Goal: Task Accomplishment & Management: Complete application form

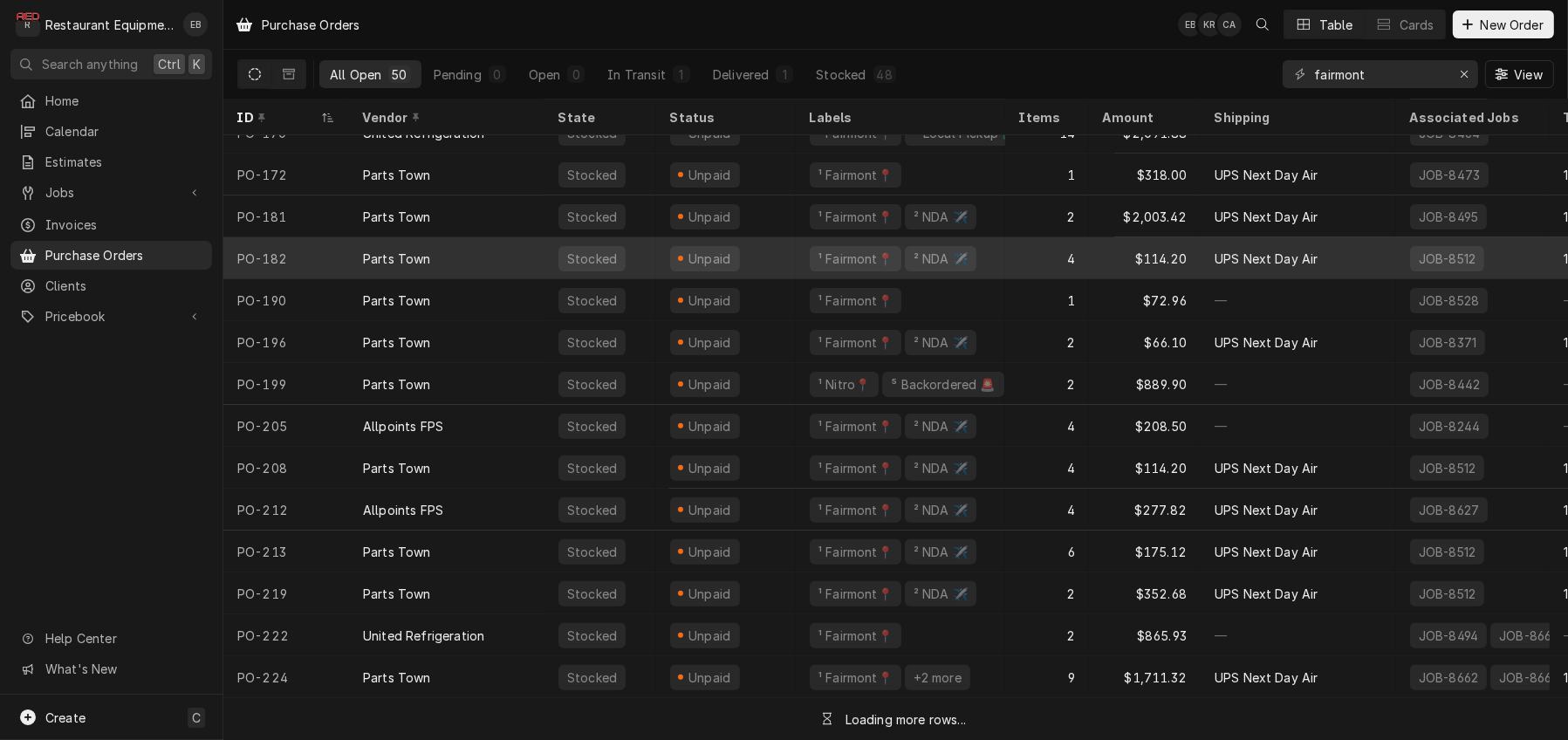
scroll to position [711, 0]
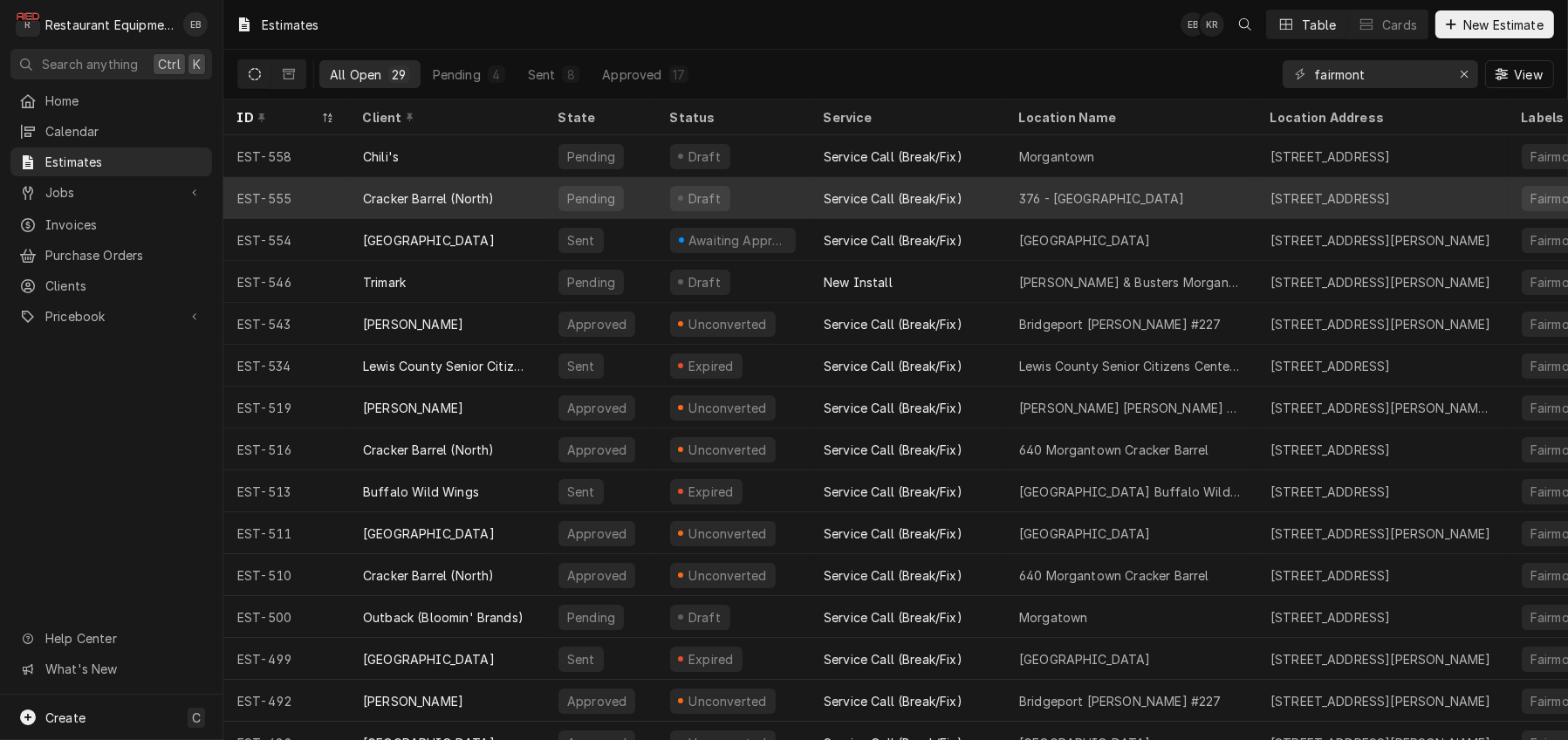
click at [545, 199] on div "Cracker Barrel (North)" at bounding box center [446, 198] width 195 height 42
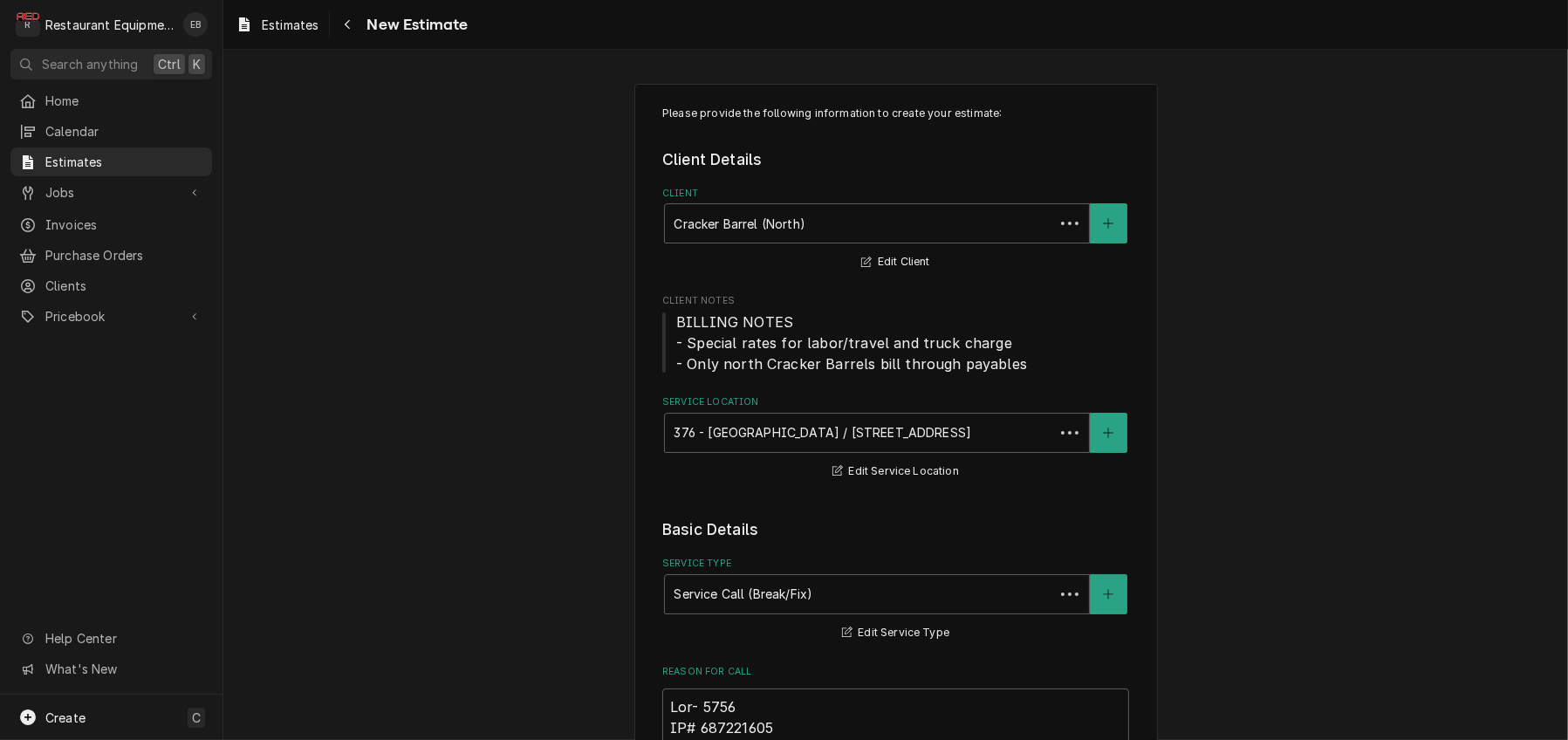
type textarea "x"
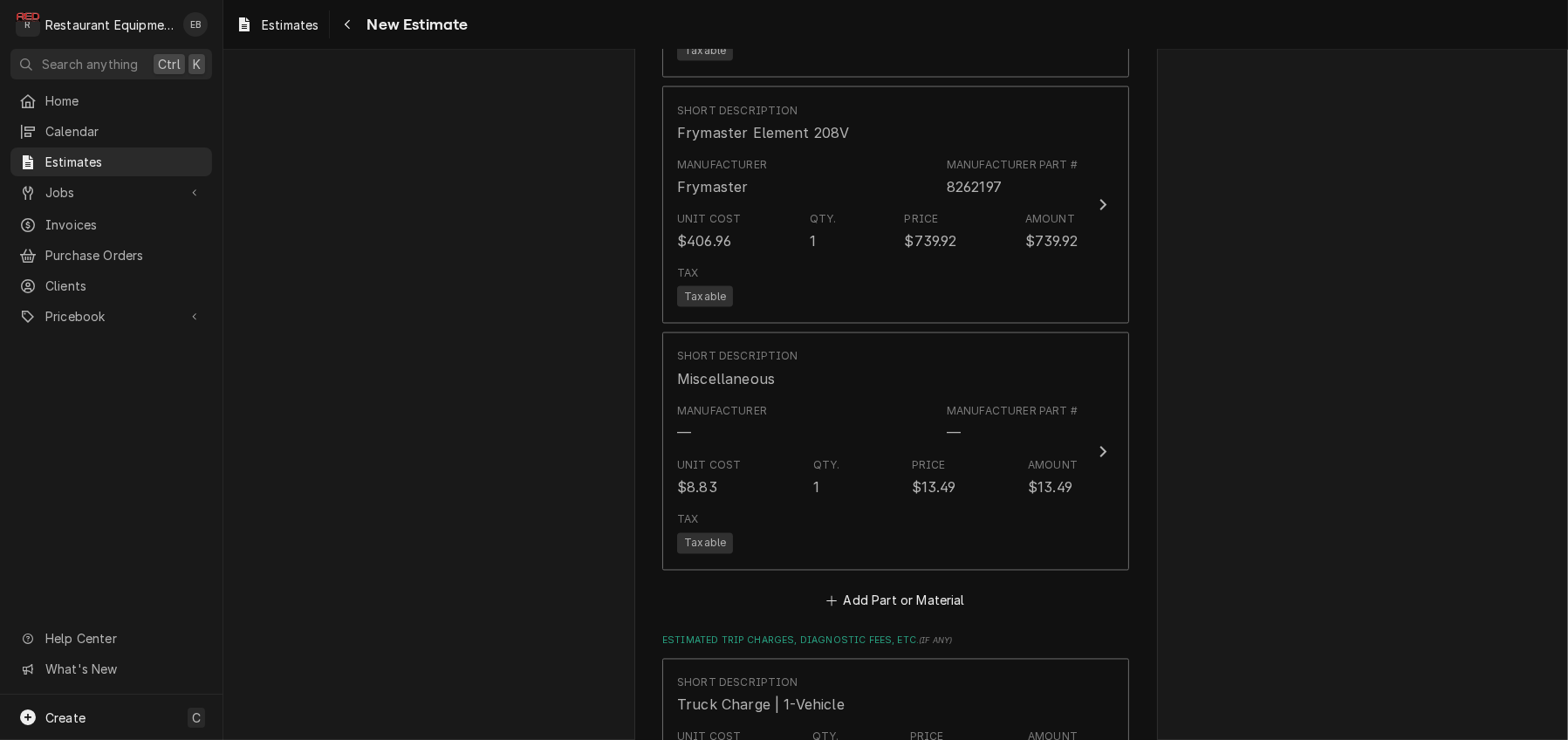
scroll to position [3519, 0]
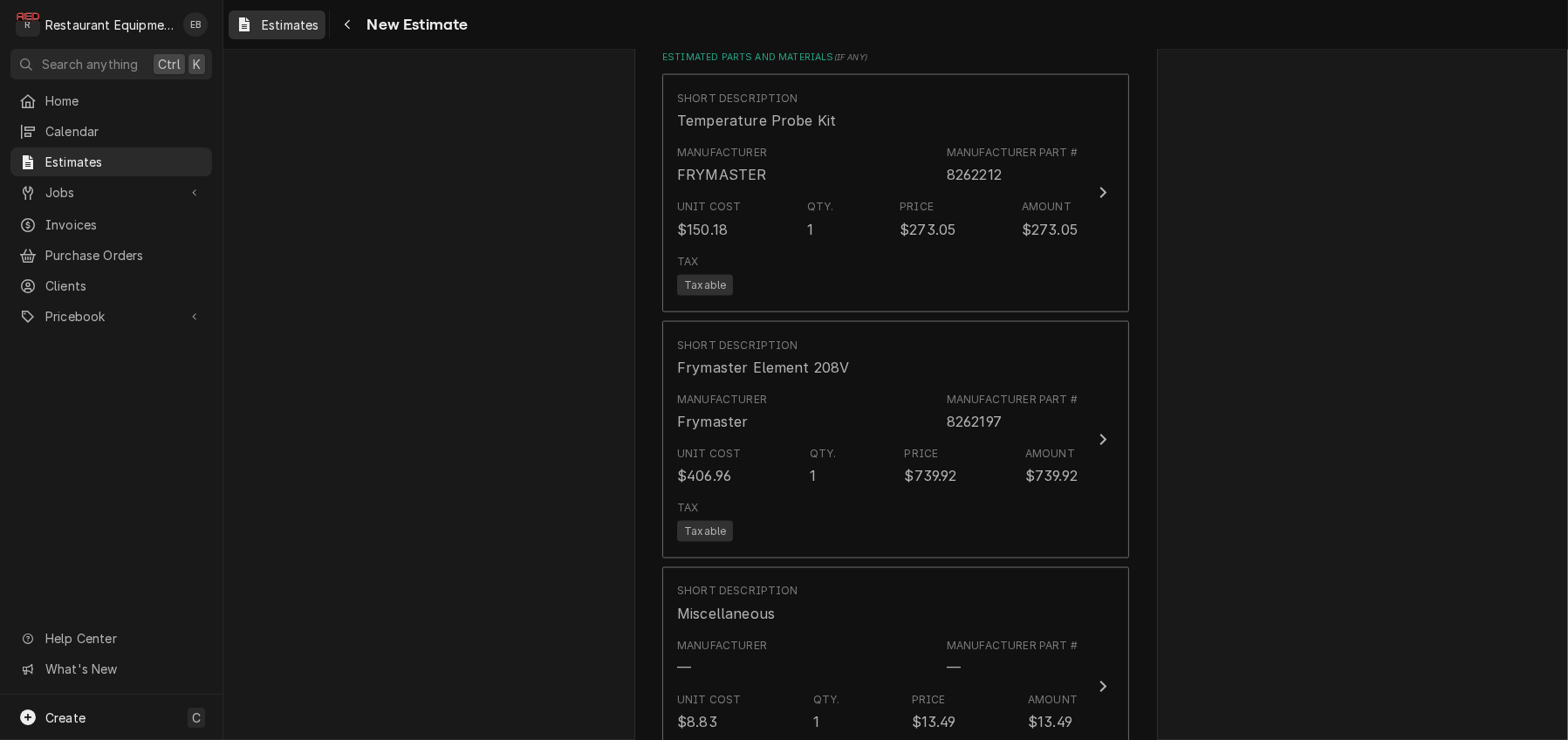
click at [318, 30] on span "Estimates" at bounding box center [291, 25] width 57 height 19
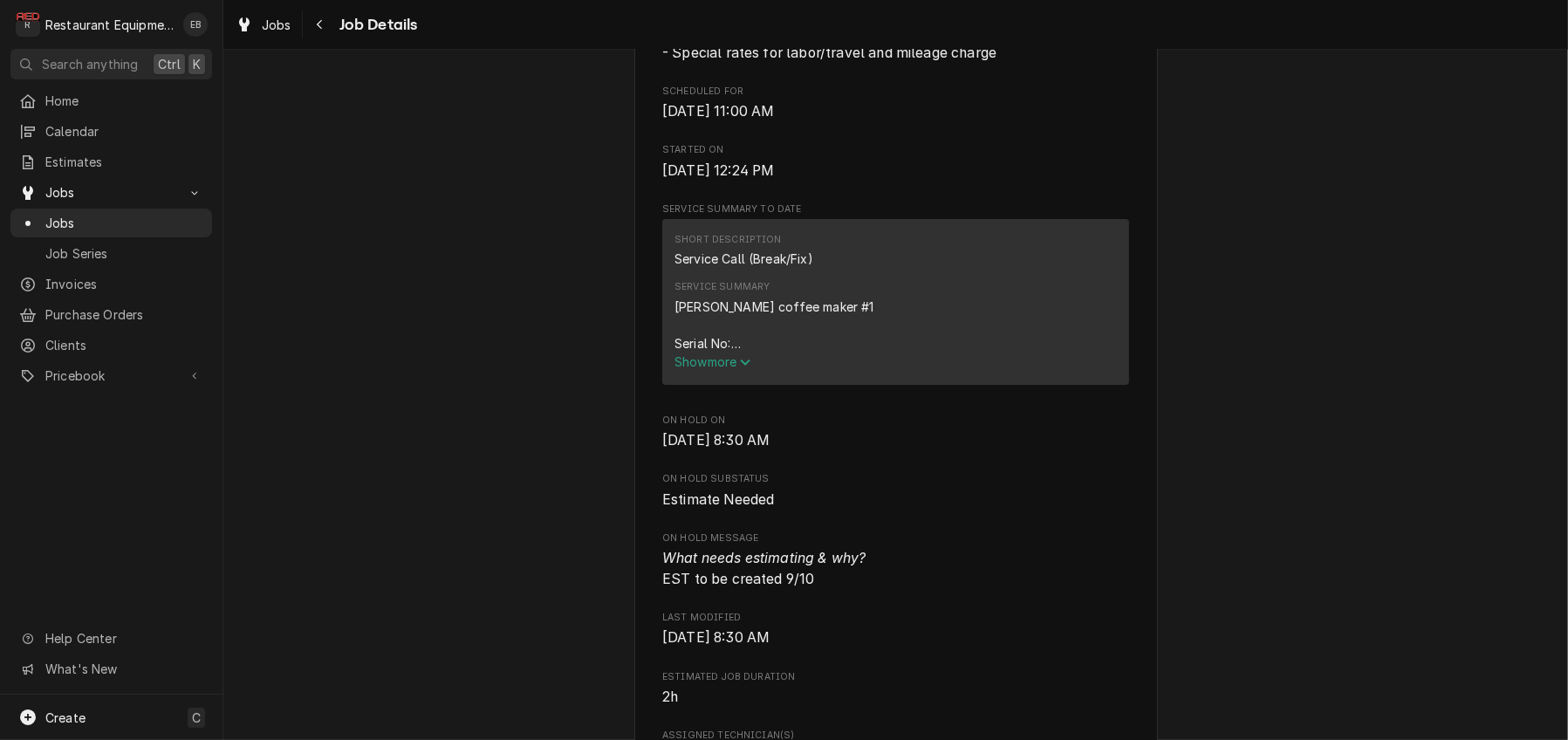
scroll to position [814, 0]
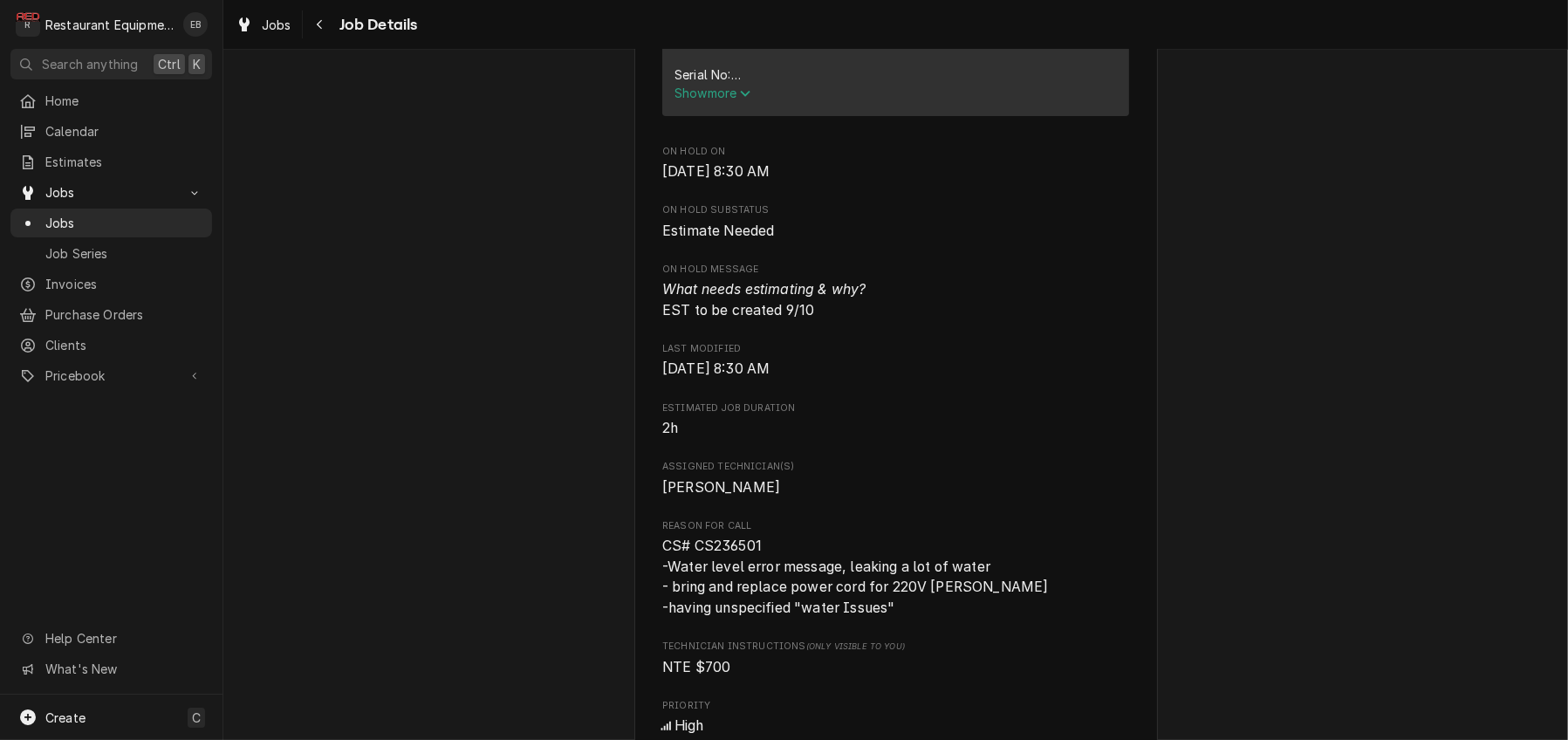
click at [712, 101] on span "Show more" at bounding box center [713, 93] width 77 height 15
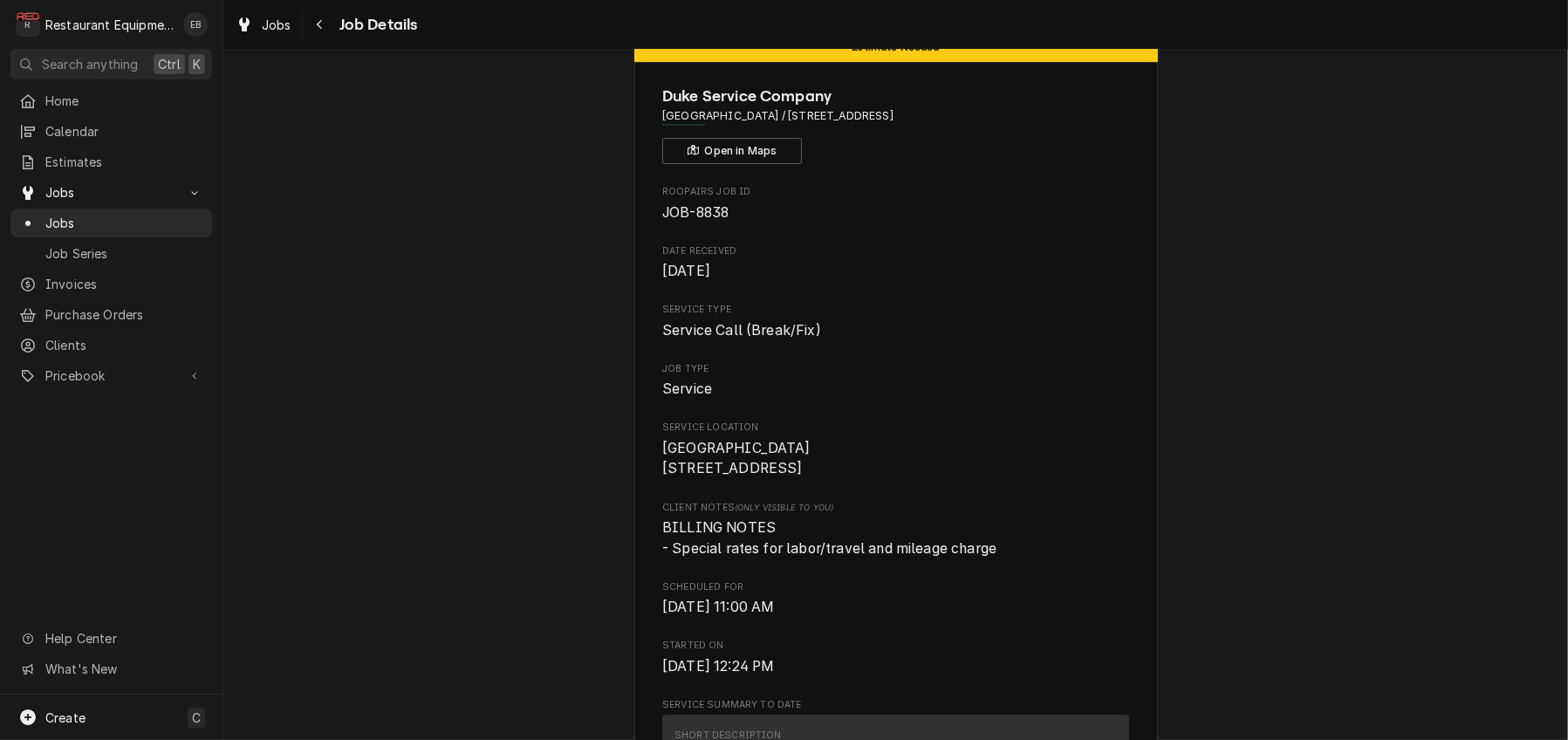
scroll to position [0, 0]
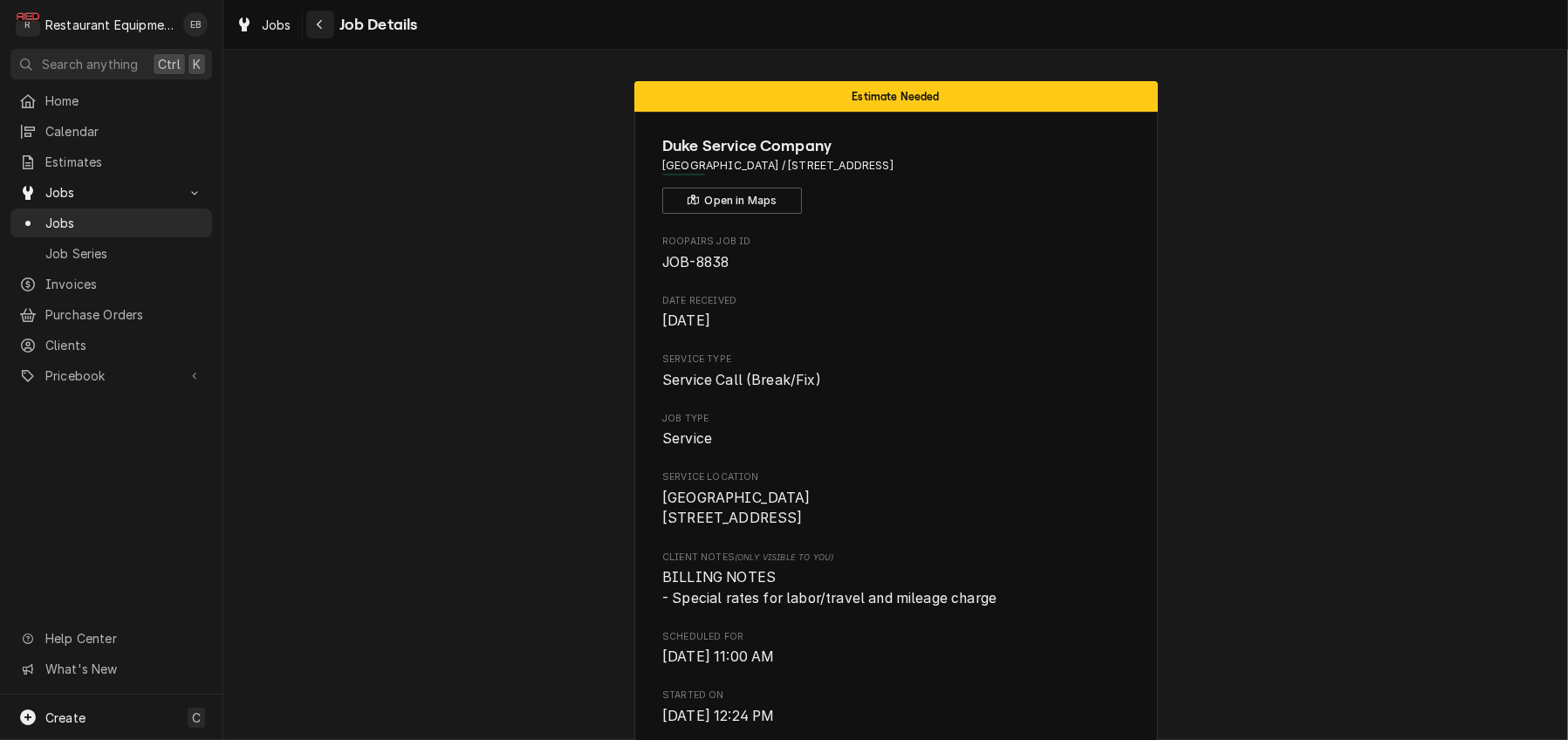
click at [334, 37] on button "Navigate back" at bounding box center [319, 24] width 28 height 28
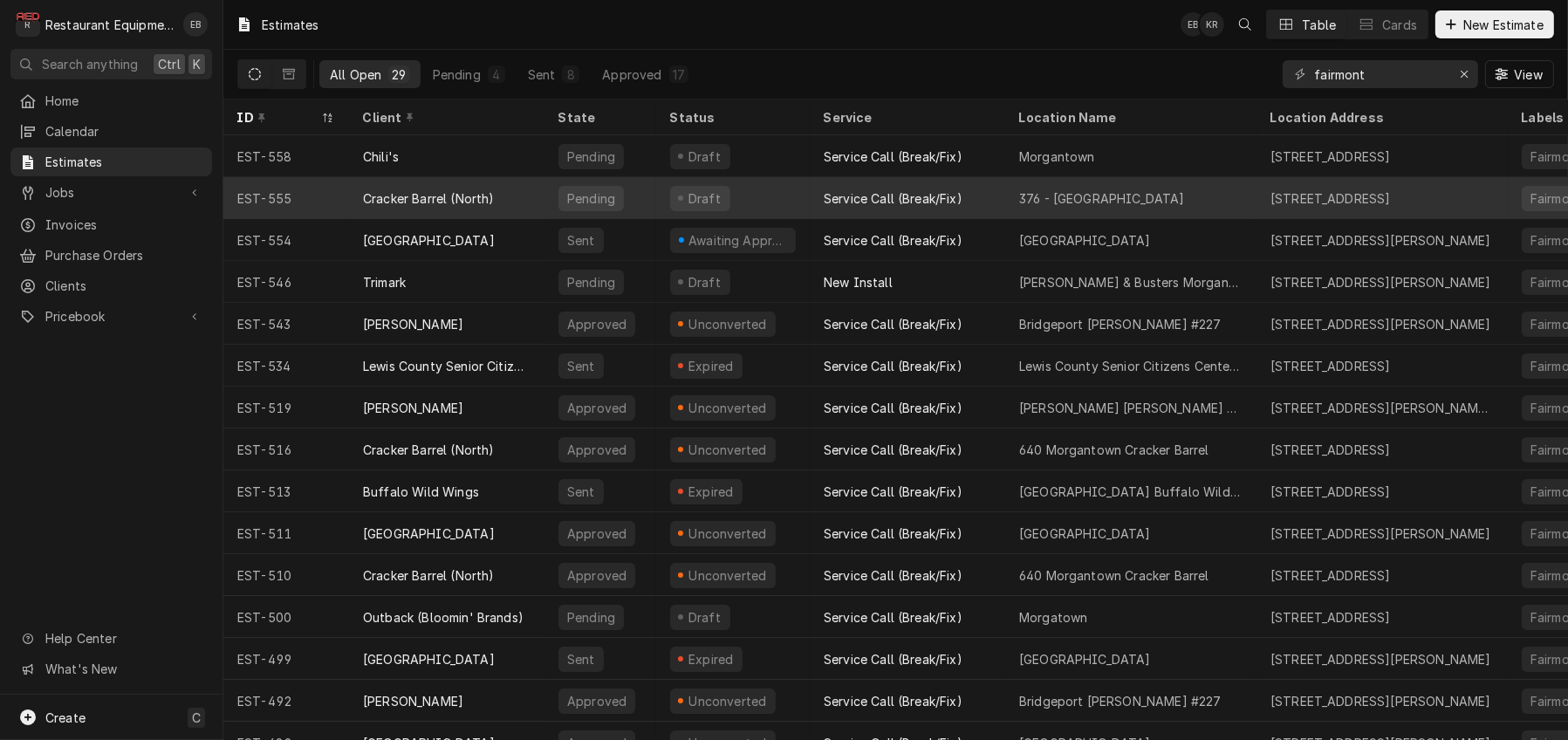
click at [800, 196] on div "Draft" at bounding box center [733, 198] width 153 height 42
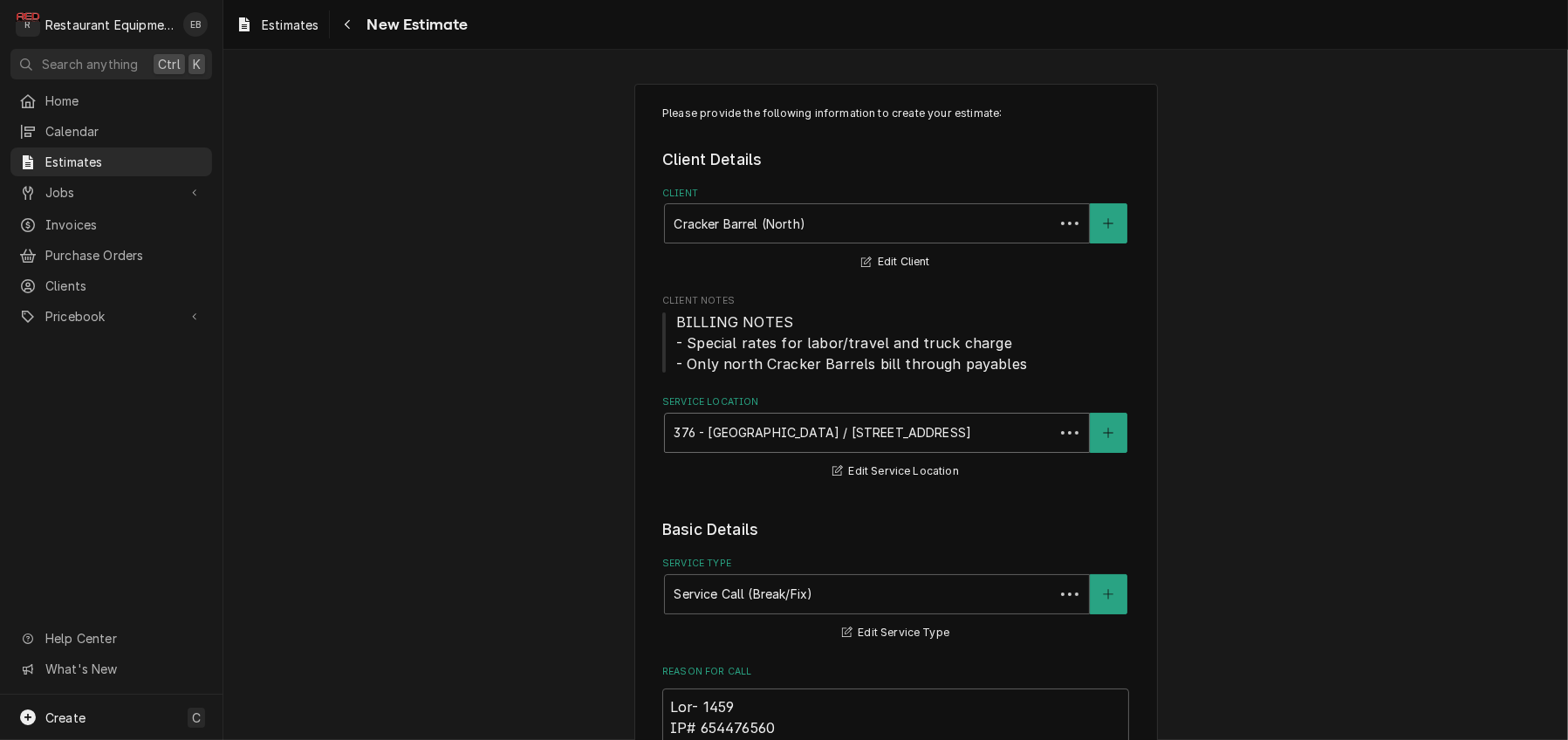
type textarea "x"
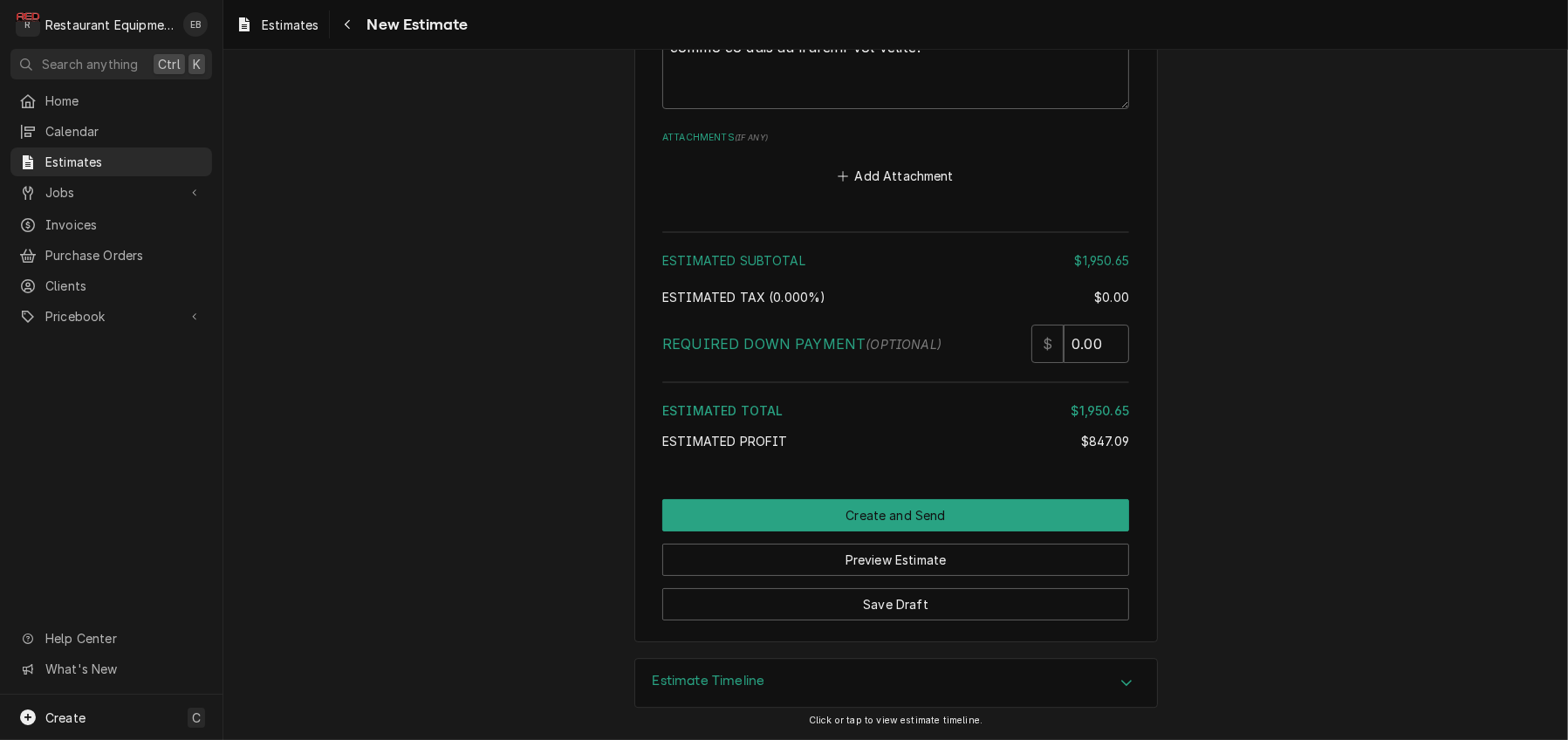
scroll to position [6660, 0]
click at [1132, 679] on icon "Accordion Header" at bounding box center [1126, 682] width 11 height 6
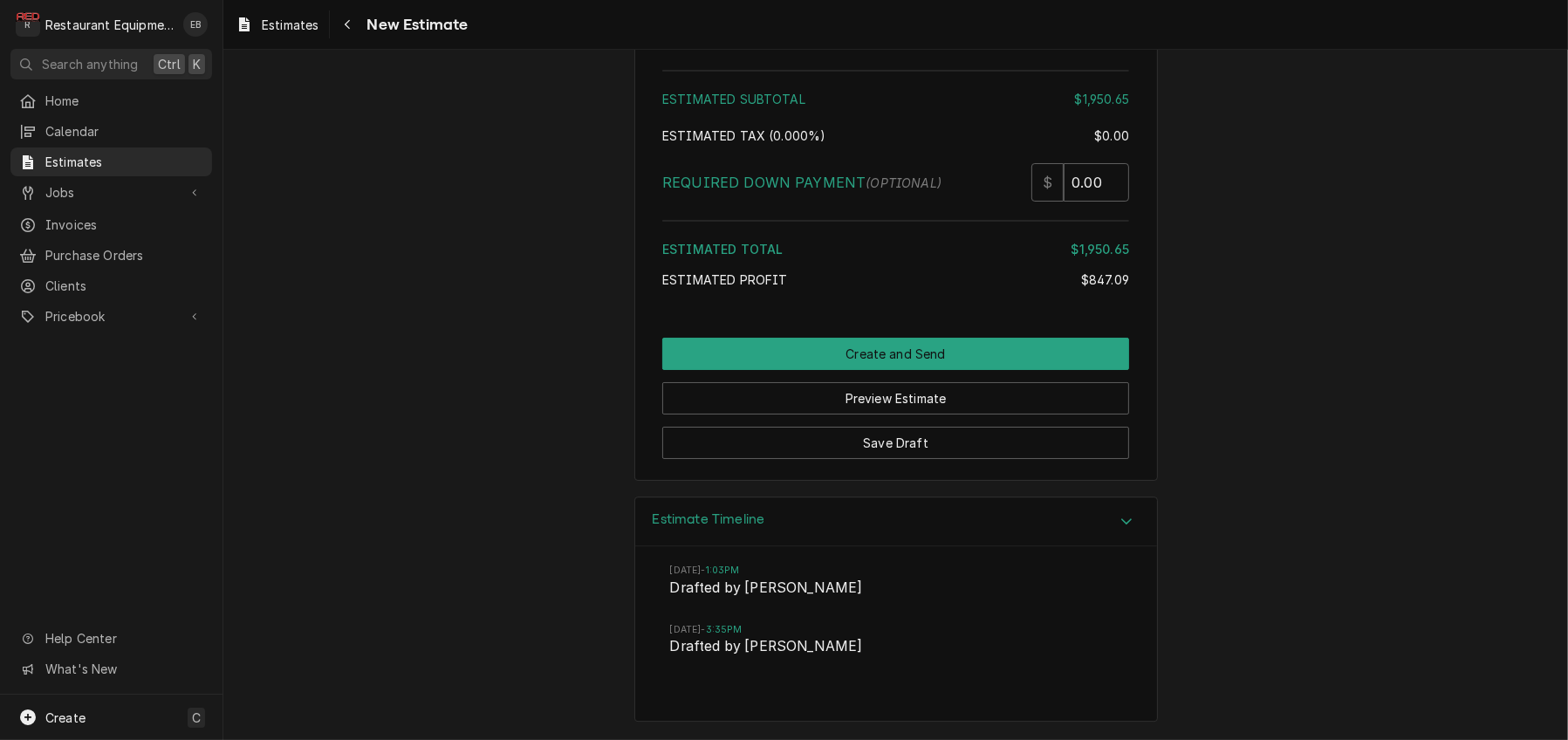
scroll to position [6652, 0]
click at [1141, 547] on div "Estimate Timeline" at bounding box center [895, 522] width 522 height 50
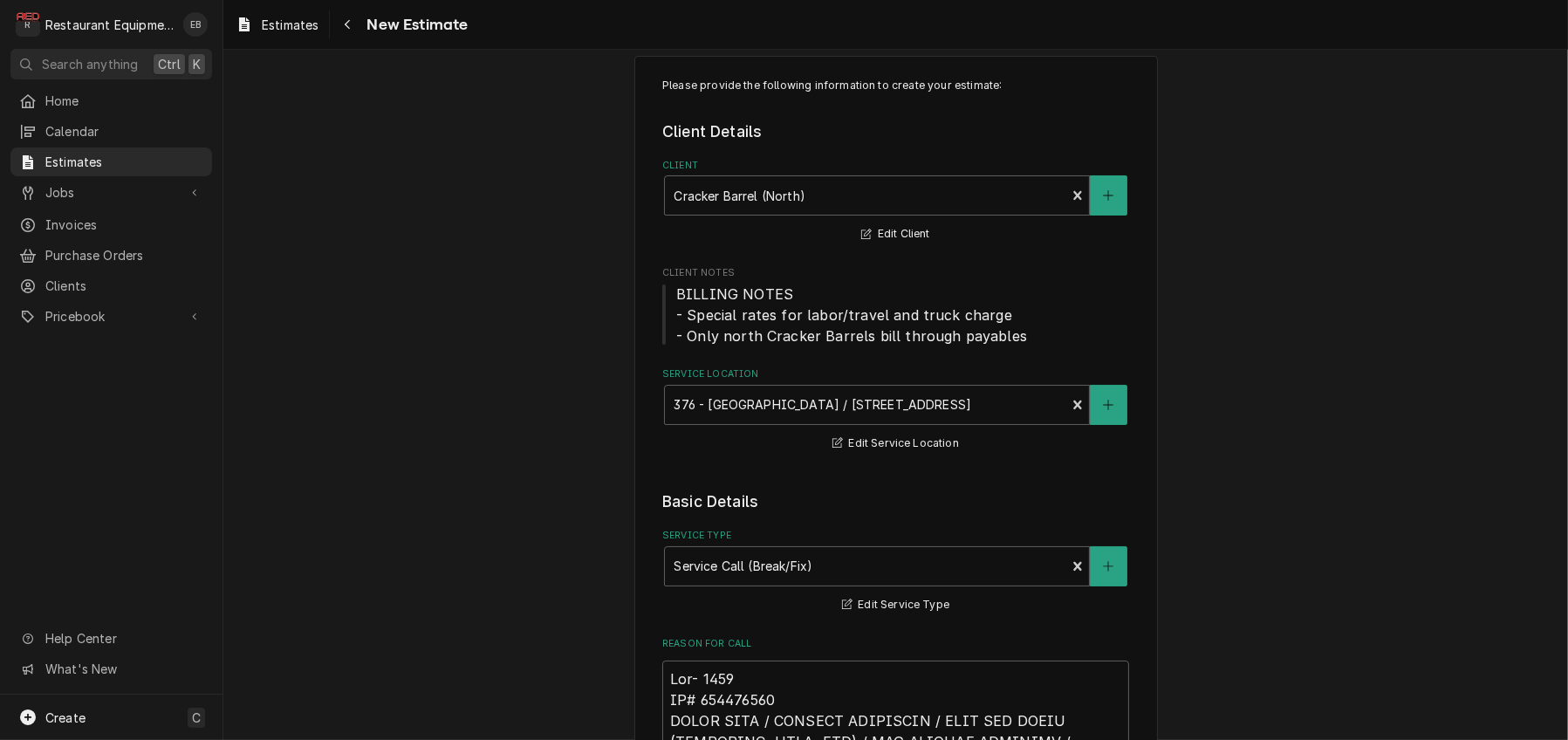
scroll to position [0, 0]
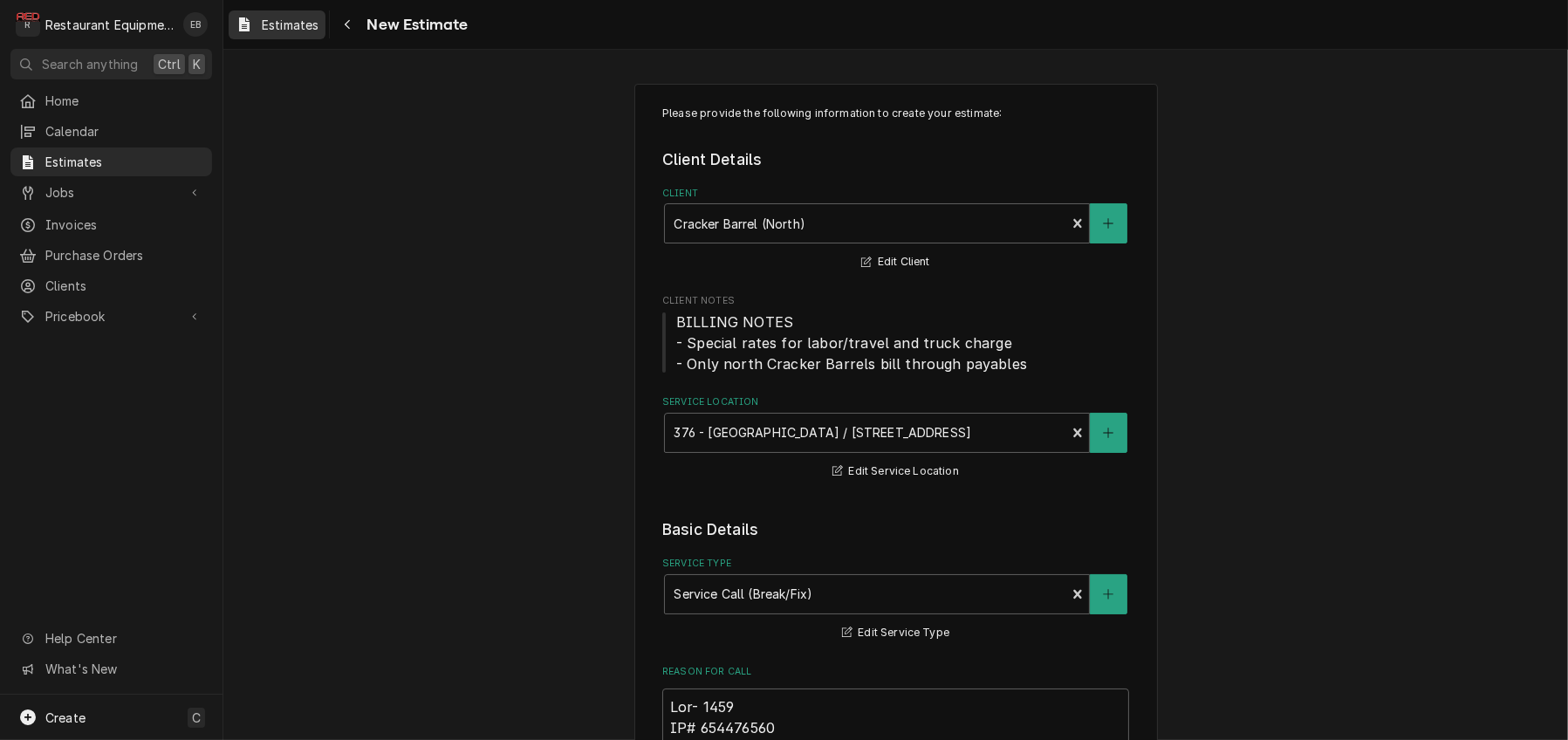
click at [300, 21] on span "Estimates" at bounding box center [291, 25] width 57 height 19
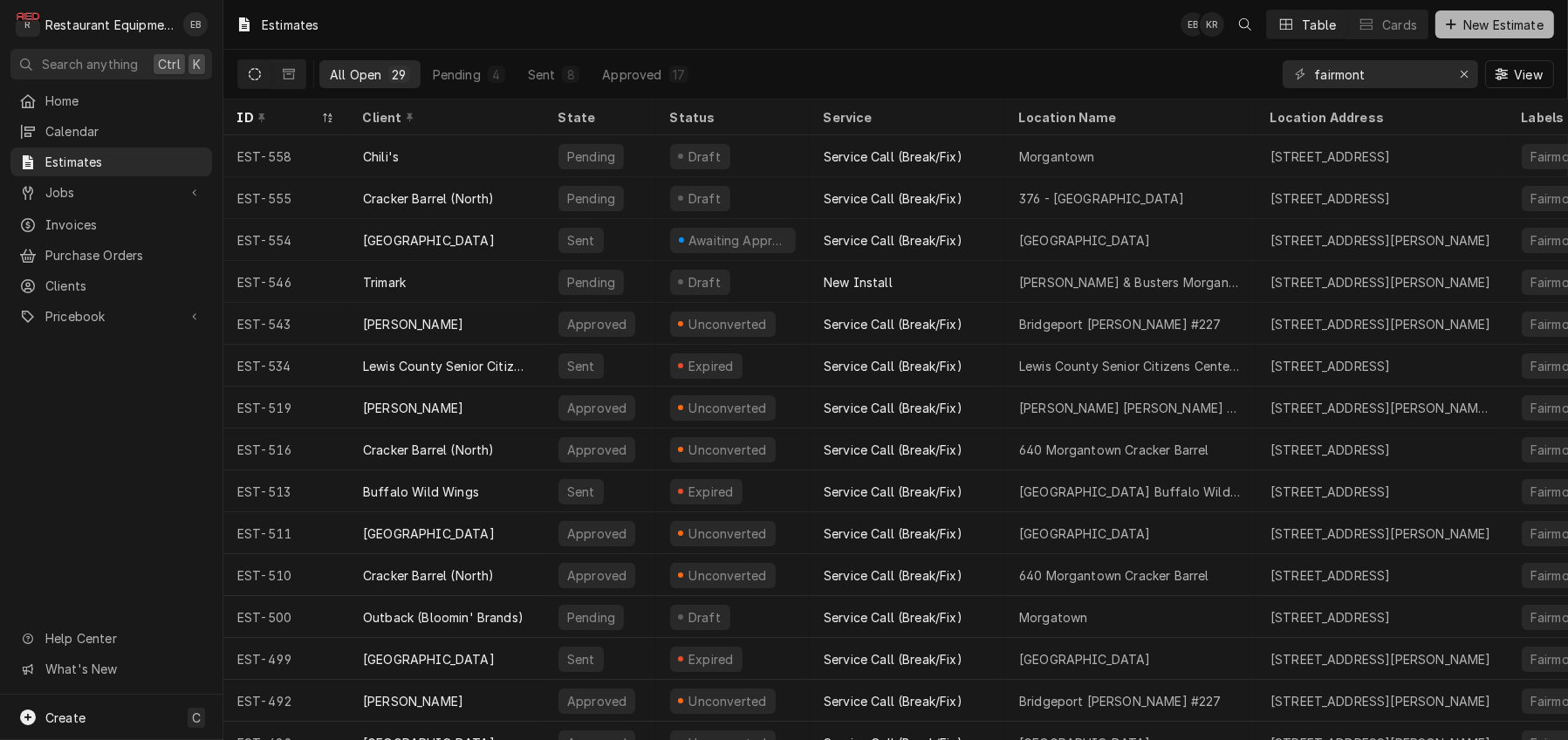
click at [1476, 25] on span "New Estimate" at bounding box center [1504, 25] width 87 height 19
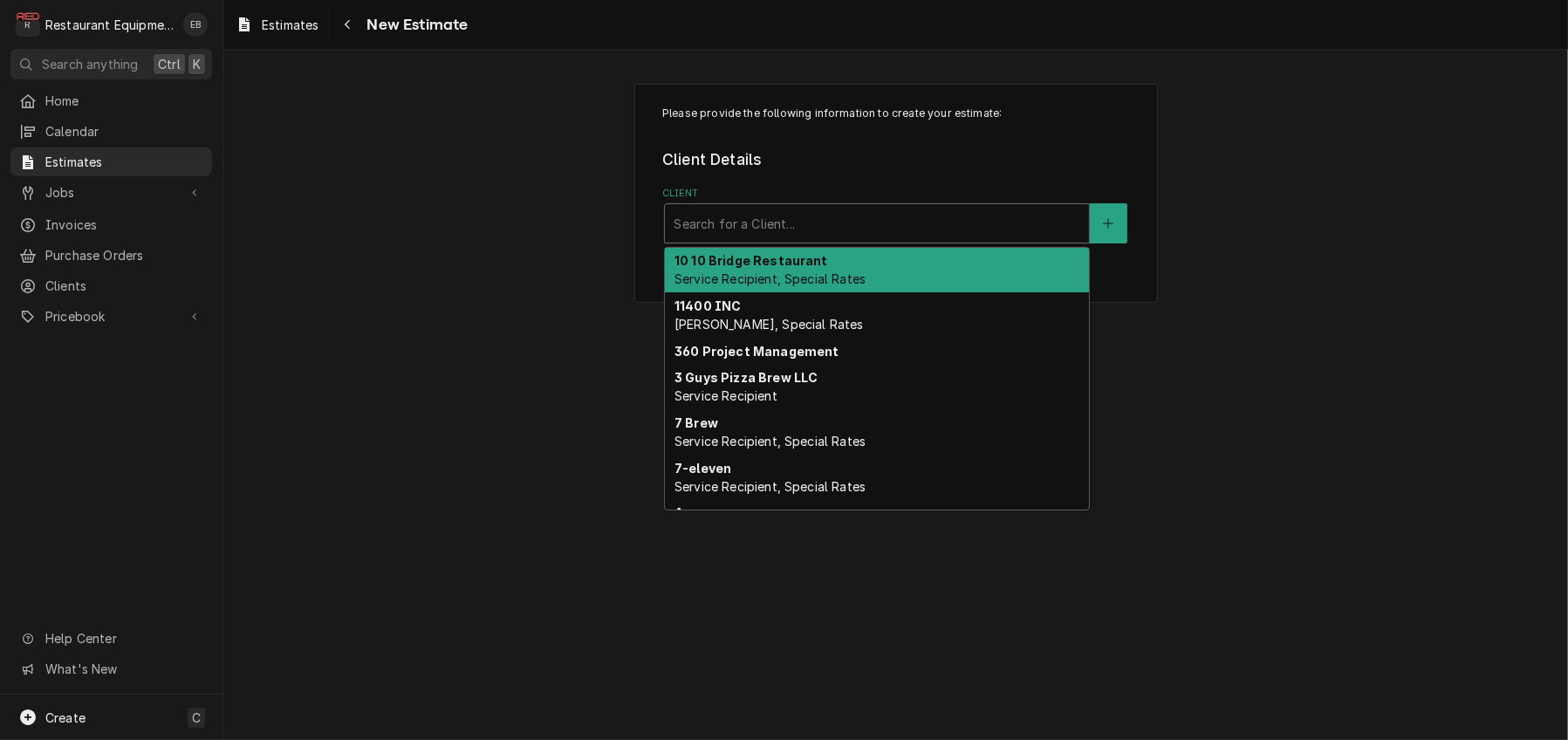
click at [800, 239] on div "Client" at bounding box center [877, 223] width 407 height 31
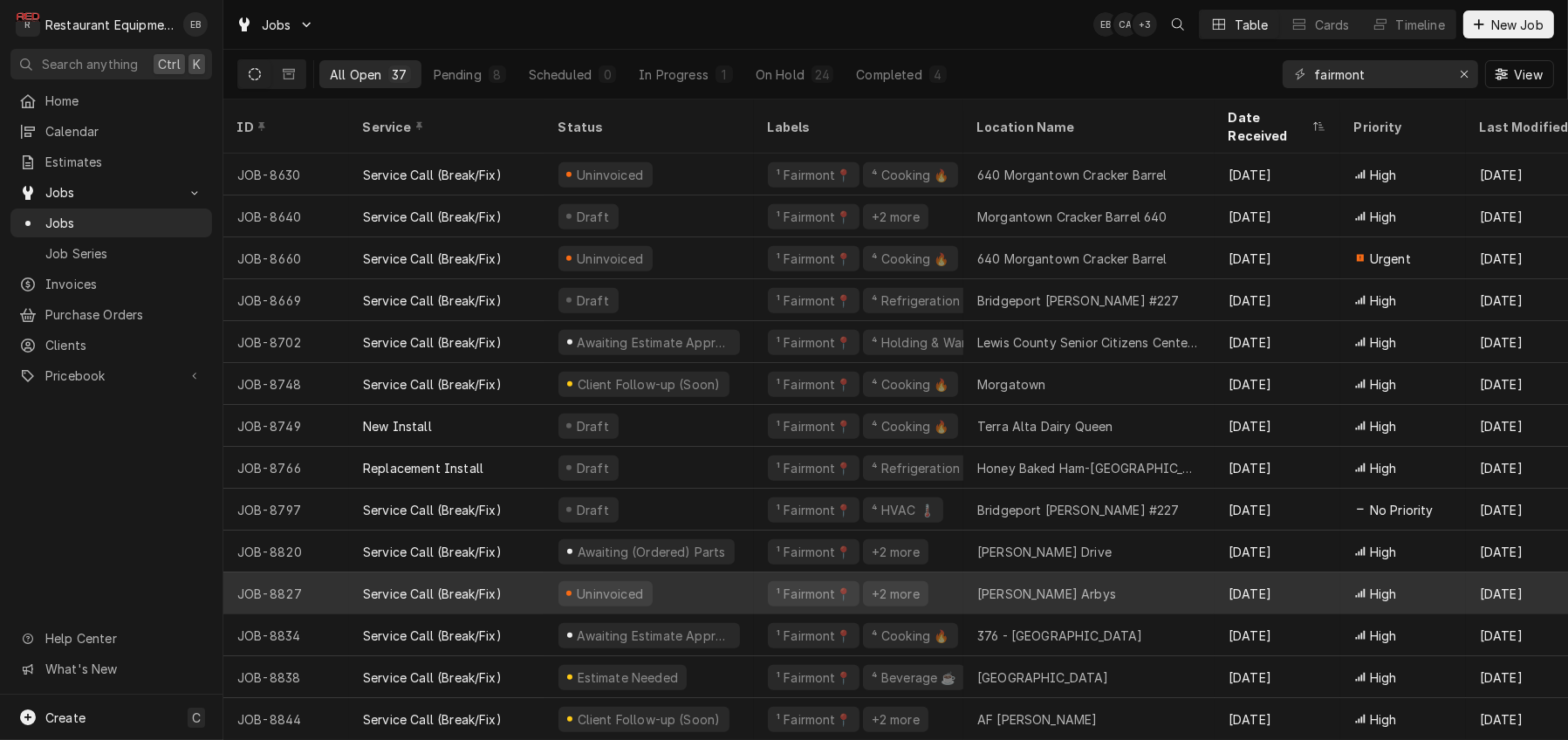
scroll to position [974, 0]
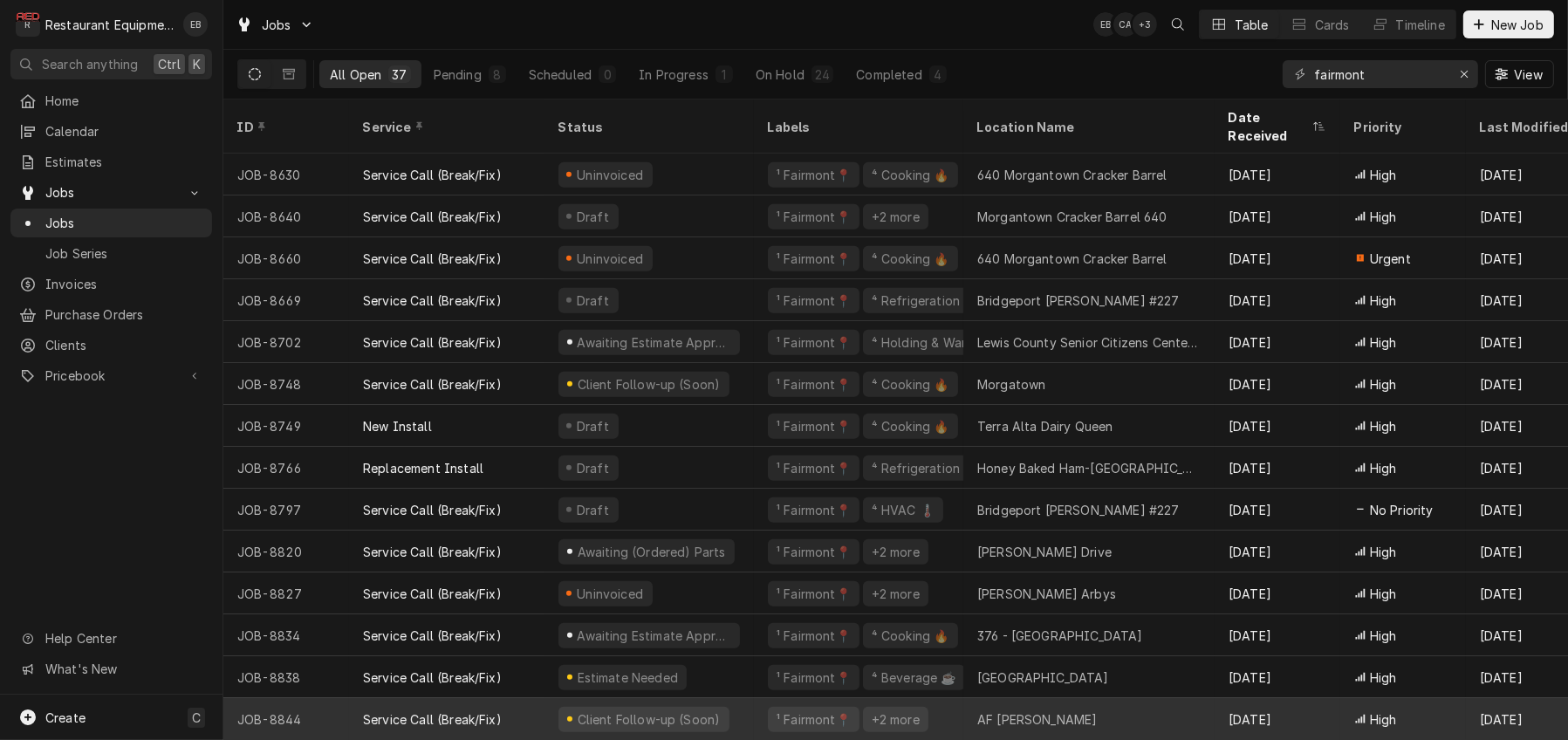
click at [545, 703] on div "Service Call (Break/Fix)" at bounding box center [446, 719] width 195 height 42
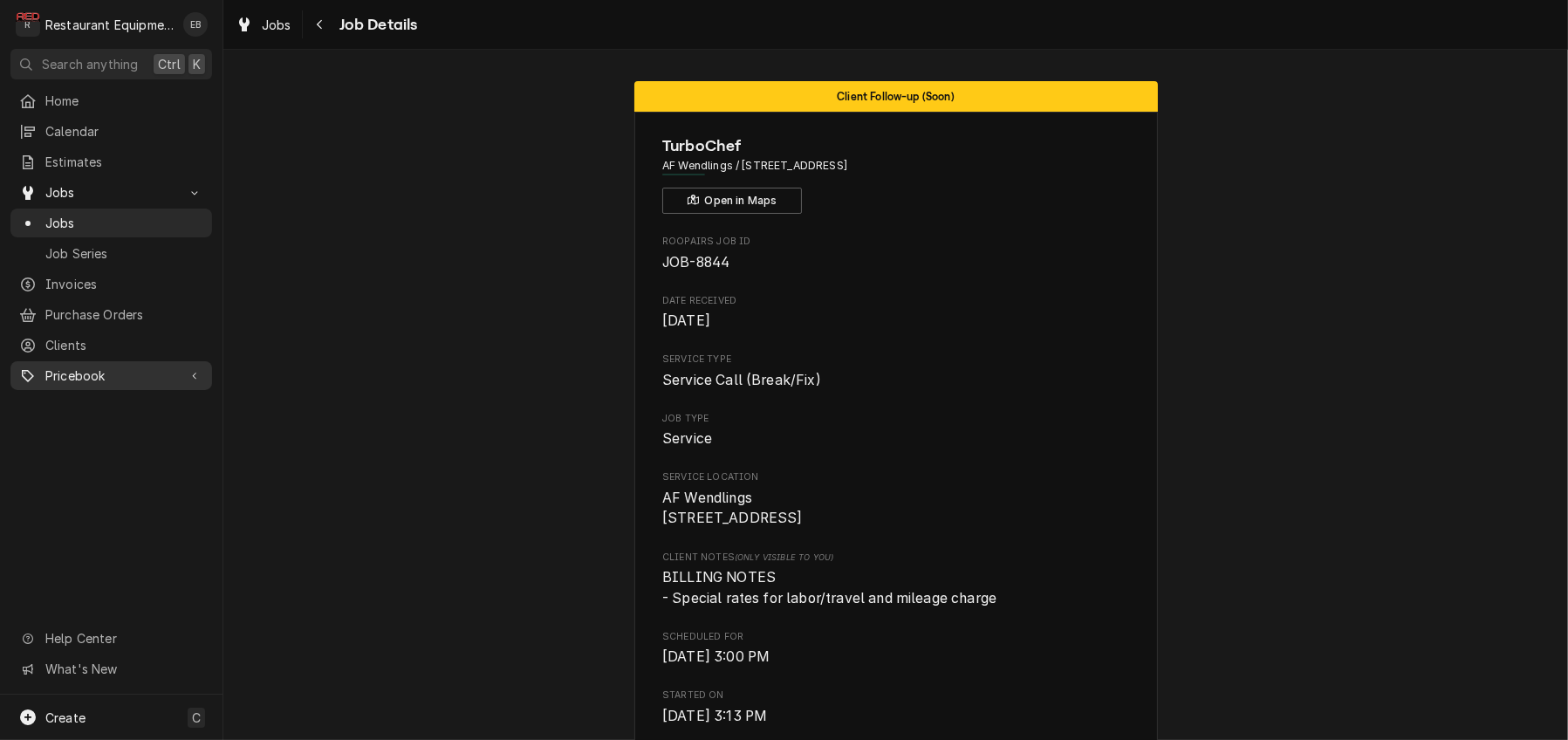
click at [104, 385] on span "Pricebook" at bounding box center [111, 375] width 132 height 19
click at [136, 385] on span "Pricebook" at bounding box center [111, 375] width 132 height 19
click at [142, 354] on span "Clients" at bounding box center [124, 345] width 158 height 19
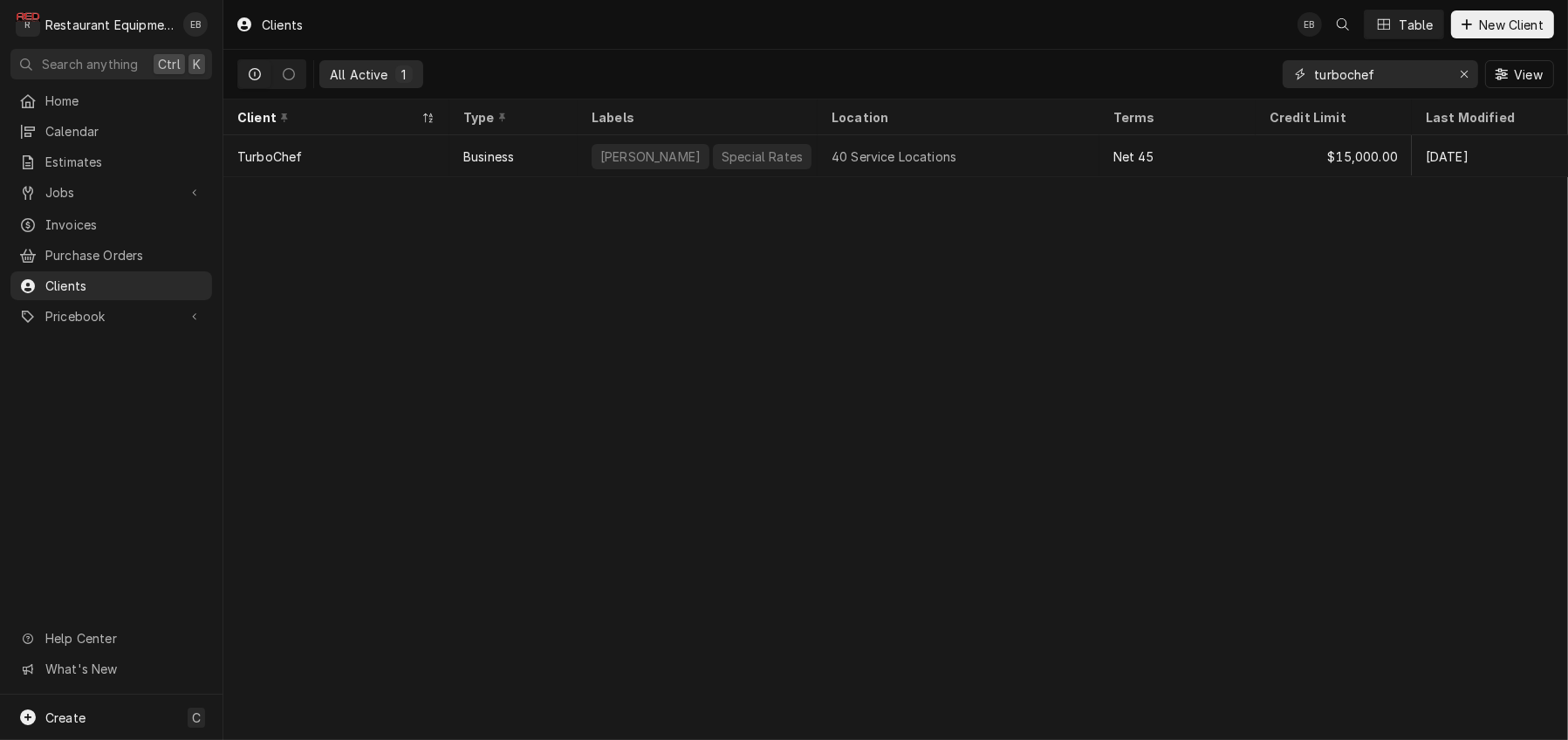
click at [1418, 79] on input "turbochef" at bounding box center [1380, 74] width 131 height 28
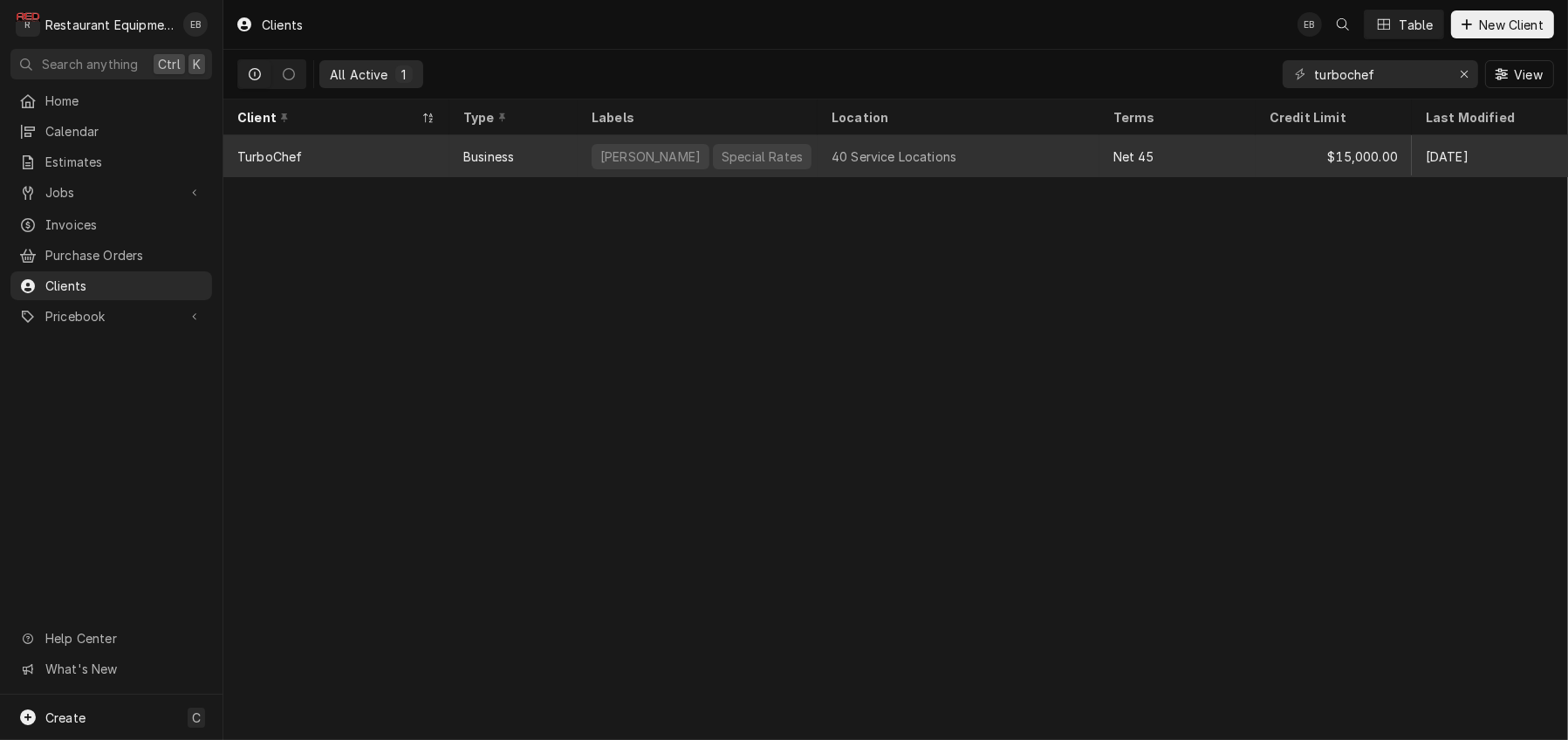
click at [915, 144] on div "40 Service Locations" at bounding box center [959, 156] width 282 height 42
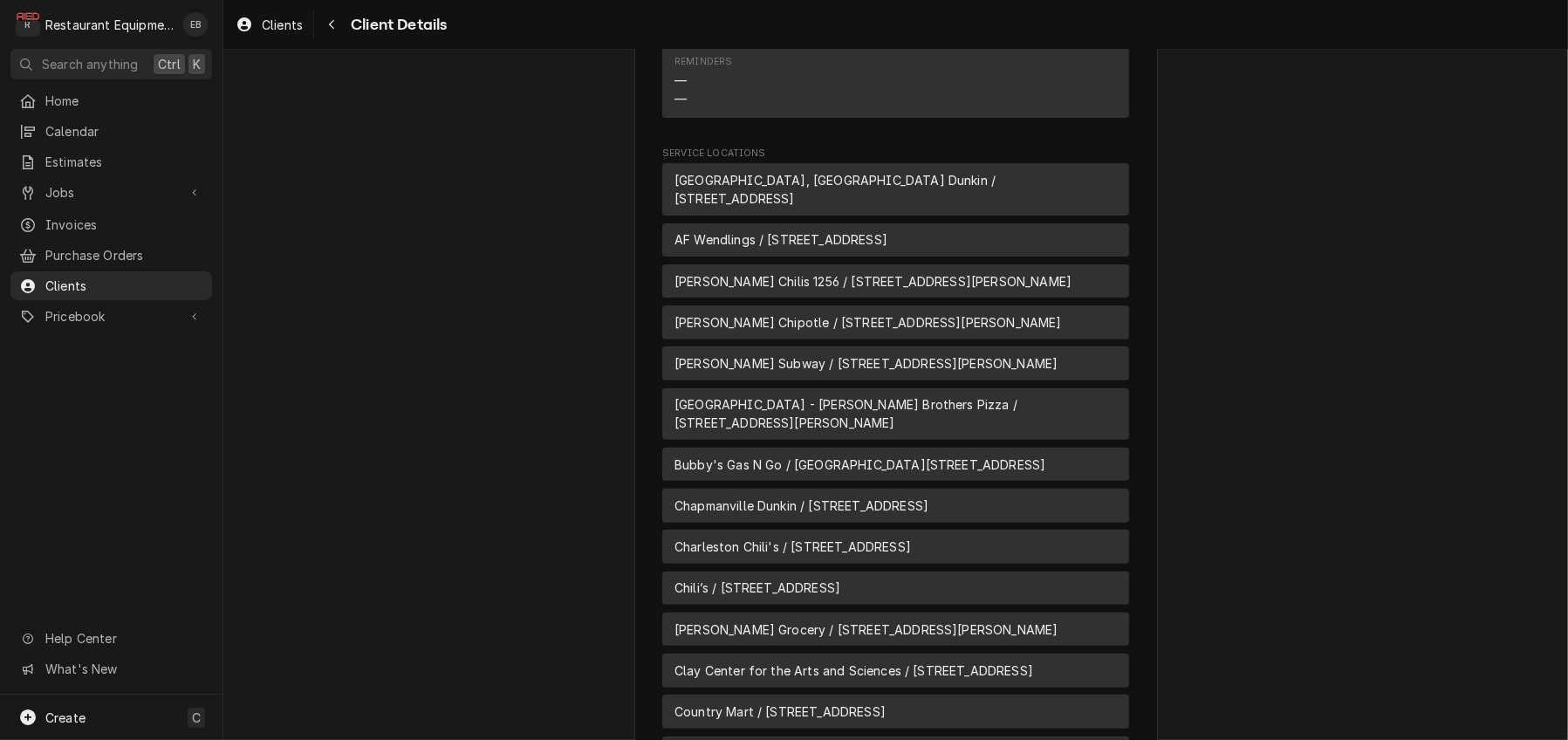
scroll to position [755, 0]
click at [842, 248] on span "AF Wendlings / [STREET_ADDRESS]" at bounding box center [780, 238] width 213 height 19
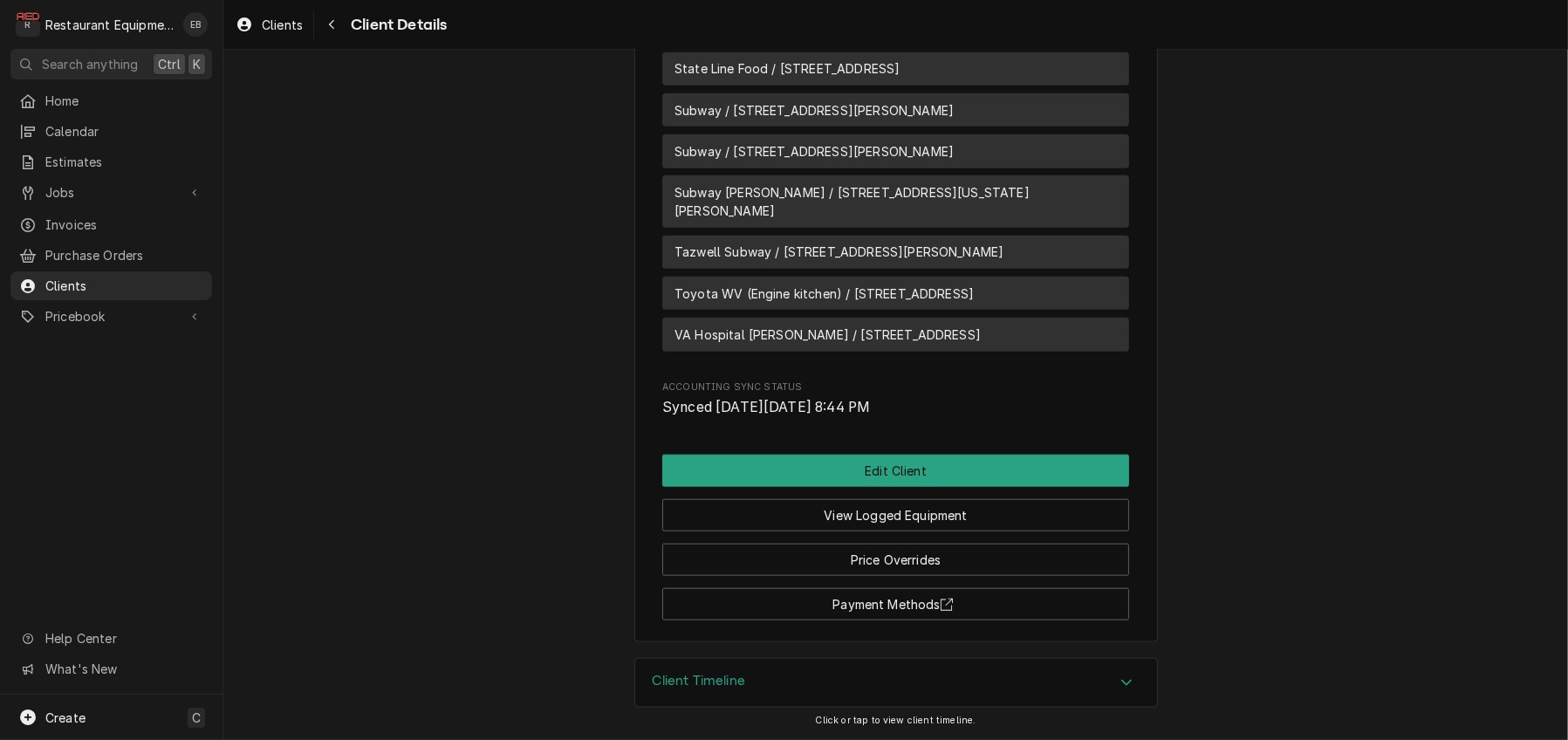
scroll to position [2598, 0]
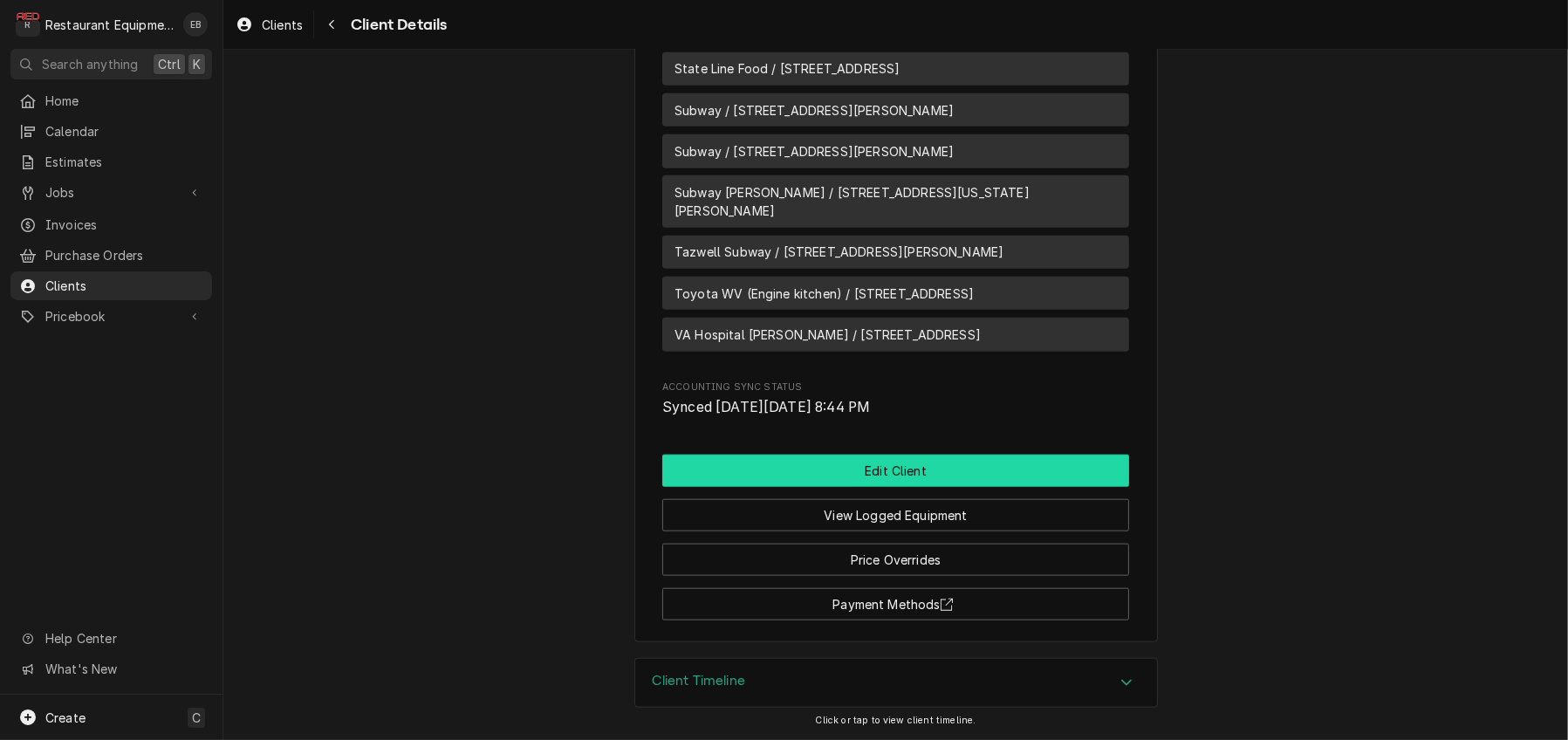
click at [823, 455] on button "Edit Client" at bounding box center [896, 471] width 467 height 32
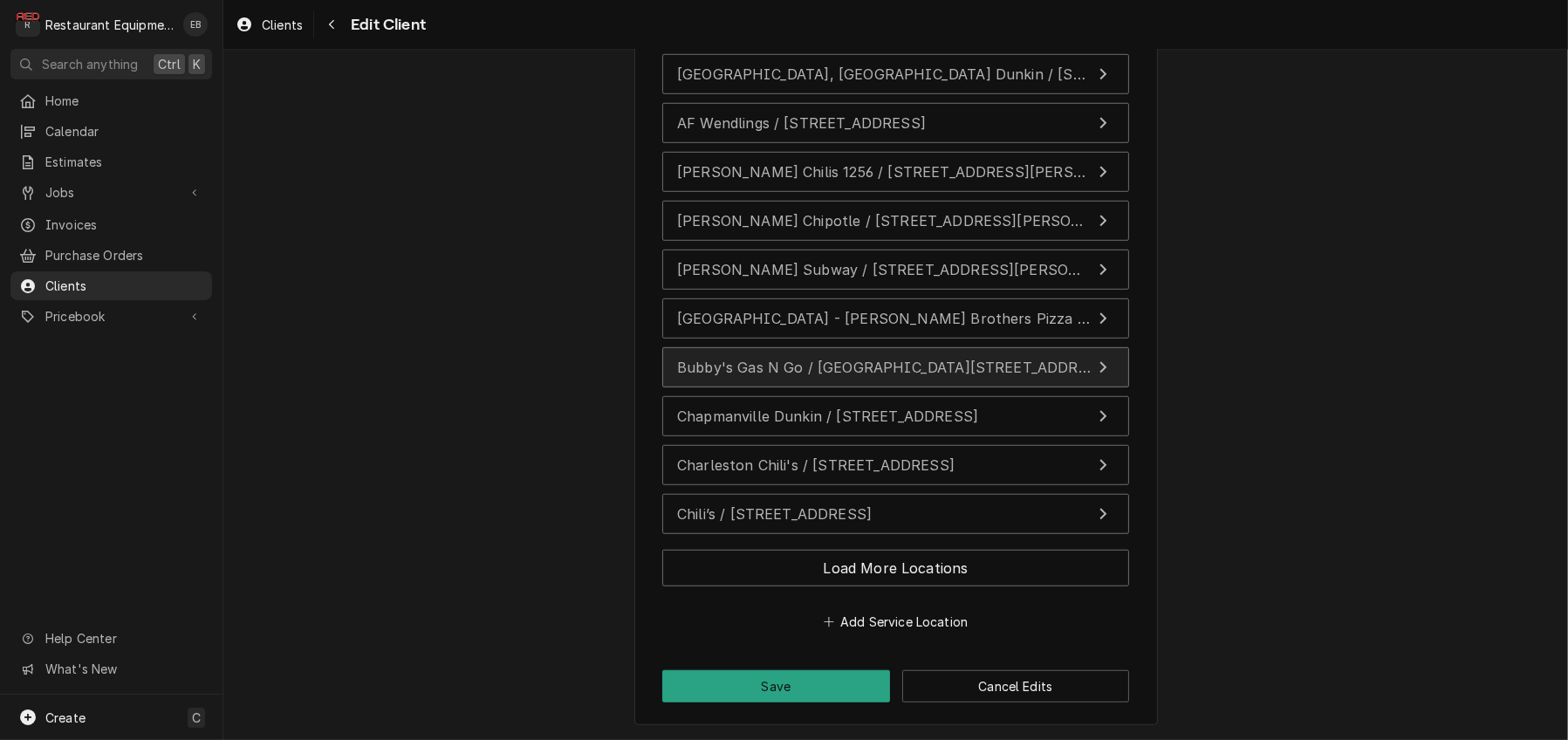
scroll to position [1512, 0]
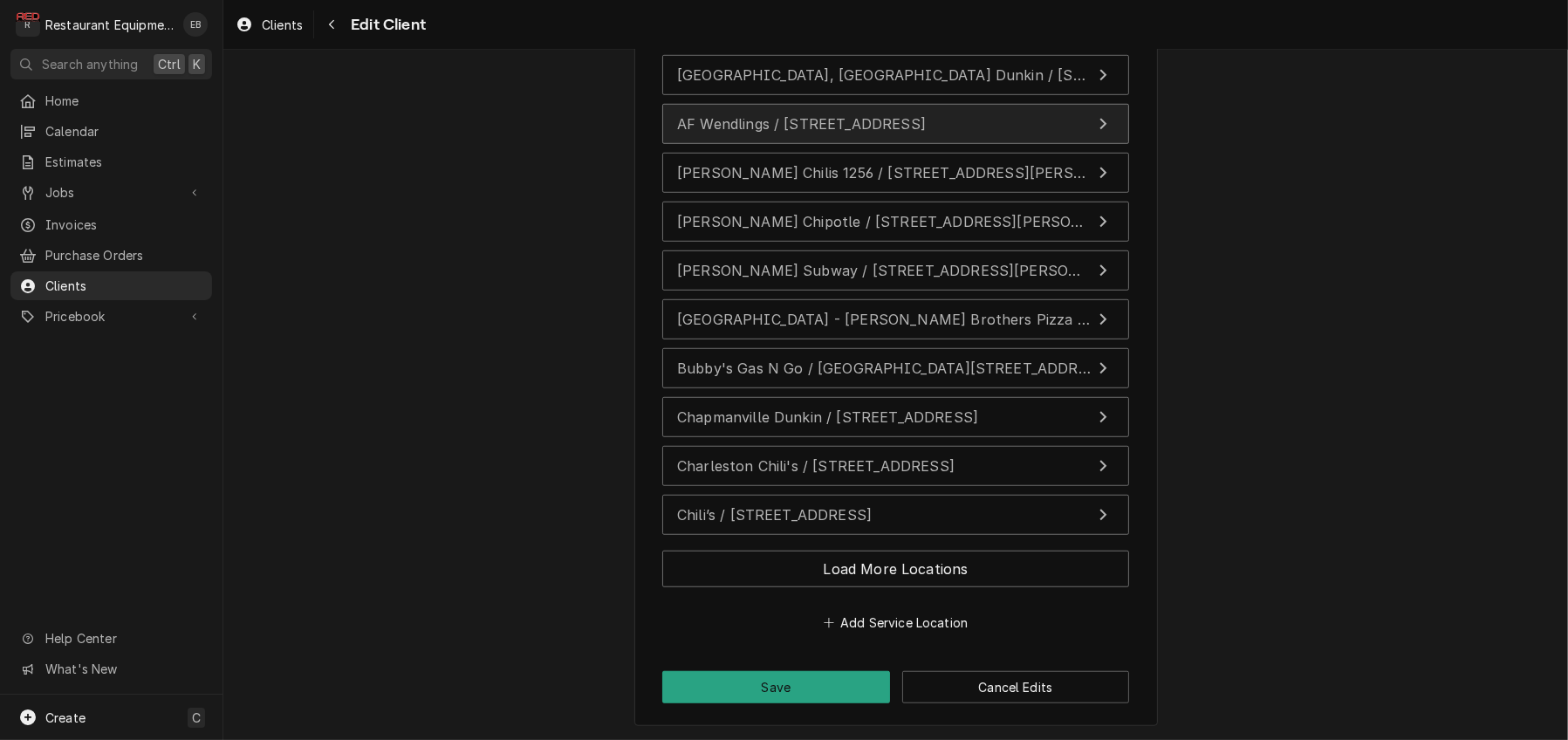
click at [895, 133] on span "AF Wendlings / [STREET_ADDRESS]" at bounding box center [801, 124] width 249 height 18
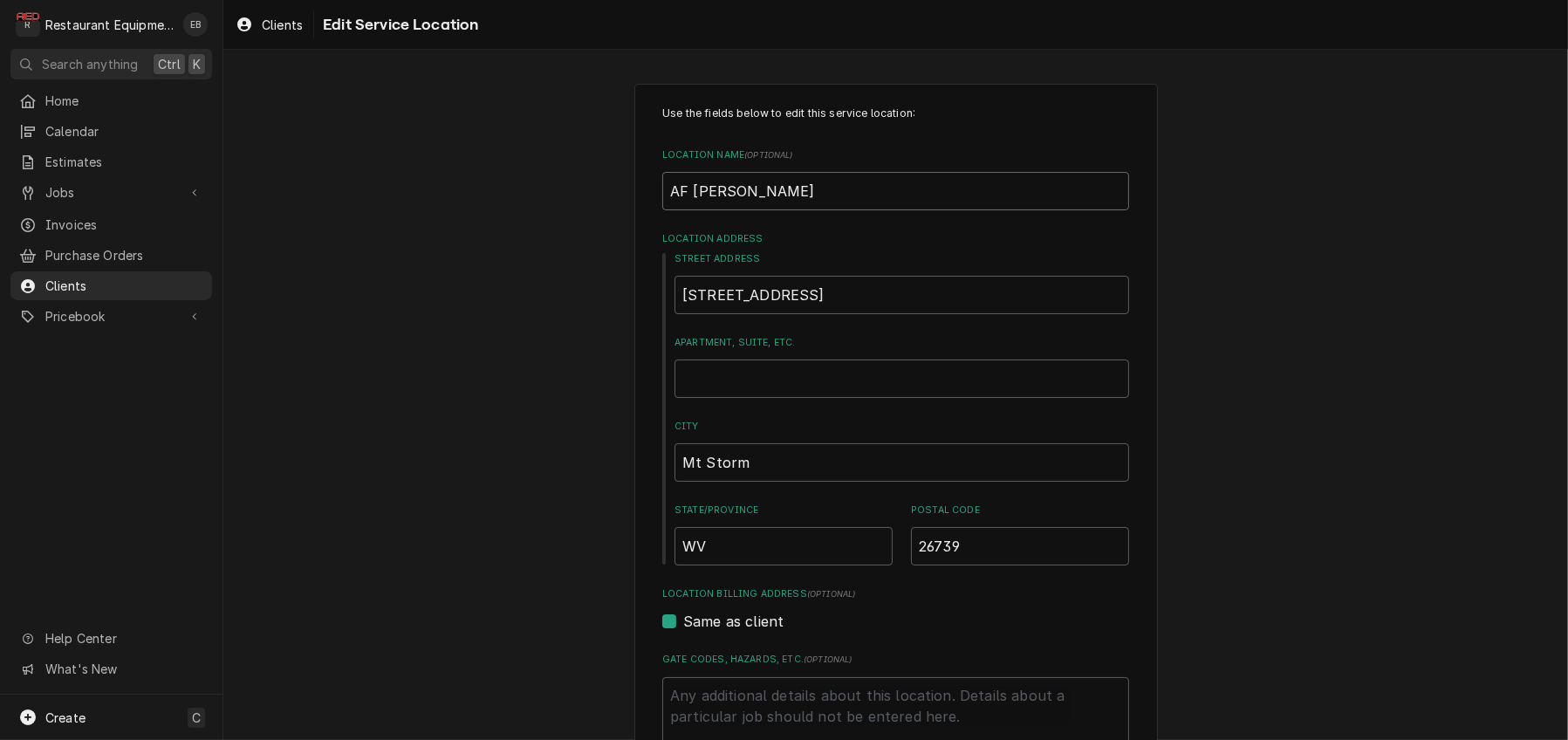
click at [773, 210] on input "AF Wendlings" at bounding box center [896, 191] width 467 height 38
type textarea "x"
type input "AF Wendling"
type textarea "x"
type input "AF Wendlin"
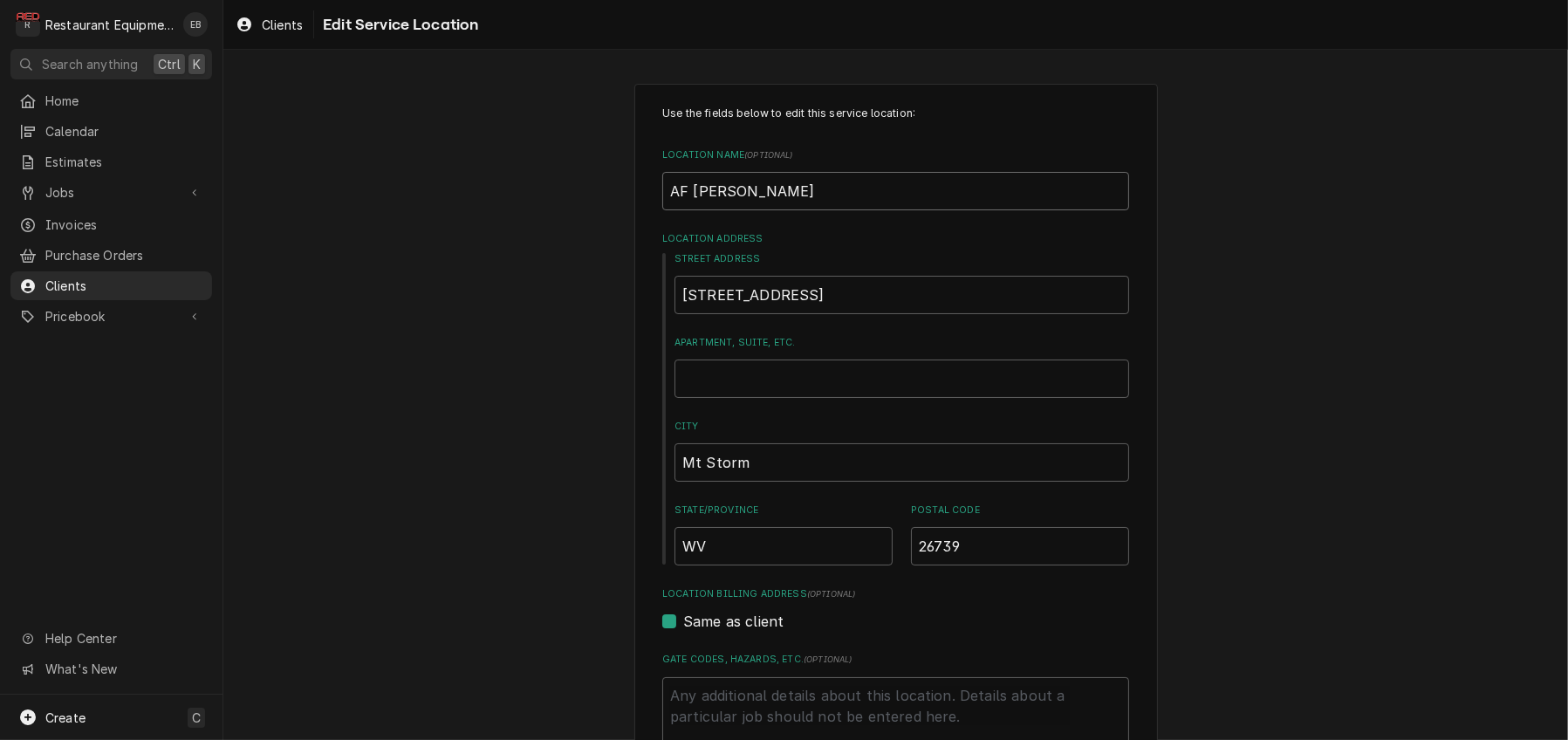
type textarea "x"
type input "AF Wendli"
type textarea "x"
type input "AF Wendl"
type textarea "x"
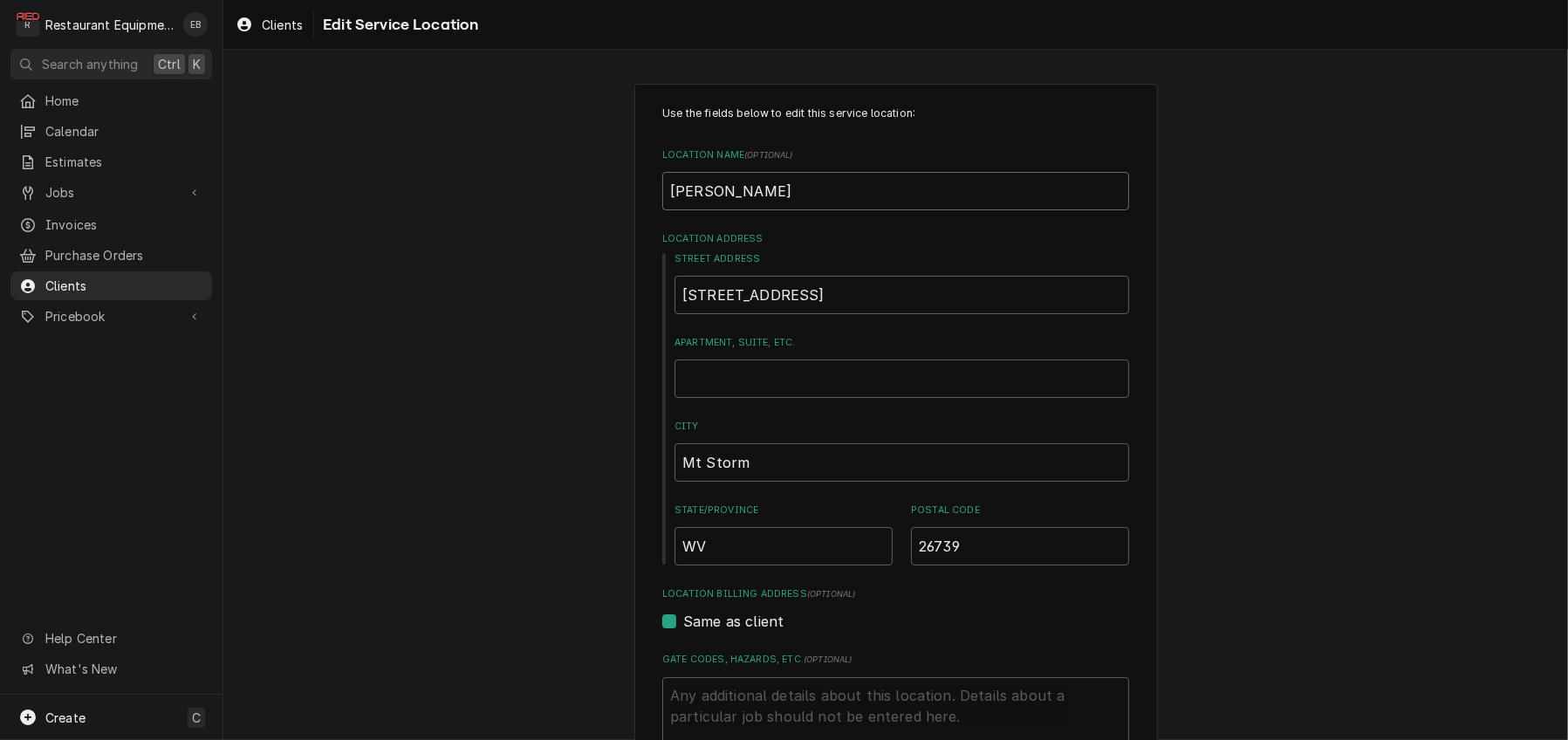
type input "AF Wend"
type textarea "x"
type input "AF Wen"
type textarea "x"
type input "AF We"
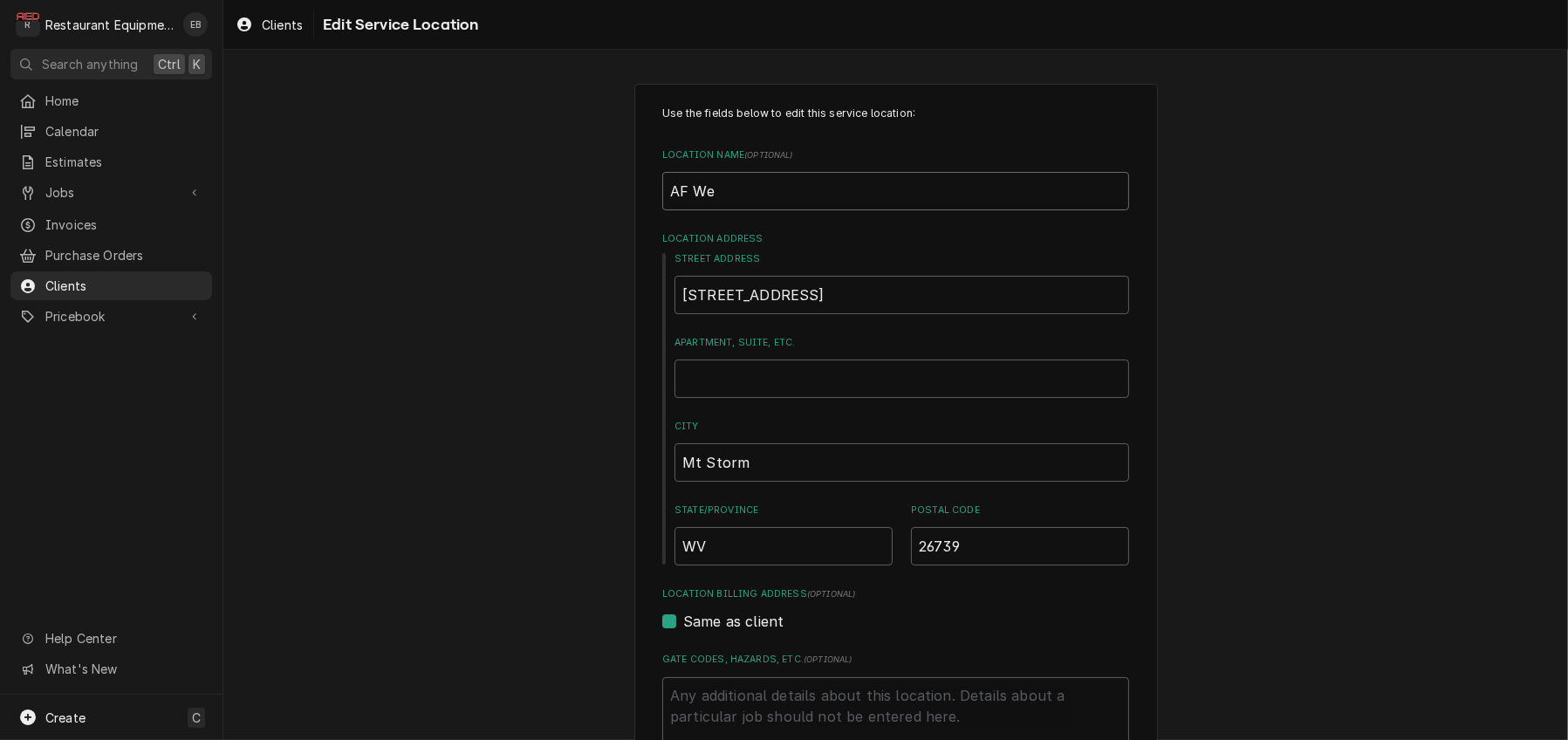
type textarea "x"
type input "AF W"
type textarea "x"
type input "AF"
type textarea "x"
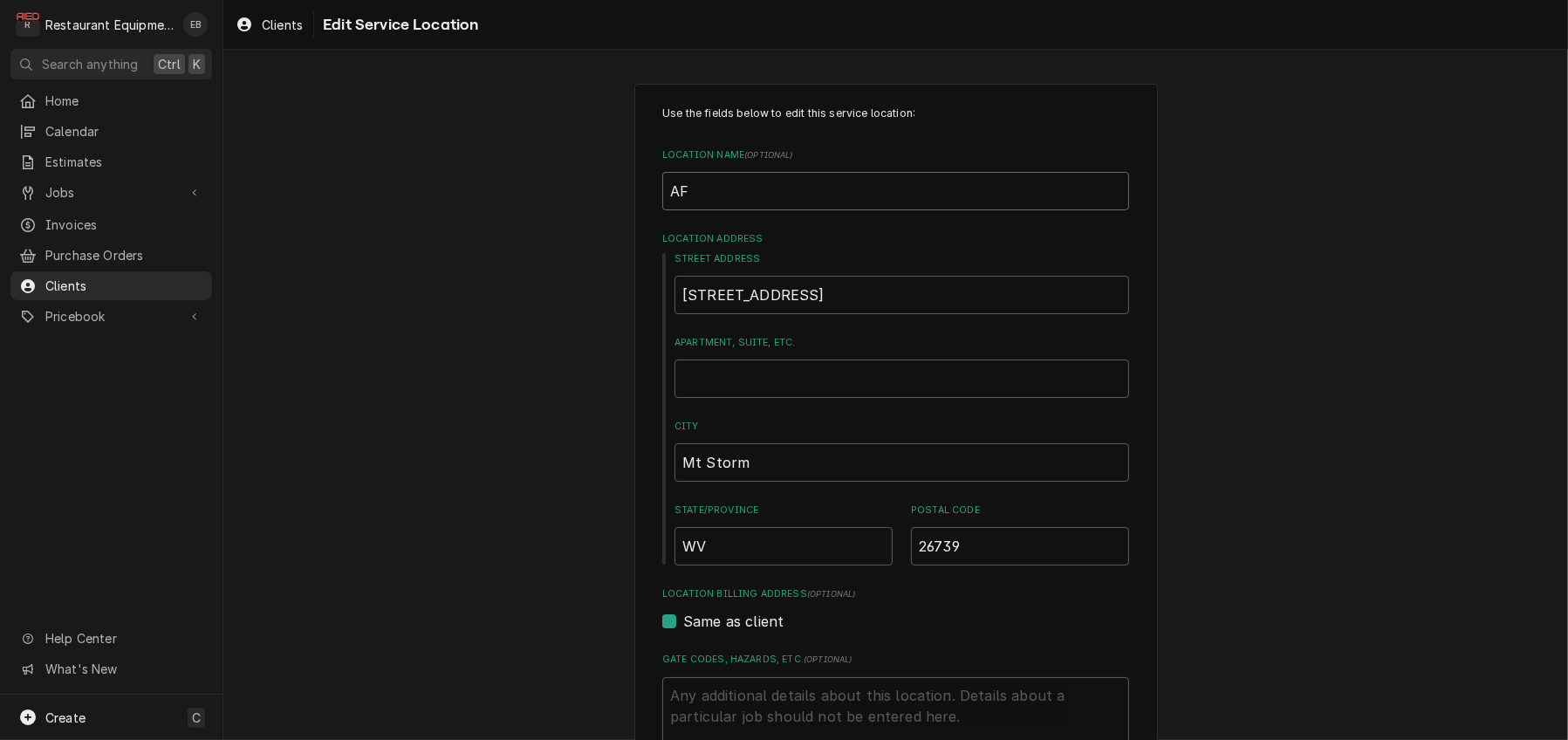
type input "AF"
type textarea "x"
type input "A"
type textarea "x"
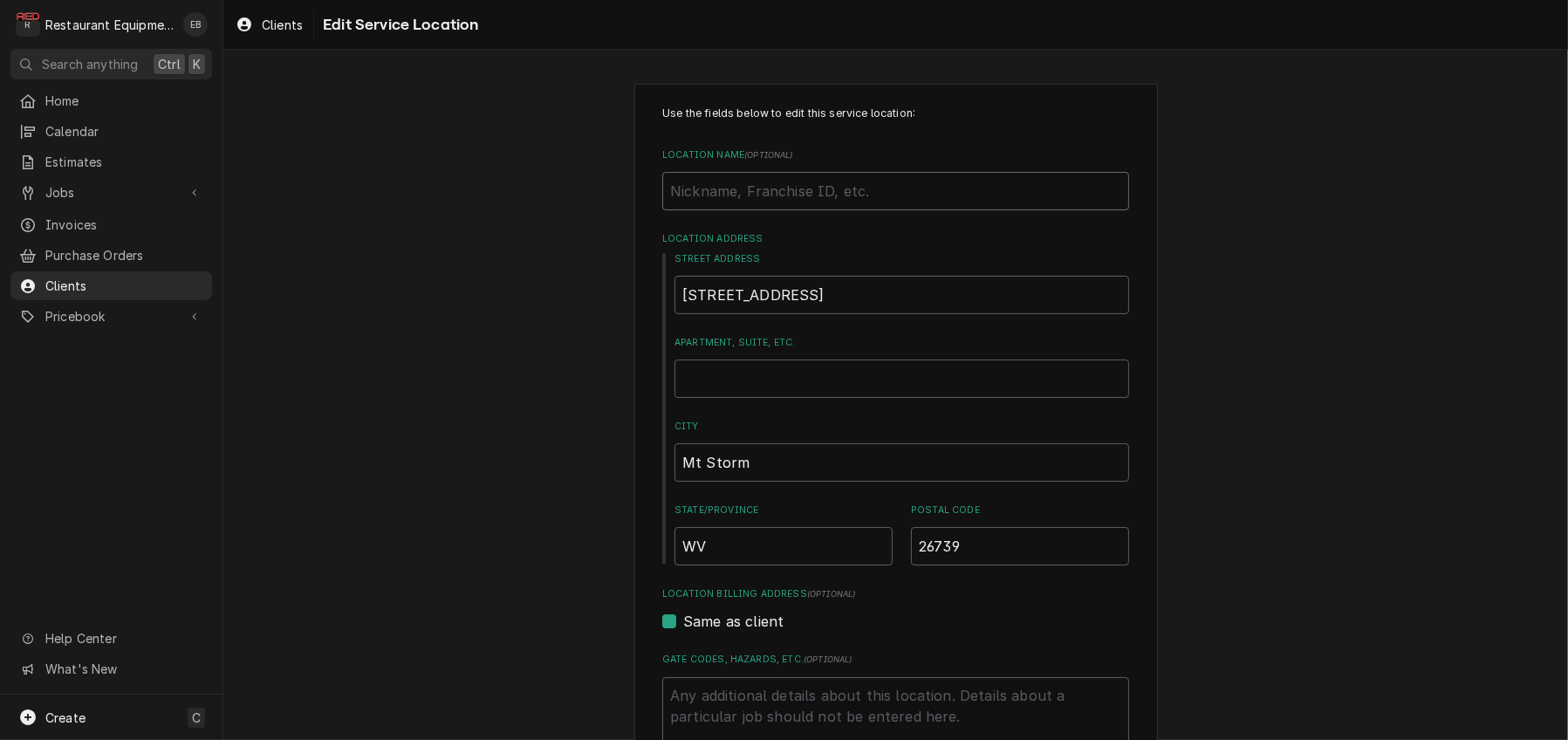
type input "M"
type textarea "x"
type input "MT"
type textarea "x"
type input "M"
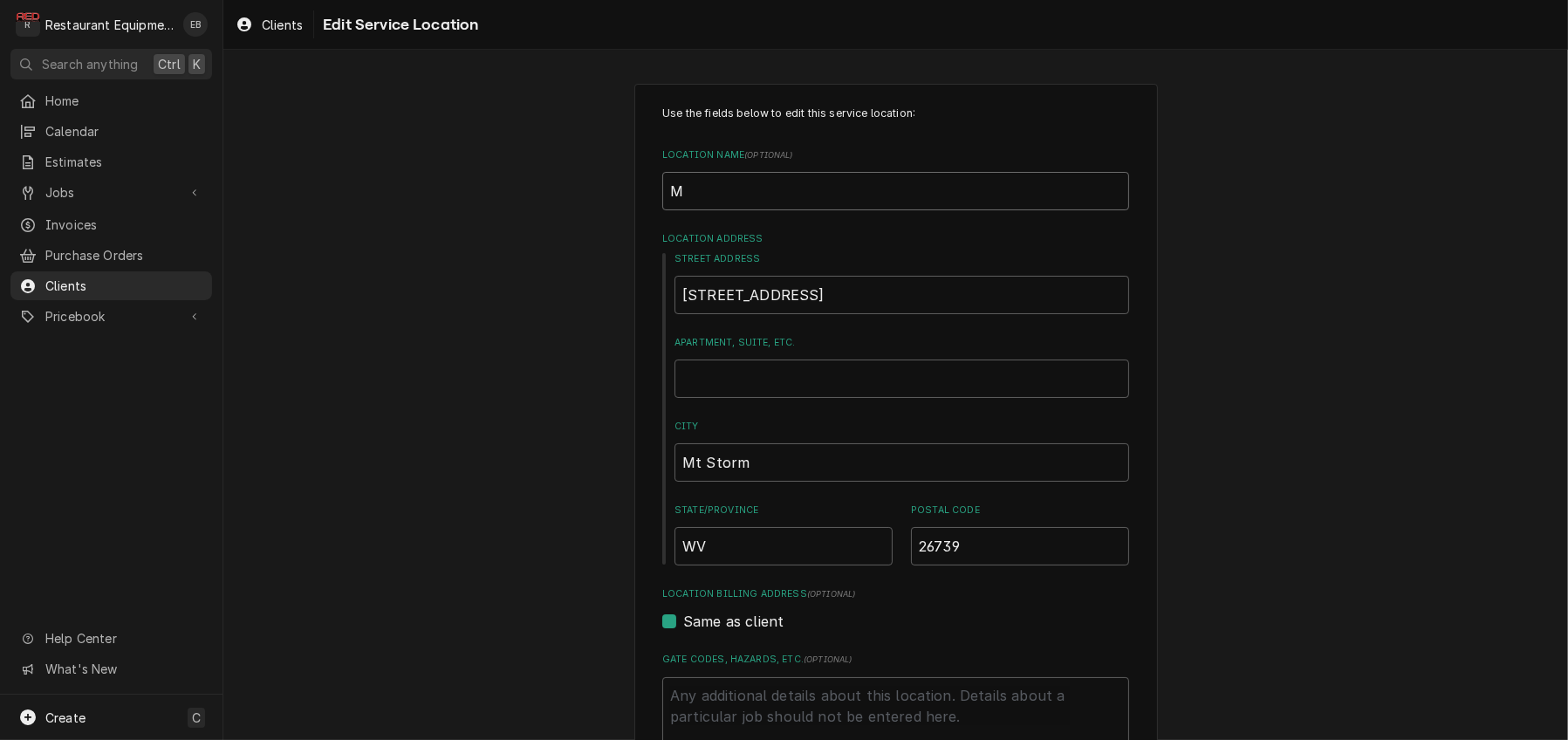
type textarea "x"
type input "Mt"
type textarea "x"
type input "Mt."
type textarea "x"
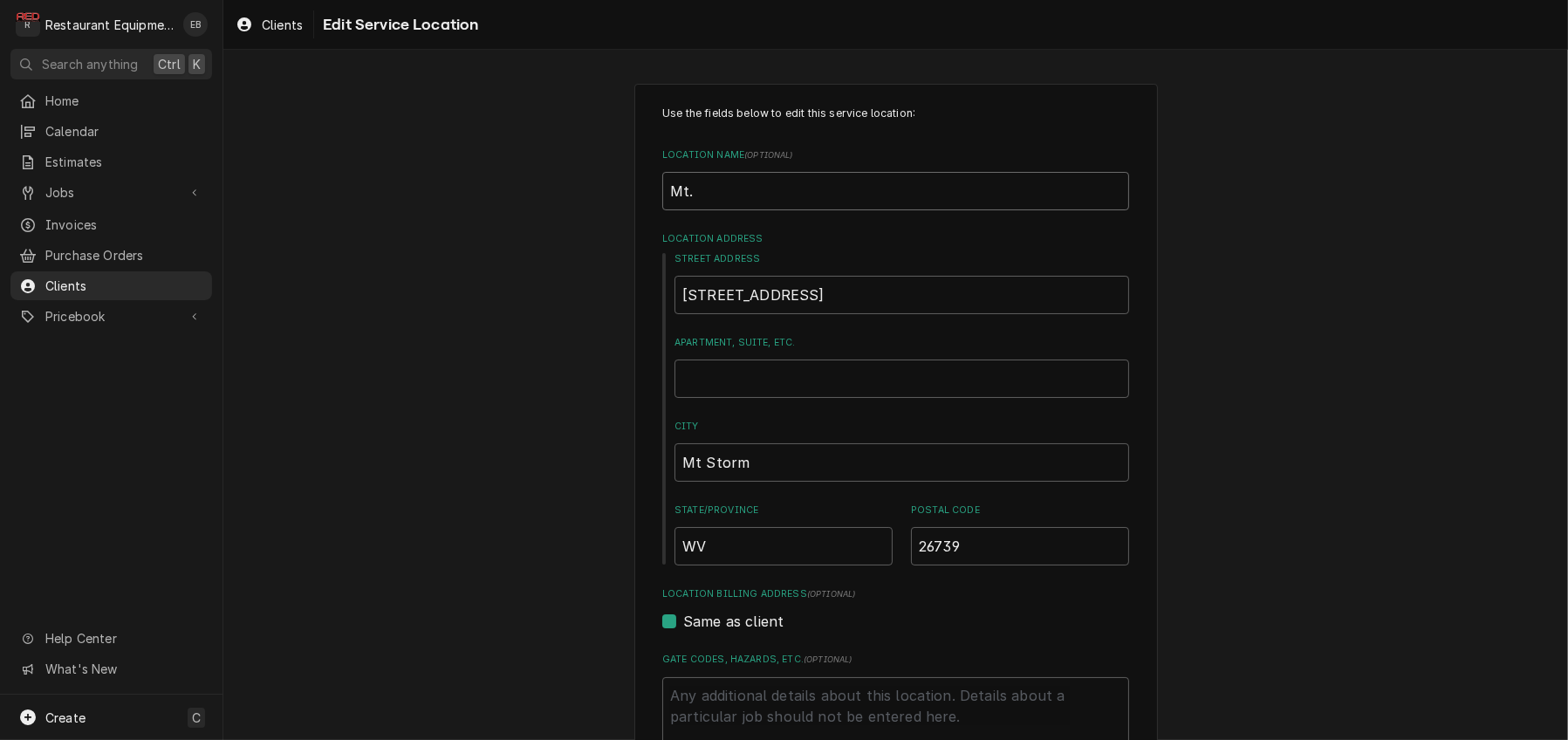
type input "Mt."
type textarea "x"
type input "Mt. S"
type textarea "x"
type input "Mt. St"
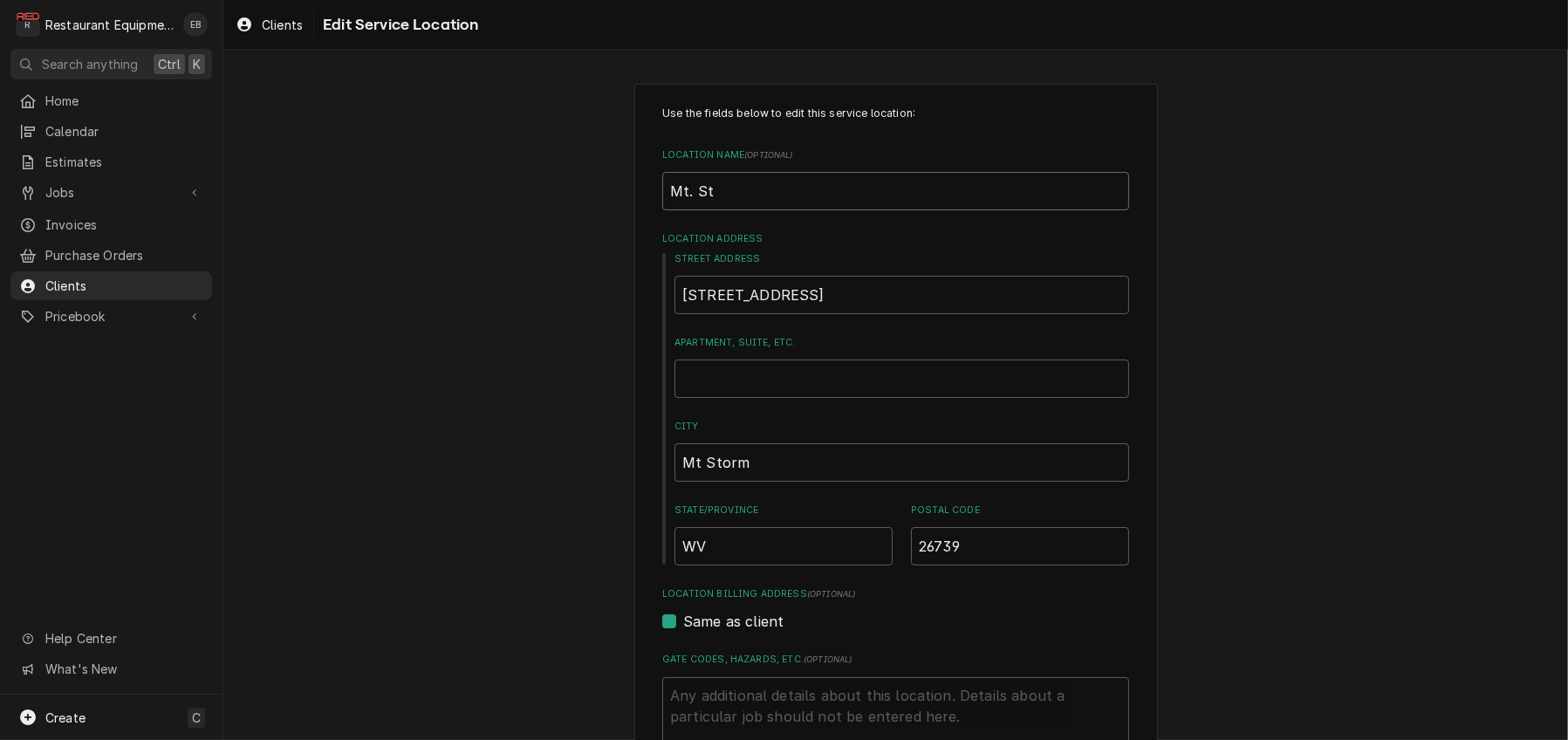
type textarea "x"
type input "Mt. Sto"
type textarea "x"
type input "Mt. Stor"
type textarea "x"
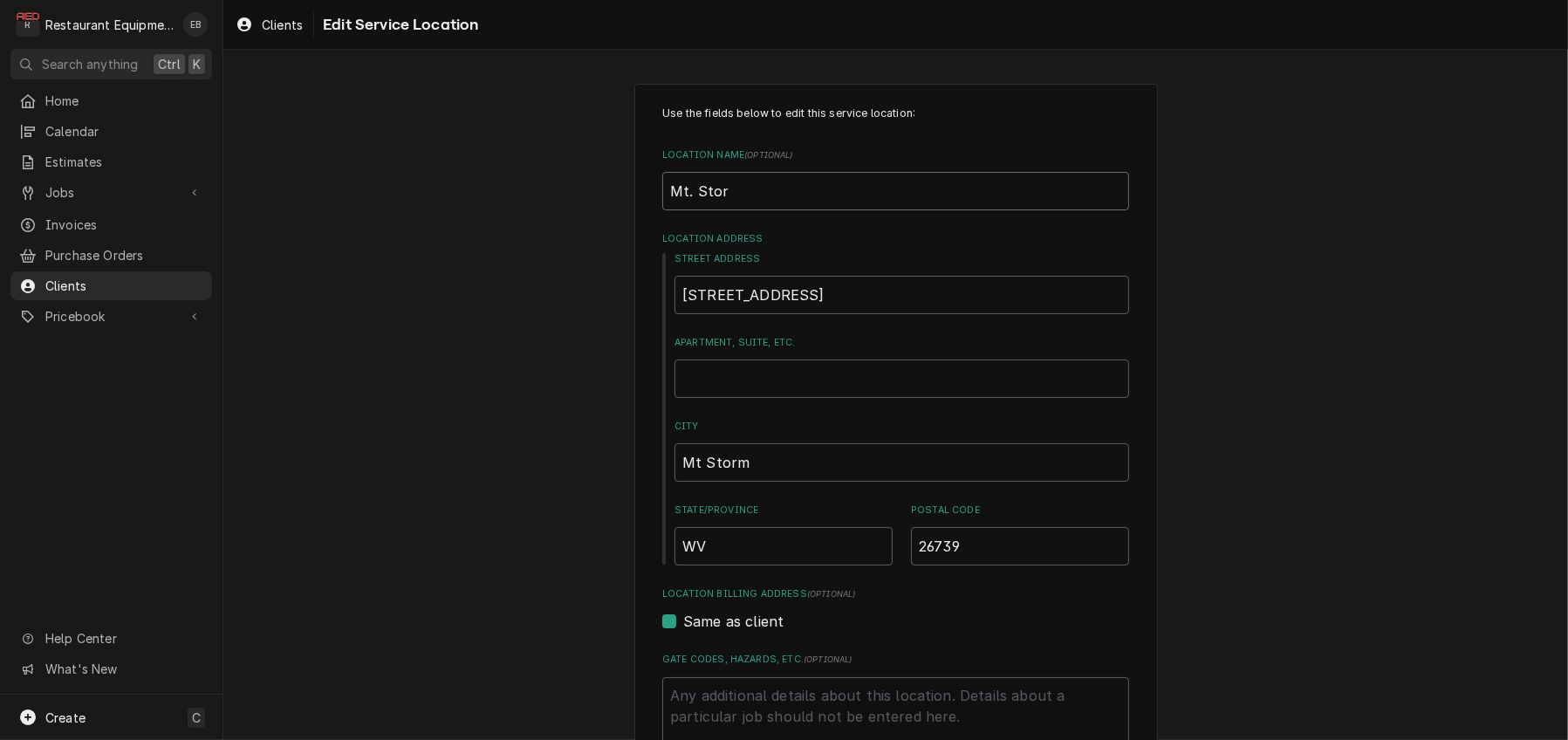
type input "Mt. Storm"
type textarea "x"
type input "Mt. Storm"
type textarea "x"
type input "Mt. Storm H"
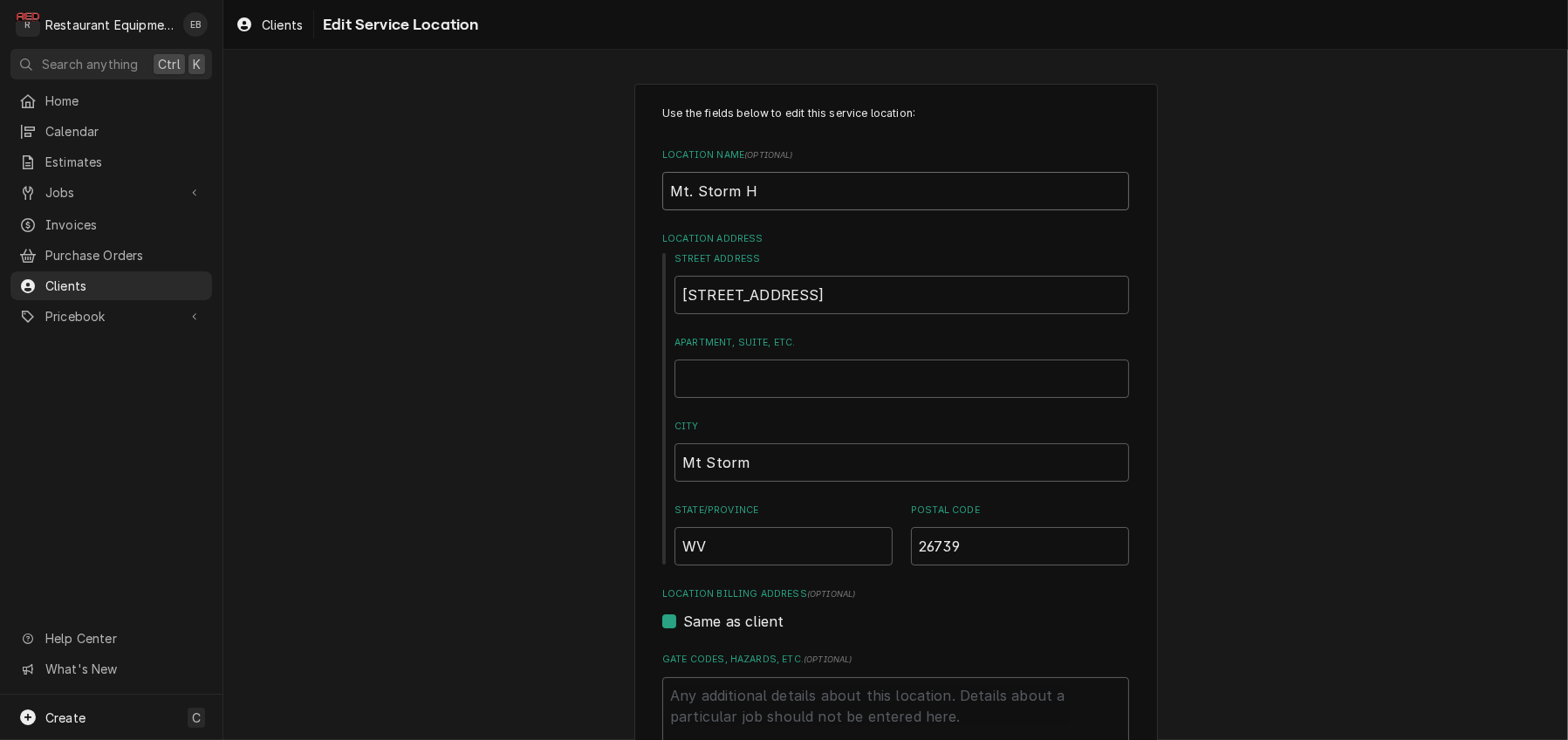
type textarea "x"
type input "Mt. Storm Hu"
type textarea "x"
type input "Mt. Storm Hun"
type textarea "x"
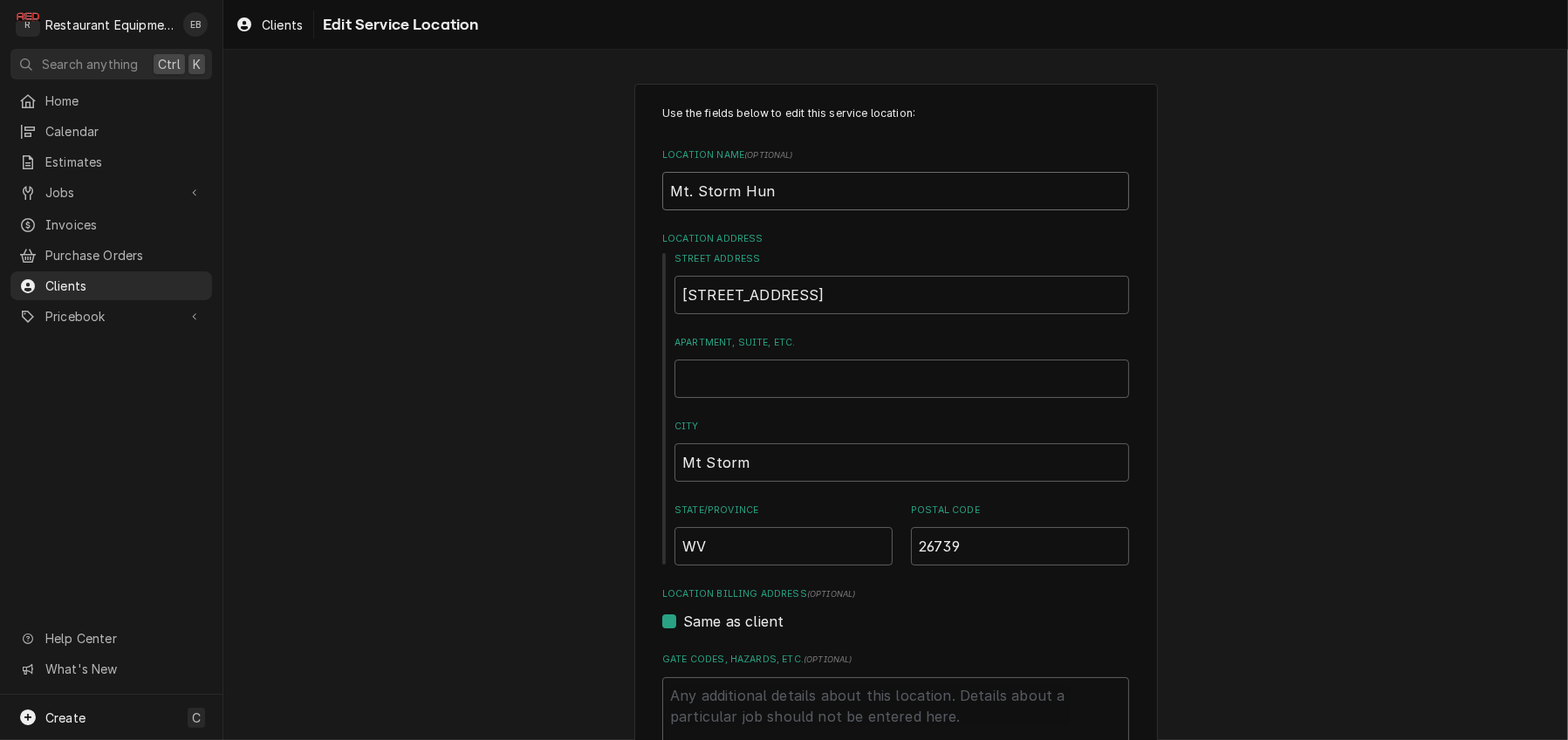
type input "Mt. Storm Hunt"
type textarea "x"
type input "Mt. Storm Hunt"
type textarea "x"
type input "Mt. Storm Hunt B"
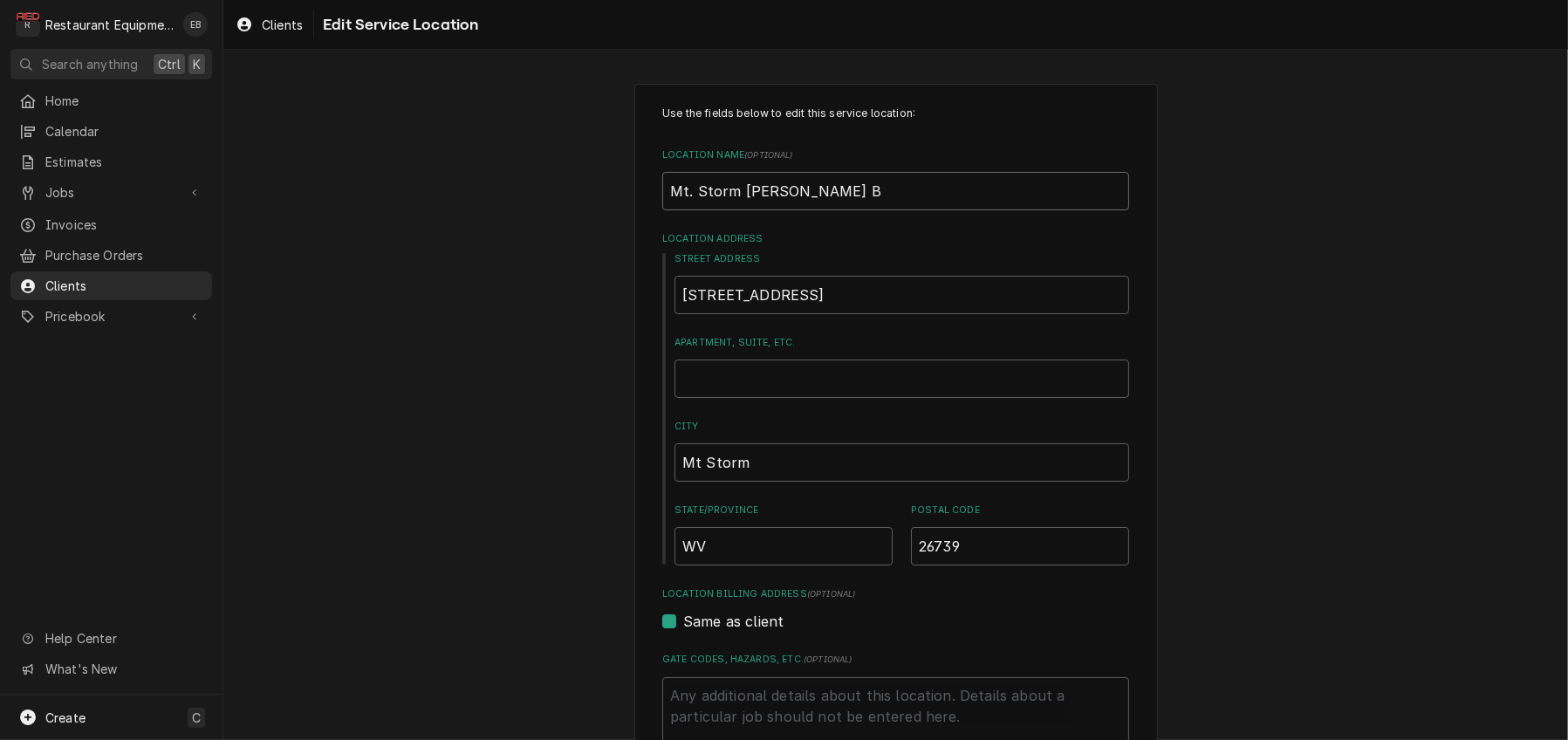
type textarea "x"
type input "Mt. Storm Hunt Br"
type textarea "x"
type input "Mt. Storm Hunt Bro"
type textarea "x"
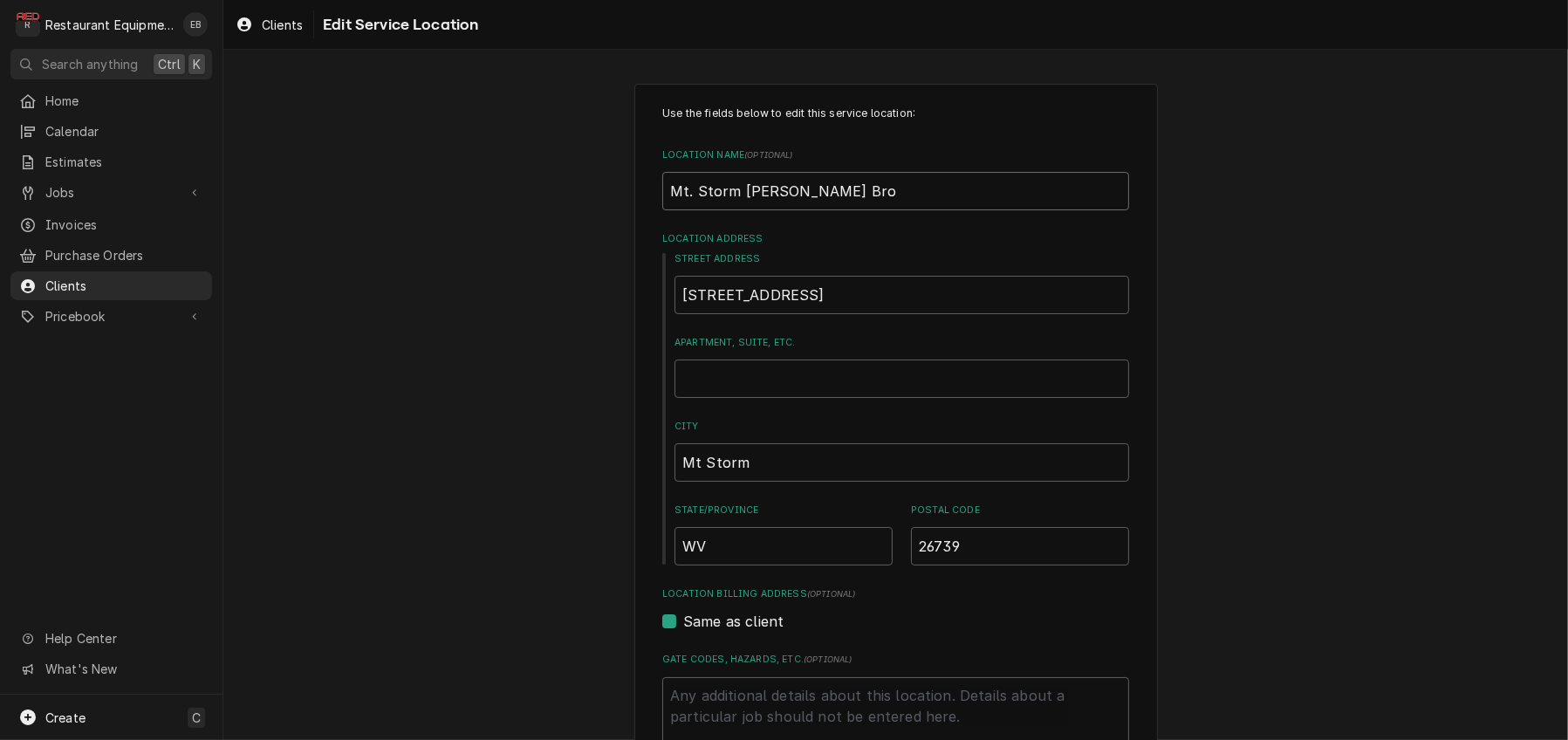
type input "Mt. Storm Hunt Bro."
type textarea "x"
type input "Mt. Storm Hunt Bro."
type textarea "x"
type input "Mt. Storm Hunt Bro. P"
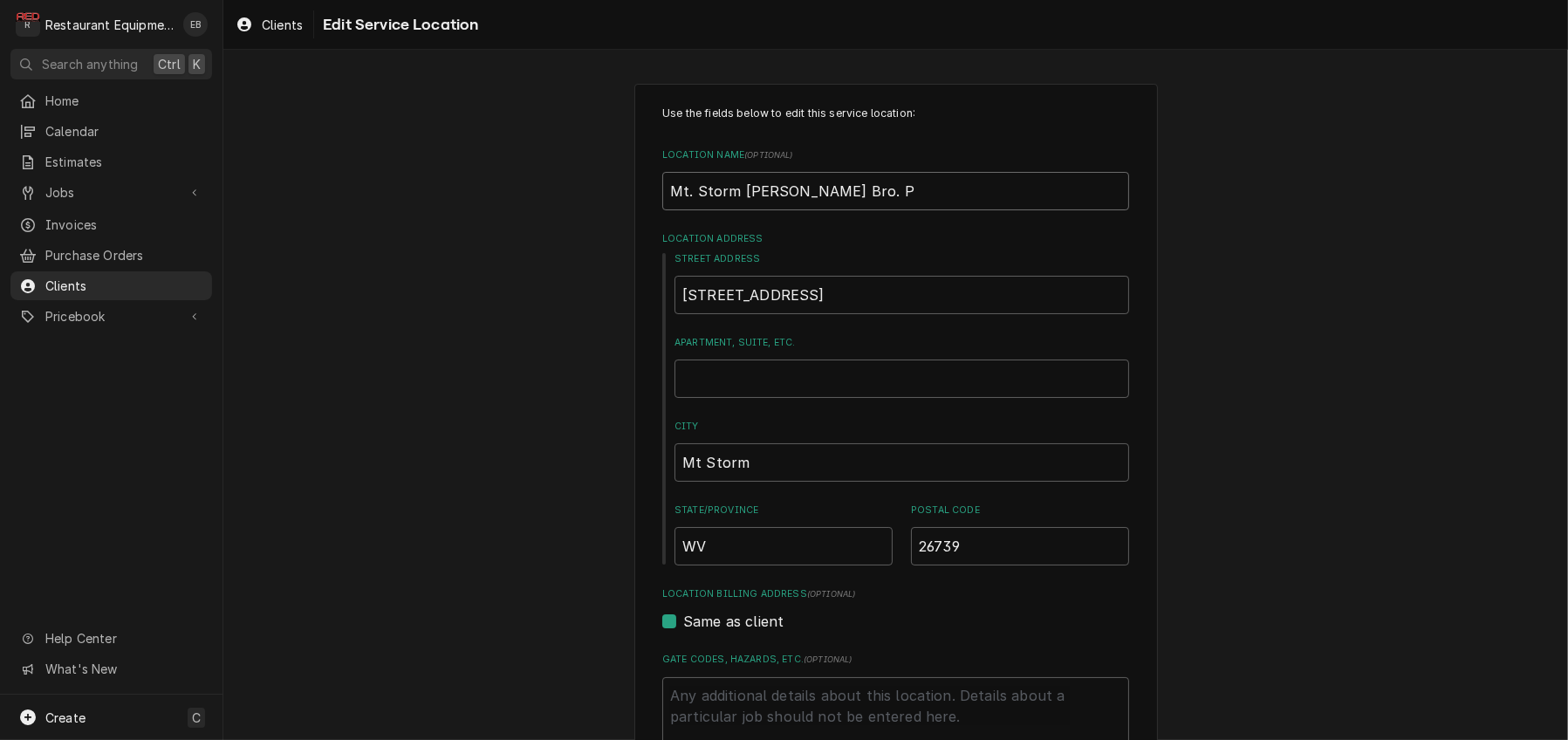
type textarea "x"
type input "Mt. Storm Hunt Bro. Pi"
type textarea "x"
type input "Mt. Storm Hunt Bro. Piz"
type textarea "x"
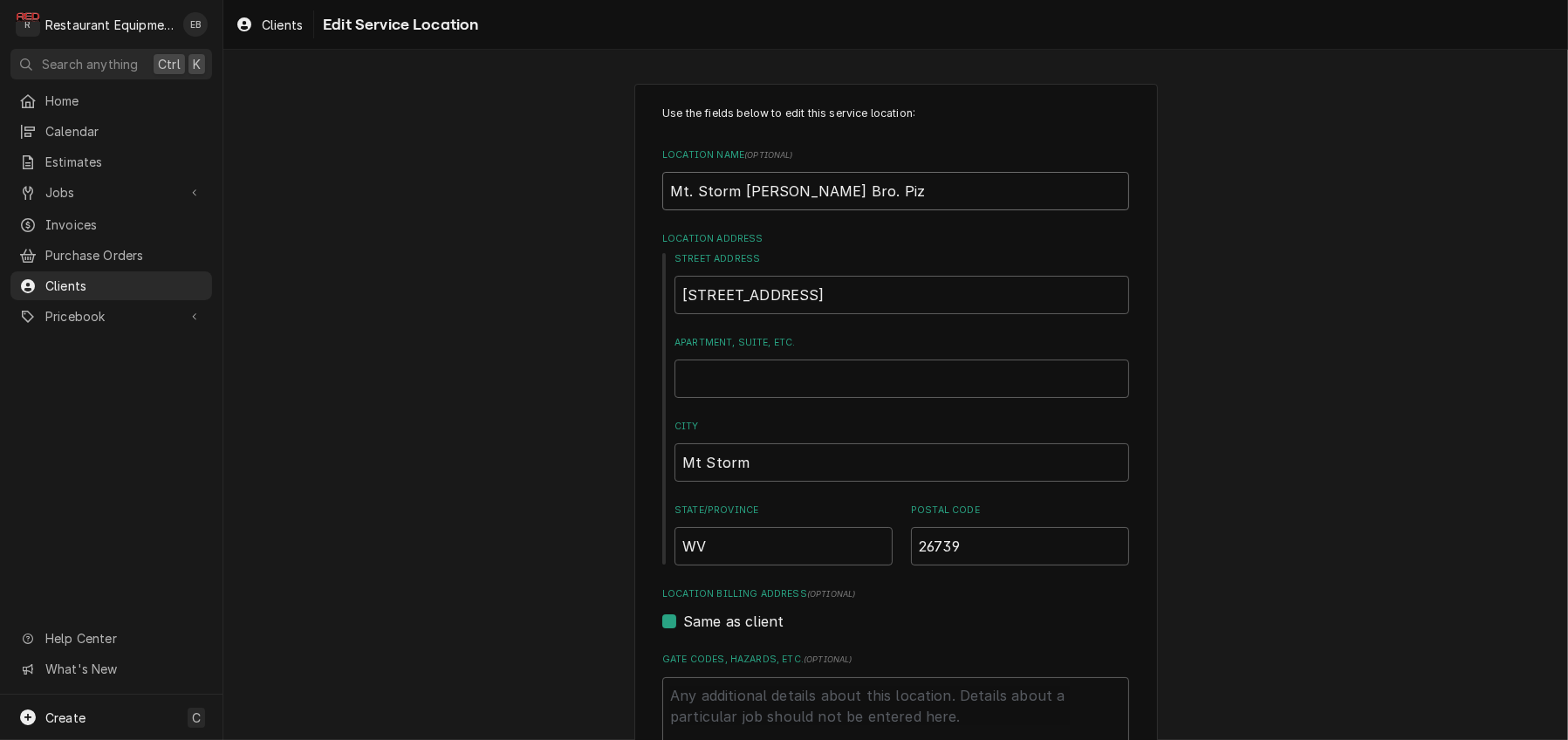
type input "Mt. Storm Hunt Bro. Pizz"
type textarea "x"
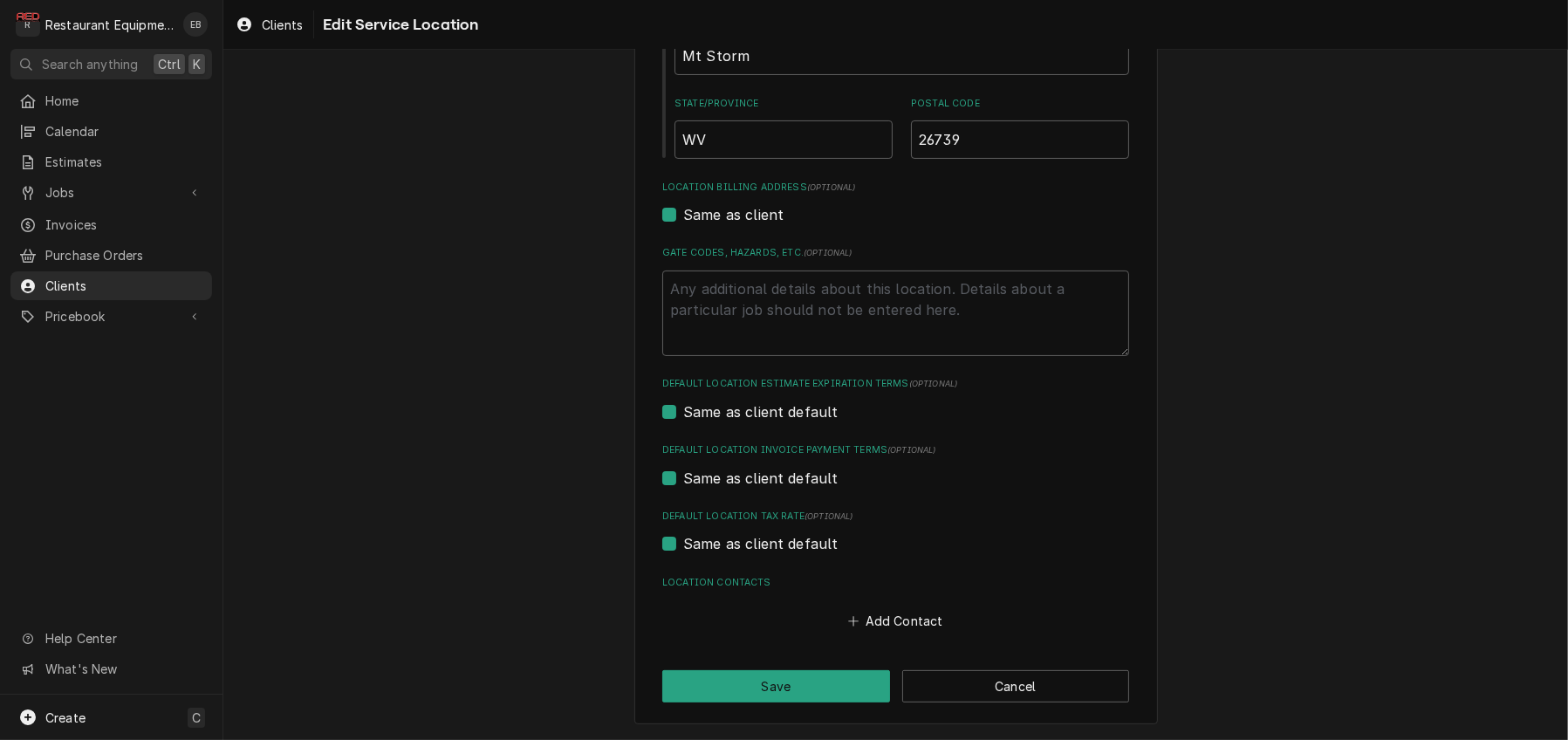
scroll to position [535, 0]
type input "Mt. Storm Hunt Bro. Pizza"
click at [795, 679] on button "Save" at bounding box center [776, 687] width 227 height 32
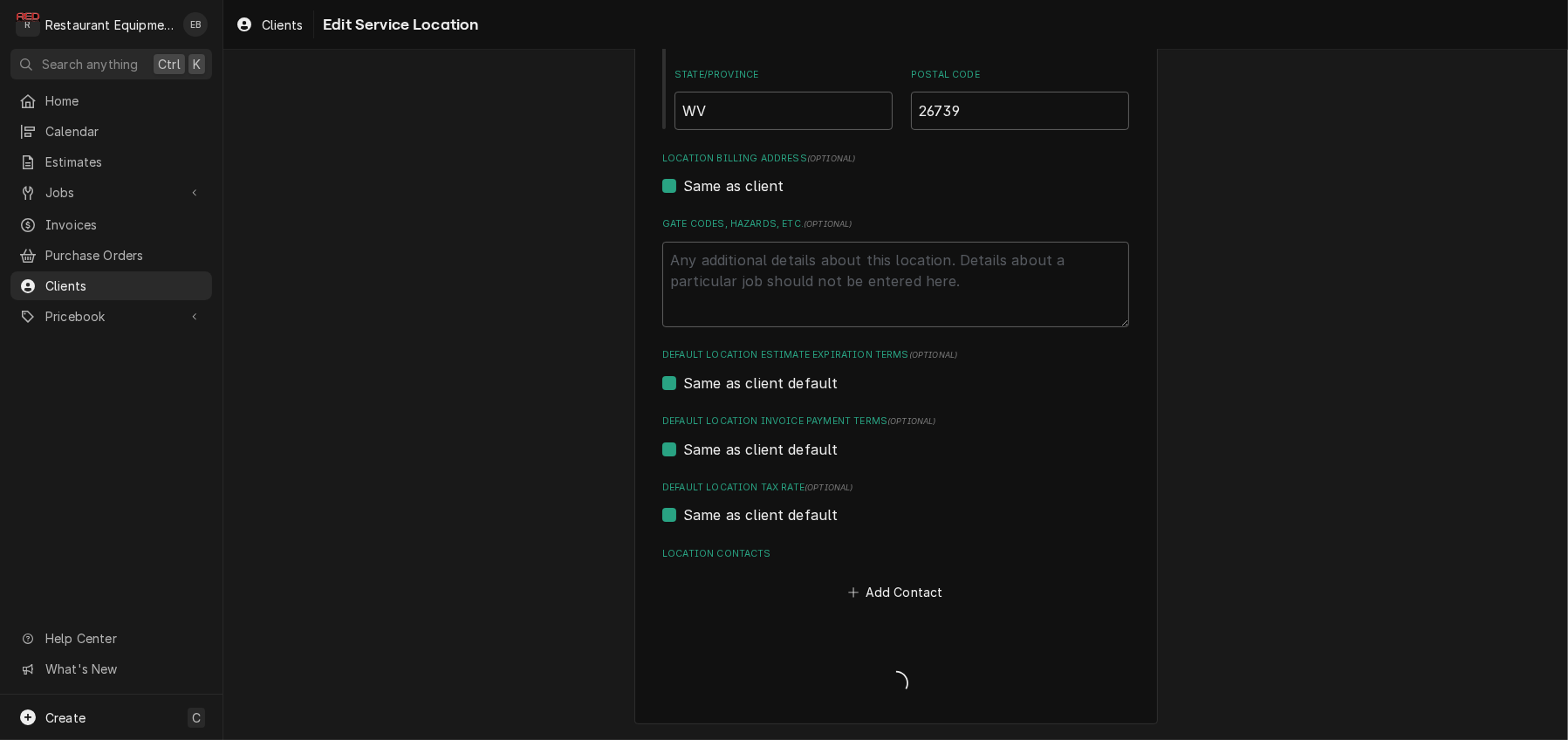
type textarea "x"
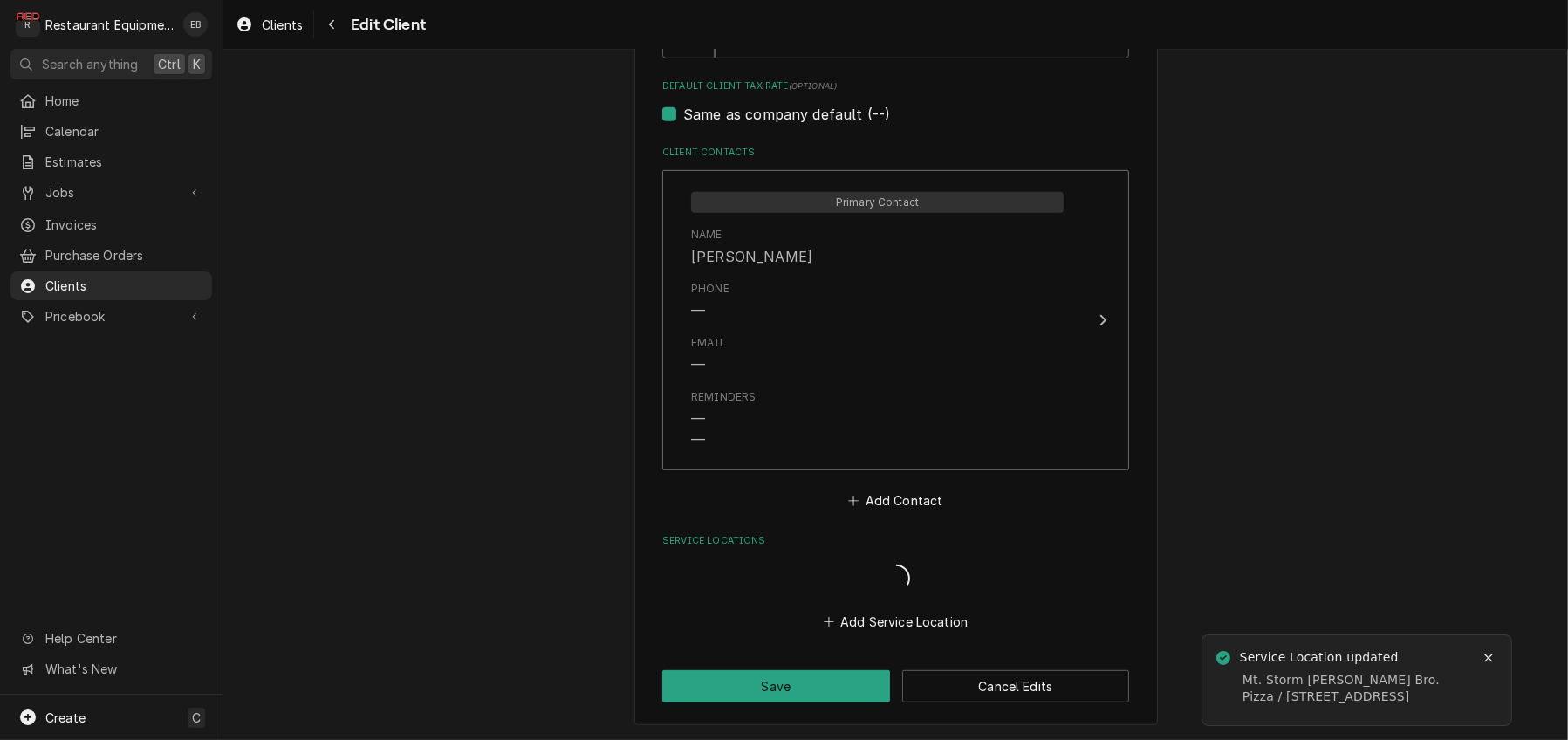
scroll to position [1198, 0]
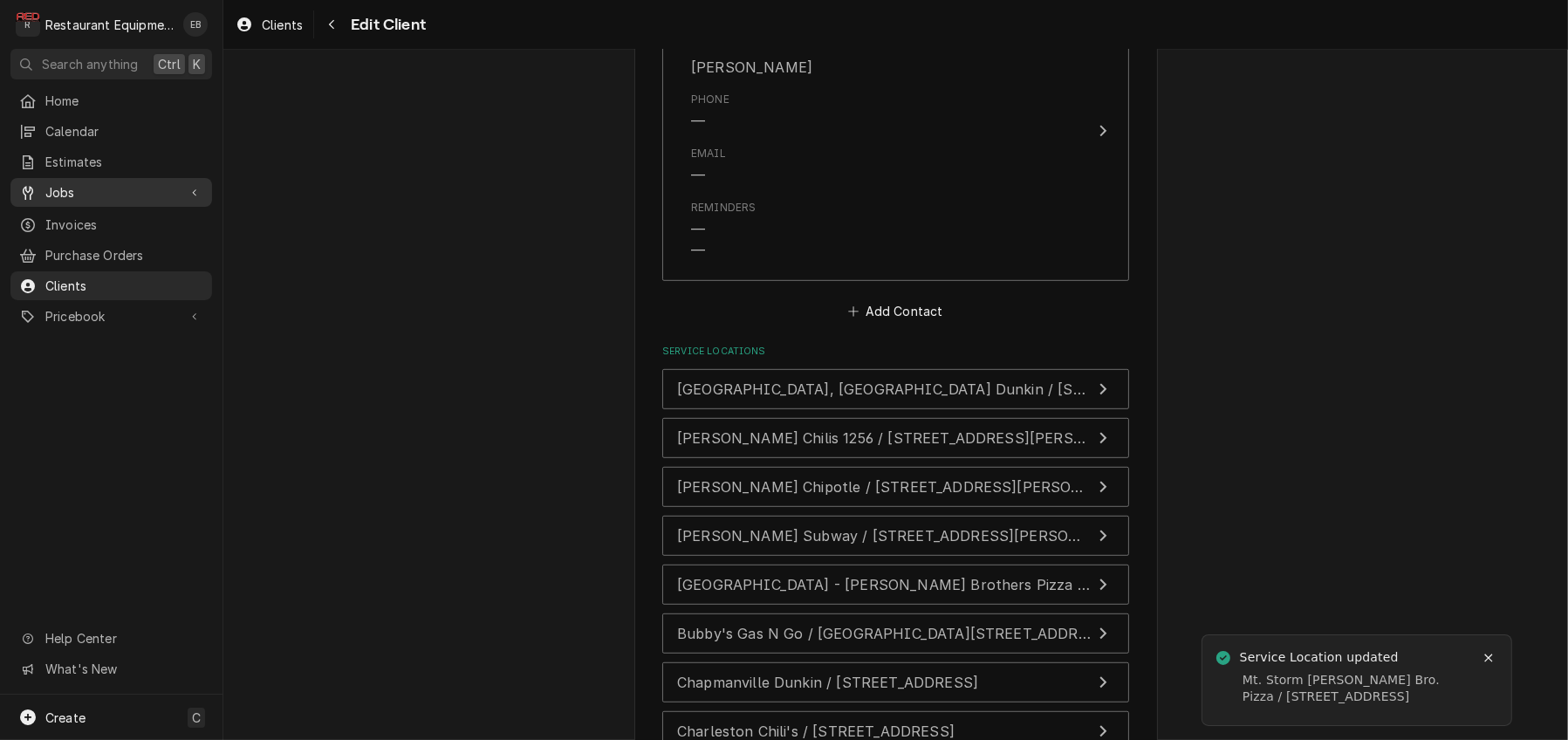
click at [111, 201] on span "Jobs" at bounding box center [111, 192] width 132 height 19
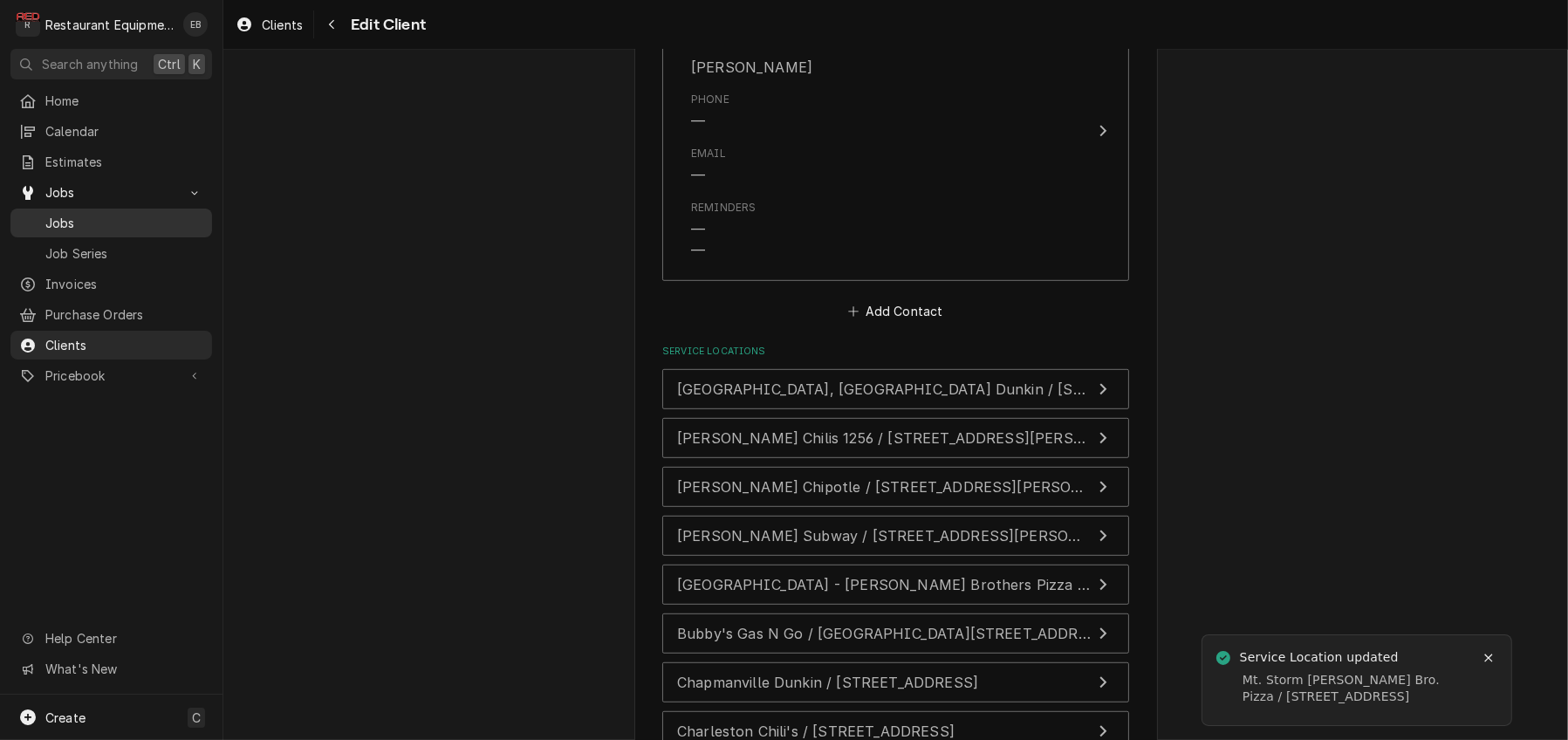
click at [103, 237] on link "Jobs" at bounding box center [111, 223] width 202 height 29
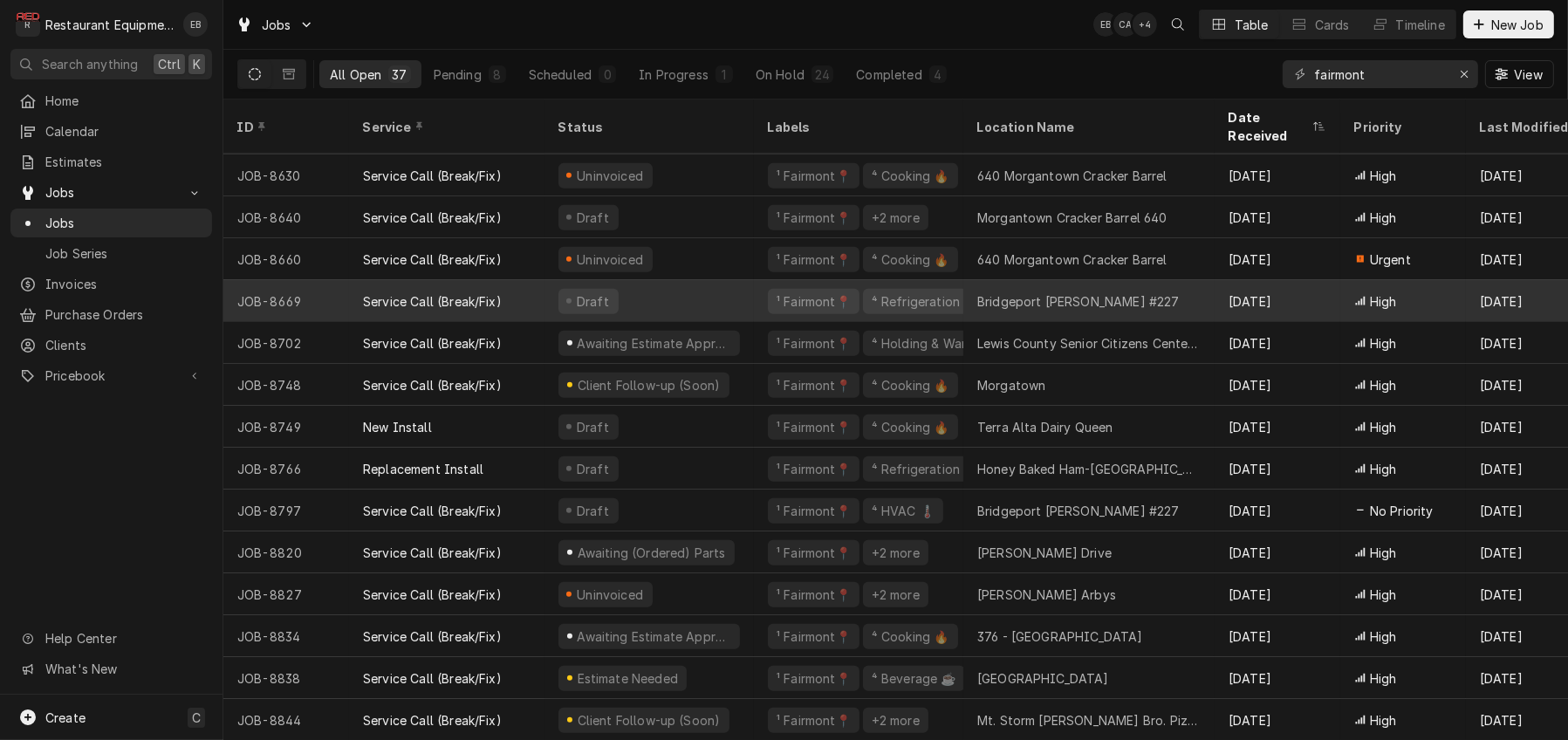
scroll to position [974, 0]
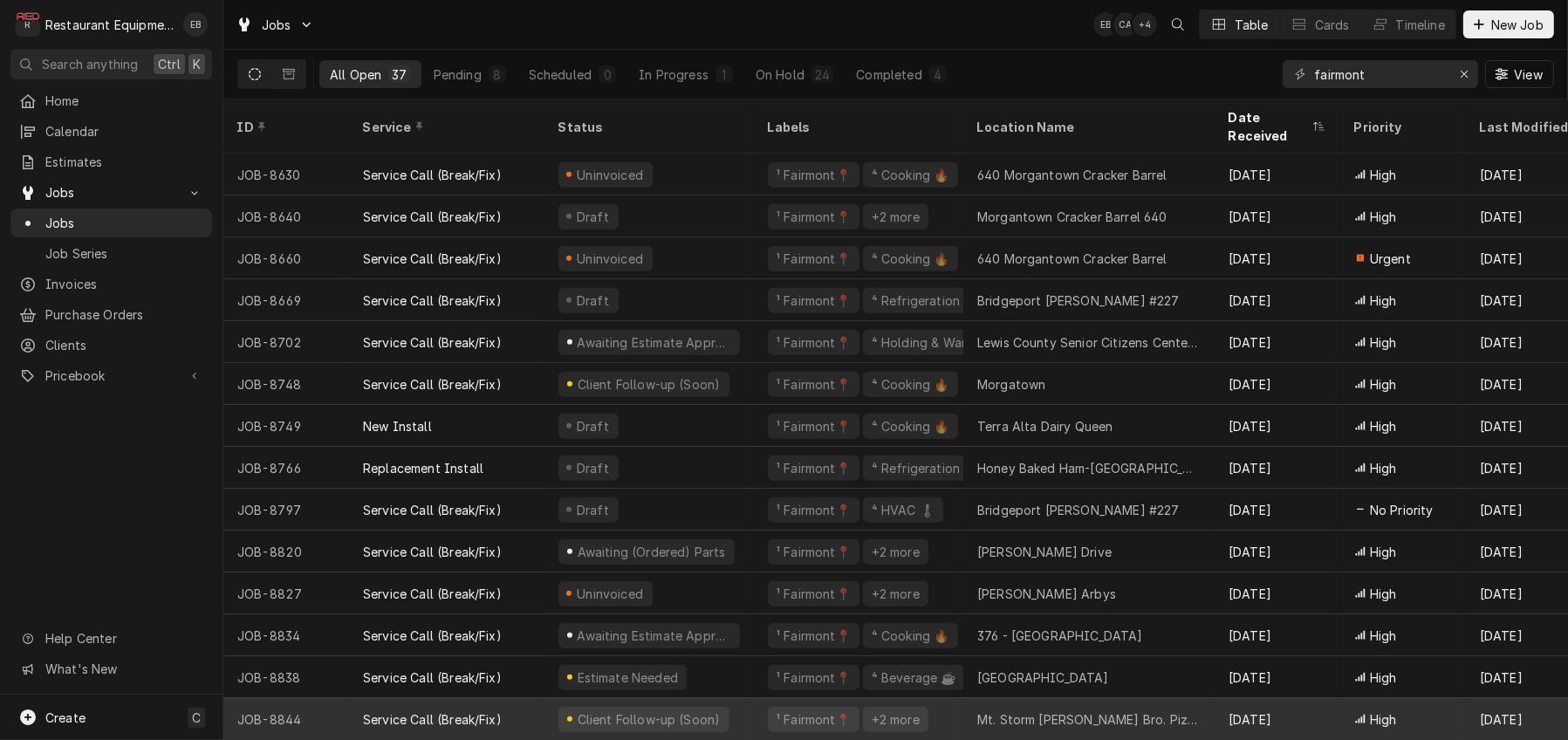
click at [1008, 711] on div "Mt. Storm Hunt Bro. Pizza" at bounding box center [1089, 719] width 224 height 19
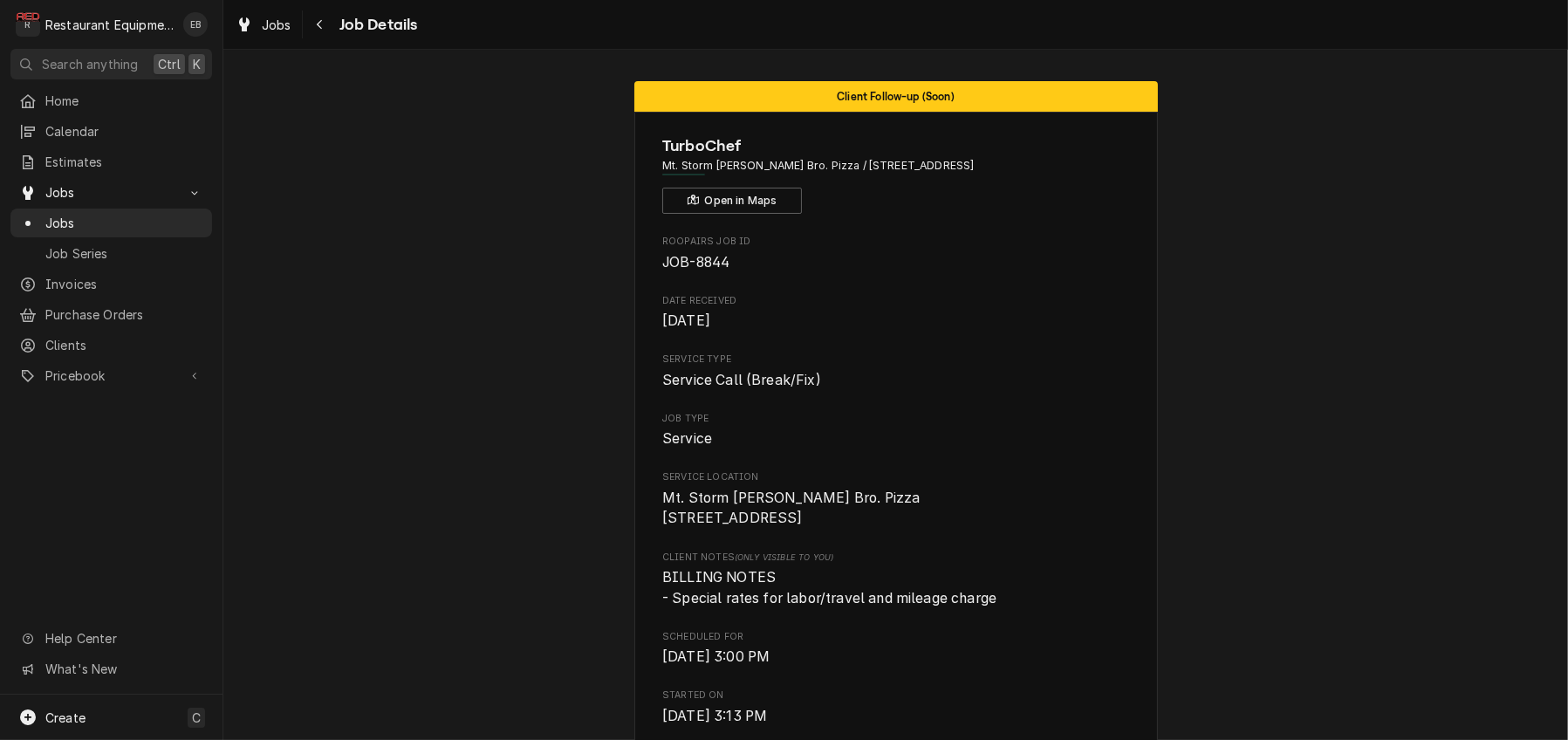
drag, startPoint x: 648, startPoint y: 580, endPoint x: 794, endPoint y: 611, distance: 149.3
click at [794, 529] on span "Mt. Storm [PERSON_NAME] Bro. Pizza [STREET_ADDRESS]" at bounding box center [896, 508] width 467 height 41
copy span "[STREET_ADDRESS]"
click at [285, 37] on link "Jobs" at bounding box center [263, 25] width 70 height 29
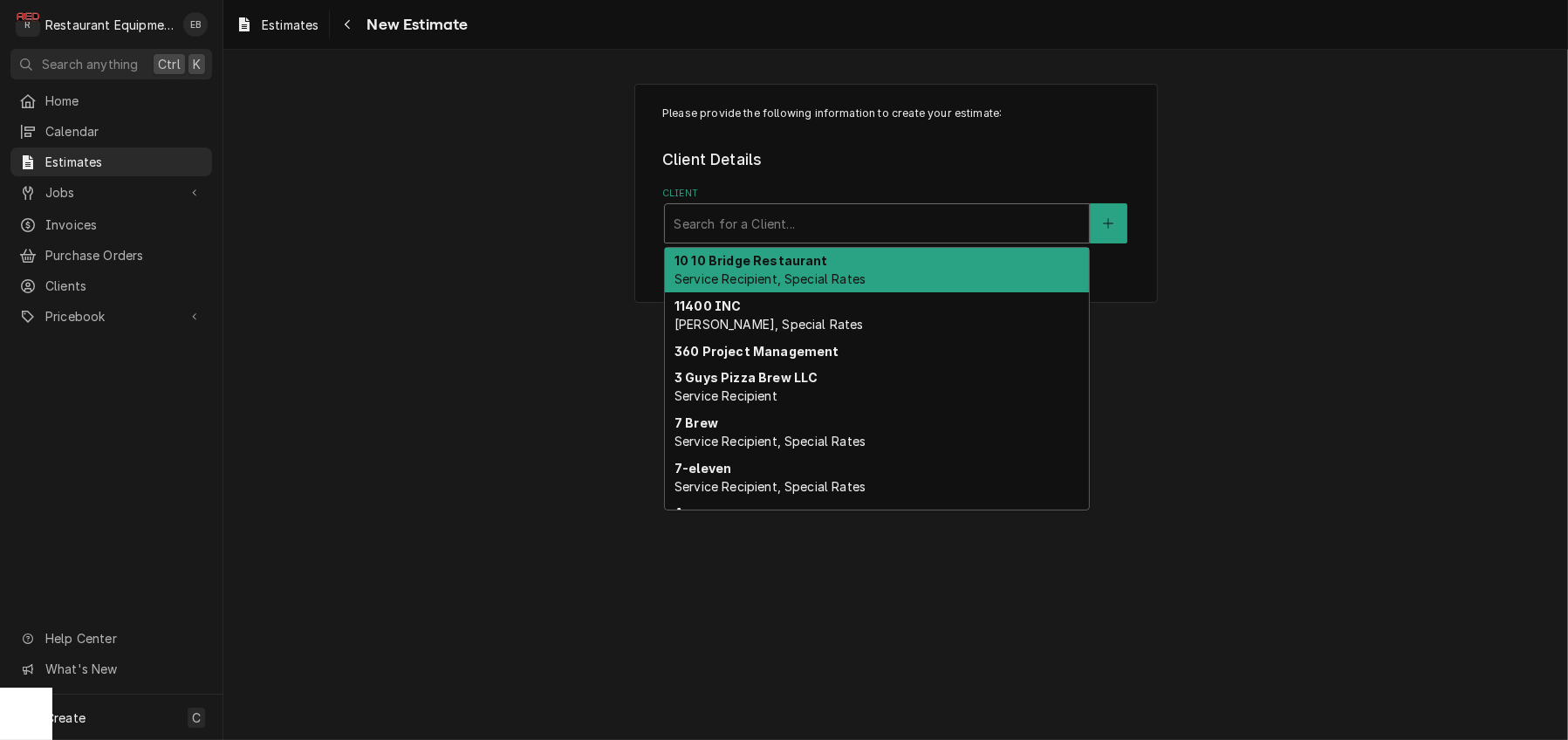
click at [780, 239] on div "Client" at bounding box center [877, 223] width 407 height 31
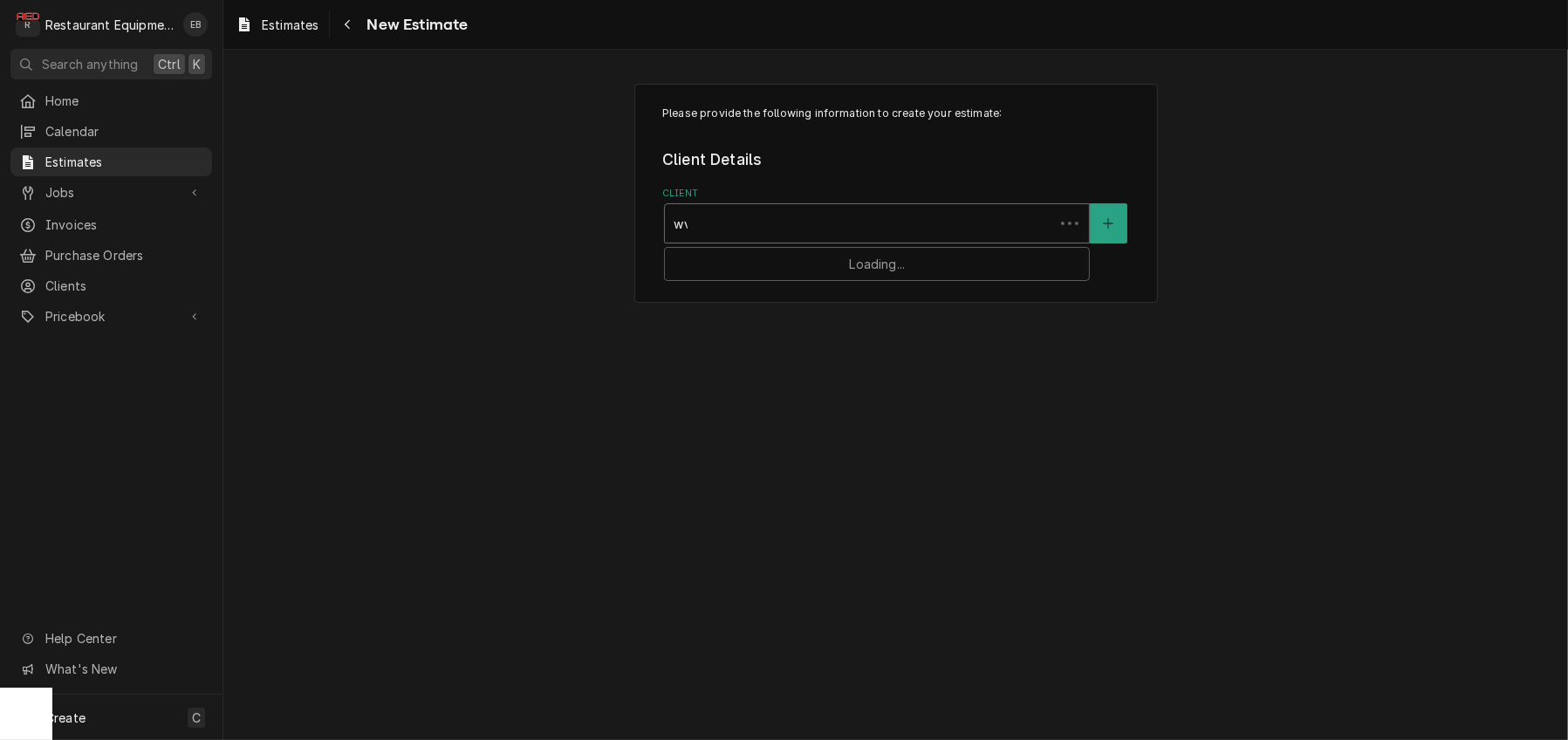
type input "wvu"
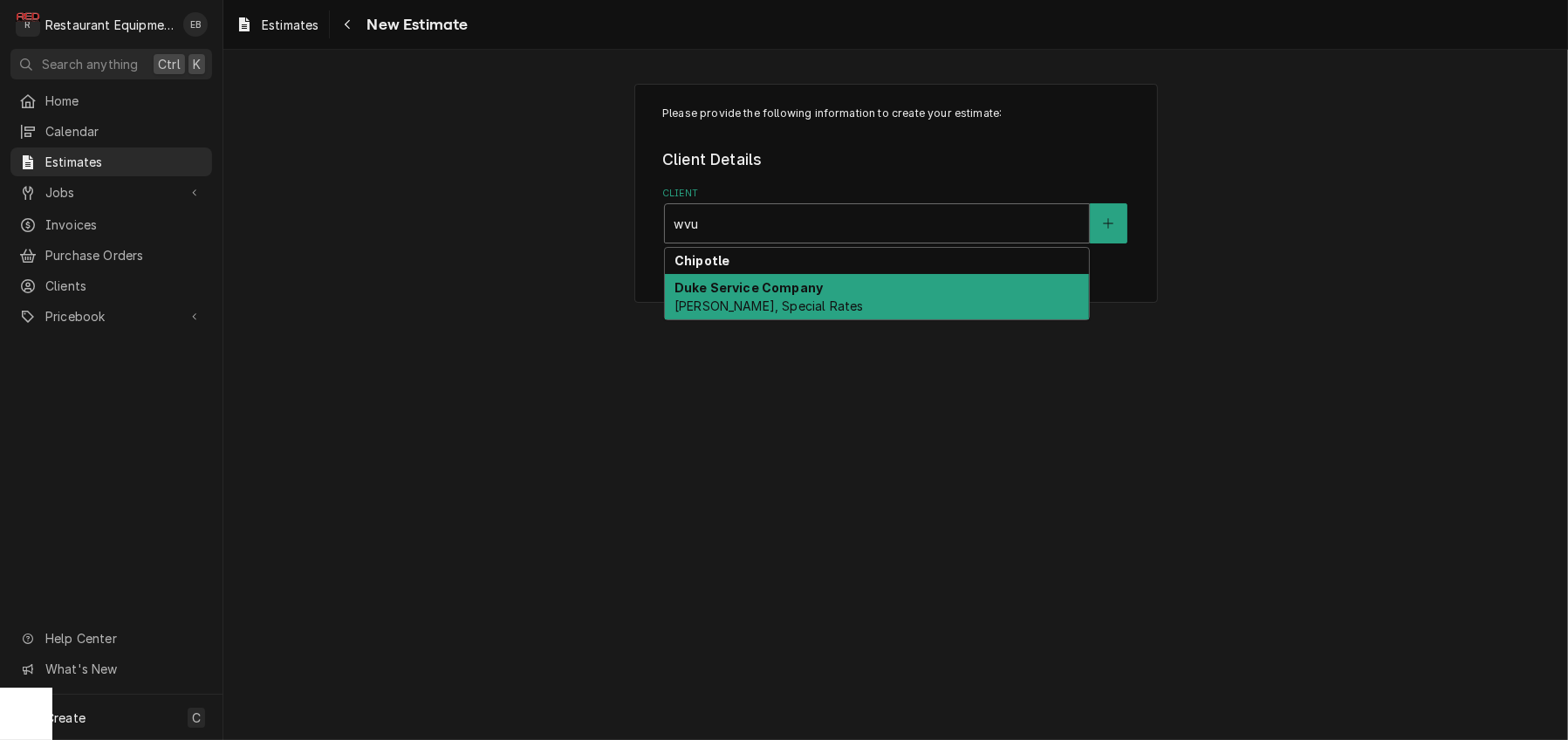
click at [762, 319] on div "Duke Service Company [PERSON_NAME], Special Rates" at bounding box center [878, 296] width 425 height 45
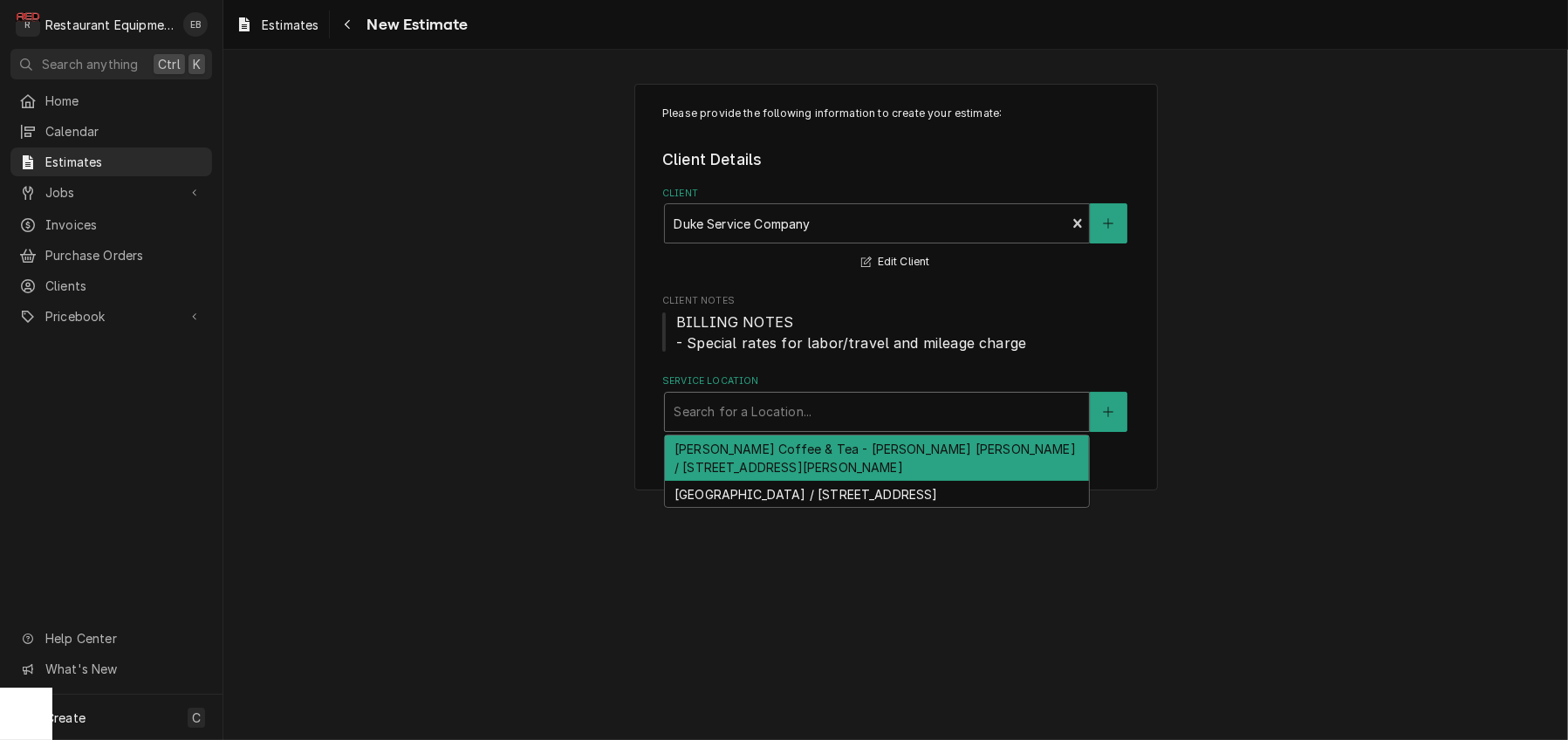
click at [785, 427] on div "Service Location" at bounding box center [877, 411] width 407 height 31
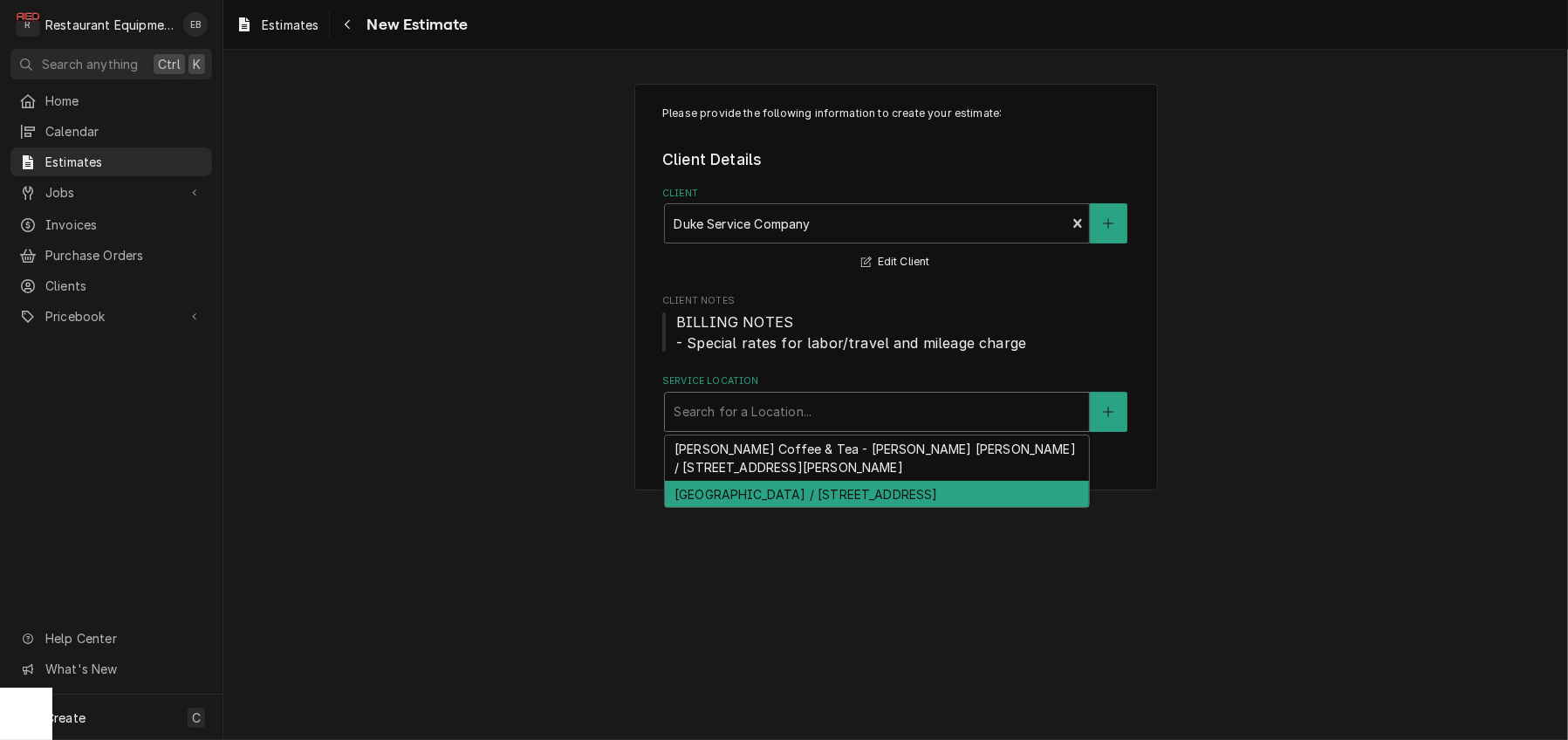
click at [817, 507] on div "WVU Medical Center / 1 Medical Center Dr, Morgantown, WV 26506" at bounding box center [878, 494] width 425 height 27
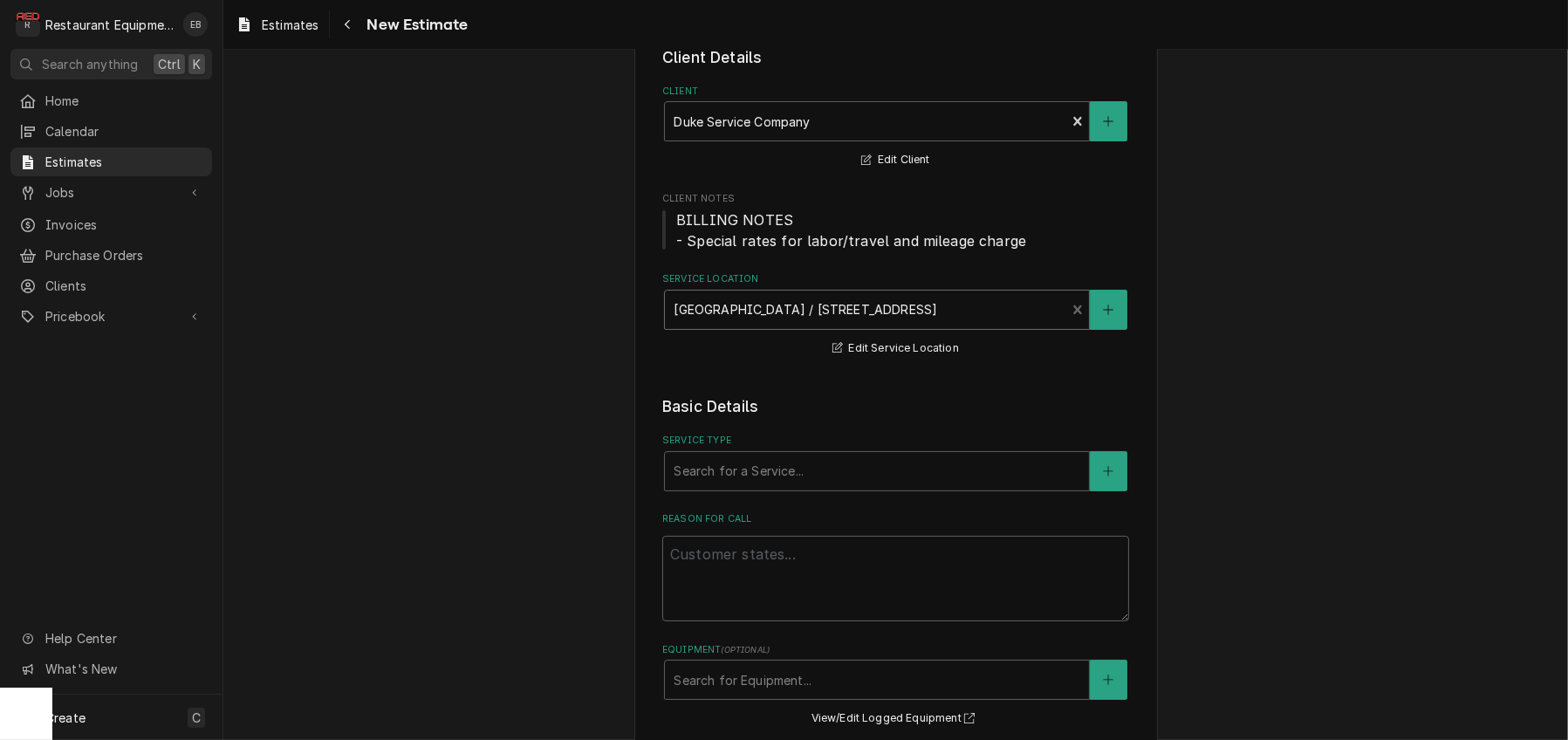
scroll to position [291, 0]
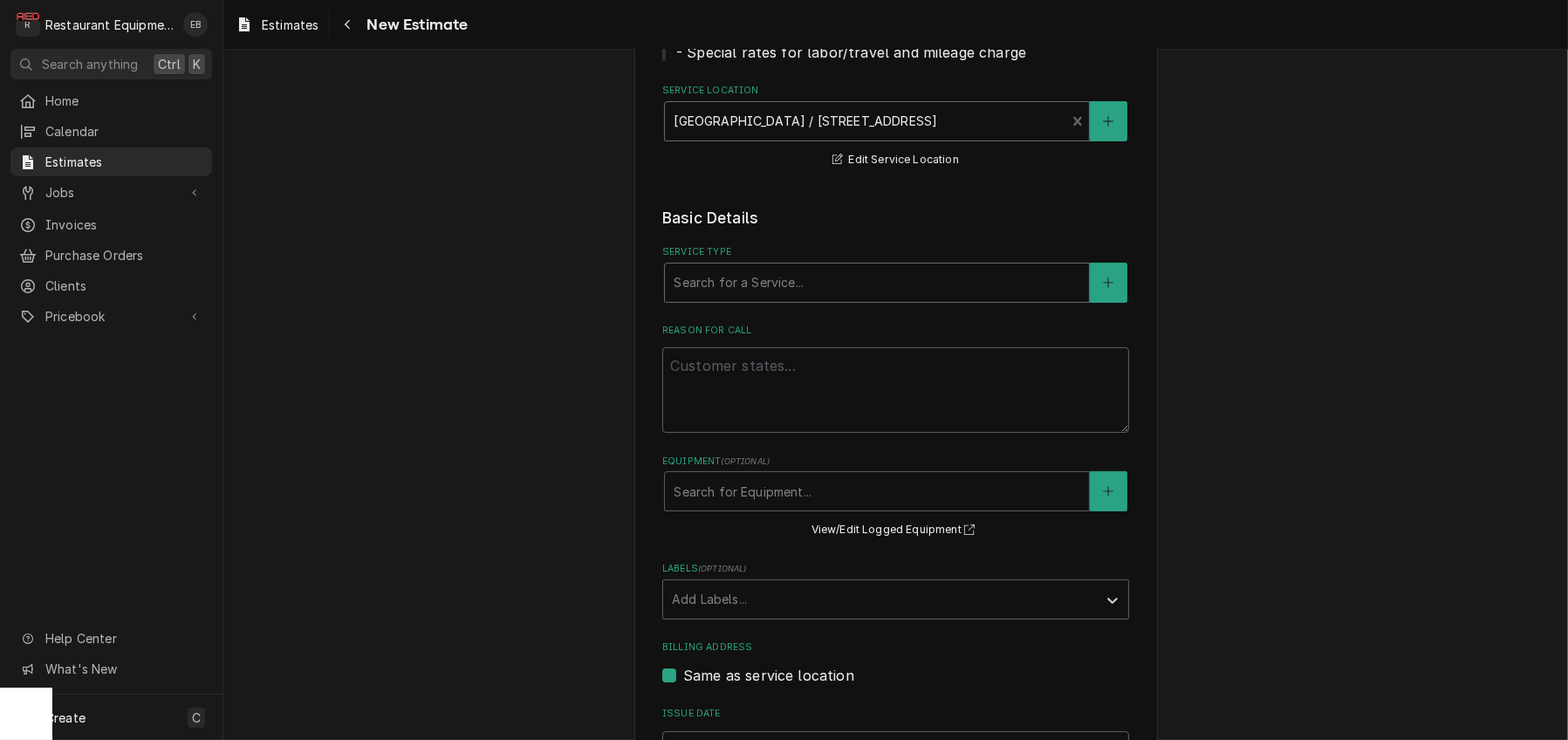
click at [772, 299] on div "Service Type" at bounding box center [877, 282] width 407 height 31
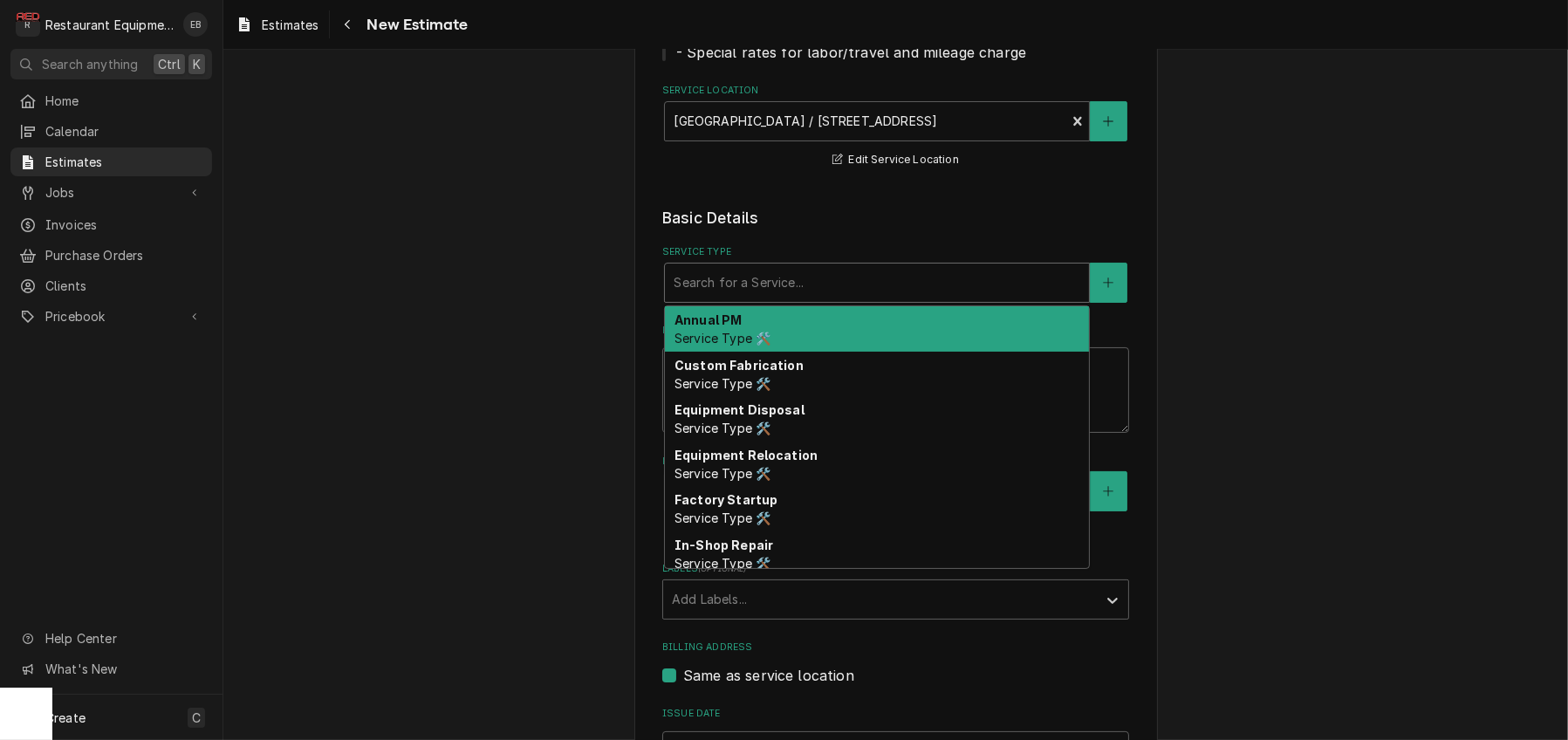
type textarea "x"
type input "be"
type textarea "x"
type input "ber"
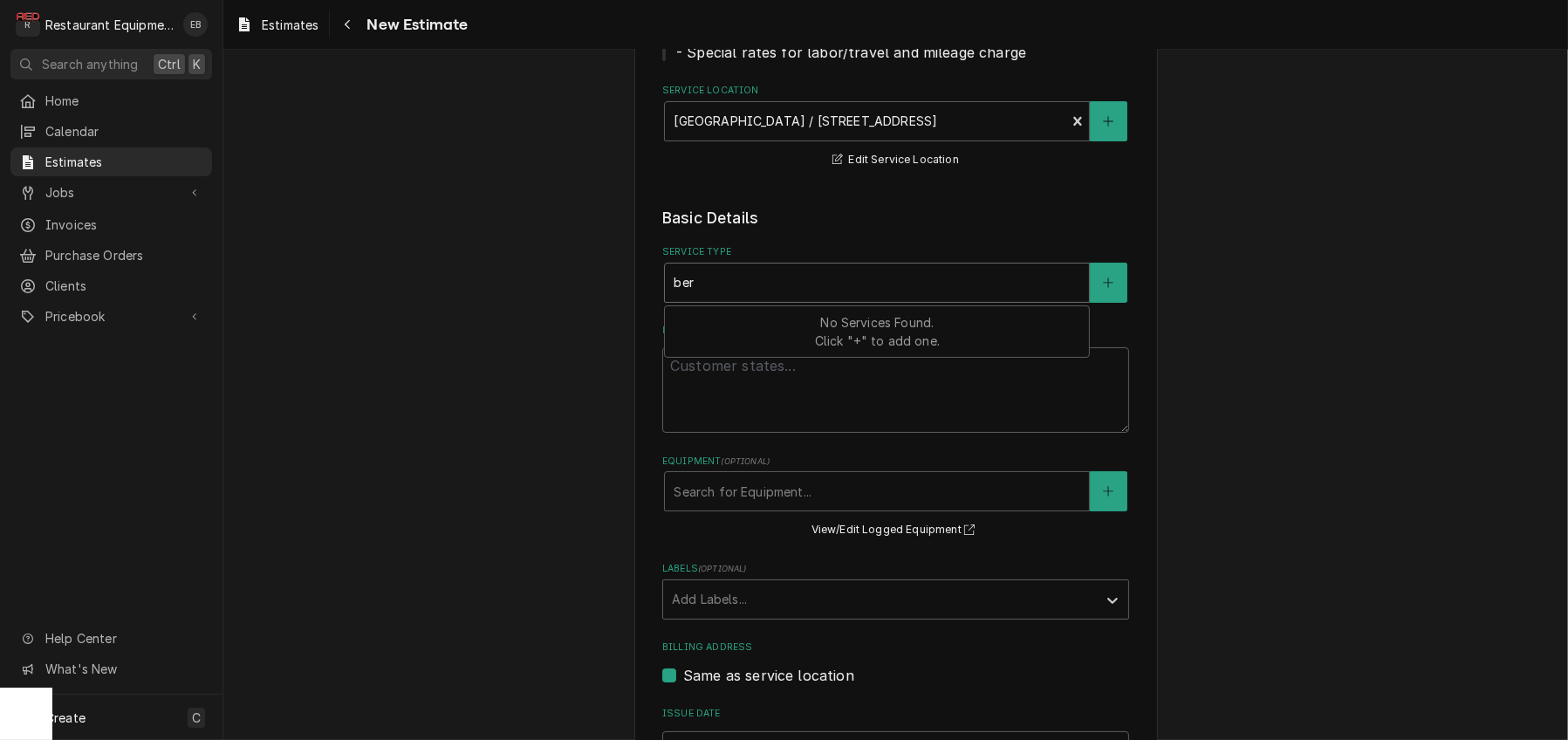
type textarea "x"
type input "be"
type textarea "x"
type input "b"
type textarea "x"
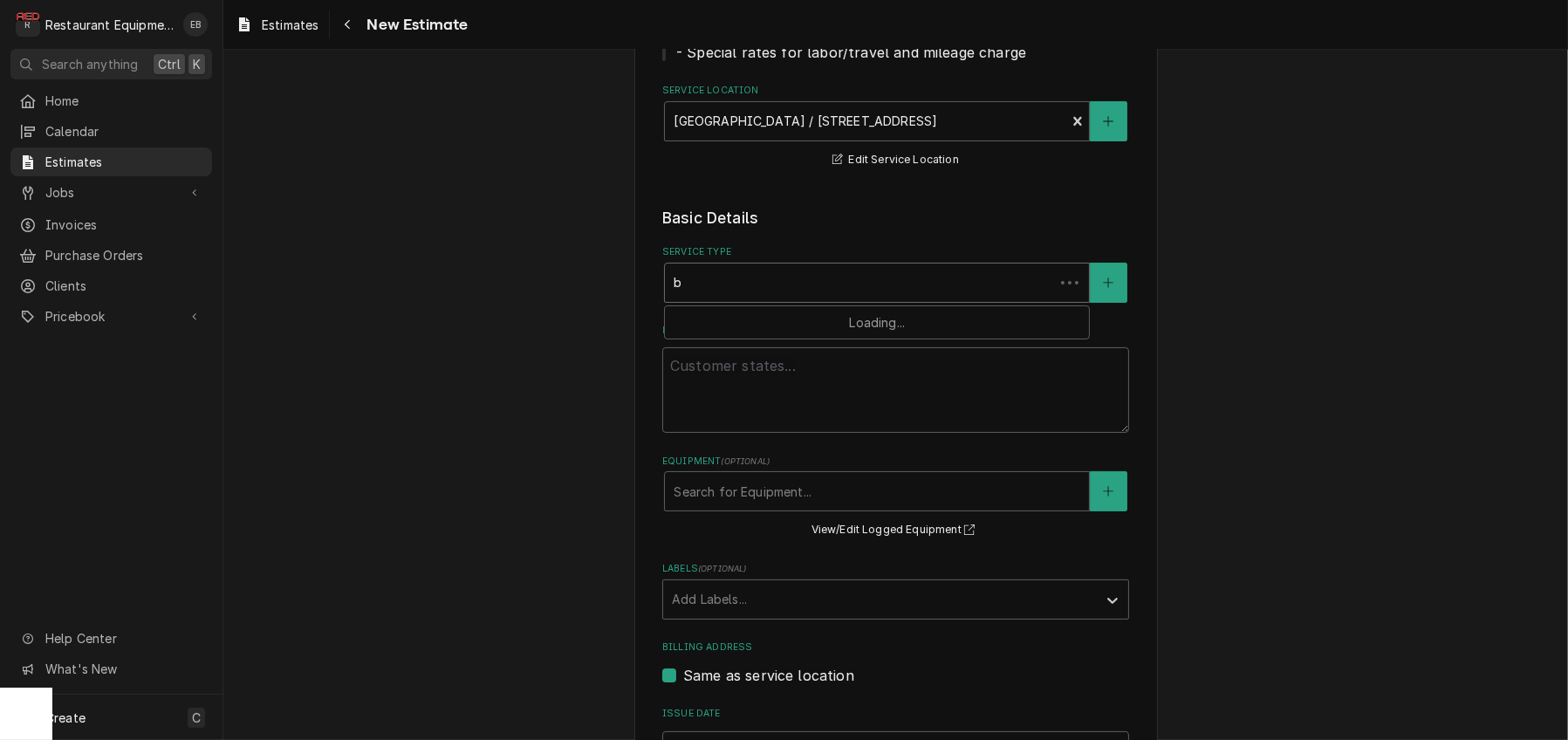
type input "br"
type textarea "x"
type input "bre"
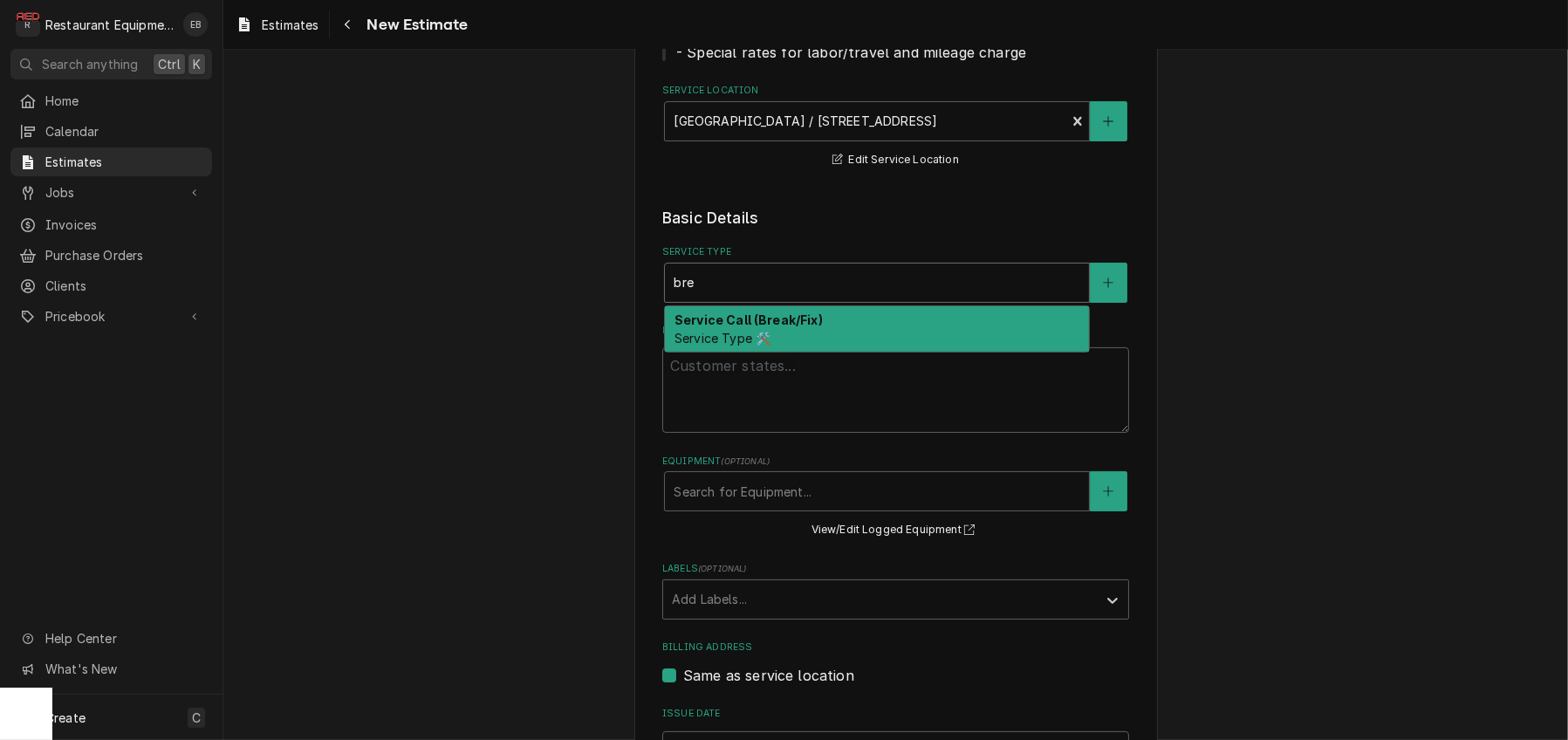
click at [796, 327] on strong "Service Call (Break/Fix)" at bounding box center [748, 319] width 148 height 15
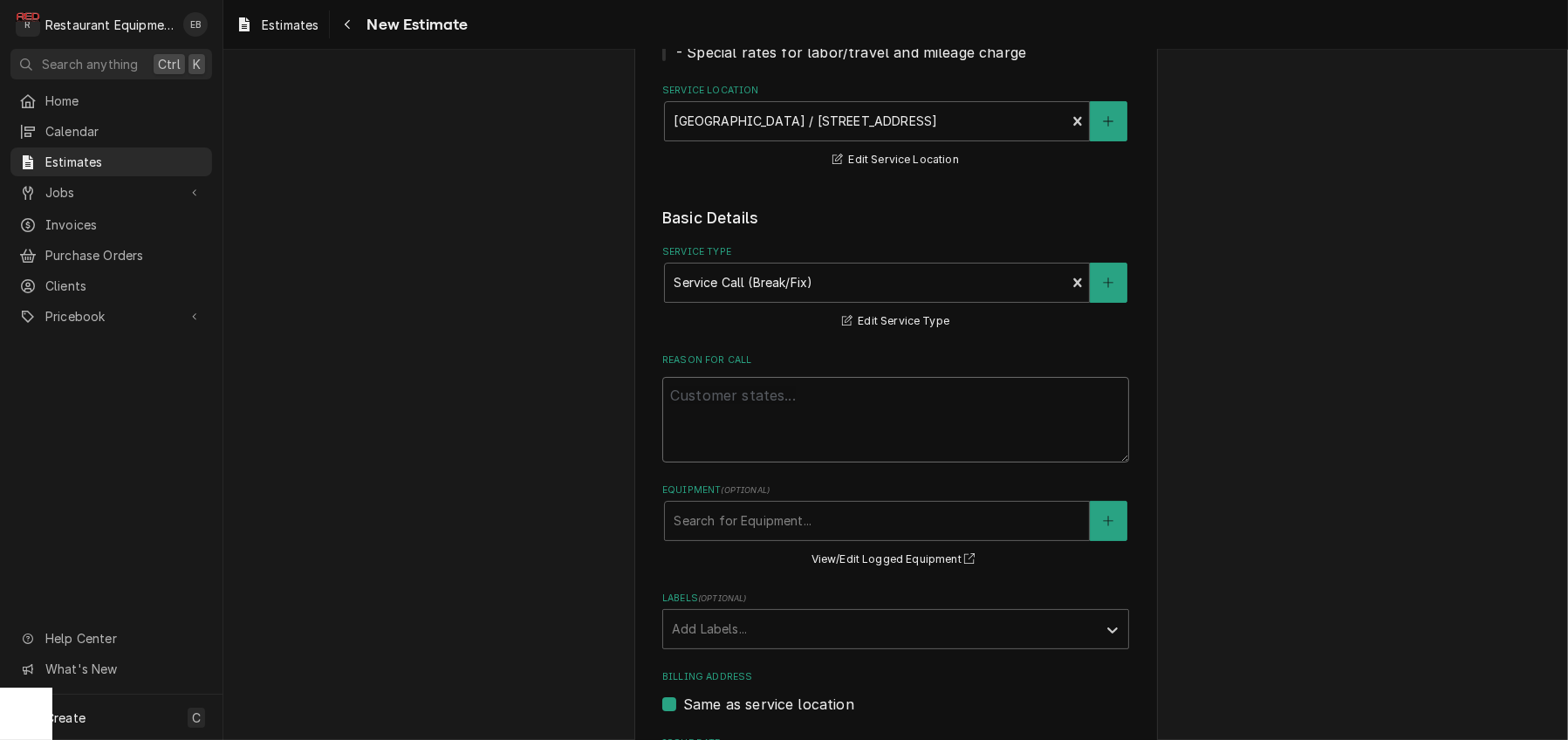
click at [780, 463] on textarea "Reason For Call" at bounding box center [896, 420] width 467 height 86
paste textarea "CS# CS236501 -Water level error message, leaking a lot of water - bring and rep…"
type textarea "x"
type textarea "CS# CS236501 -Water level error message, leaking a lot of water - bring and rep…"
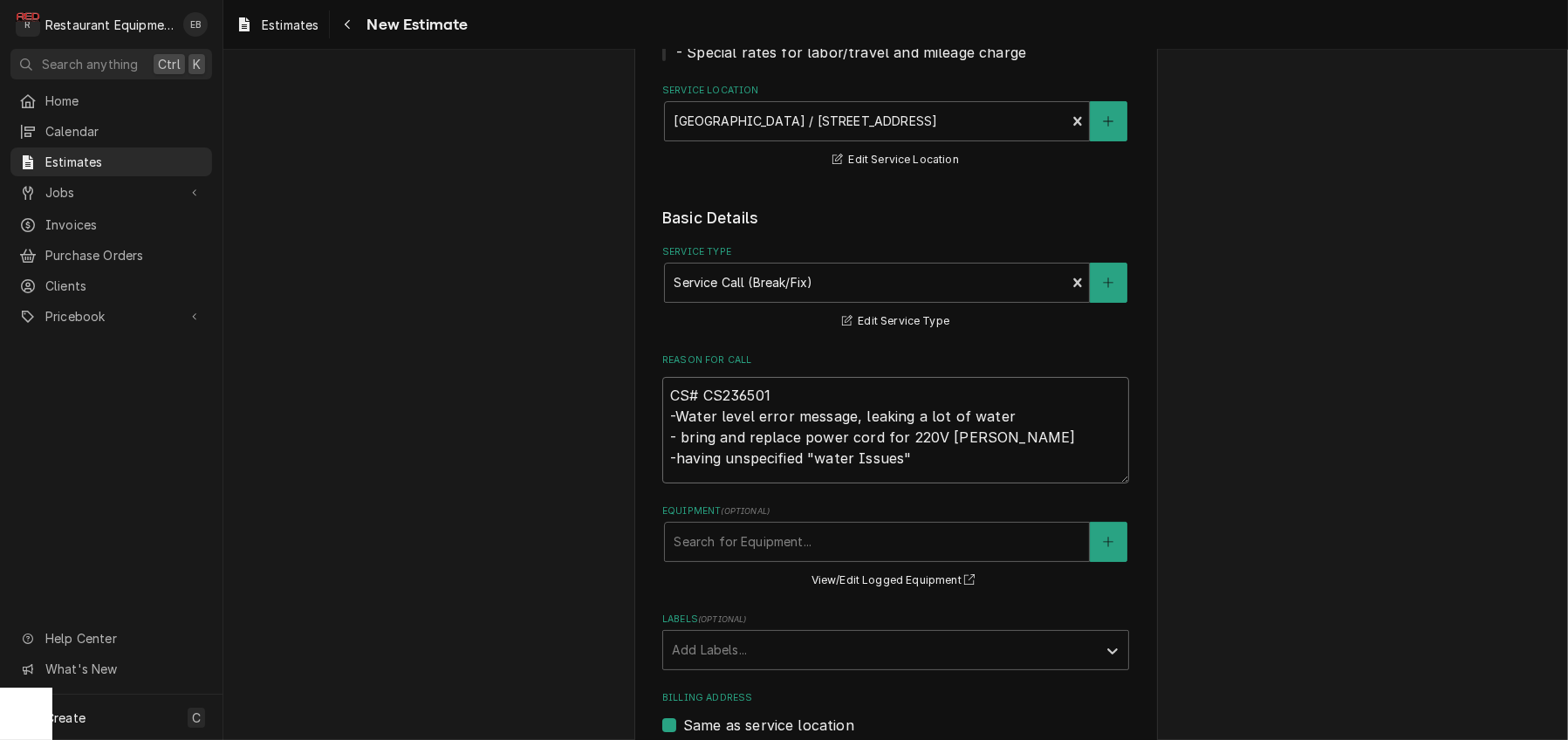
type textarea "x"
type textarea "CS# CS236501 -Water level error message, leaking a lot of water - bring and rep…"
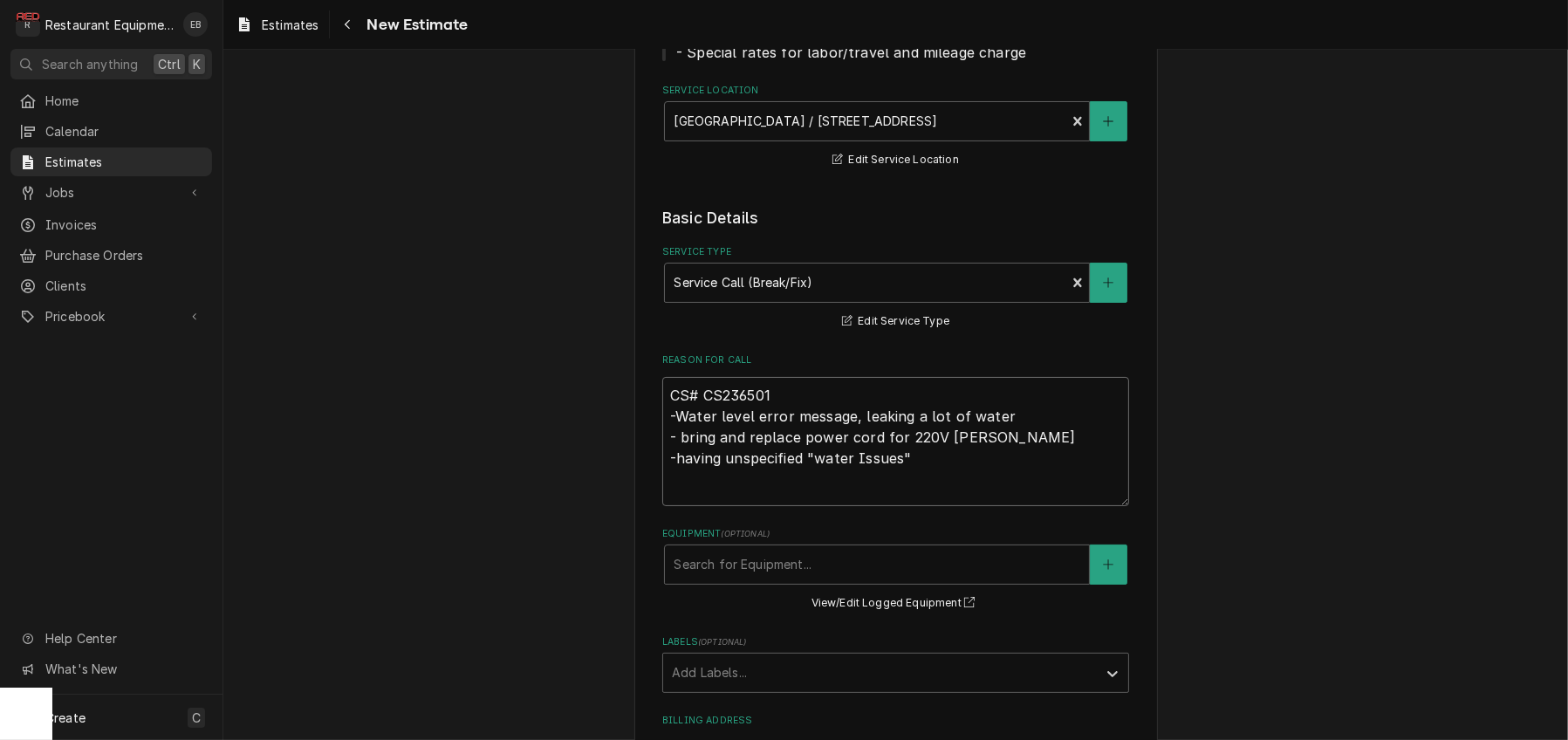
type textarea "x"
type textarea "CS# CS236501 -Water level error message, leaking a lot of water - bring and rep…"
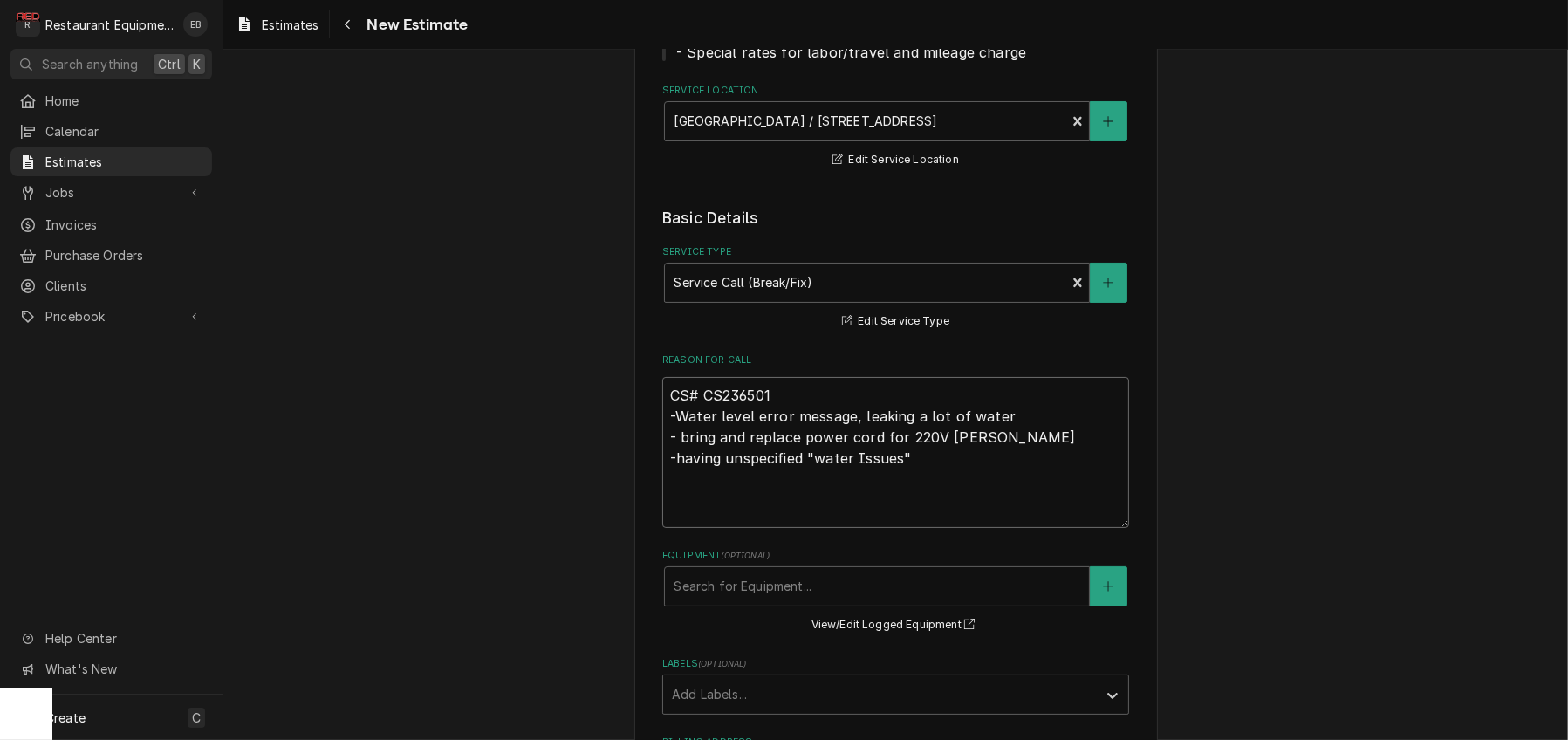
type textarea "x"
type textarea "CS# CS236501 -Water level error message, leaking a lot of water - bring and rep…"
type textarea "x"
type textarea "CS# CS236501 -Water level error message, leaking a lot of water - bring and rep…"
type textarea "x"
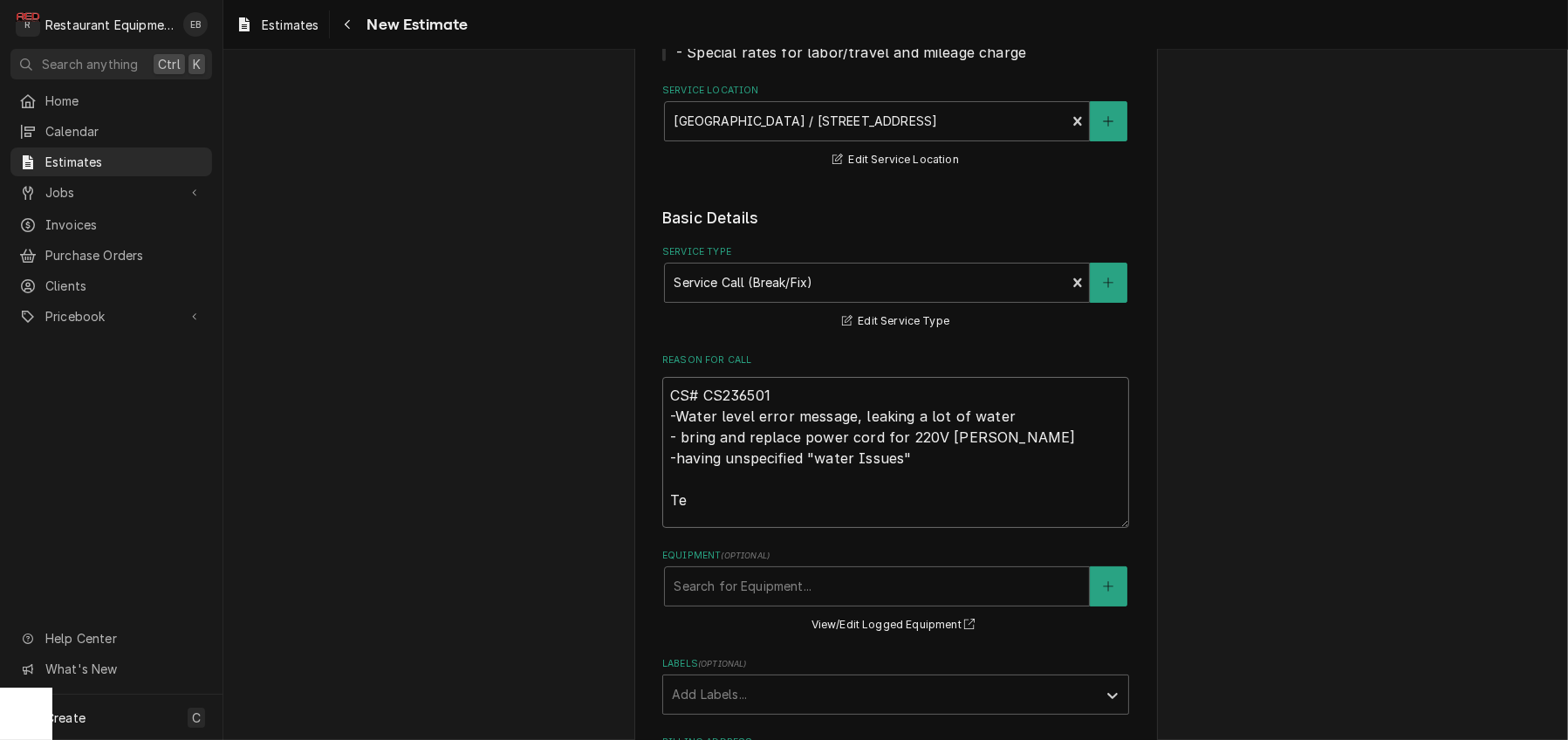
type textarea "CS# CS236501 -Water level error message, leaking a lot of water - bring and rep…"
type textarea "x"
type textarea "CS# CS236501 -Water level error message, leaking a lot of water - bring and rep…"
type textarea "x"
type textarea "CS# CS236501 -Water level error message, leaking a lot of water - bring and rep…"
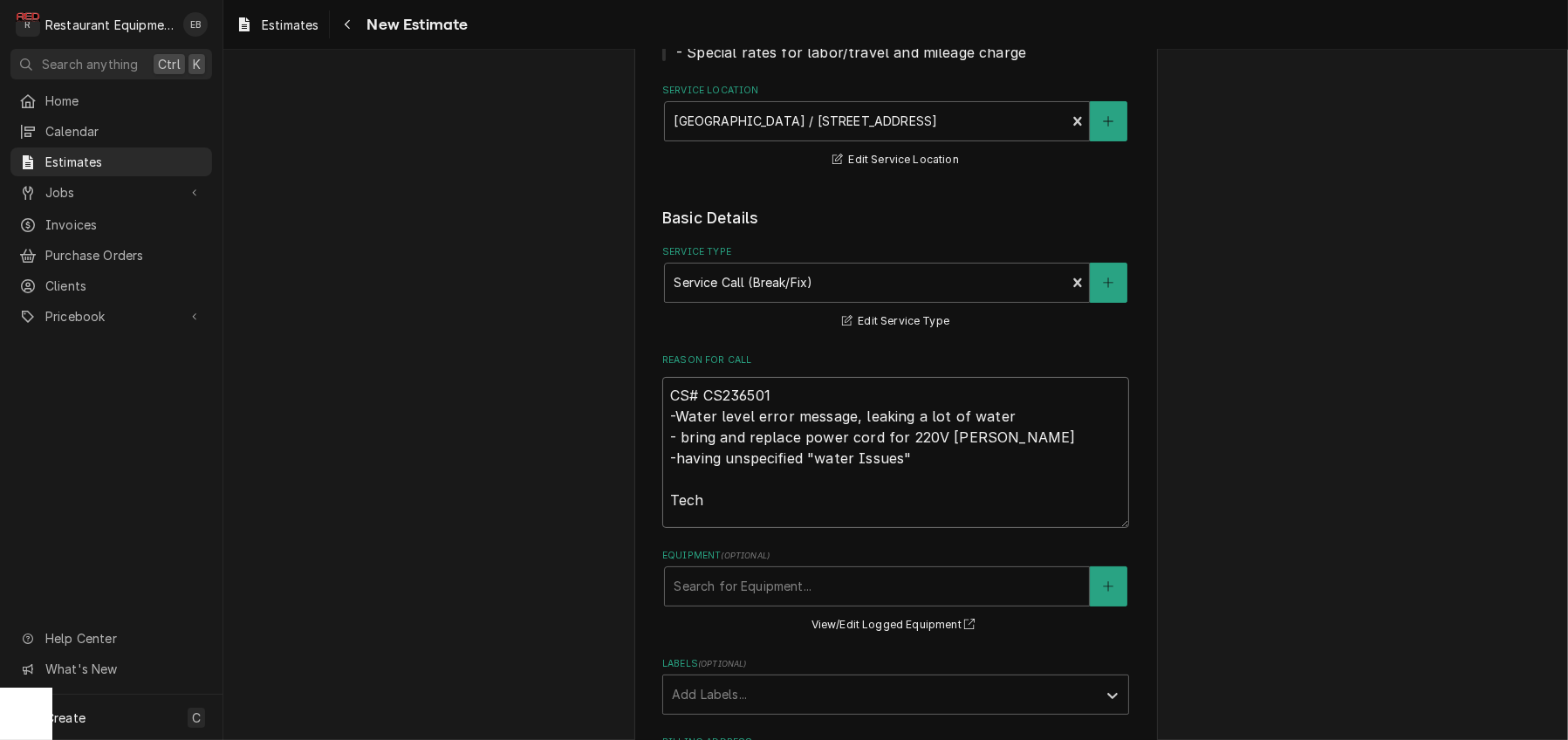
type textarea "x"
type textarea "CS# CS236501 -Water level error message, leaking a lot of water - bring and rep…"
type textarea "x"
type textarea "CS# CS236501 -Water level error message, leaking a lot of water - bring and rep…"
type textarea "x"
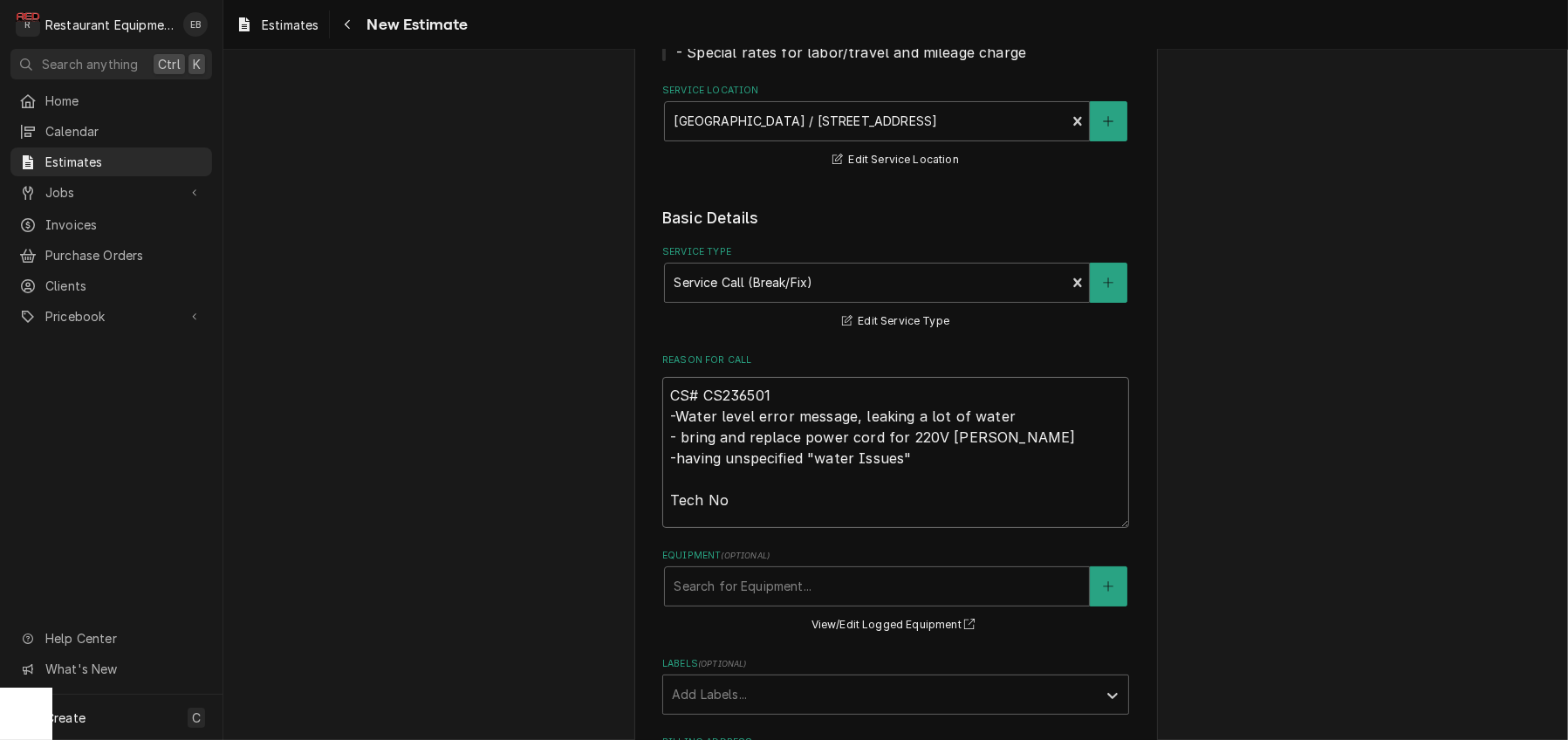
type textarea "CS# CS236501 -Water level error message, leaking a lot of water - bring and rep…"
type textarea "x"
type textarea "CS# CS236501 -Water level error message, leaking a lot of water - bring and rep…"
type textarea "x"
type textarea "CS# CS236501 -Water level error message, leaking a lot of water - bring and rep…"
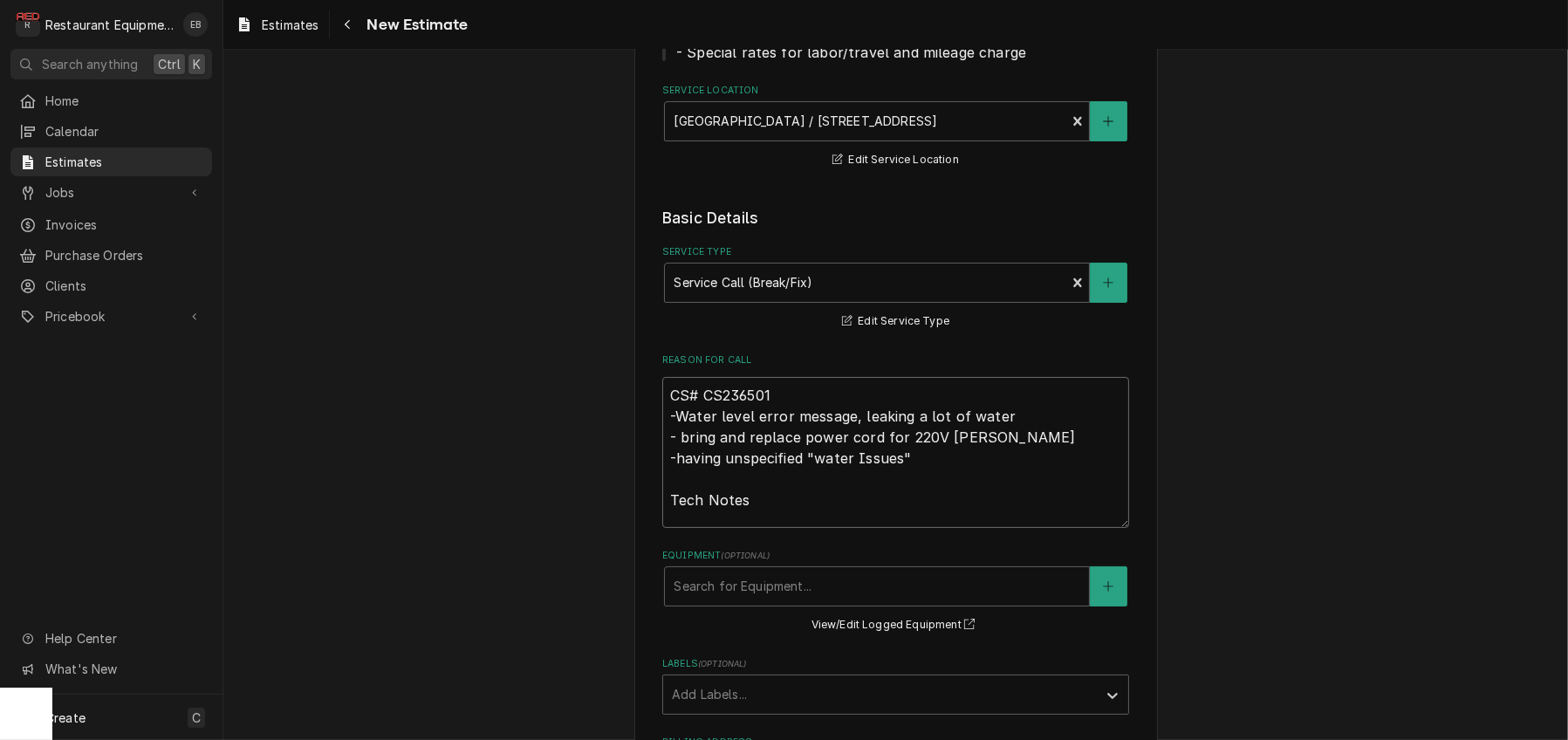
type textarea "x"
type textarea "CS# CS236501 -Water level error message, leaking a lot of water - bring and rep…"
type textarea "x"
type textarea "CS# CS236501 -Water level error message, leaking a lot of water - bring and rep…"
type textarea "x"
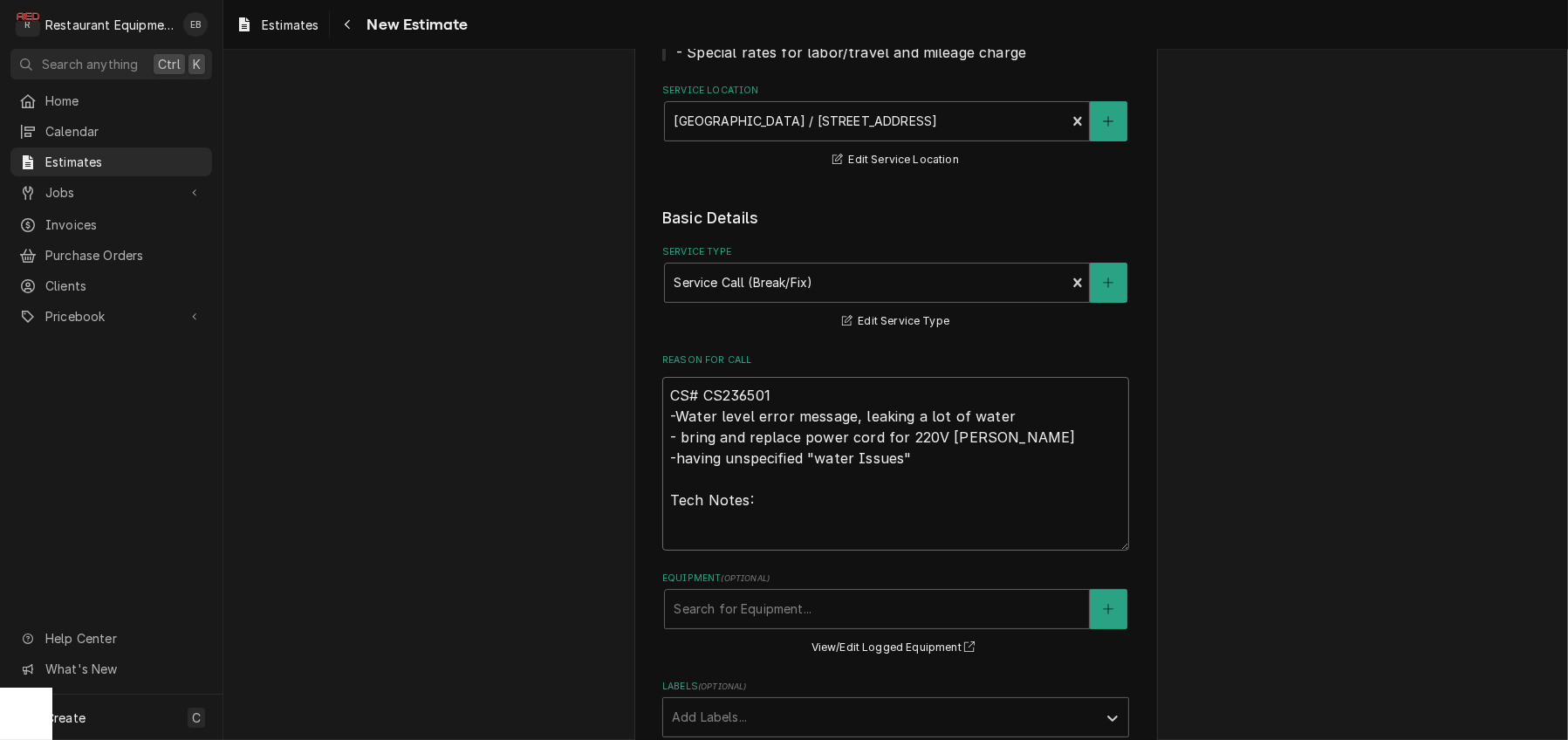
type textarea "CS# CS236501 -Water level error message, leaking a lot of water - bring and rep…"
paste textarea "Curtis coffee maker #1 Serial No: 13511418 Model No: TP2T10A3159 In-12:30 Out-2…"
type textarea "x"
type textarea "CS# CS236501 -Water level error message, leaking a lot of water - bring and rep…"
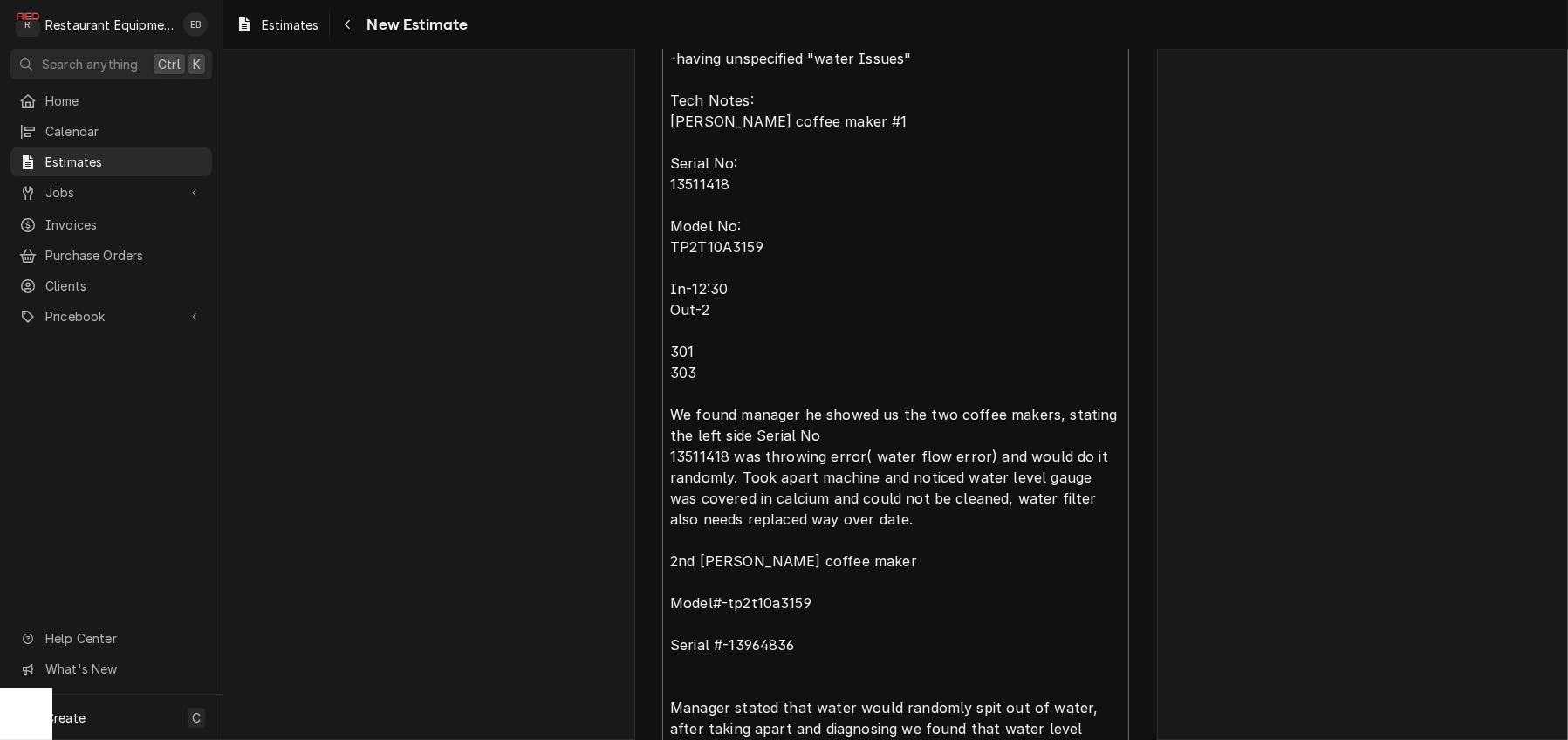
scroll to position [0, 0]
click at [663, 77] on textarea "CS# CS236501 -Water level error message, leaking a lot of water - bring and rep…" at bounding box center [896, 409] width 467 height 863
type textarea "x"
type textarea "CS# CS236501 -Water level error message, leaking a lot of water - bring and rep…"
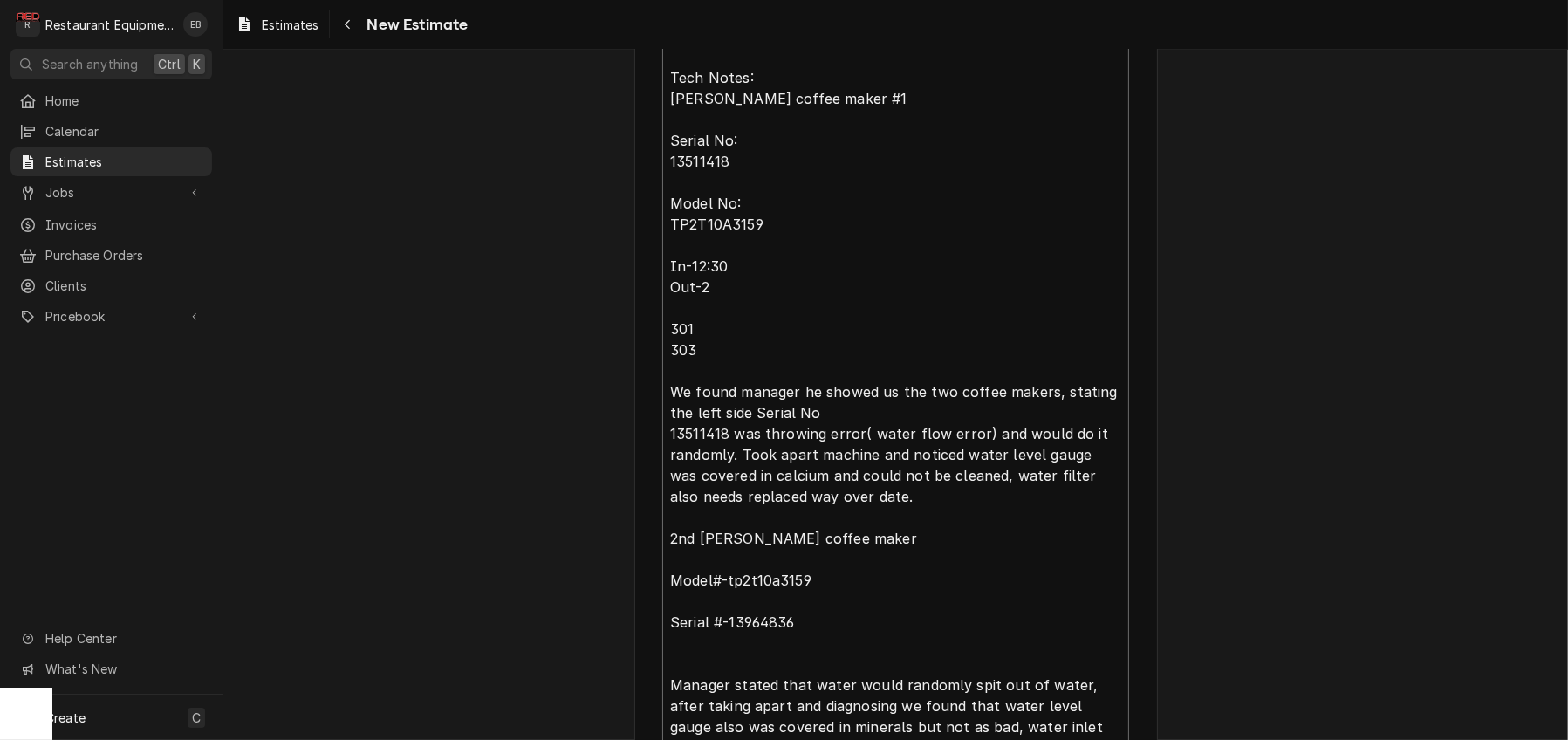
scroll to position [702, 0]
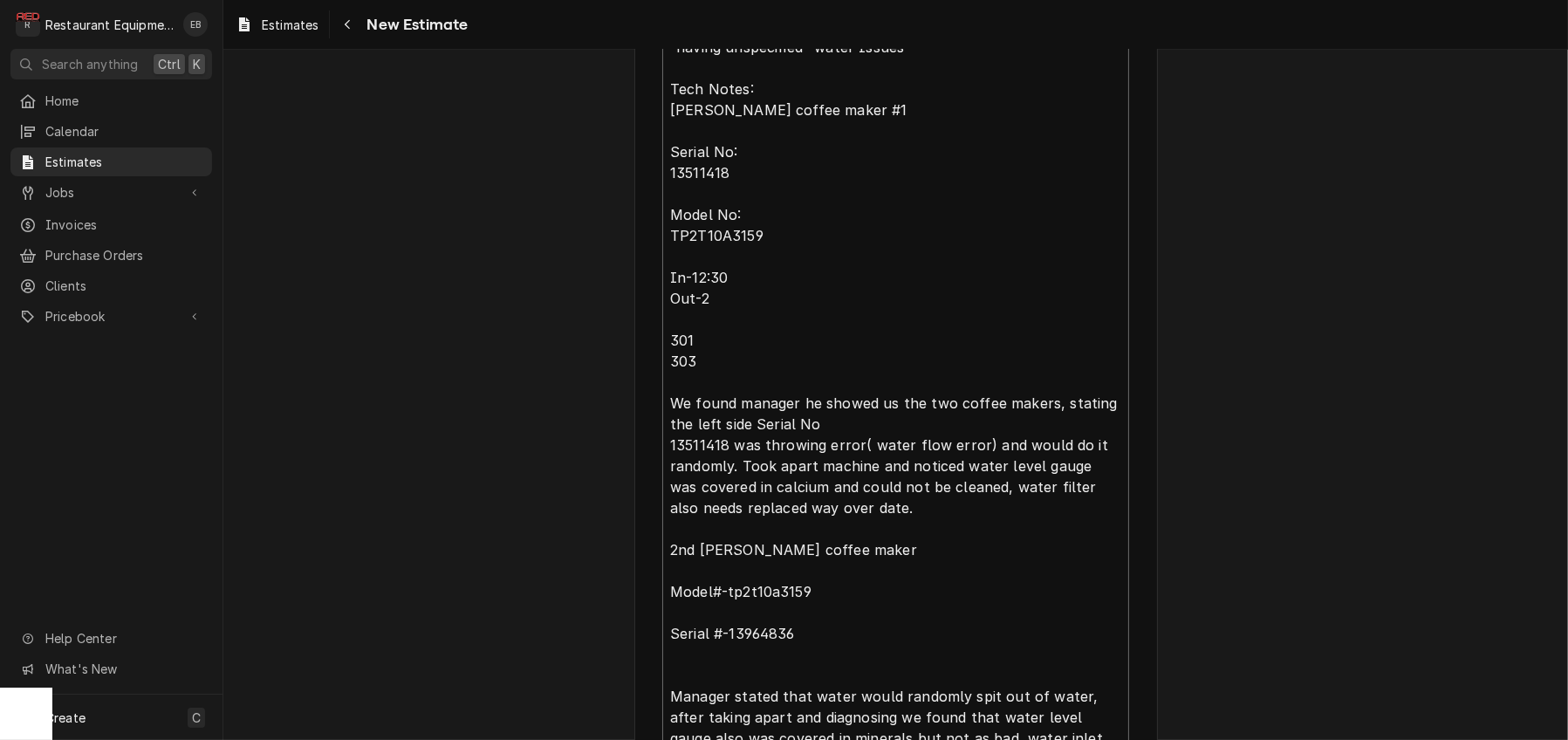
type textarea "x"
type textarea "R CS# CS236501 -Water level error message, leaking a lot of water - bring and r…"
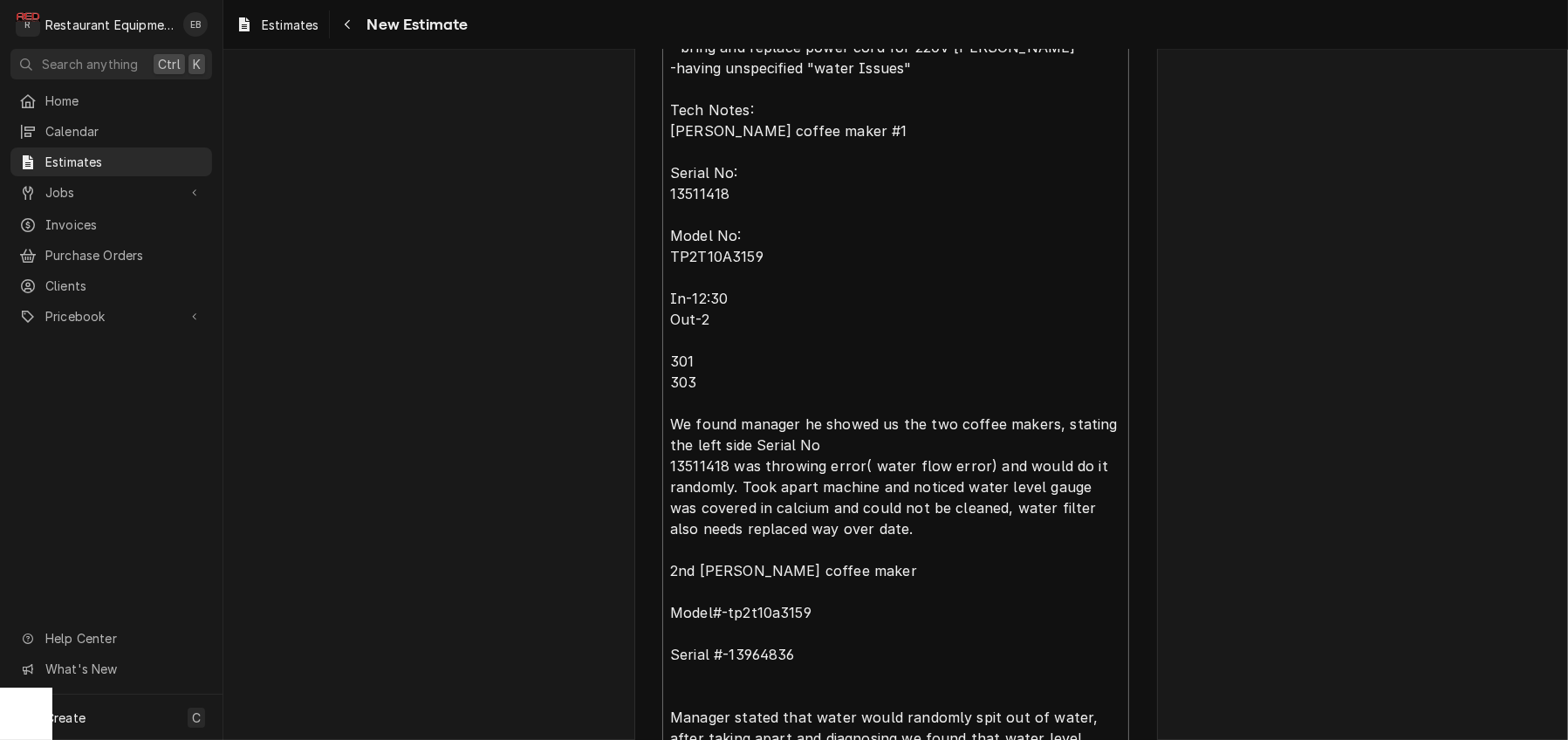
type textarea "x"
type textarea "Ro CS# CS236501 -Water level error message, leaking a lot of water - bring and …"
type textarea "x"
type textarea "Roo CS# CS236501 -Water level error message, leaking a lot of water - bring and…"
type textarea "x"
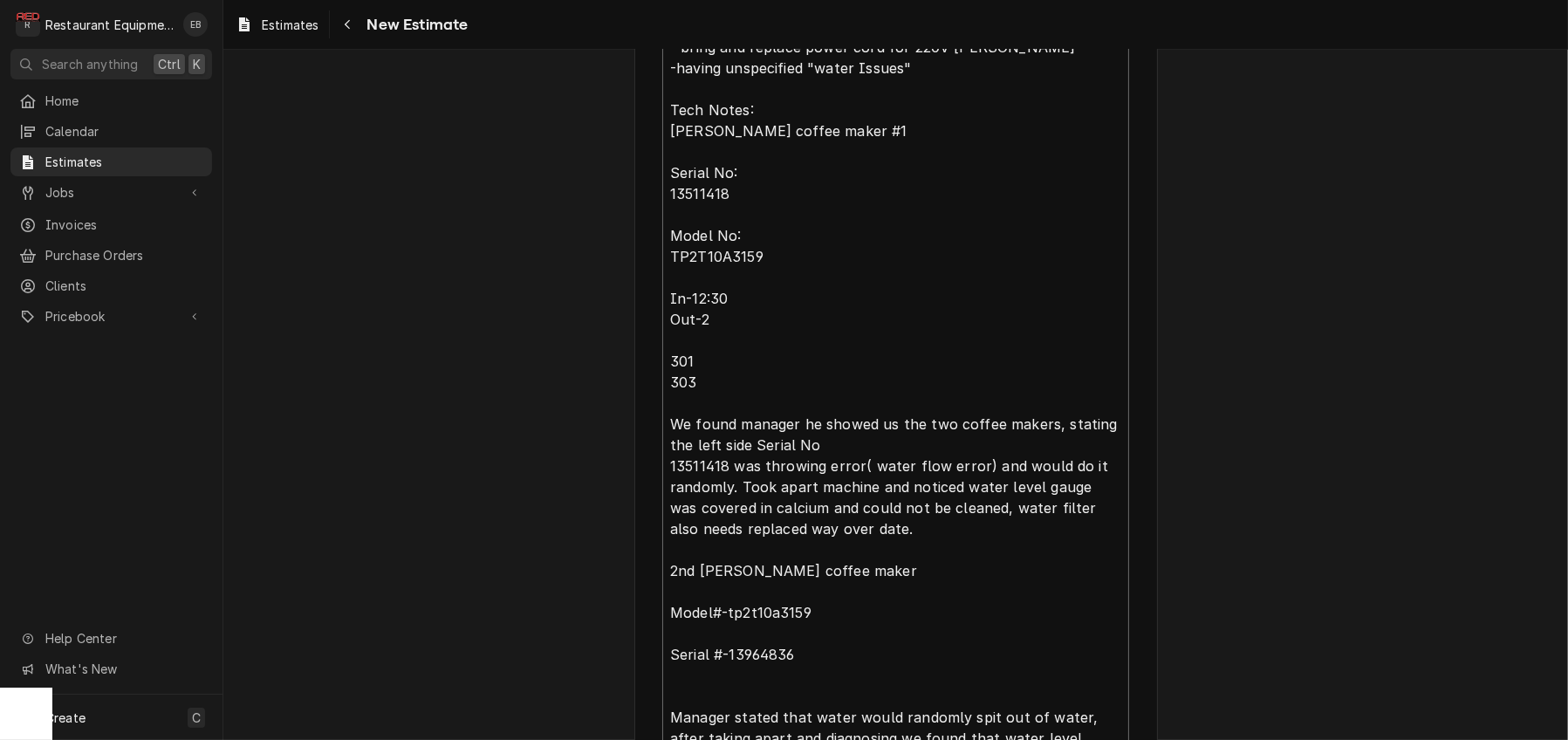
type textarea "Roo- CS# CS236501 -Water level error message, leaking a lot of water - bring an…"
type textarea "x"
type textarea "Roo-8 CS# CS236501 -Water level error message, leaking a lot of water - bring a…"
type textarea "x"
type textarea "Roo-88 CS# CS236501 -Water level error message, leaking a lot of water - bring …"
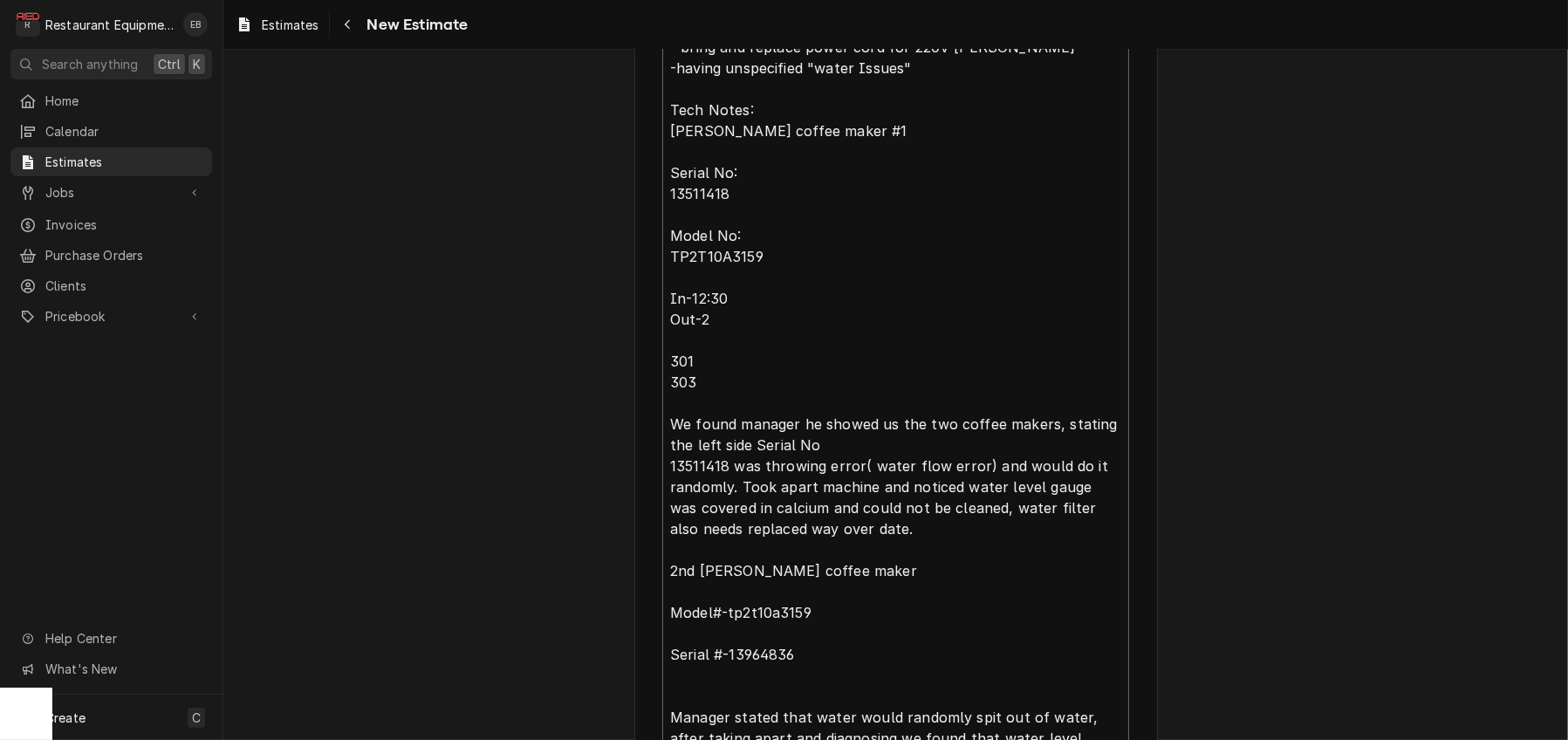
type textarea "x"
type textarea "Roo-883 CS# CS236501 -Water level error message, leaking a lot of water - bring…"
type textarea "x"
type textarea "Roo-8838 CS# CS236501 -Water level error message, leaking a lot of water - brin…"
type textarea "x"
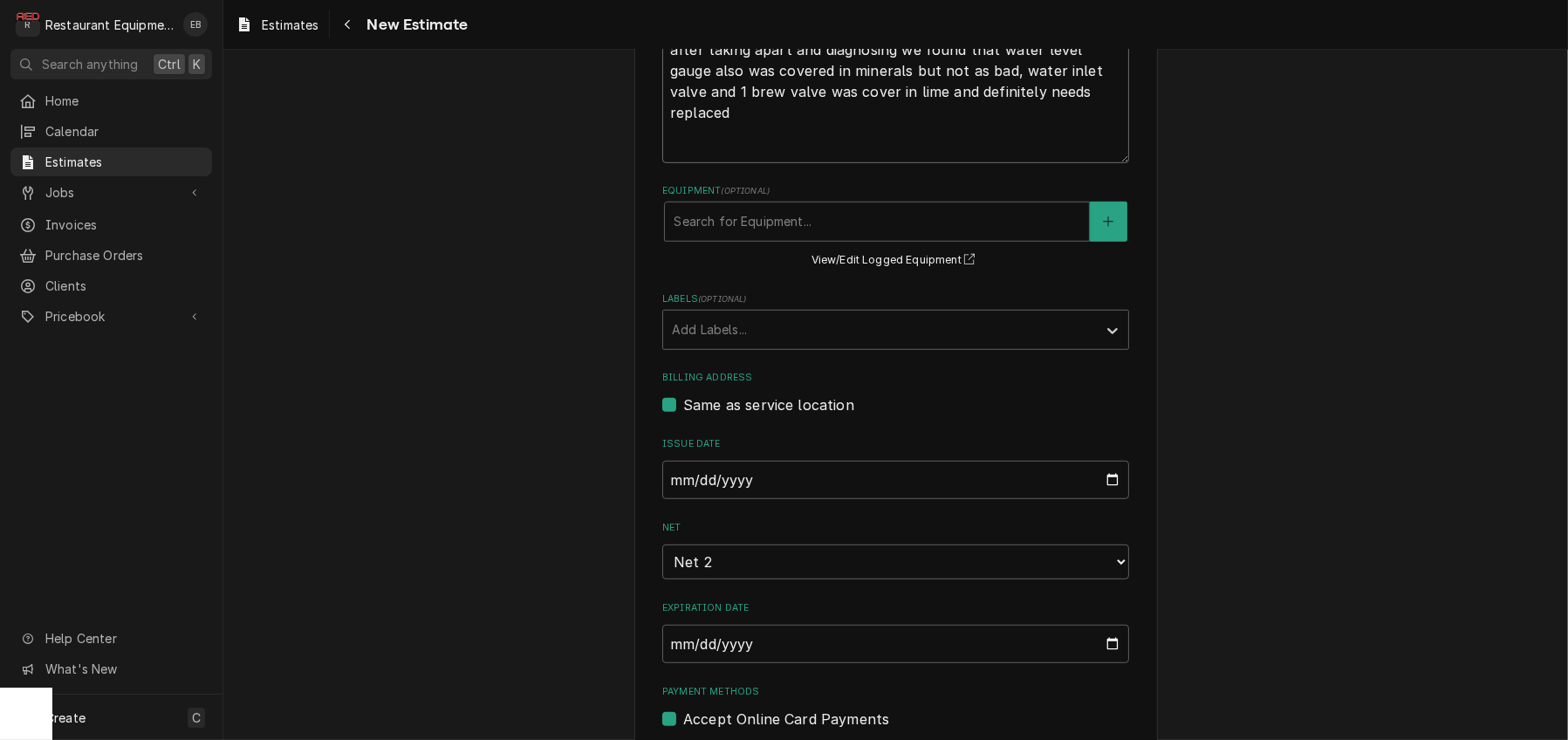
scroll to position [1457, 0]
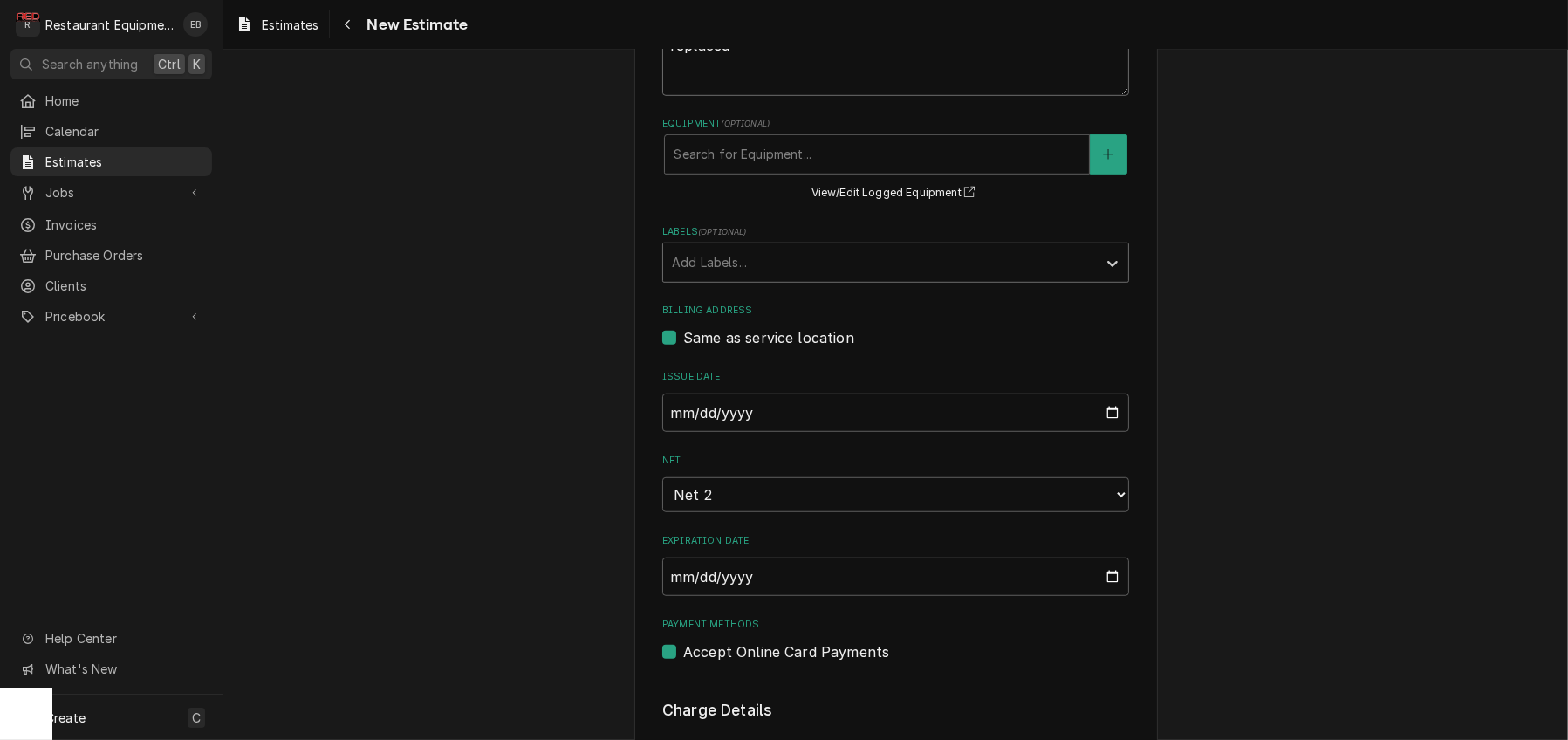
type textarea "Roo-8838 CS# CS236501 -Water level error message, leaking a lot of water - brin…"
click at [805, 278] on div "Labels" at bounding box center [879, 262] width 417 height 31
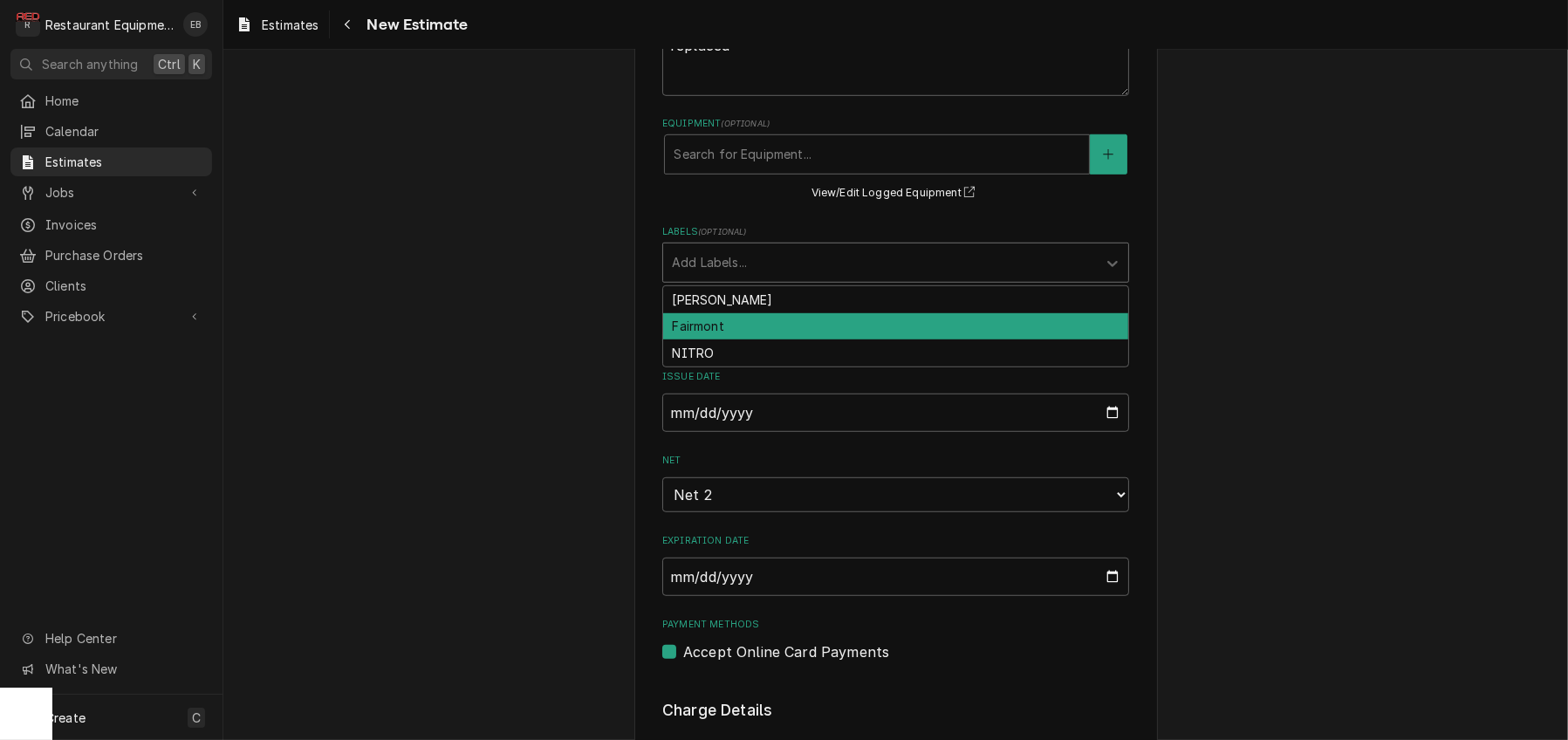
click at [711, 341] on div "Fairmont" at bounding box center [896, 326] width 466 height 27
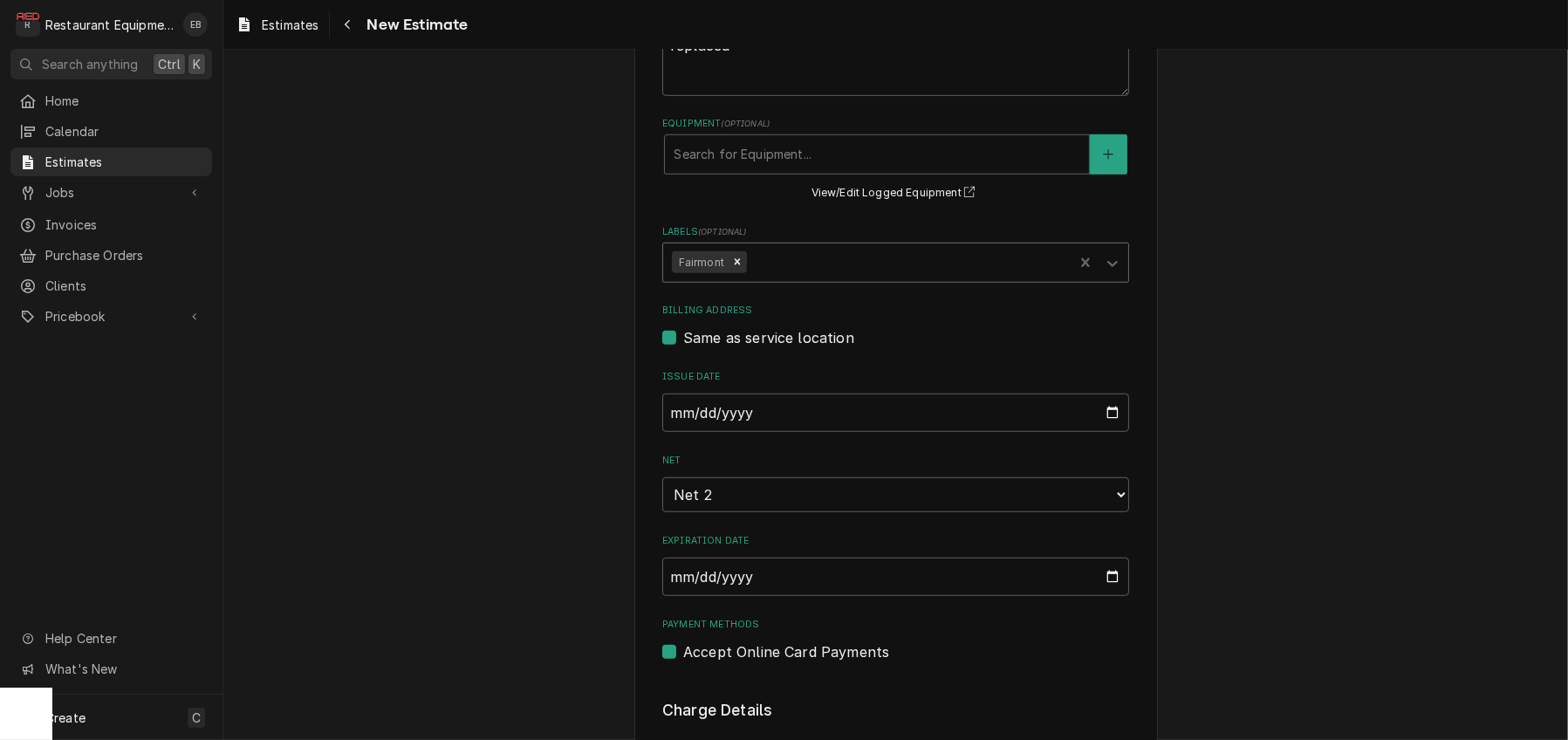
type textarea "x"
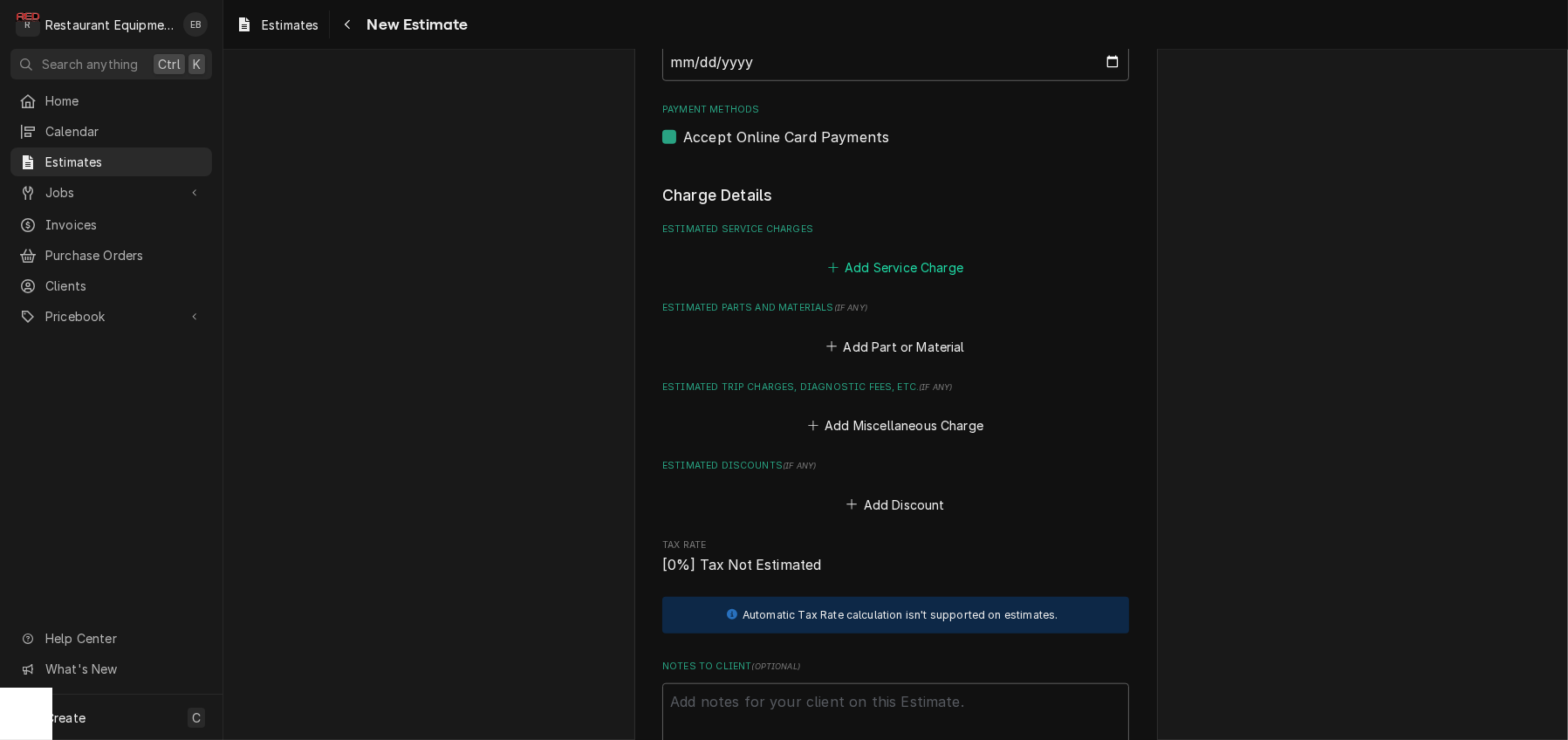
scroll to position [1980, 0]
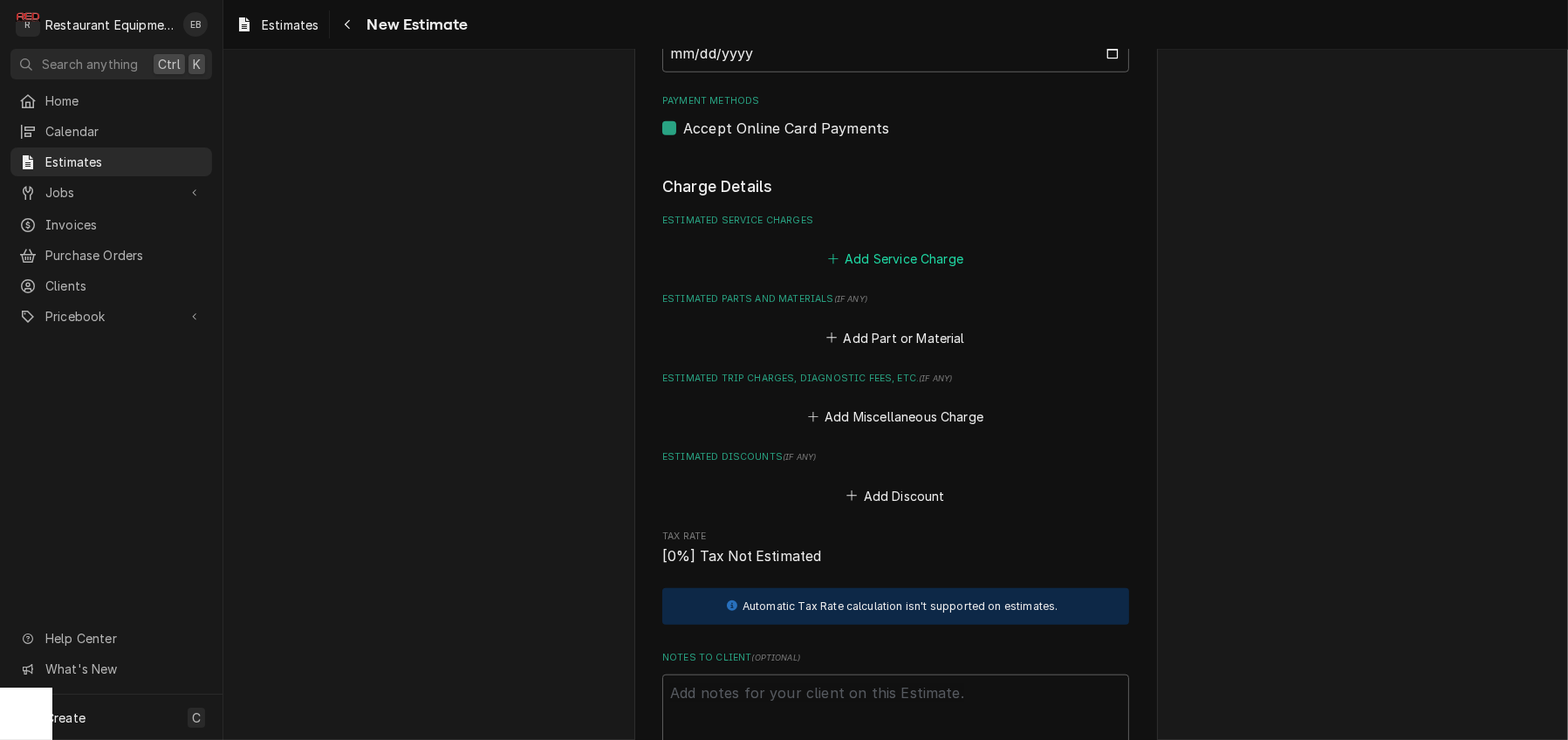
click at [902, 271] on button "Add Service Charge" at bounding box center [895, 259] width 142 height 24
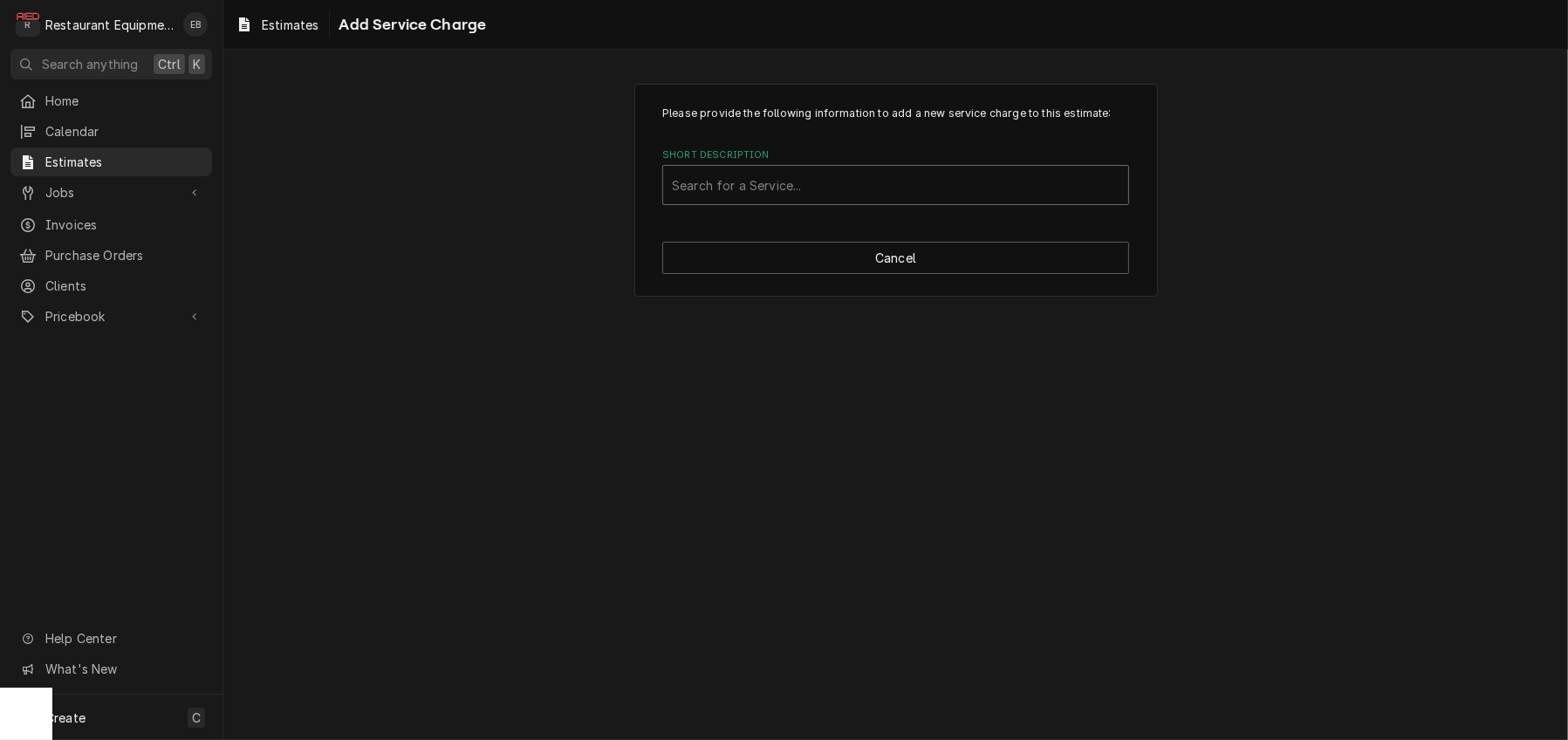
click at [904, 201] on div "Short Description" at bounding box center [895, 185] width 448 height 31
type input "labor"
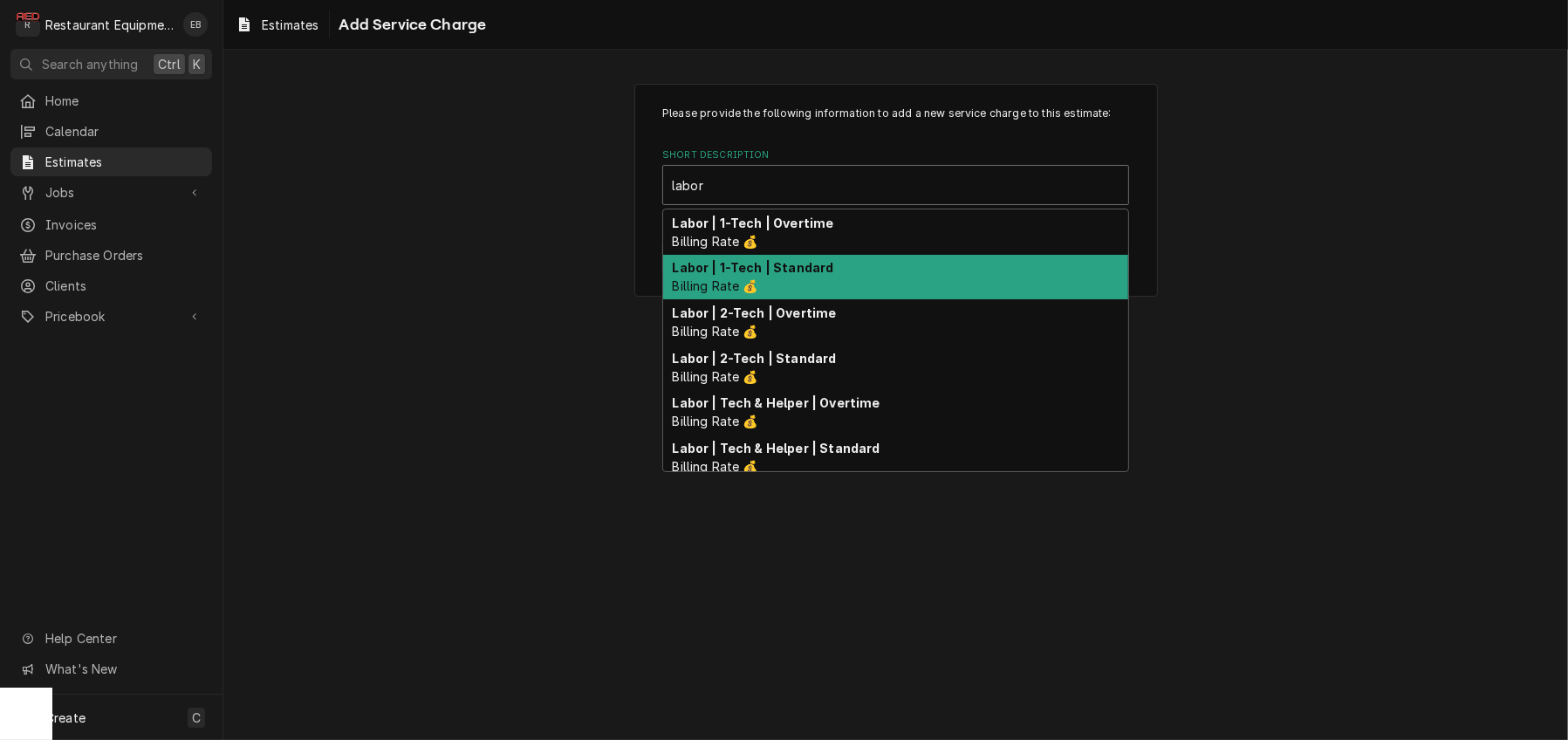
click at [805, 275] on strong "Labor | 1-Tech | Standard" at bounding box center [753, 267] width 161 height 15
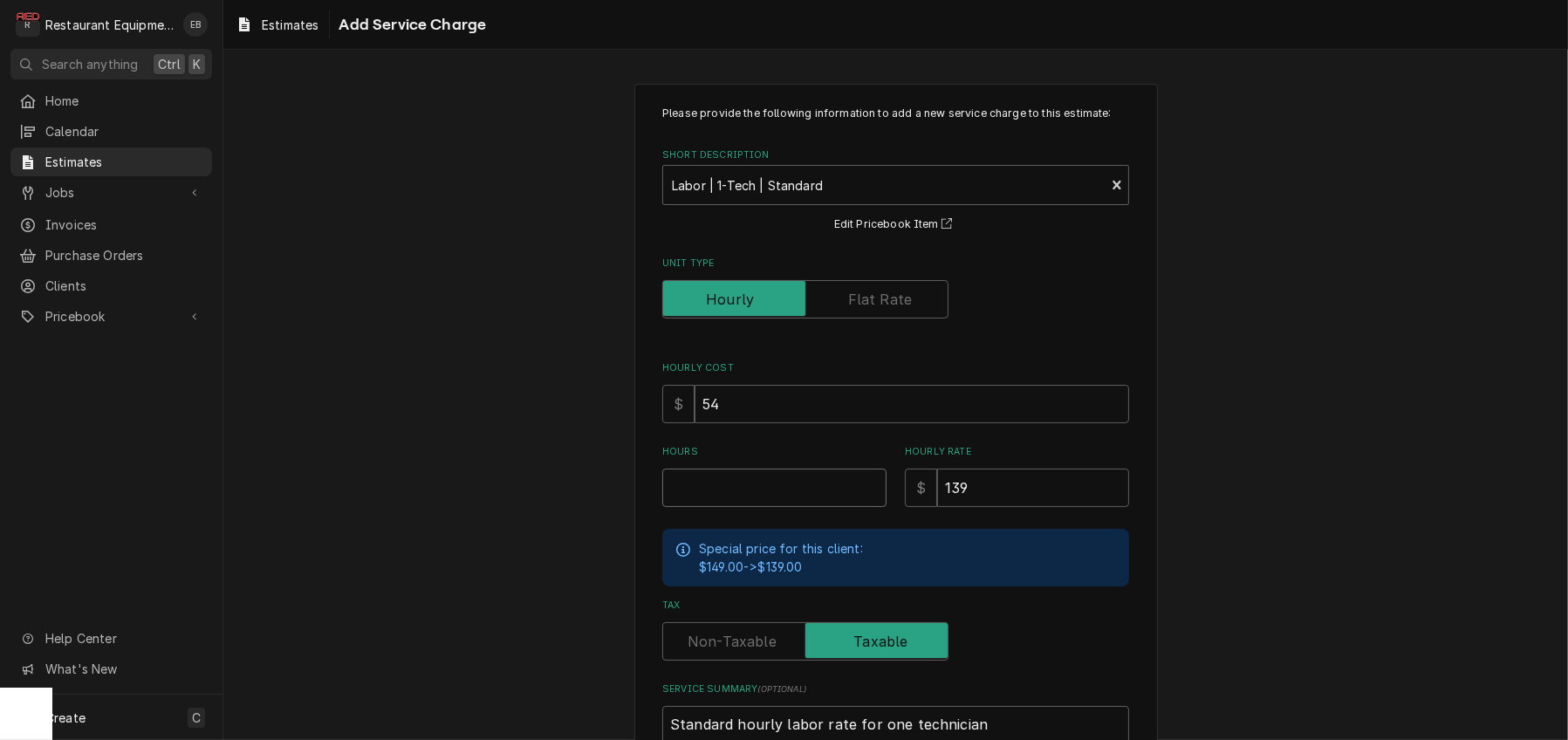
click at [747, 507] on input "Hours" at bounding box center [774, 487] width 224 height 38
type textarea "x"
type input "4"
type textarea "x"
type input "4.5"
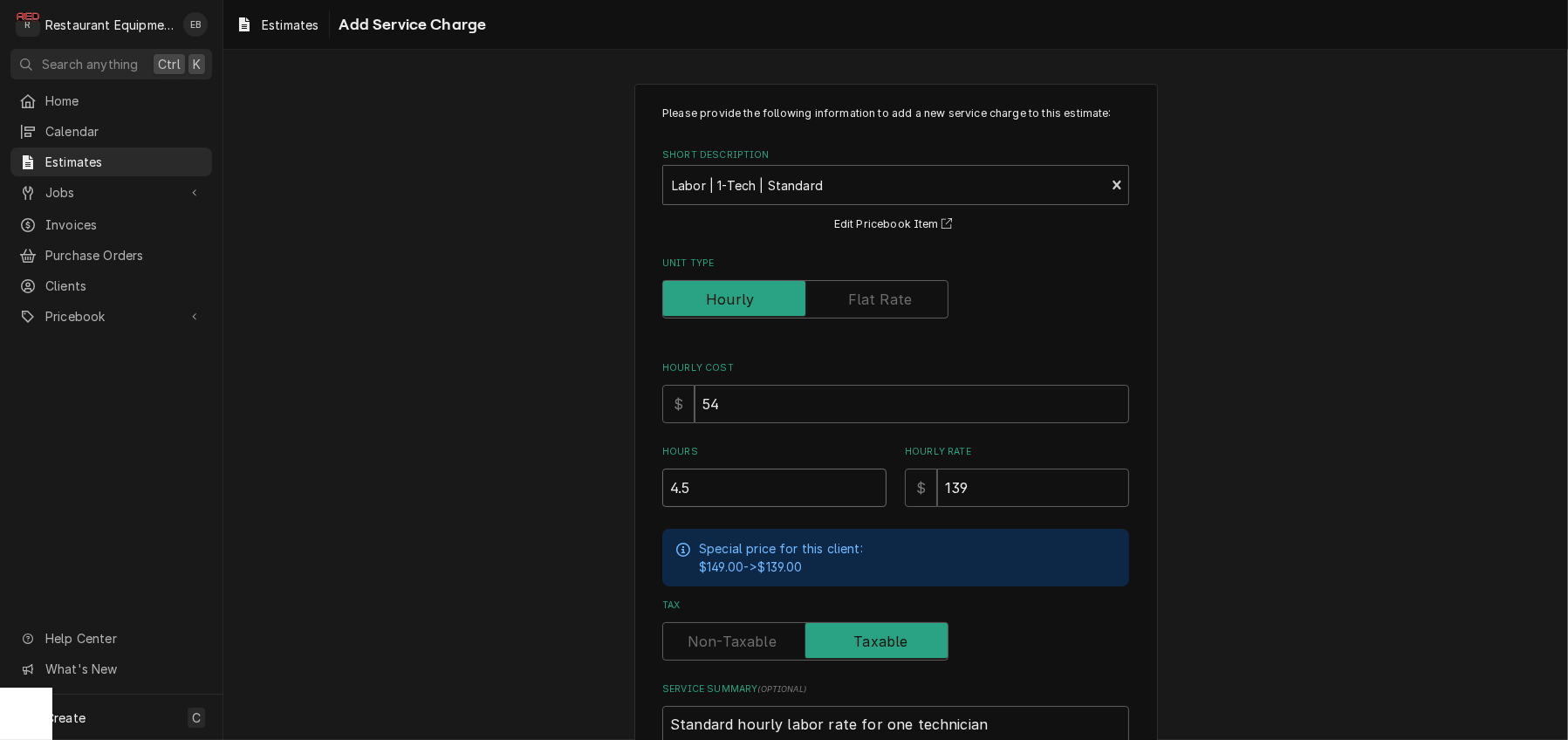
type textarea "x"
type input "4.5"
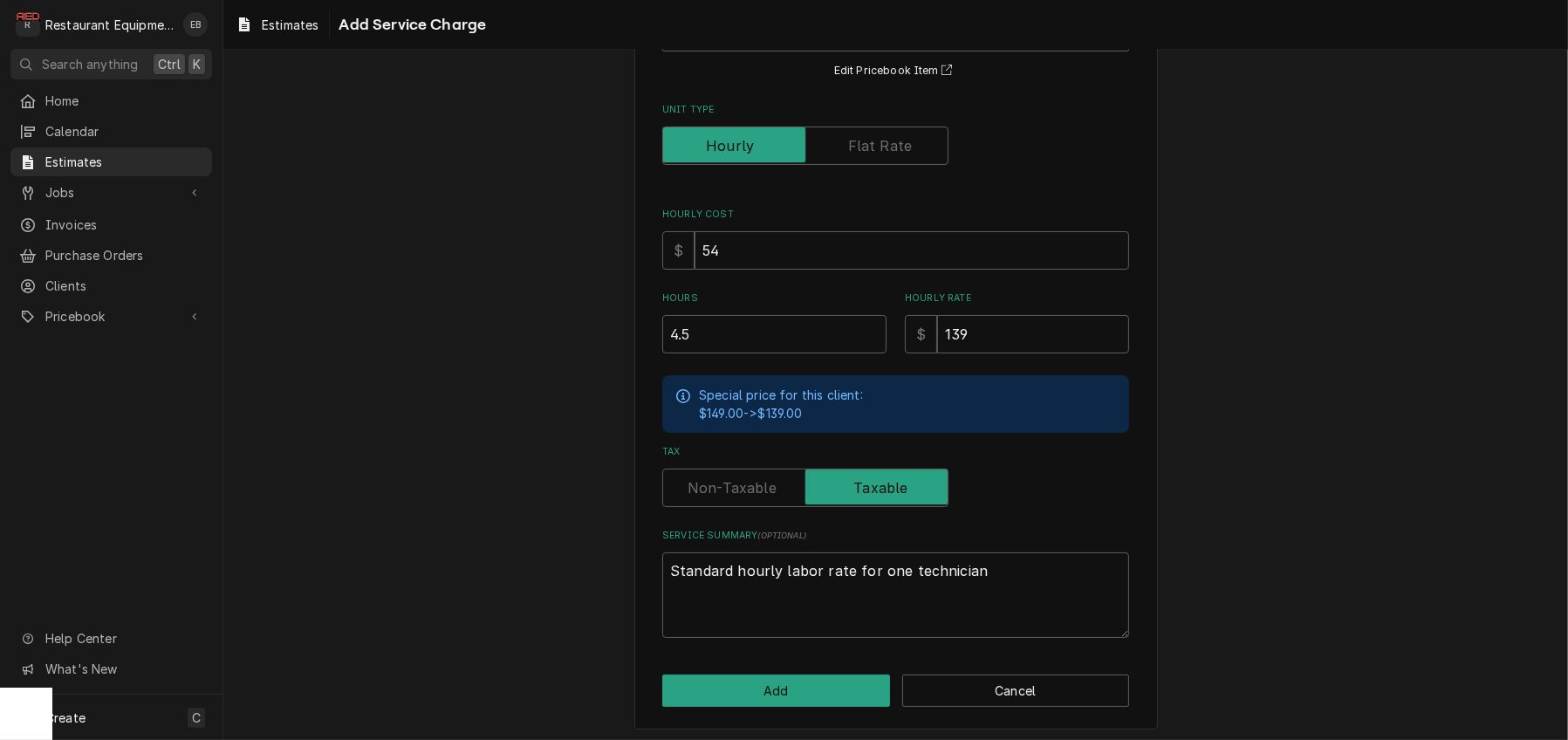
scroll to position [175, 0]
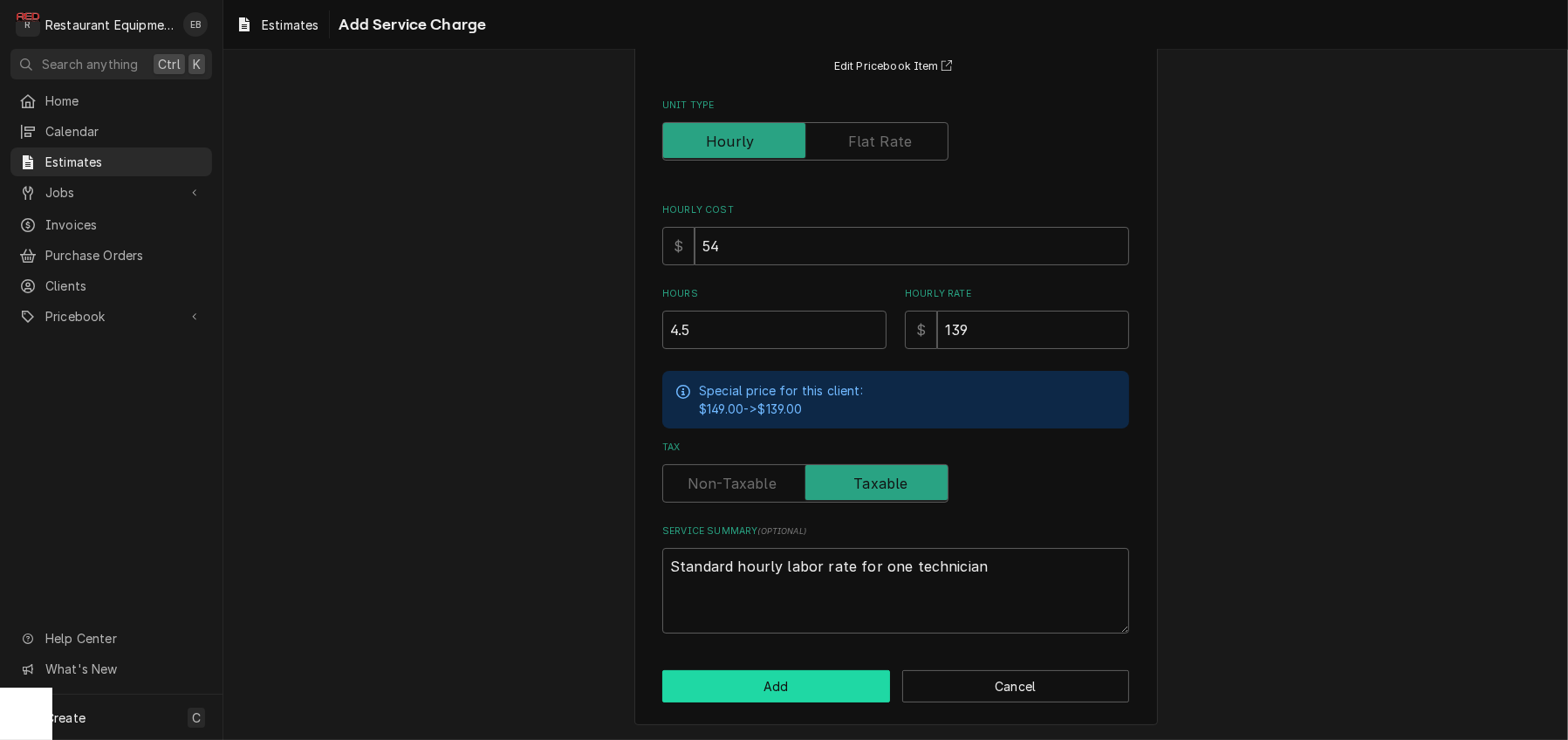
click at [788, 687] on button "Add" at bounding box center [776, 687] width 227 height 32
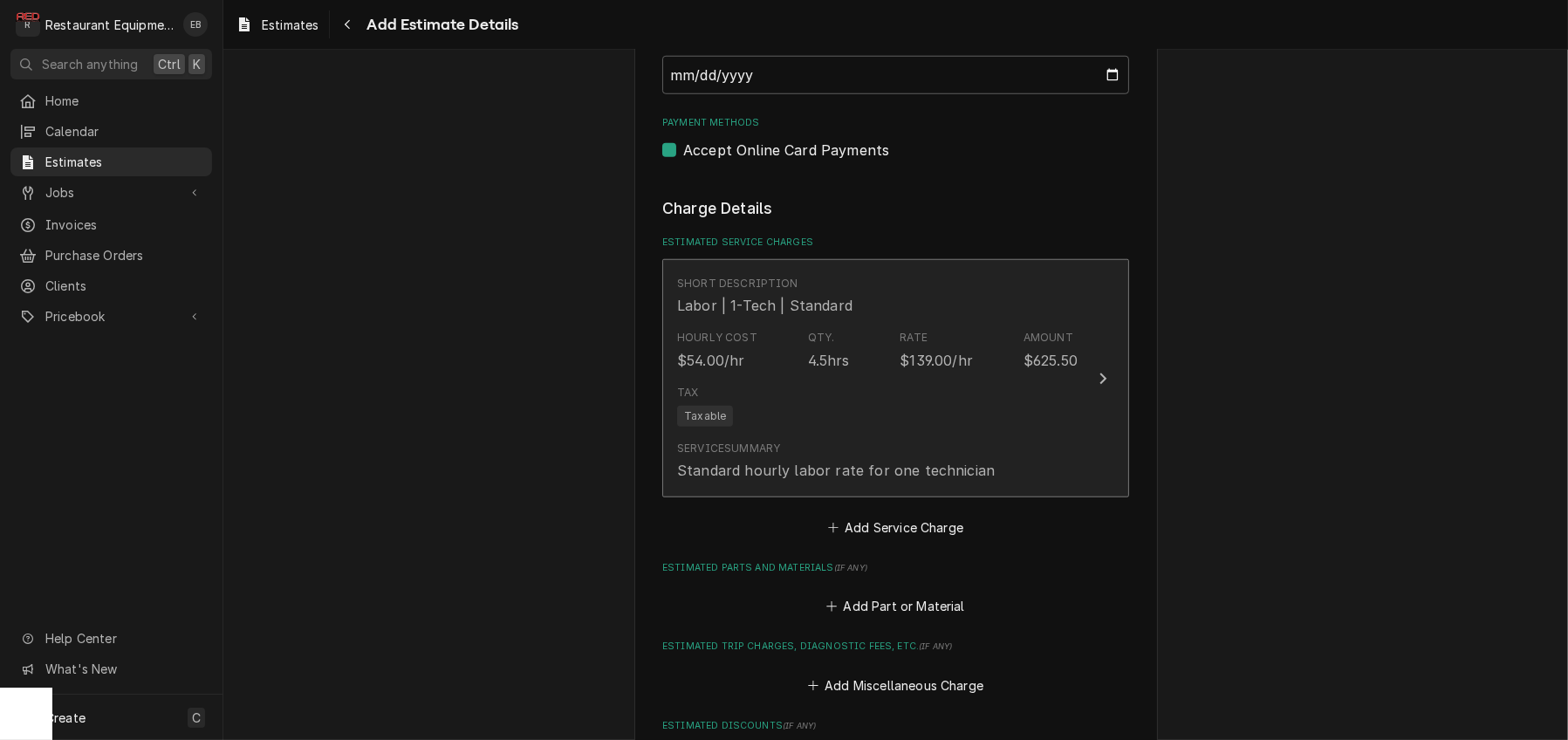
type textarea "x"
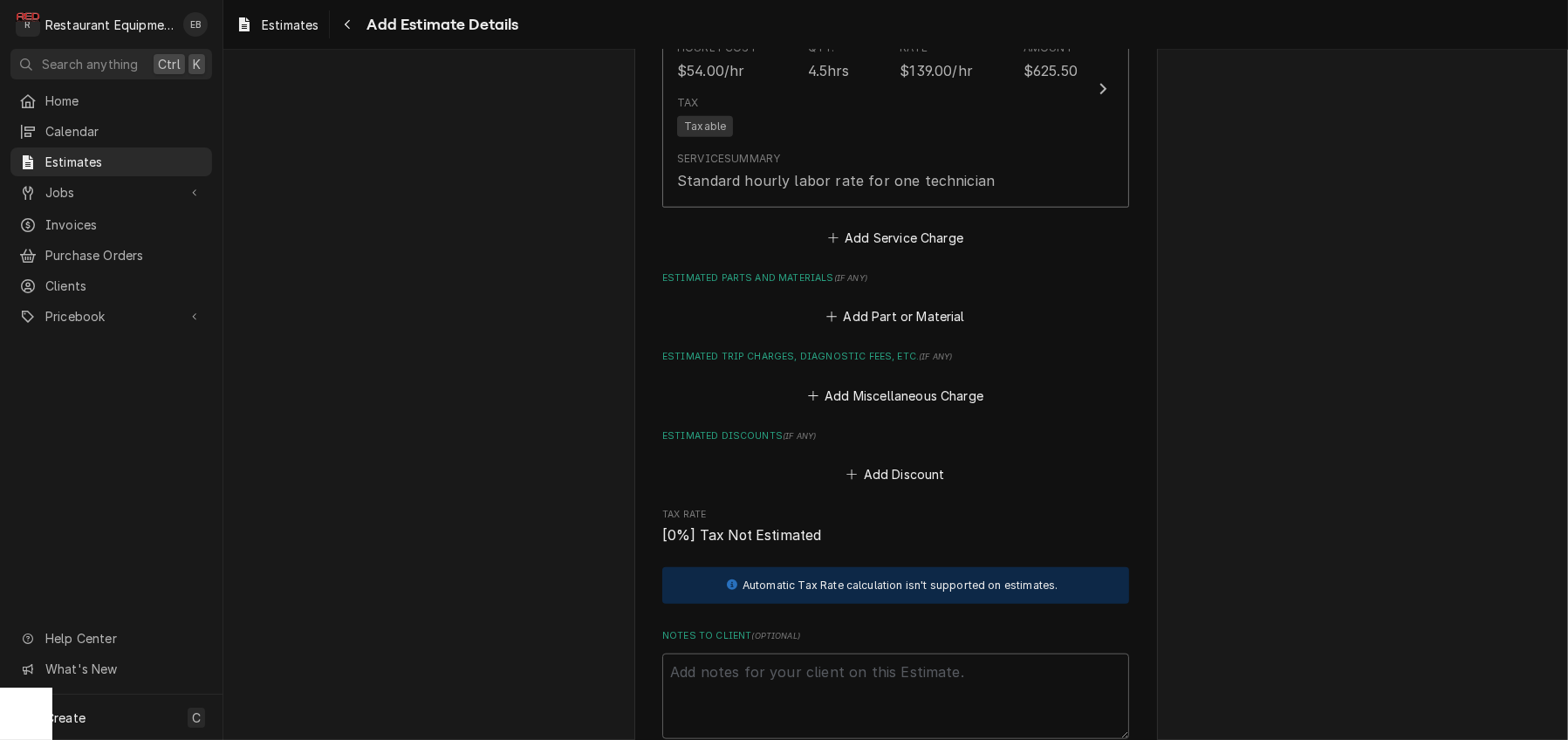
scroll to position [2249, 0]
click at [904, 250] on button "Add Service Charge" at bounding box center [895, 236] width 142 height 24
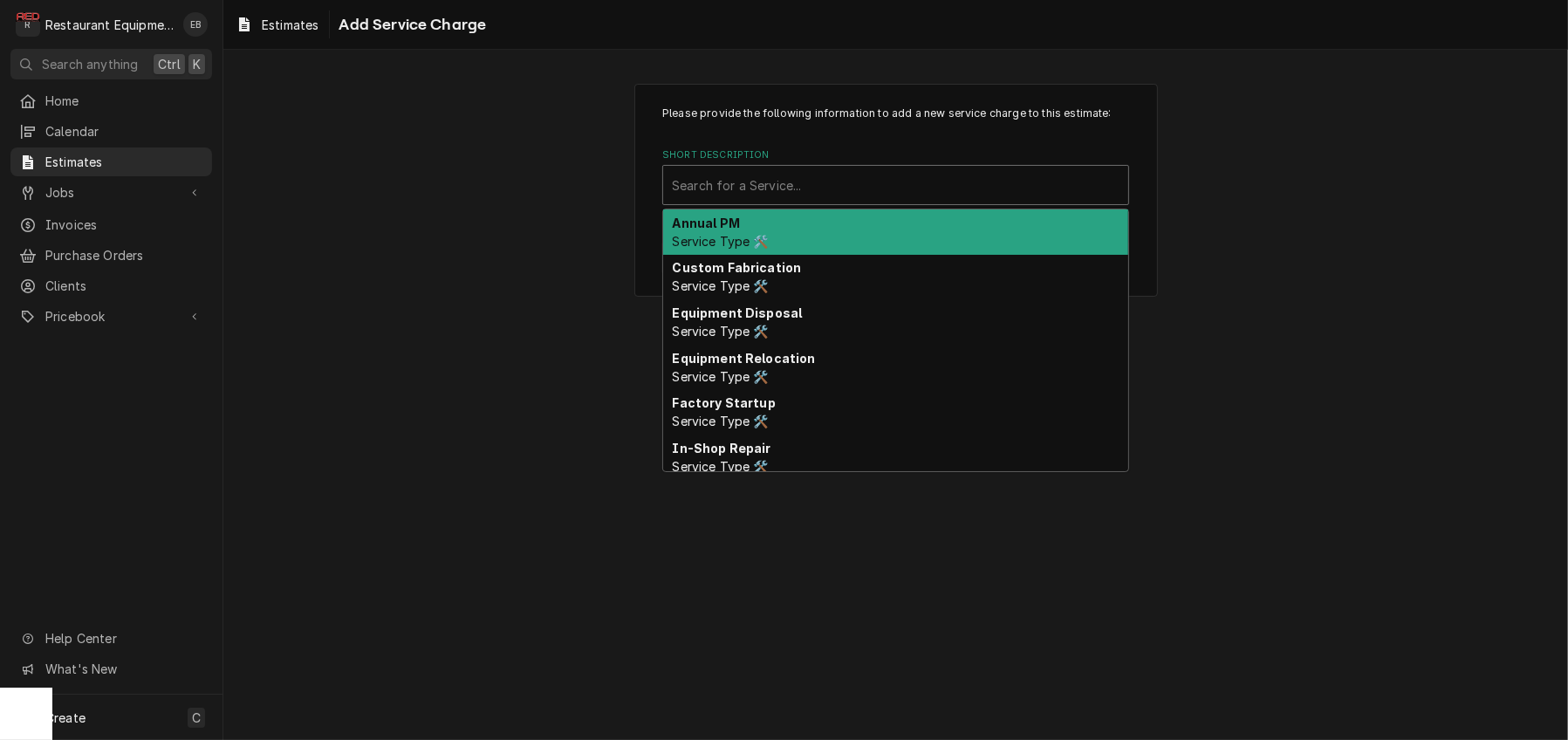
click at [827, 201] on div "Short Description" at bounding box center [895, 185] width 448 height 31
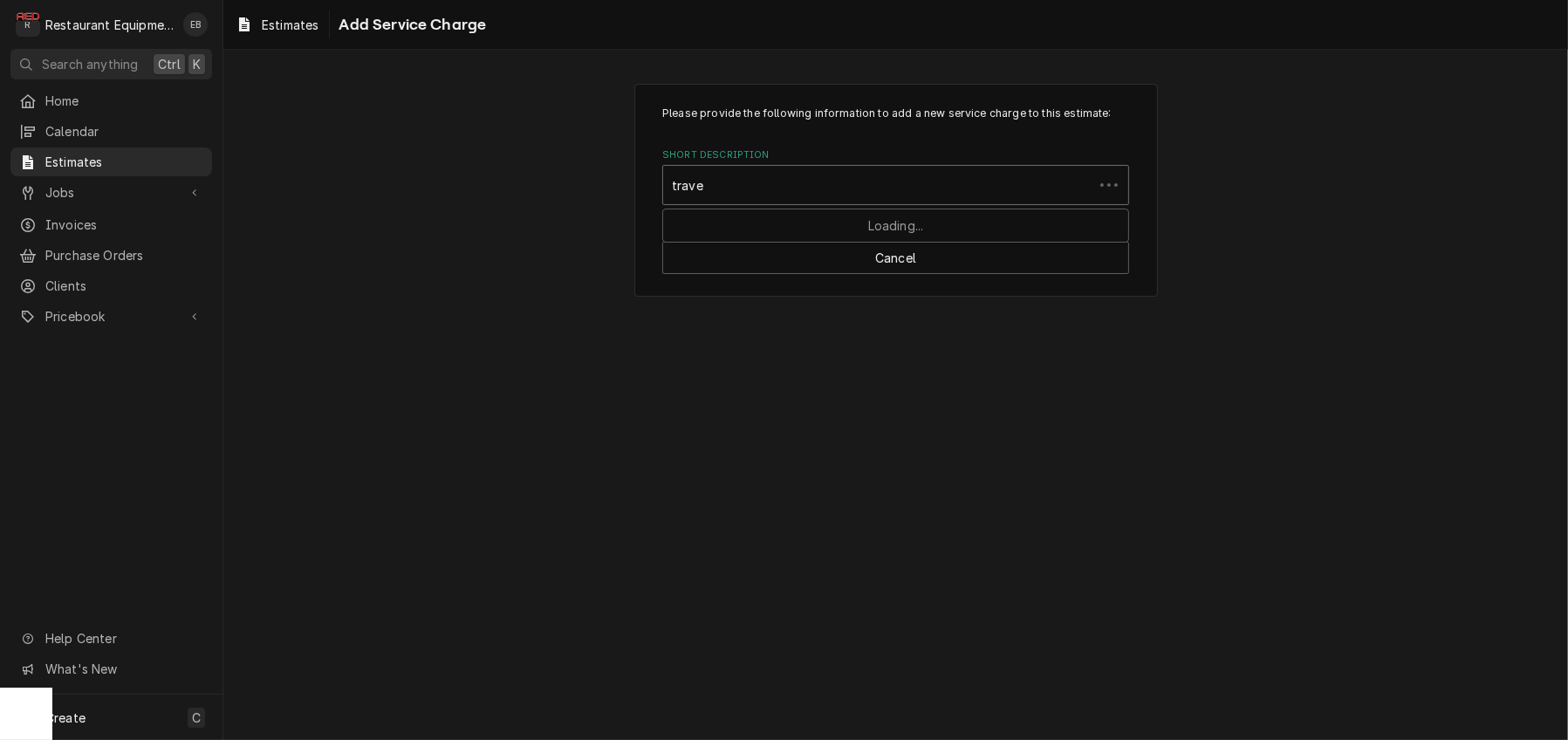
type input "travel"
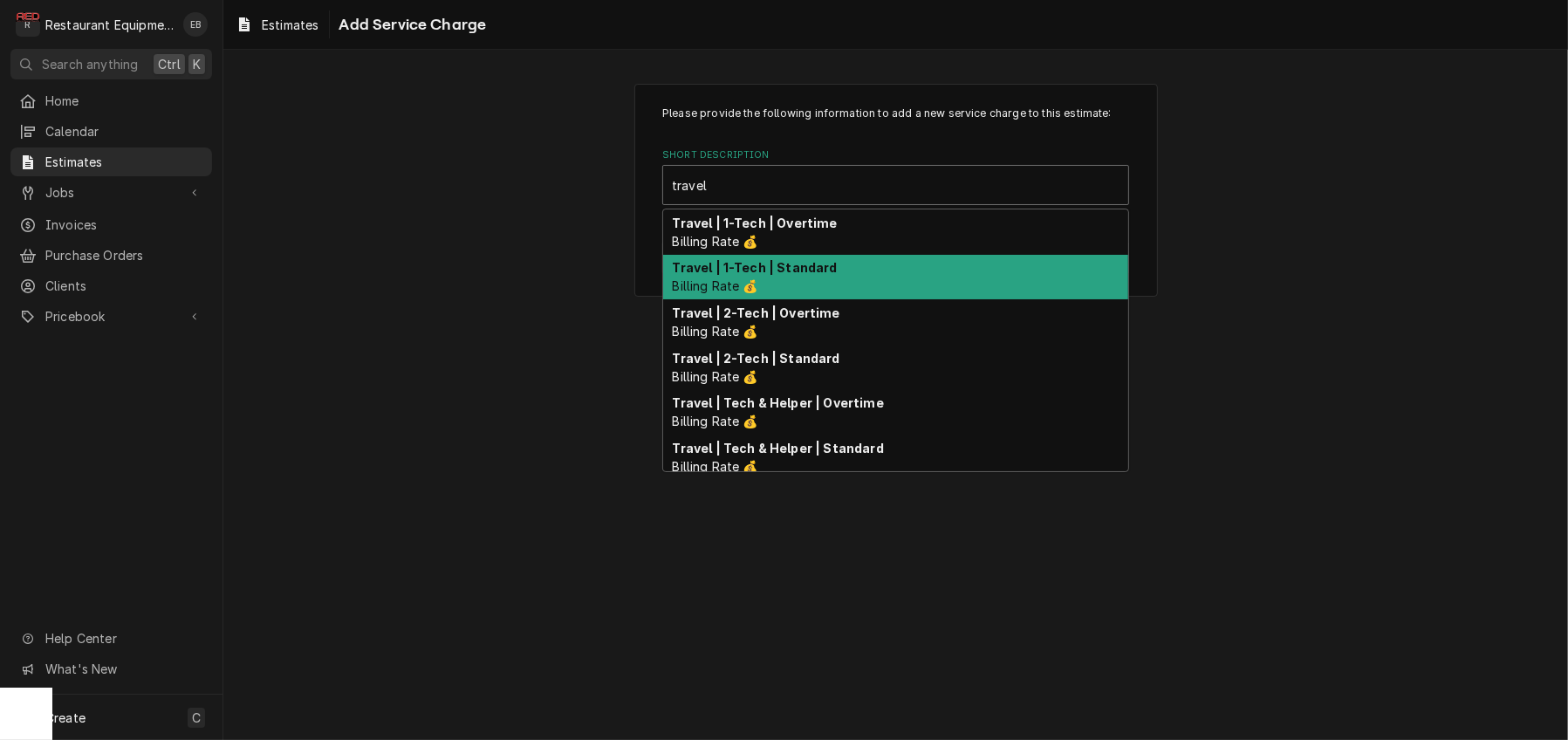
click at [832, 300] on div "Travel | 1-Tech | Standard Billing Rate 💰" at bounding box center [896, 277] width 466 height 45
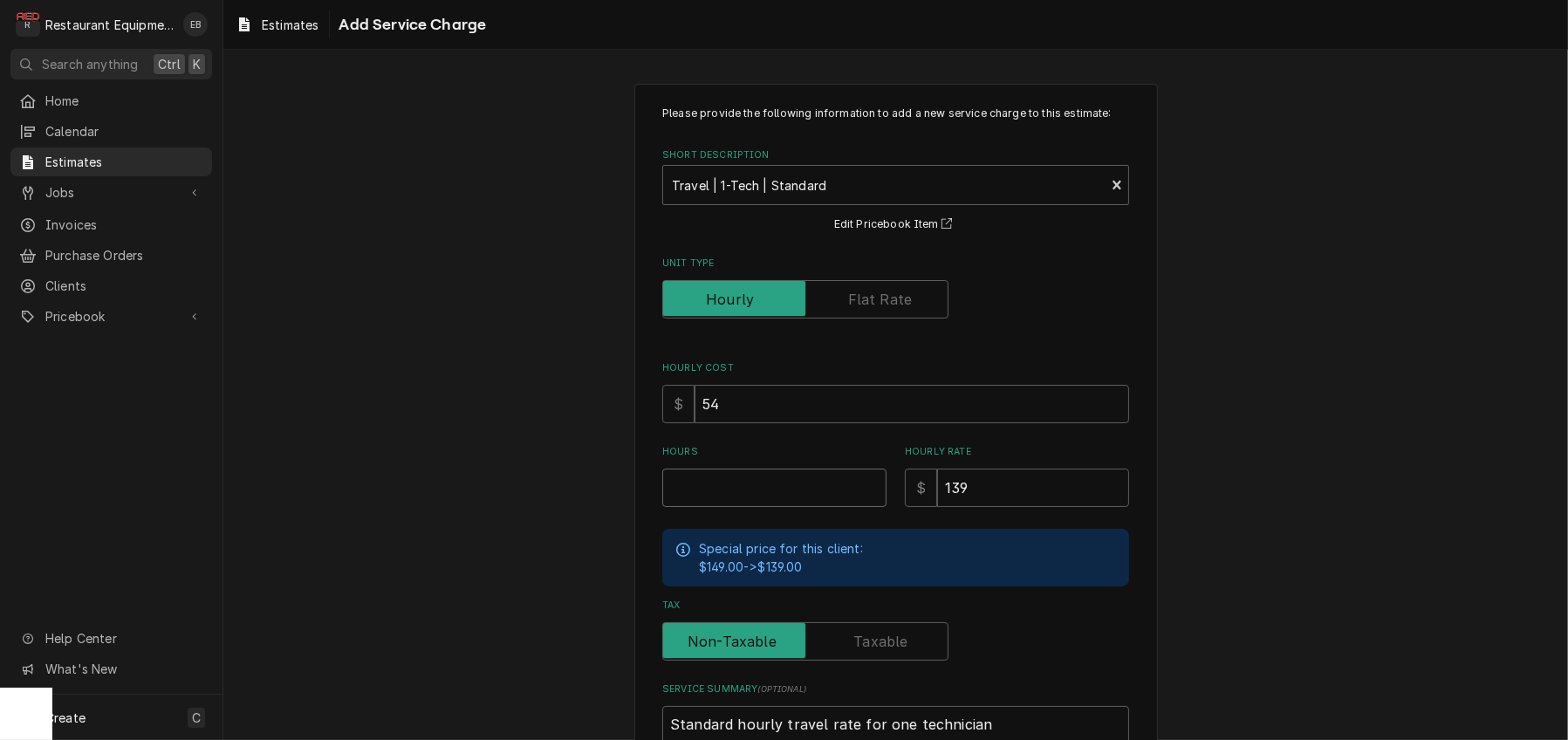
click at [755, 507] on input "Hours" at bounding box center [774, 487] width 224 height 38
type textarea "x"
type input "2"
type textarea "x"
type input "2"
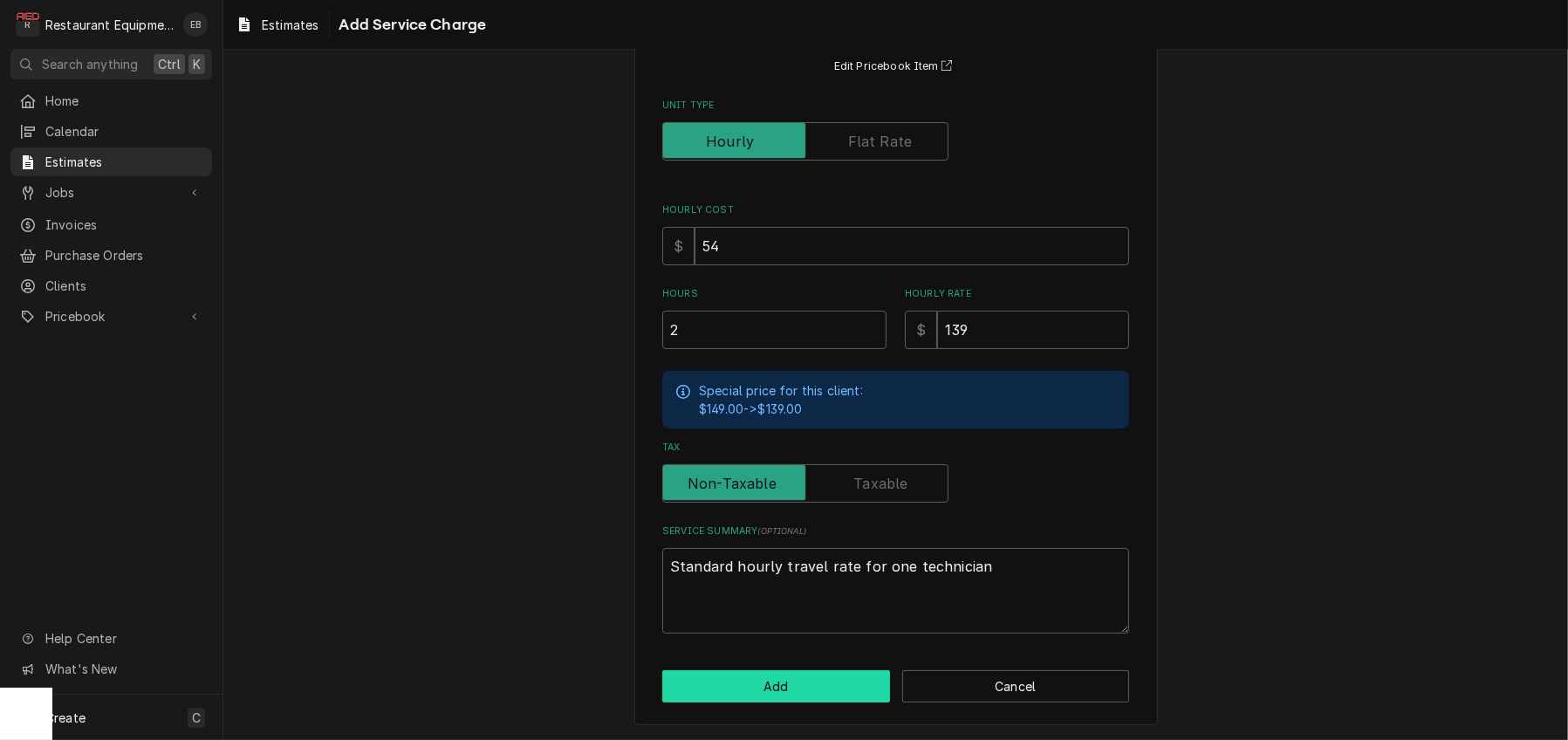
click at [765, 673] on button "Add" at bounding box center [776, 687] width 227 height 32
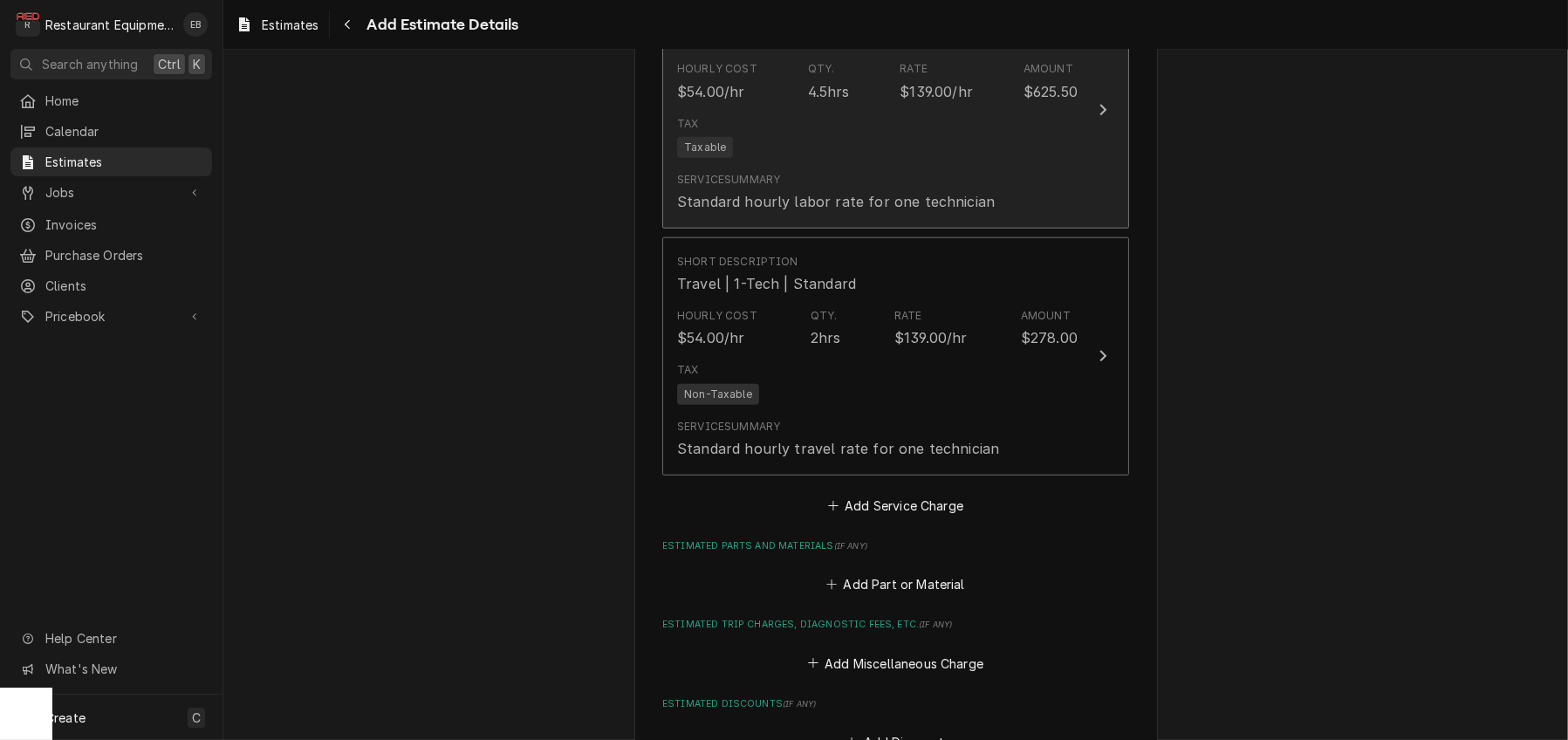
type textarea "x"
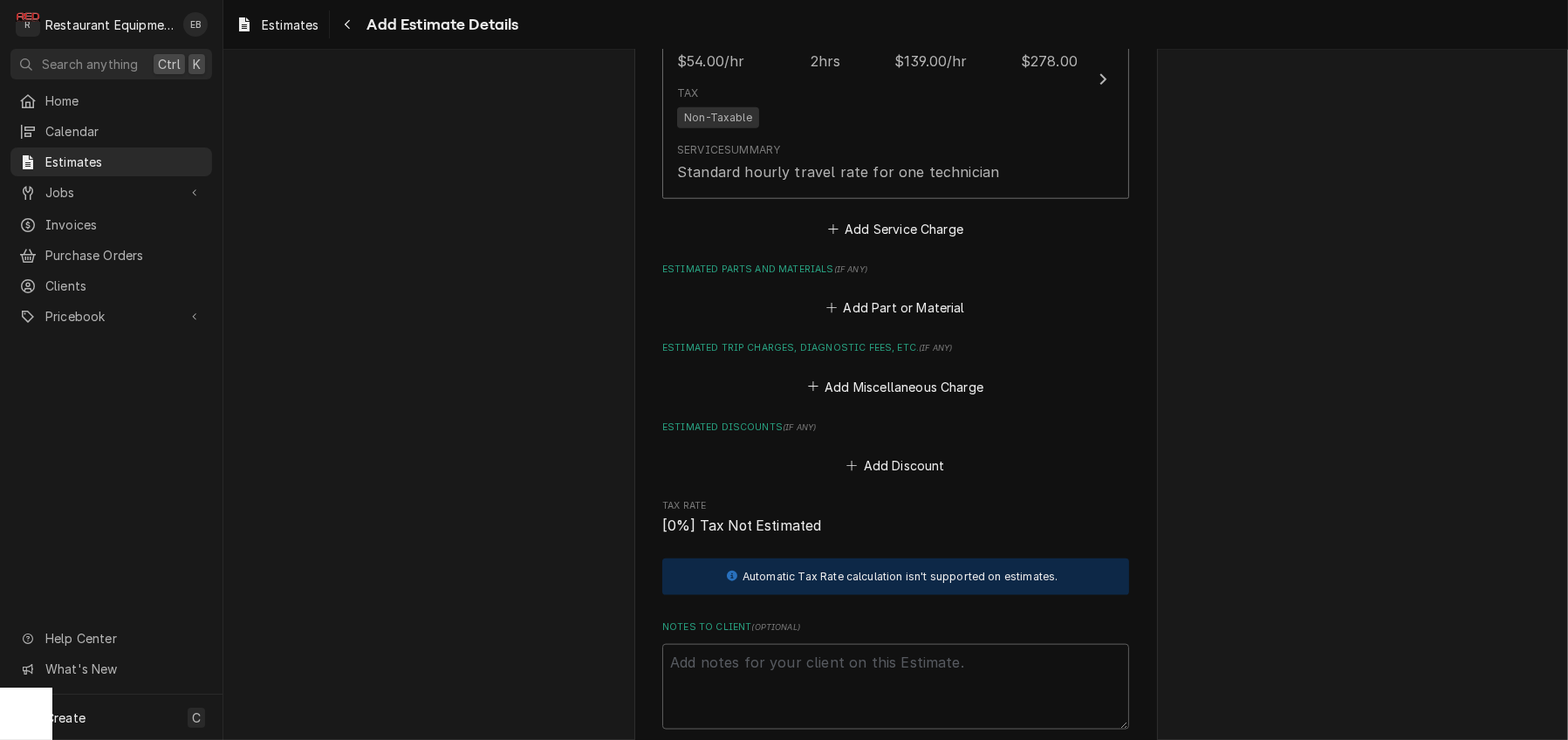
scroll to position [2519, 0]
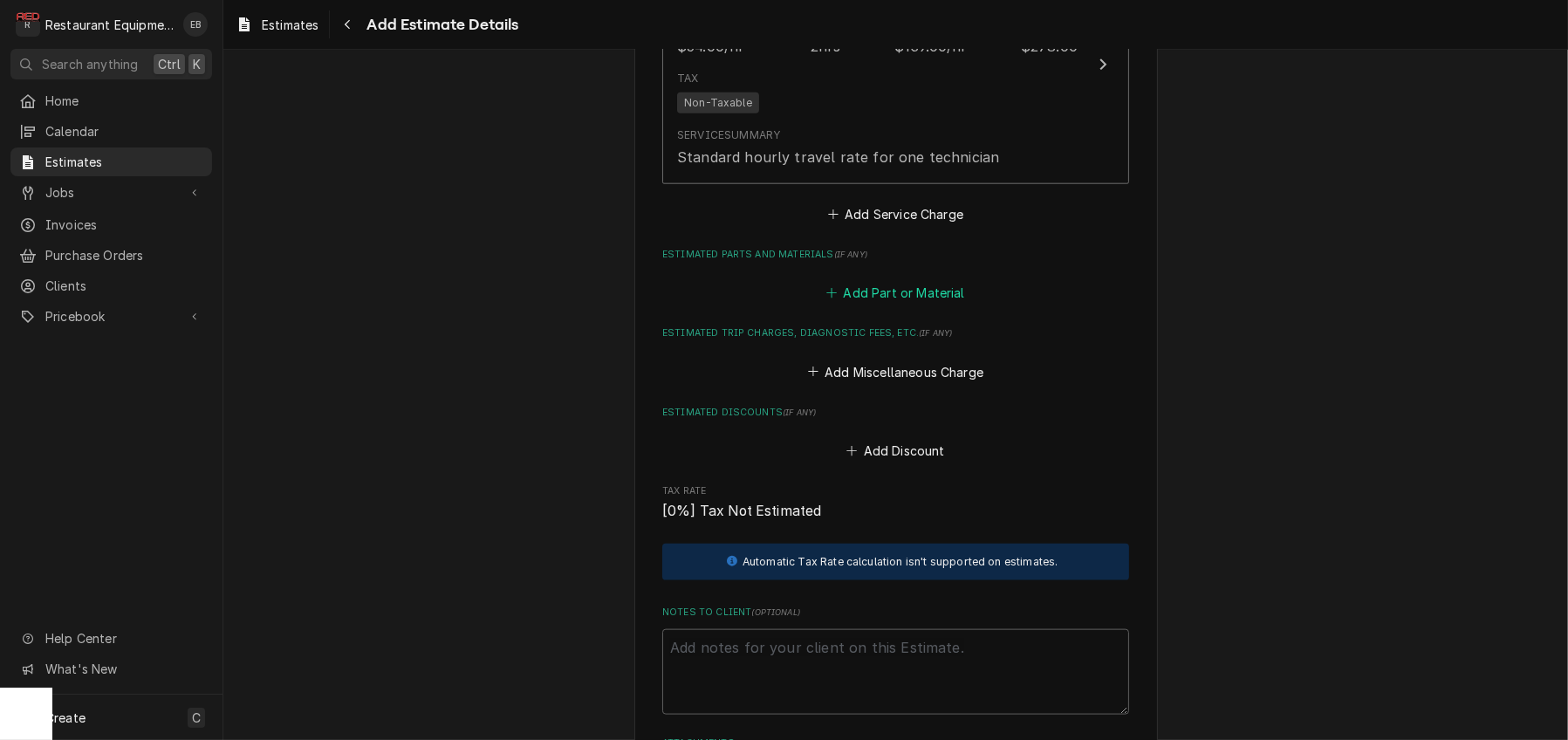
click at [895, 305] on button "Add Part or Material" at bounding box center [895, 292] width 144 height 24
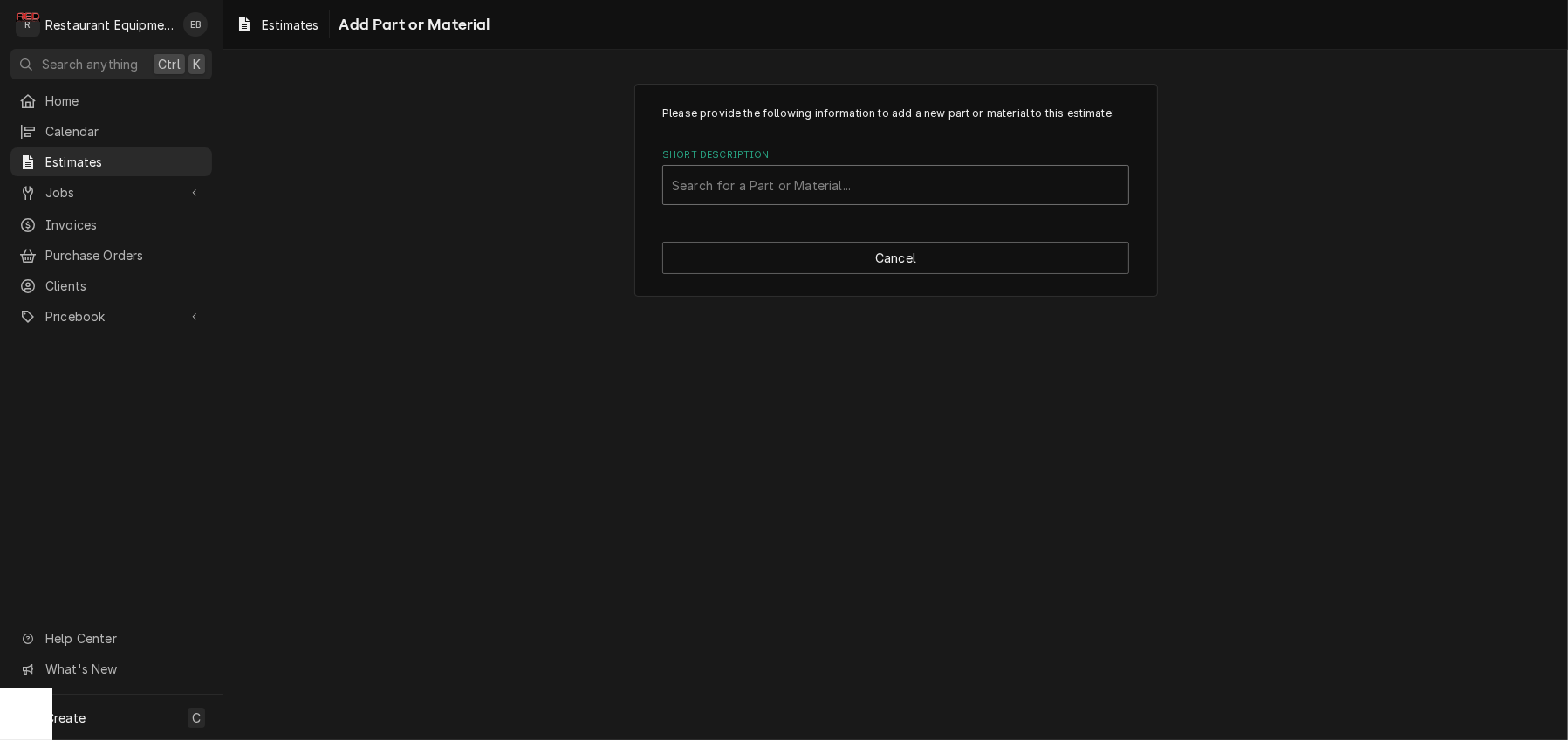
click at [811, 201] on div "Short Description" at bounding box center [895, 185] width 448 height 31
type input "solenoid valve 120v 2gpm"
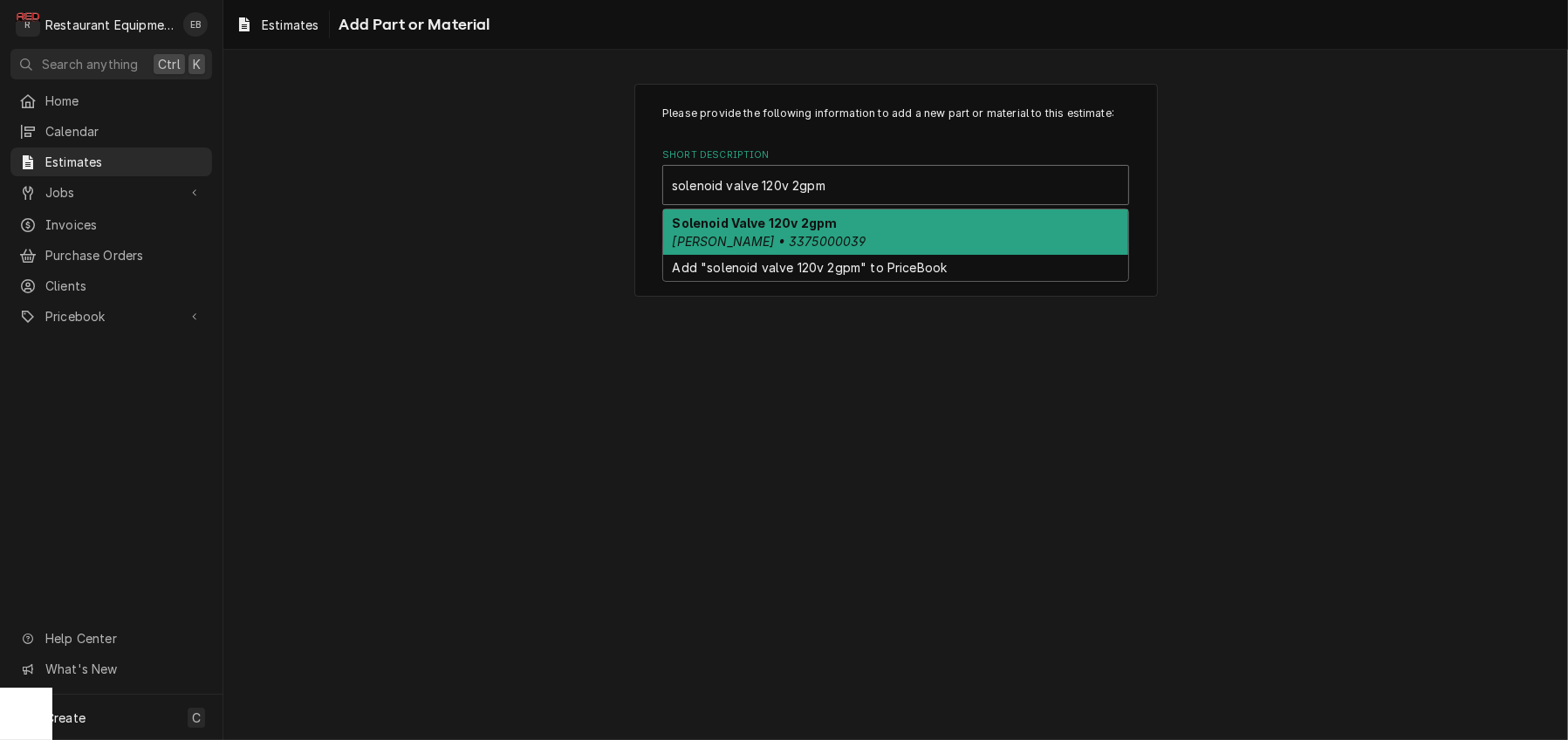
click at [823, 230] on strong "Solenoid Valve 120v 2gpm" at bounding box center [755, 223] width 165 height 15
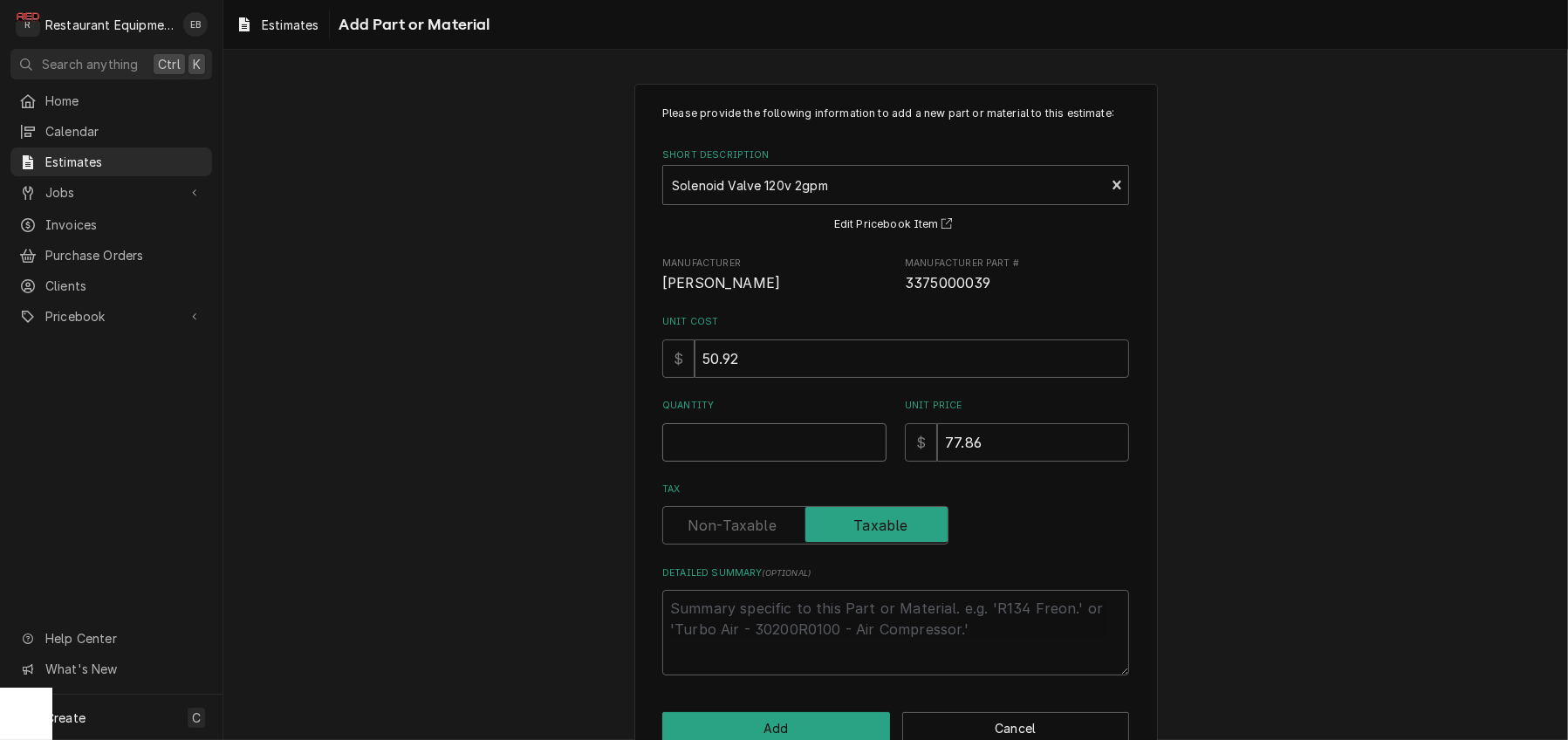
click at [770, 462] on input "Quantity" at bounding box center [774, 442] width 224 height 38
type textarea "x"
type input "2"
type textarea "x"
type input "2"
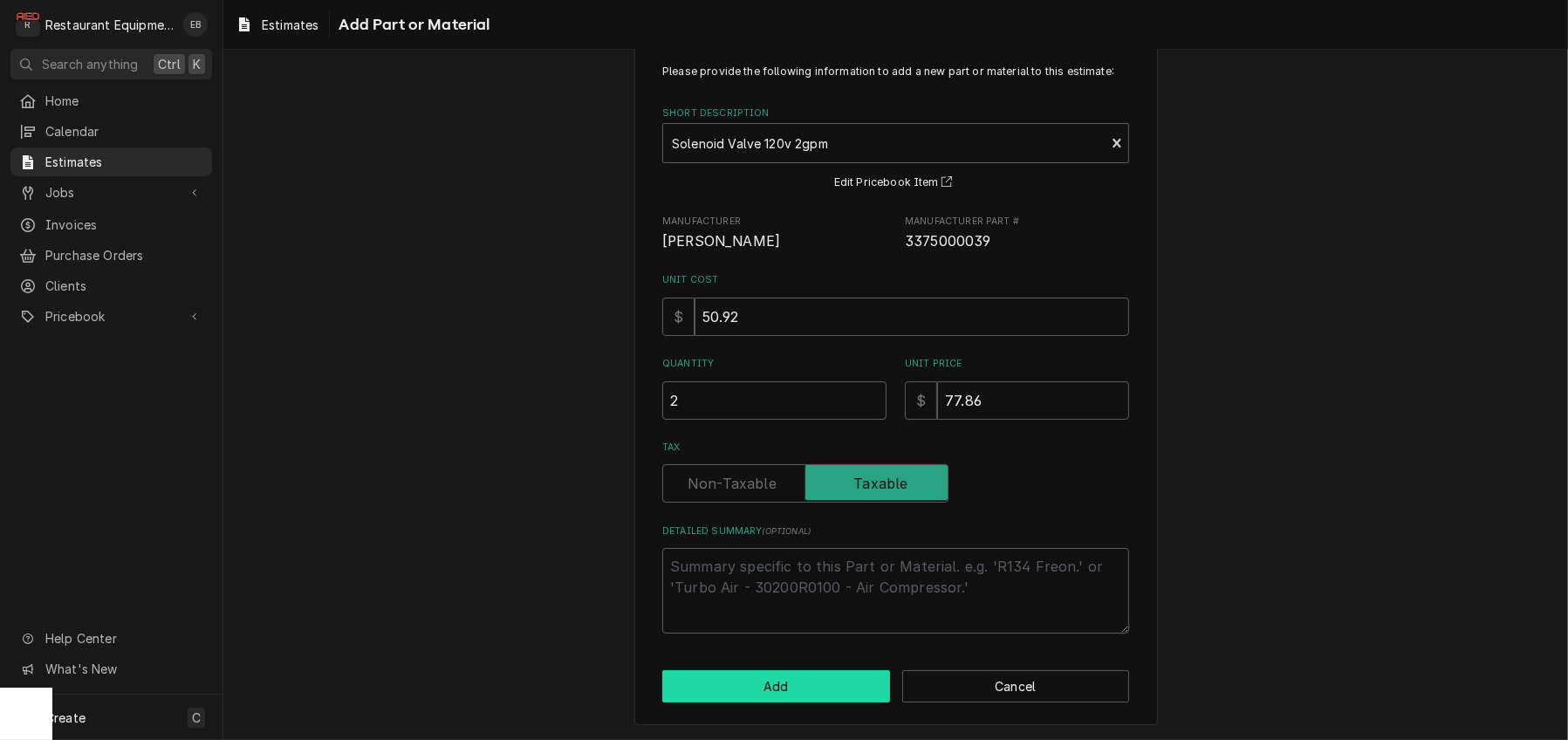
click at [812, 680] on button "Add" at bounding box center [776, 687] width 227 height 32
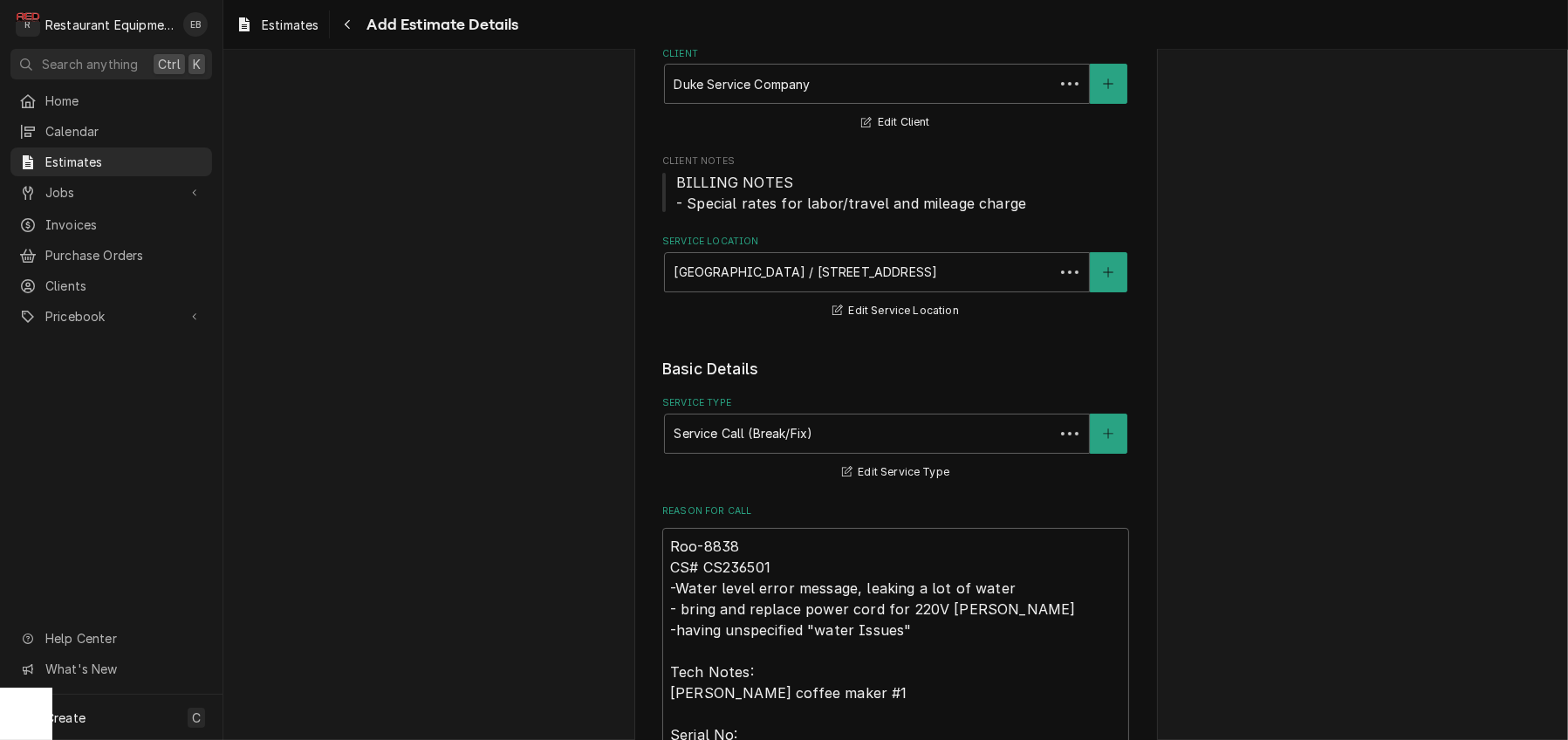
scroll to position [2496, 0]
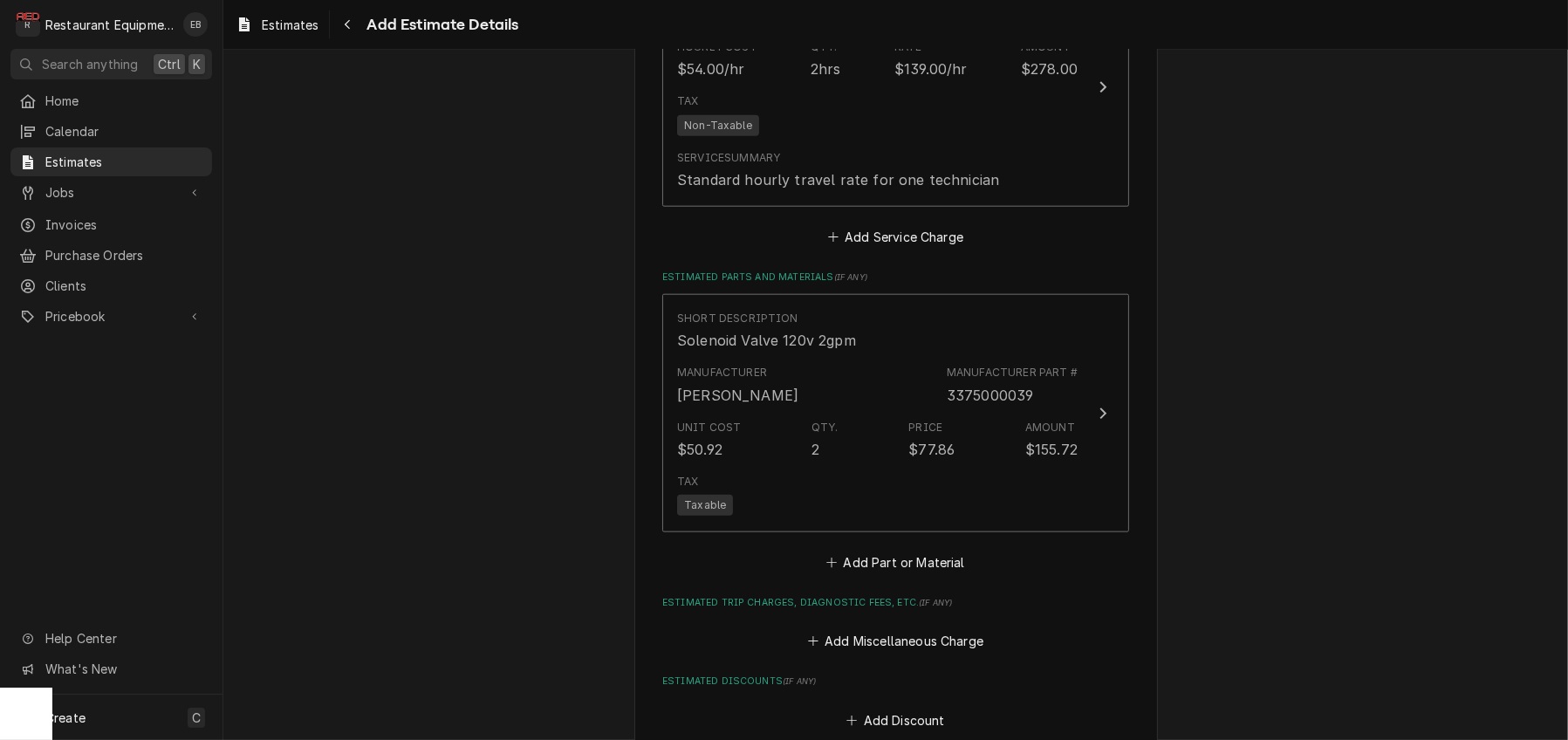
type textarea "x"
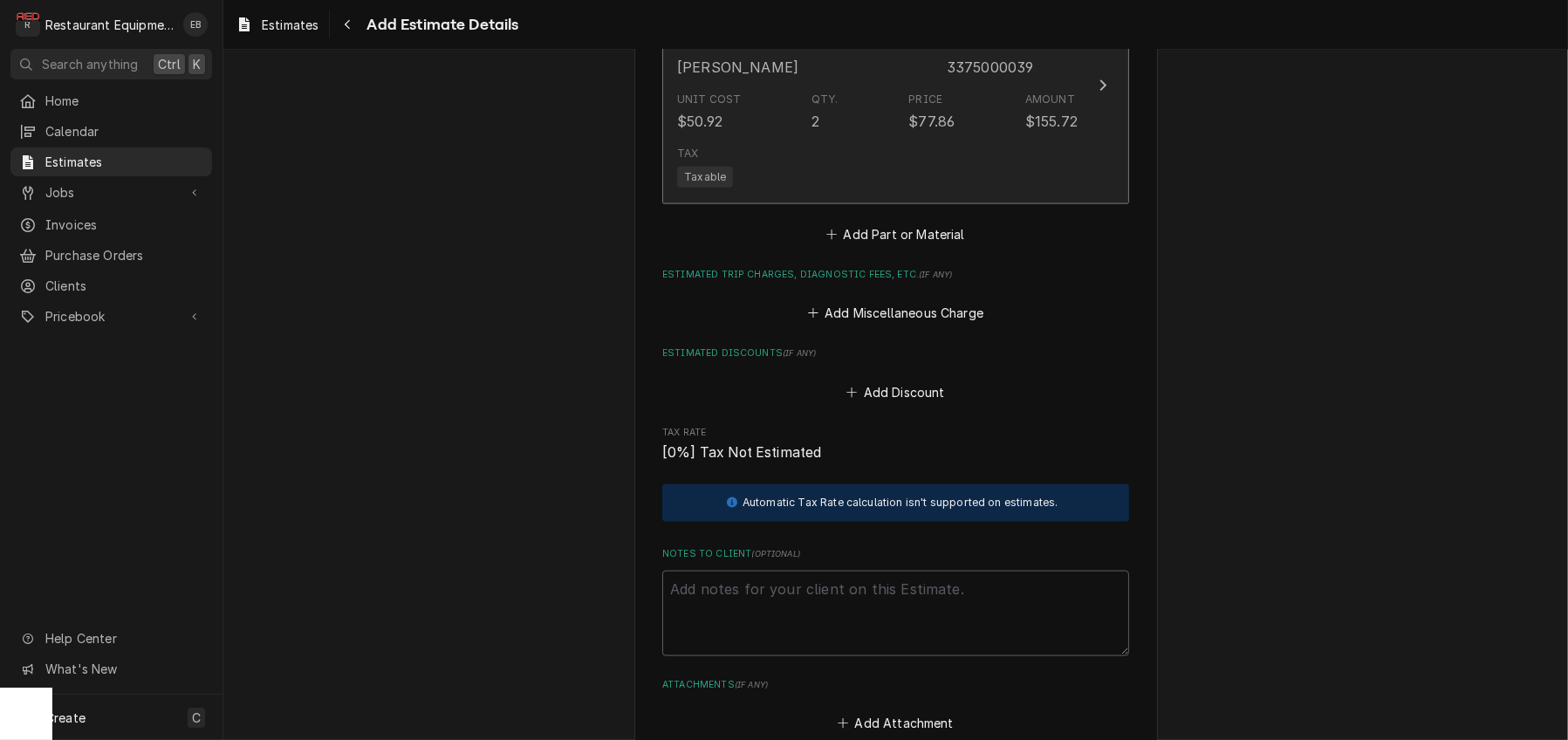
scroll to position [2845, 0]
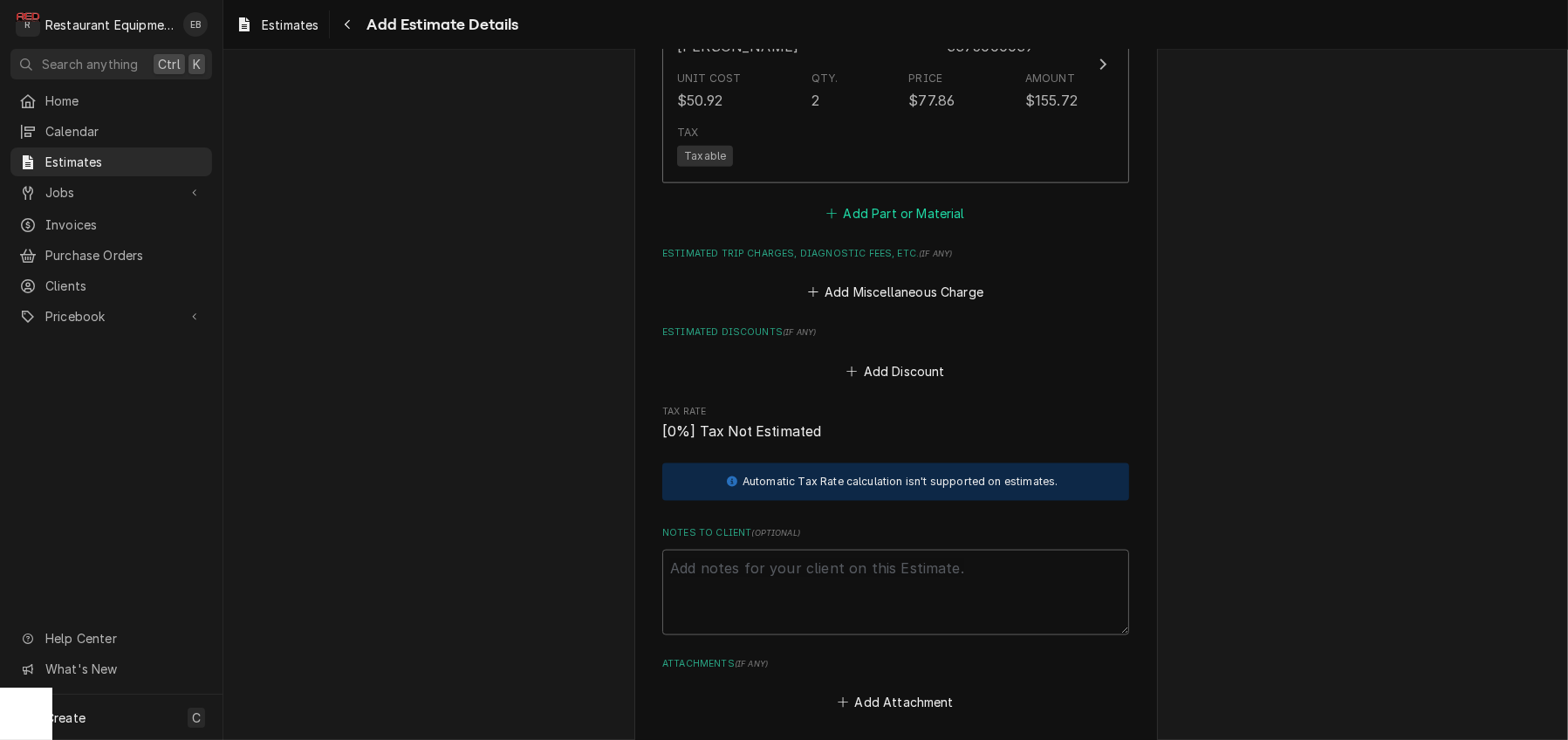
click at [872, 225] on button "Add Part or Material" at bounding box center [895, 212] width 144 height 24
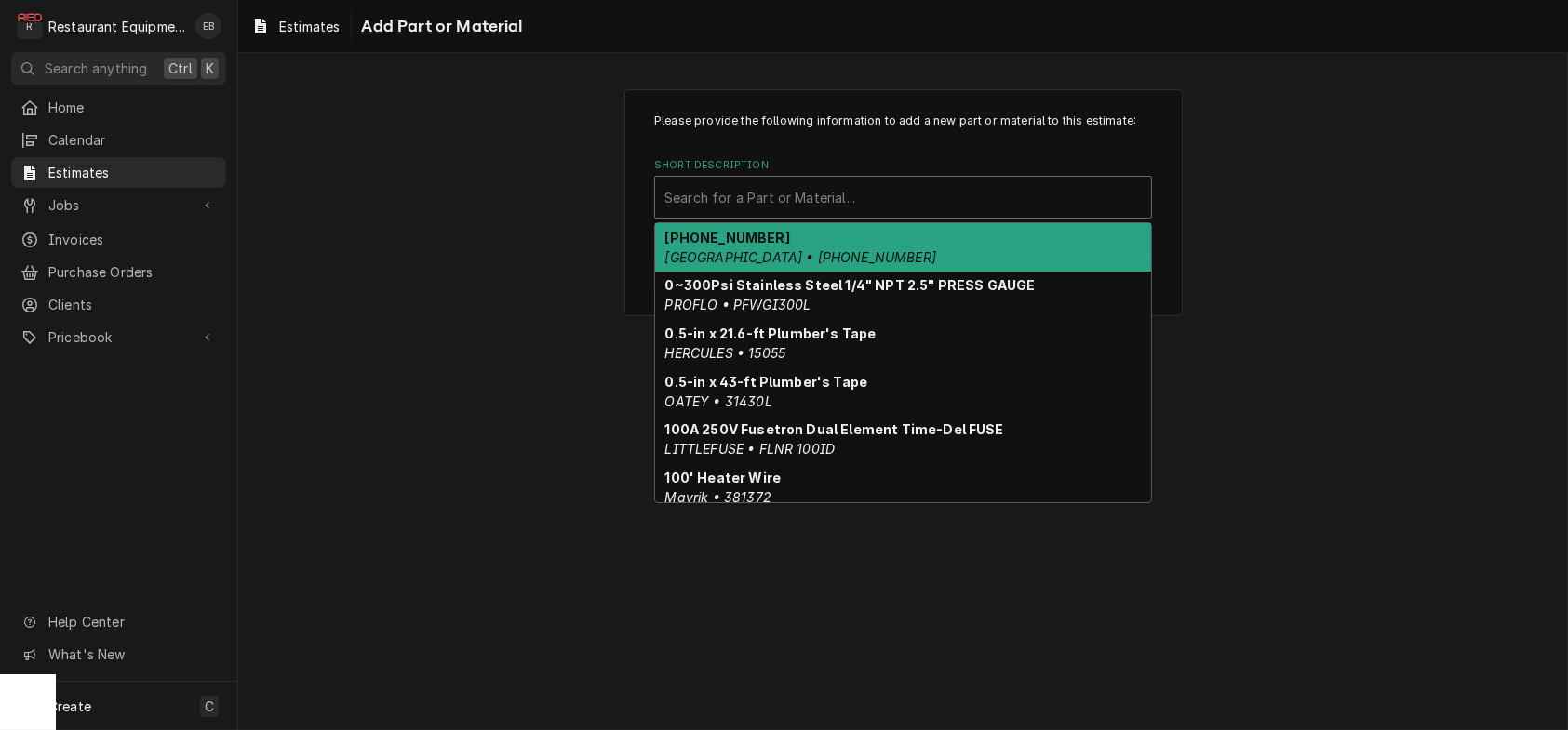
click at [765, 214] on div "Short Description" at bounding box center [903, 197] width 477 height 33
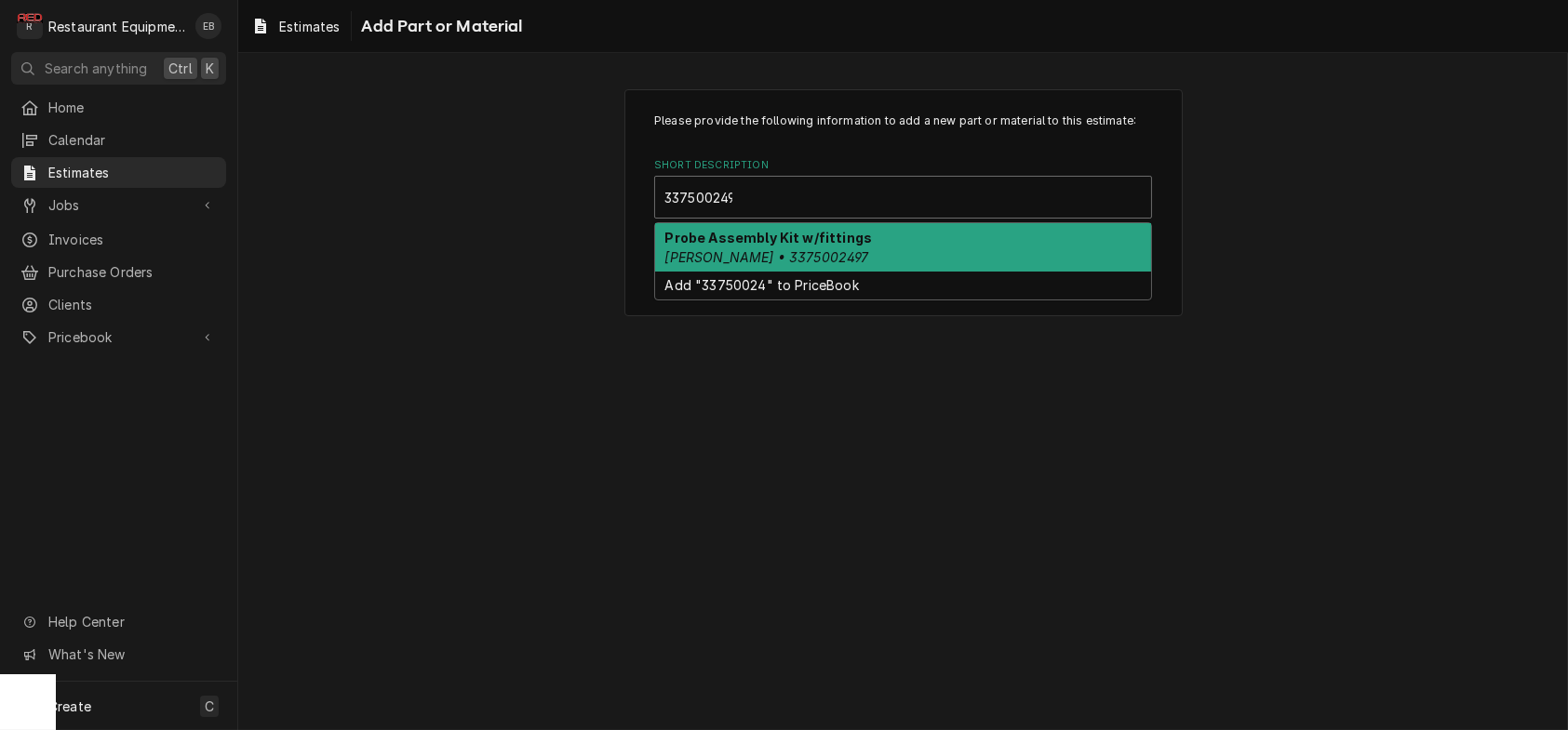
type input "3375002497"
click at [768, 266] on div "Probe Assembly Kit w/fittings Wilbur Curtis • 3375002497" at bounding box center [903, 247] width 496 height 48
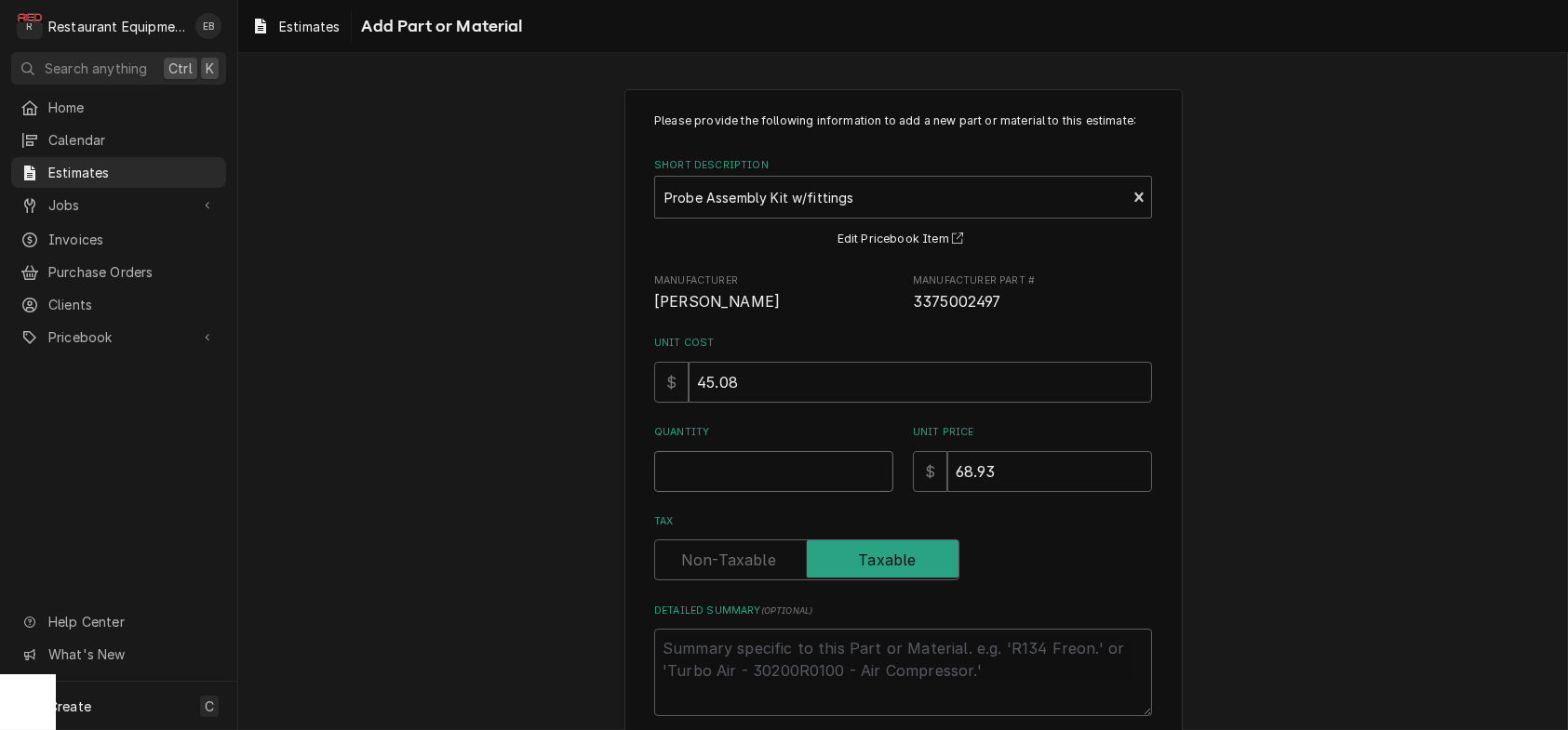
click at [723, 492] on input "Quantity" at bounding box center [773, 471] width 239 height 41
type textarea "x"
type input "2"
type textarea "x"
type input "2"
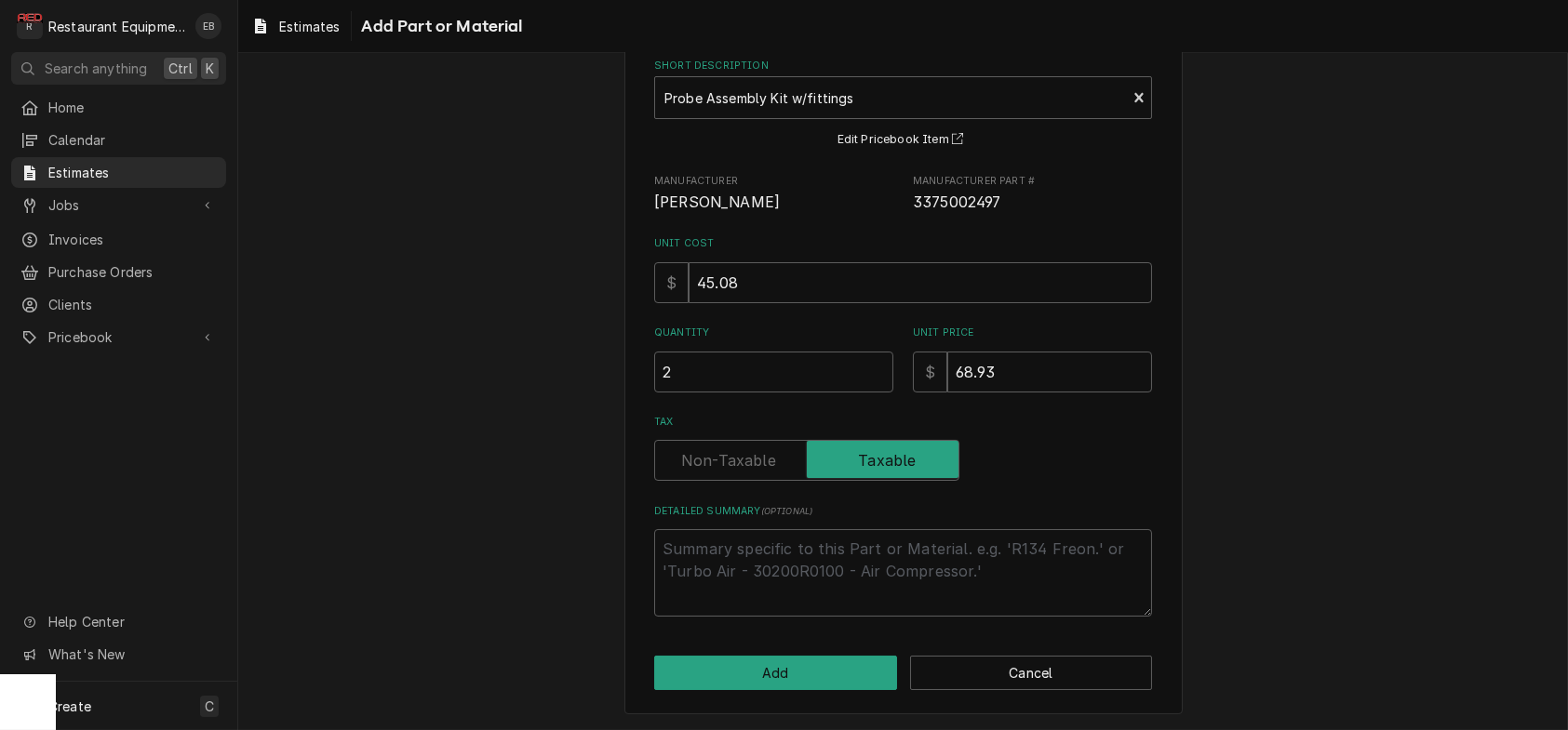
scroll to position [202, 0]
click at [706, 678] on button "Add" at bounding box center [775, 673] width 242 height 34
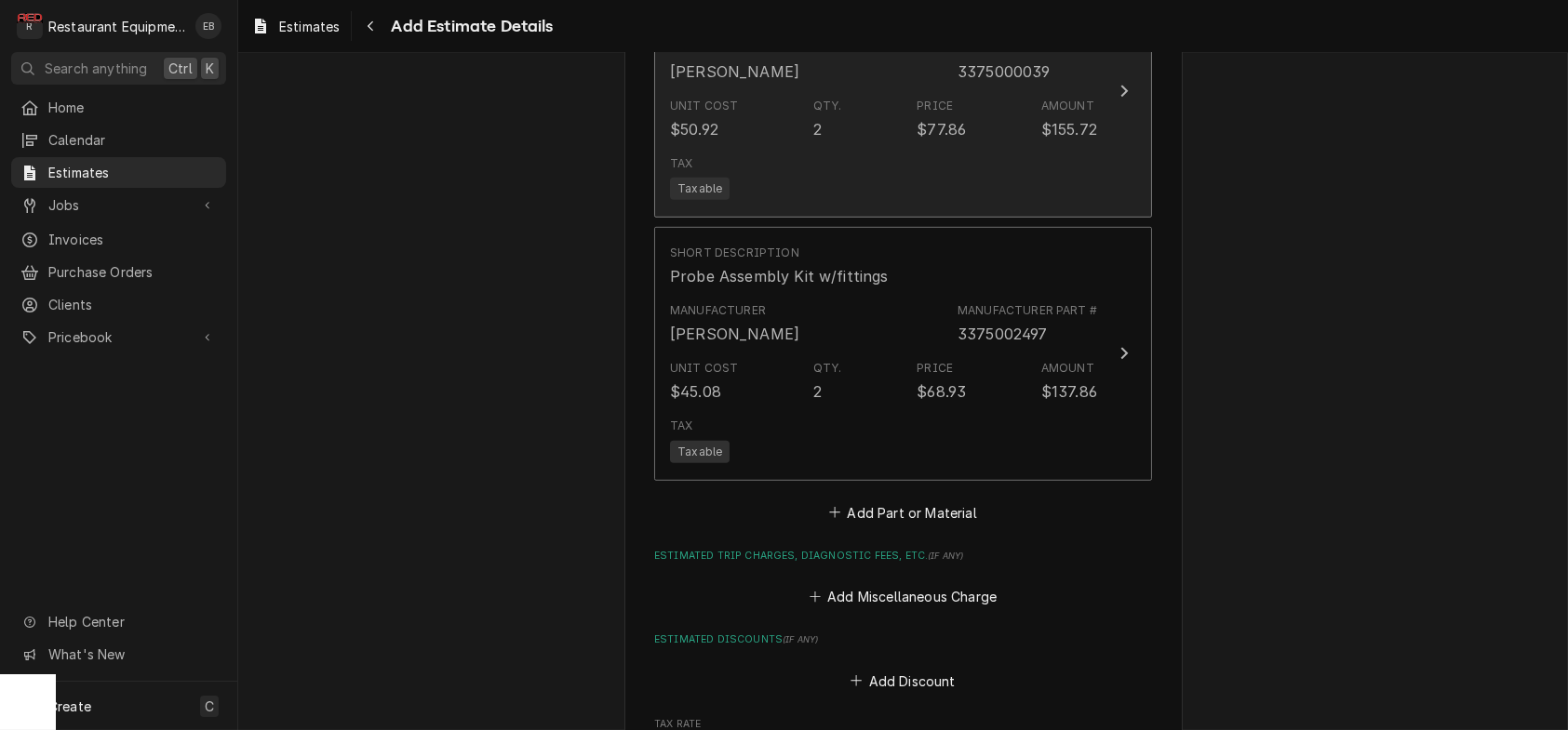
type textarea "x"
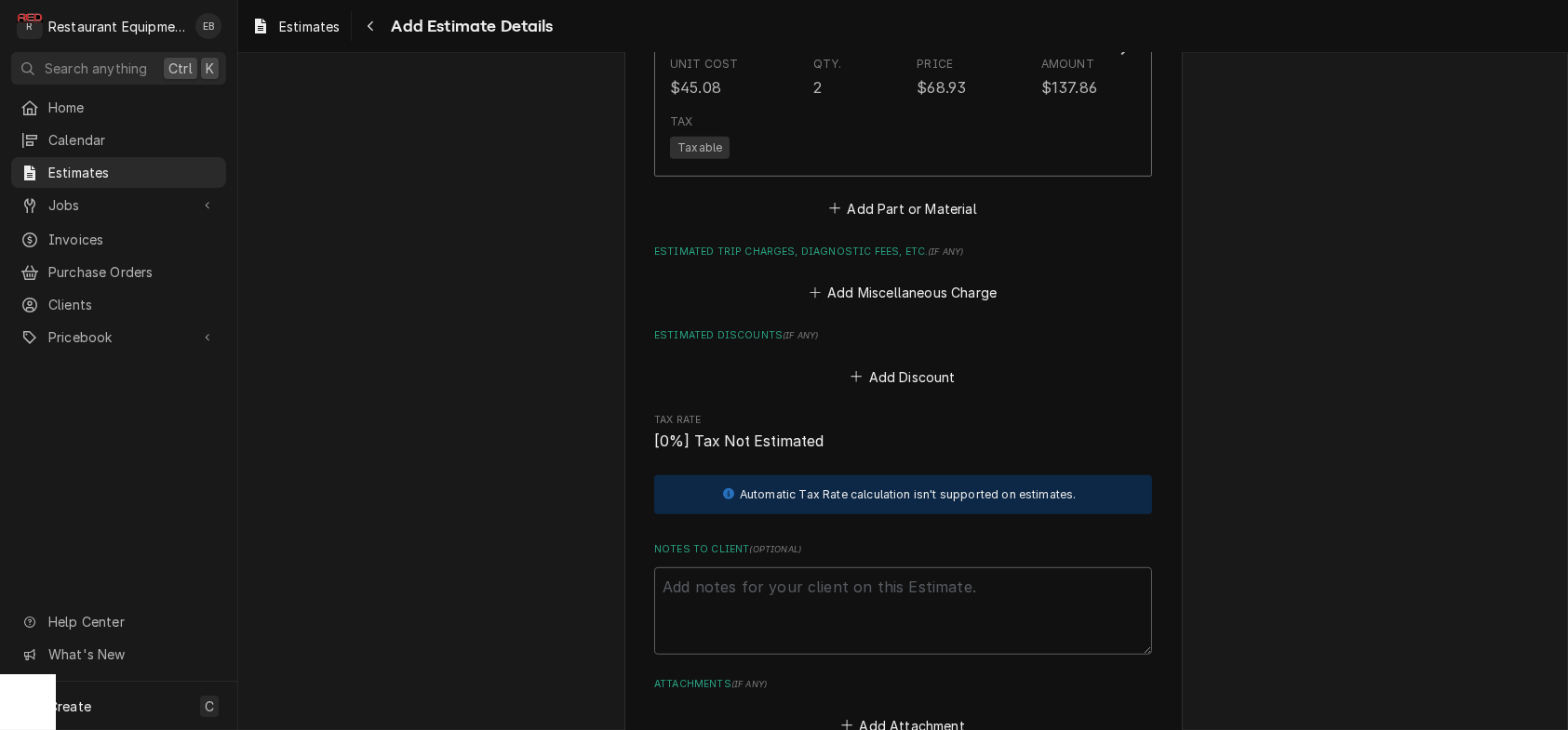
scroll to position [3318, 0]
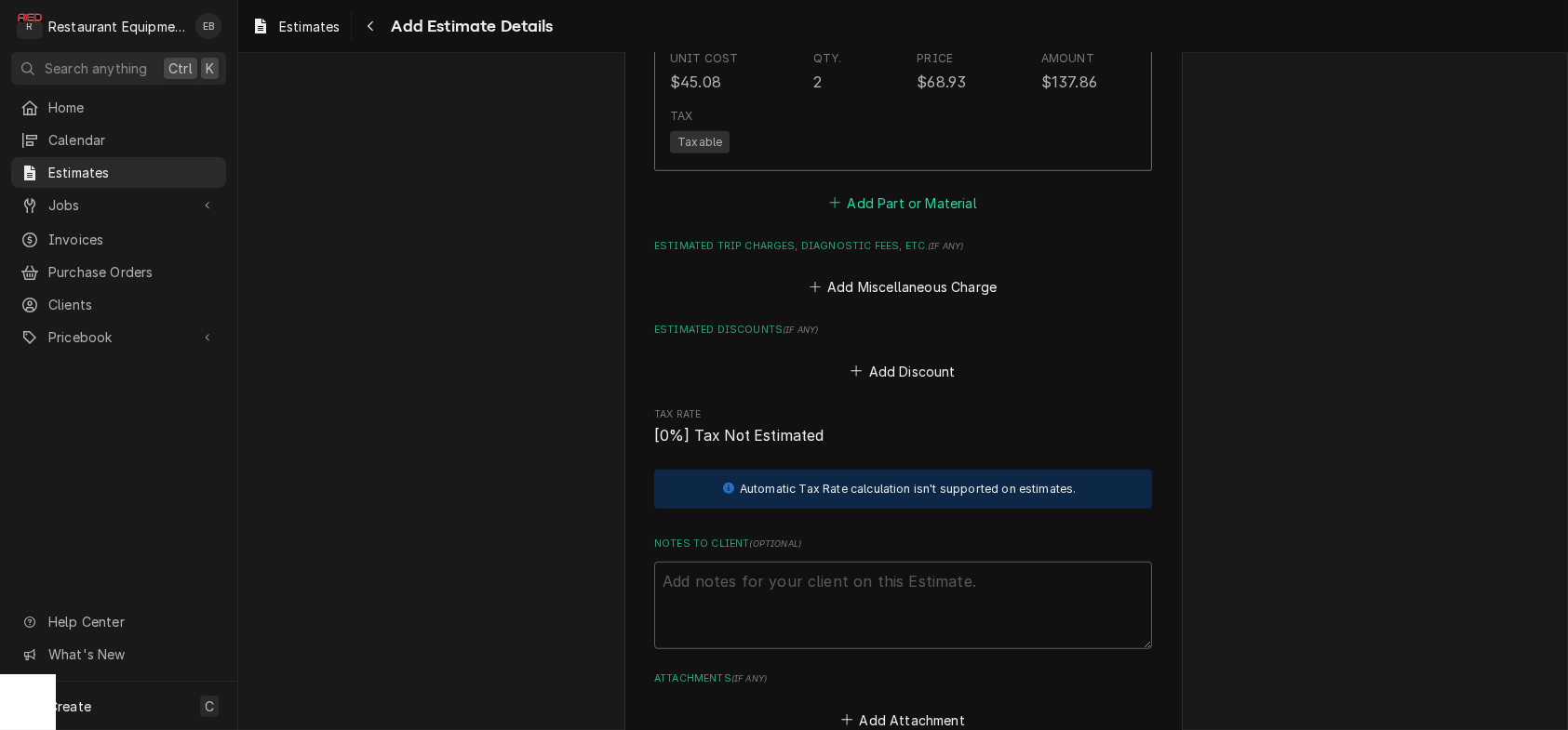
click at [893, 216] on button "Add Part or Material" at bounding box center [902, 202] width 153 height 26
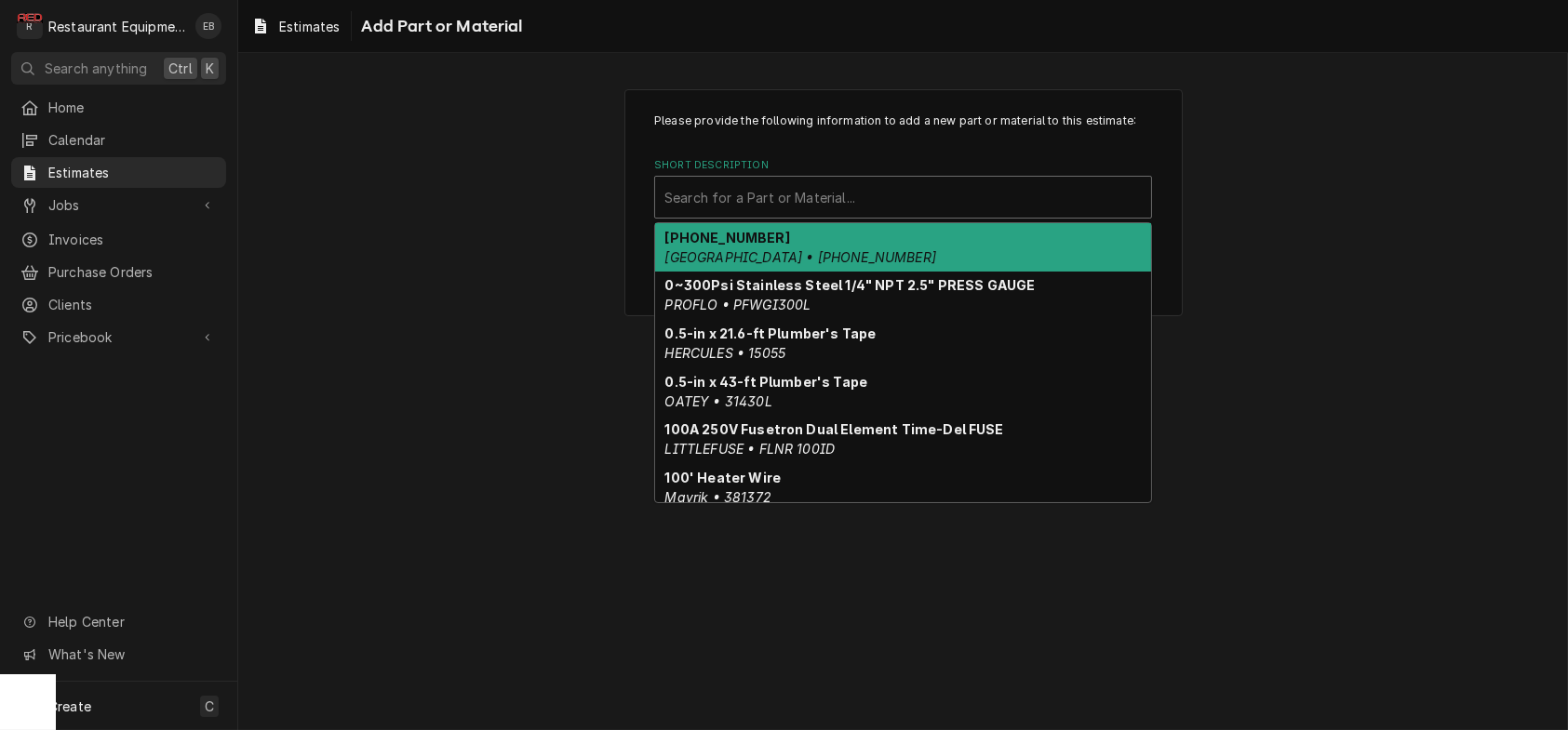
click at [764, 214] on div "Short Description" at bounding box center [903, 197] width 477 height 33
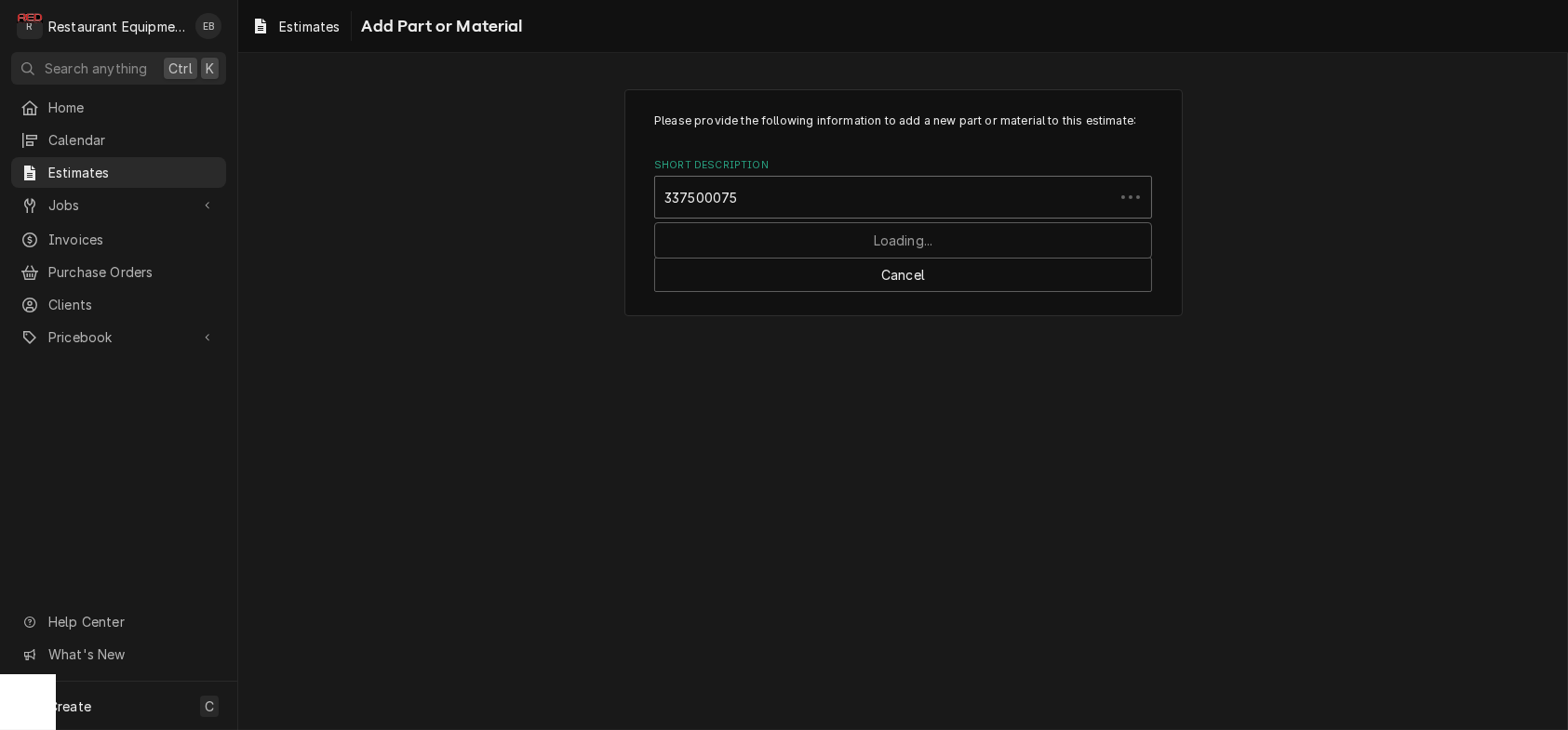
type input "3375000751"
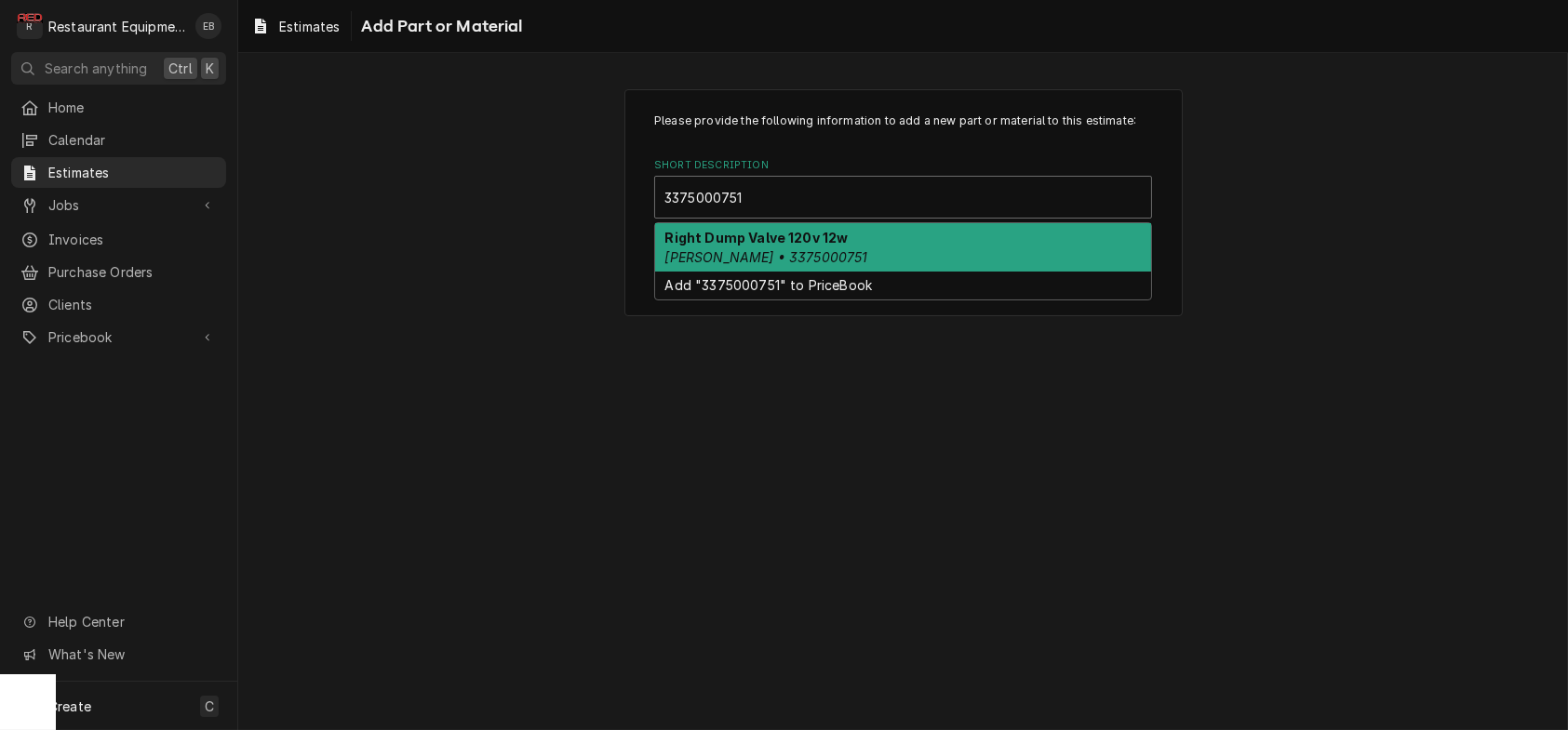
click at [844, 245] on strong "Right Dump Valve 120v 12w" at bounding box center [757, 238] width 184 height 16
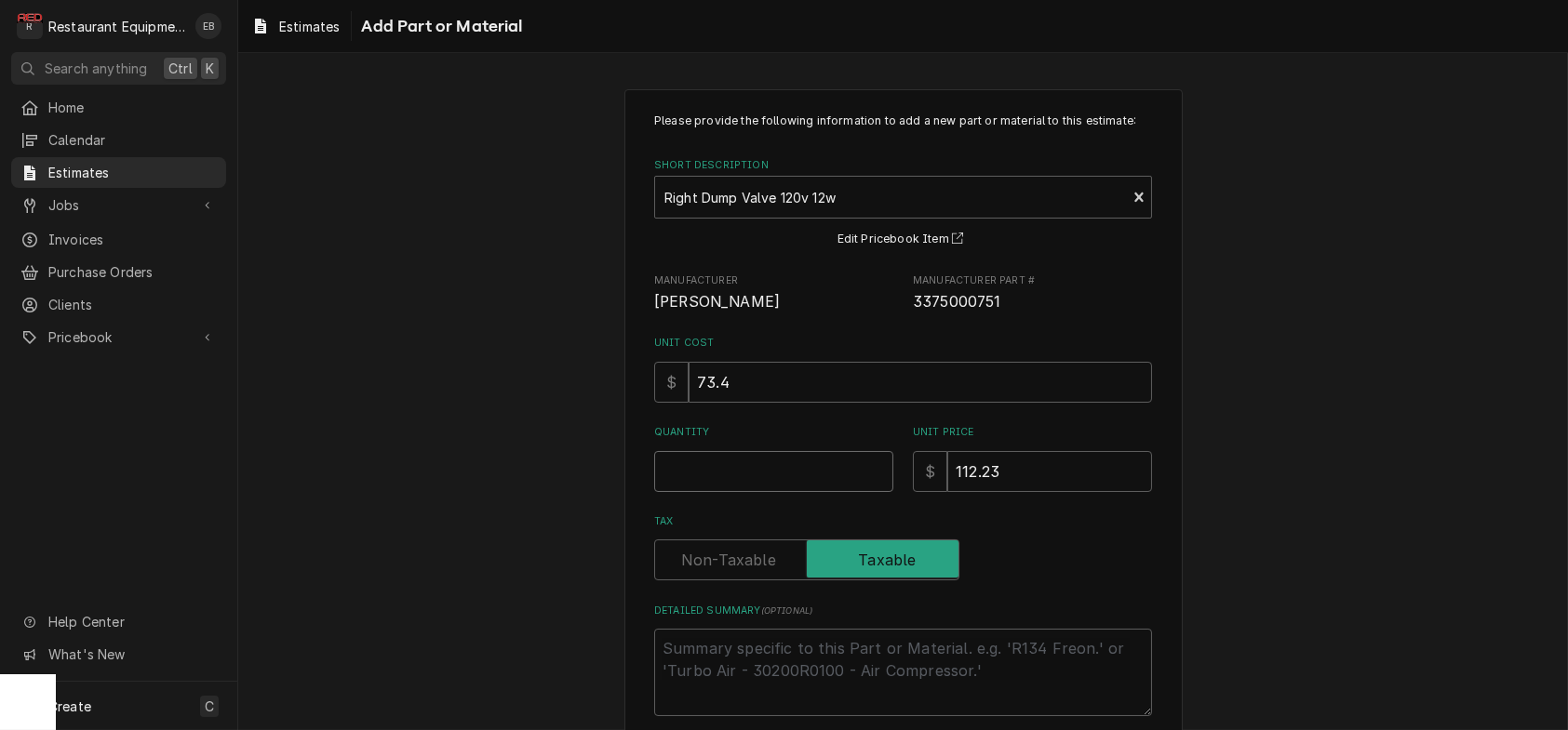
click at [717, 492] on input "Quantity" at bounding box center [773, 471] width 239 height 41
type textarea "x"
type input "1"
type textarea "x"
type input "1"
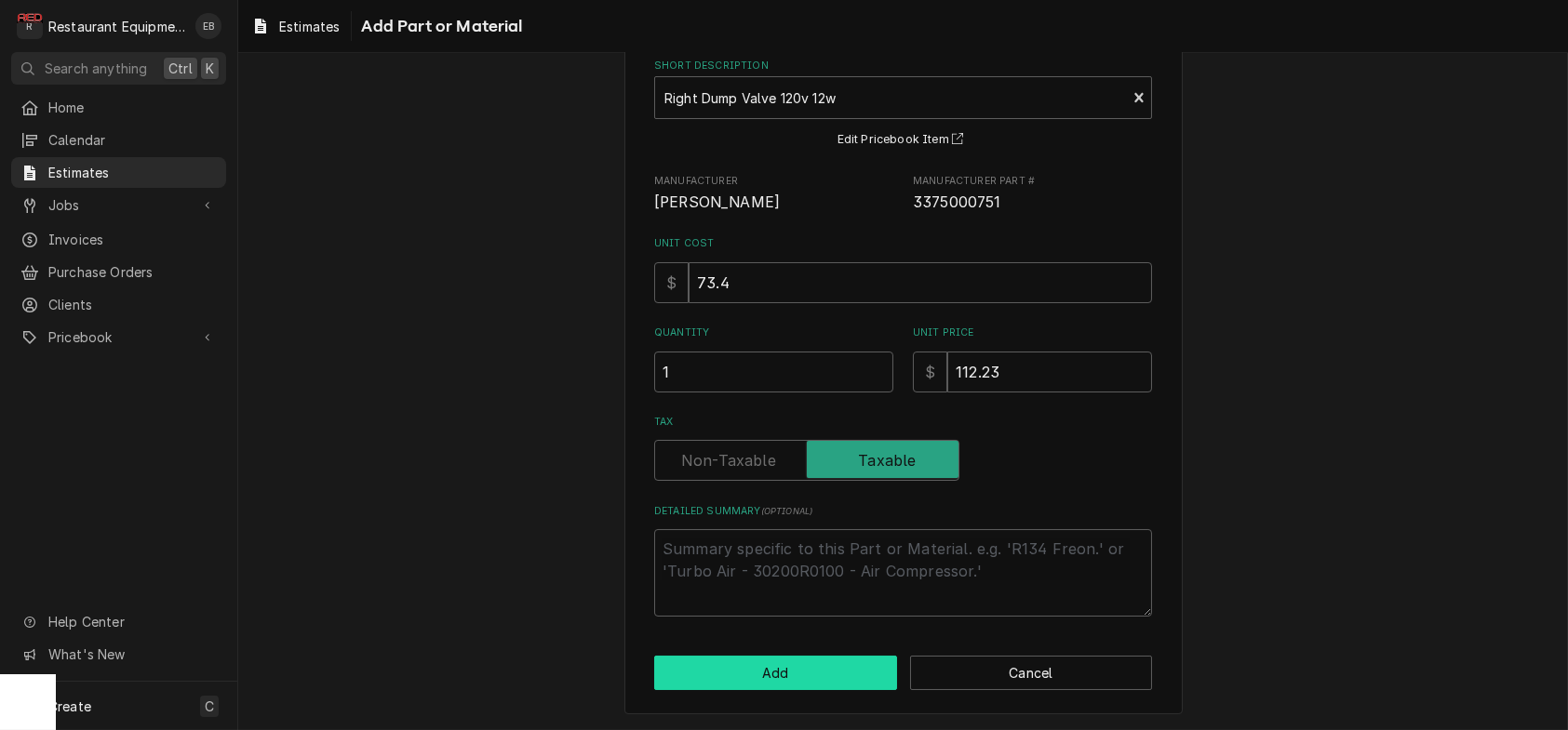
click at [819, 664] on button "Add" at bounding box center [775, 673] width 242 height 34
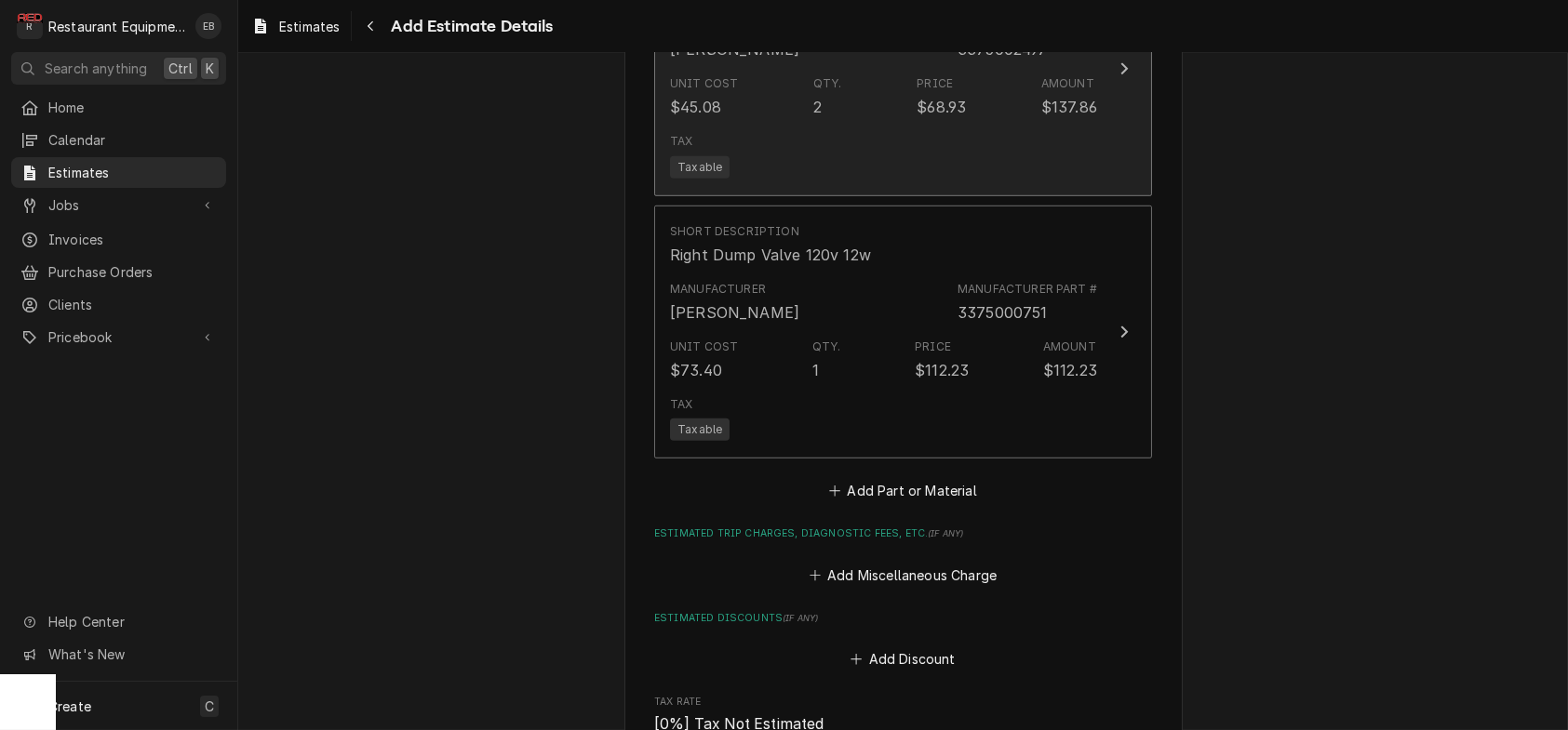
type textarea "x"
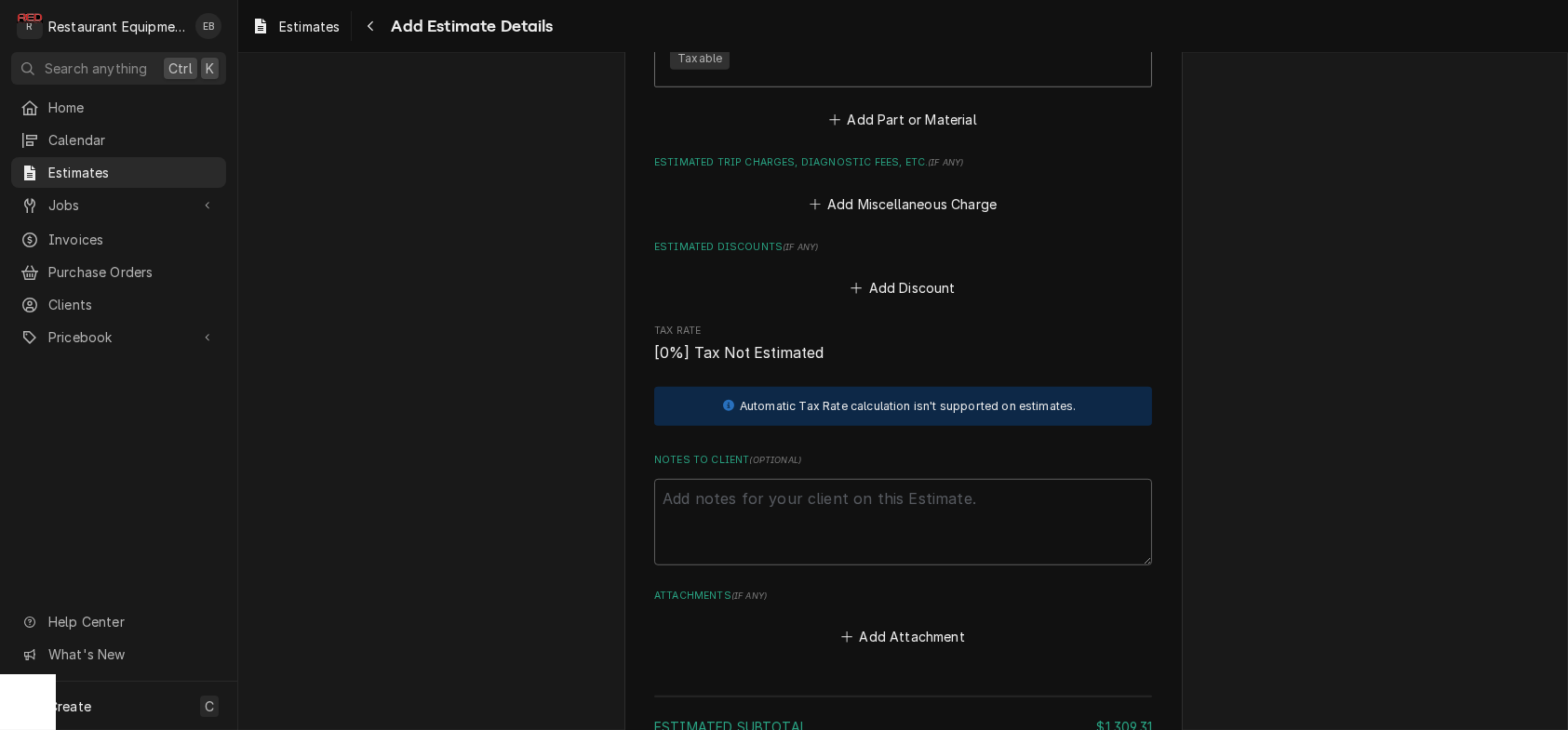
scroll to position [3665, 0]
click at [932, 132] on button "Add Part or Material" at bounding box center [902, 119] width 153 height 26
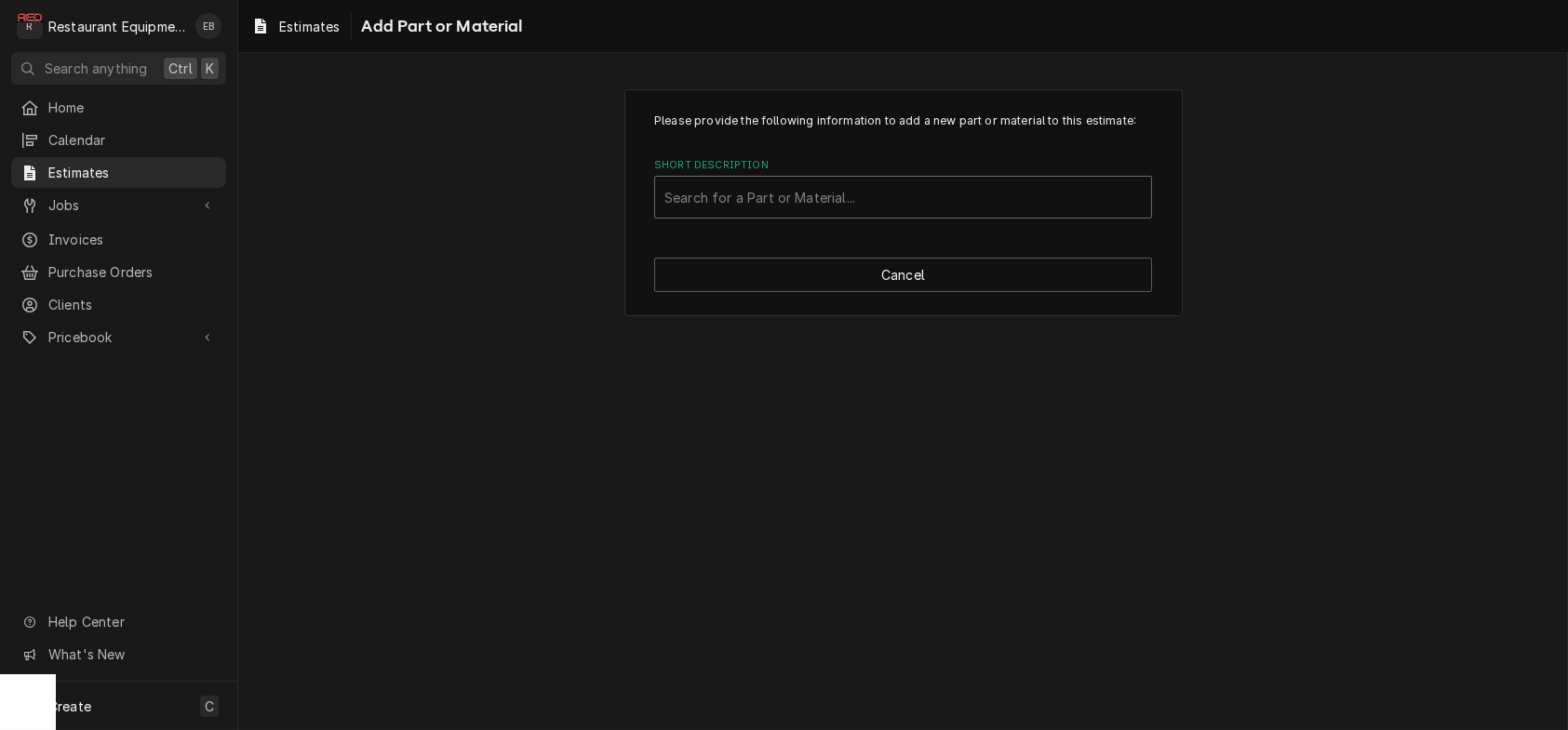
click at [829, 214] on div "Short Description" at bounding box center [903, 197] width 477 height 33
click at [847, 214] on div "Short Description" at bounding box center [903, 197] width 477 height 33
type input "1360101331"
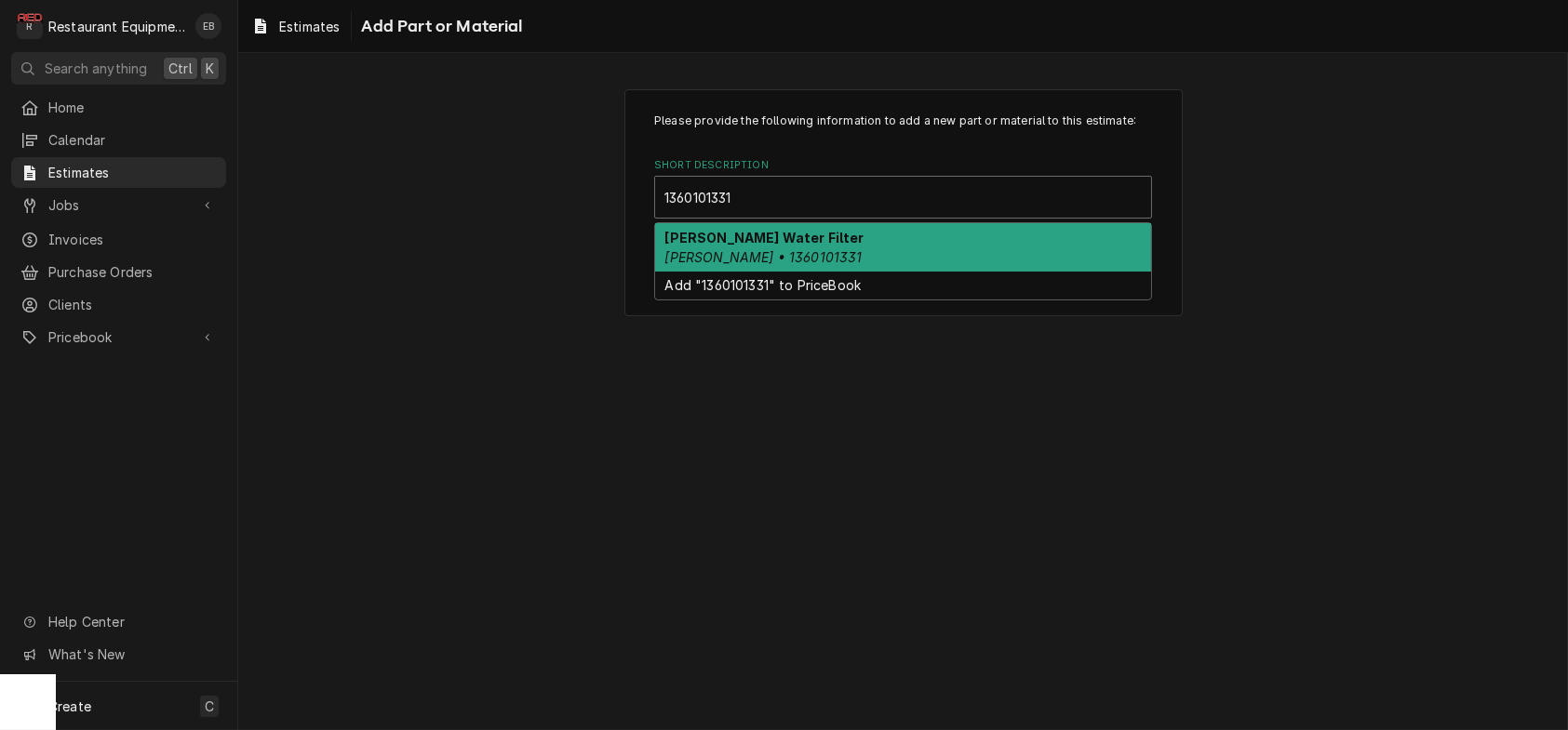
click at [879, 272] on div "Wilbur Curtis Water Filter Wilbur Curtis • 1360101331" at bounding box center [903, 247] width 496 height 48
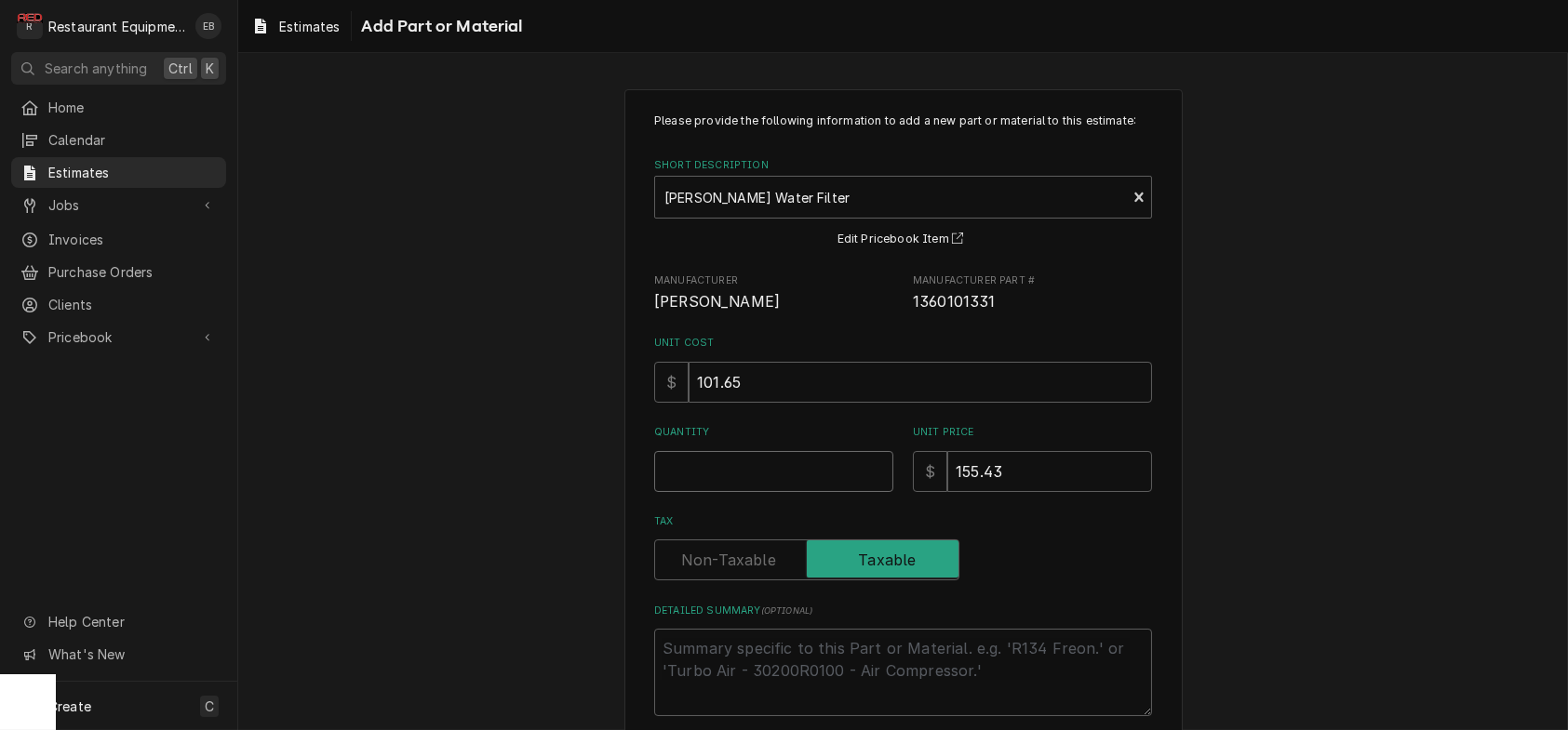
click at [710, 492] on input "Quantity" at bounding box center [773, 471] width 239 height 41
type textarea "x"
type input "2"
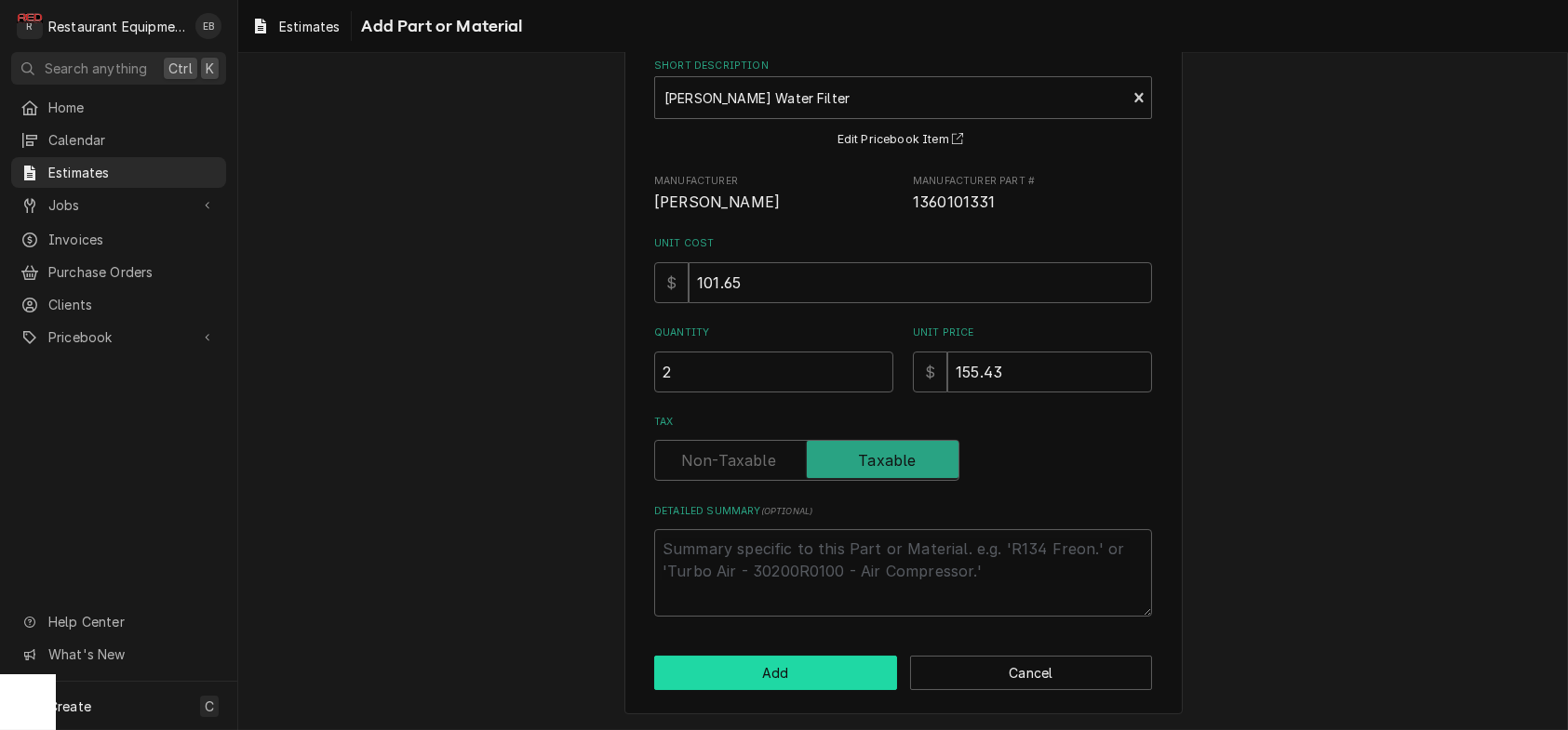
click at [752, 671] on button "Add" at bounding box center [775, 673] width 242 height 34
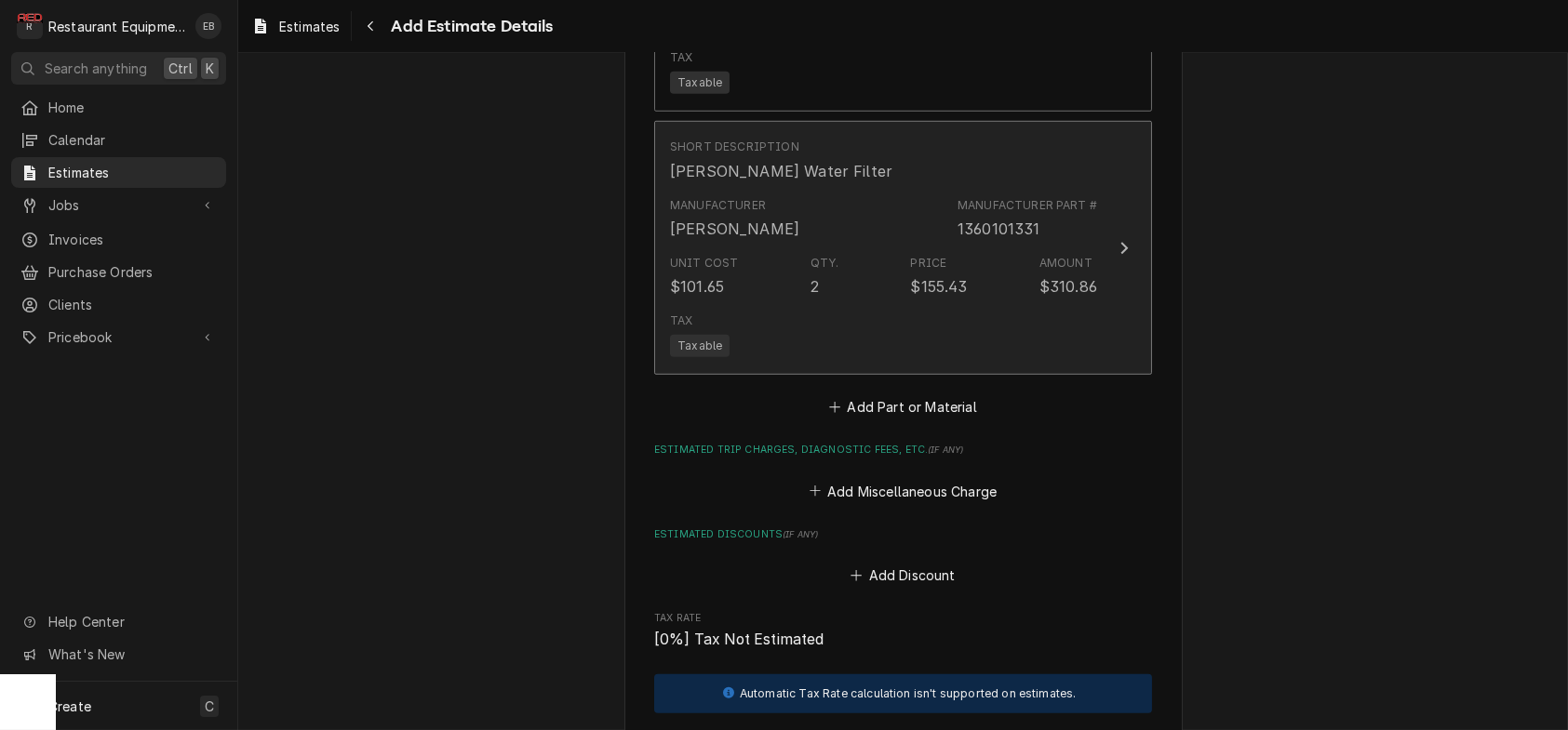
type textarea "x"
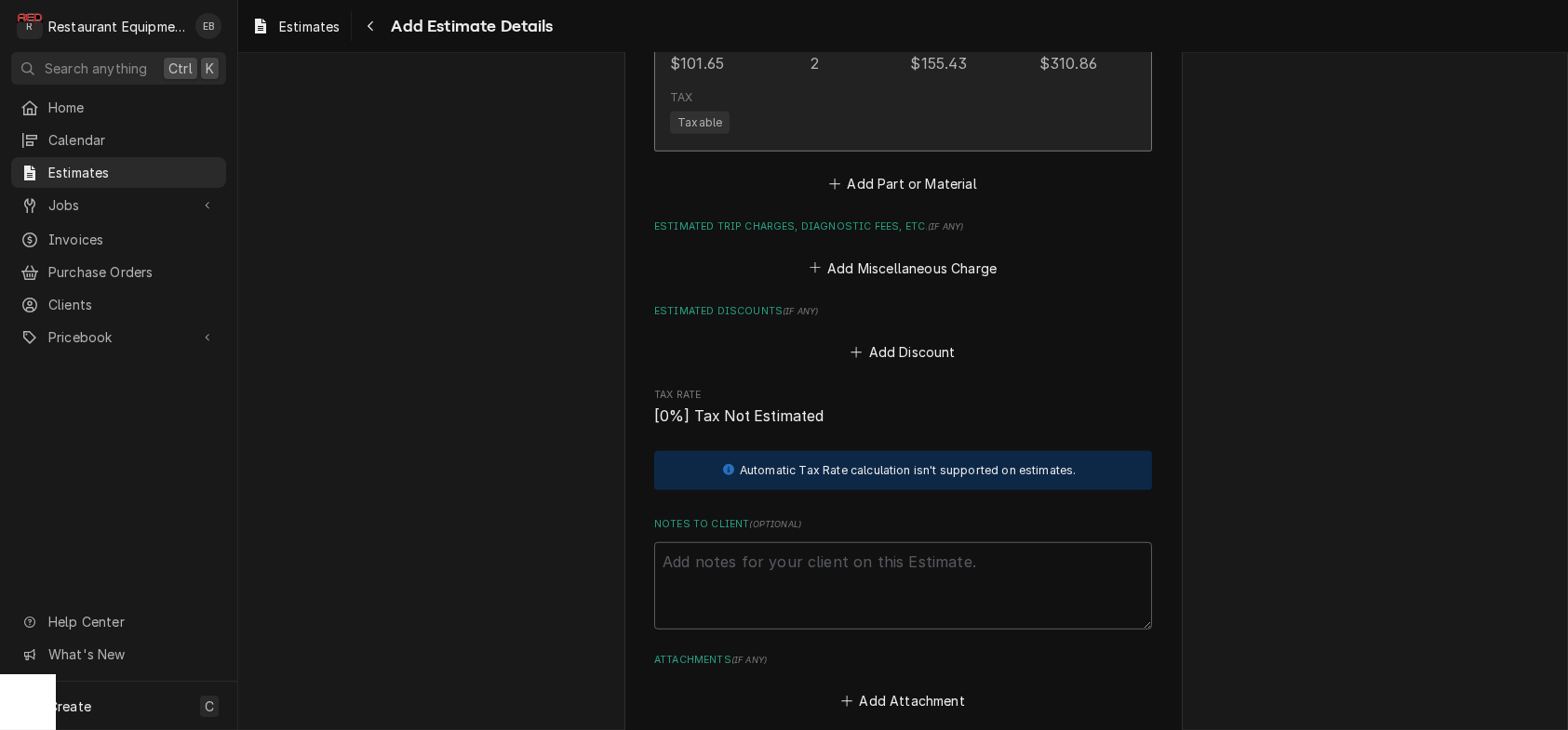
scroll to position [3889, 0]
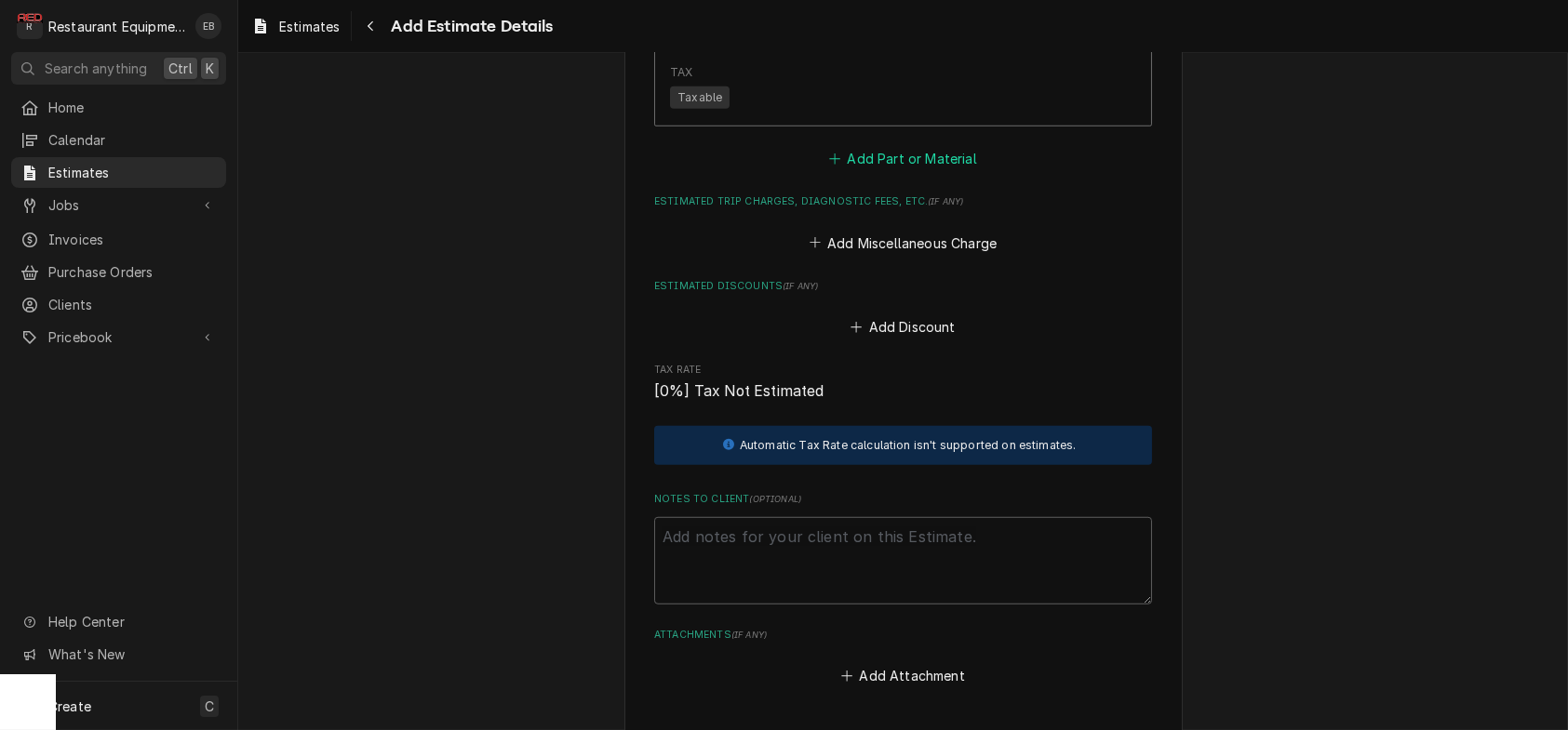
click at [888, 172] on button "Add Part or Material" at bounding box center [902, 159] width 153 height 26
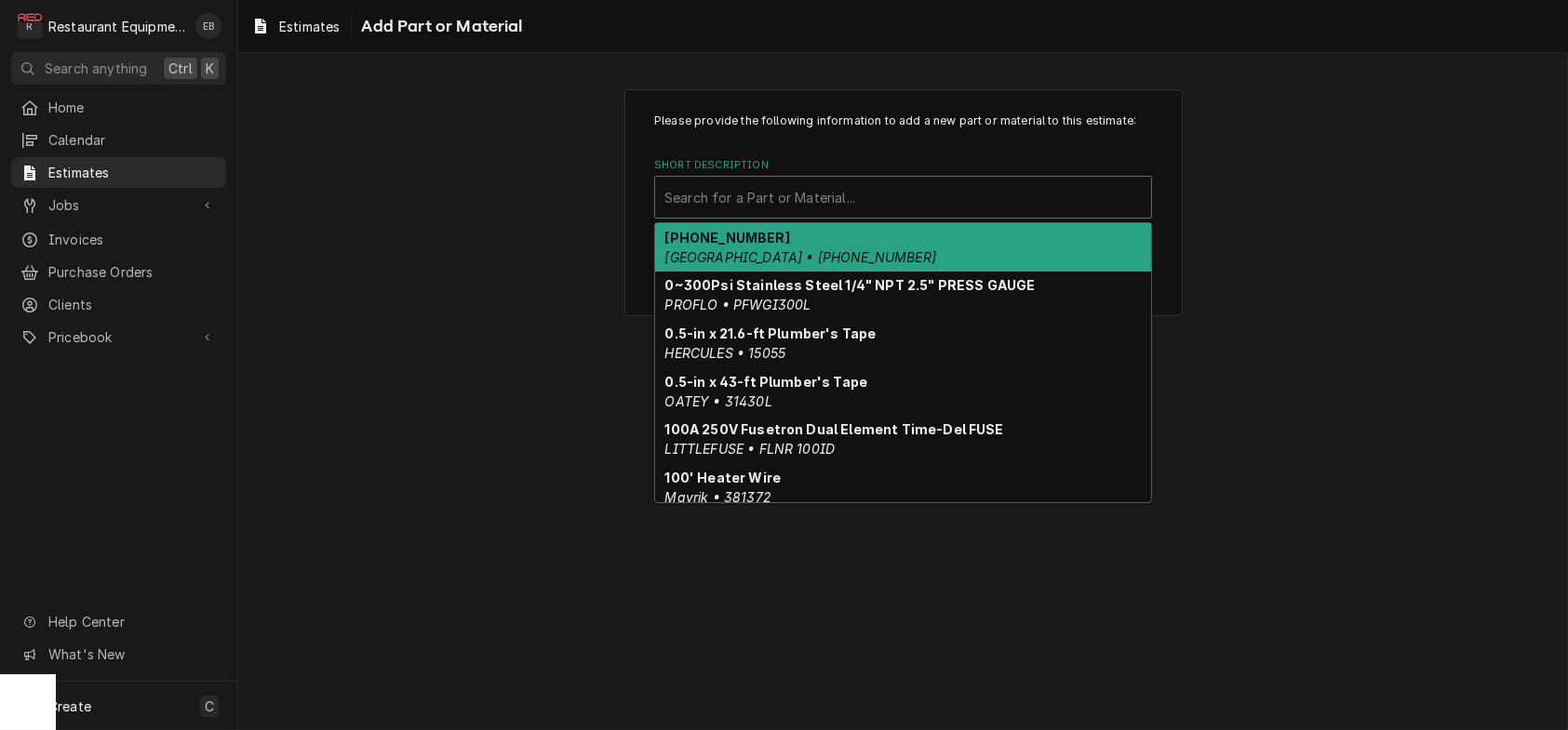
click at [821, 214] on div "Short Description" at bounding box center [903, 197] width 477 height 33
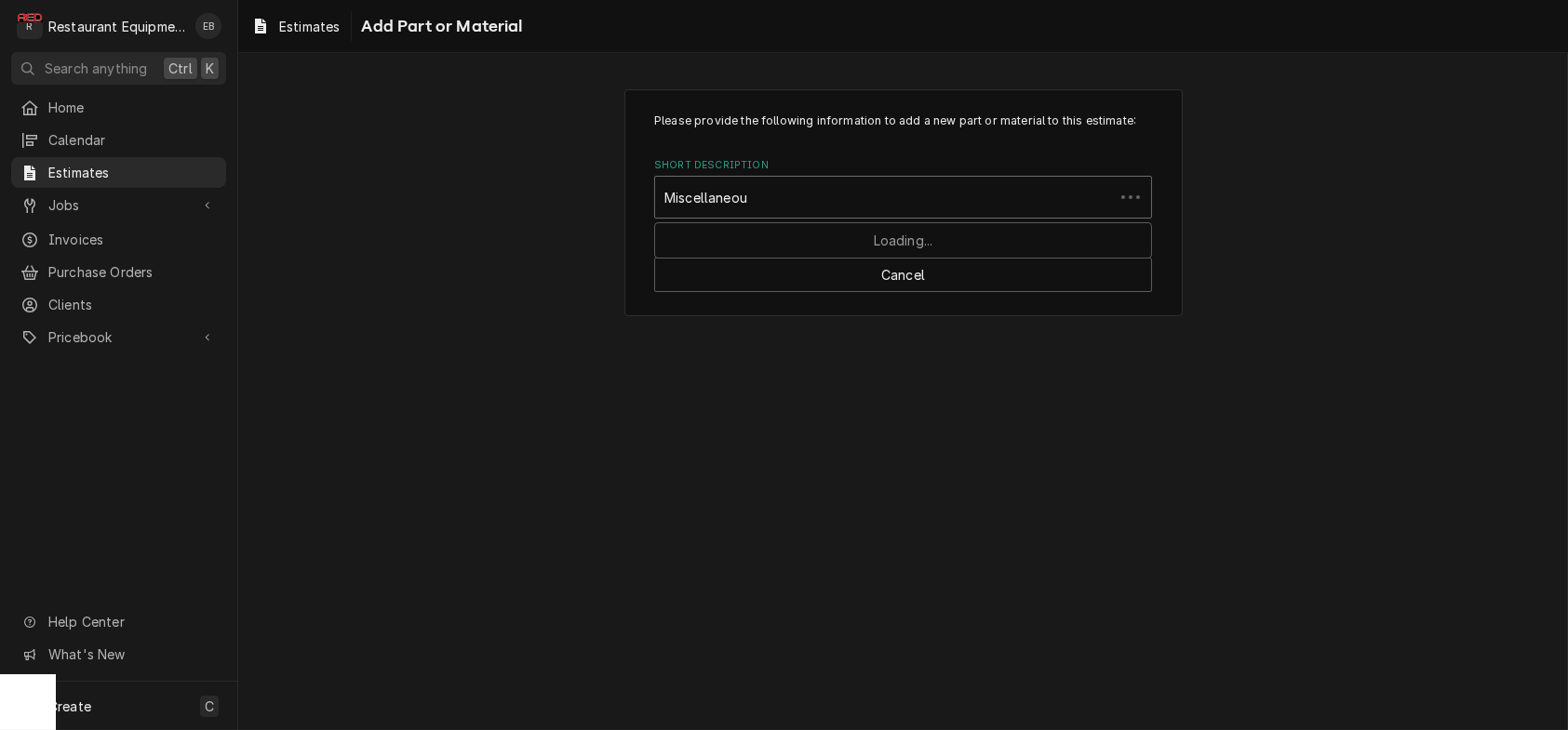
type input "Miscellaneous"
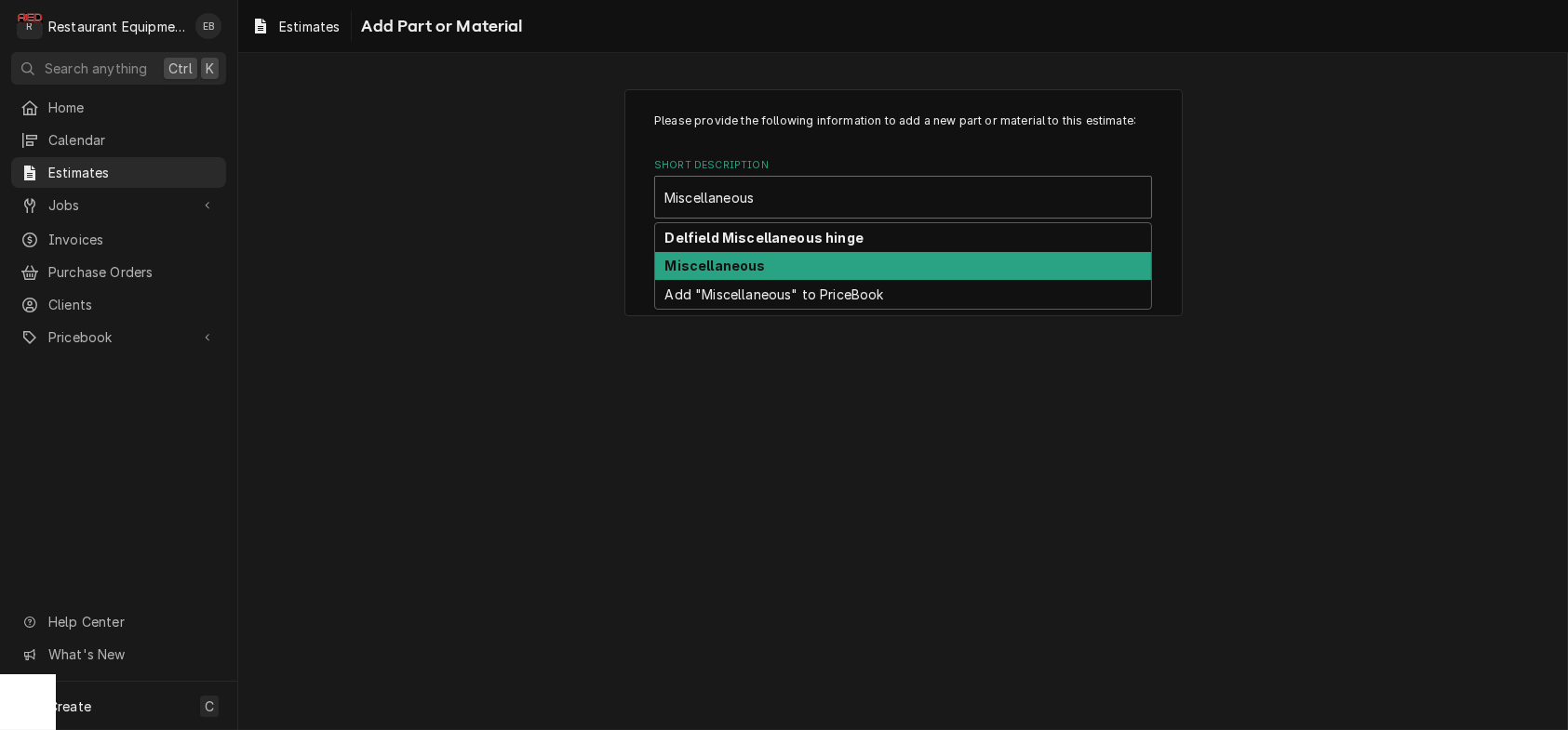
click at [751, 274] on strong "Miscellaneous" at bounding box center [716, 265] width 101 height 16
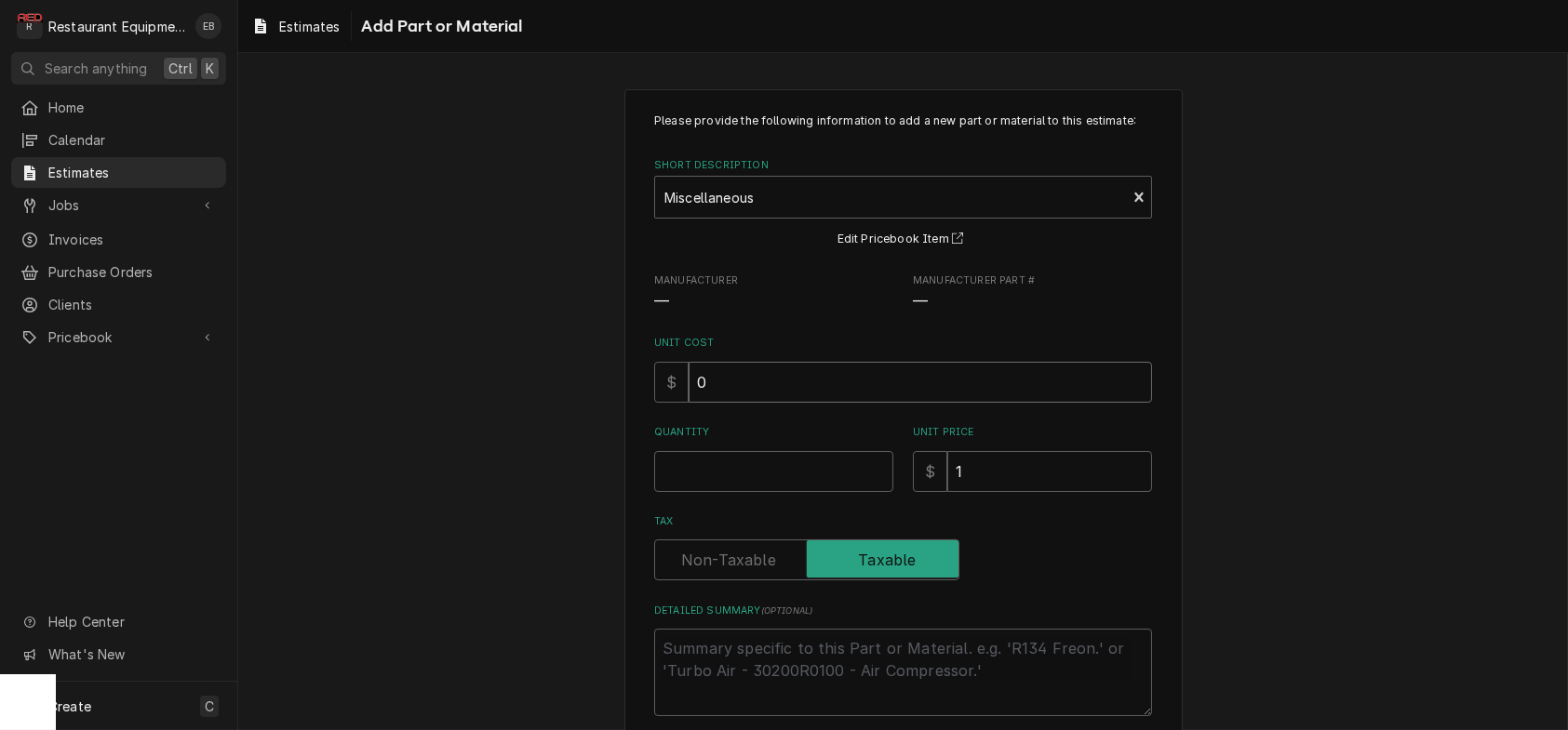
click at [743, 403] on input "0" at bounding box center [920, 382] width 463 height 41
type textarea "x"
type input "9"
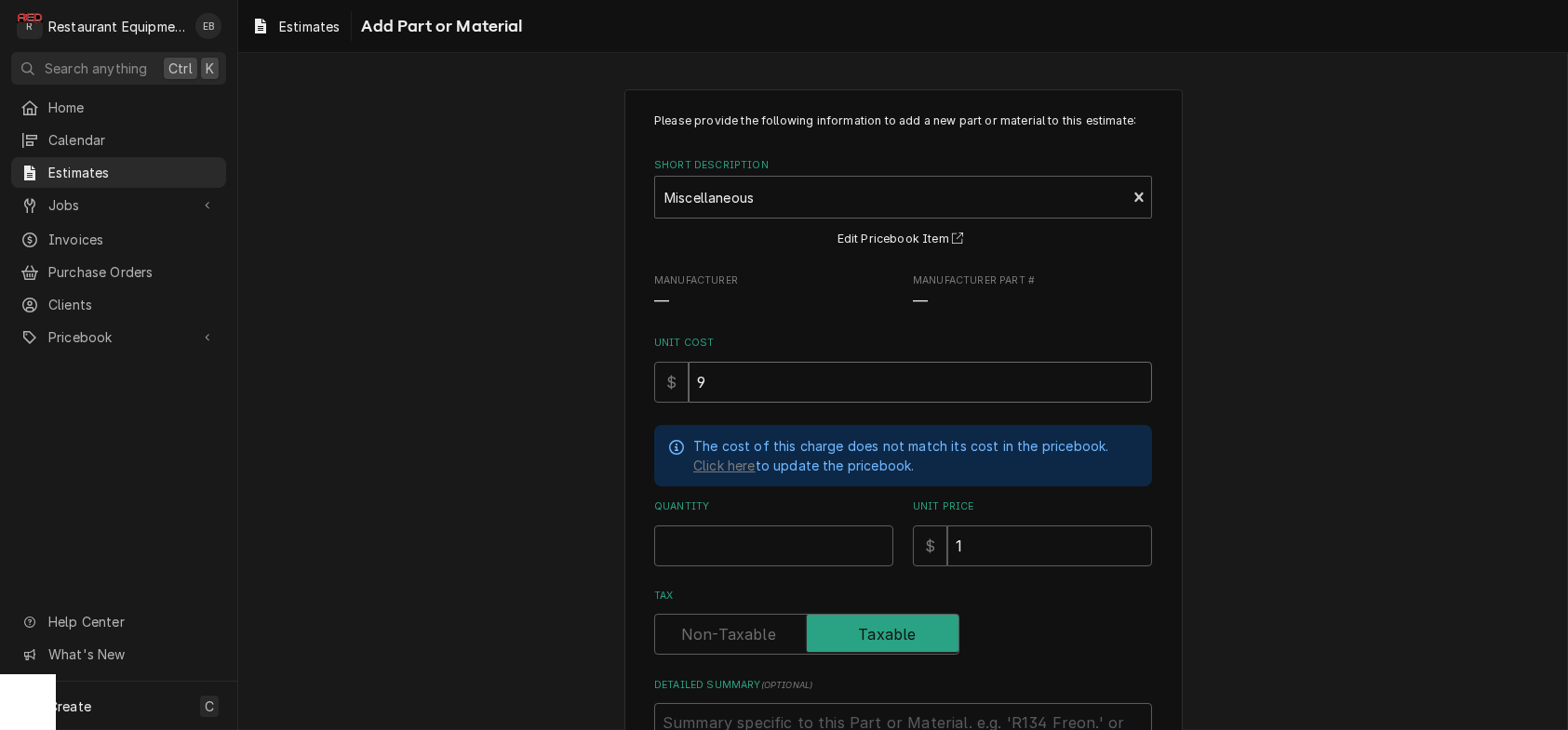
type textarea "x"
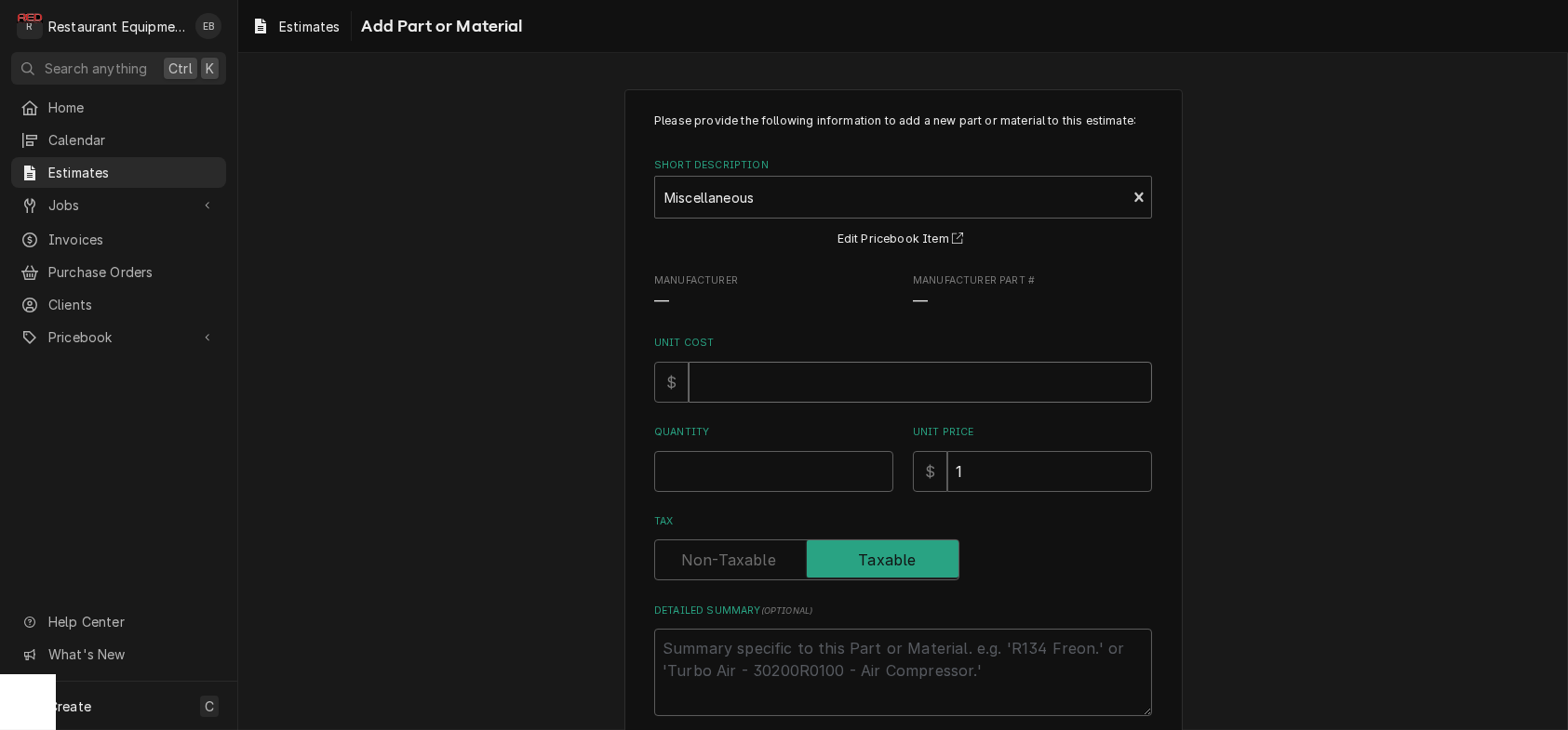
type textarea "x"
type input "7"
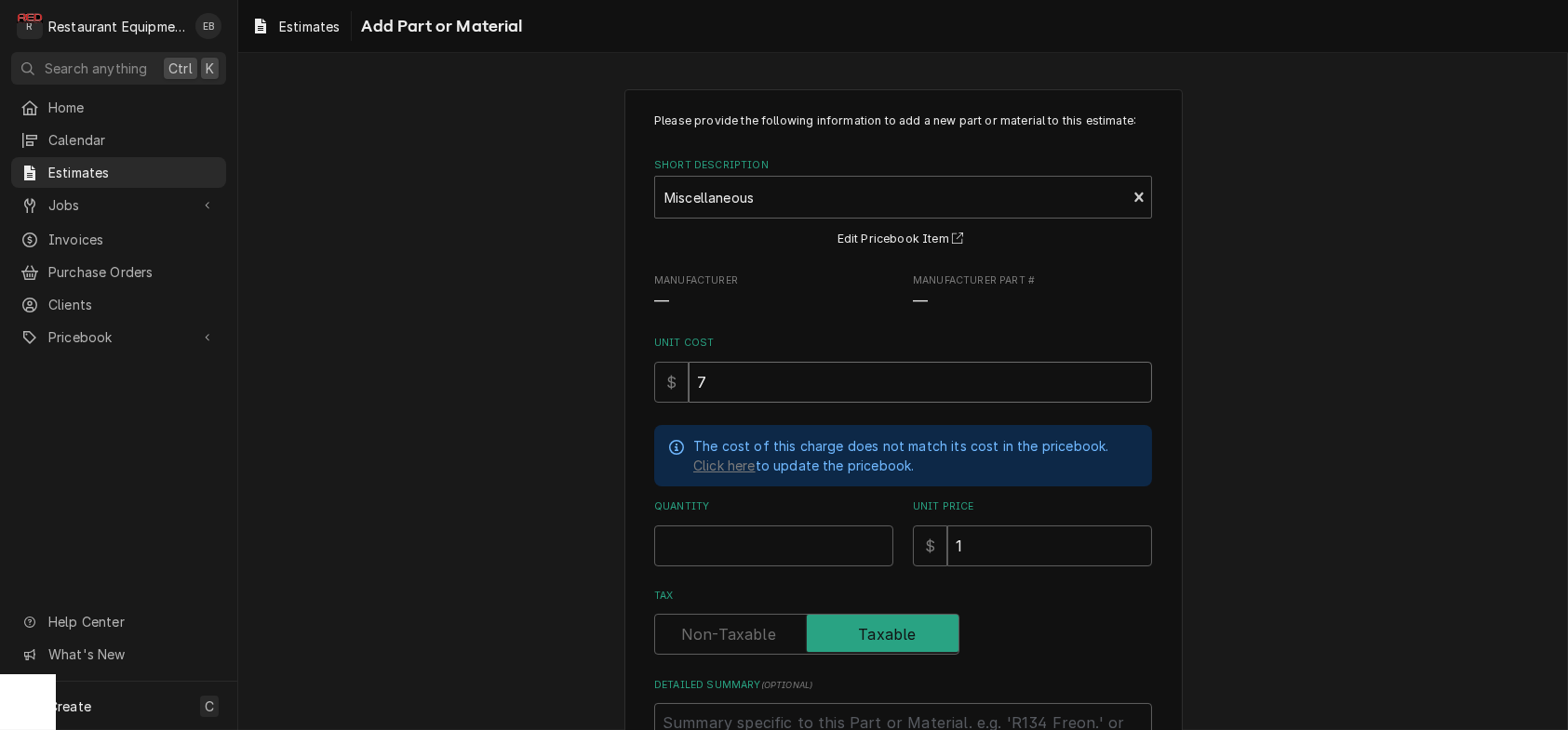
type textarea "x"
type input "7.2"
type textarea "x"
type input "7.28"
type textarea "x"
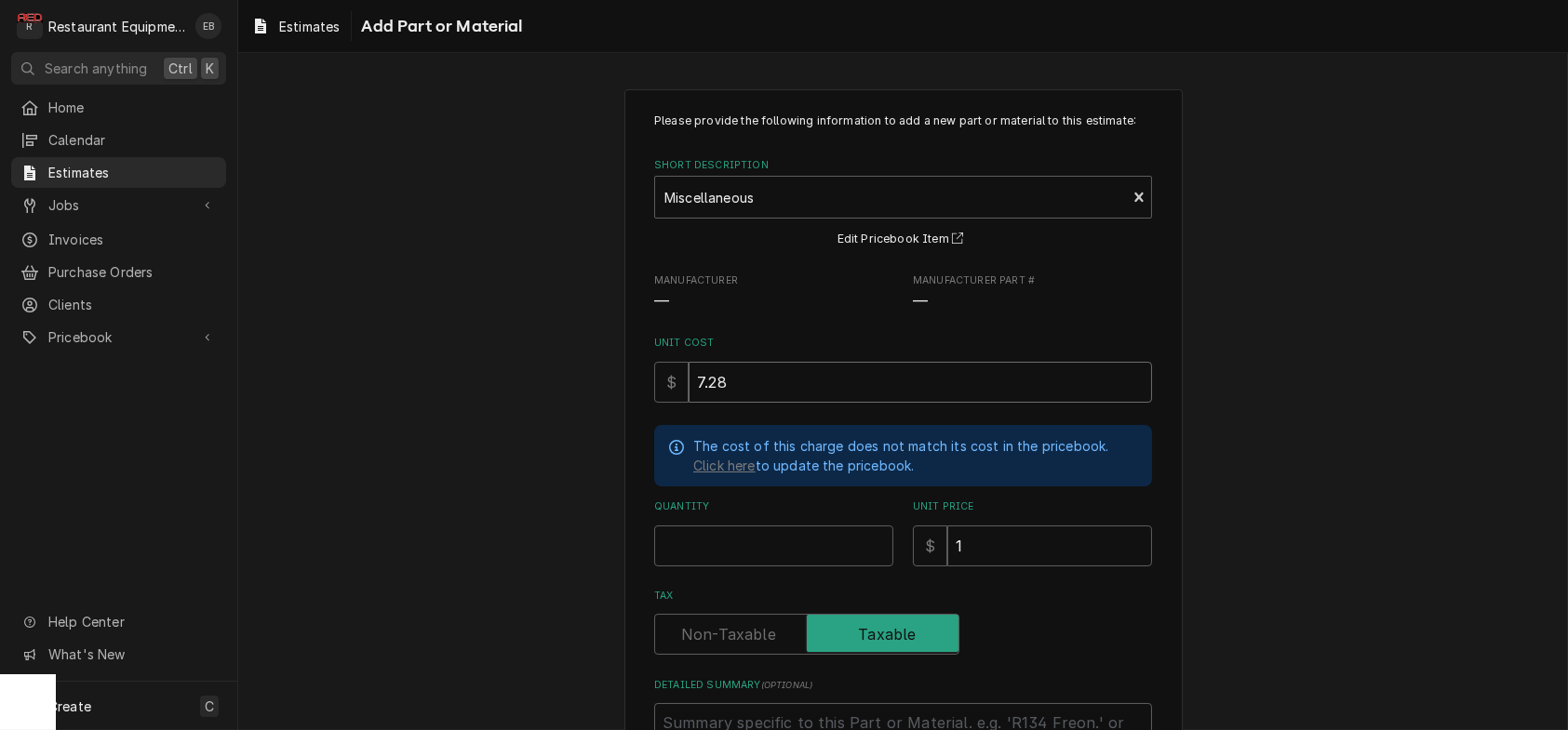
type input "7.28"
click at [743, 567] on input "Quantity" at bounding box center [773, 546] width 239 height 41
type textarea "x"
type input "1"
type textarea "x"
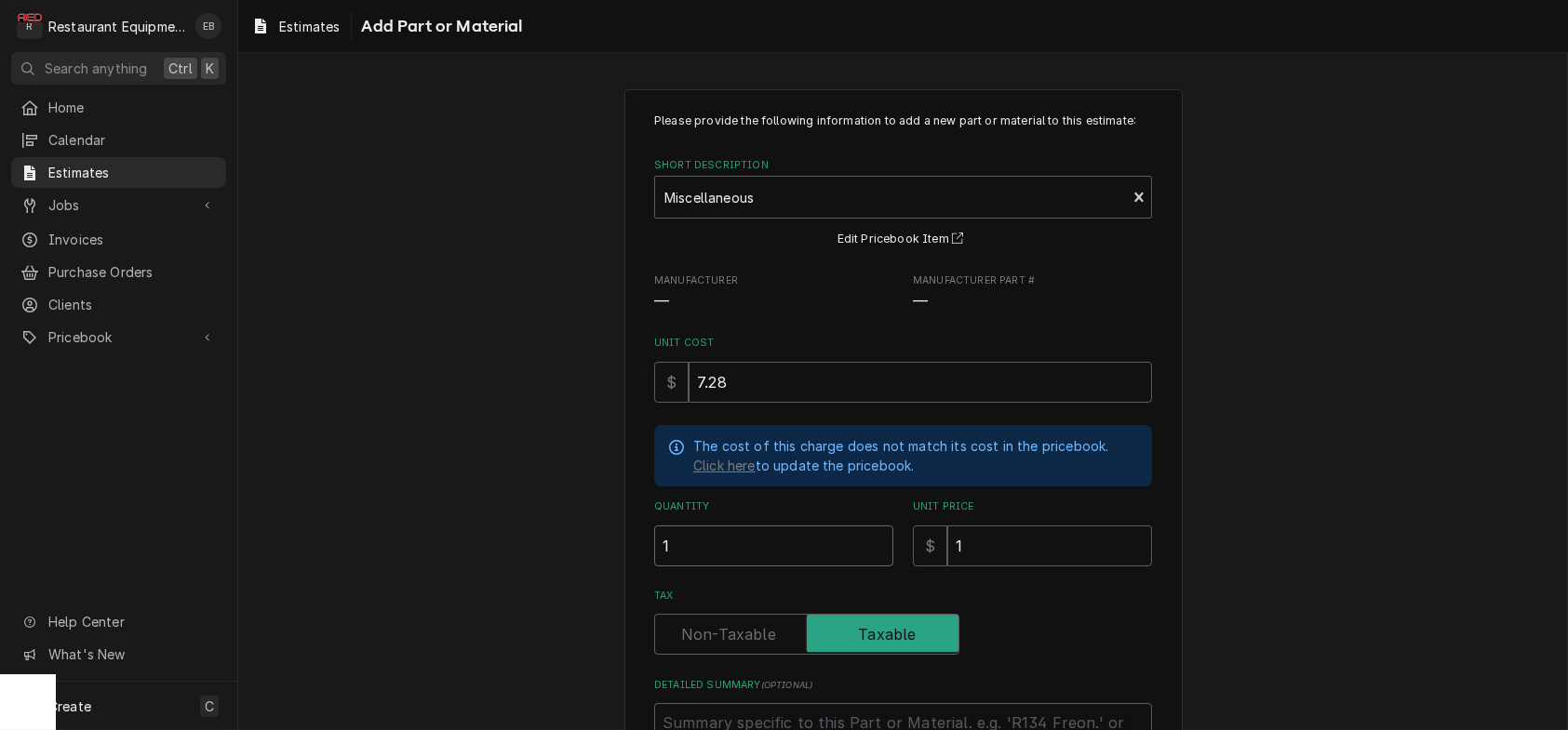
type input "1"
click at [1016, 567] on input "1" at bounding box center [1049, 546] width 204 height 41
type textarea "x"
type input "1"
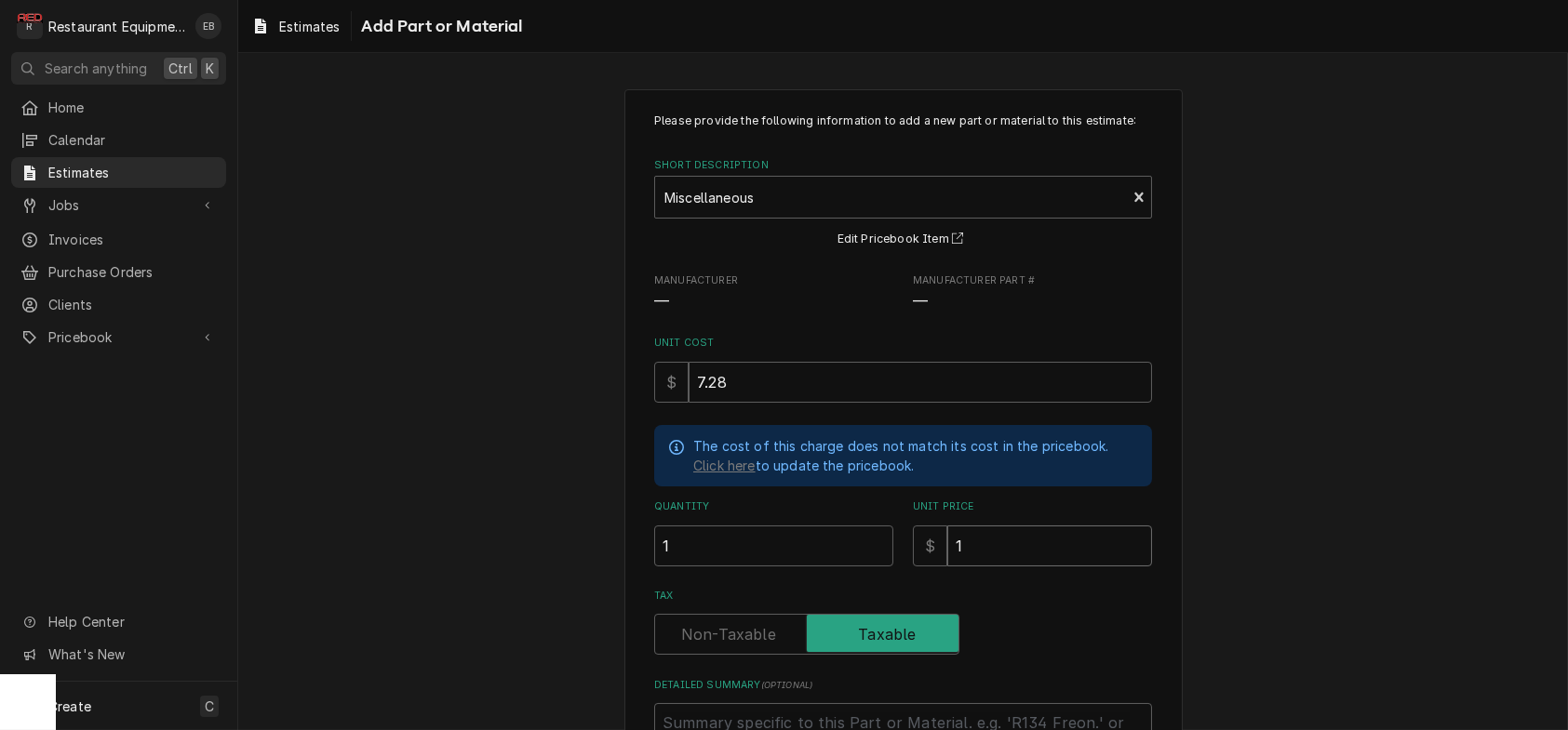
type textarea "x"
type input "11"
type textarea "x"
type input "11.1"
type textarea "x"
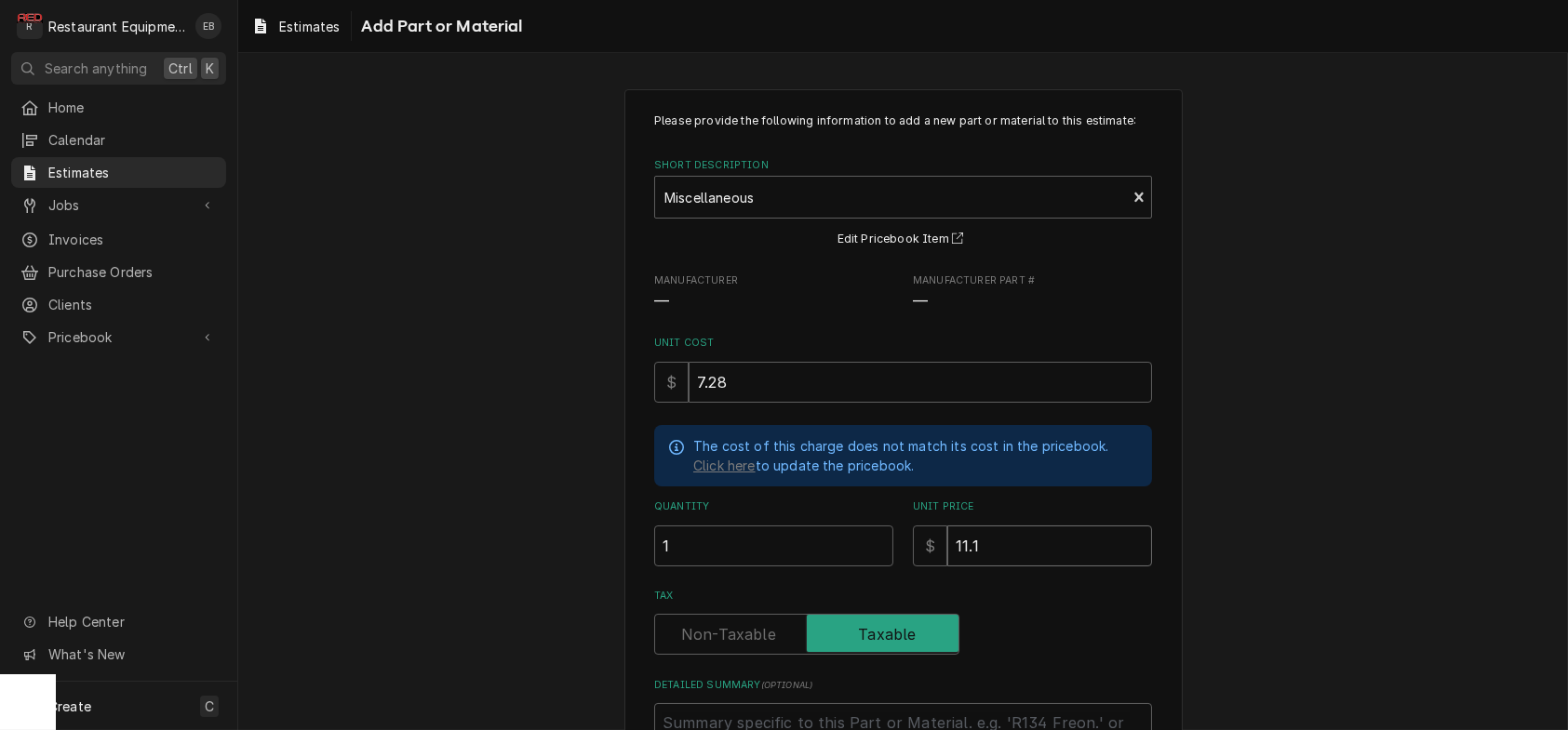
type input "11.13"
type textarea "x"
type input "11.13"
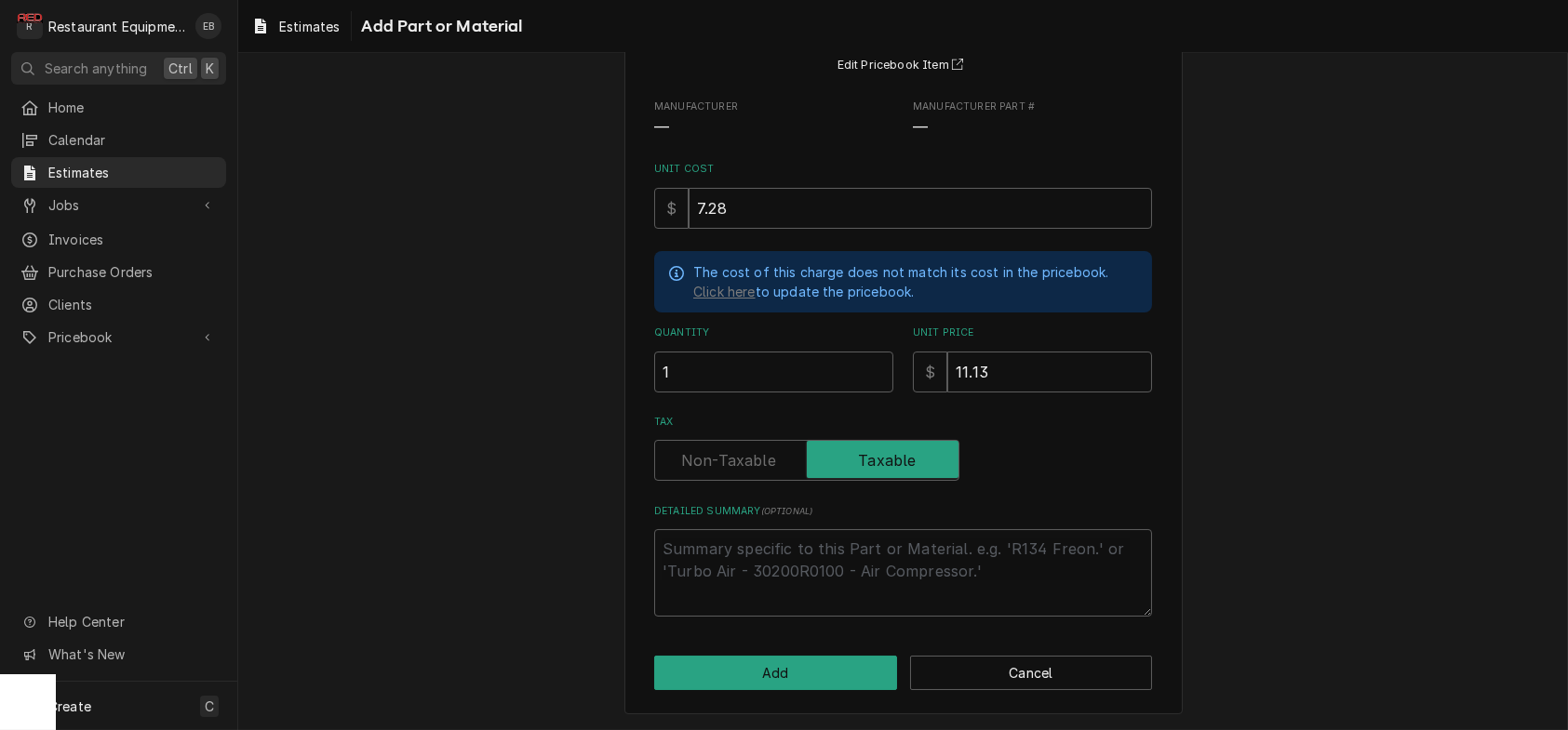
scroll to position [279, 0]
click at [785, 664] on button "Add" at bounding box center [775, 673] width 242 height 34
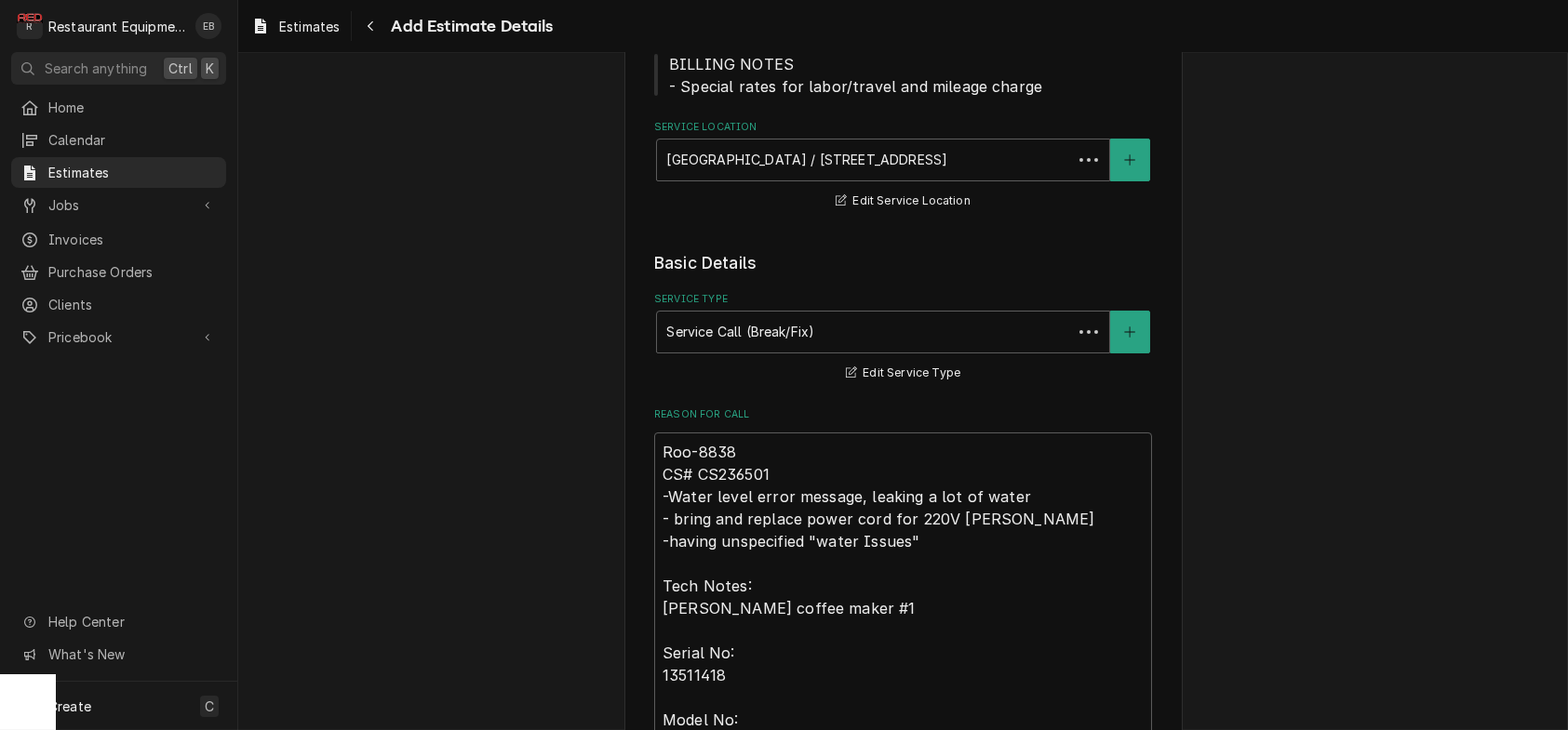
scroll to position [3864, 0]
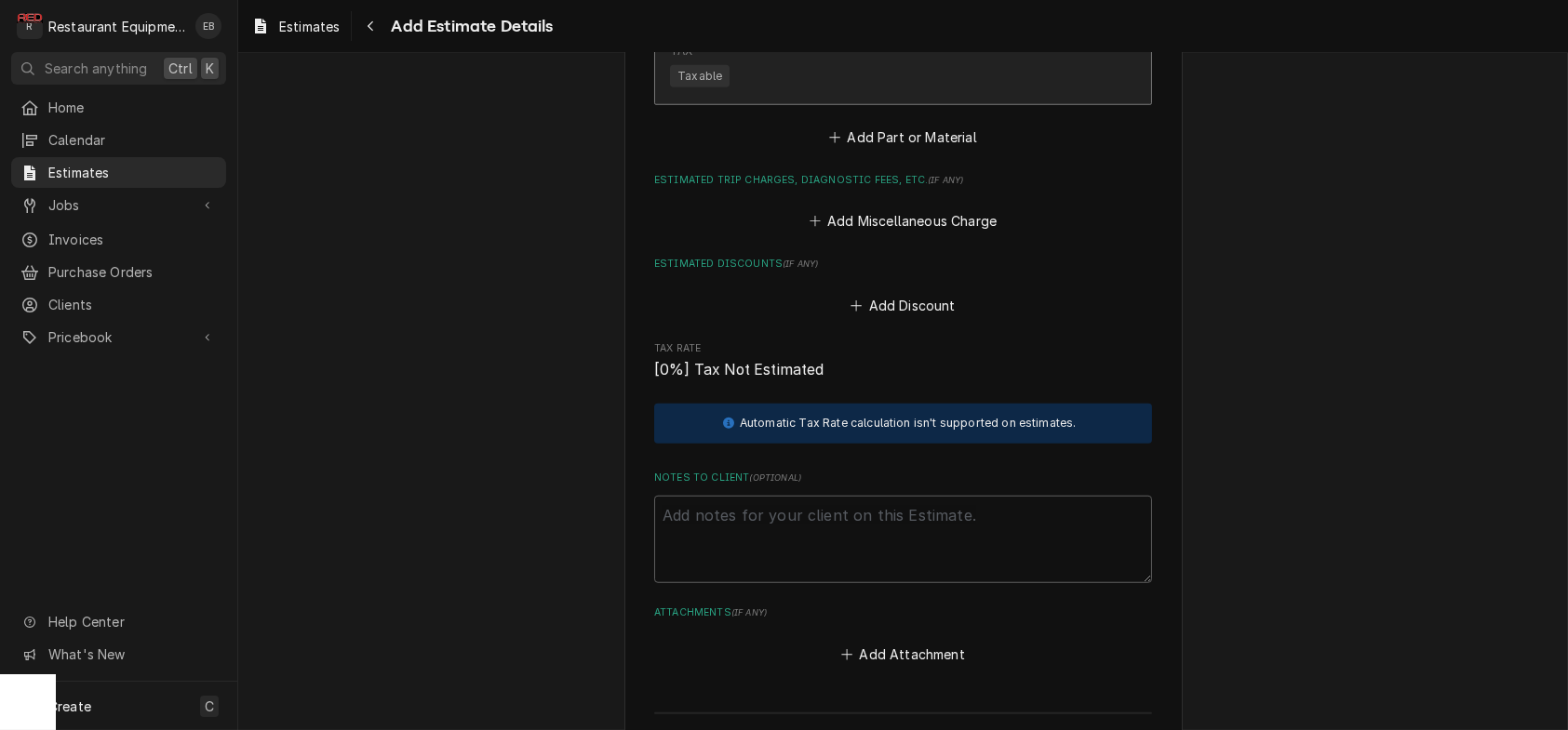
click at [1038, 35] on div "Unit Cost $7.28 Qty. 1 Price $11.13 Amount $11.13" at bounding box center [883, 7] width 427 height 58
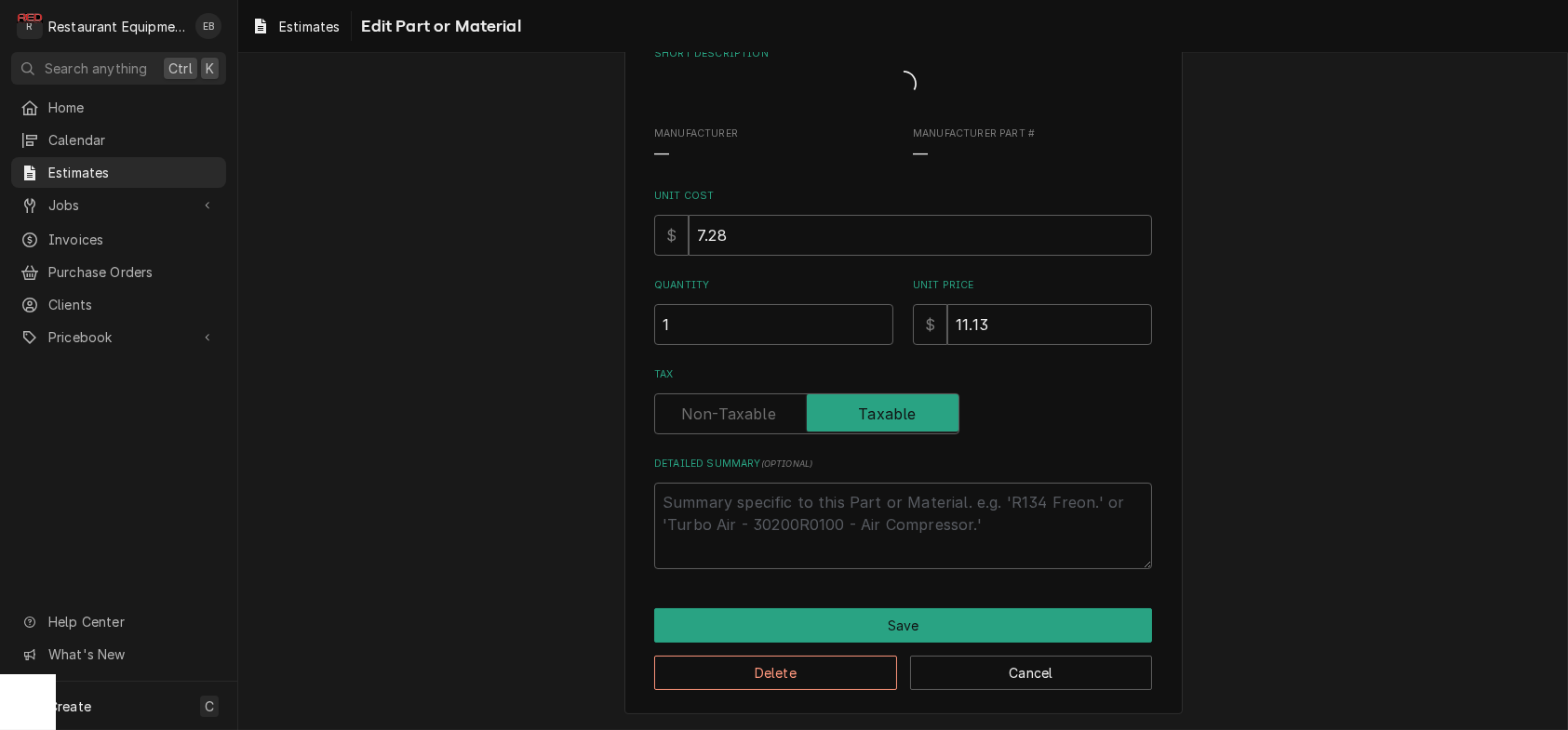
scroll to position [170, 0]
type textarea "x"
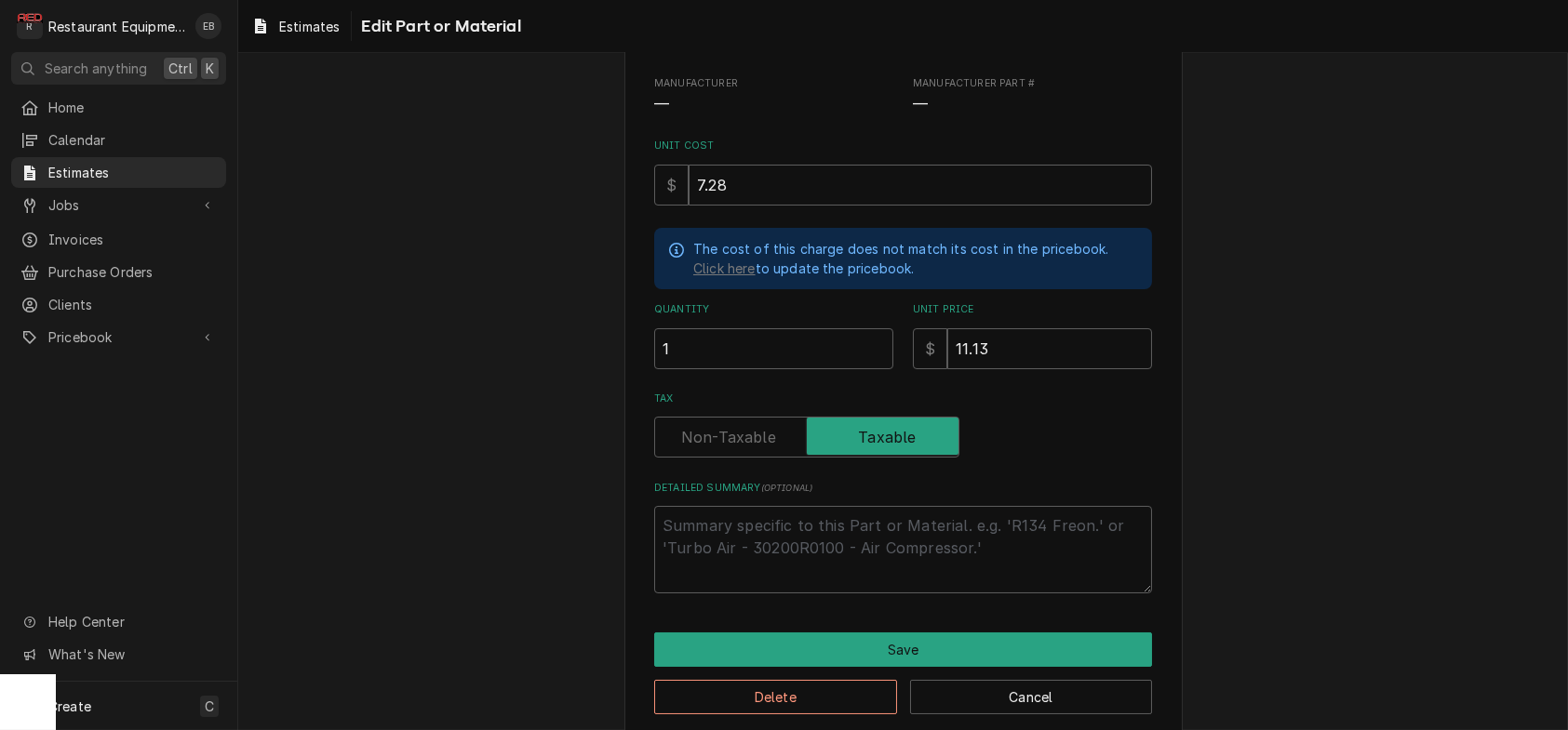
scroll to position [247, 0]
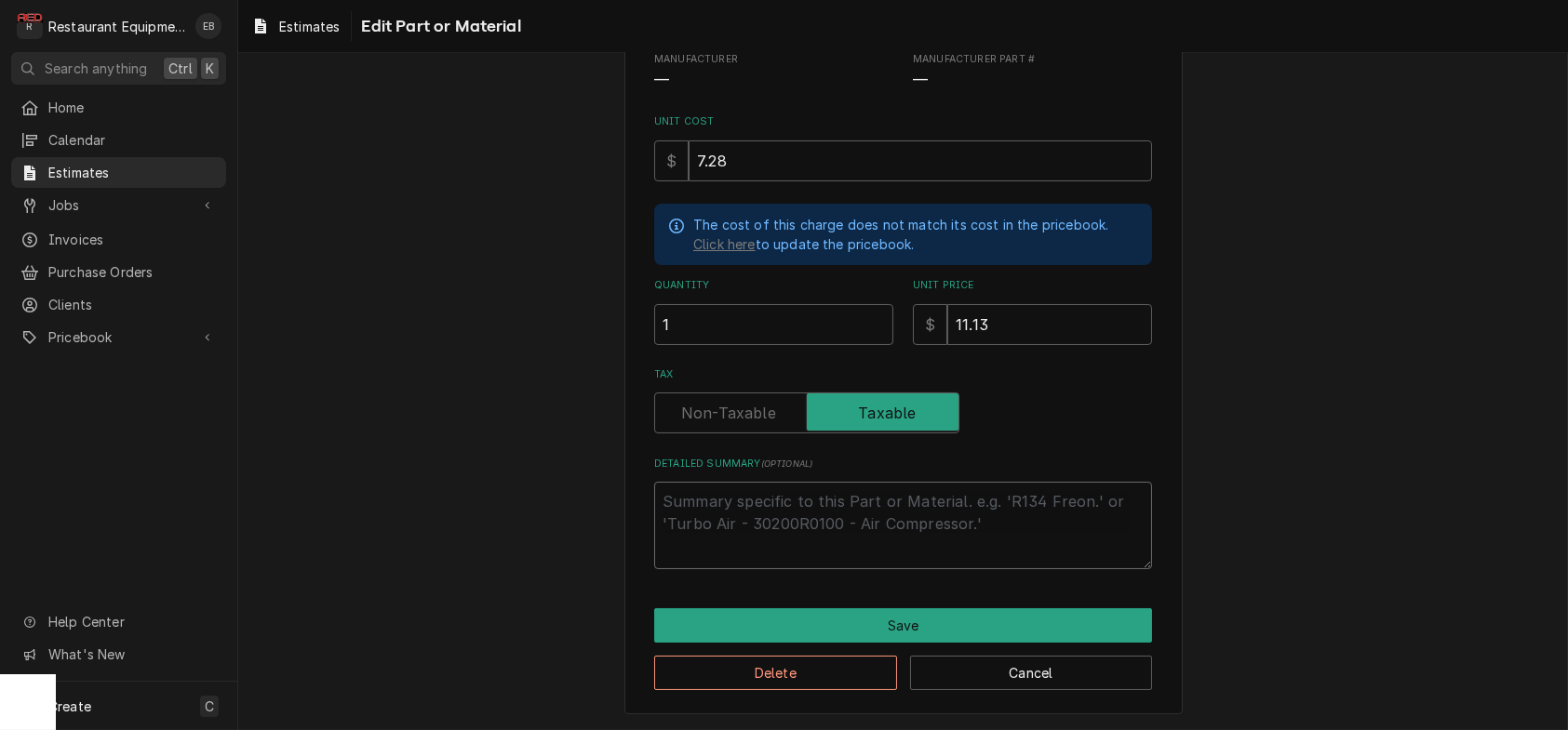
click at [725, 569] on textarea "Detailed Summary ( optional )" at bounding box center [903, 526] width 498 height 87
type textarea "M"
type textarea "x"
type textarea "Mi"
type textarea "x"
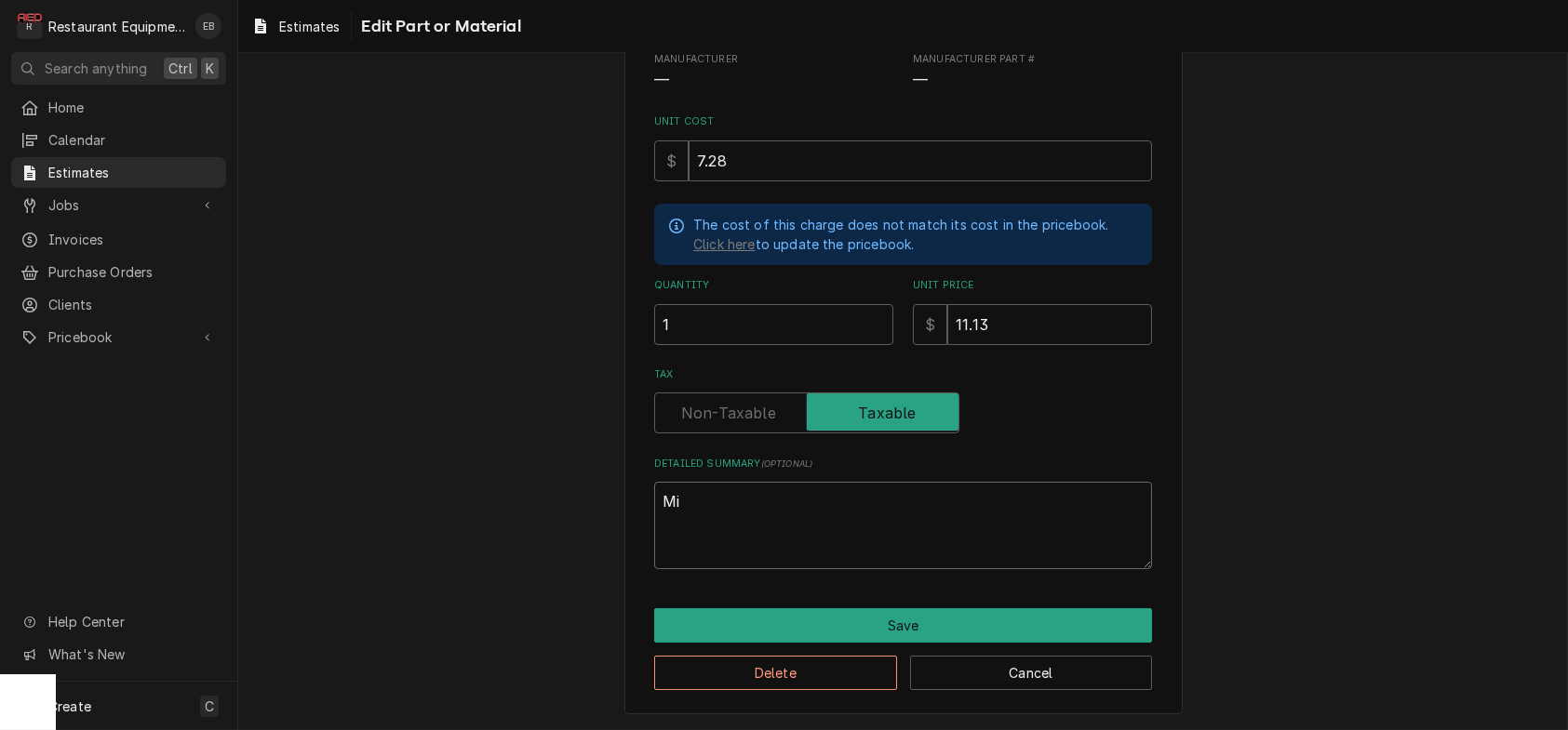
type textarea "Mis"
type textarea "x"
type textarea "Misc"
type textarea "x"
type textarea "Misce"
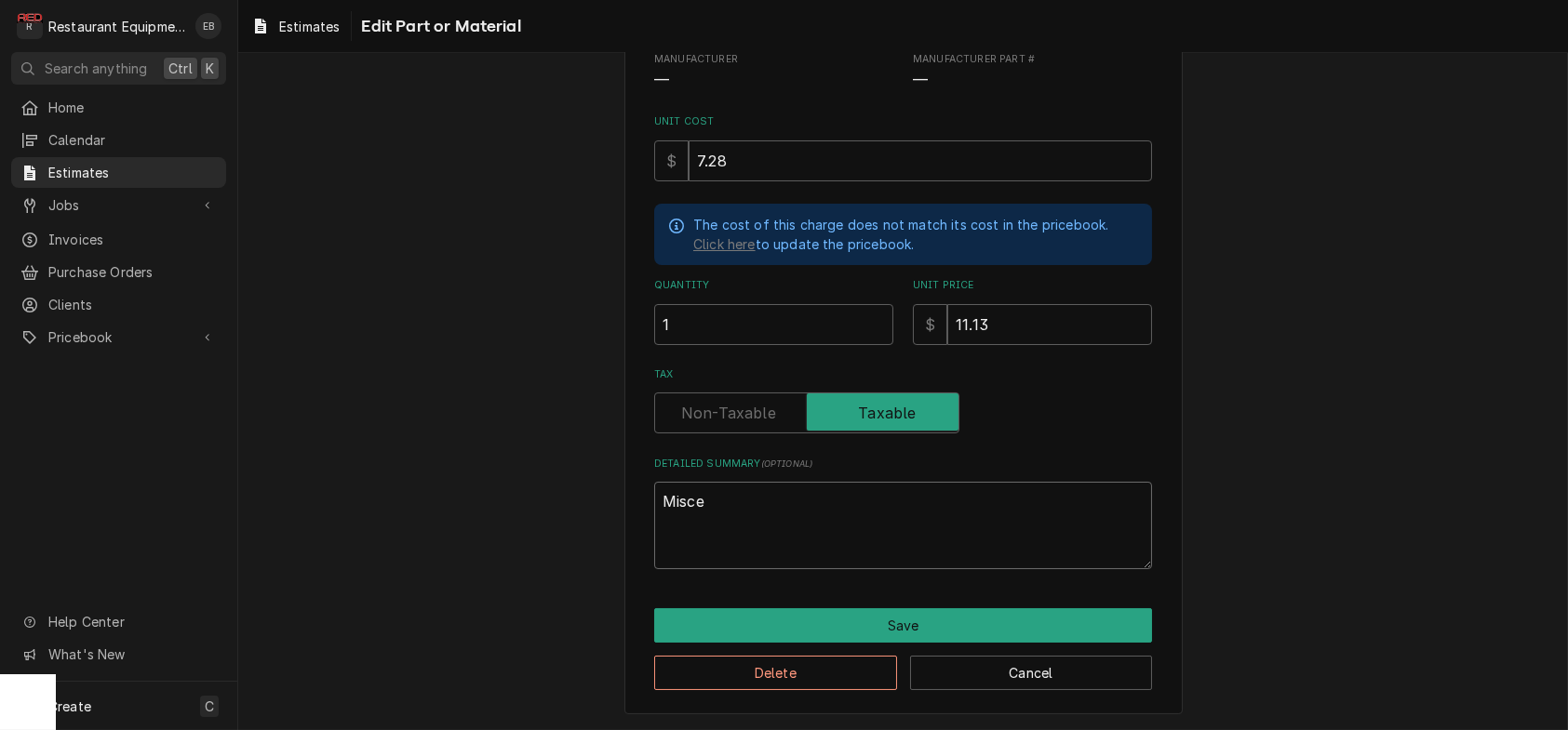
type textarea "x"
type textarea "Miscel"
type textarea "x"
type textarea "Miscell"
type textarea "x"
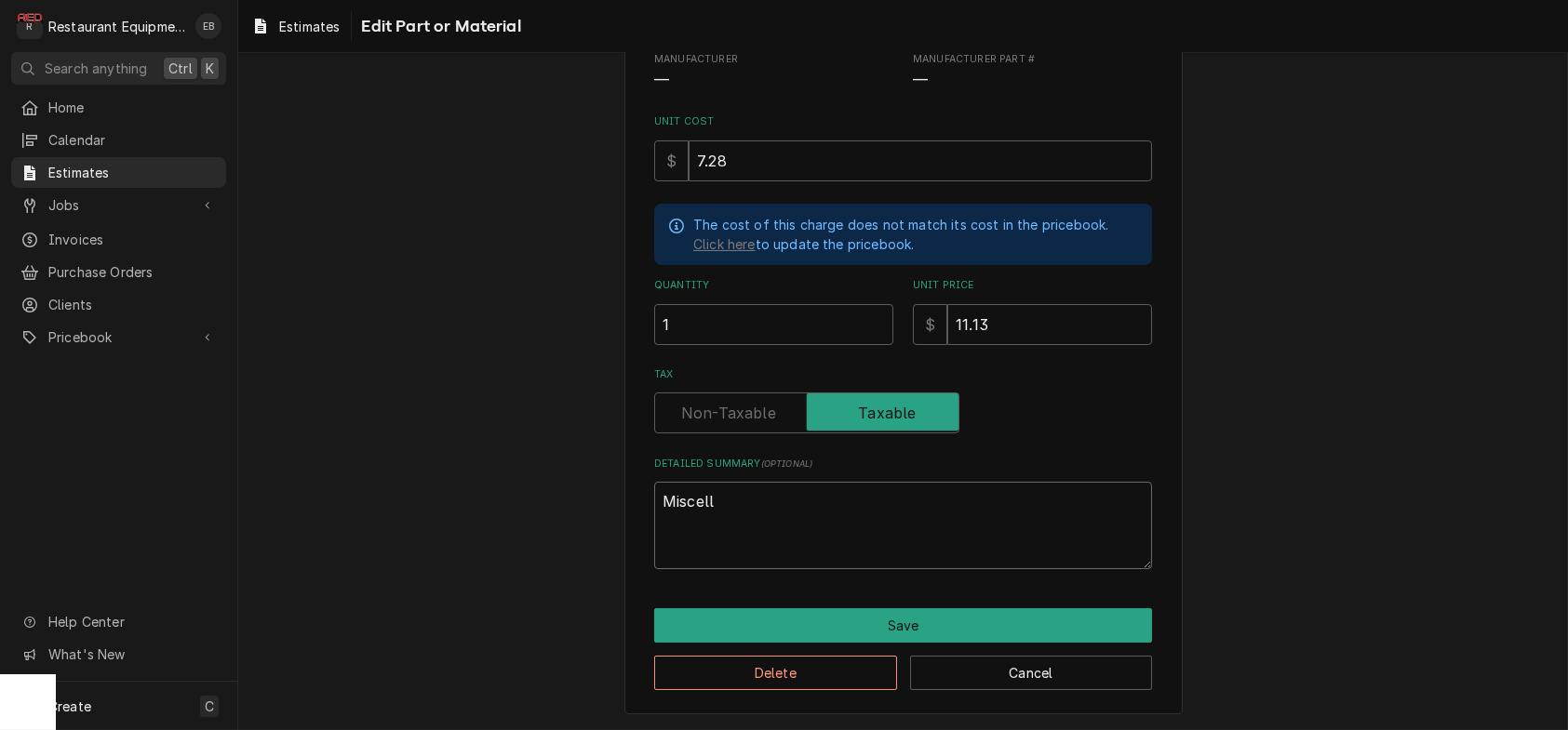
type textarea "Miscella"
type textarea "x"
type textarea "Miscellan"
type textarea "x"
type textarea "Miscellane"
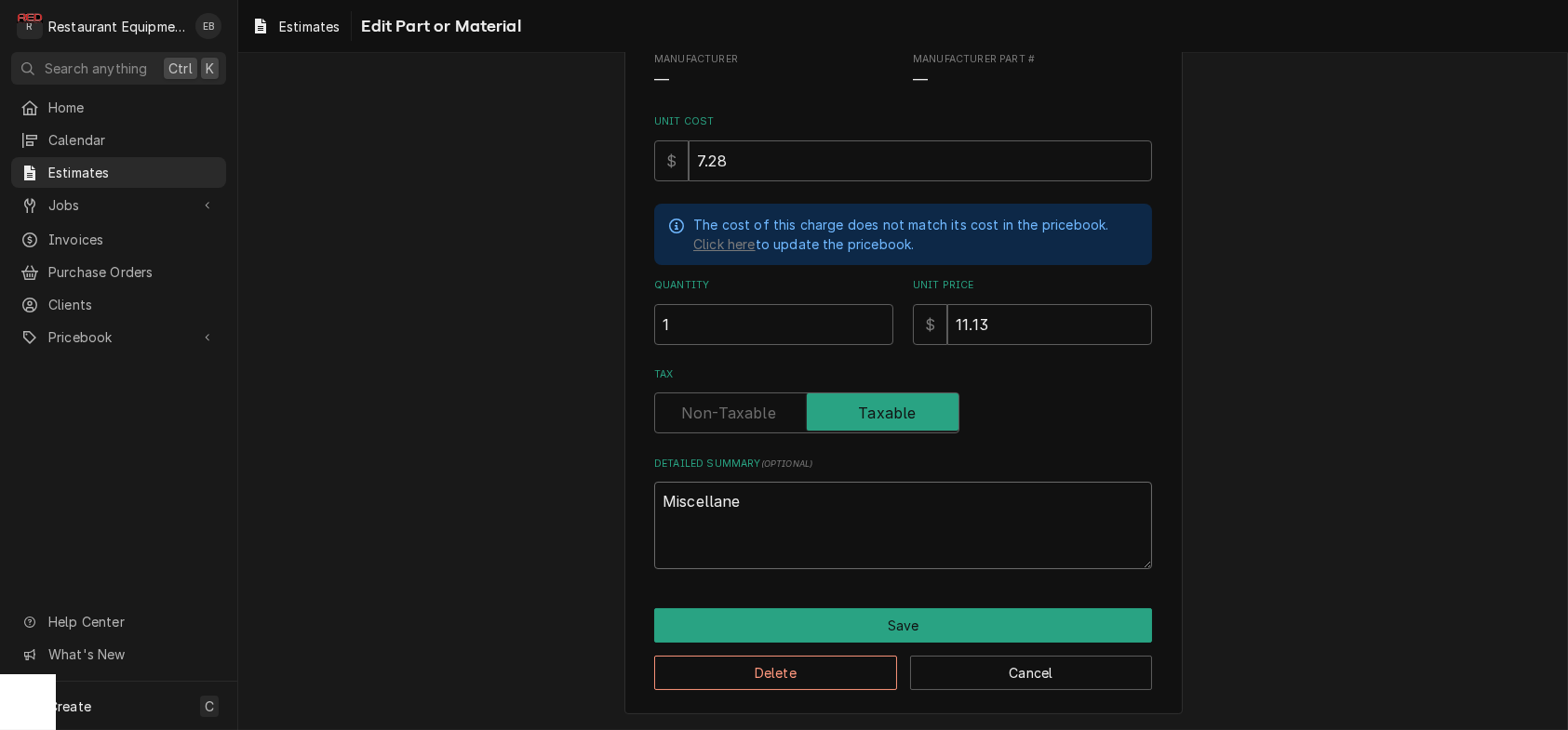
type textarea "x"
type textarea "Miscellaneo"
type textarea "x"
type textarea "Miscellaneou"
type textarea "x"
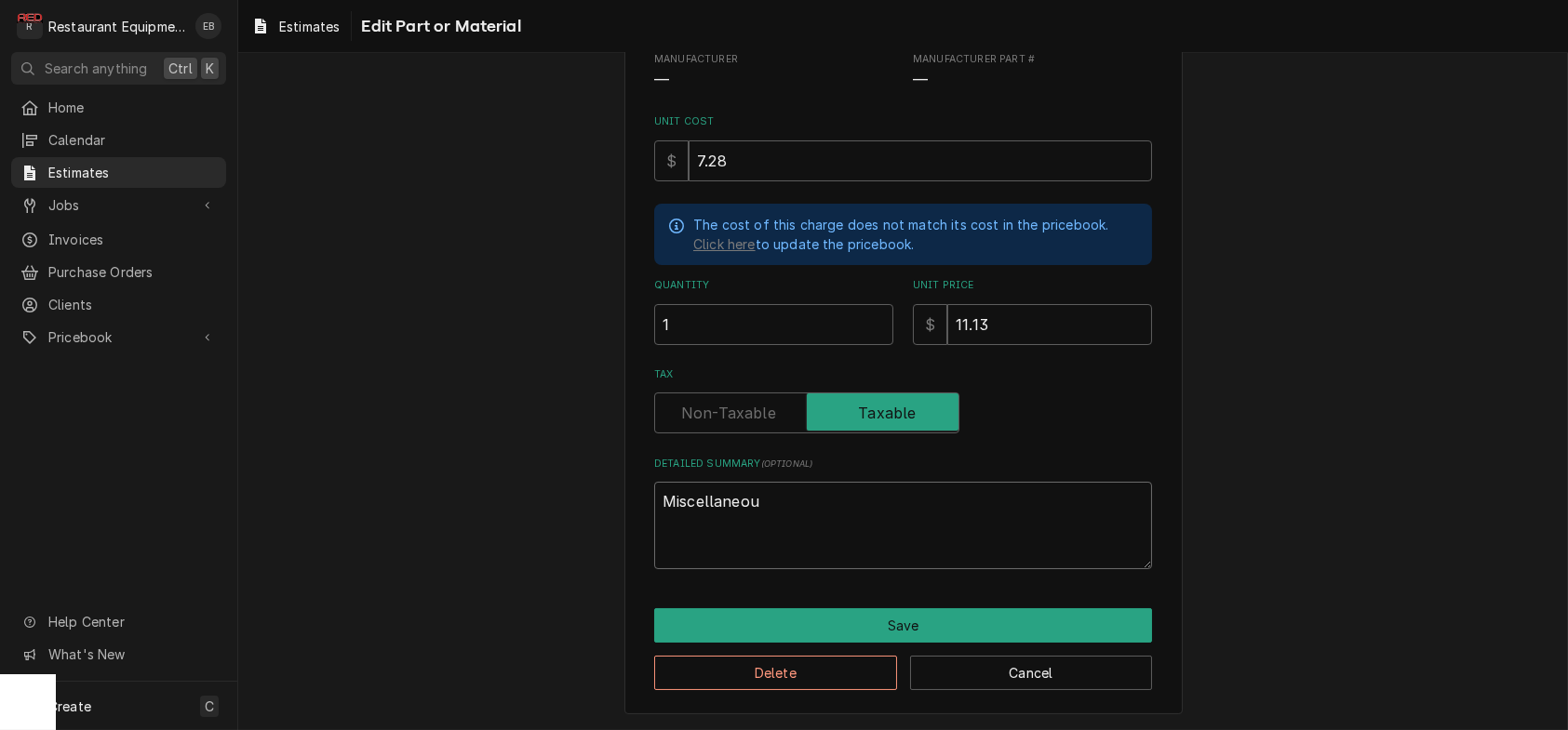
type textarea "Miscellaneous"
type textarea "x"
type textarea "Miscellaneous"
type textarea "x"
type textarea "Miscellaneous F"
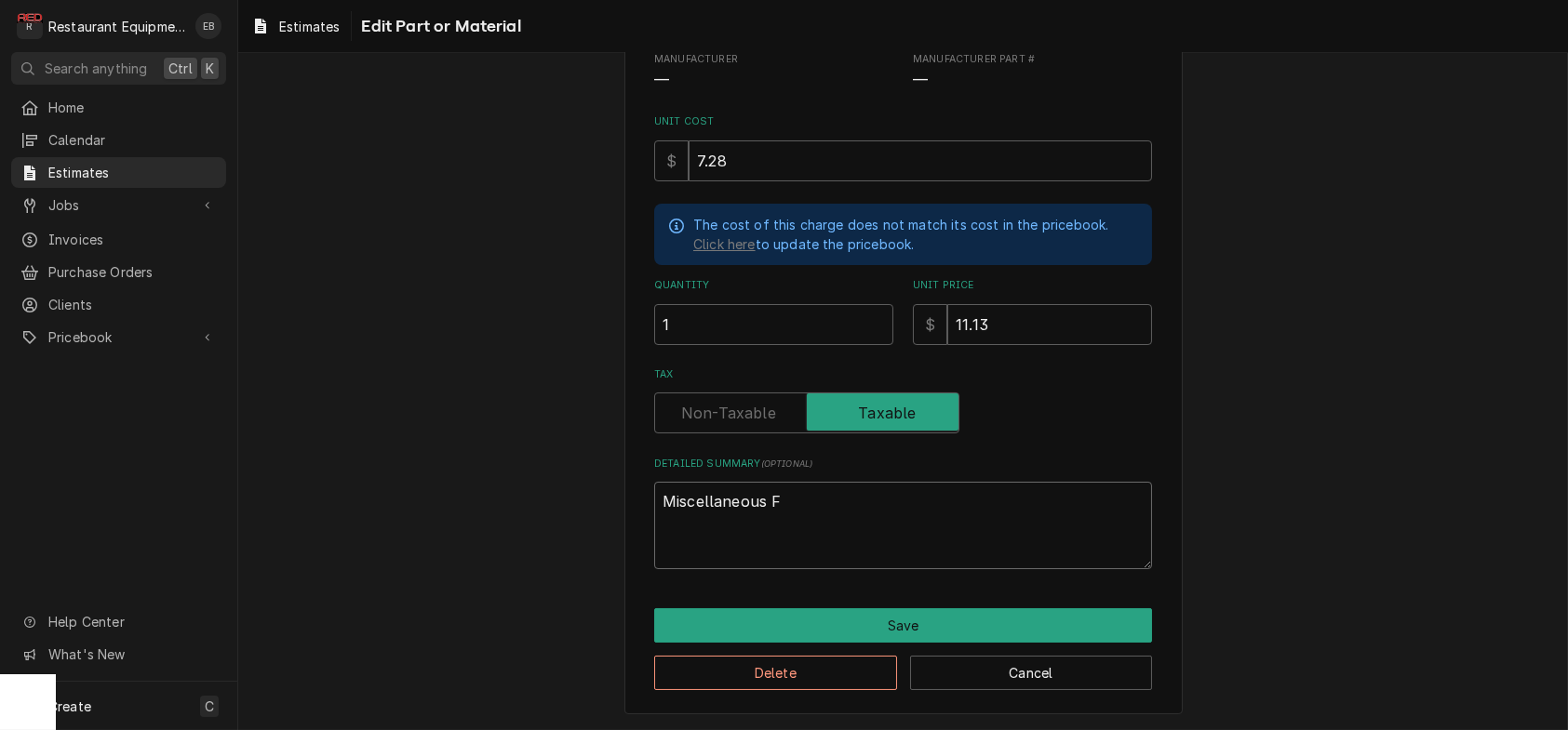
type textarea "x"
type textarea "Miscellaneous Fa"
type textarea "x"
type textarea "Miscellaneous Fas"
type textarea "x"
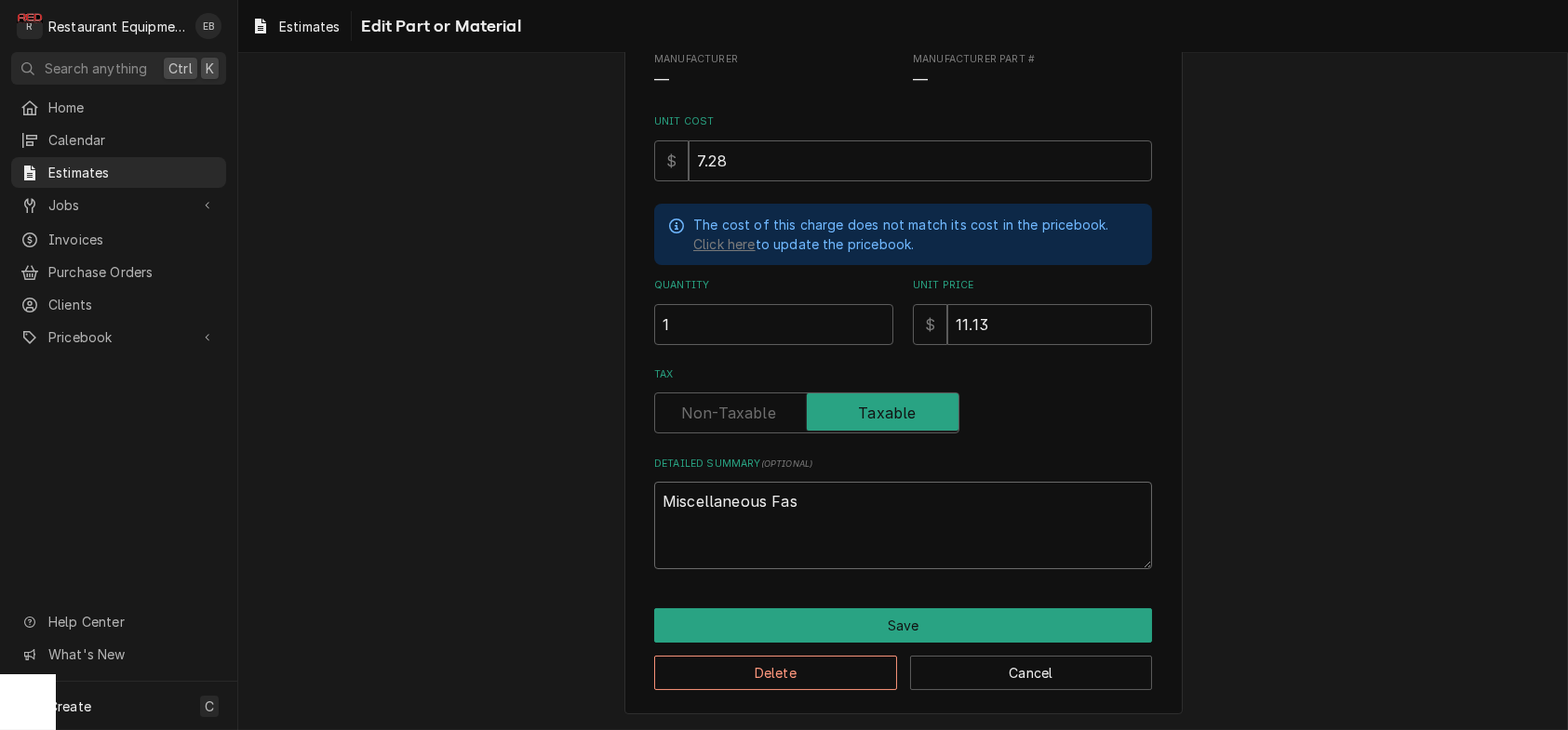
type textarea "Miscellaneous Fast"
type textarea "x"
type textarea "Miscellaneous Faste"
type textarea "x"
type textarea "Miscellaneous Fasten"
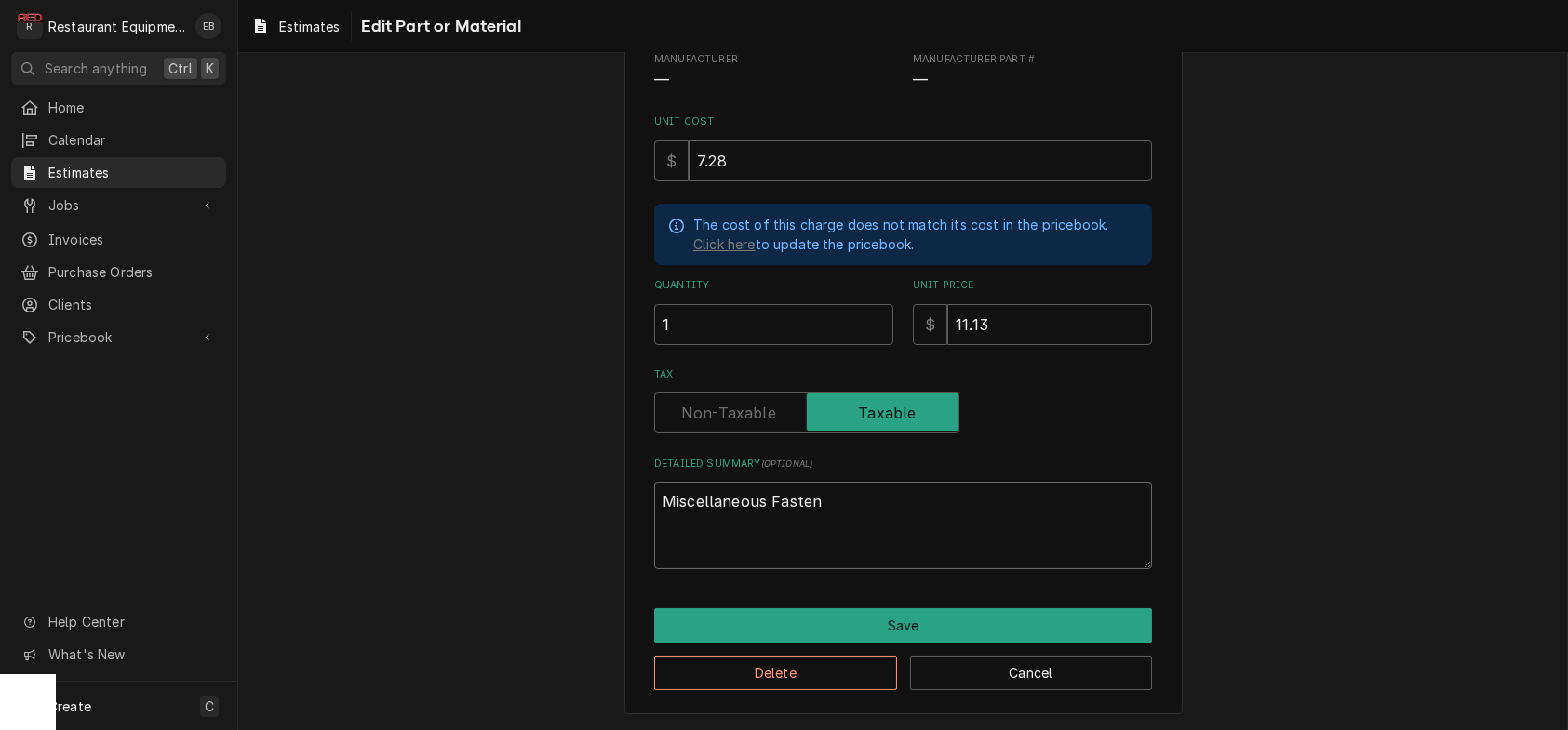
type textarea "x"
type textarea "Miscellaneous Fastene"
type textarea "x"
type textarea "Miscellaneous Fastener"
type textarea "x"
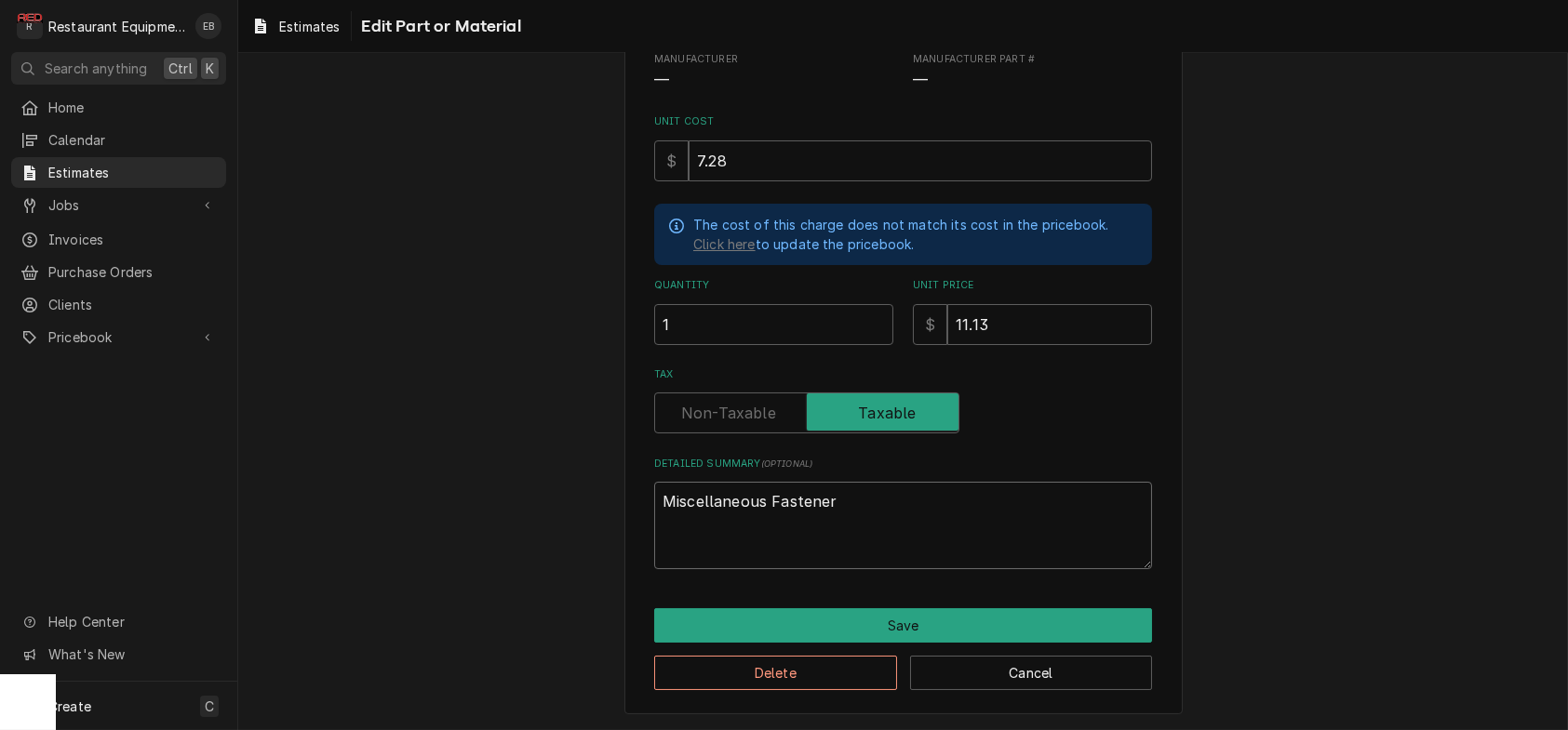
type textarea "Miscellaneous Fasteners"
type textarea "x"
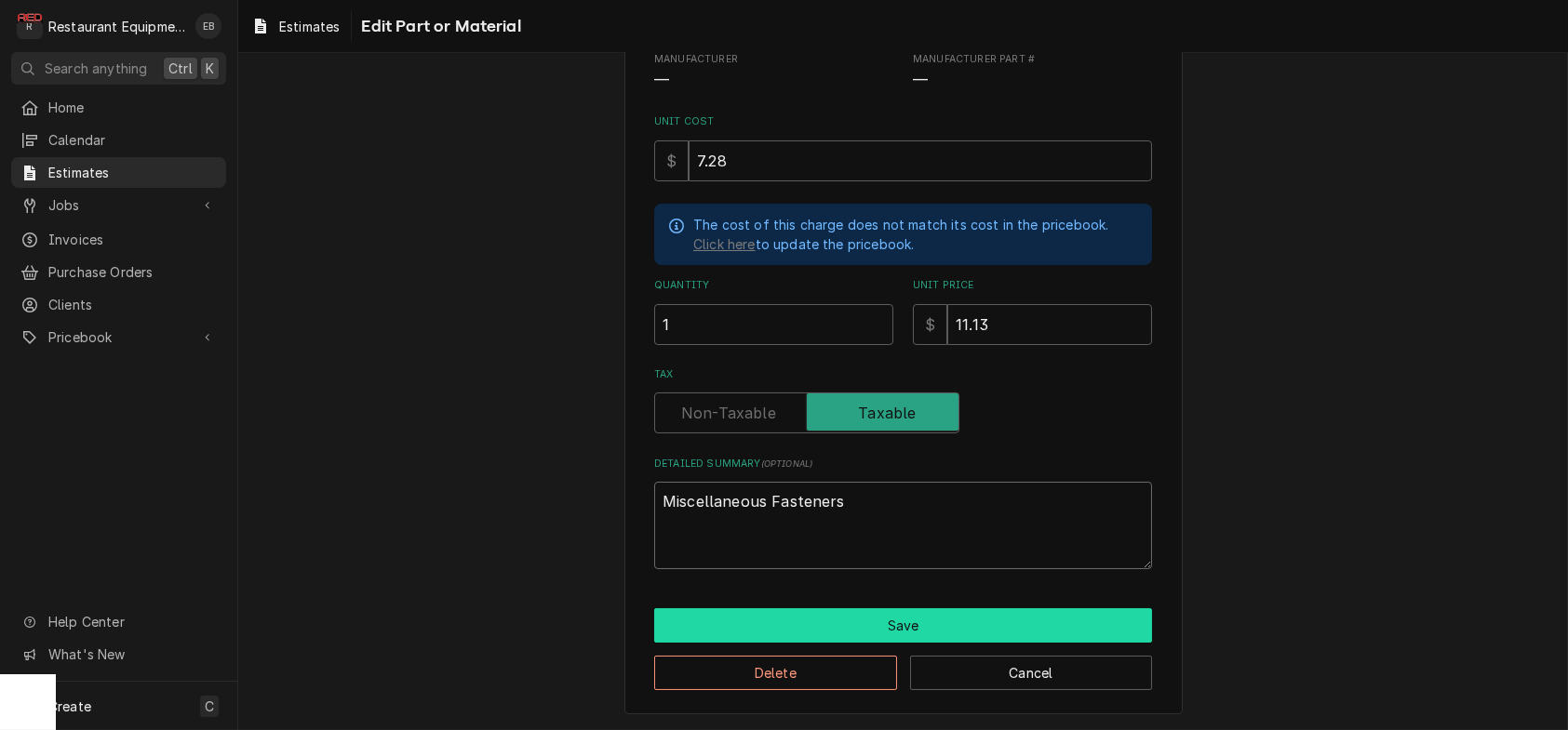
type textarea "Miscellaneous Fasteners"
click at [810, 643] on button "Save" at bounding box center [903, 625] width 498 height 34
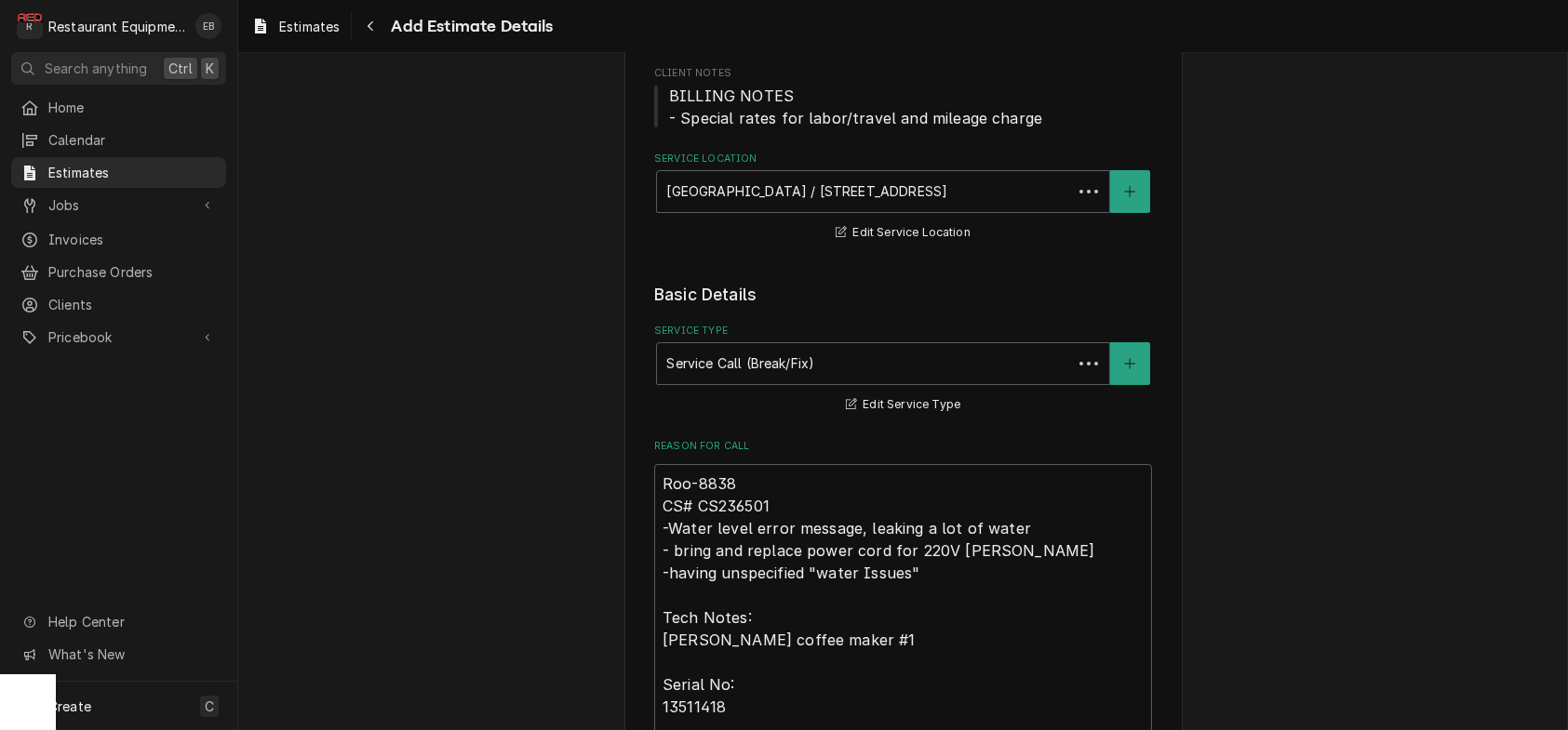
scroll to position [4148, 0]
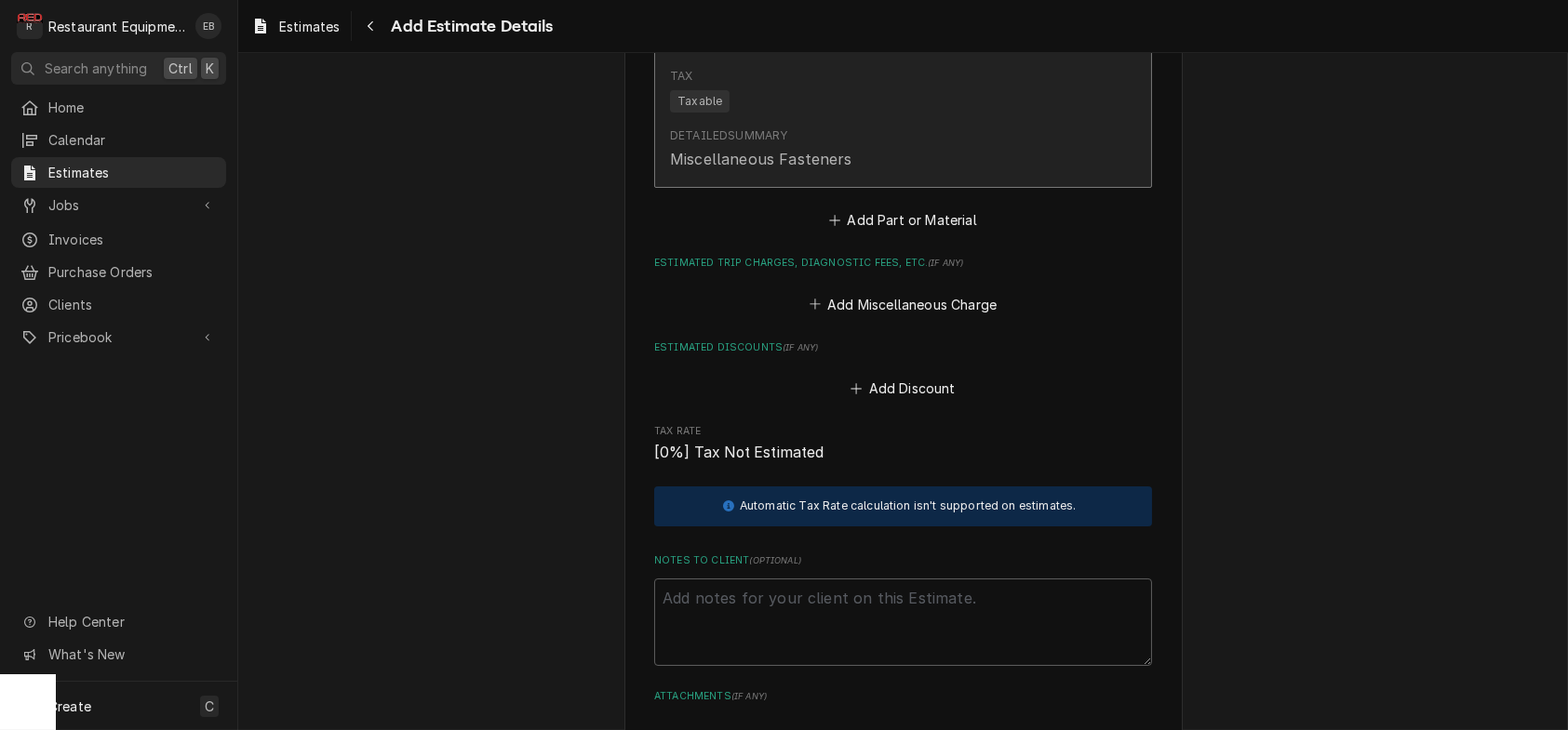
type textarea "x"
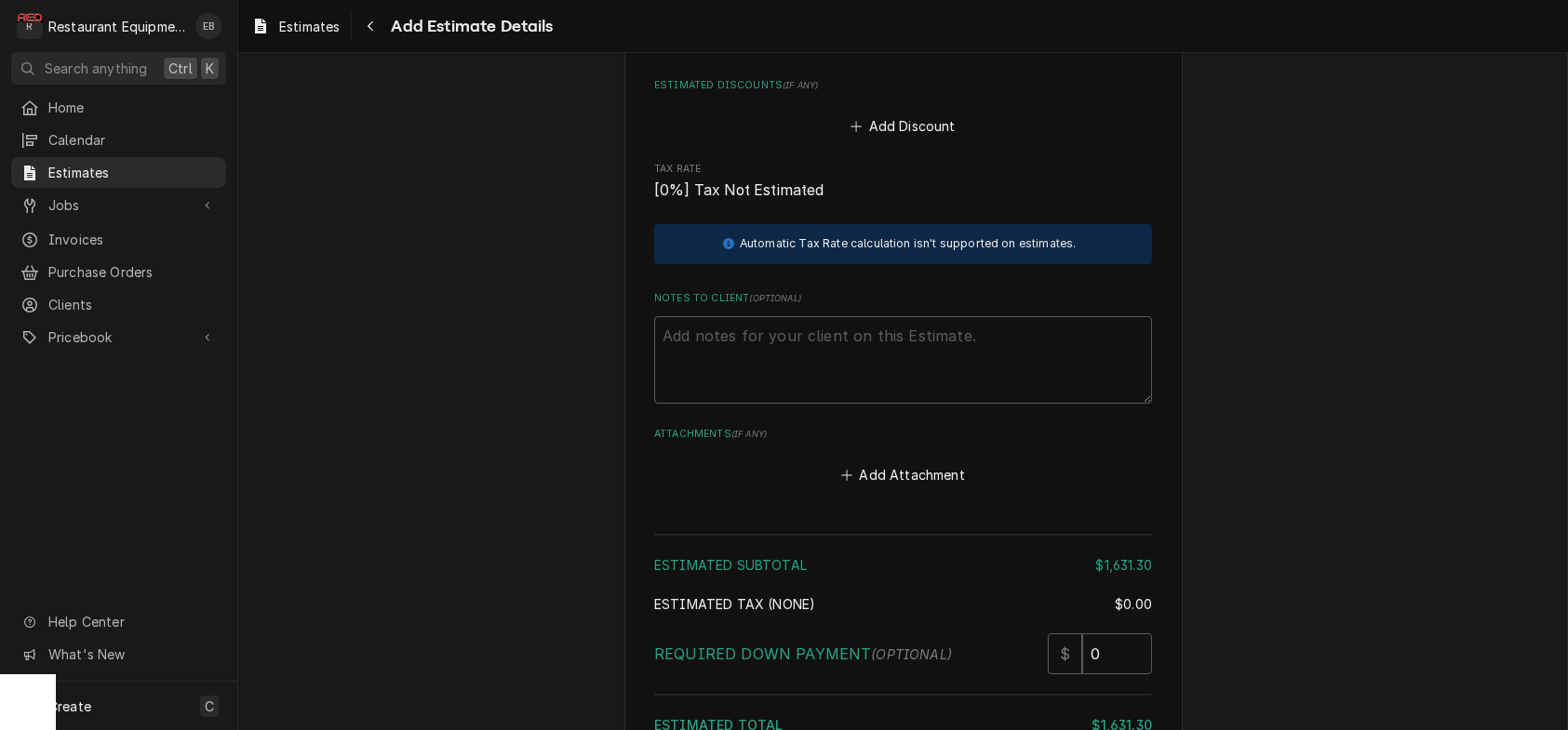
scroll to position [4458, 0]
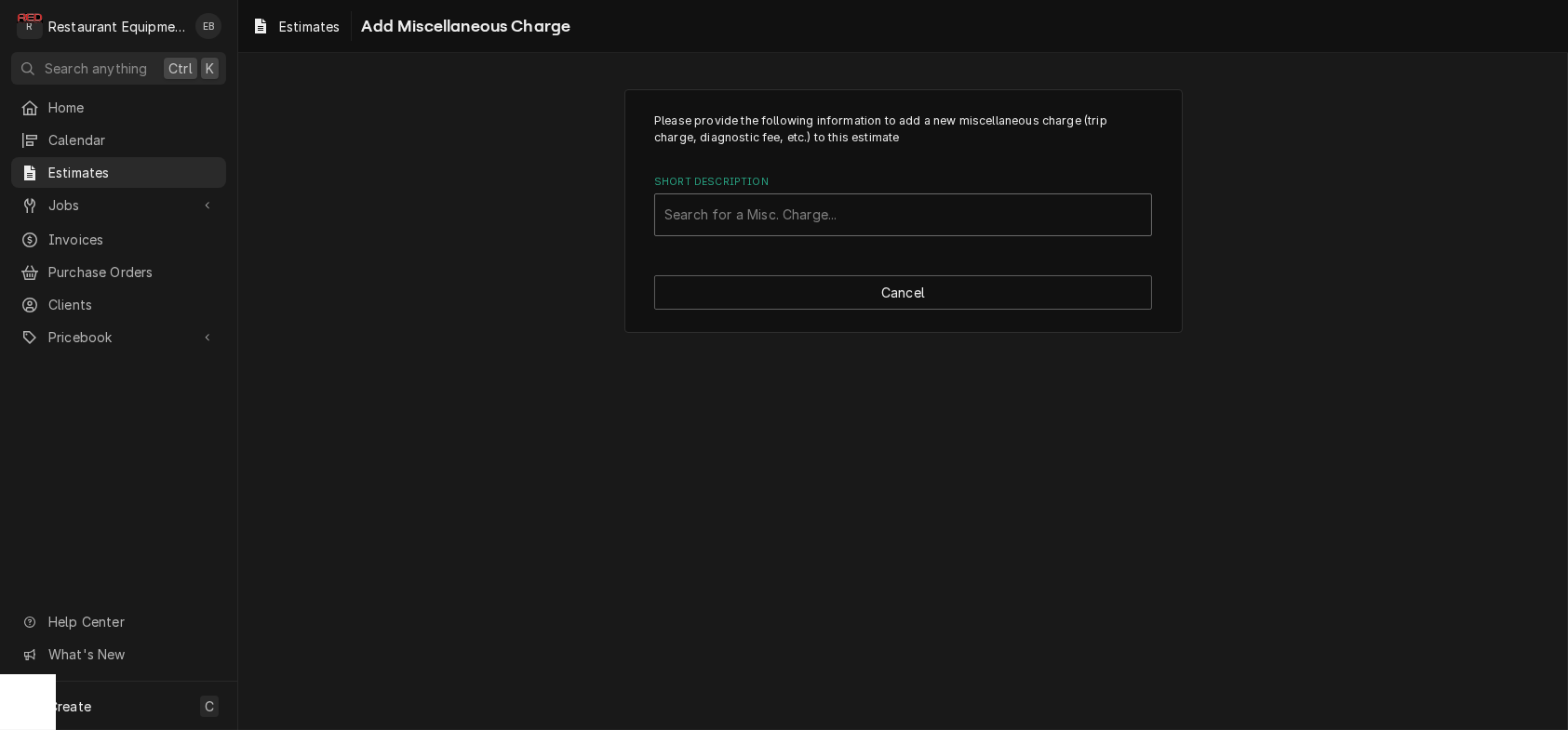
click at [868, 232] on div "Short Description" at bounding box center [903, 214] width 477 height 33
type input "truck"
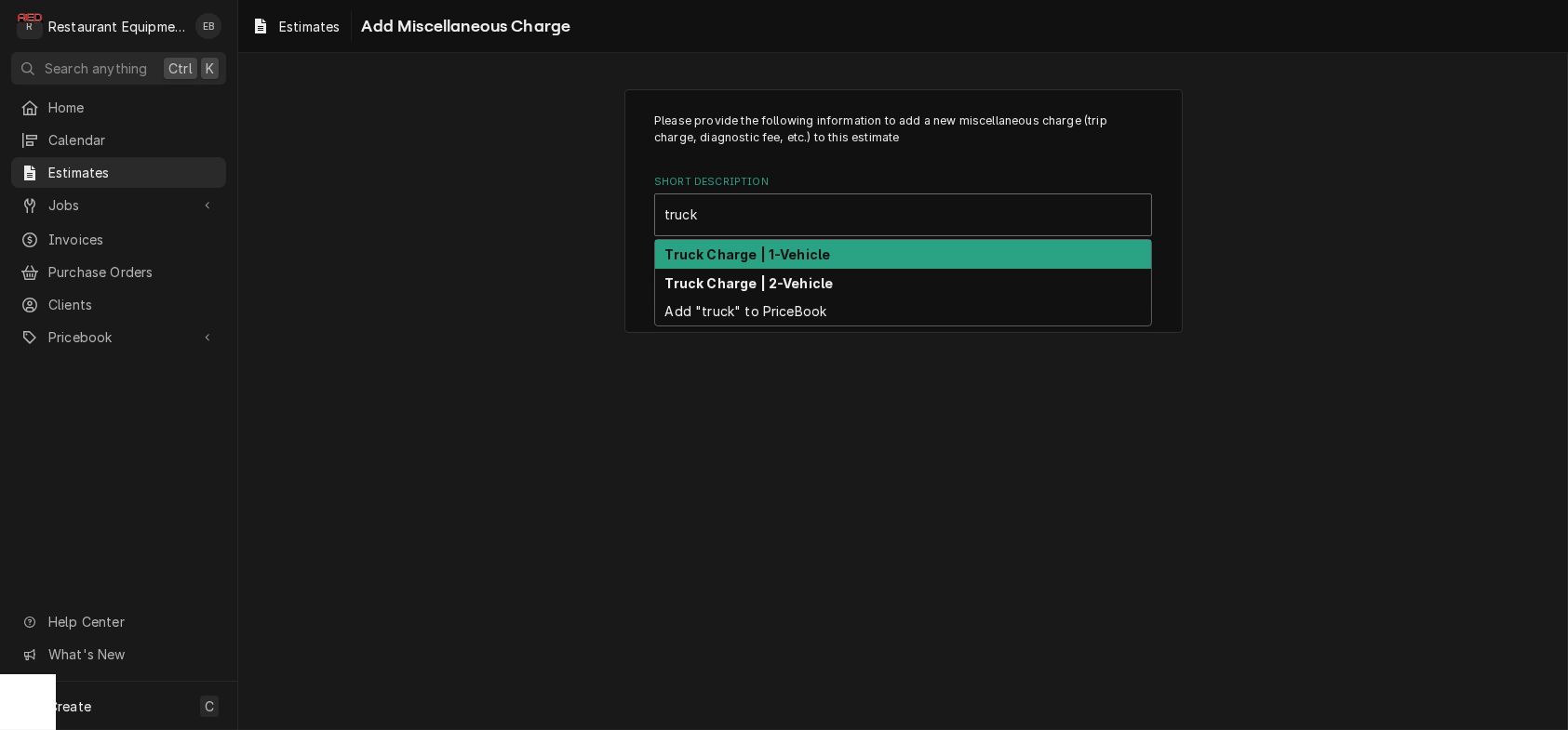
click at [817, 262] on strong "Truck Charge | 1-Vehicle" at bounding box center [748, 254] width 165 height 16
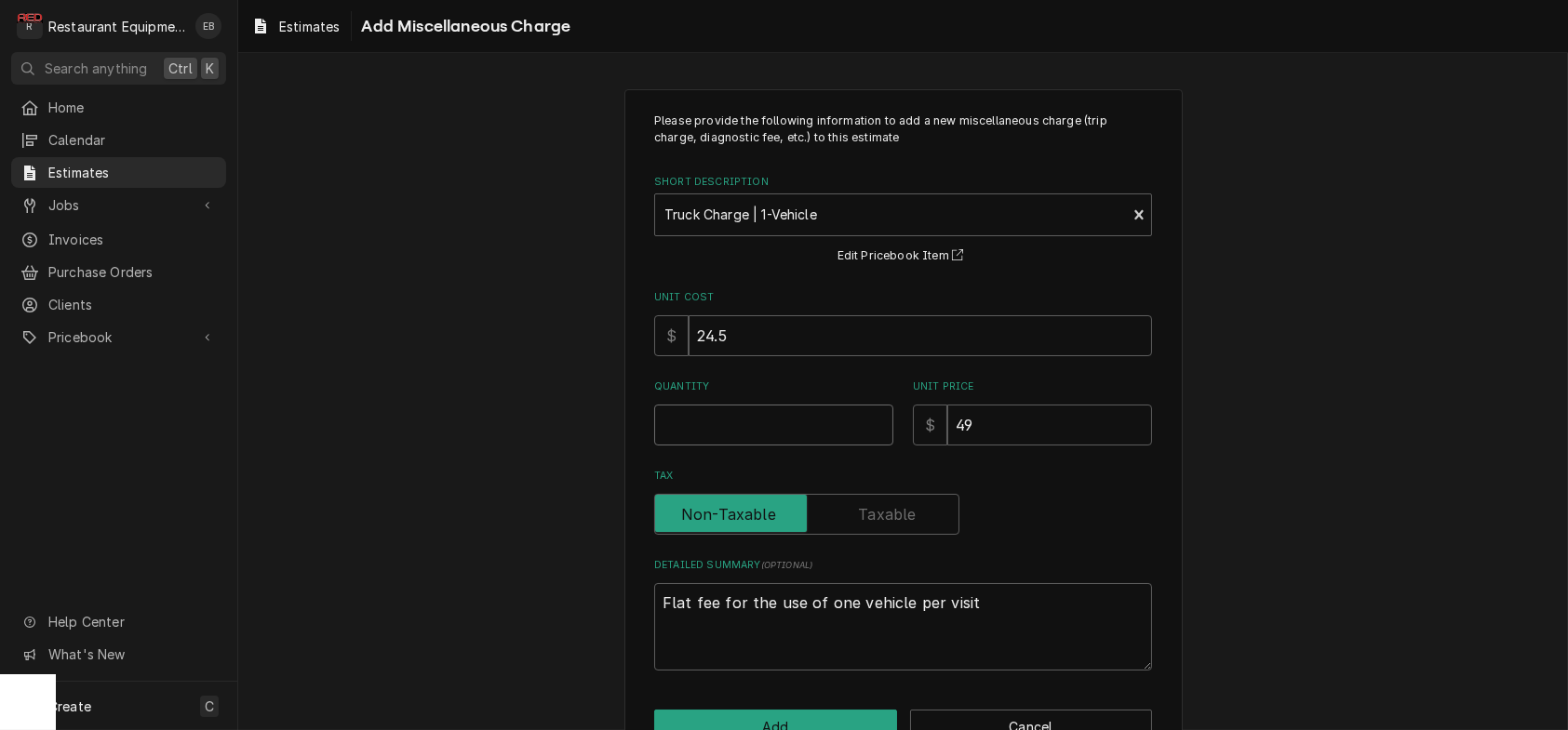
click at [742, 446] on input "Quantity" at bounding box center [773, 425] width 239 height 41
type textarea "x"
type input "2"
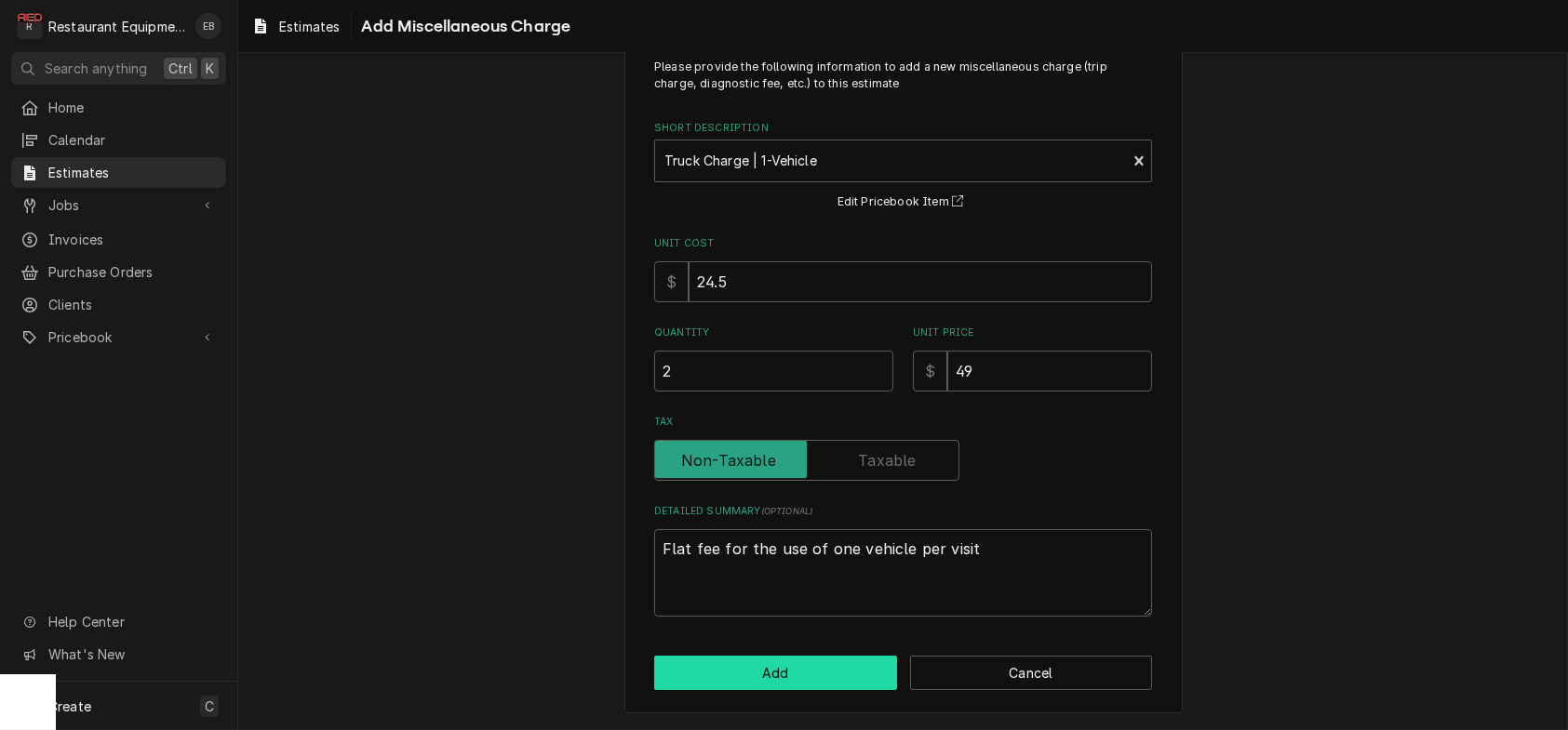
click at [770, 659] on button "Add" at bounding box center [775, 673] width 242 height 34
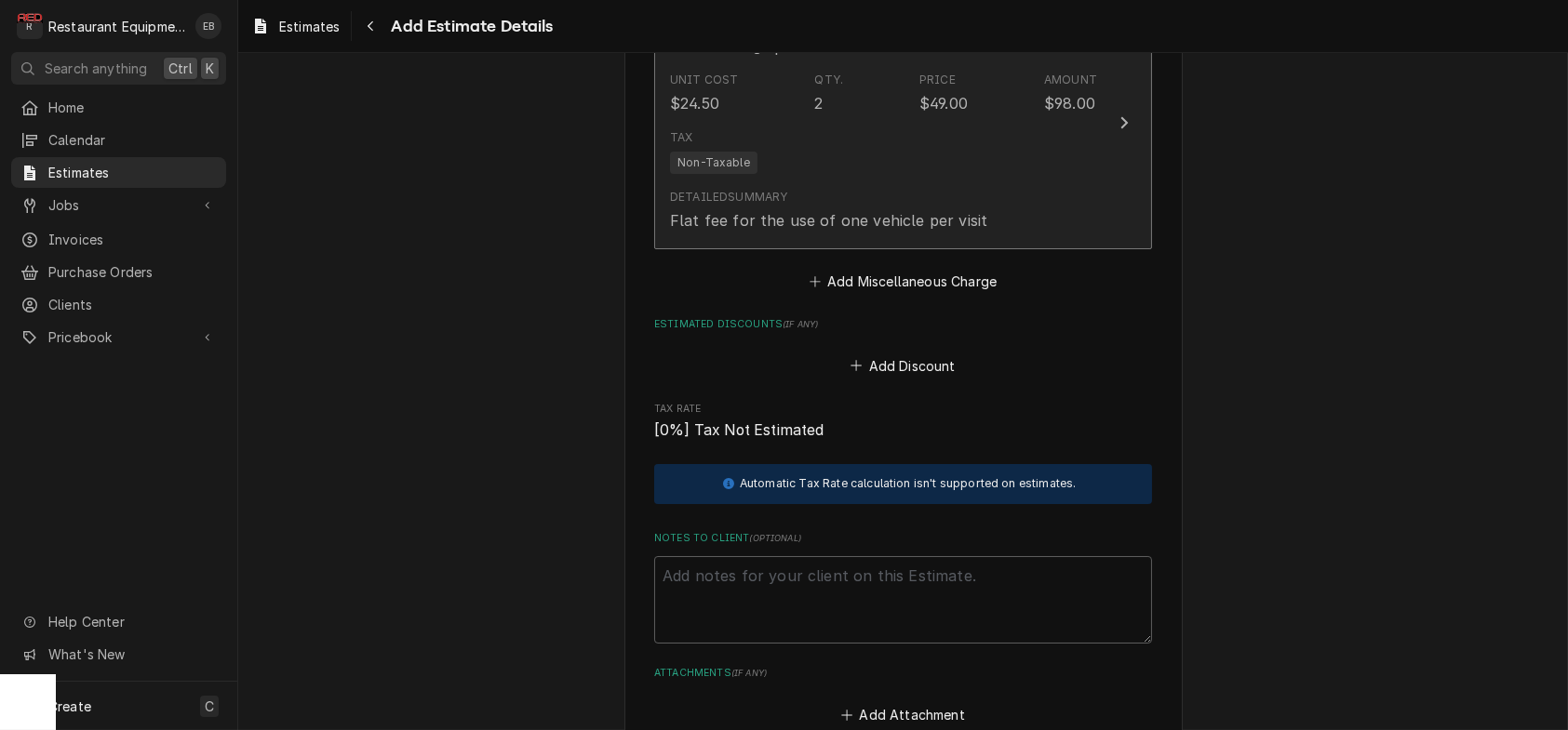
type textarea "x"
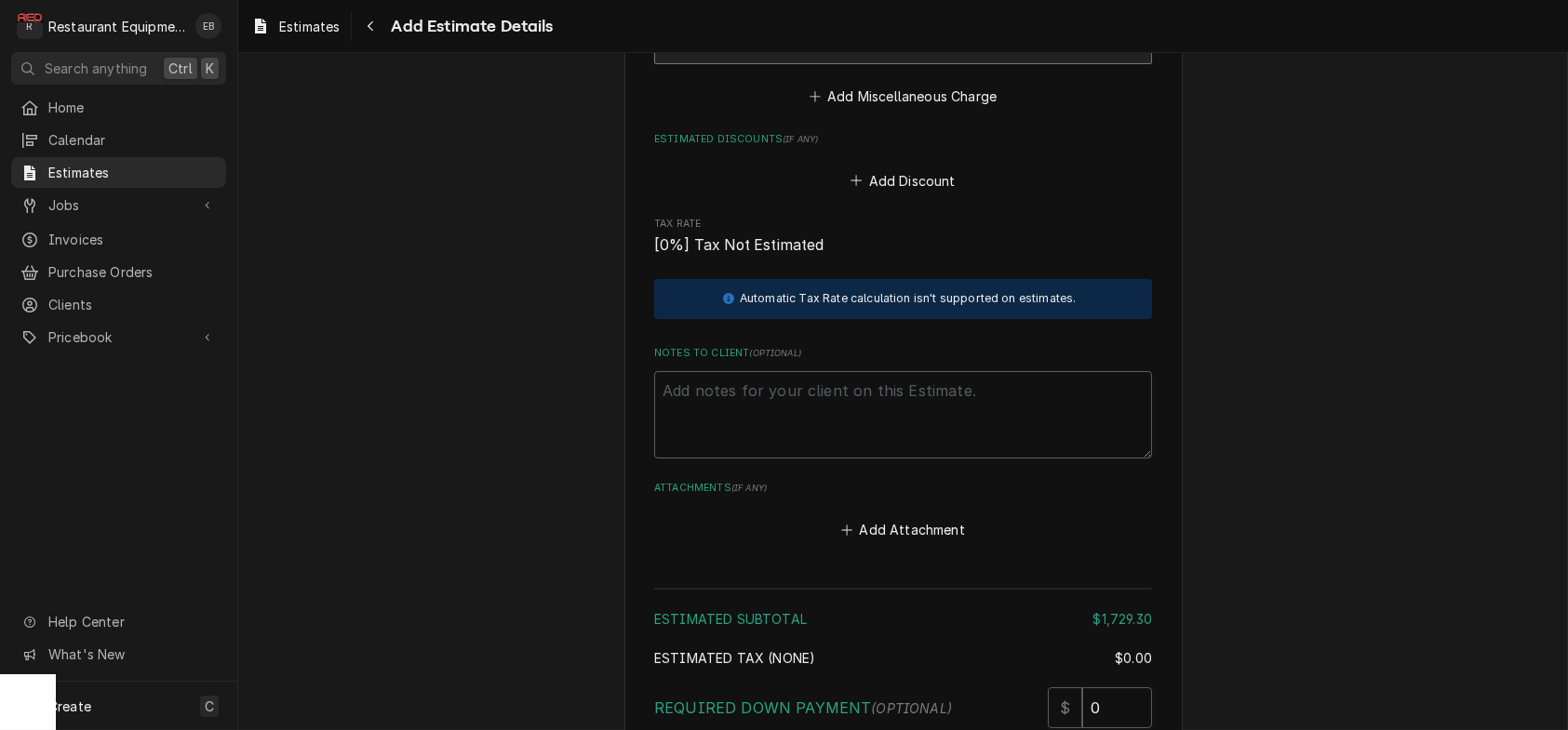
scroll to position [4620, 0]
click at [877, 108] on button "Add Miscellaneous Charge" at bounding box center [902, 95] width 194 height 26
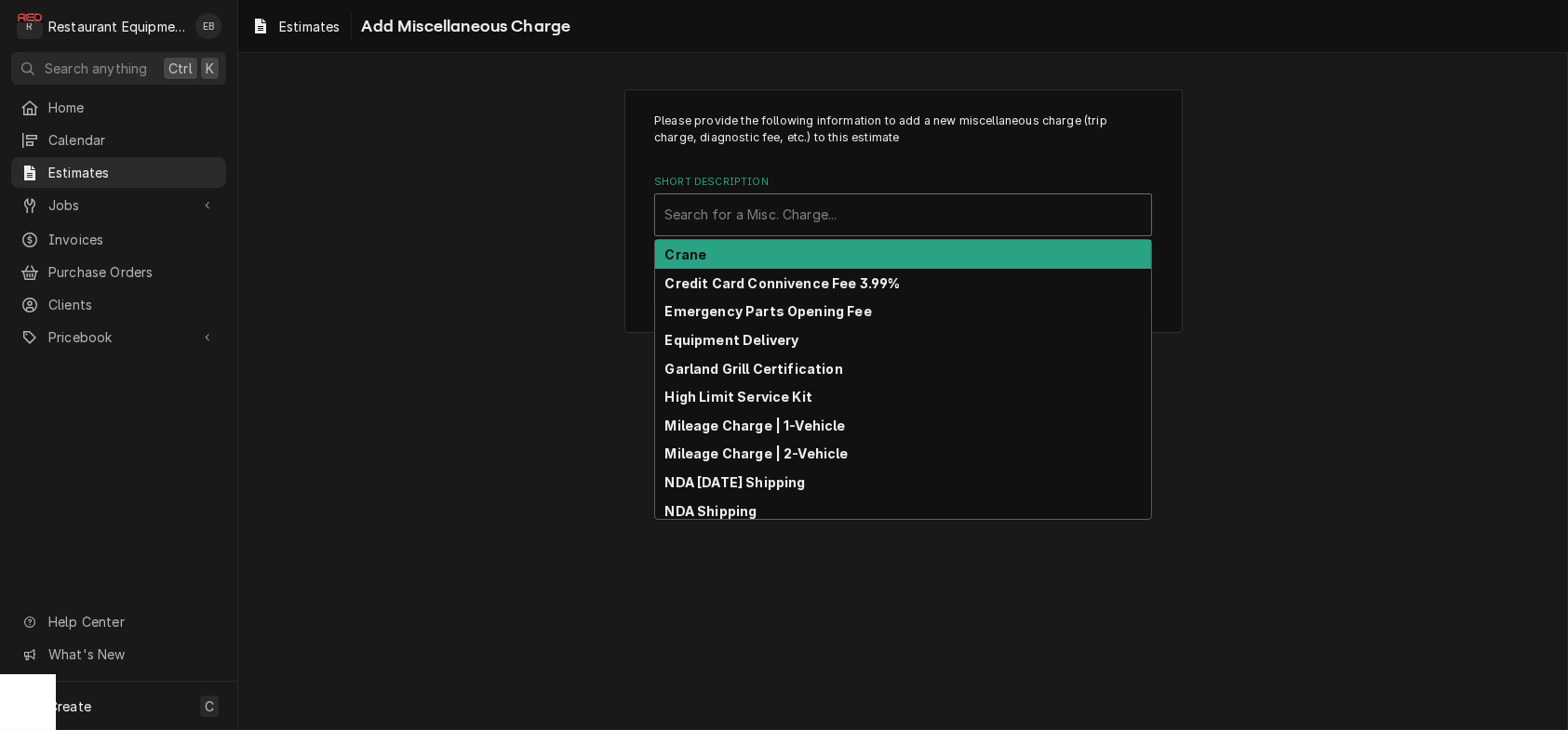
click at [823, 224] on div "Short Description" at bounding box center [903, 214] width 477 height 33
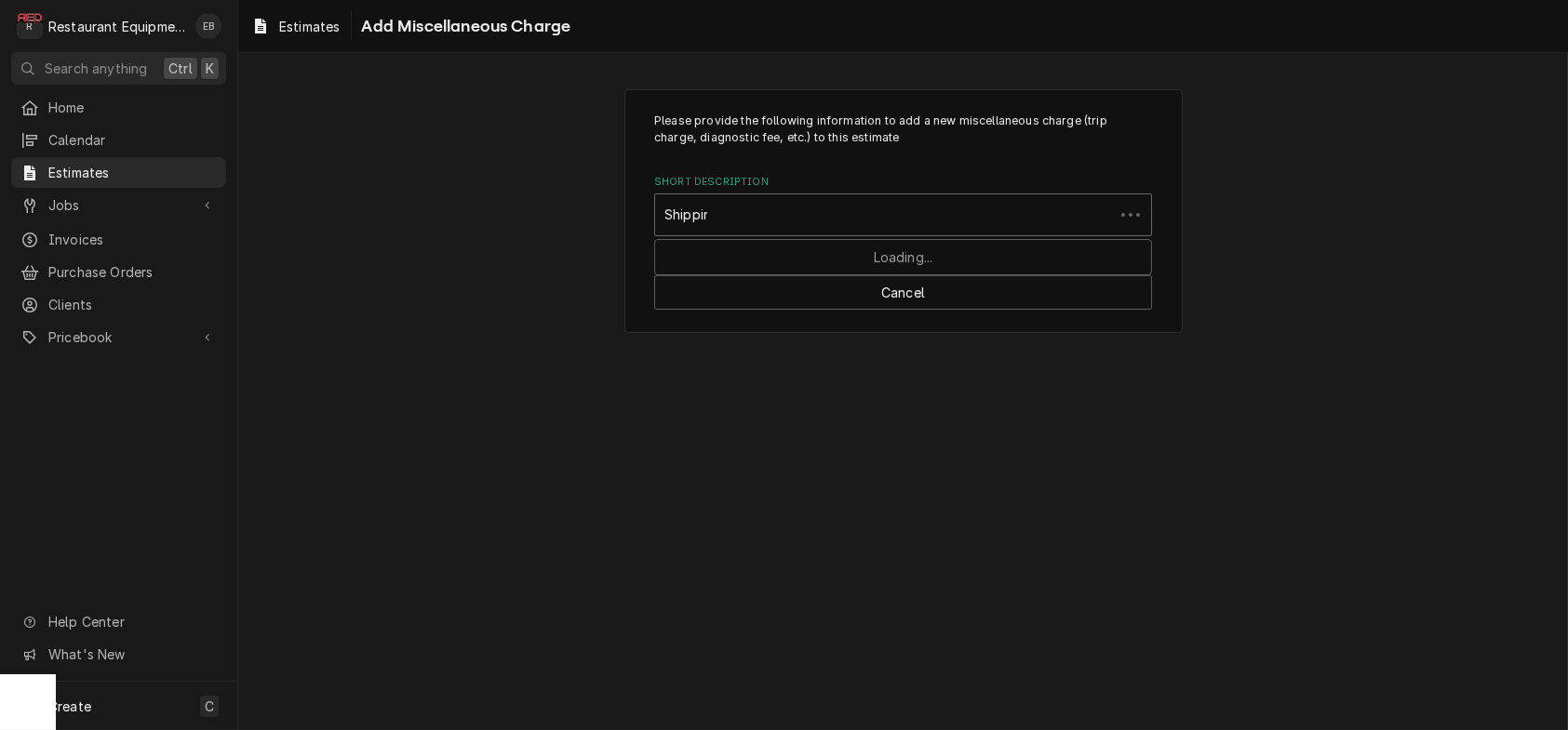
type input "Shipping"
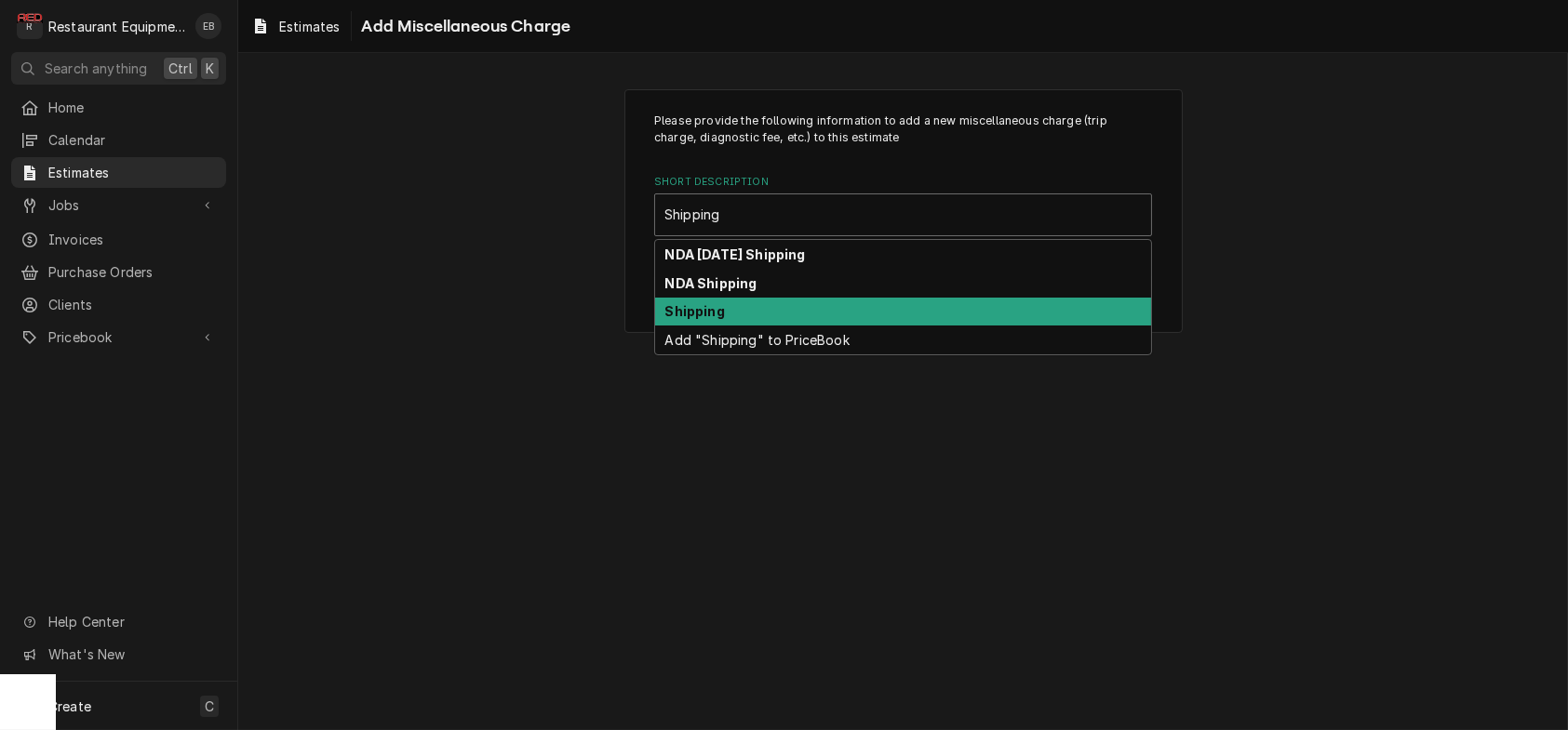
click at [750, 326] on div "Shipping" at bounding box center [903, 312] width 496 height 29
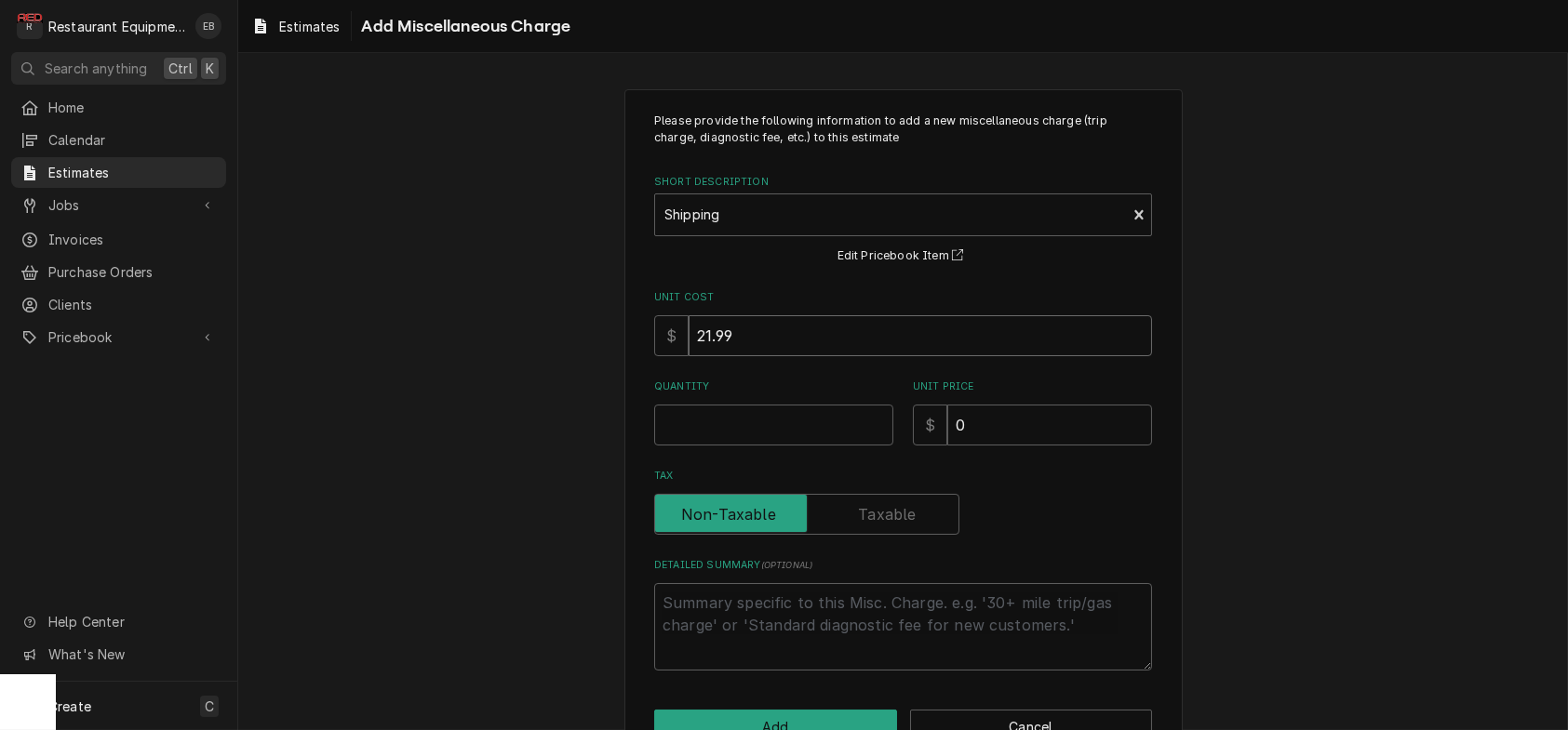
click at [729, 356] on input "21.99" at bounding box center [920, 336] width 463 height 41
click at [732, 446] on input "Quantity" at bounding box center [773, 425] width 239 height 41
click at [1151, 446] on input "0.5" at bounding box center [1049, 425] width 204 height 41
click at [1151, 446] on input "1" at bounding box center [1049, 425] width 204 height 41
click at [1151, 446] on input "60.5" at bounding box center [1049, 425] width 204 height 41
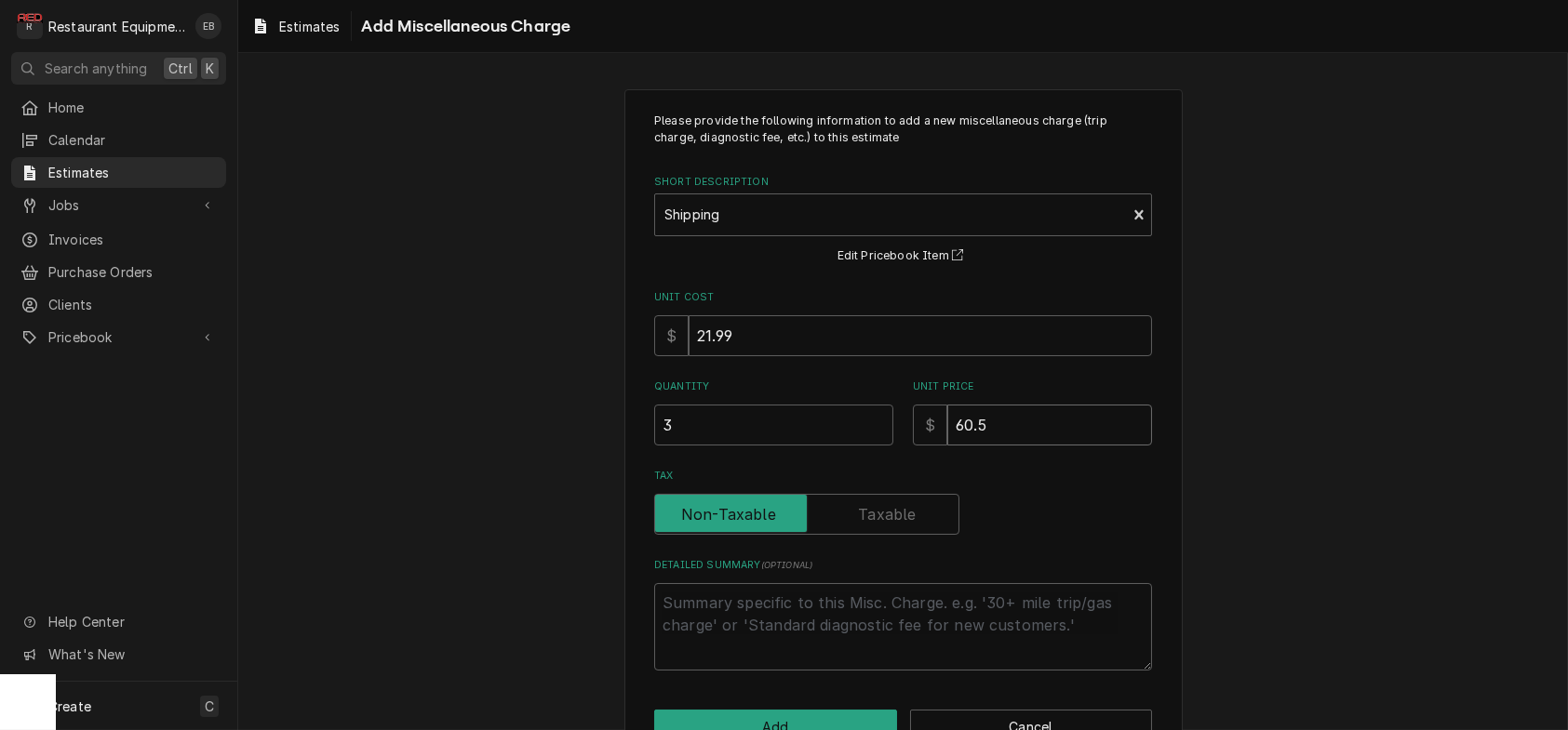
drag, startPoint x: 1000, startPoint y: 478, endPoint x: 940, endPoint y: 465, distance: 61.4
click at [925, 446] on div "$ 60.5" at bounding box center [1032, 425] width 239 height 41
click at [667, 446] on input "3" at bounding box center [773, 425] width 239 height 41
click at [810, 356] on input "21.99" at bounding box center [920, 336] width 463 height 41
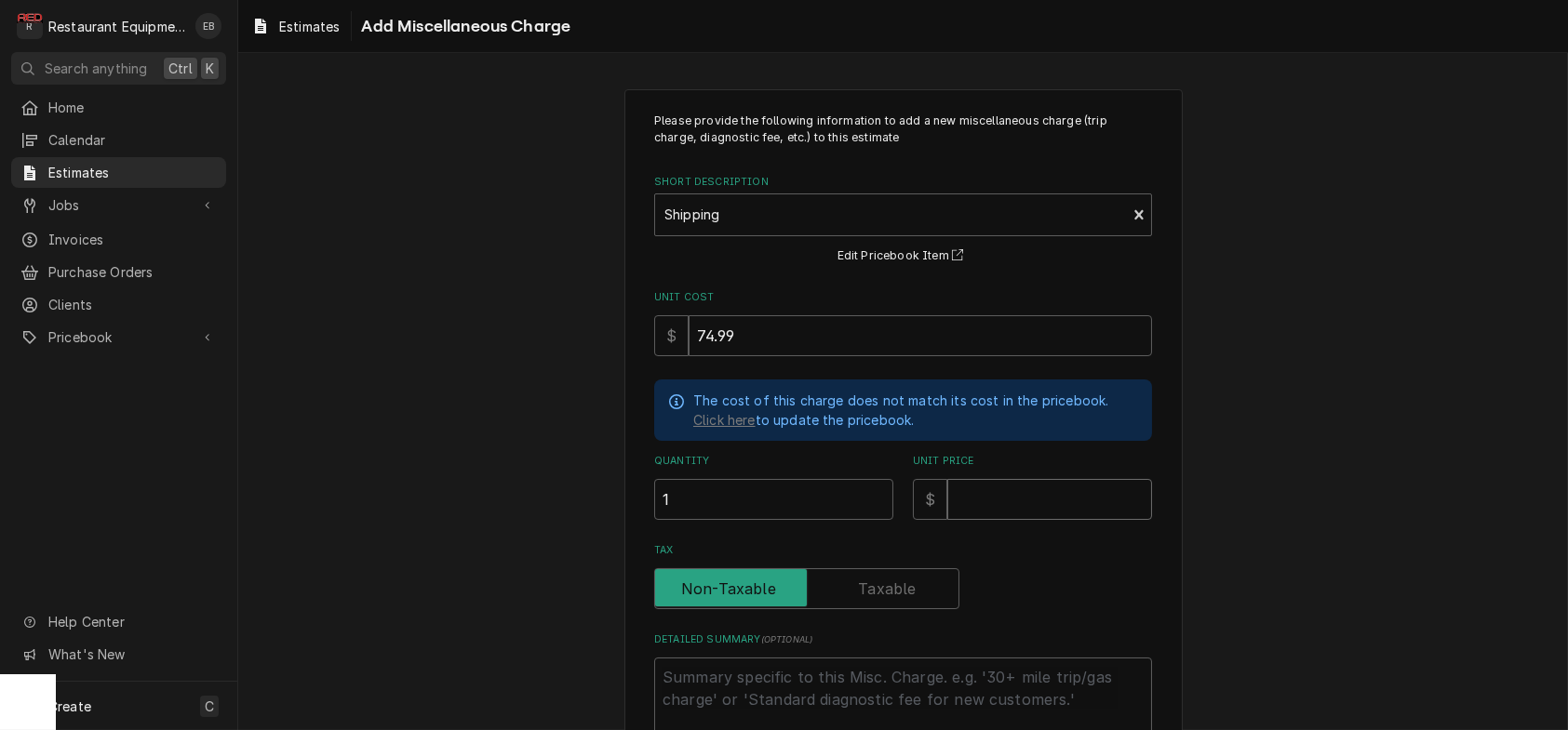
click at [993, 520] on input "Unit Price" at bounding box center [1049, 499] width 204 height 41
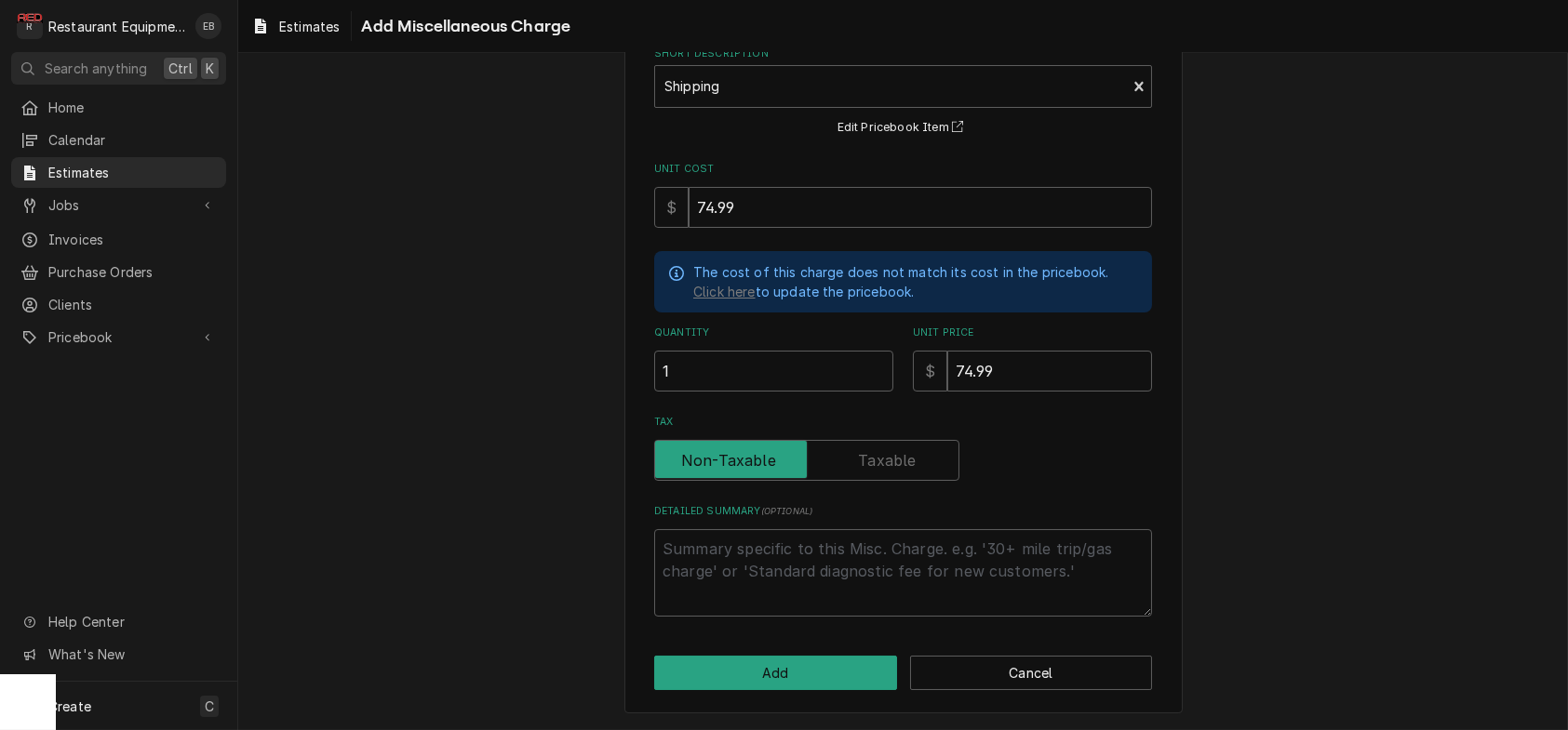
scroll to position [206, 0]
click at [804, 663] on button "Add" at bounding box center [775, 673] width 242 height 34
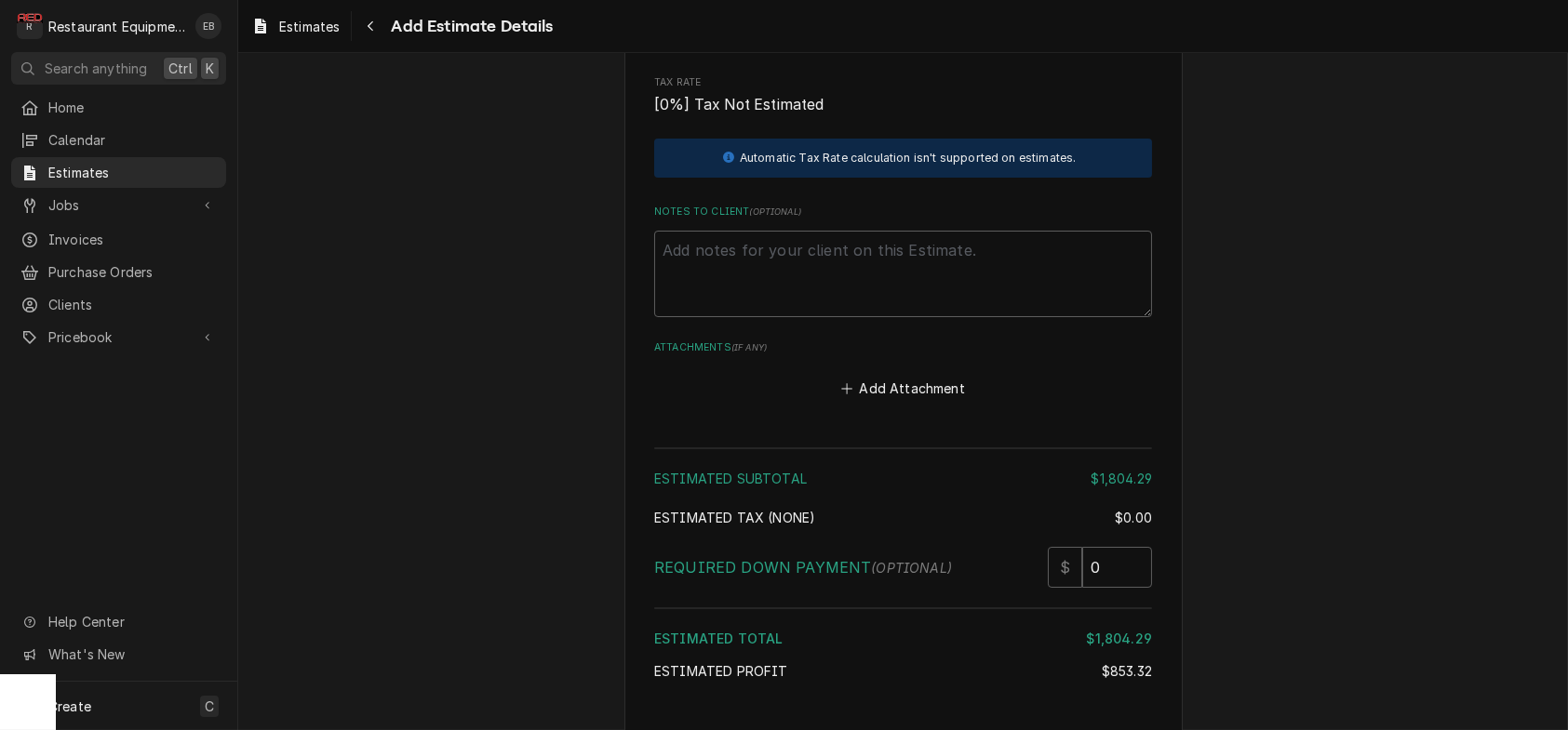
scroll to position [4967, 0]
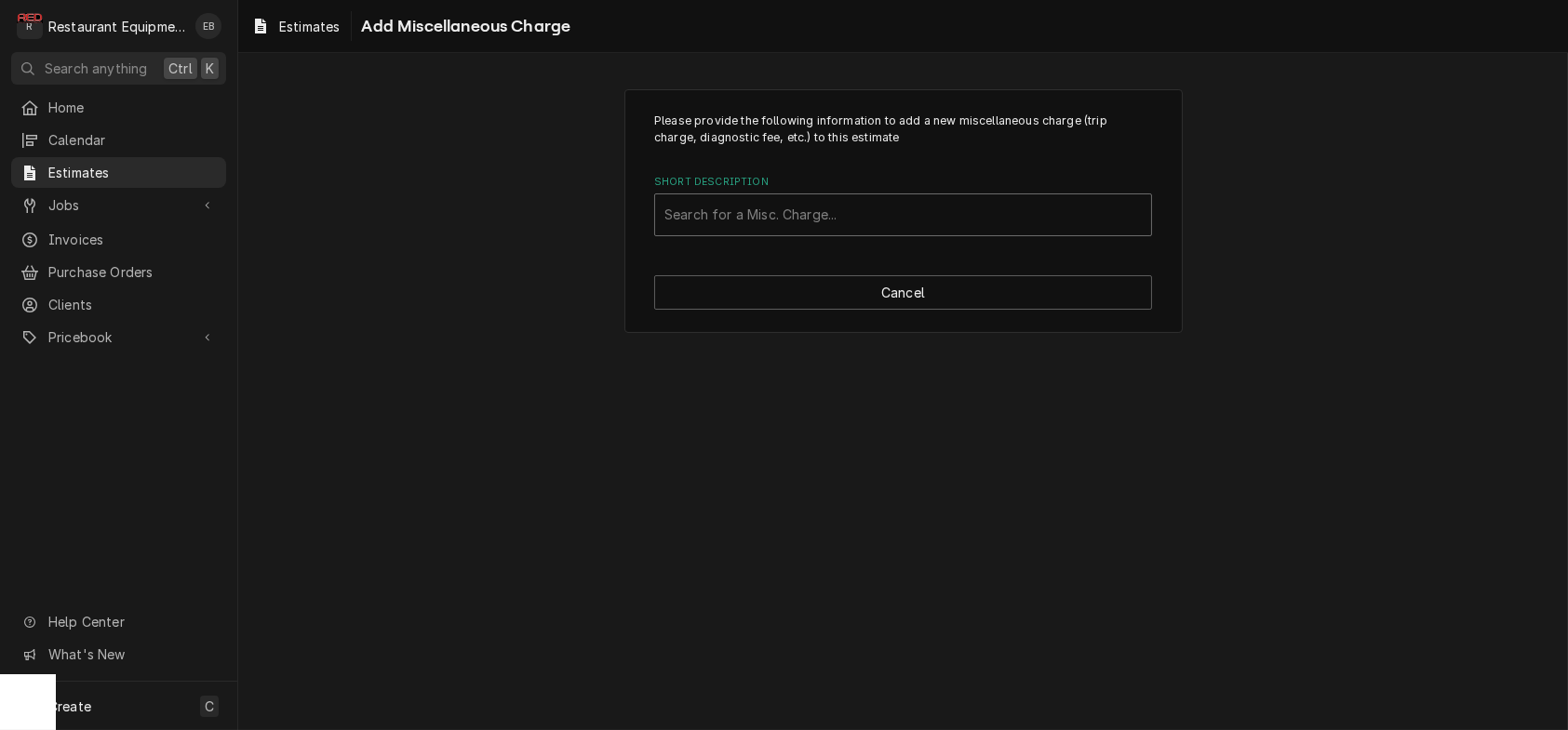
click at [816, 232] on div "Short Description" at bounding box center [903, 214] width 477 height 33
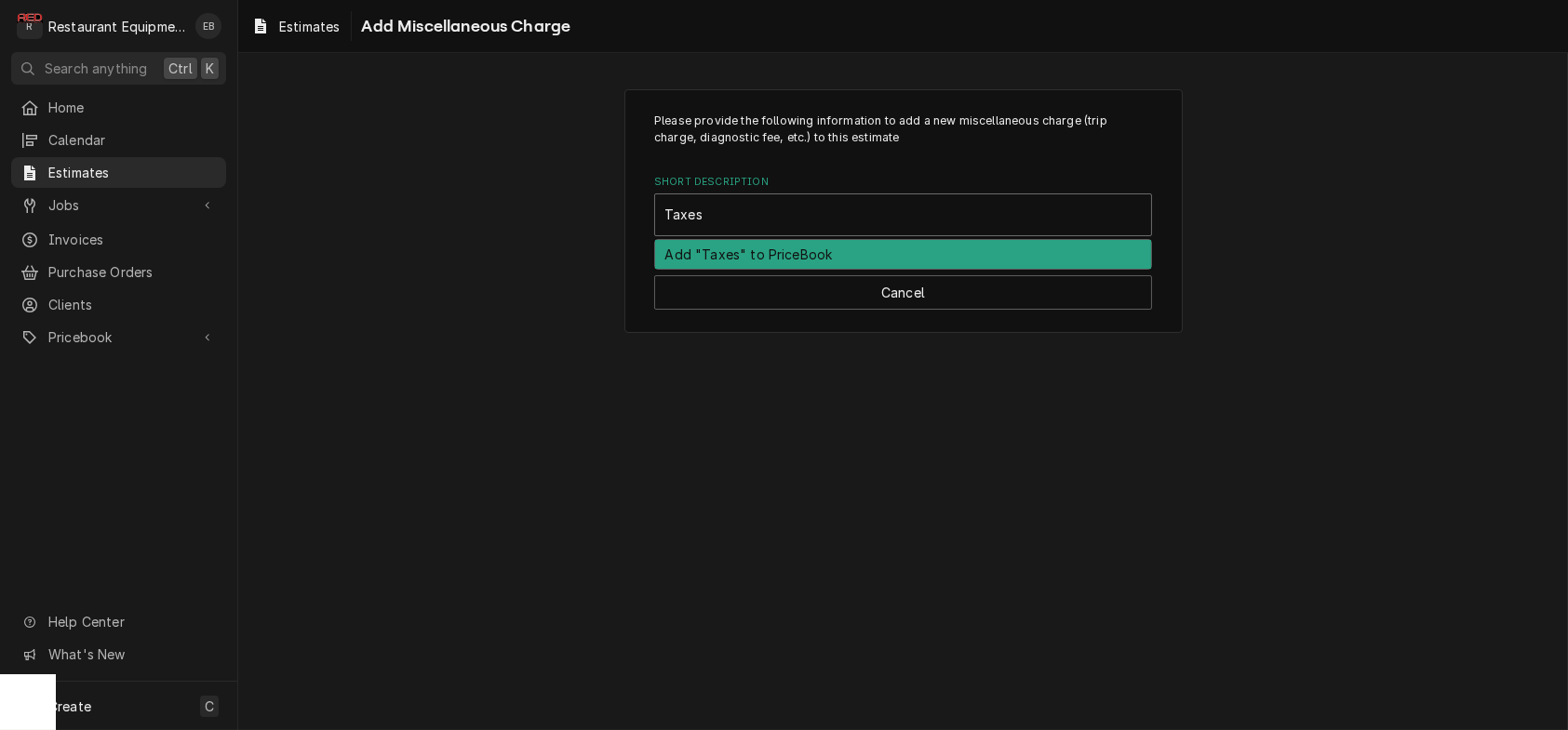
click at [808, 269] on div "Add "Taxes" to PriceBook" at bounding box center [903, 254] width 496 height 29
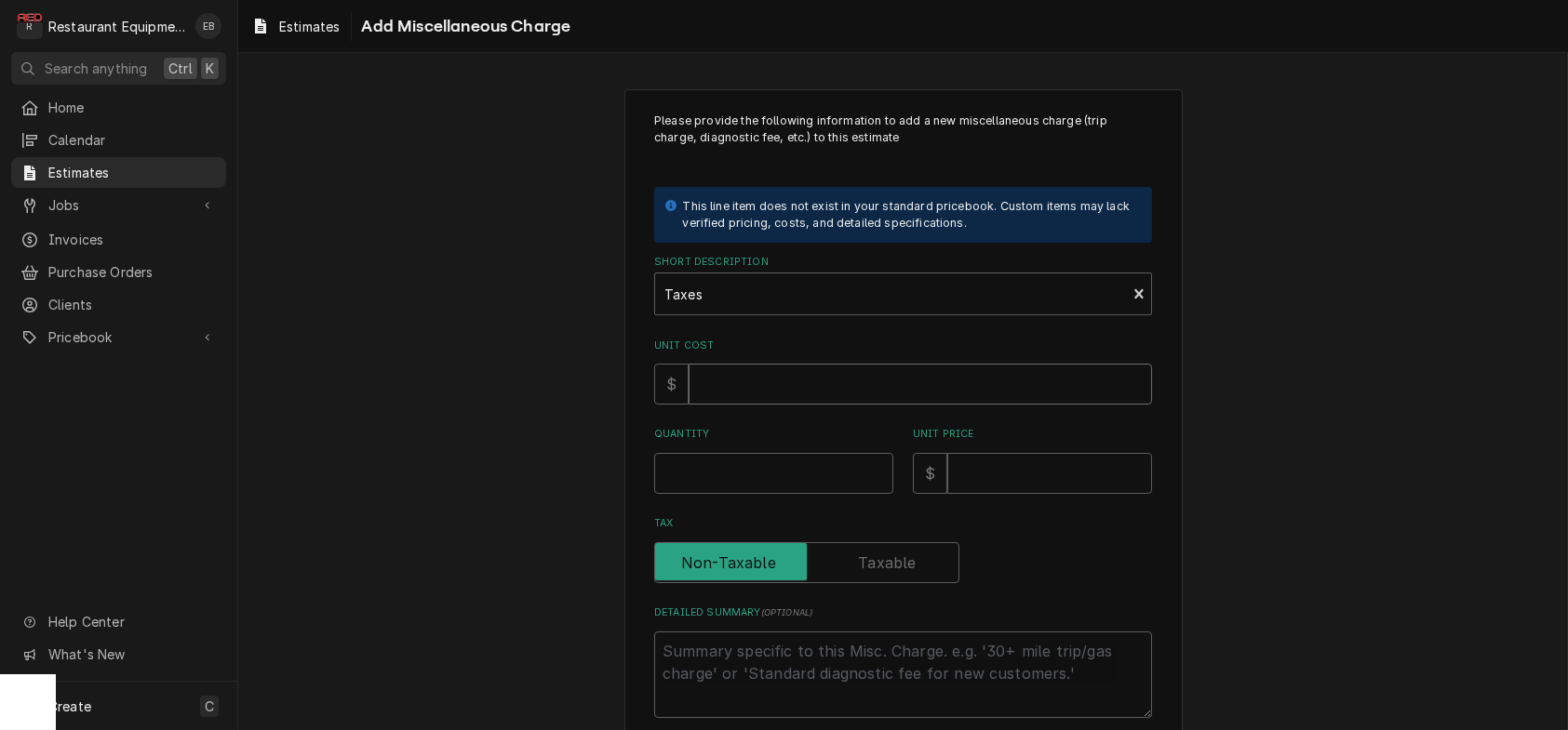
click at [767, 405] on input "Unit Cost" at bounding box center [920, 384] width 463 height 41
click at [719, 494] on input "Quantity" at bounding box center [773, 473] width 239 height 41
click at [1048, 494] on input "Unit Price" at bounding box center [1049, 473] width 204 height 41
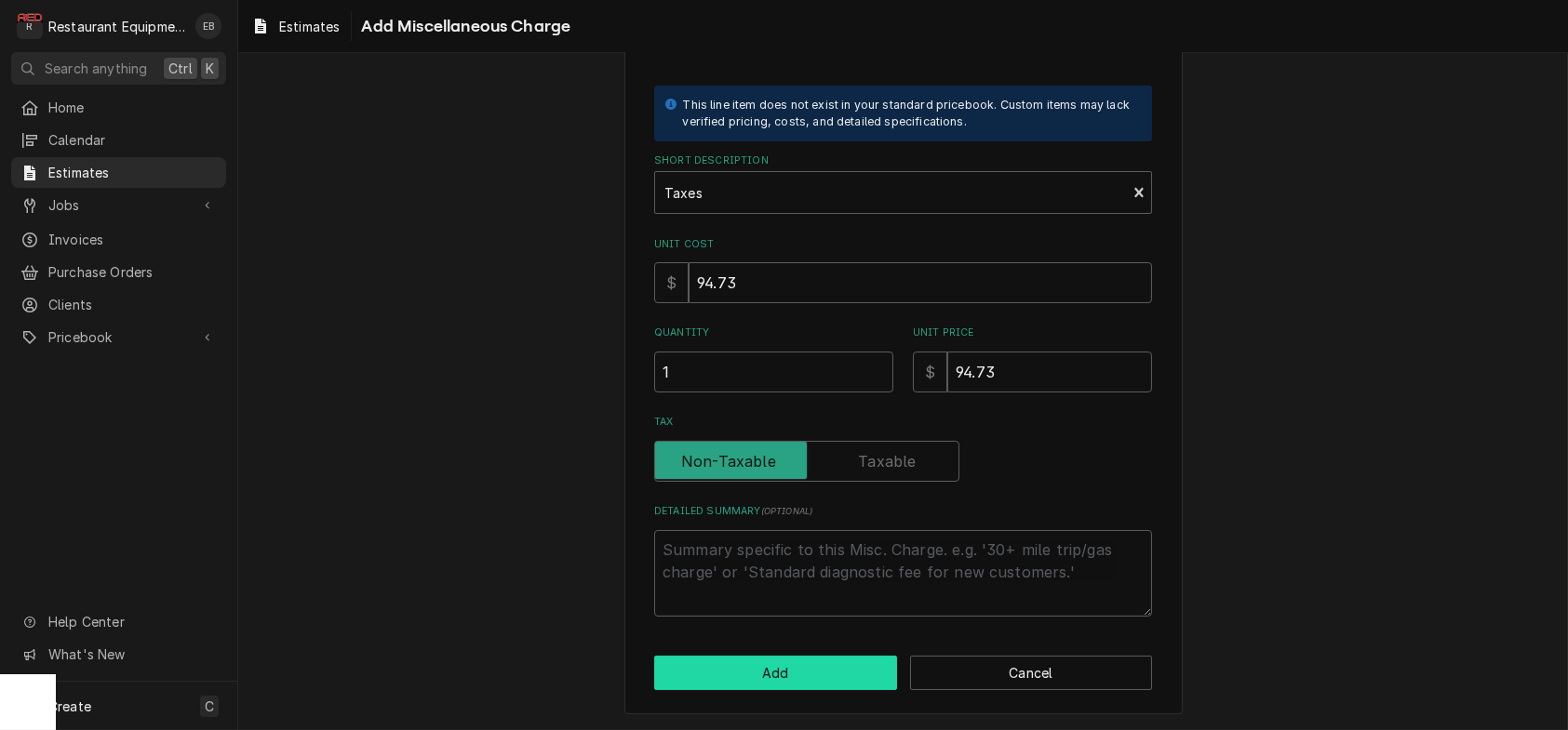
click at [803, 668] on button "Add" at bounding box center [775, 673] width 242 height 34
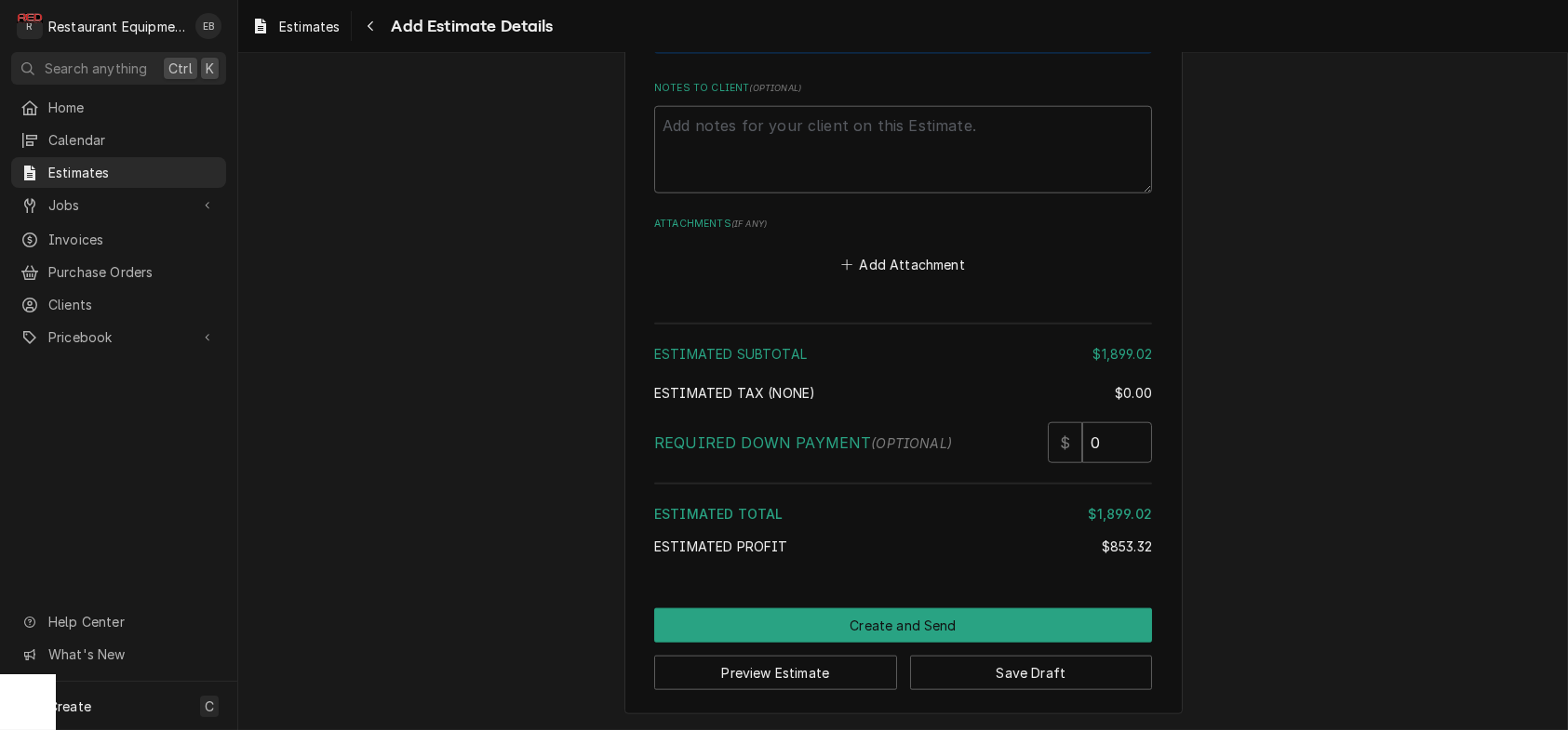
scroll to position [5978, 0]
click at [1077, 668] on button "Save Draft" at bounding box center [1031, 673] width 242 height 34
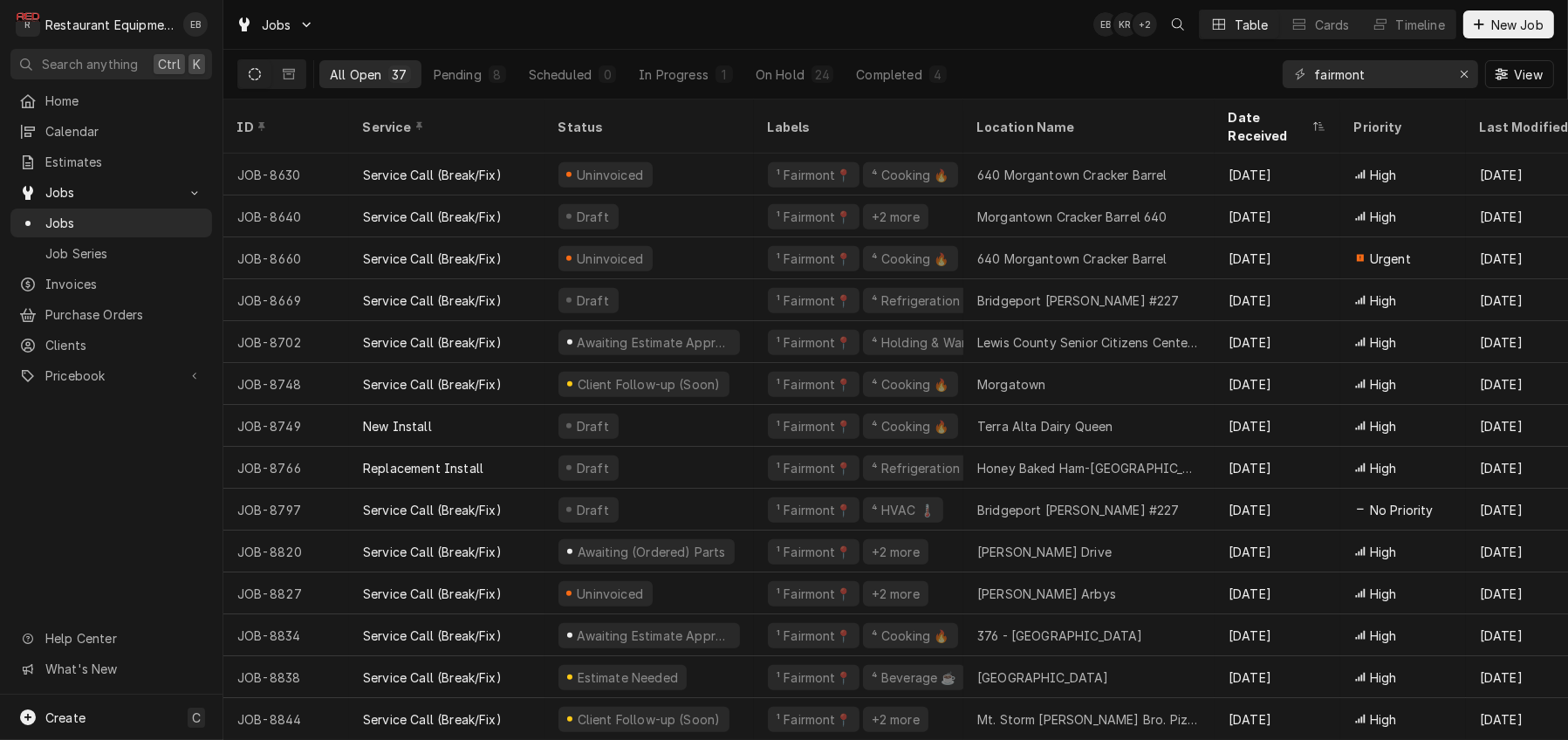
scroll to position [974, 0]
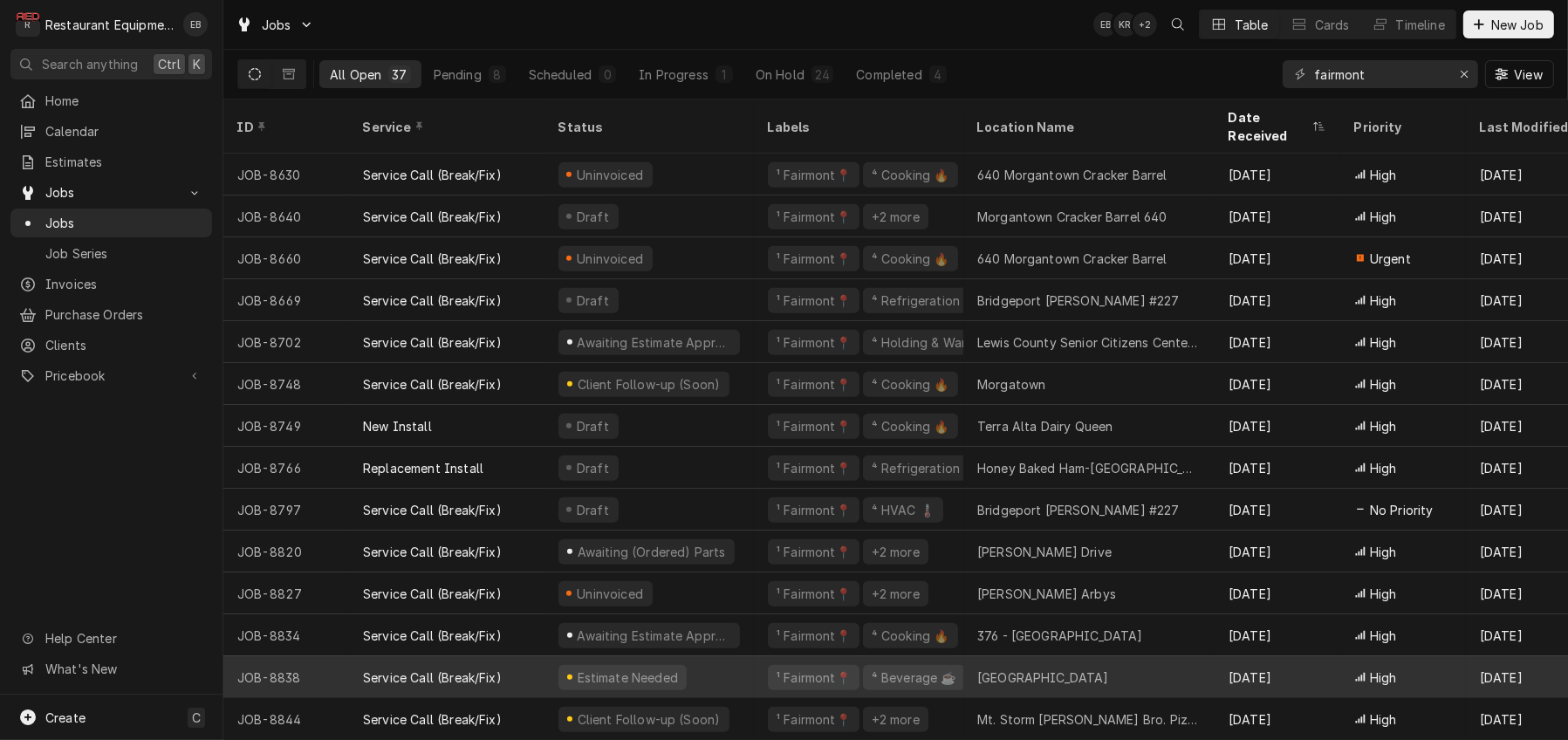
click at [754, 662] on div "Estimate Needed" at bounding box center [649, 677] width 210 height 42
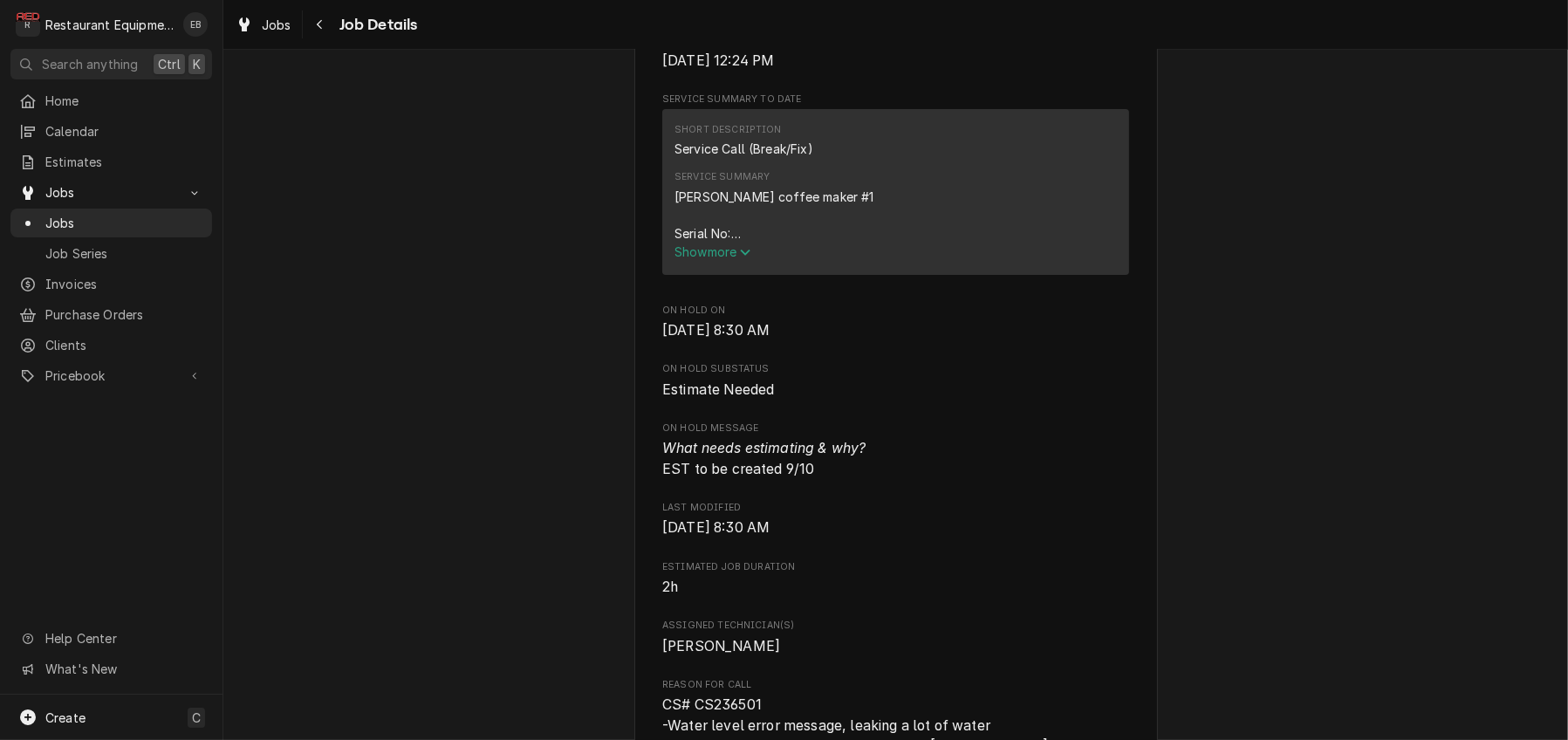
scroll to position [639, 0]
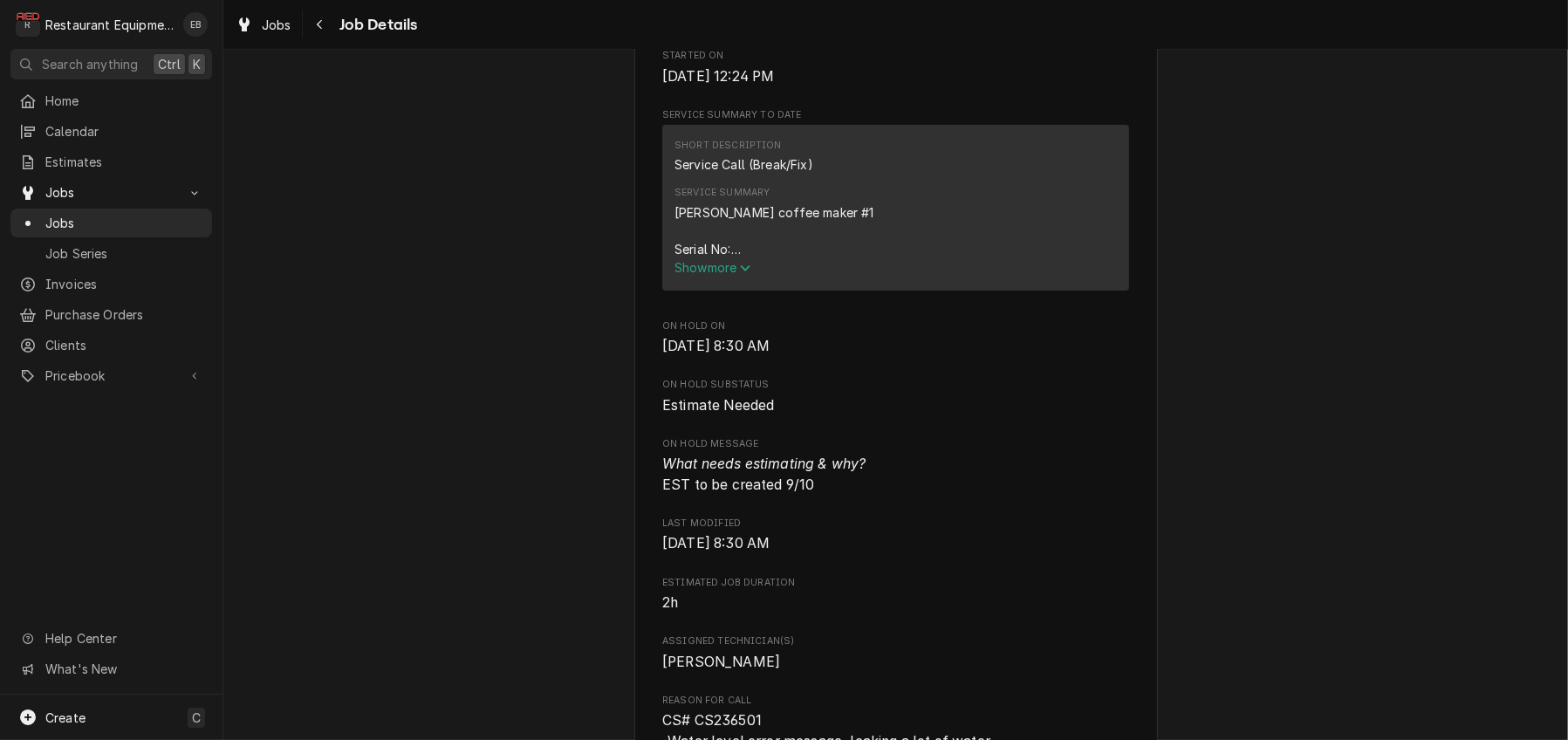
click at [716, 275] on span "Show more" at bounding box center [713, 267] width 77 height 15
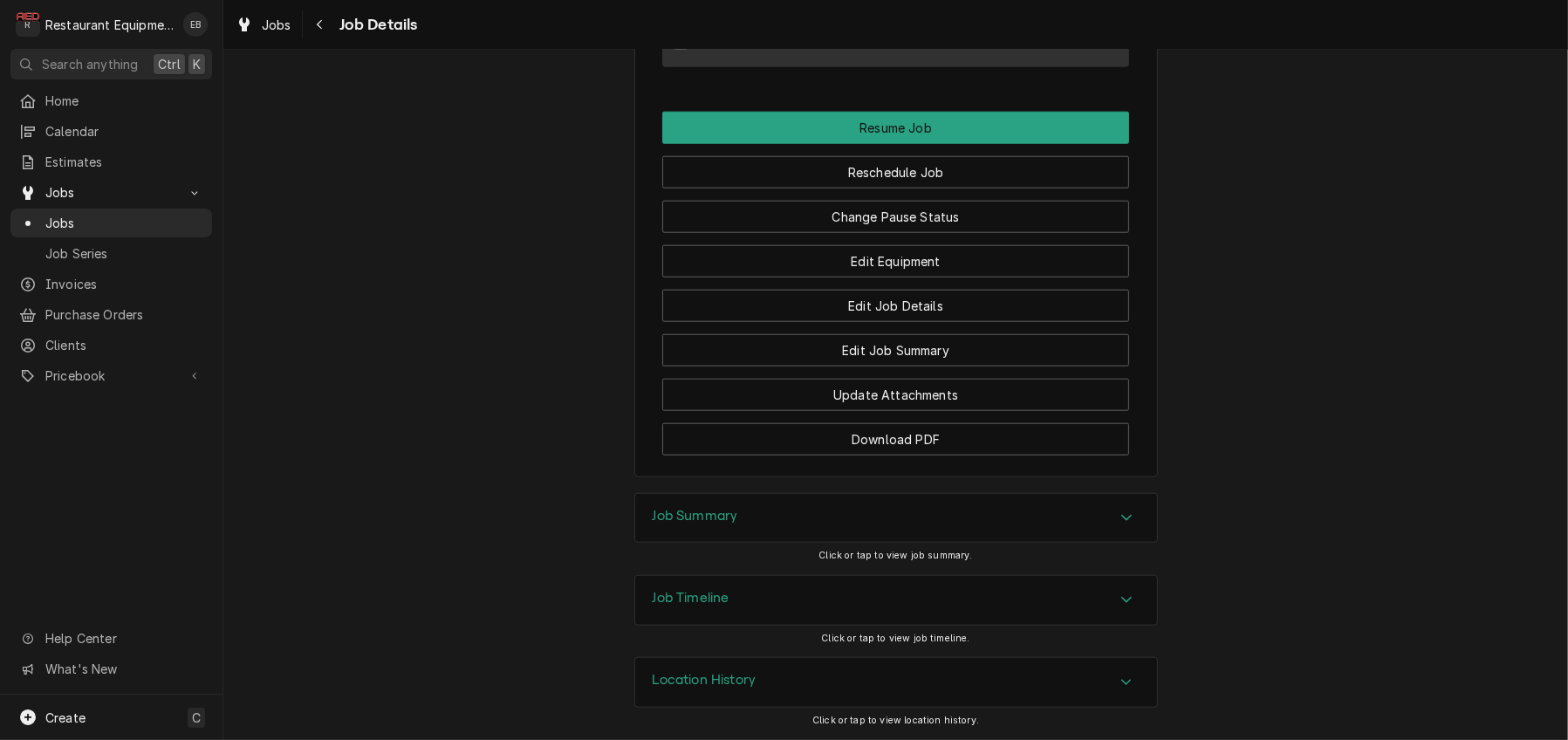
scroll to position [2599, 0]
click at [986, 594] on div "Job Timeline" at bounding box center [895, 600] width 522 height 49
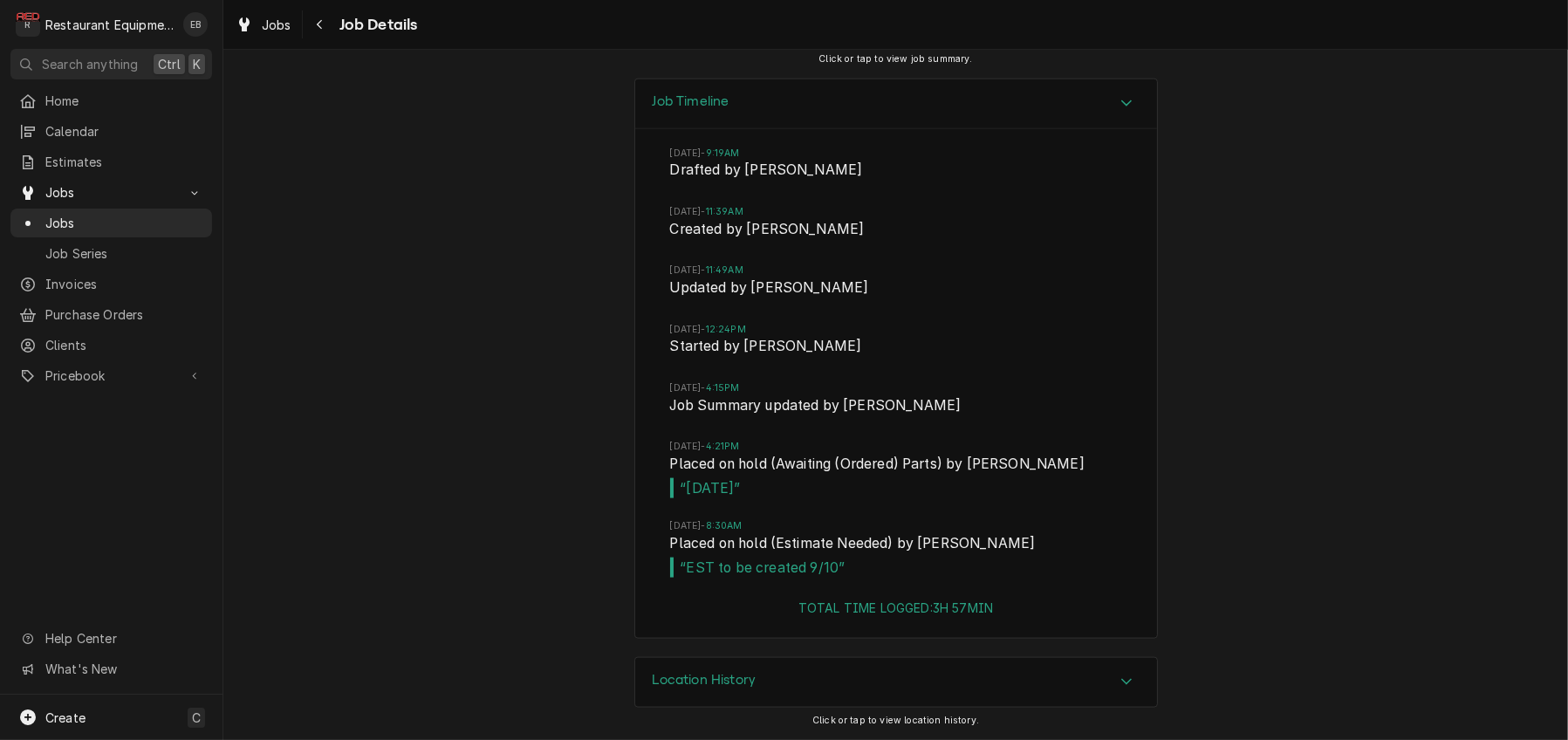
scroll to position [3122, 0]
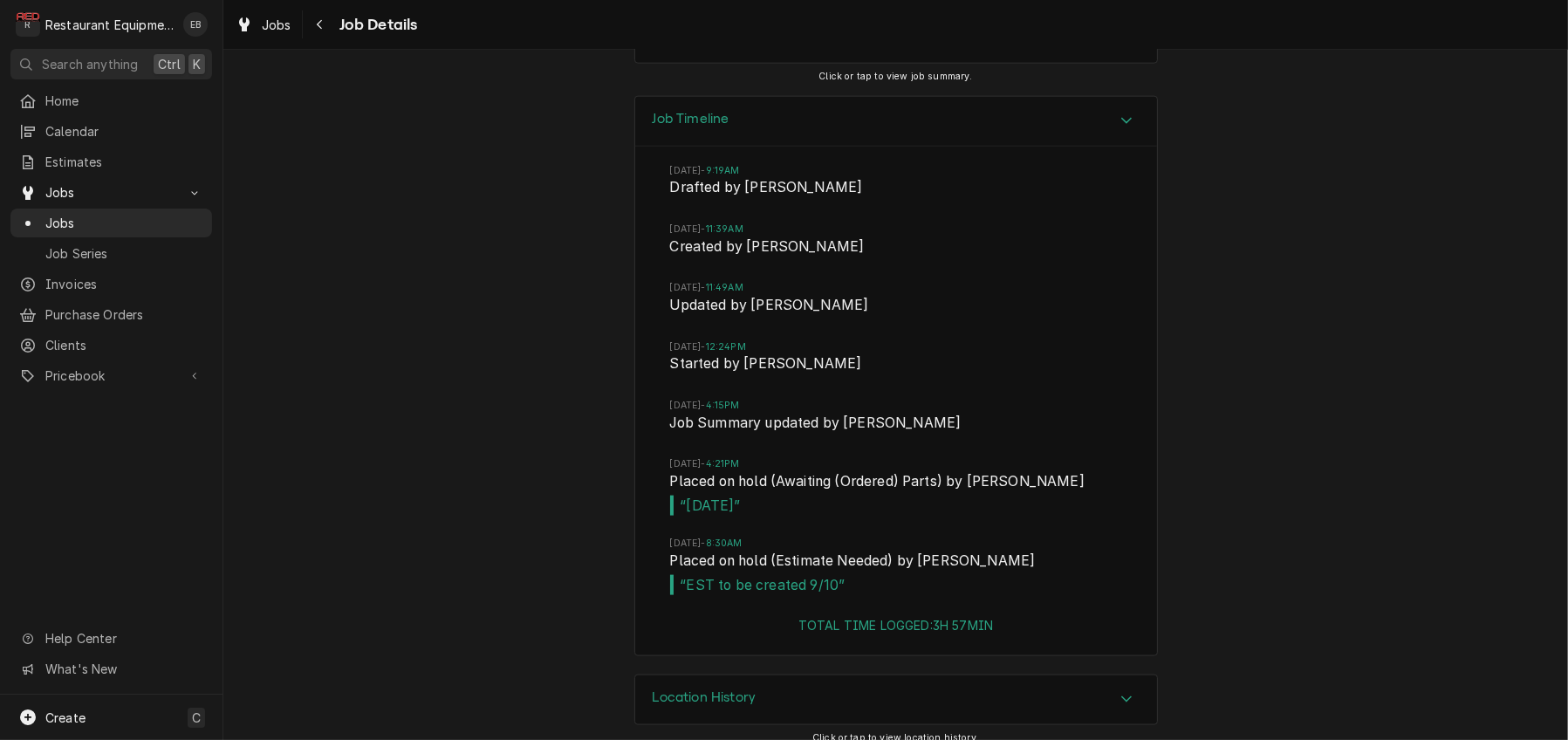
click at [1133, 127] on icon "Accordion Header" at bounding box center [1126, 120] width 12 height 14
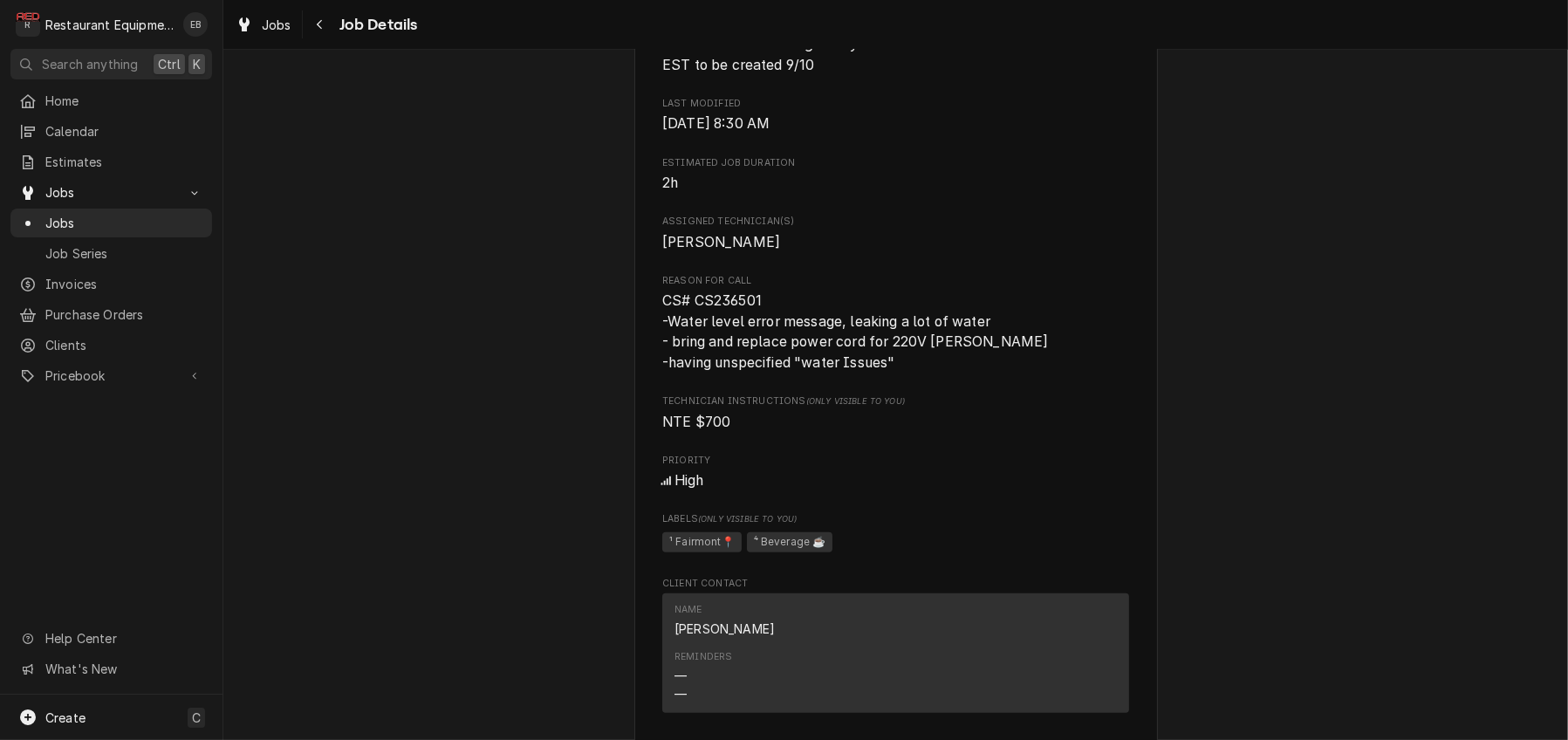
scroll to position [1610, 0]
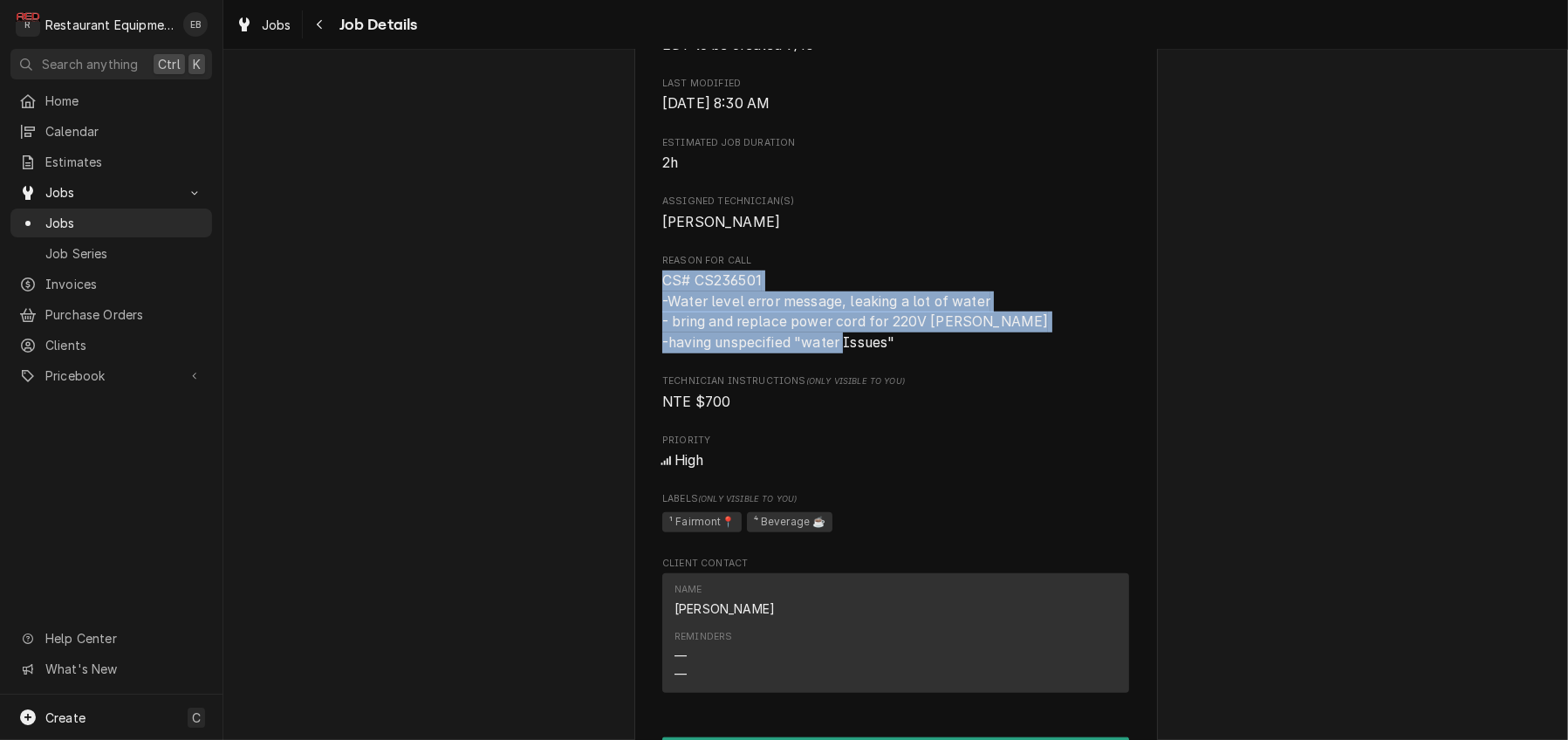
drag, startPoint x: 655, startPoint y: 525, endPoint x: 899, endPoint y: 588, distance: 252.0
click at [899, 353] on span "CS# CS236501 -Water level error message, leaking a lot of water - bring and rep…" at bounding box center [896, 311] width 467 height 83
copy span "CS# CS236501 -Water level error message, leaking a lot of water - bring and rep…"
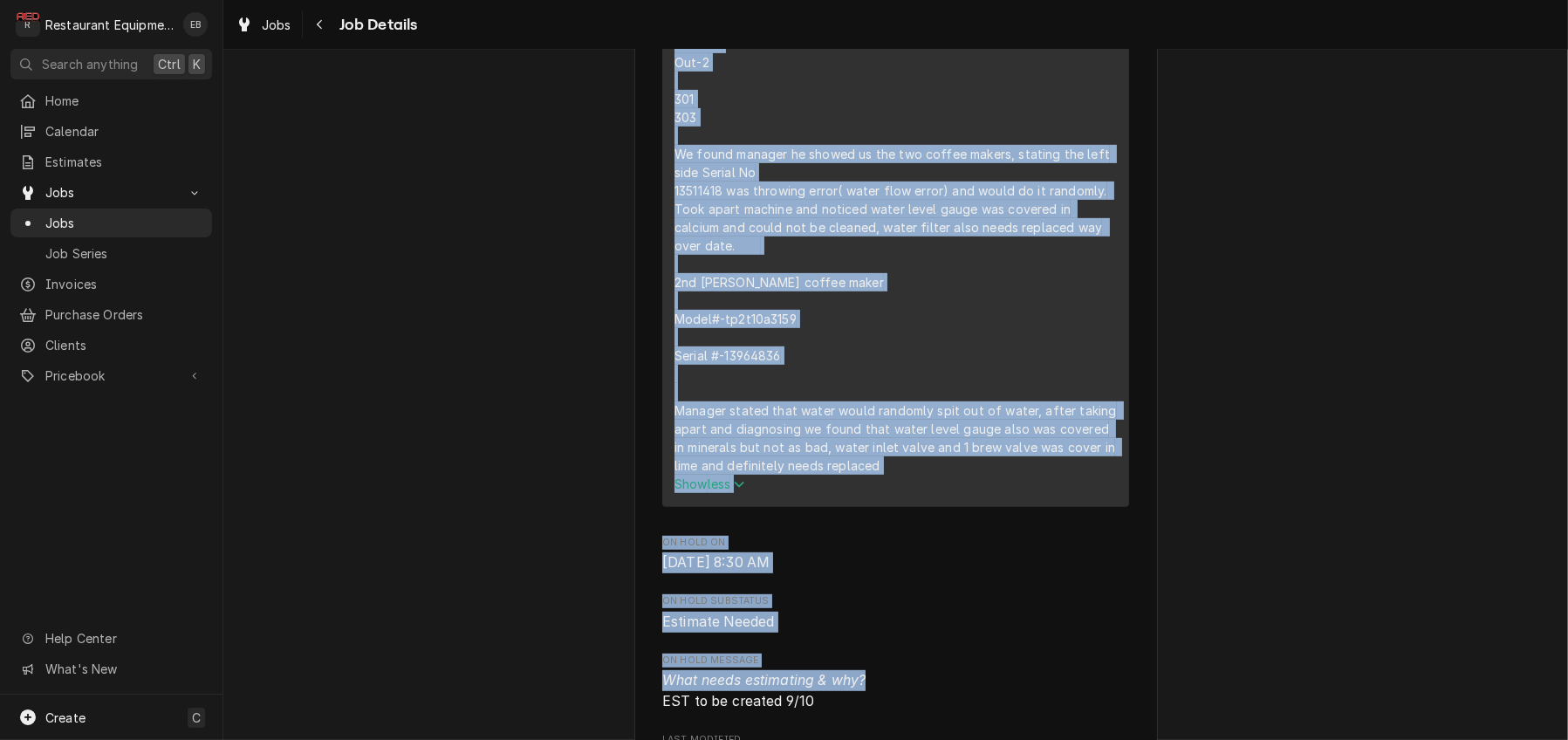
scroll to position [1517, 0]
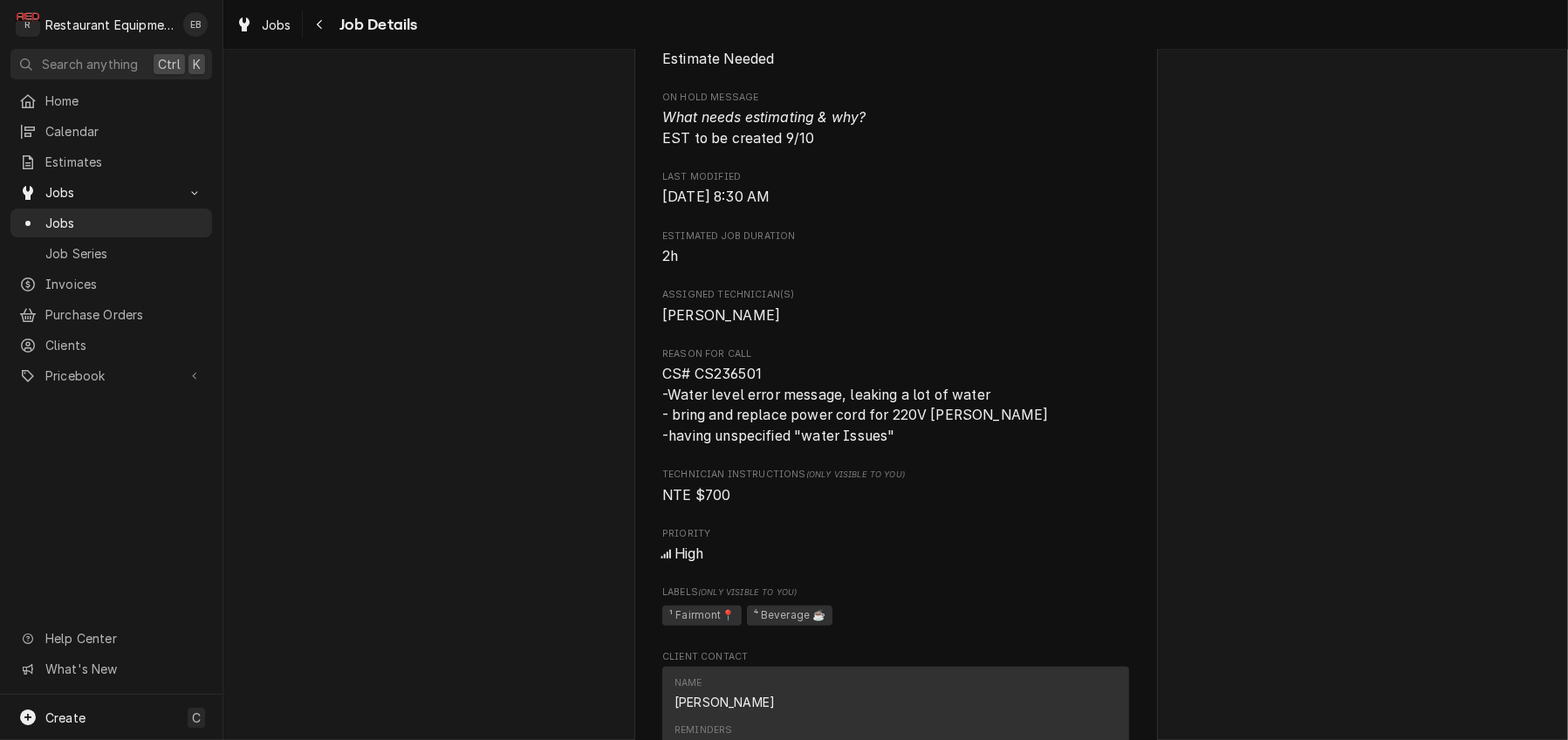
drag, startPoint x: 662, startPoint y: 135, endPoint x: 887, endPoint y: 80, distance: 231.6
copy div "Curtis coffee maker #1 Serial No: 13511418 Model No: TP2T10A3159 In-12:30 Out-2…"
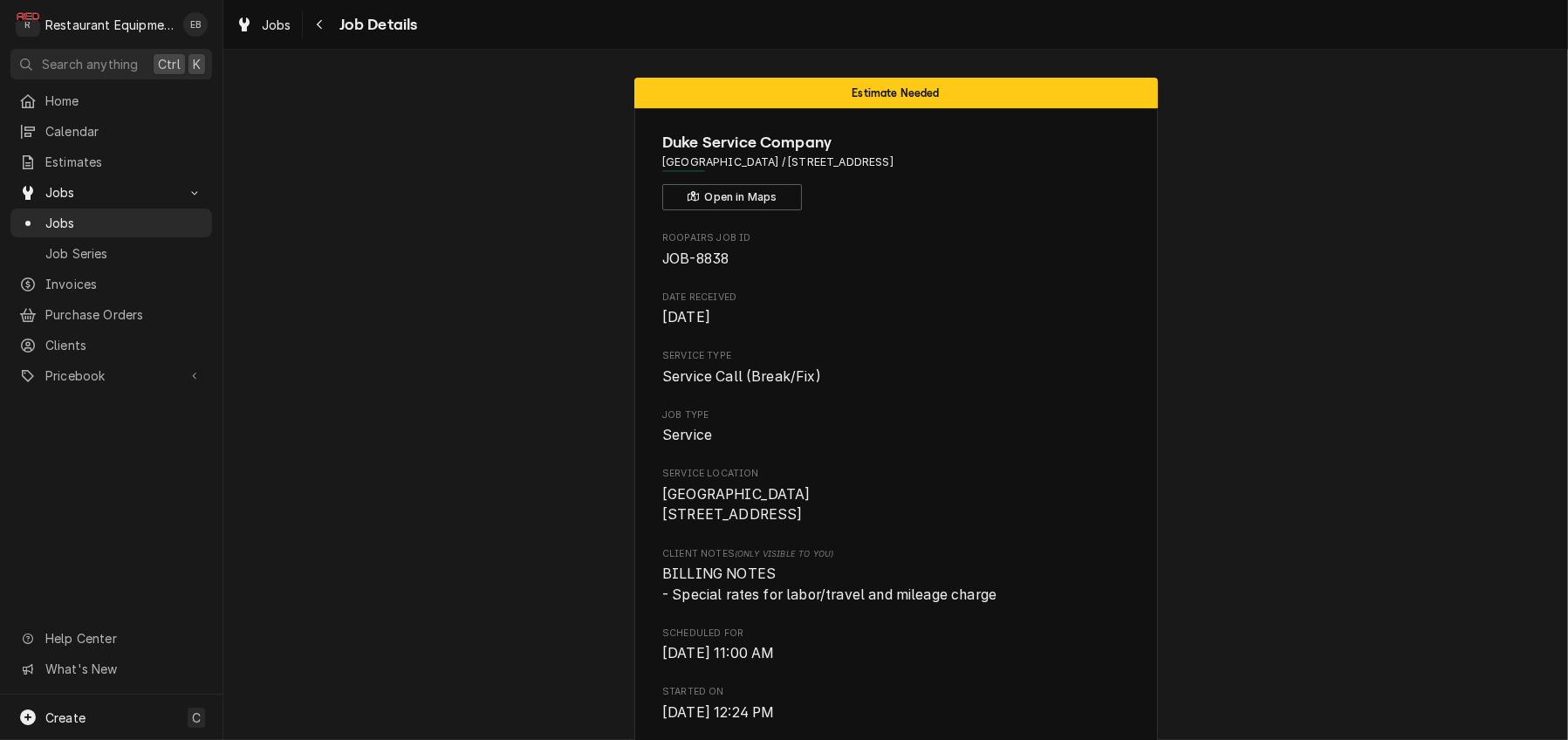
scroll to position [0, 0]
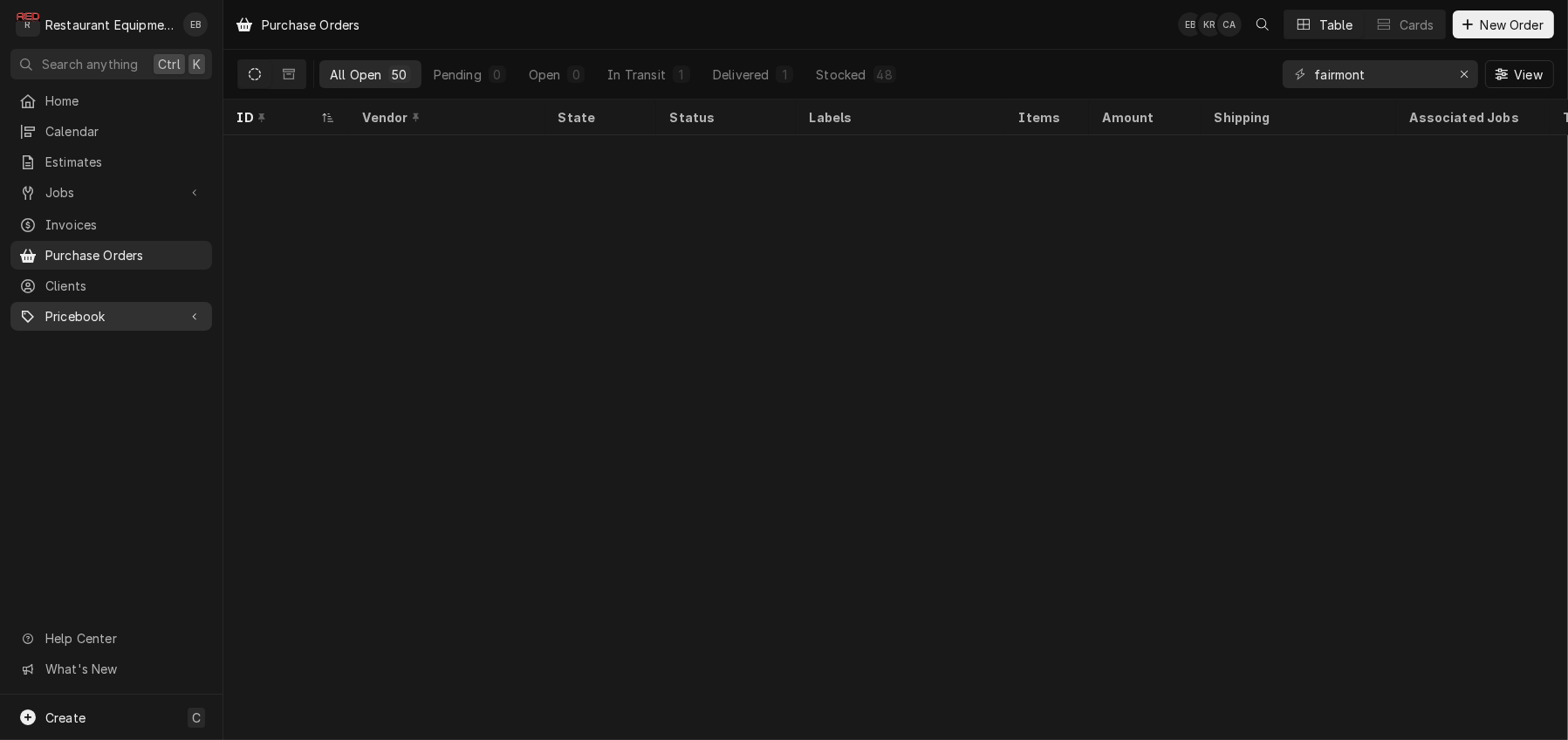
scroll to position [711, 0]
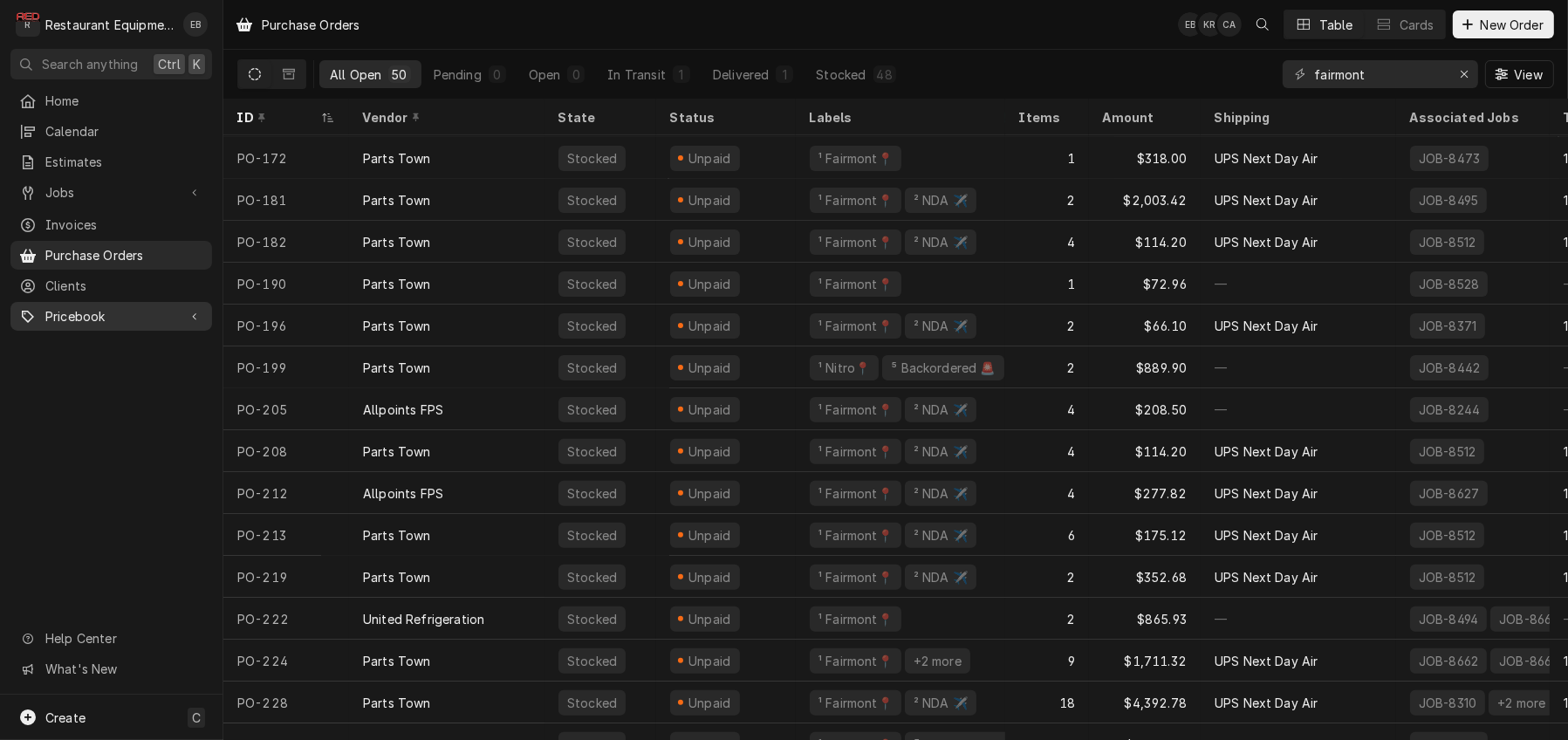
click at [142, 323] on span "Pricebook" at bounding box center [111, 316] width 132 height 19
click at [129, 386] on span "Parts & Materials" at bounding box center [124, 377] width 158 height 19
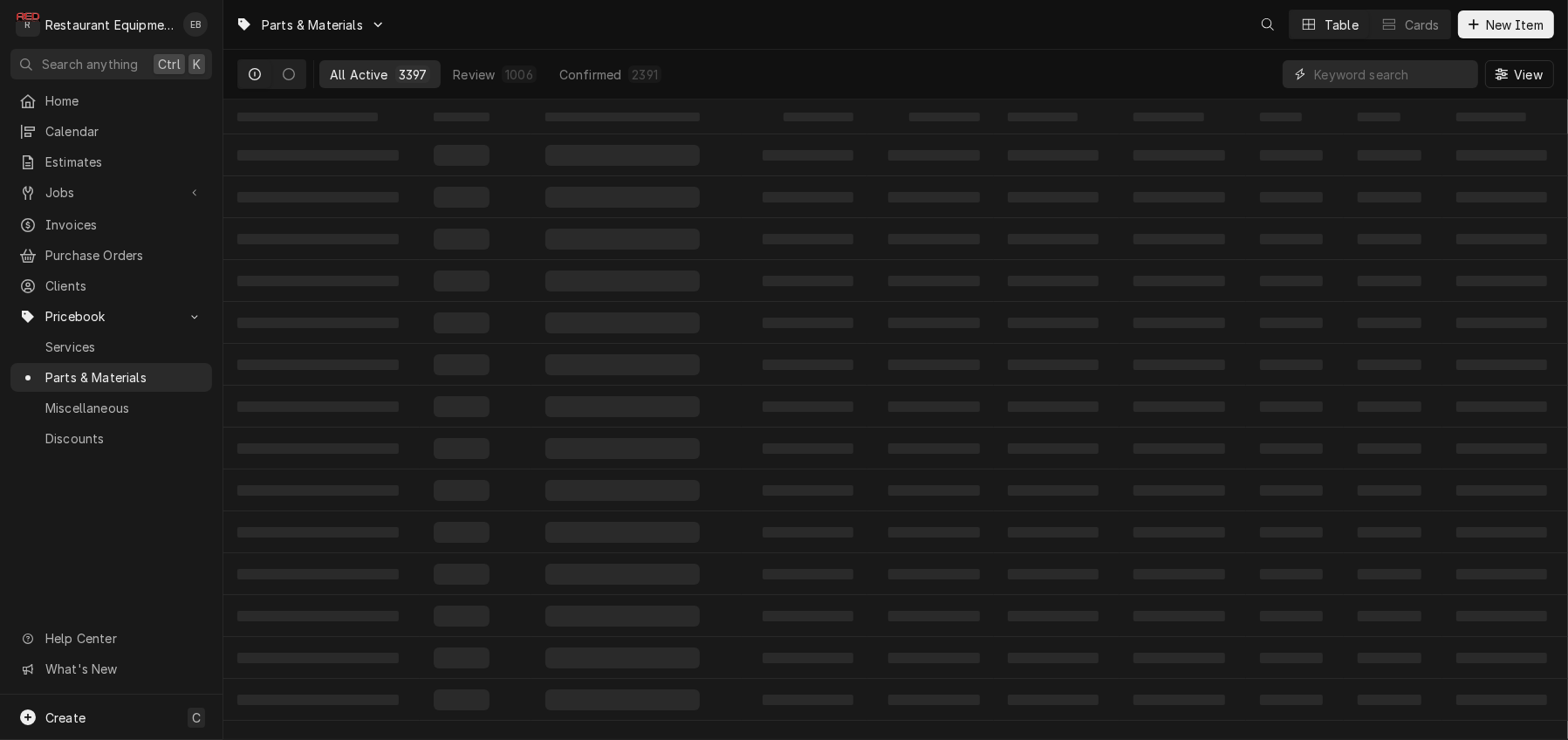
click at [1340, 81] on input "Dynamic Content Wrapper" at bounding box center [1392, 74] width 155 height 28
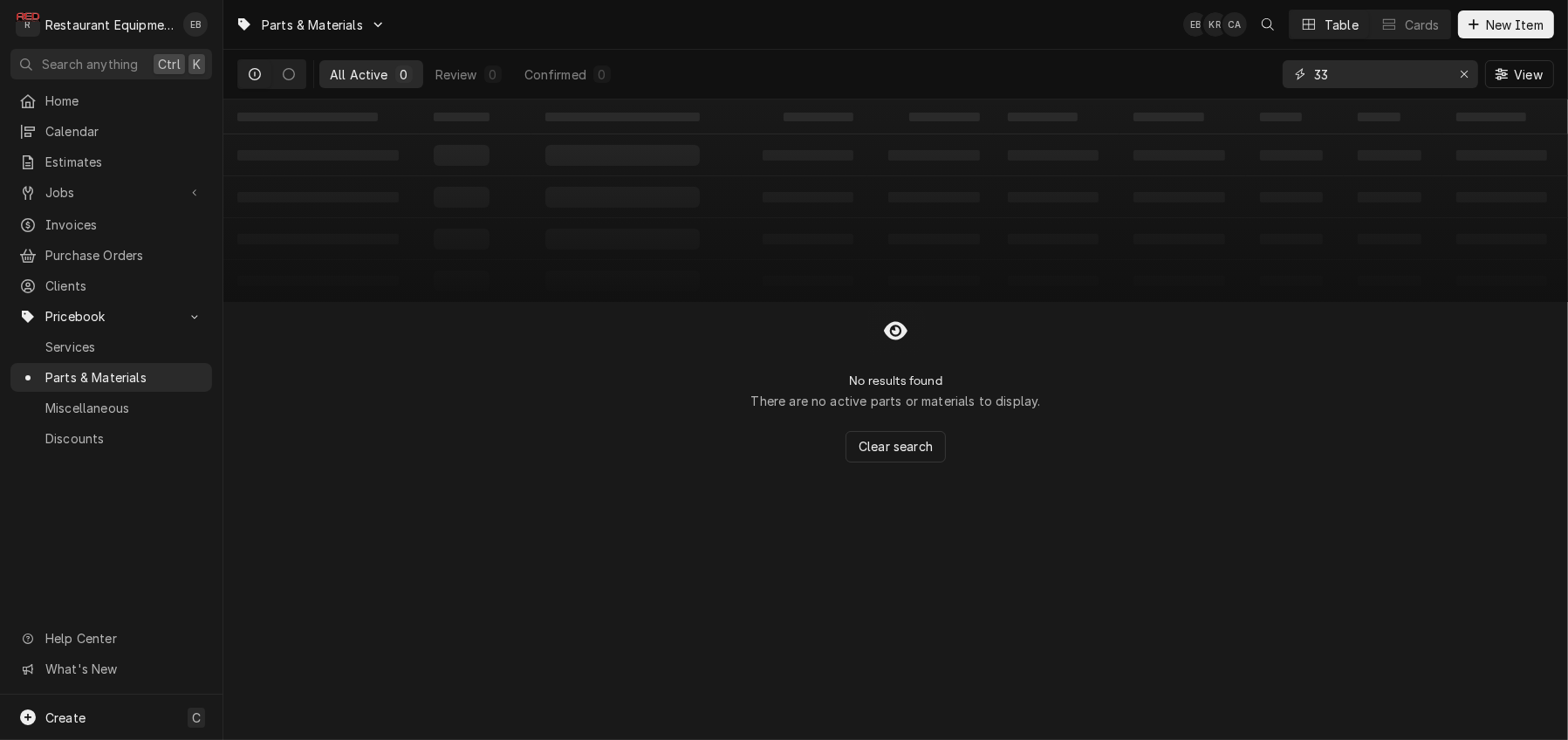
type input "3"
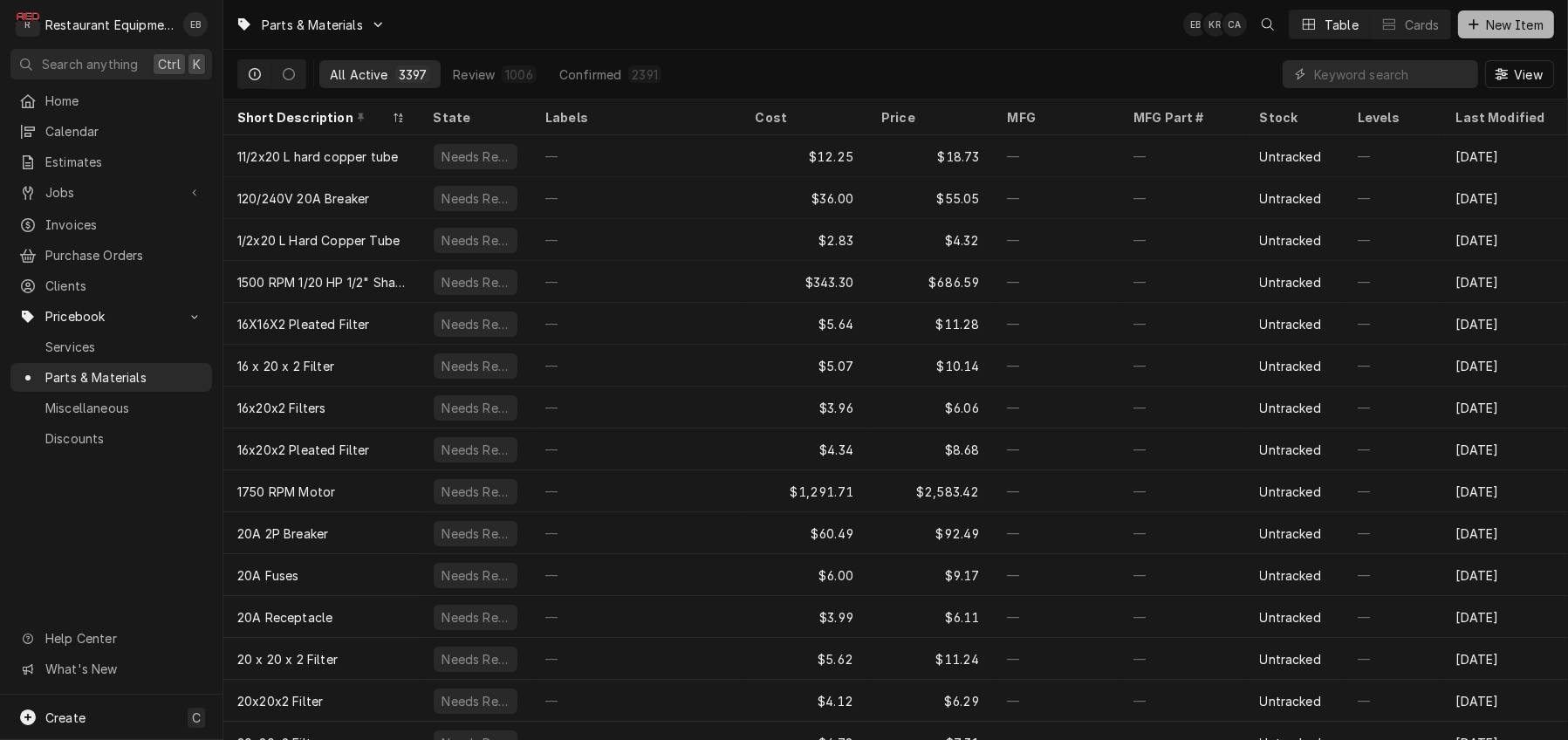
click at [1513, 36] on button "New Item" at bounding box center [1506, 24] width 96 height 28
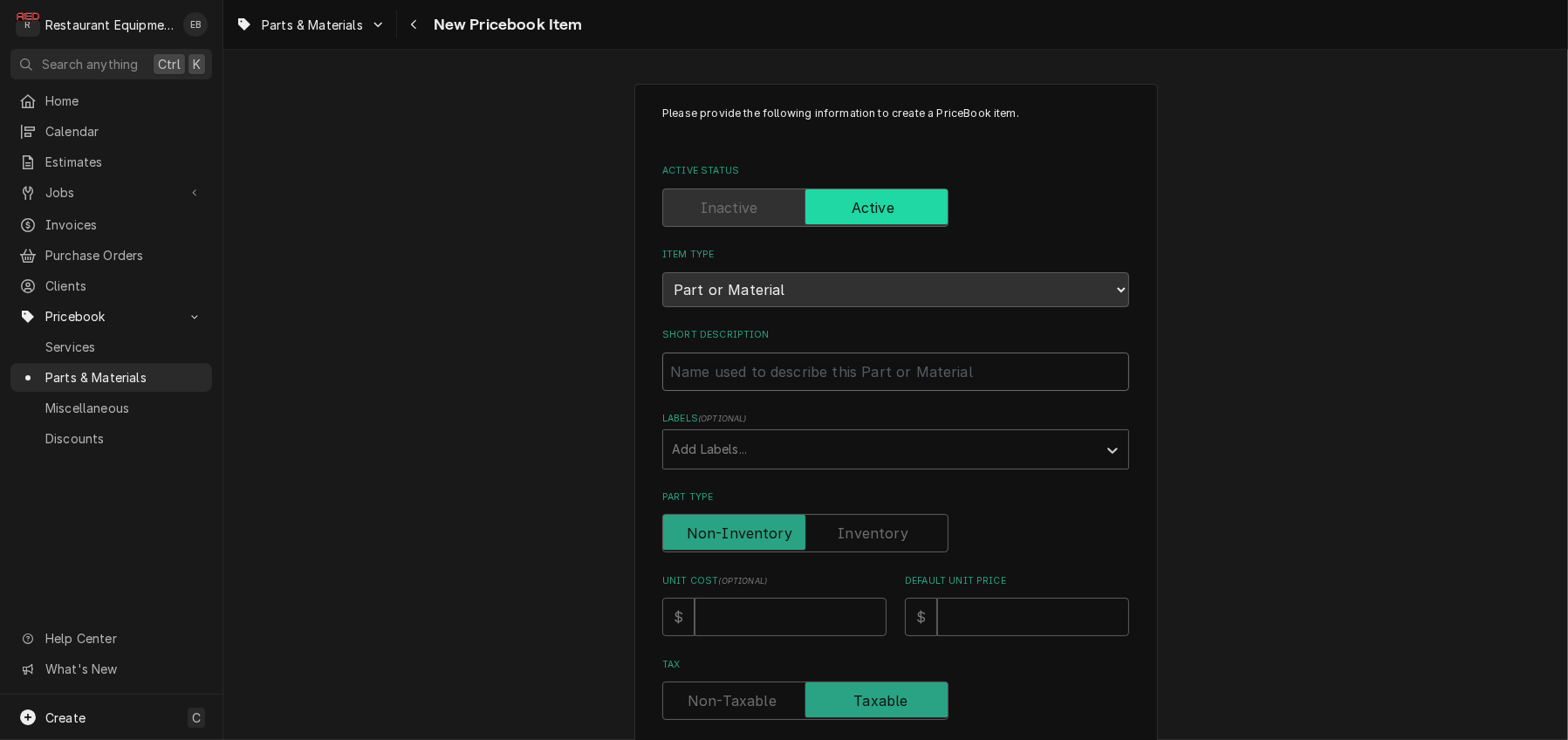
click at [818, 391] on input "Short Description" at bounding box center [896, 371] width 467 height 38
type textarea "x"
type input "S"
type textarea "x"
type input "So"
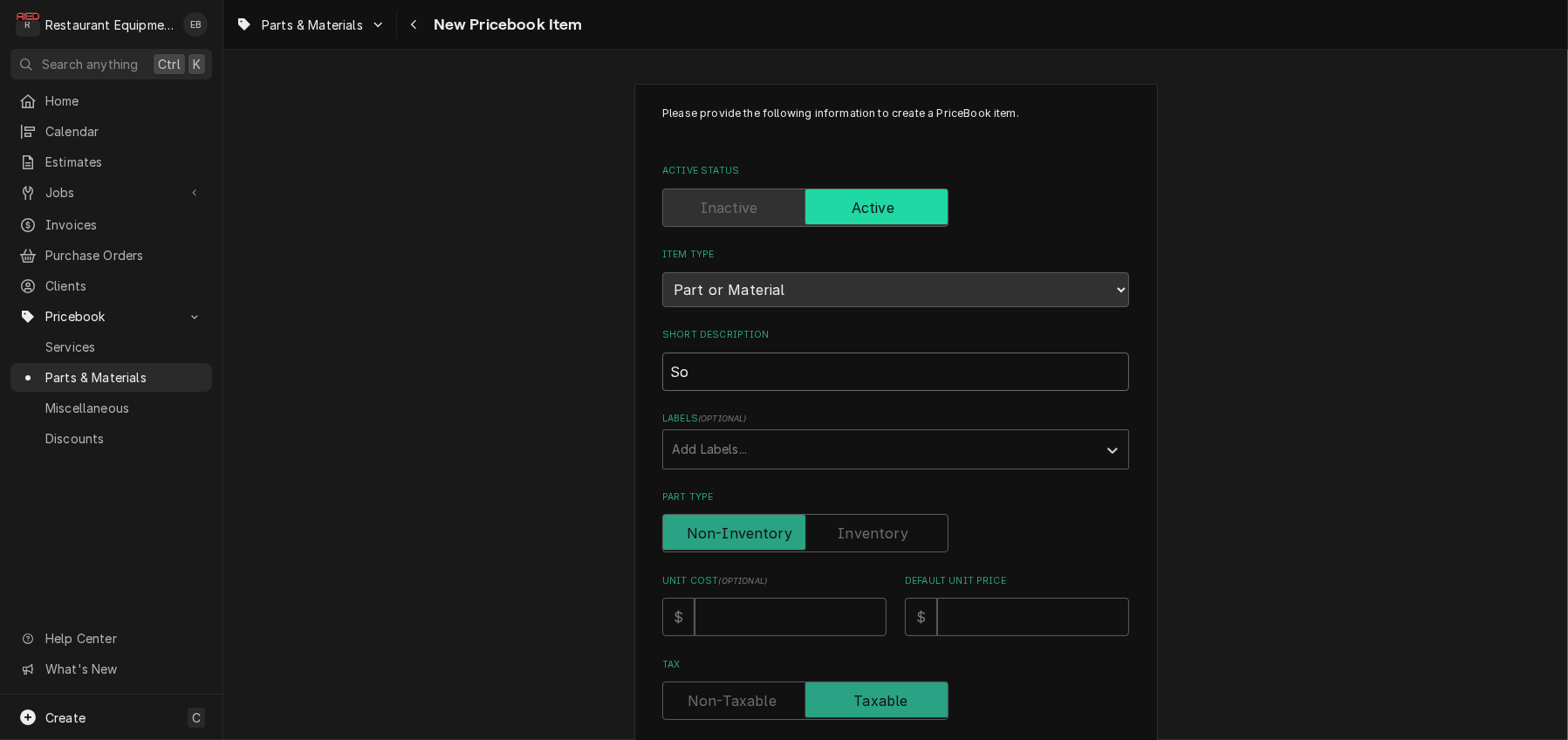
type textarea "x"
type input "Sol"
type textarea "x"
type input "Sole"
type textarea "x"
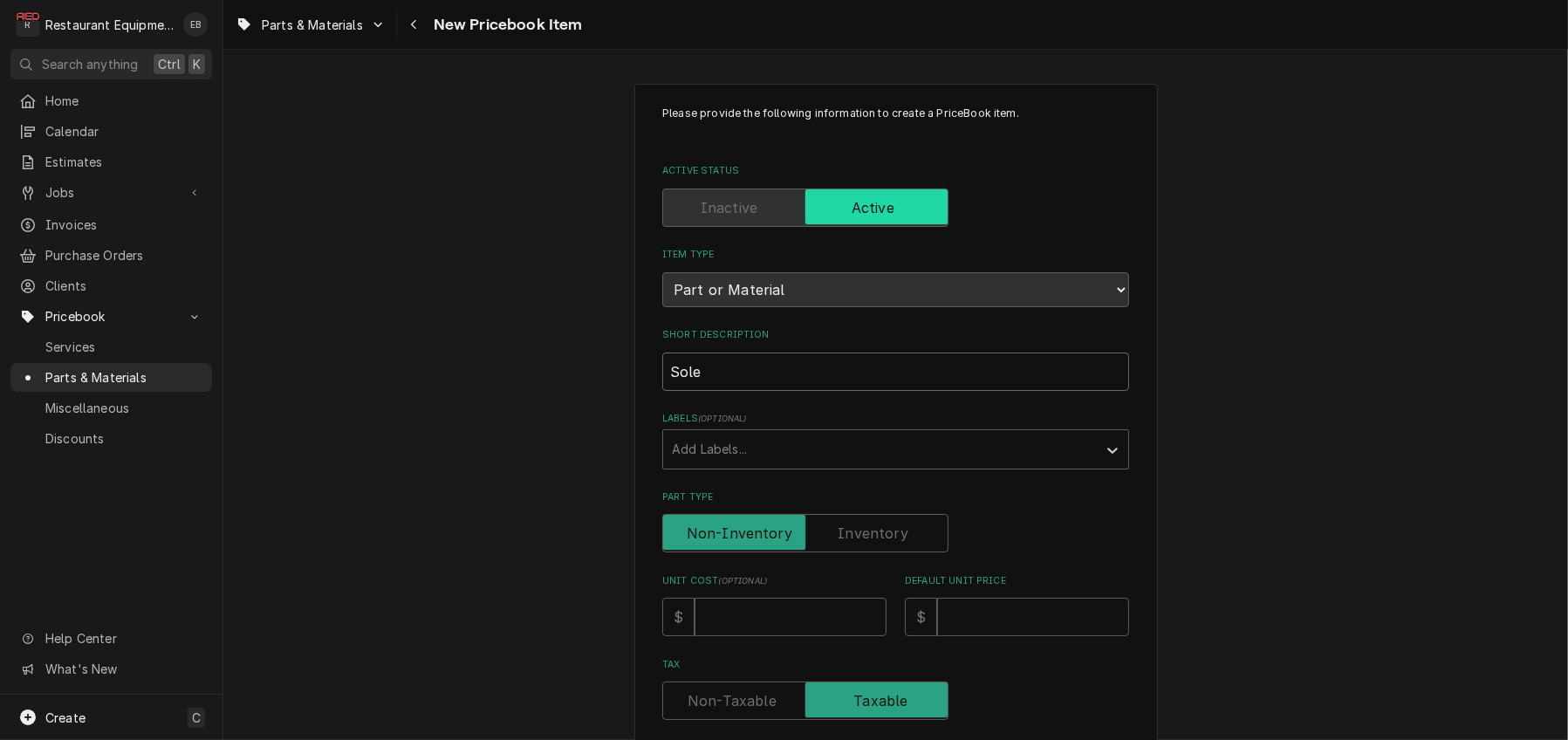
type input "Solen"
type textarea "x"
type input "Soleno"
type textarea "x"
type input "Solenoi"
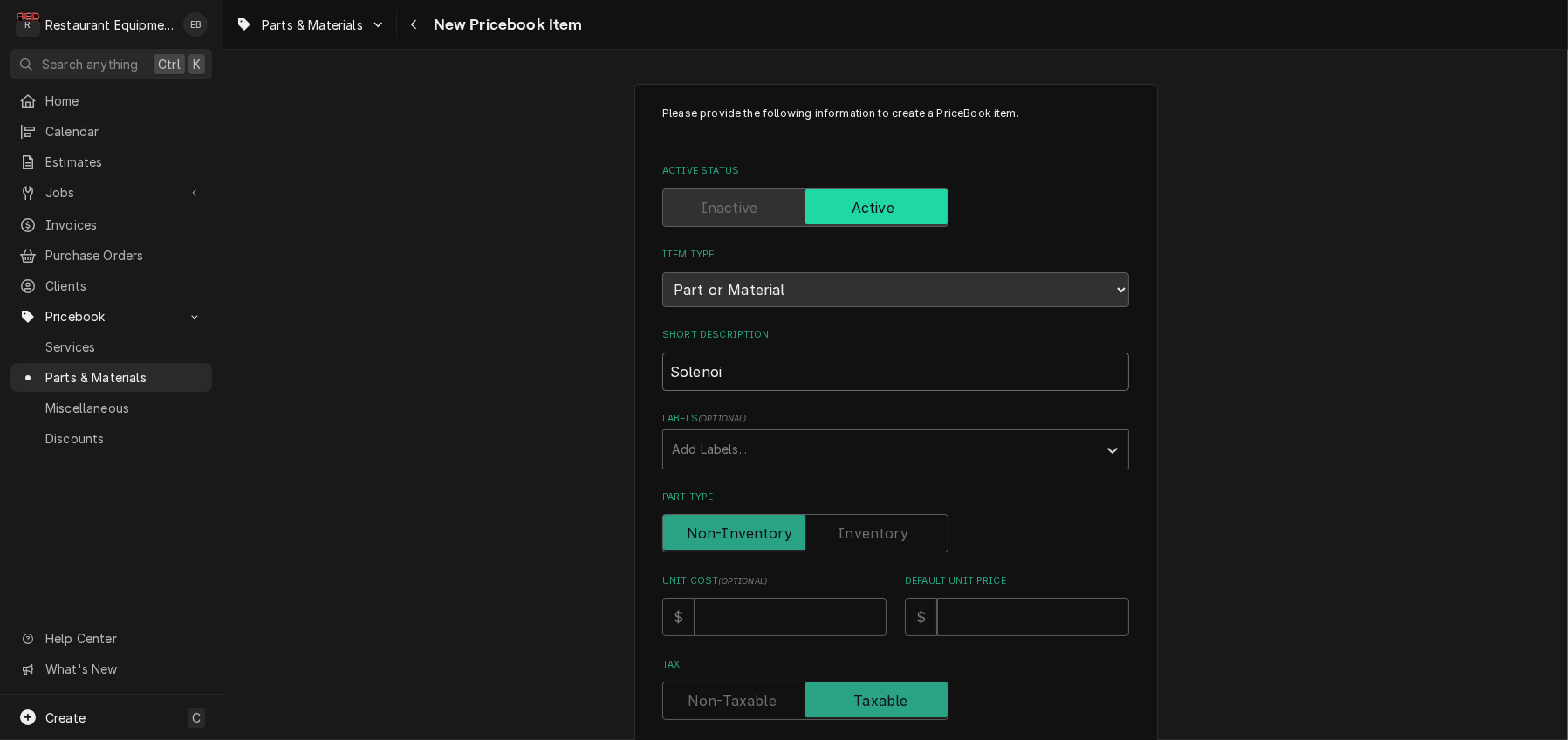
type textarea "x"
type input "Solenoid"
type textarea "x"
type input "Solenoid"
type textarea "x"
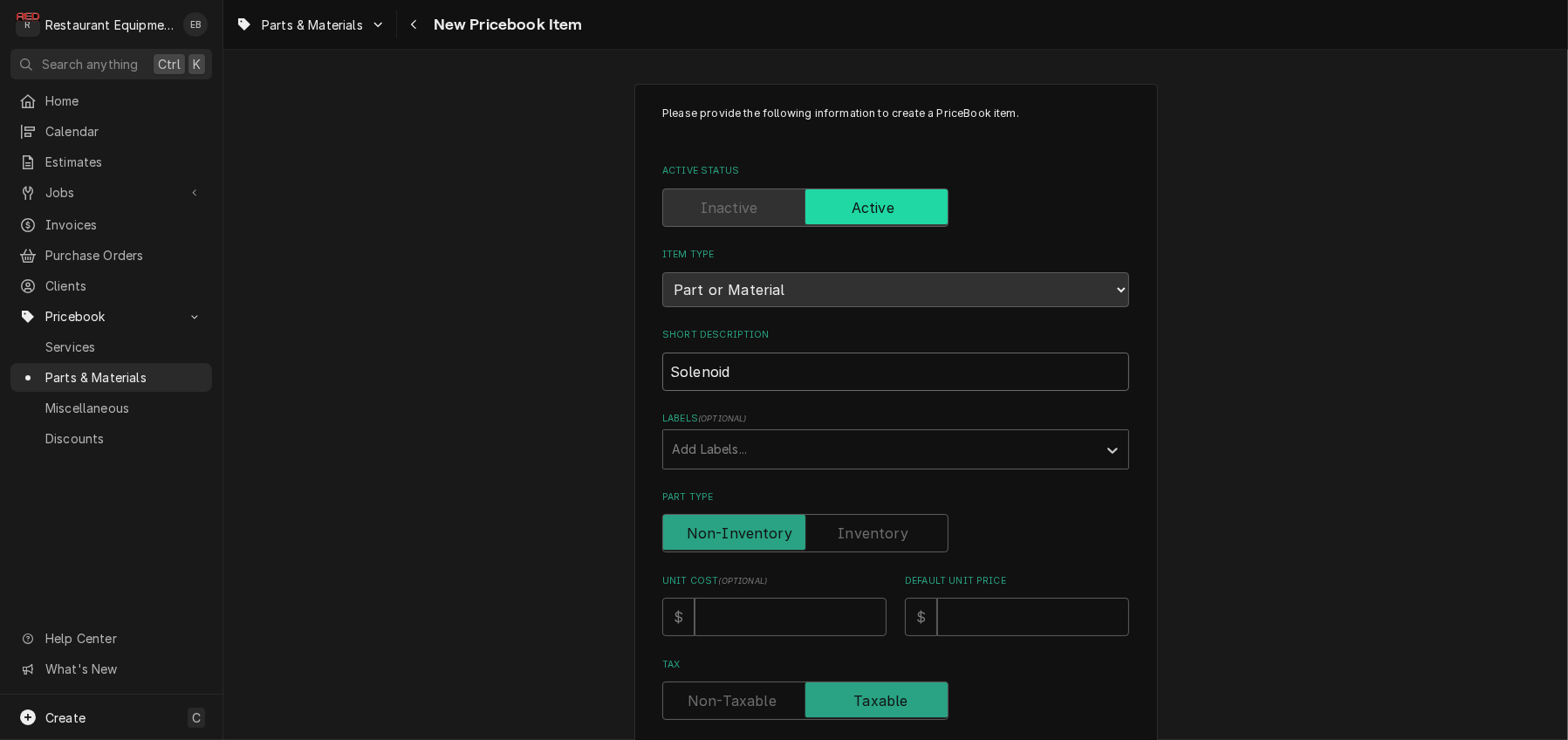
type input "Solenoid V"
type textarea "x"
type input "Solenoid Va"
type textarea "x"
type input "Solenoid Val"
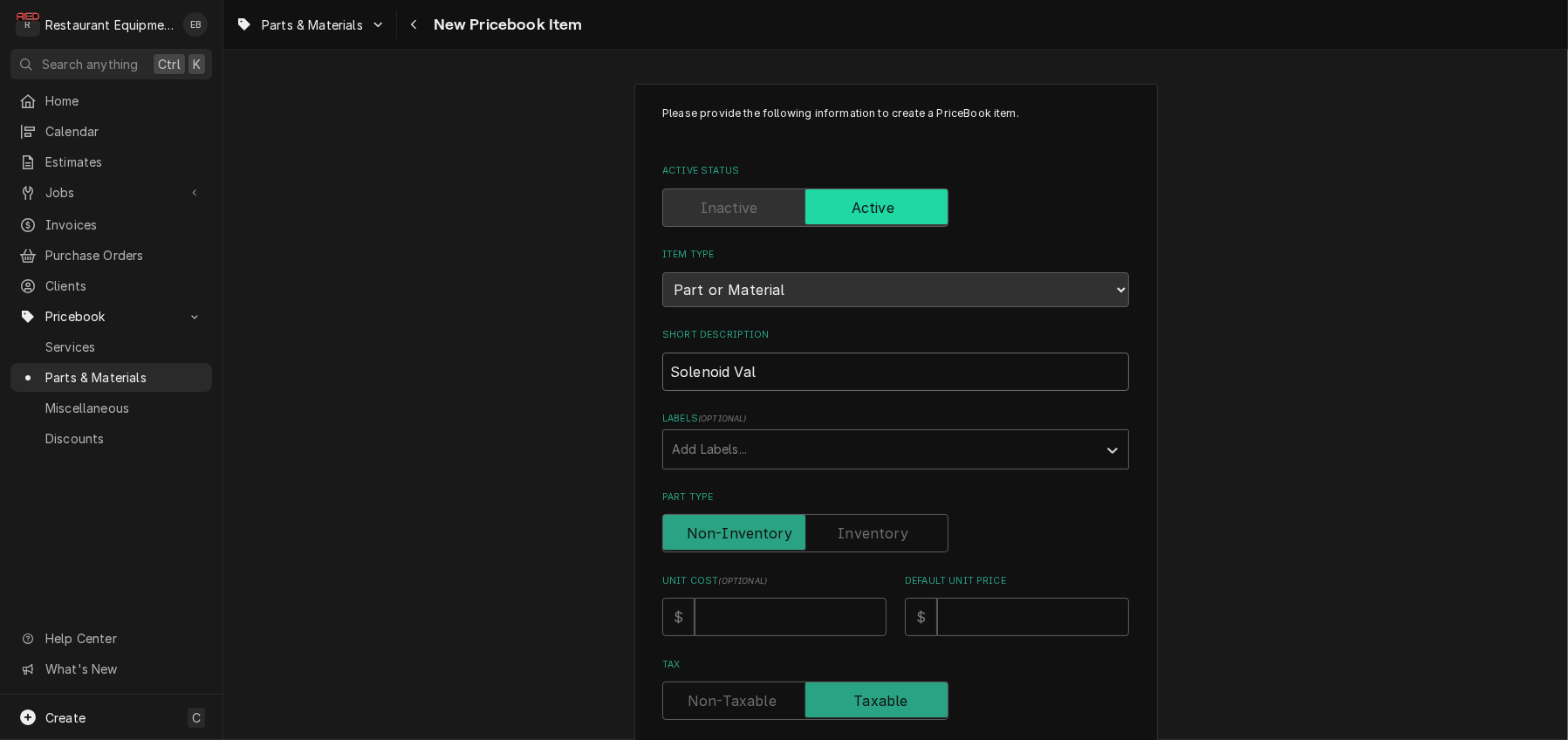
type textarea "x"
type input "Solenoid Valu"
type textarea "x"
type input "Solenoid Value"
type textarea "x"
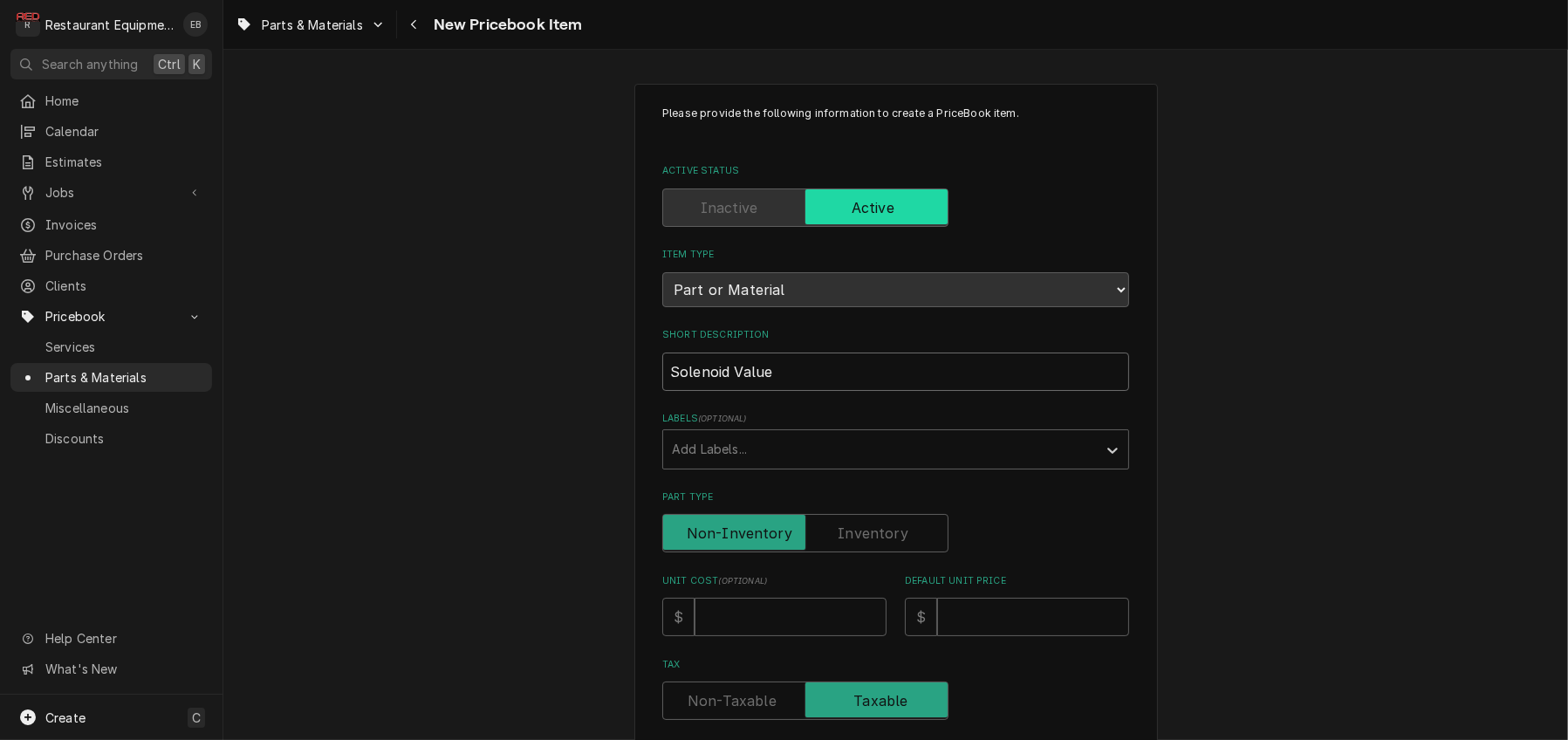
type input "Solenoid Value"
type textarea "x"
type input "Solenoid Value 1"
type textarea "x"
type input "Solenoid Value 12"
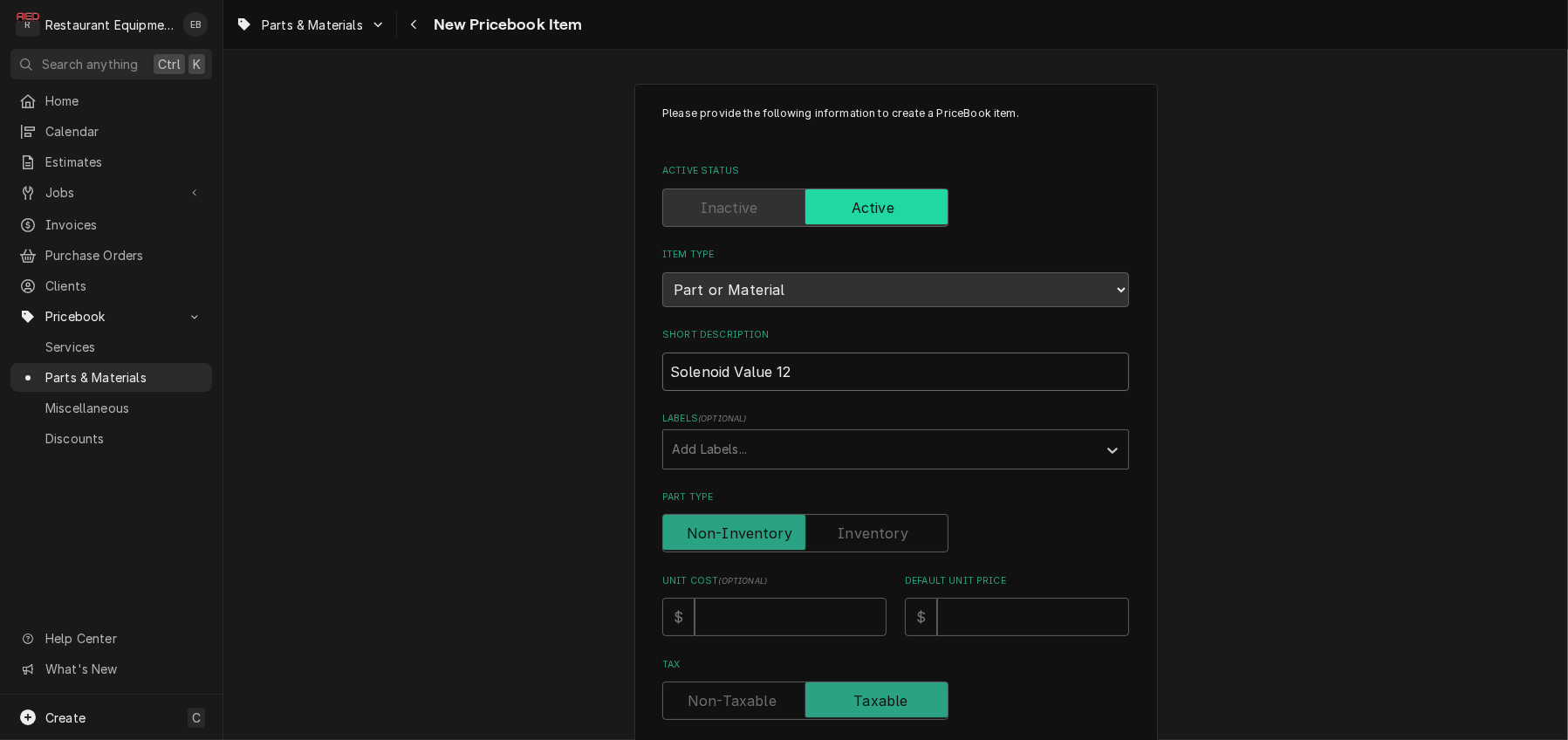
type textarea "x"
type input "Solenoid Value 120"
type textarea "x"
type input "Solenoid Value 120v"
type textarea "x"
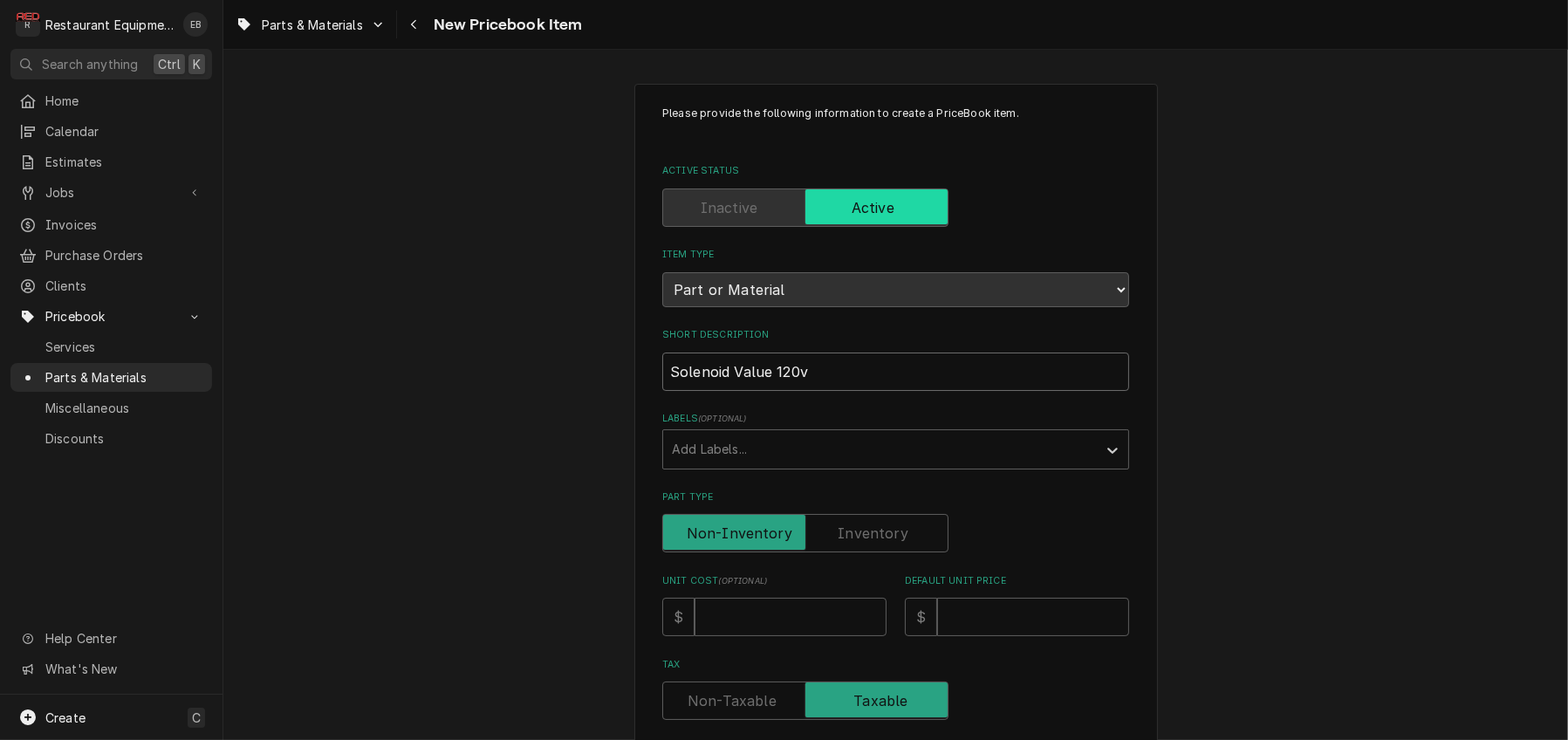
type input "Solenoid Value 120v"
type textarea "x"
type input "Solenoid Value 120v 2"
type textarea "x"
type input "Solenoid Value 120v 2g"
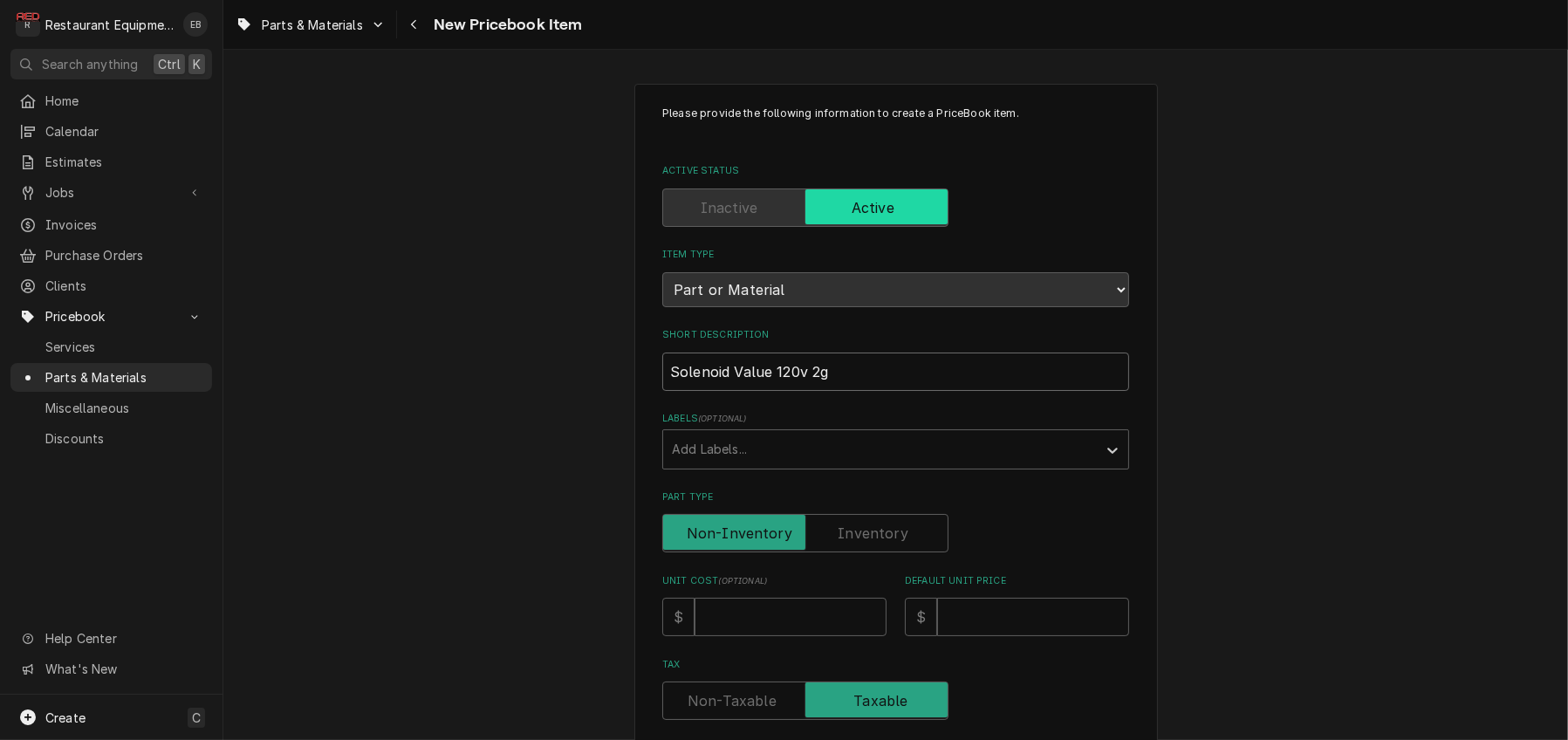
type textarea "x"
type input "Solenoid Value 120v 2gp"
type textarea "x"
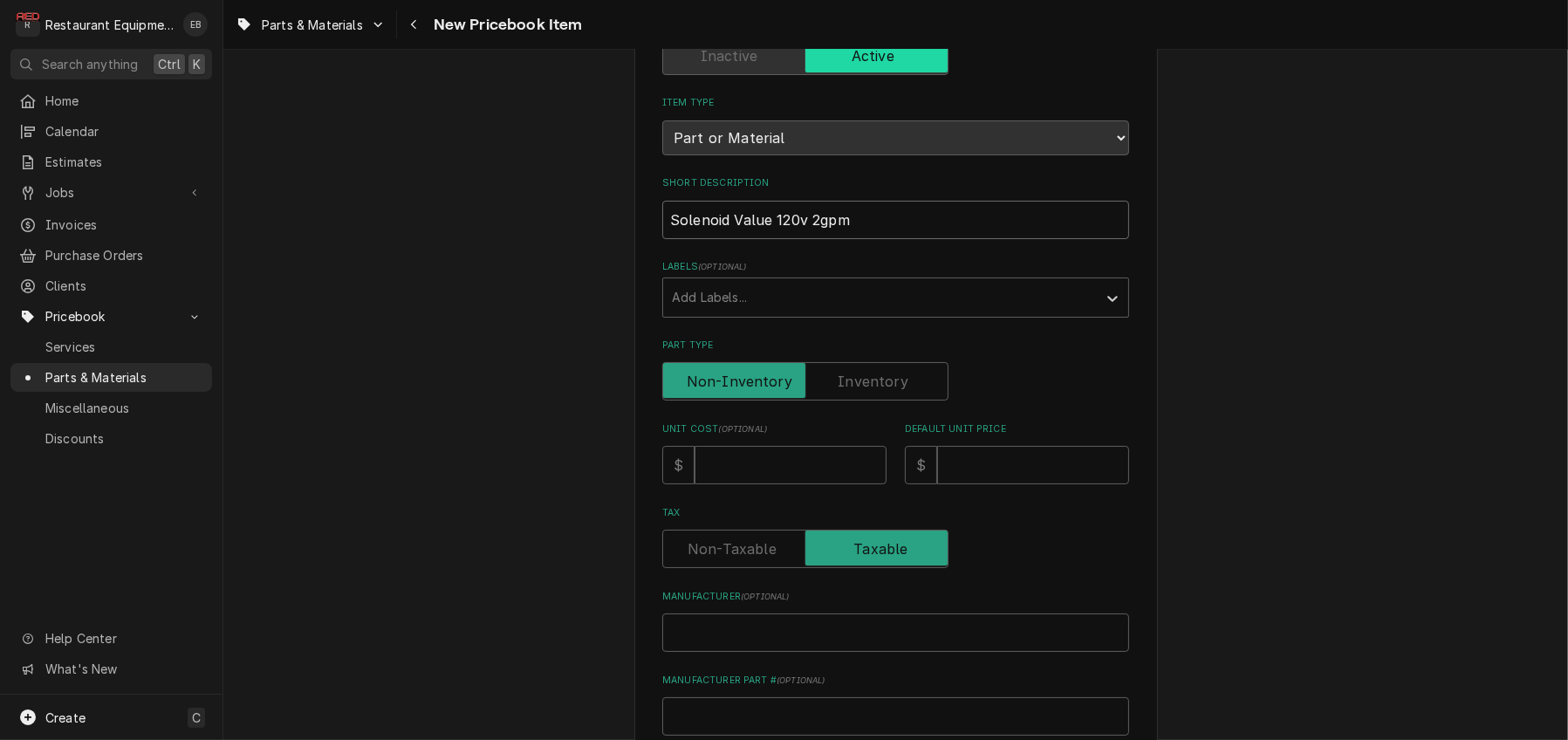
scroll to position [175, 0]
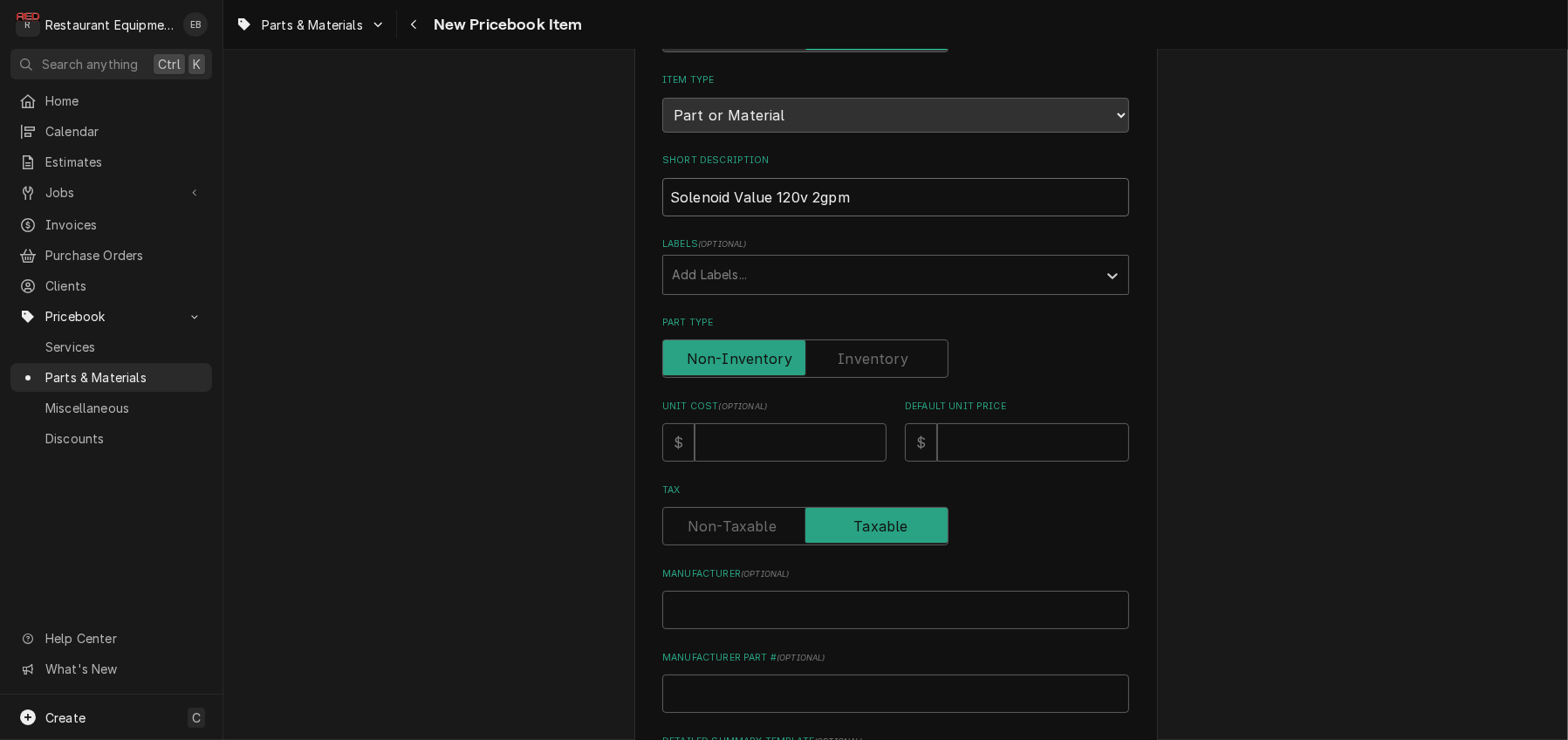
type input "Solenoid Value 120v 2gpm"
click at [792, 462] on input "Unit Cost ( optional )" at bounding box center [790, 442] width 192 height 38
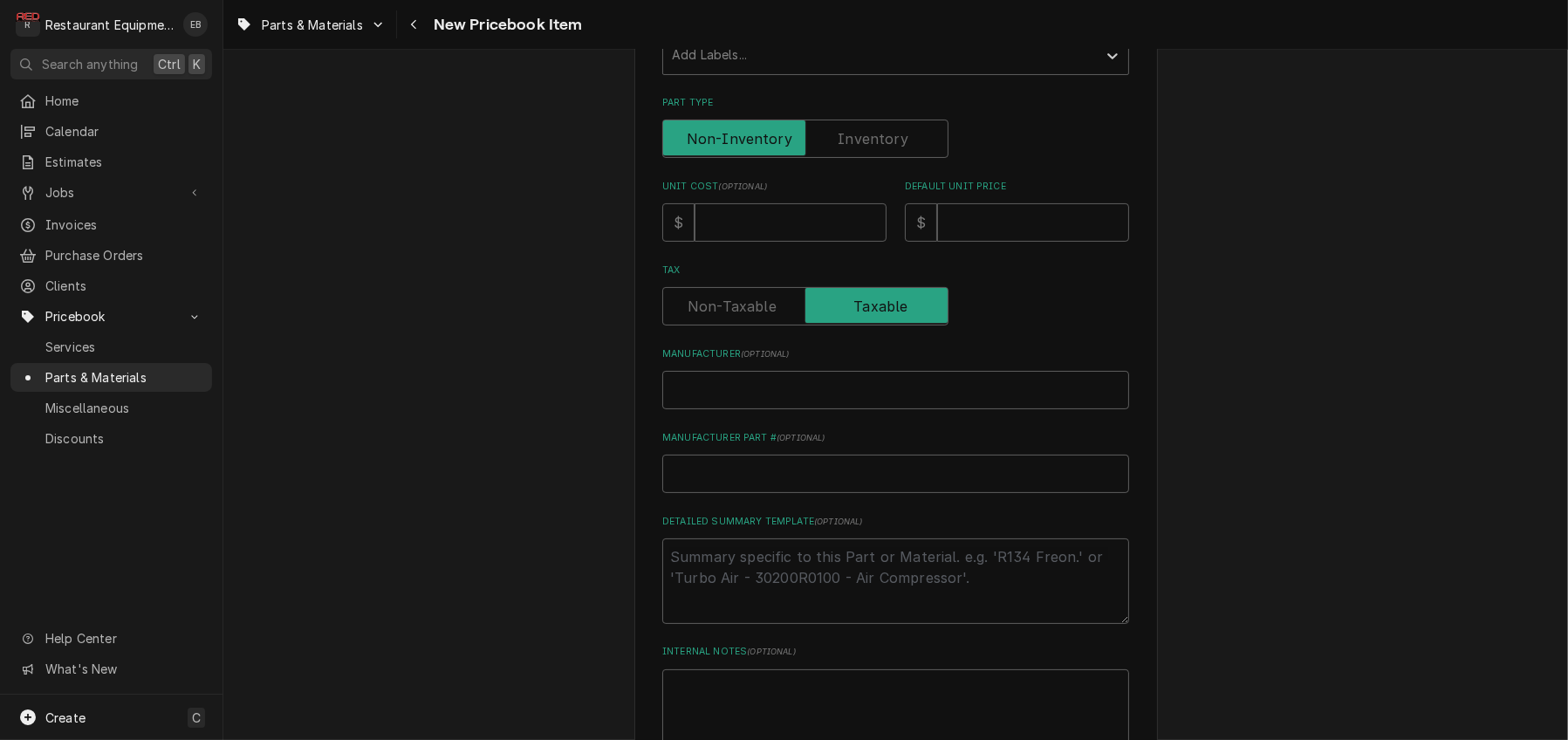
scroll to position [407, 0]
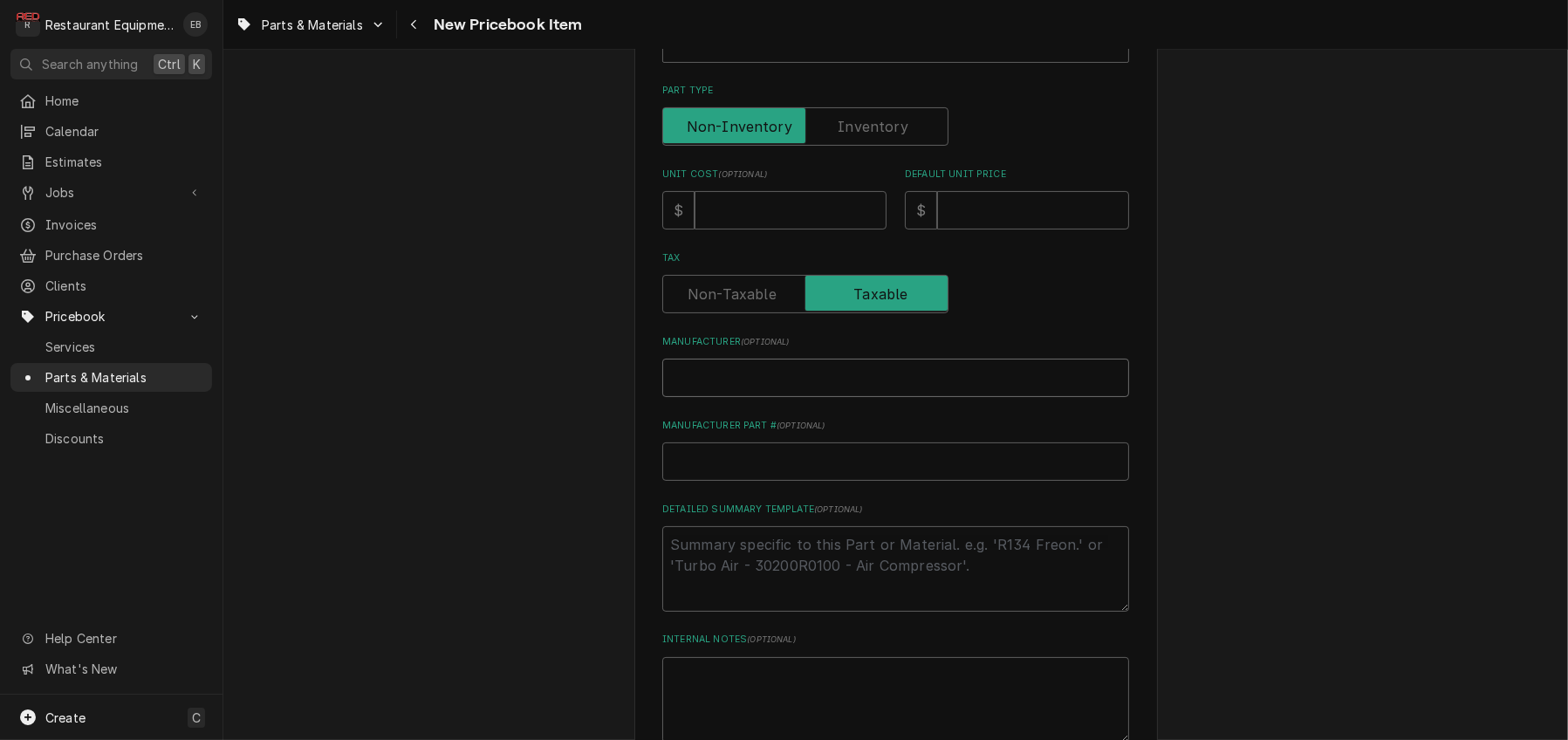
click at [760, 397] on input "Manufacturer ( optional )" at bounding box center [896, 377] width 467 height 38
type textarea "x"
type input "W"
type textarea "x"
type input "Wi"
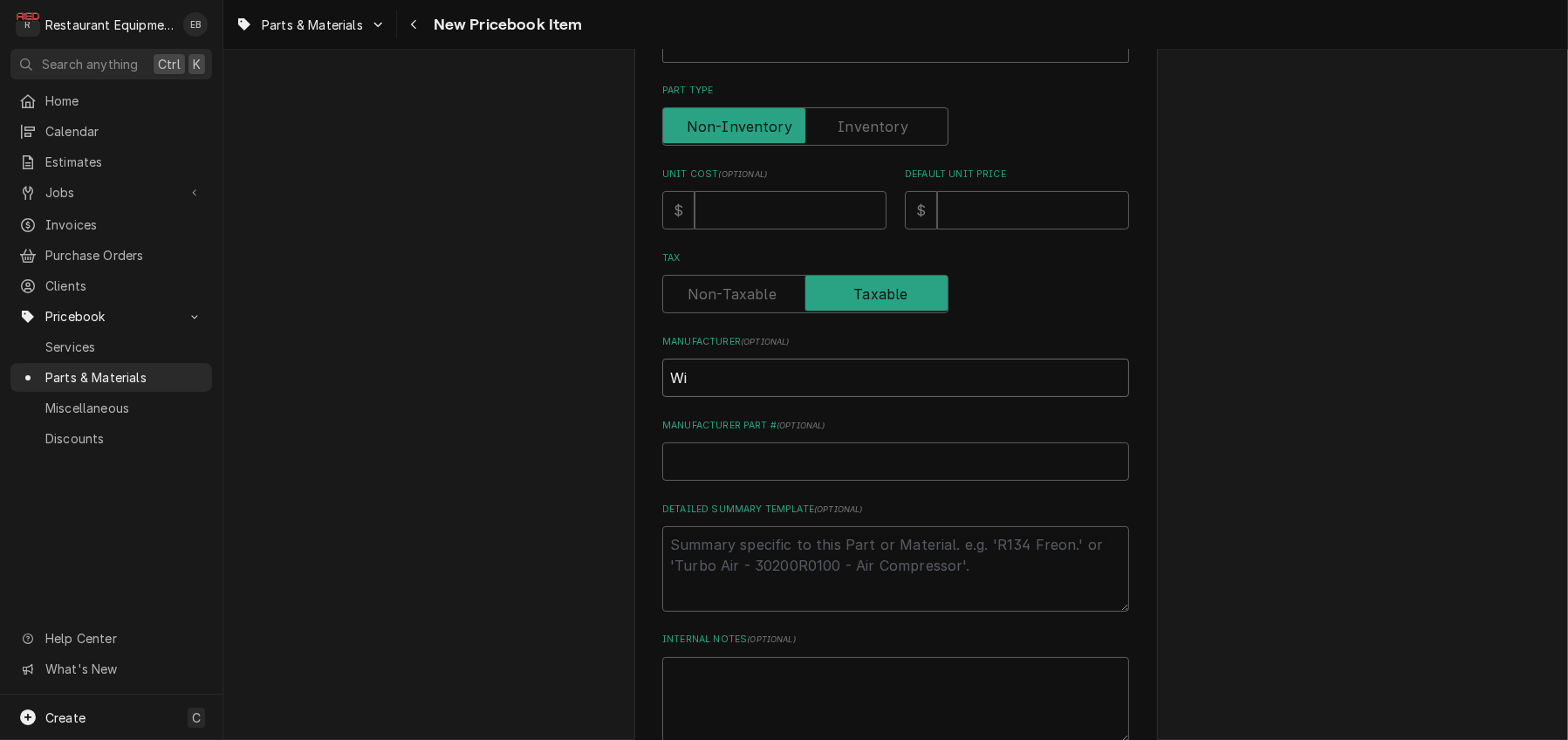
type textarea "x"
type input "Wil"
type textarea "x"
type input "Wilb"
type textarea "x"
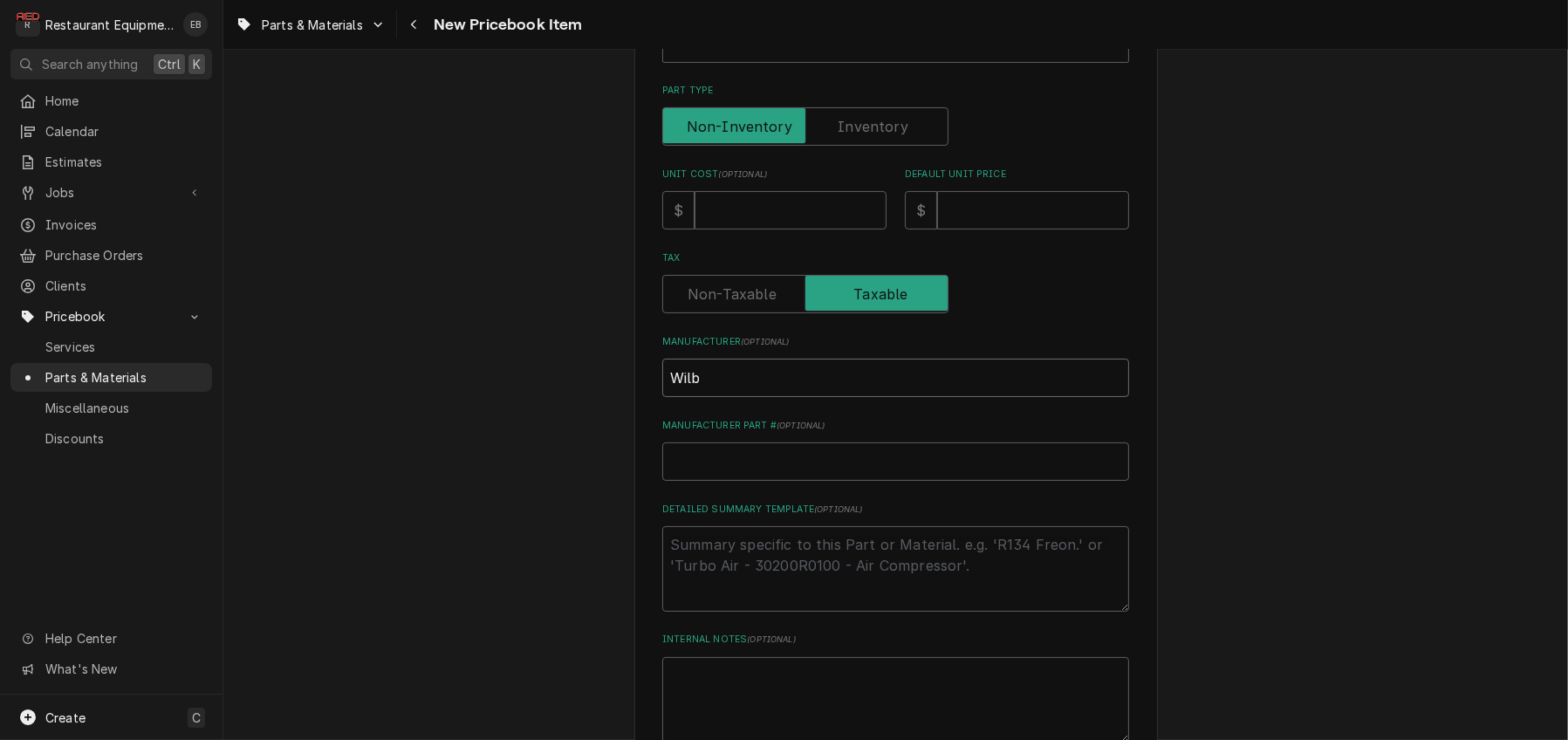
type input "Wilbu"
type textarea "x"
type input "[PERSON_NAME]"
type textarea "x"
type input "[PERSON_NAME]"
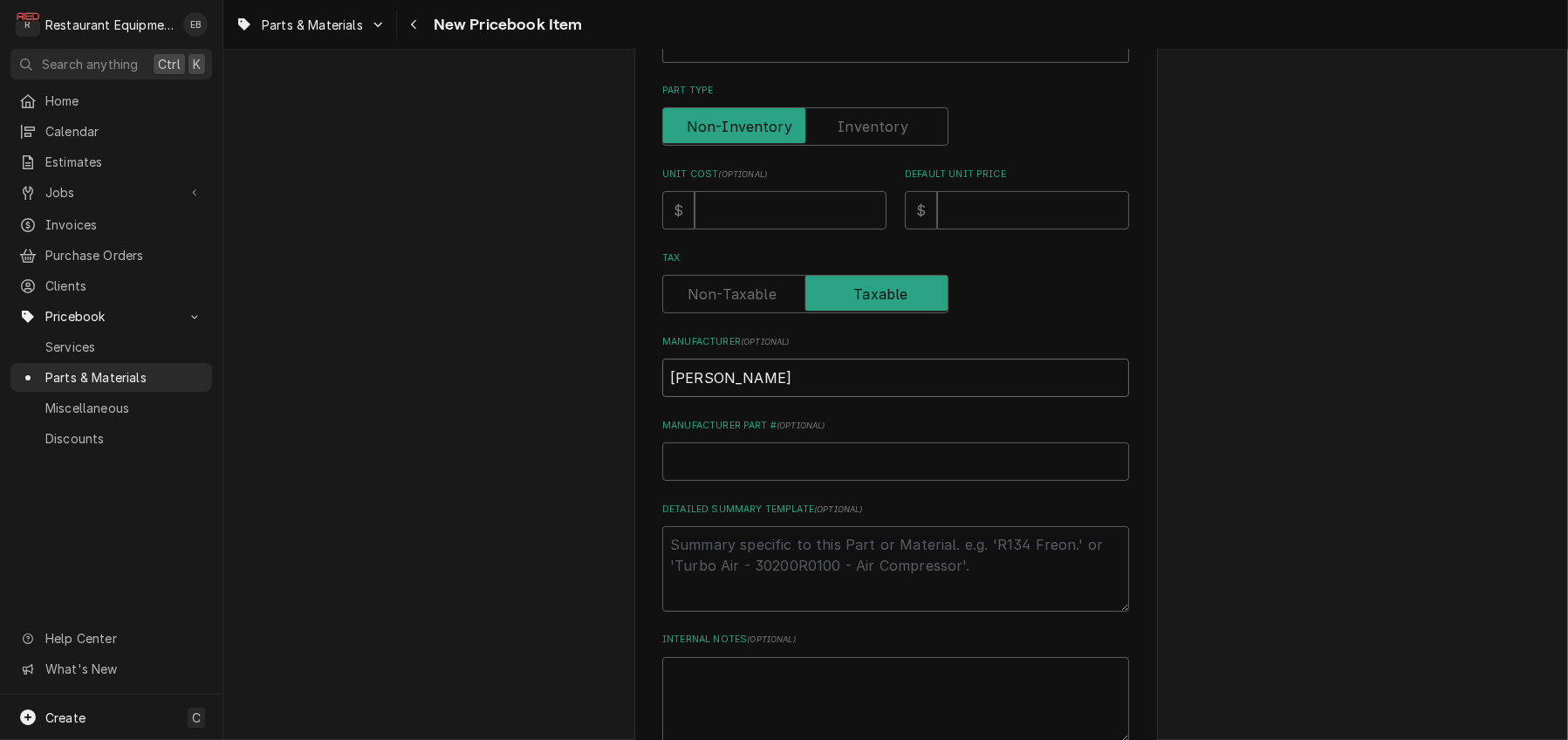
type textarea "x"
type input "[PERSON_NAME] C"
type textarea "x"
type input "[PERSON_NAME] Cu"
type textarea "x"
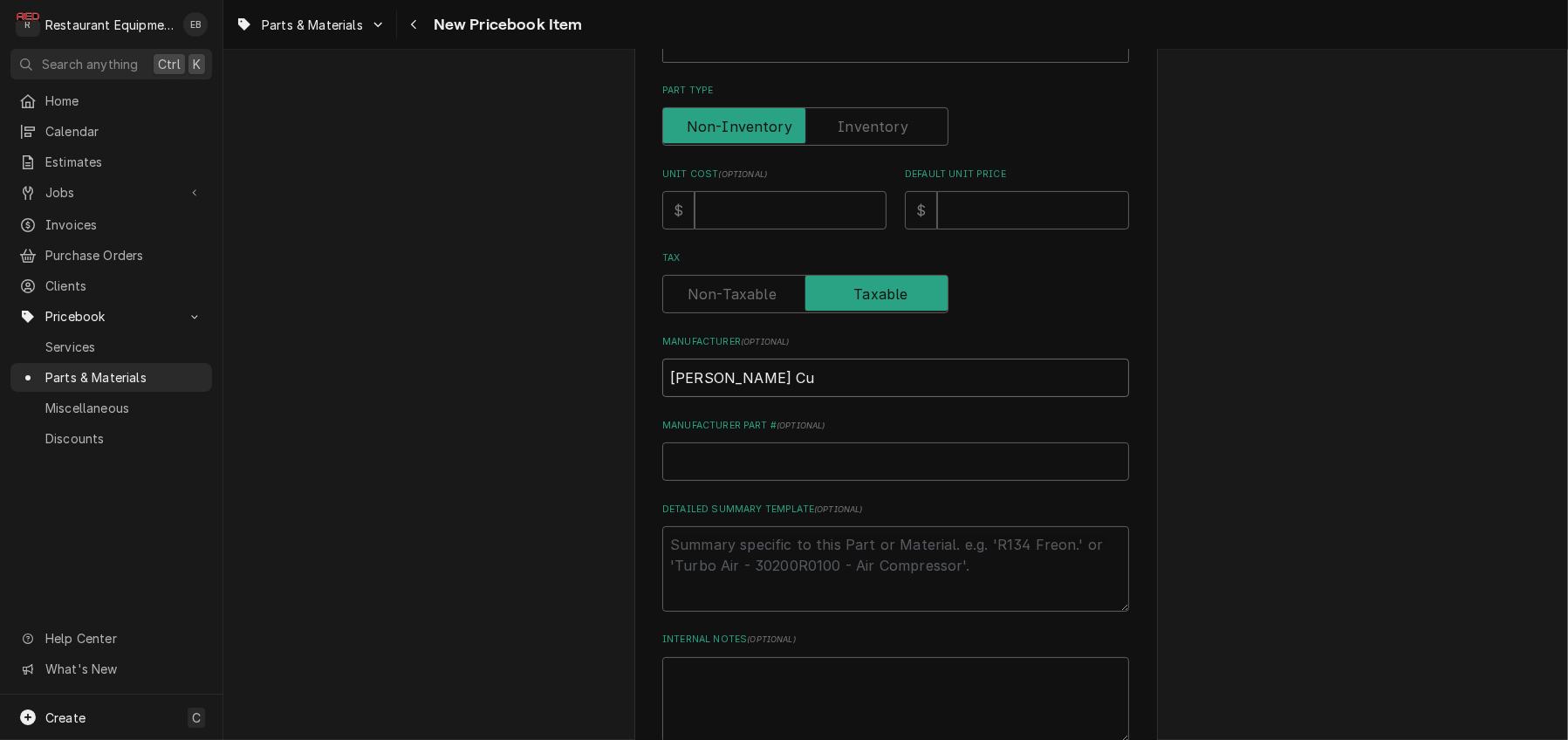
type input "[PERSON_NAME] Cur"
type textarea "x"
type input "[PERSON_NAME]"
type textarea "x"
type input "[PERSON_NAME]"
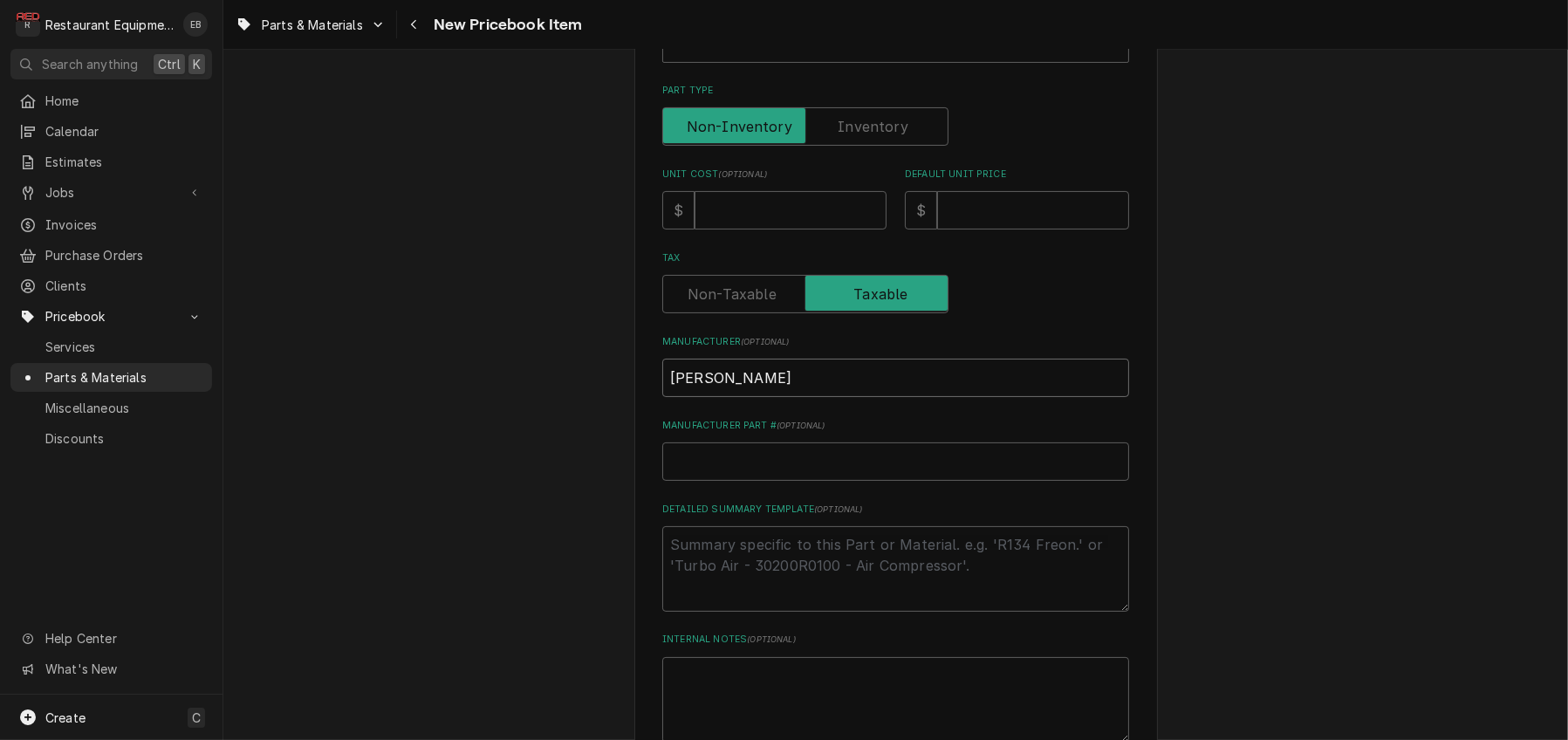
type textarea "x"
type input "[PERSON_NAME]"
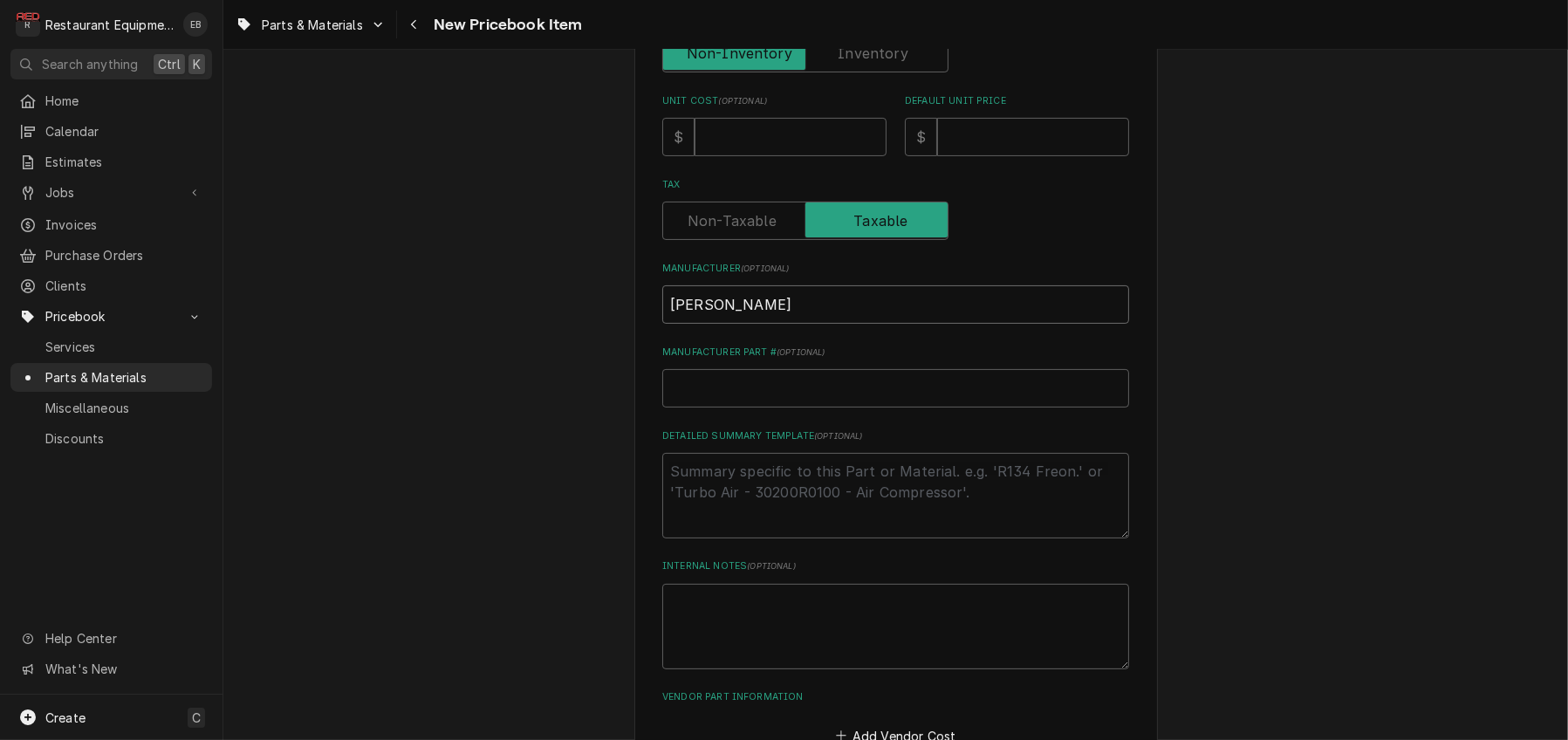
scroll to position [523, 0]
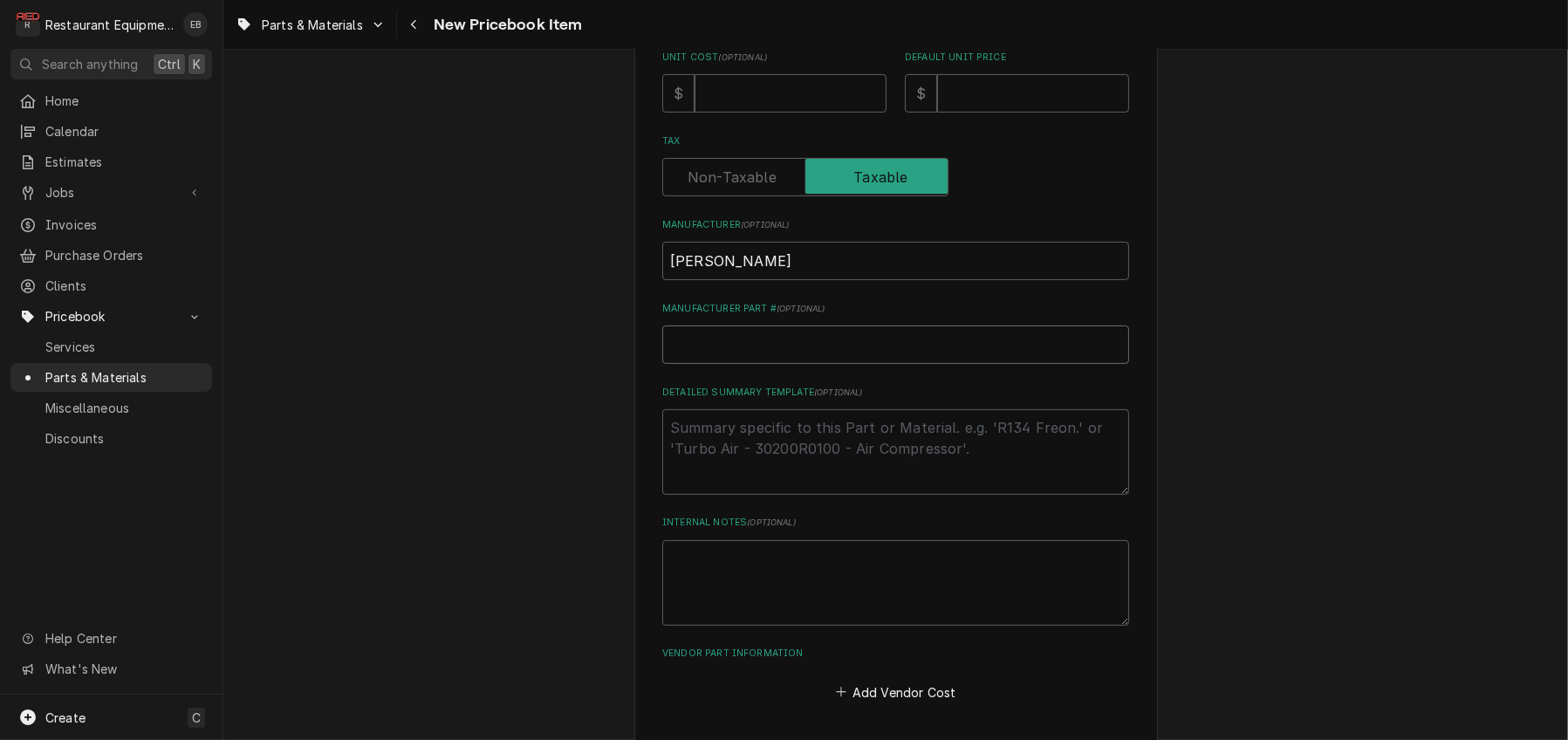
click at [760, 364] on input "Manufacturer Part # ( optional )" at bounding box center [896, 344] width 467 height 38
paste input "3375000039"
type textarea "x"
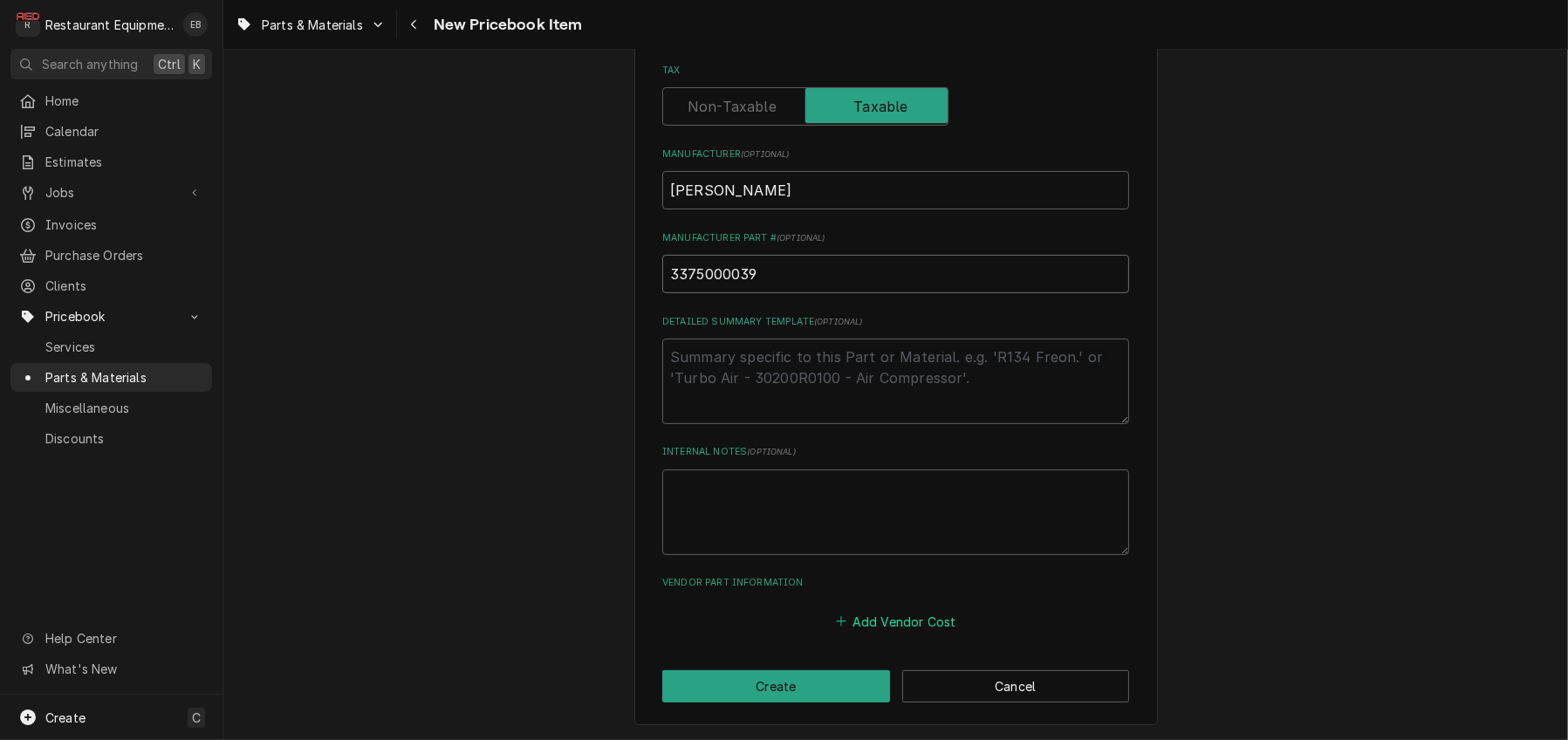
type input "3375000039"
click at [883, 616] on button "Add Vendor Cost" at bounding box center [896, 621] width 127 height 24
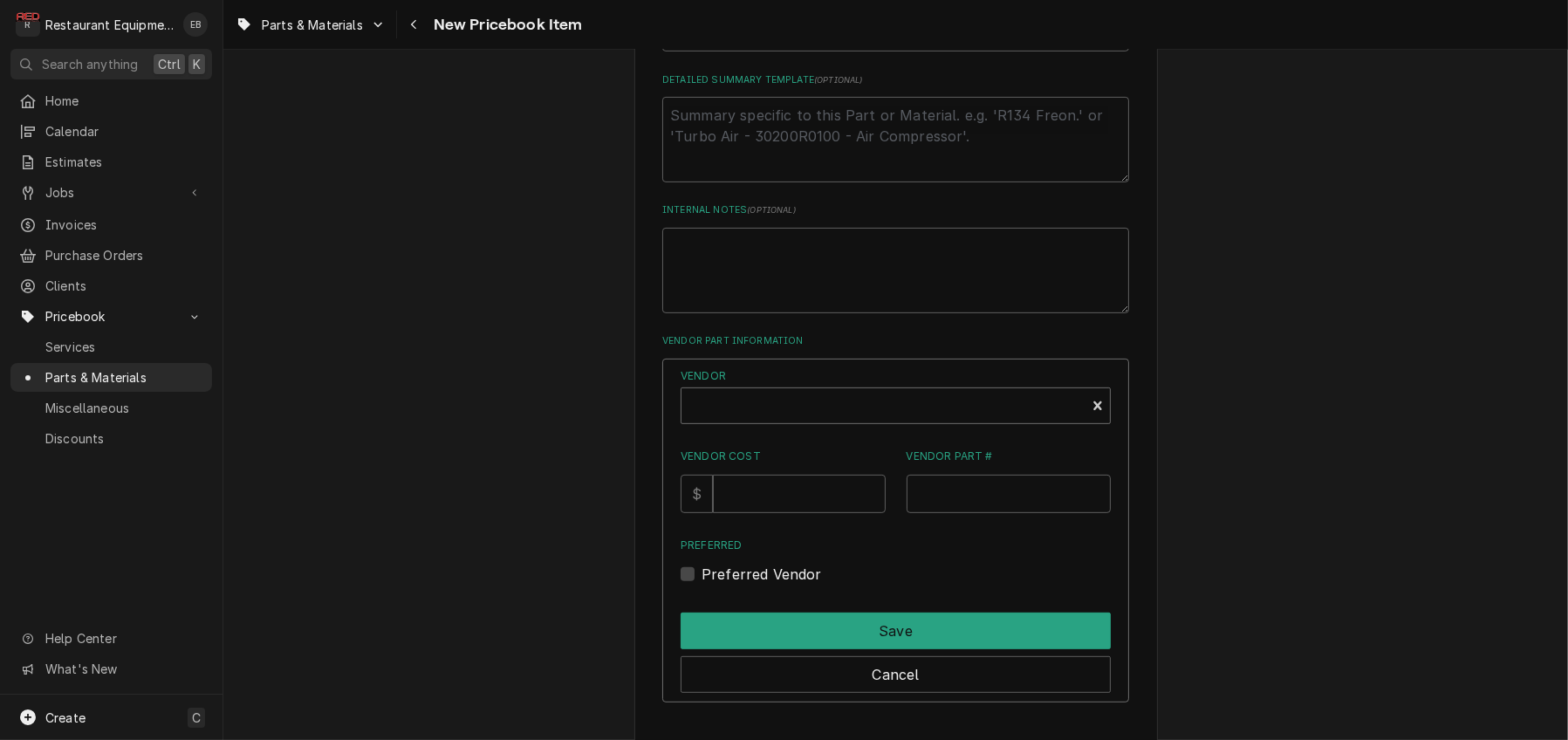
scroll to position [905, 0]
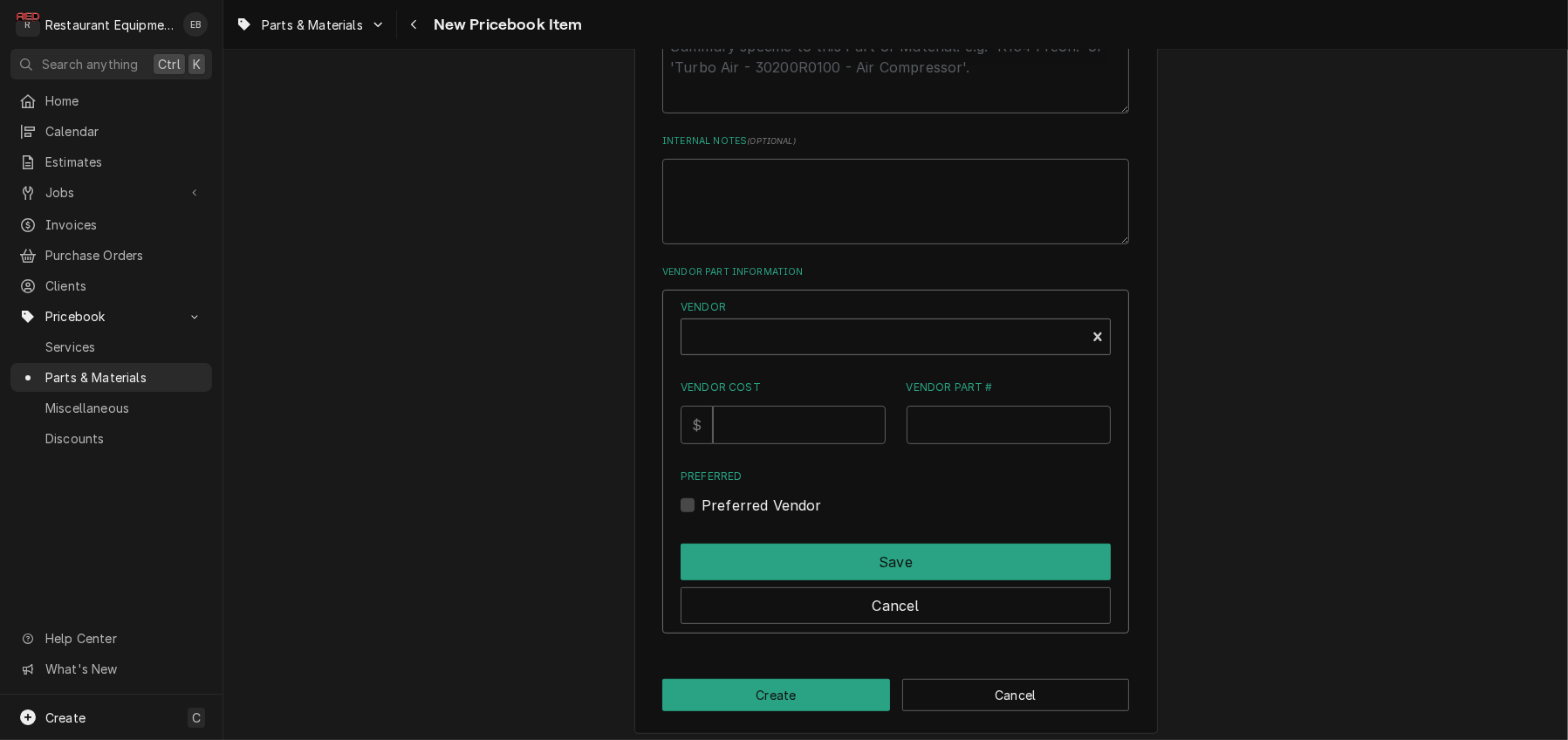
type textarea "x"
click at [862, 365] on div "Vendor" at bounding box center [883, 343] width 386 height 42
type input "parts town"
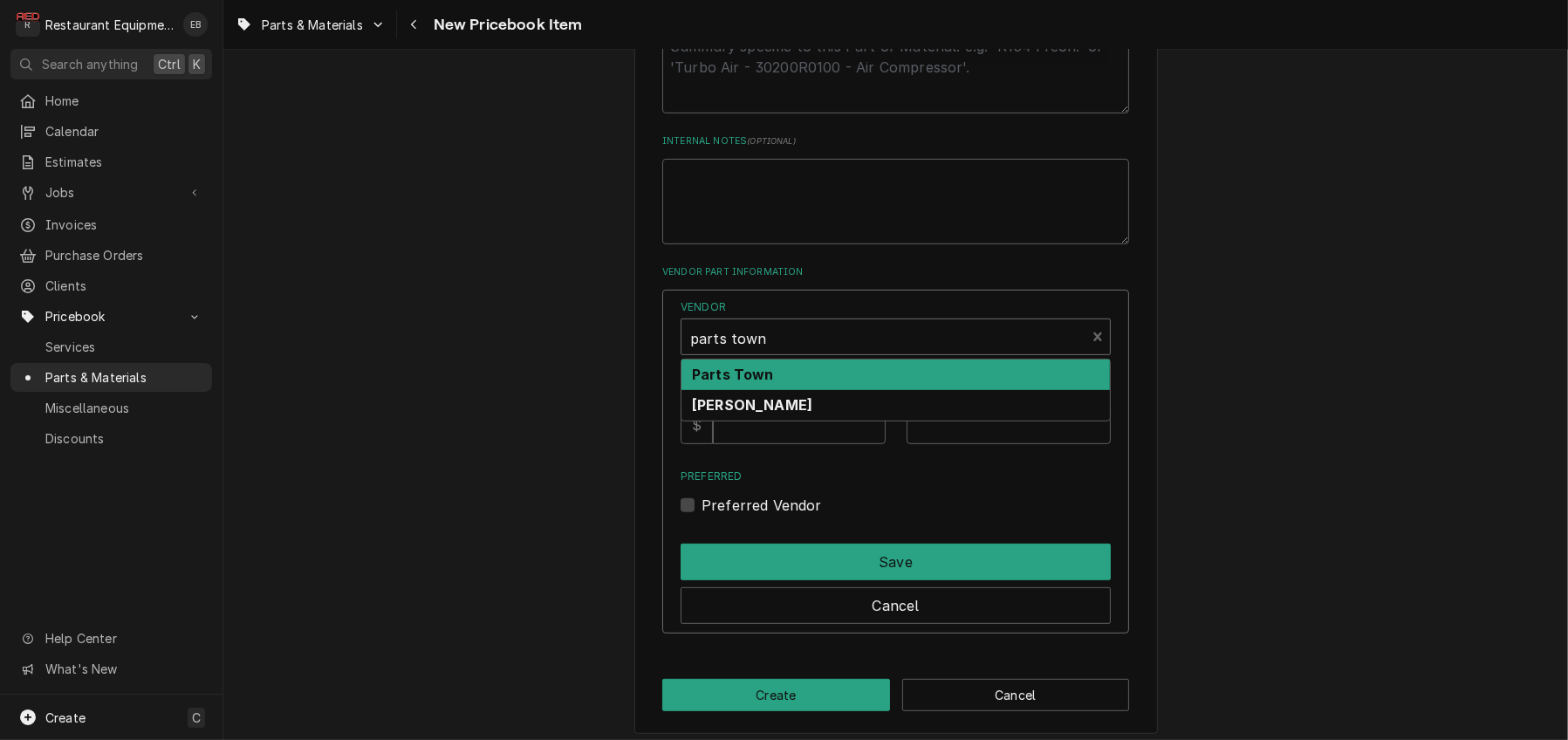
click at [874, 390] on div "Parts Town" at bounding box center [895, 374] width 428 height 30
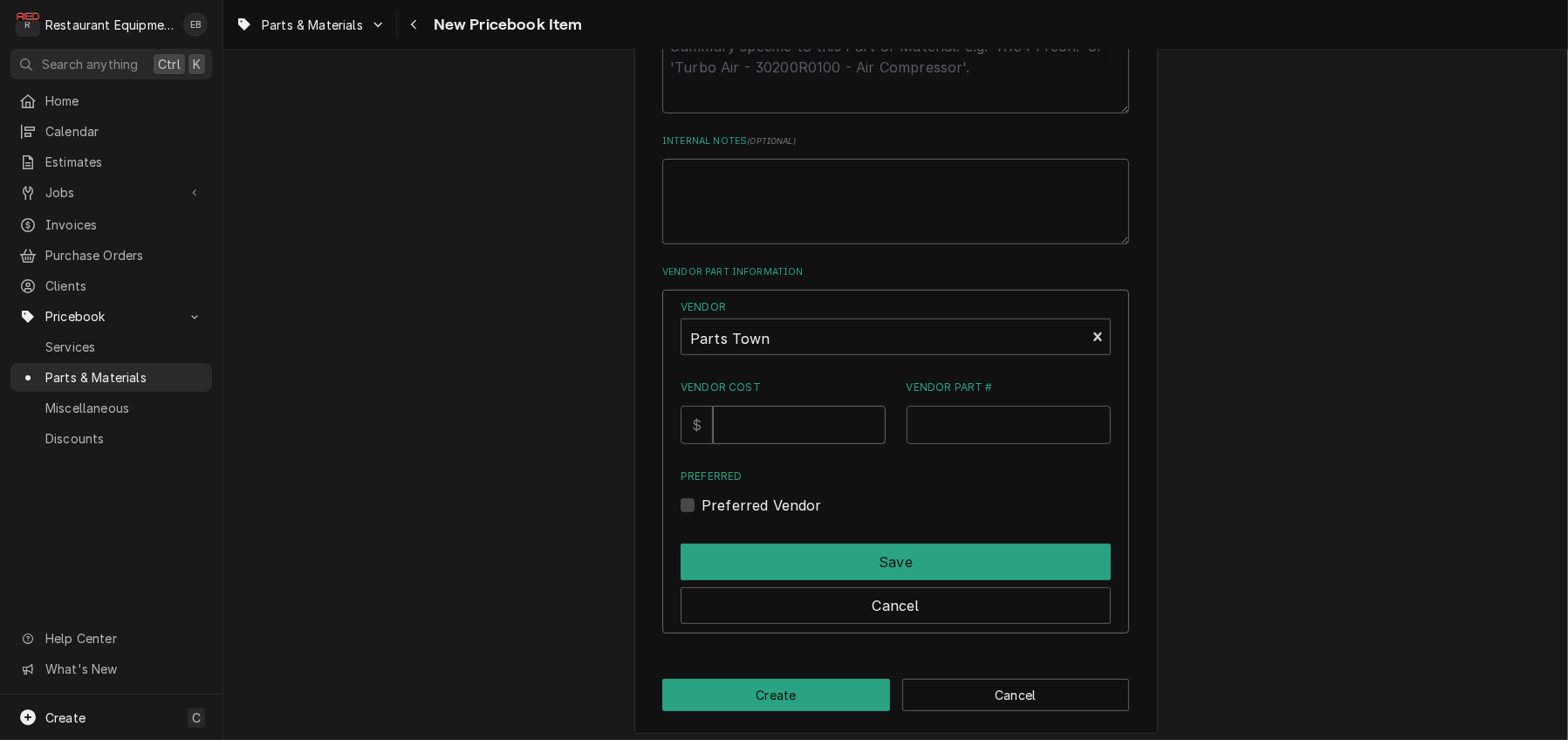
click at [792, 444] on input "Vendor Cost" at bounding box center [798, 424] width 172 height 38
type input "50.92"
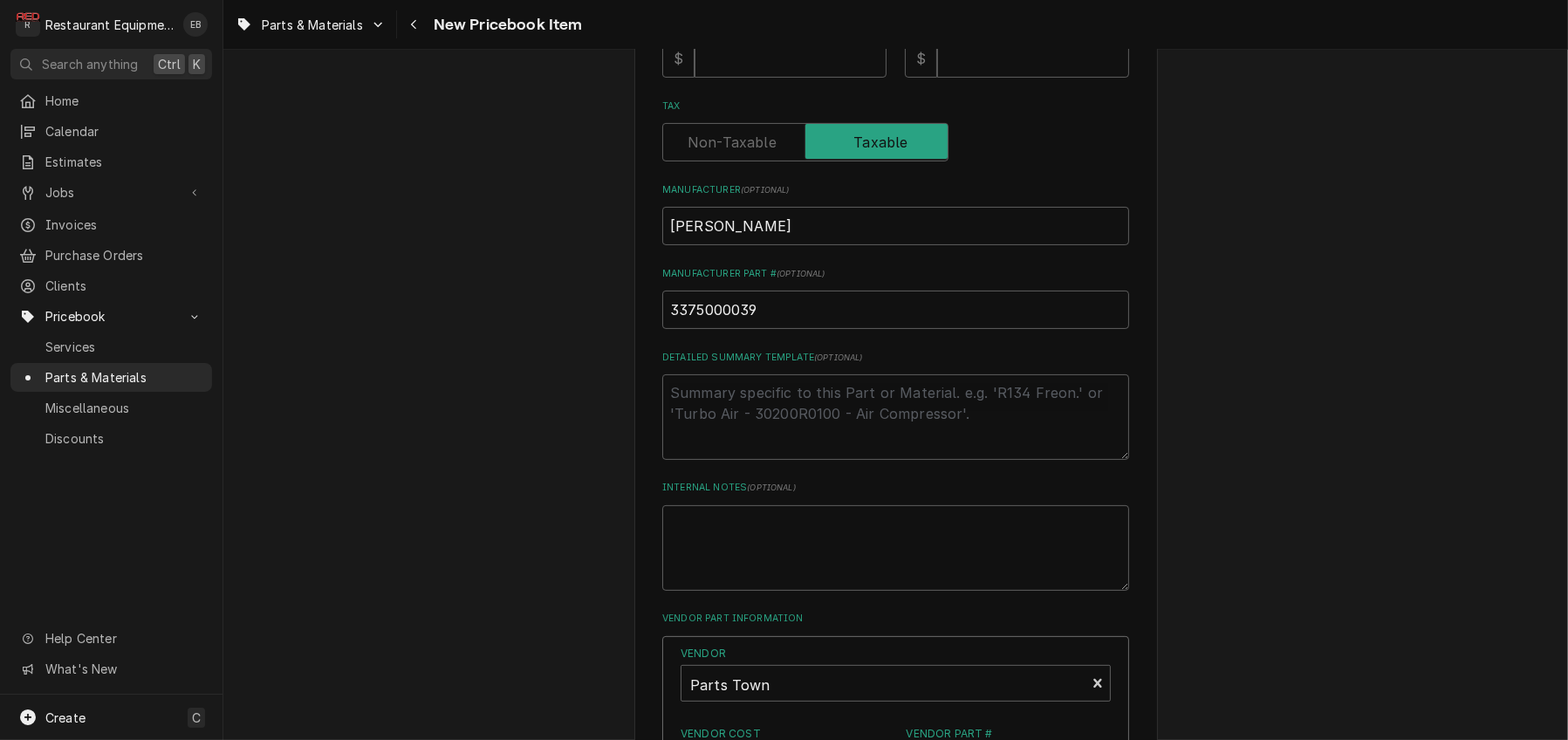
scroll to position [555, 0]
click at [757, 80] on input "Unit Cost ( optional )" at bounding box center [790, 61] width 192 height 38
type textarea "x"
type input "5"
type textarea "x"
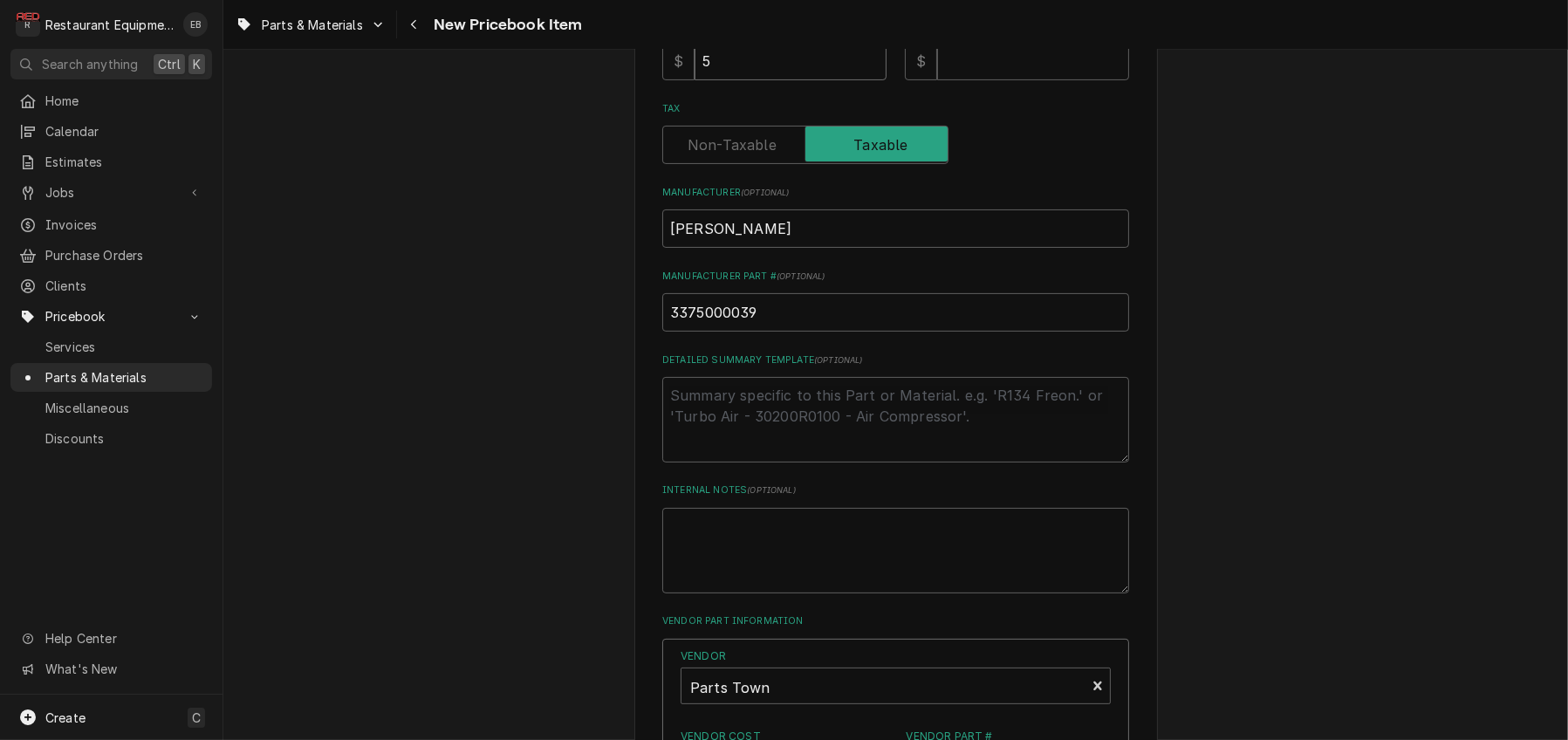
type input "50"
type textarea "x"
type input "50.9"
type textarea "x"
type input "50.92"
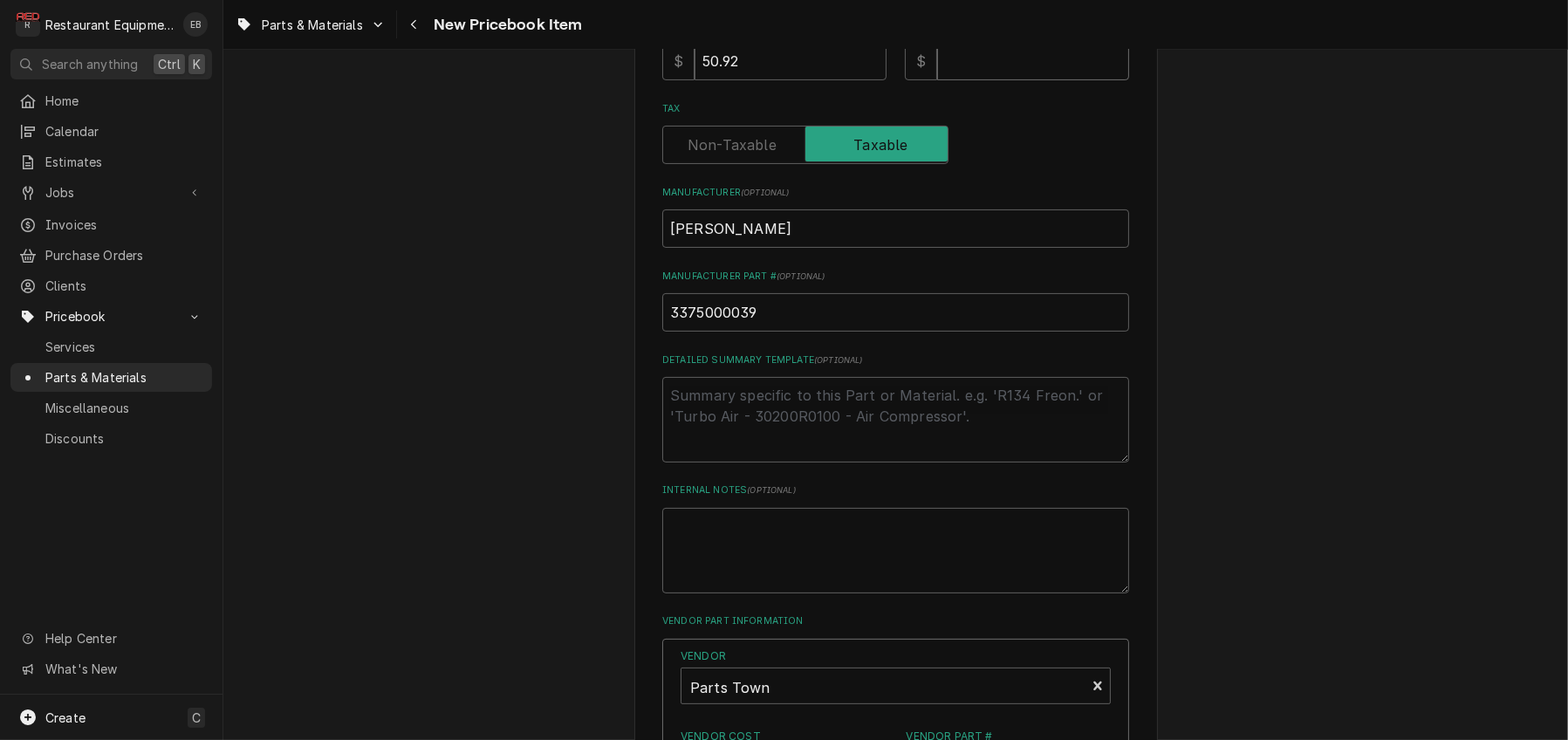
click at [1008, 80] on input "Default Unit Price" at bounding box center [1033, 61] width 192 height 38
type textarea "x"
type input "7"
type textarea "x"
type input "77"
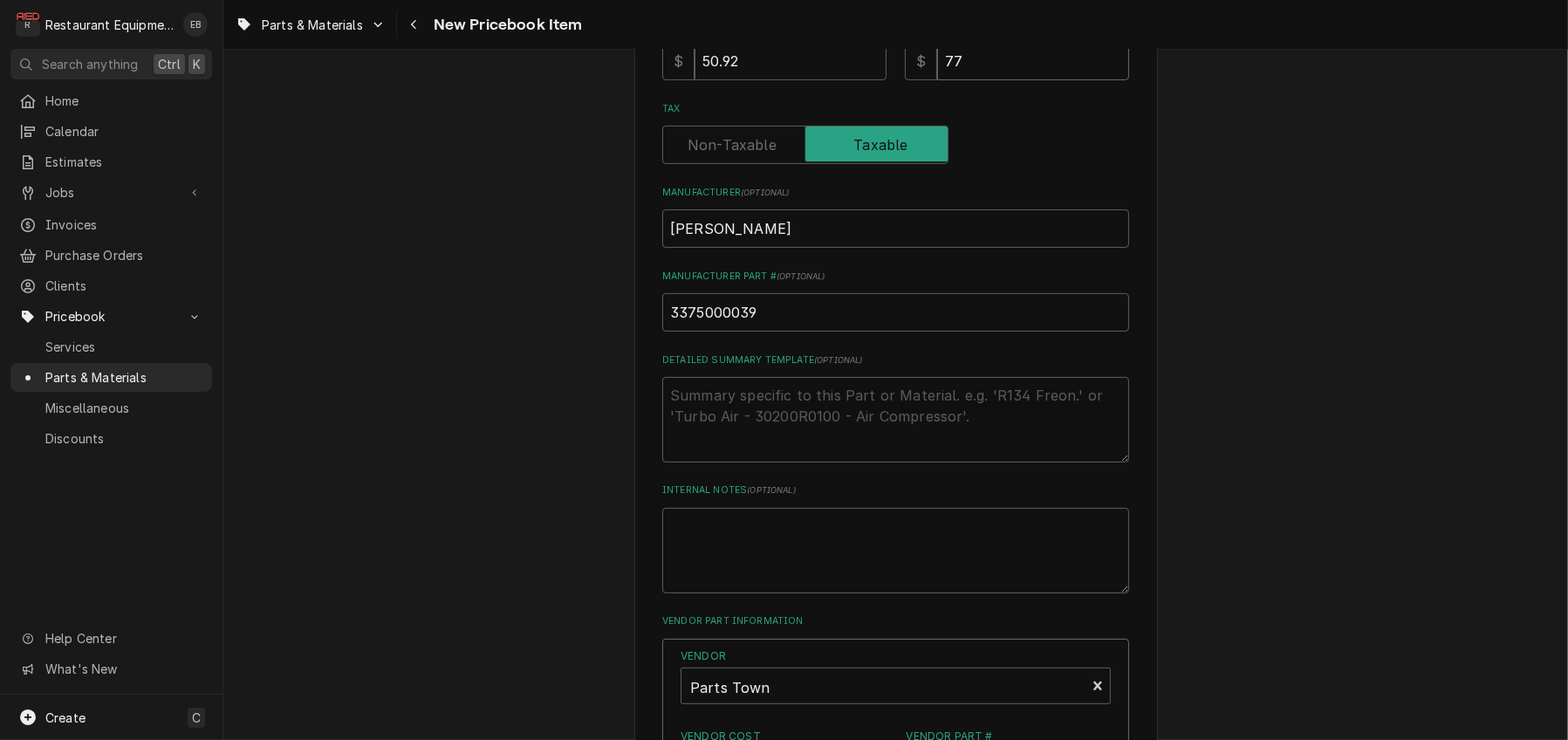
type textarea "x"
type input "77.8"
type textarea "x"
type input "77.86"
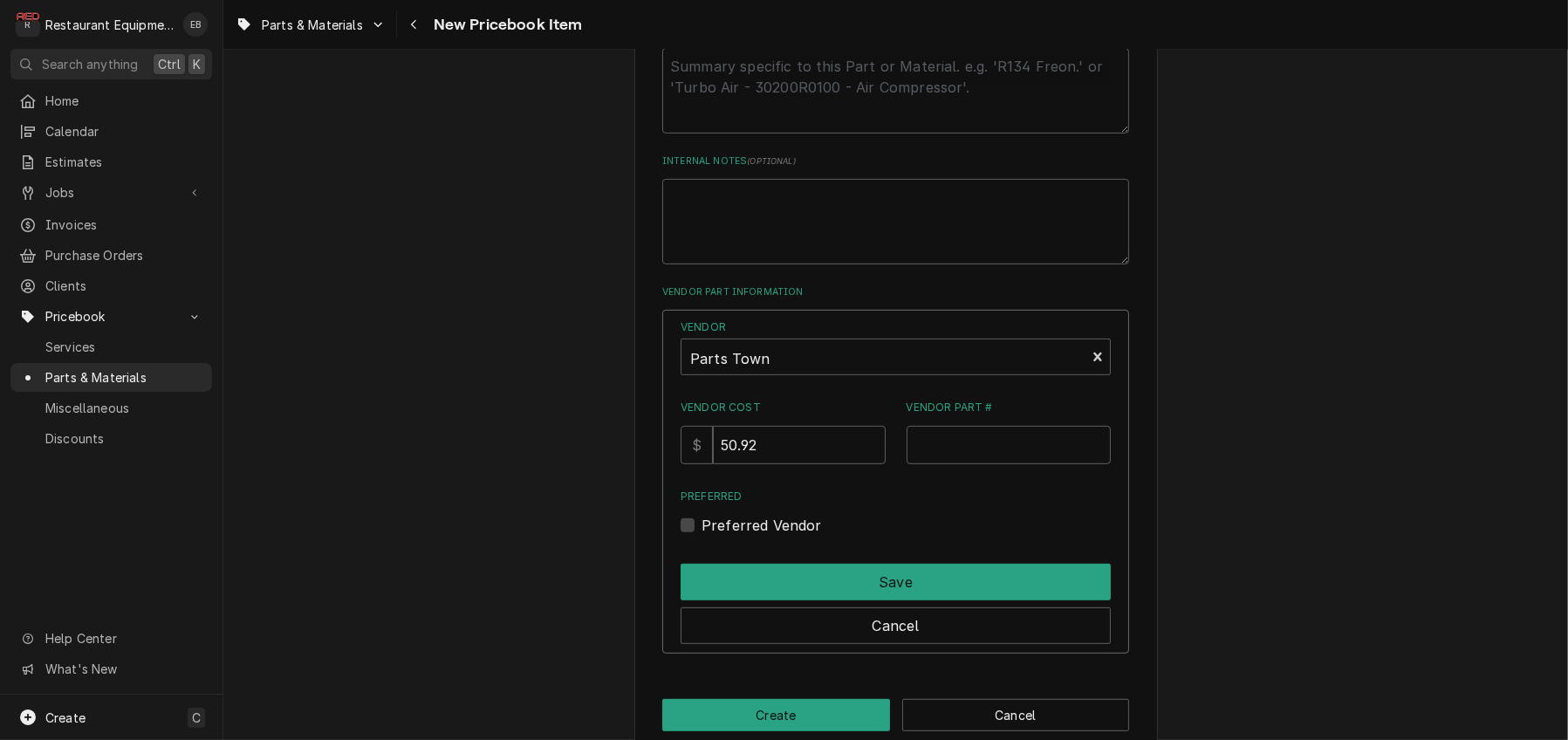
scroll to position [963, 0]
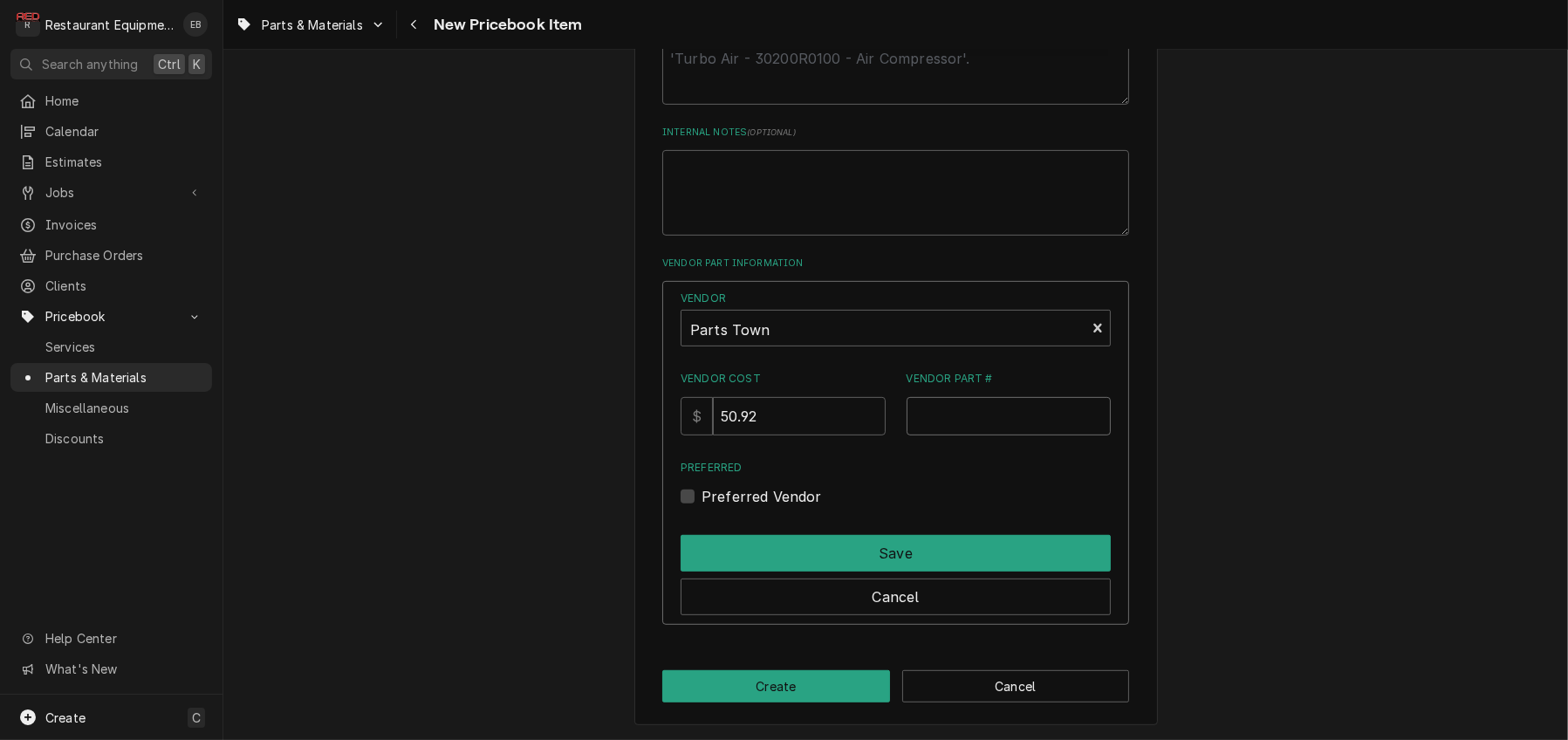
click at [973, 435] on input "Vendor Part #" at bounding box center [1010, 415] width 205 height 38
paste input "WCWC-847"
type input "WCWC-847"
click at [702, 507] on label "Preferred Vendor" at bounding box center [762, 496] width 120 height 21
click at [702, 524] on input "Preferred" at bounding box center [917, 505] width 430 height 38
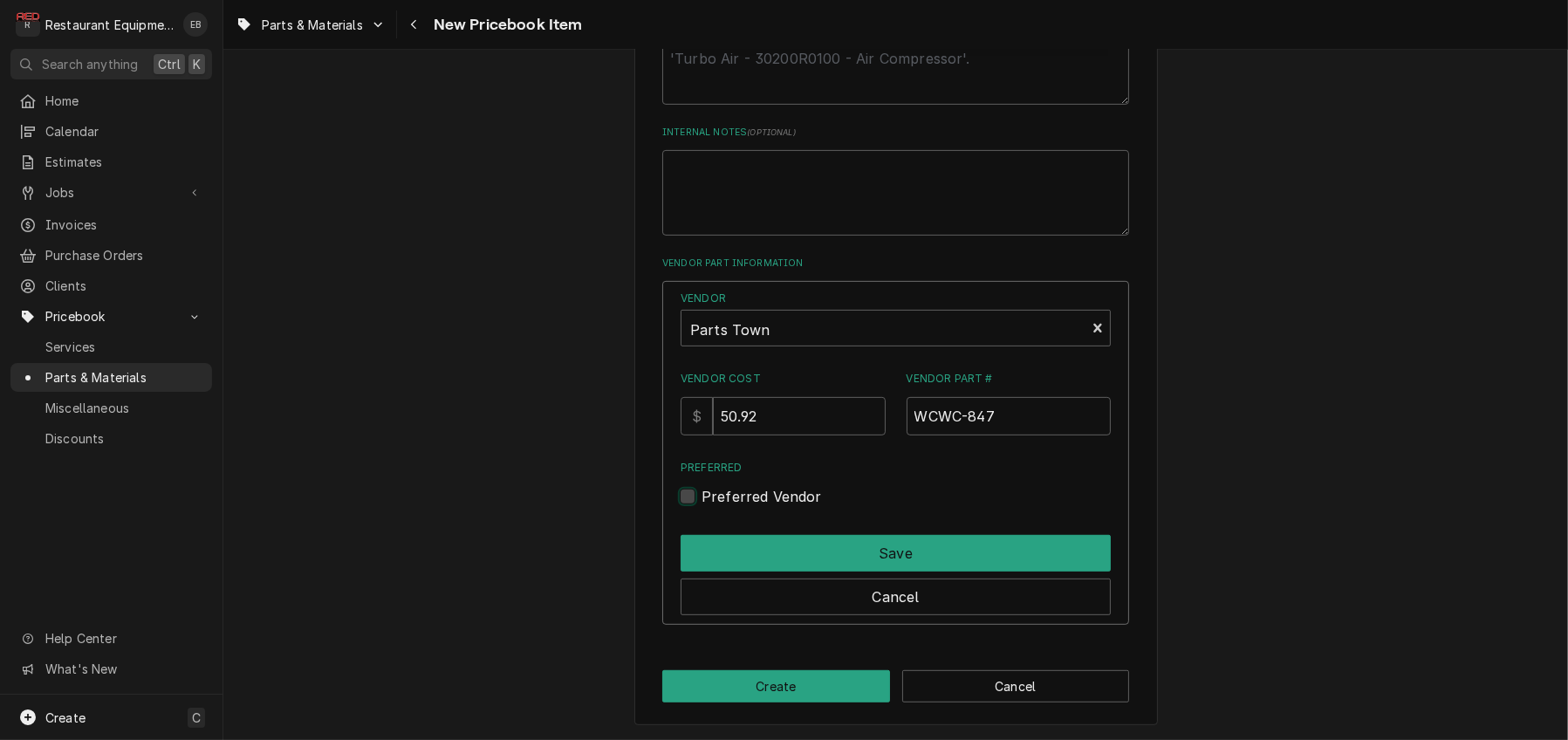
checkbox input "true"
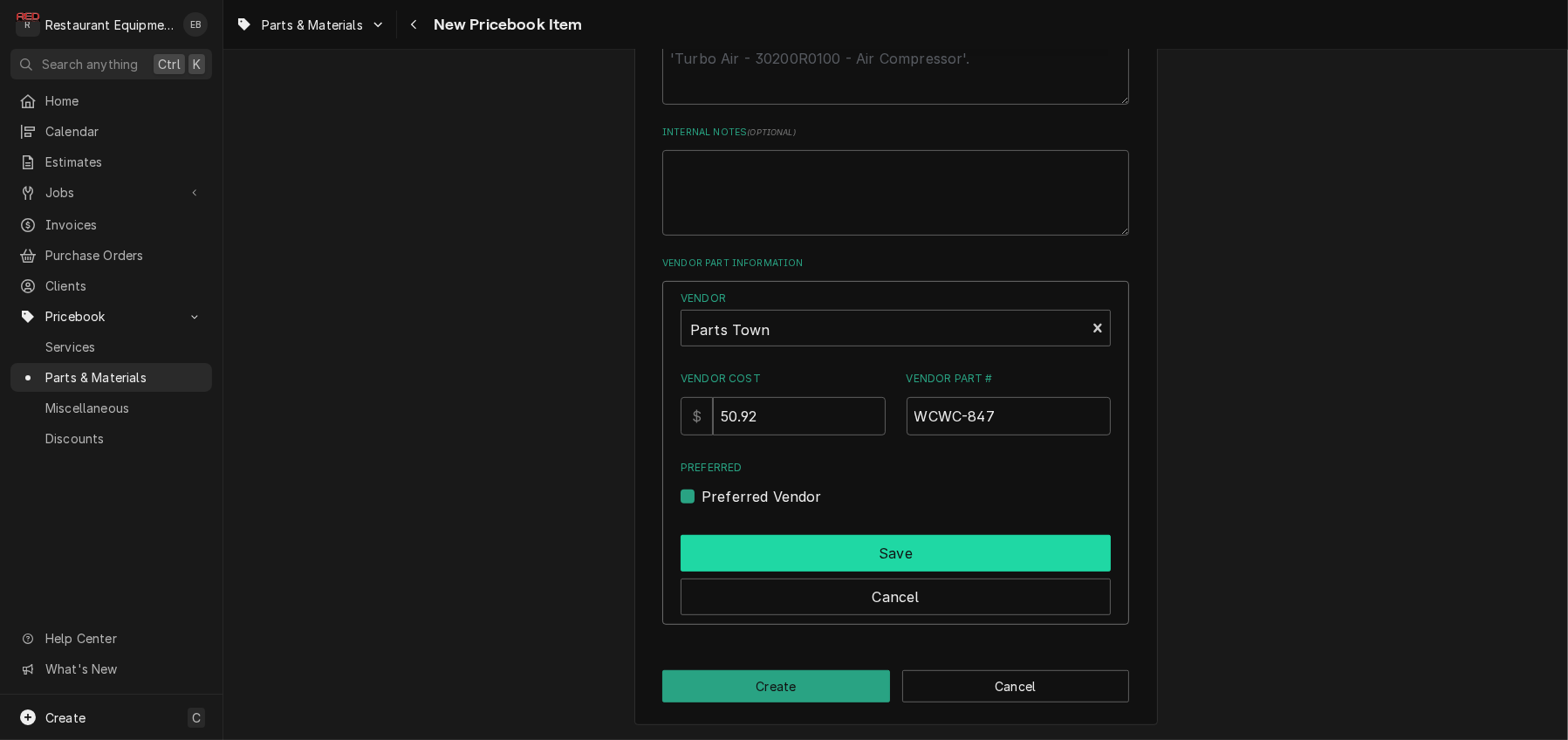
click at [875, 571] on button "Save" at bounding box center [895, 553] width 430 height 37
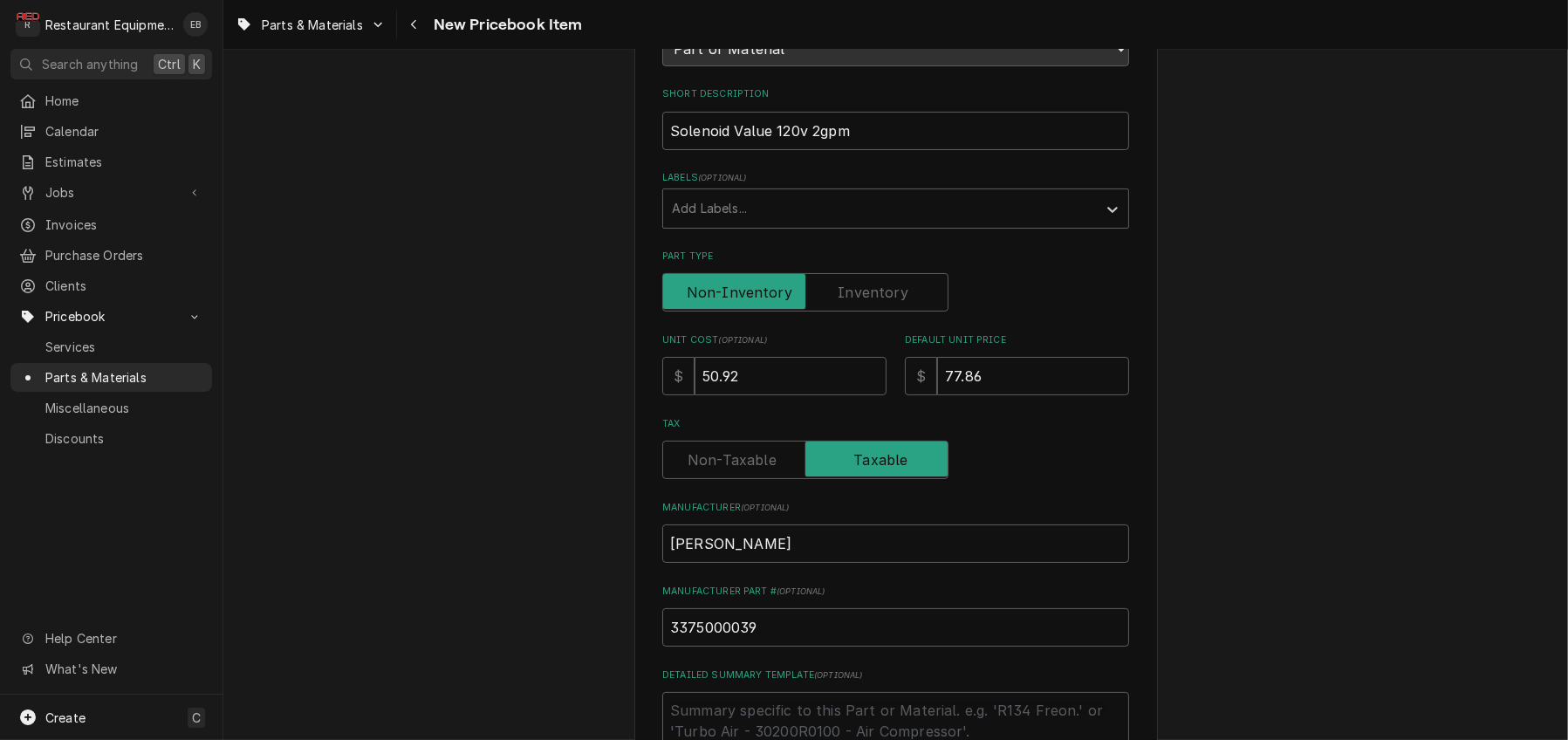
scroll to position [231, 0]
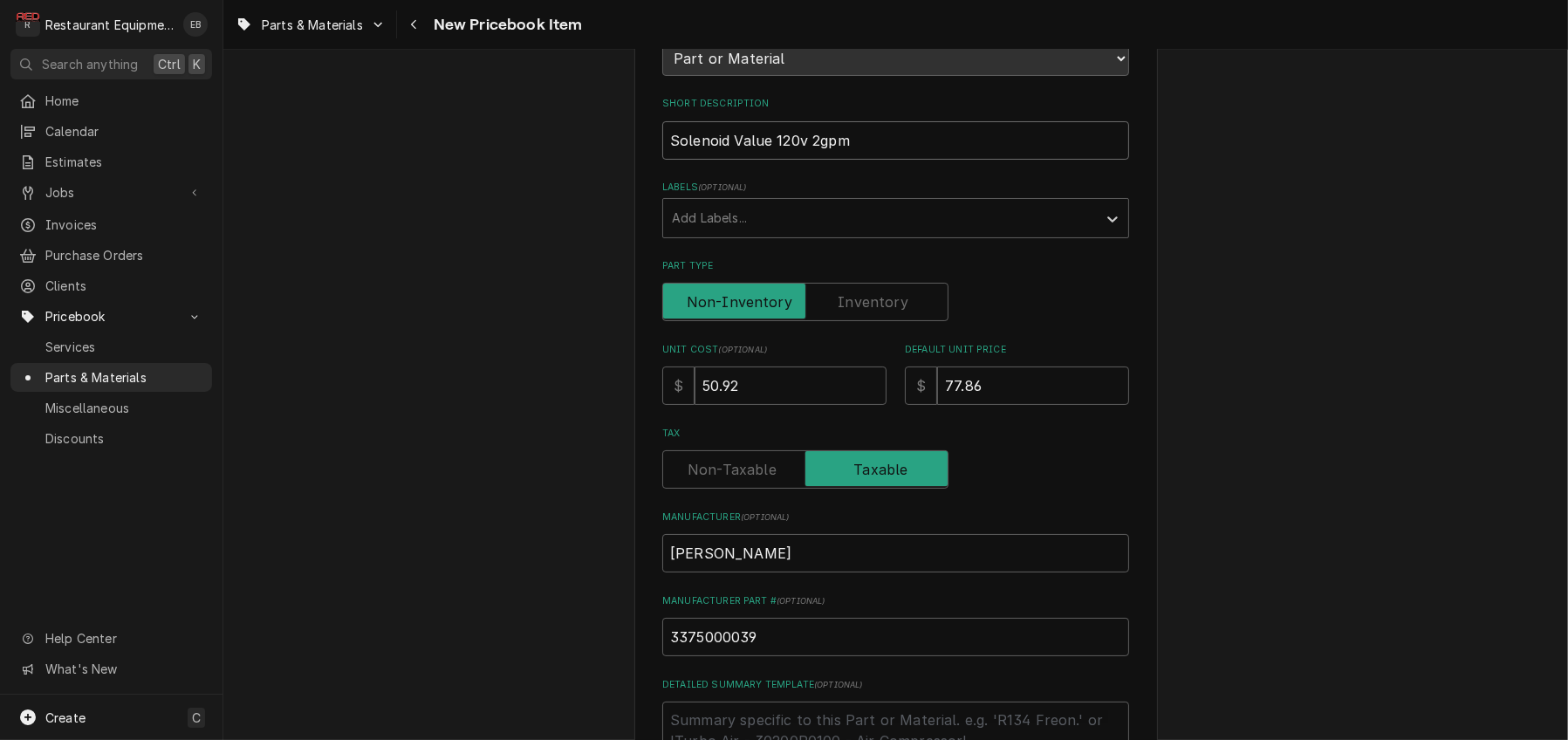
click at [755, 160] on input "Solenoid Value 120v 2gpm" at bounding box center [896, 140] width 467 height 38
type textarea "x"
type input "Solenoid Vale 120v 2gpm"
type textarea "x"
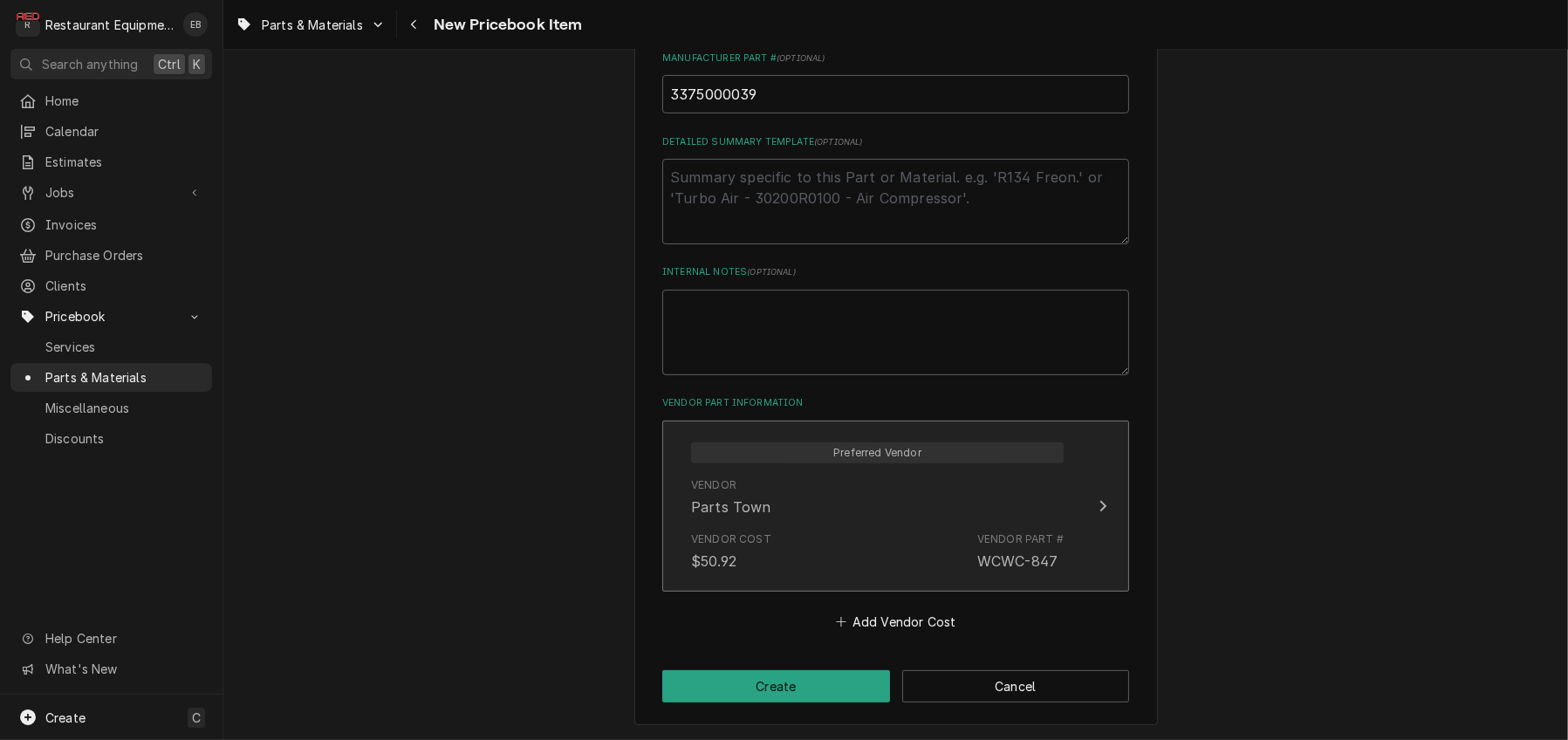
scroll to position [929, 0]
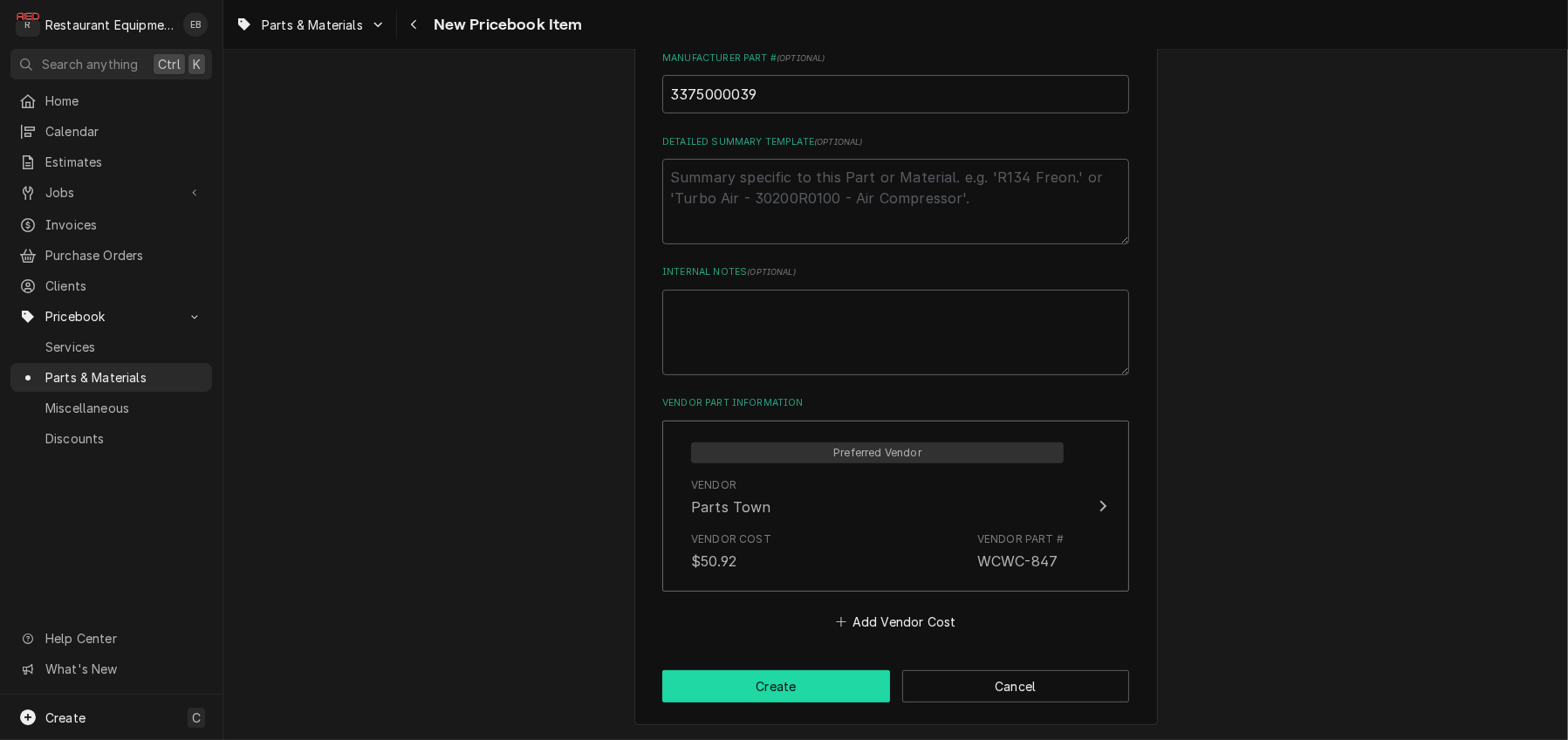
type input "Solenoid Valve 120v 2gpm"
click at [821, 673] on button "Create" at bounding box center [776, 687] width 227 height 32
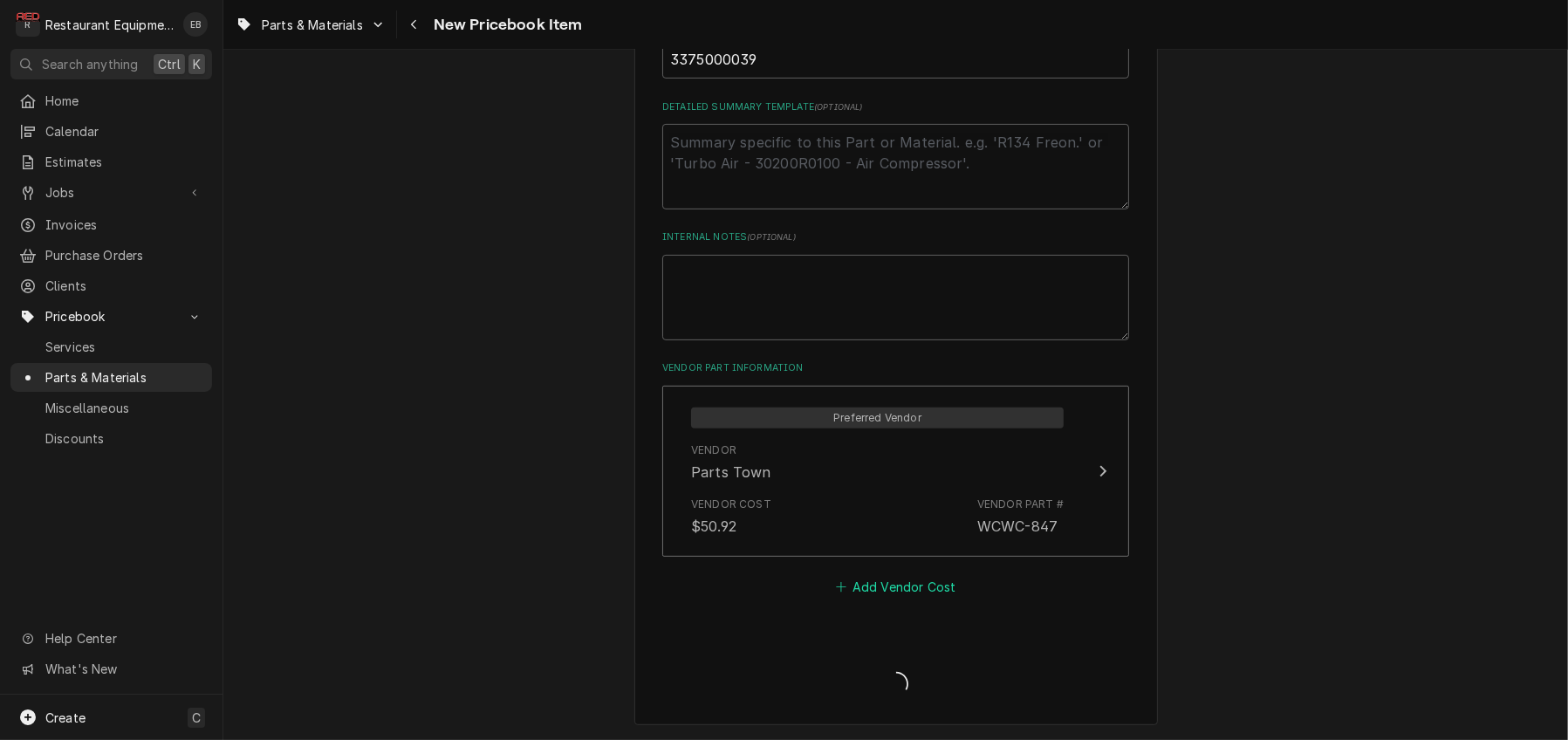
type textarea "x"
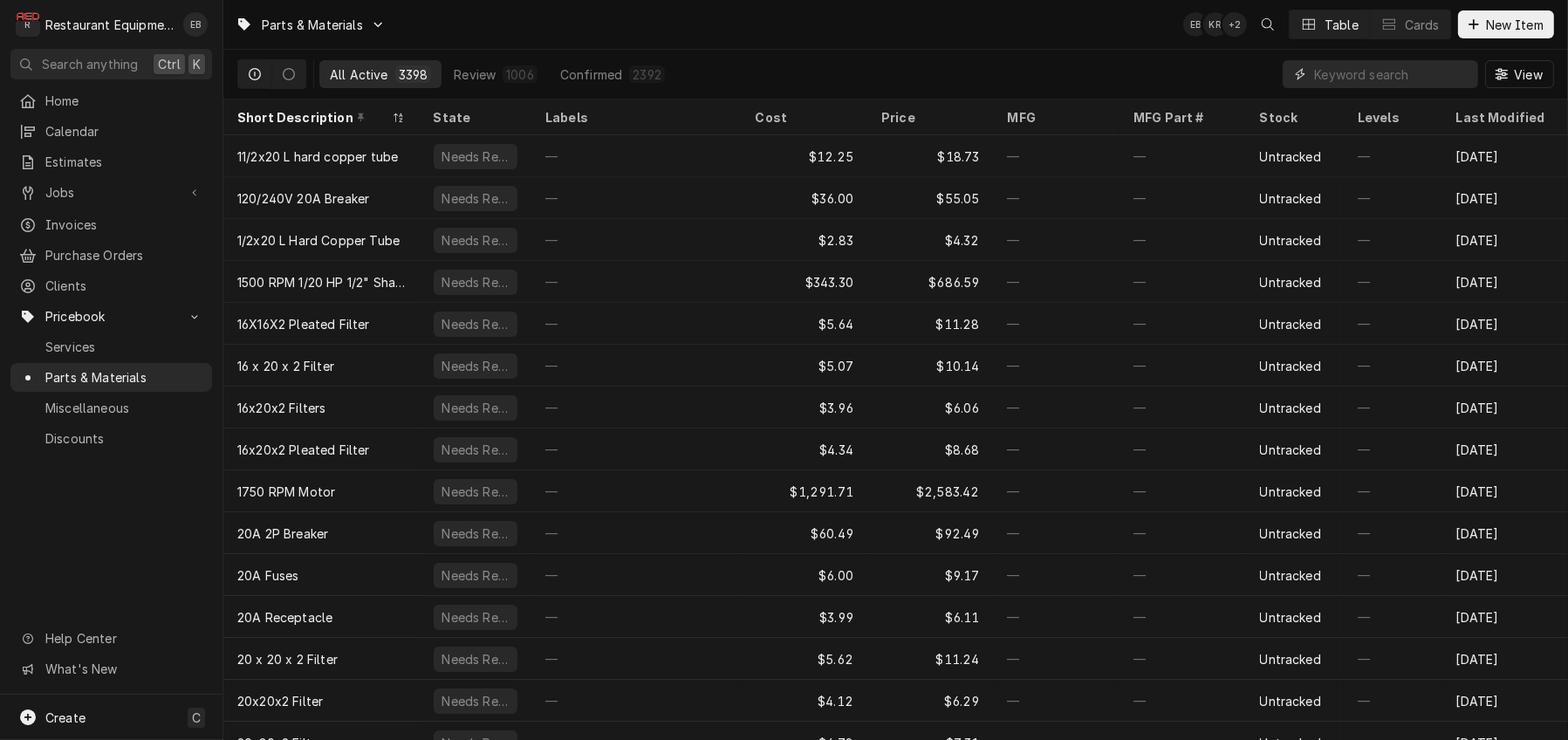
click at [1380, 72] on input "Dynamic Content Wrapper" at bounding box center [1392, 74] width 155 height 28
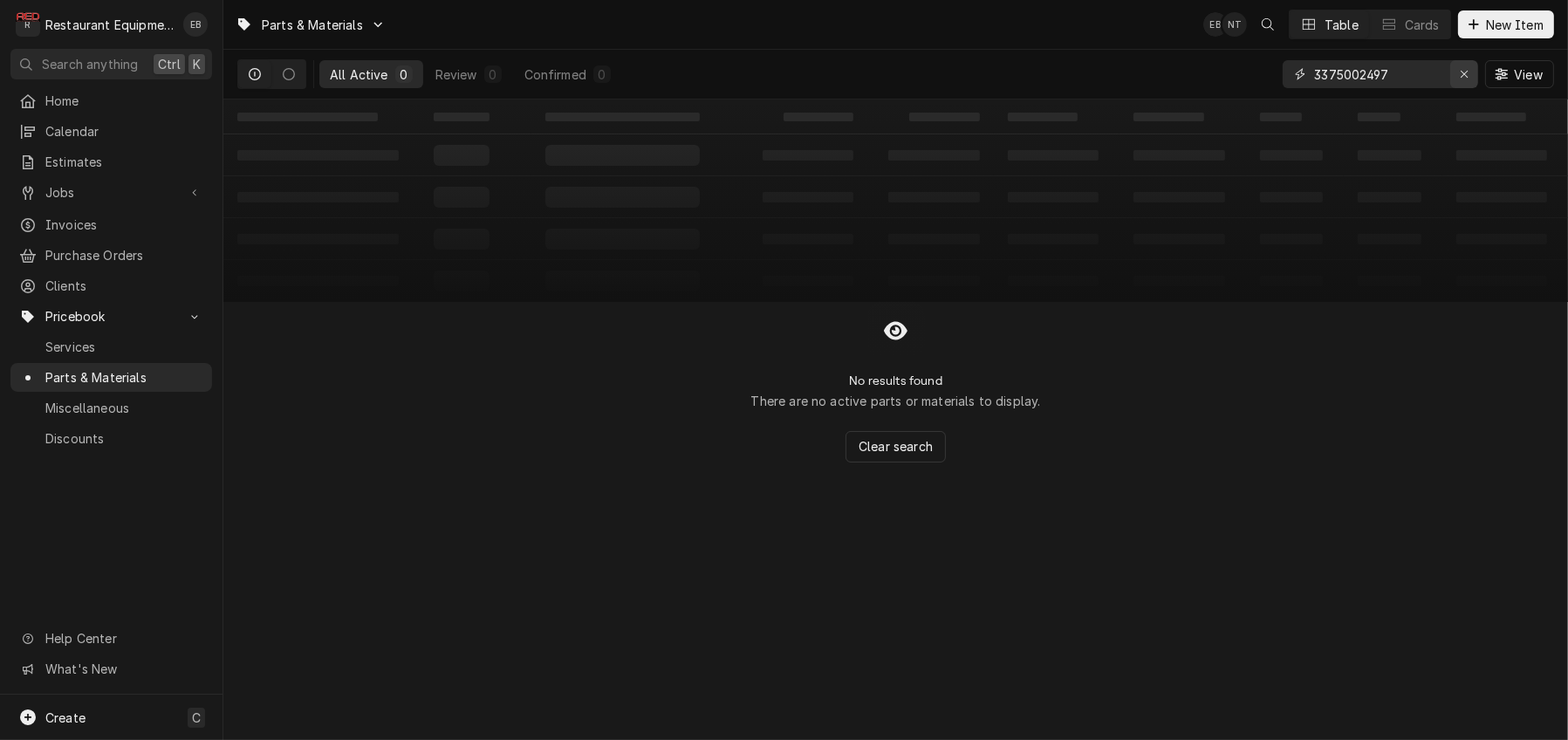
type input "3375002497"
click at [1461, 75] on icon "Erase input" at bounding box center [1465, 74] width 7 height 7
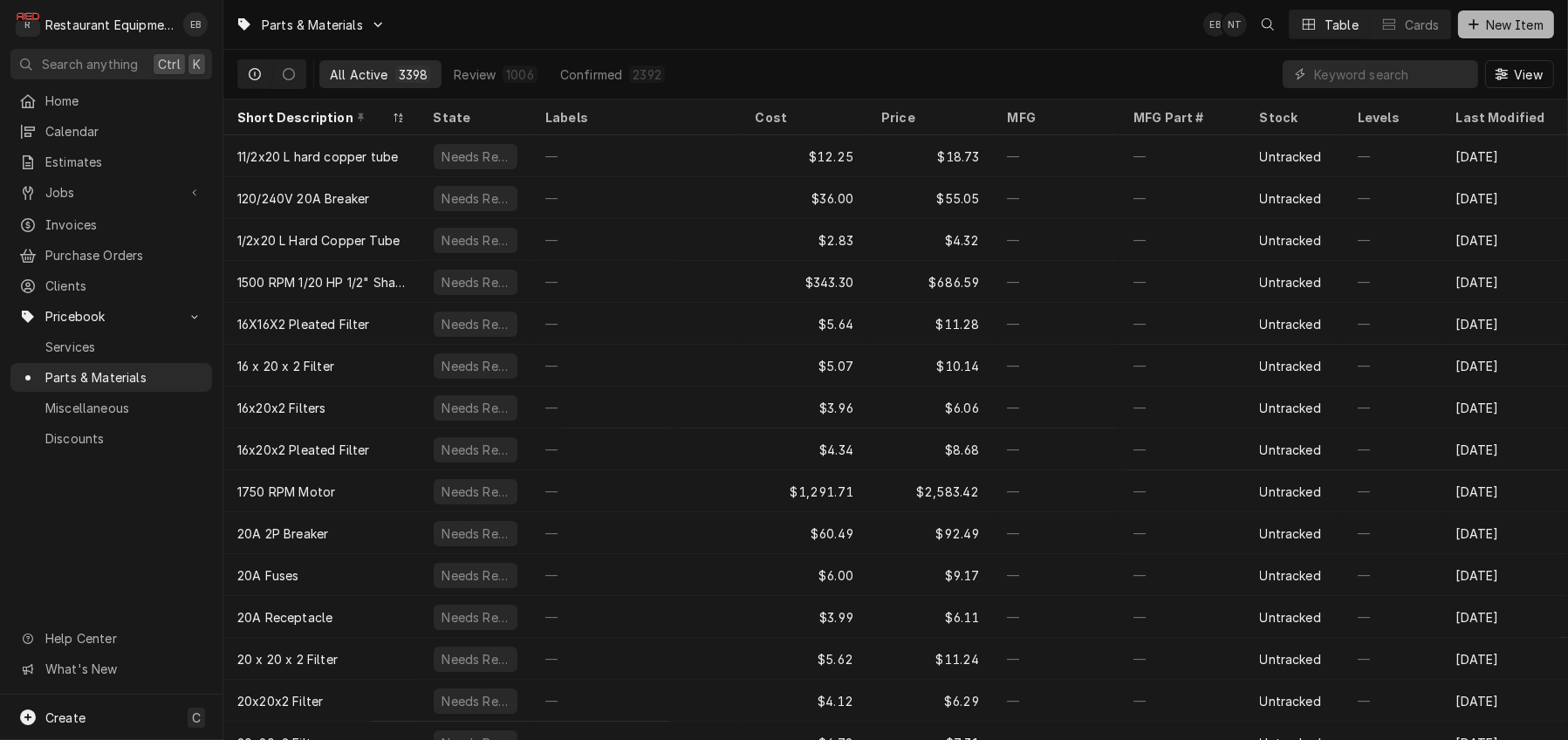
click at [1474, 25] on div "Dynamic Content Wrapper" at bounding box center [1474, 25] width 18 height 18
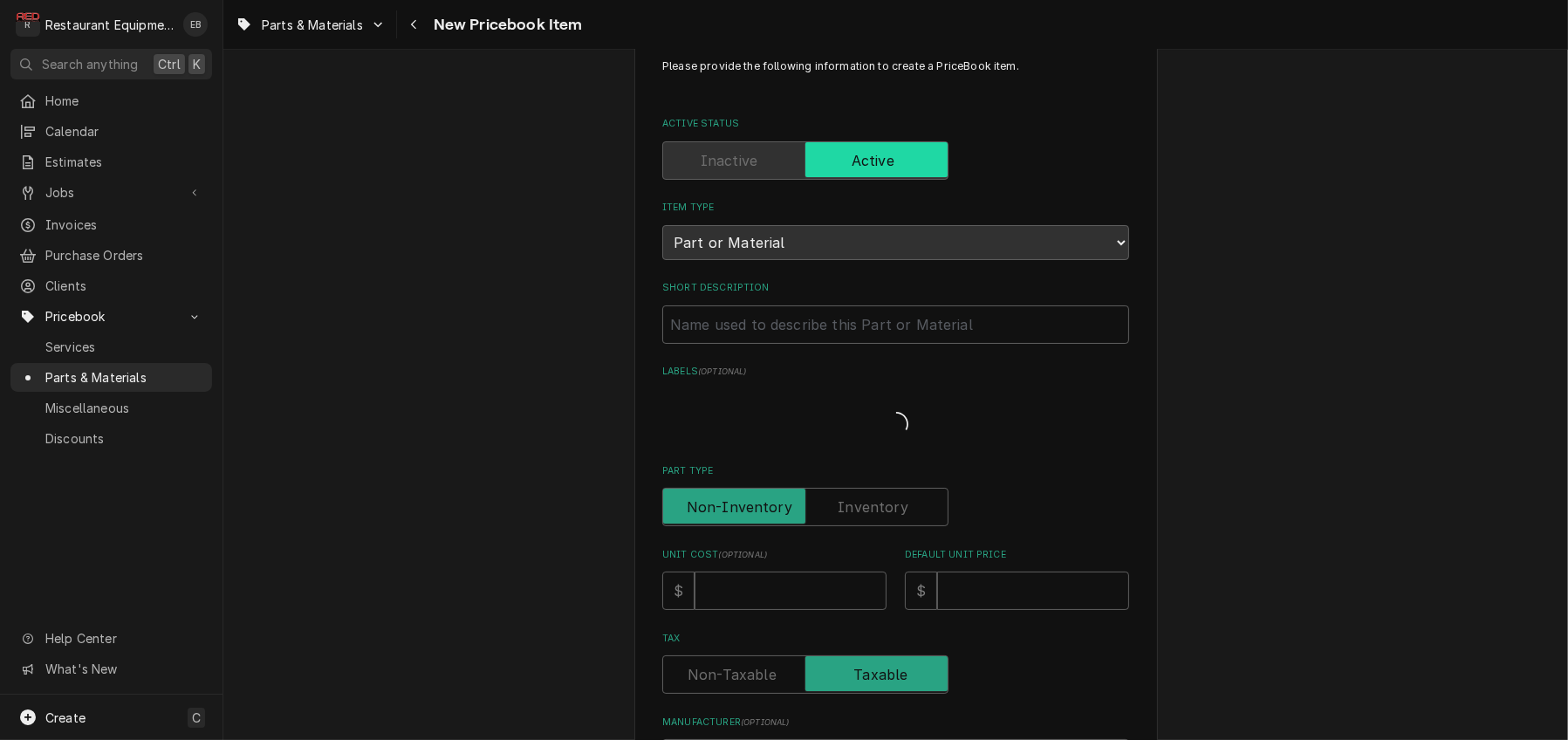
scroll to position [116, 0]
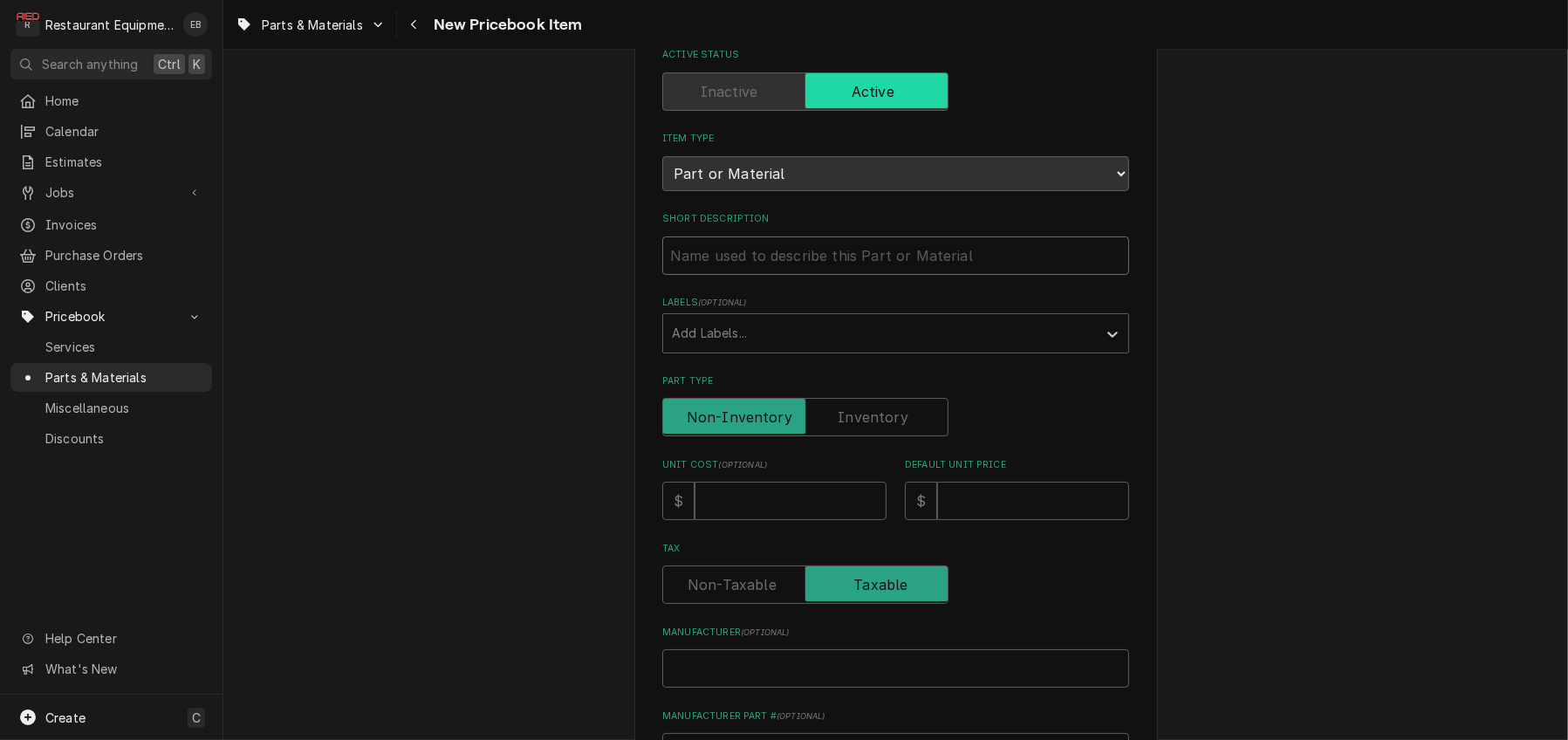
click at [786, 275] on input "Short Description" at bounding box center [896, 255] width 467 height 38
type textarea "x"
type input "P"
type textarea "x"
type input "Pr"
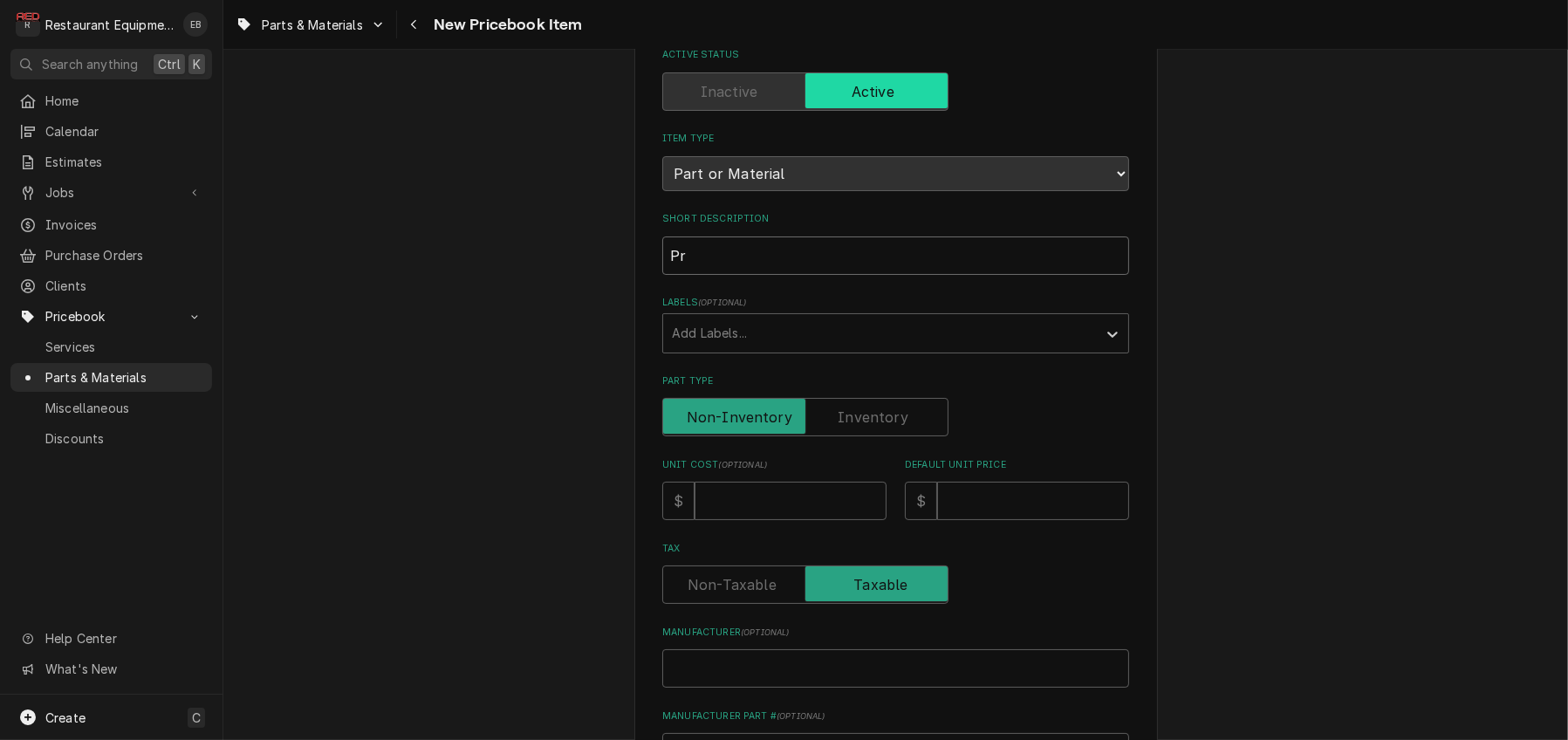
type textarea "x"
type input "Pro"
type textarea "x"
type input "Prob"
type textarea "x"
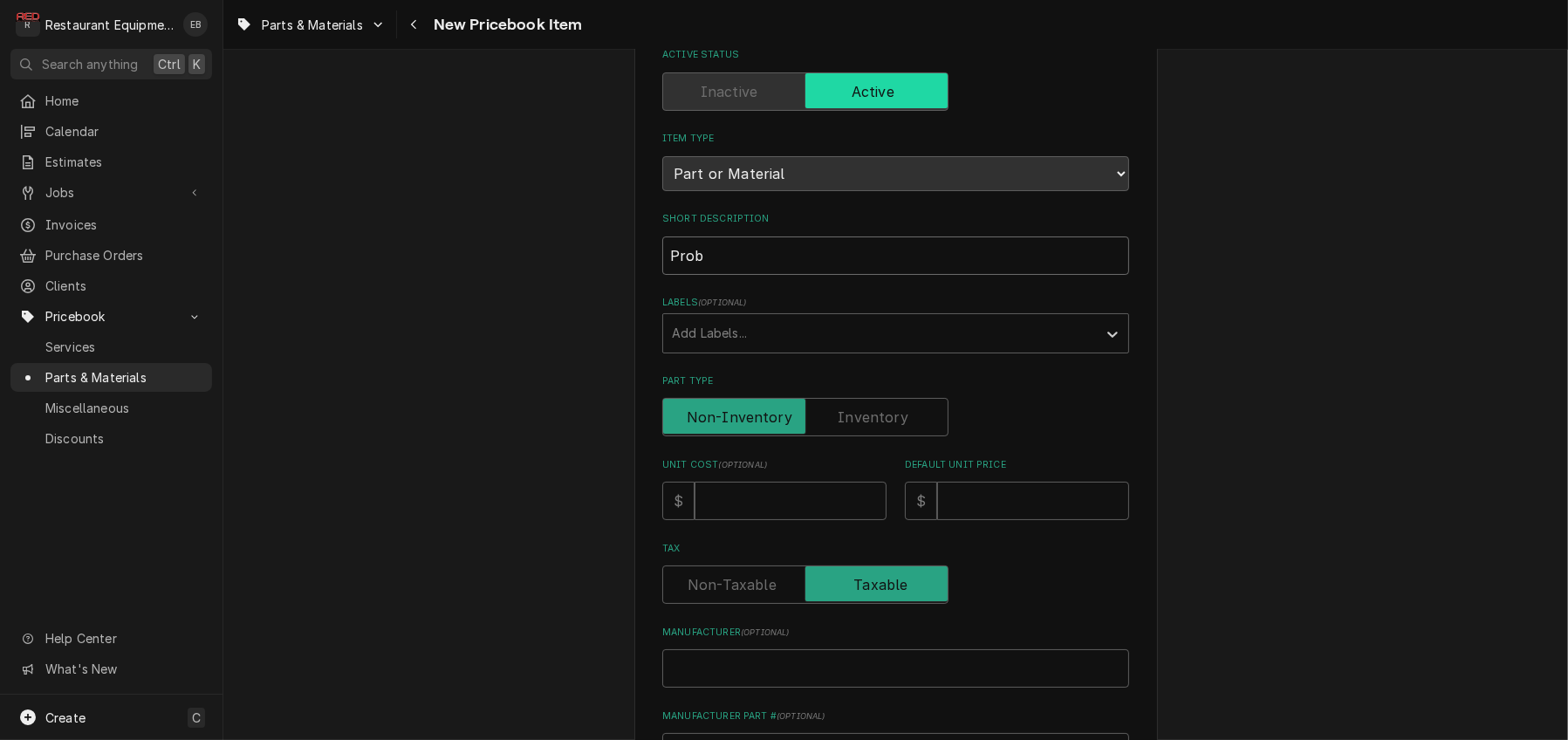
type input "Probe"
type textarea "x"
type input "Probe"
type textarea "x"
type input "Probe A"
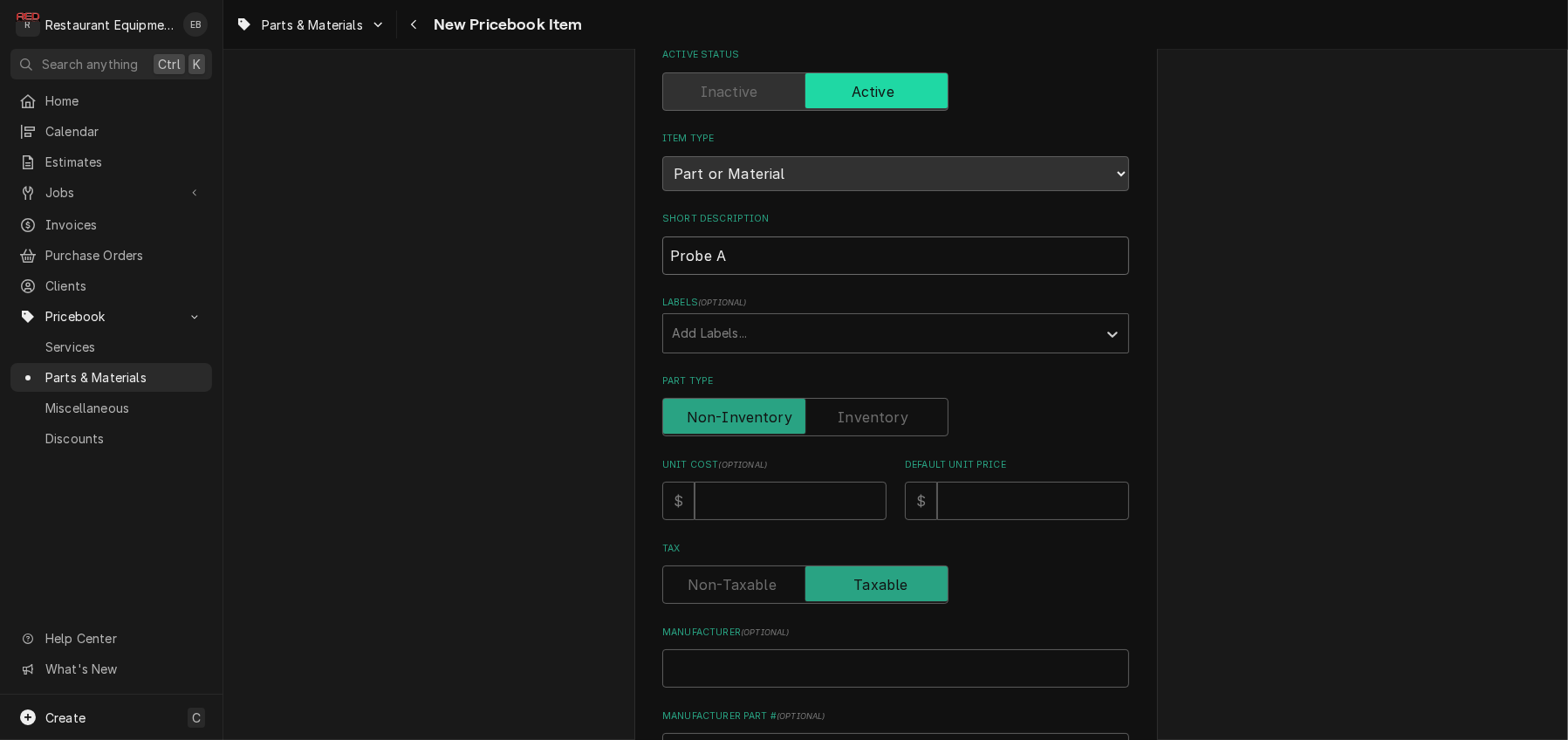
type textarea "x"
type input "Probe As"
type textarea "x"
type input "Probe Ass"
type textarea "x"
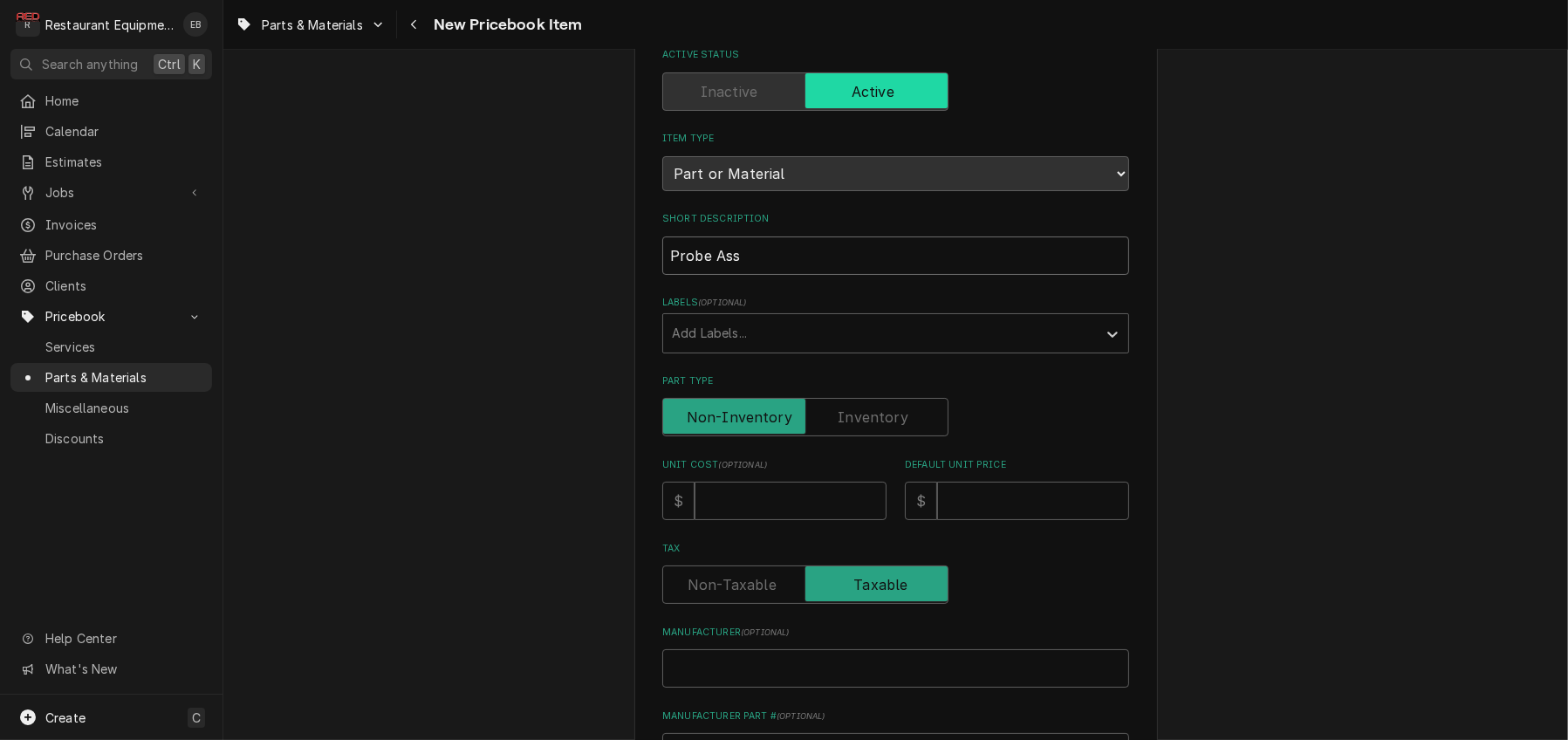
type input "Probe Asse"
type textarea "x"
type input "Probe Assem"
type textarea "x"
type input "Probe Assemb"
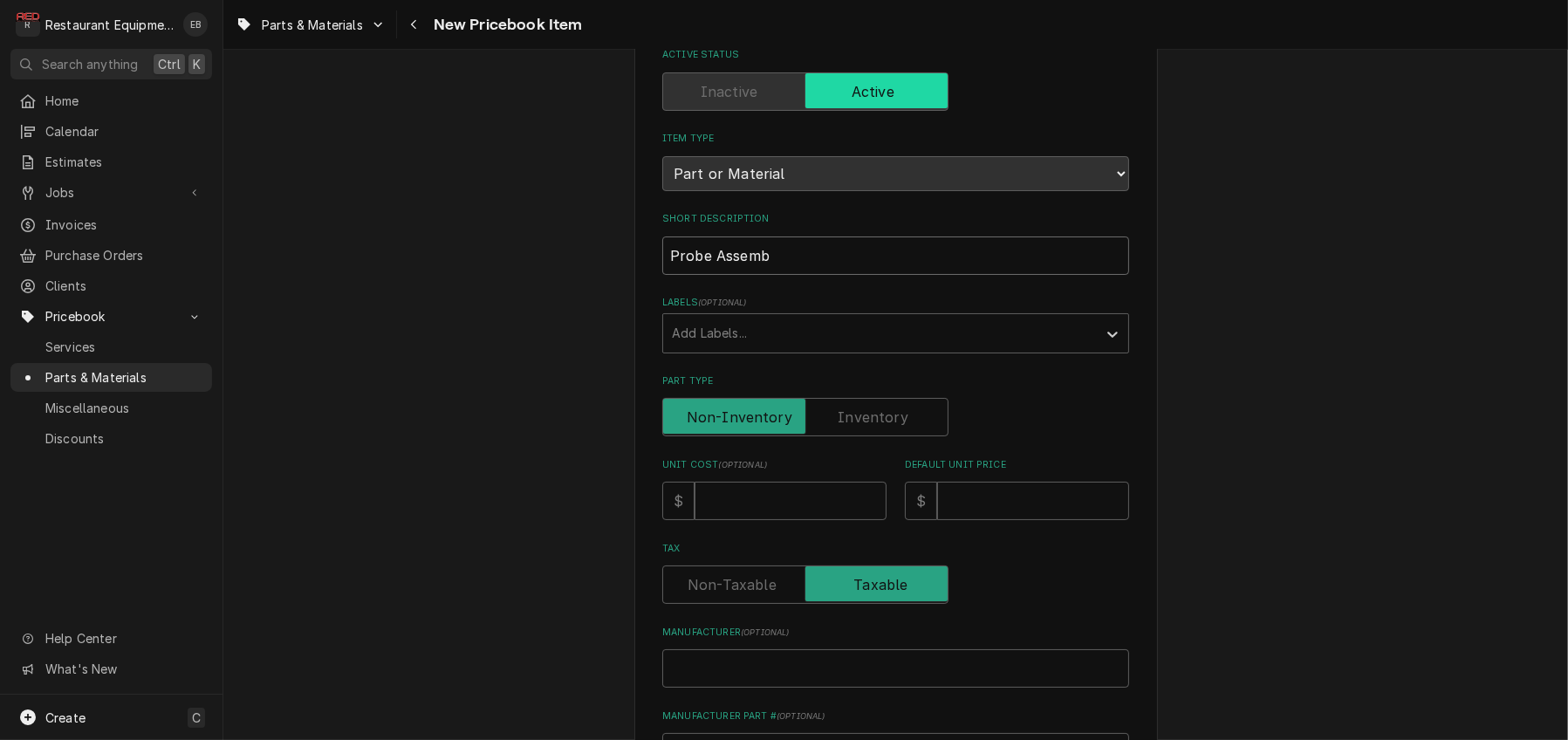
type textarea "x"
type input "Probe Assembl"
type textarea "x"
type input "Probe Assembly"
type textarea "x"
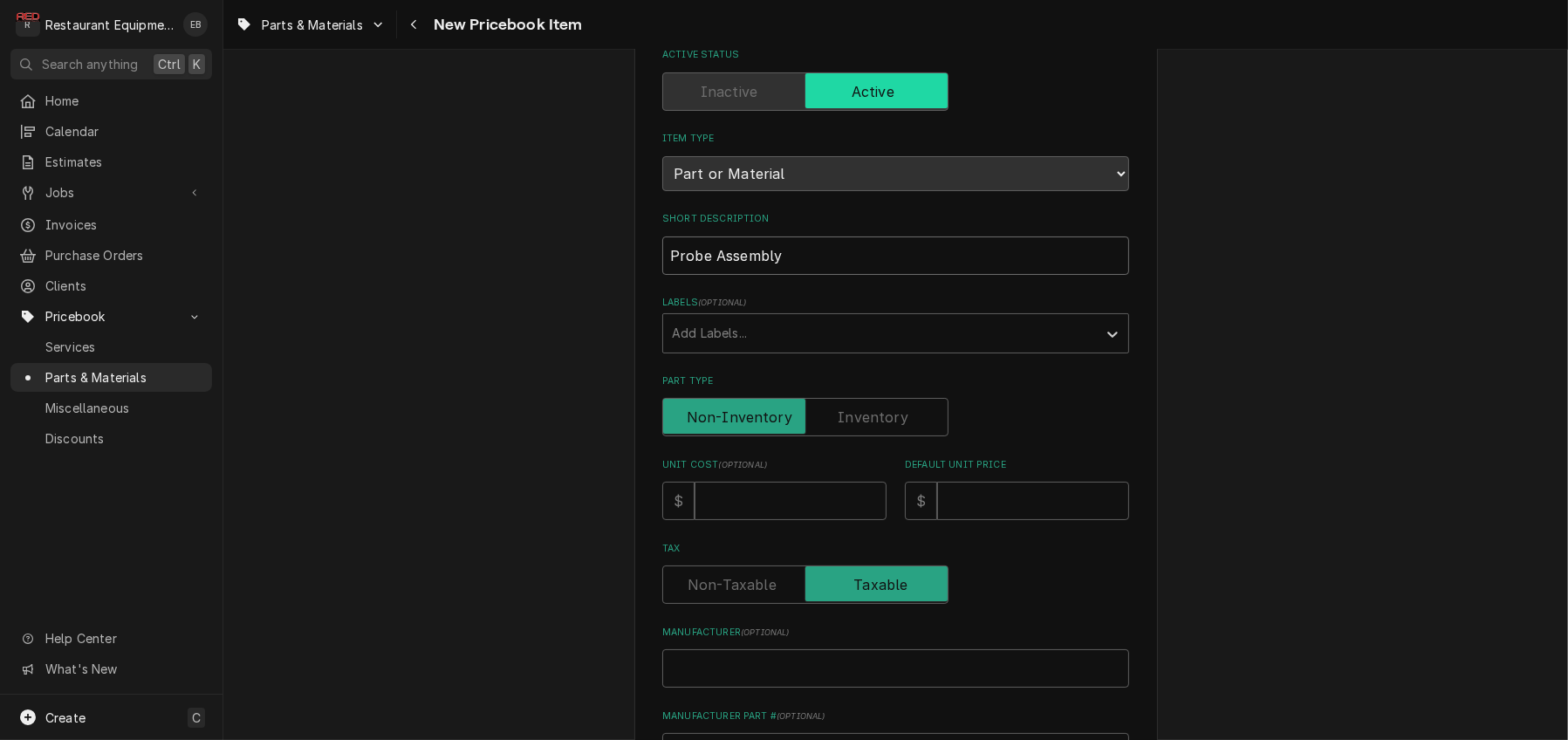
type input "Probe Assembly"
type textarea "x"
type input "Probe Assembly K"
type textarea "x"
type input "Probe Assembly Ki"
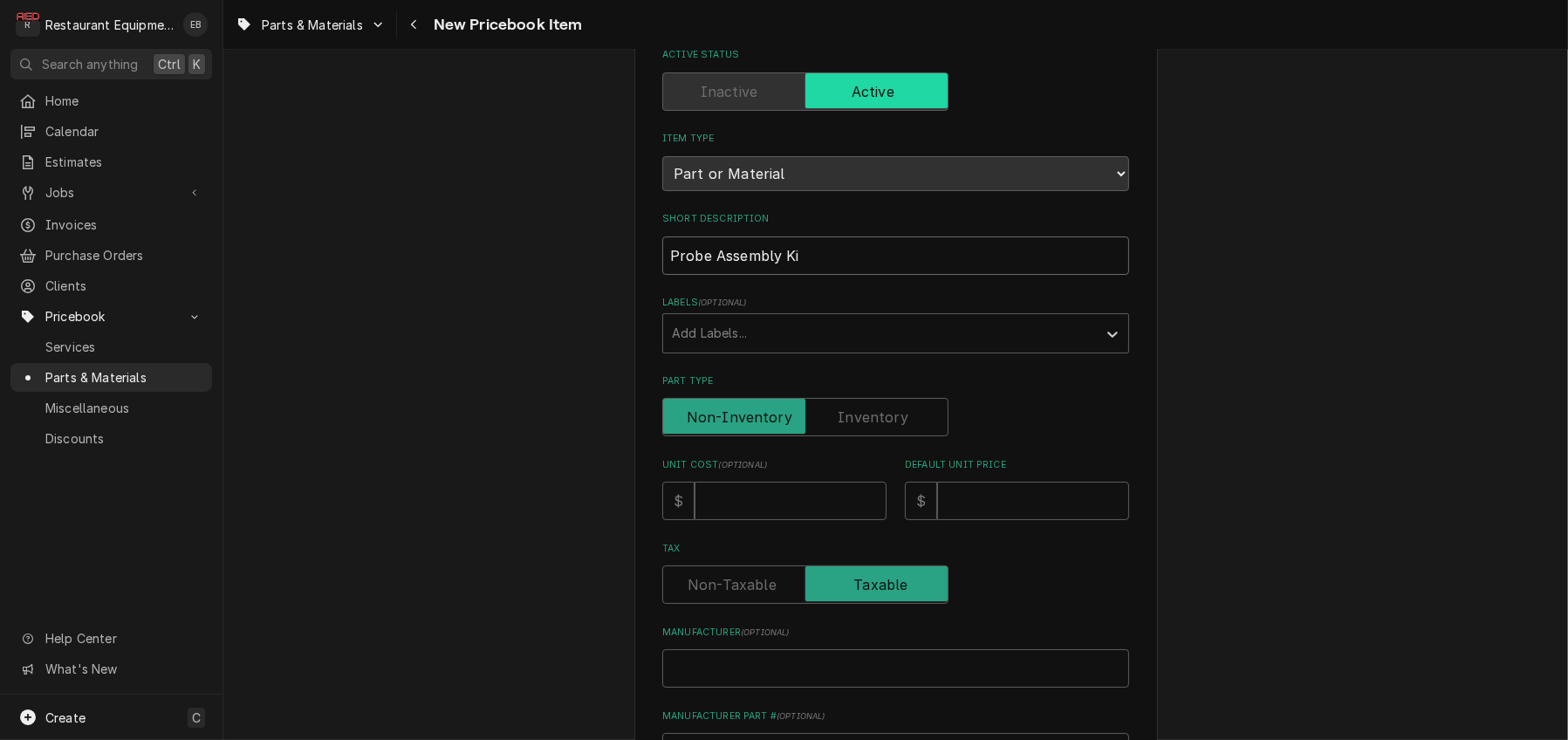
type textarea "x"
type input "Probe Assembly Kit"
type textarea "x"
type input "Probe Assembly Kit"
type textarea "x"
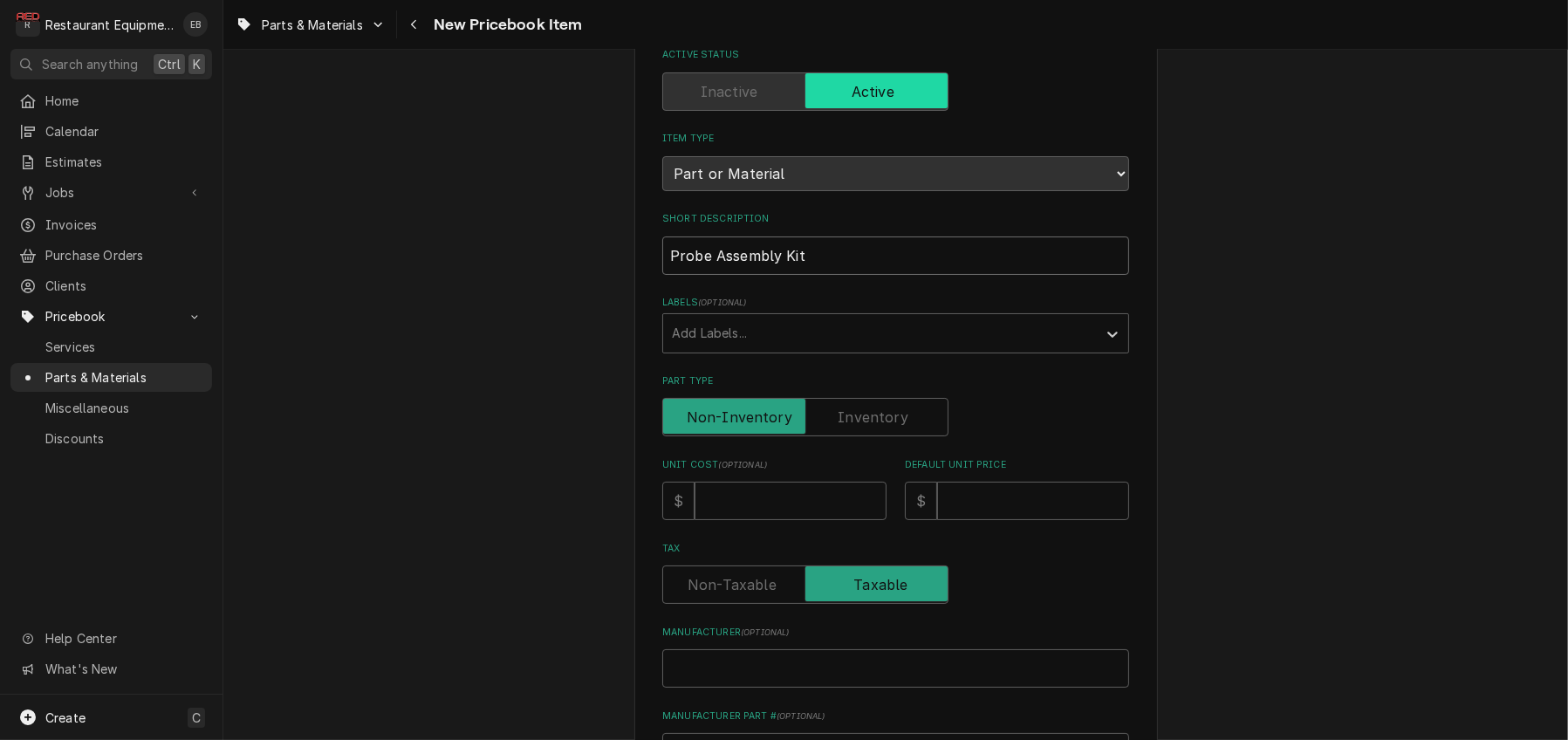
type input "Probe Assembly Kit w"
type textarea "x"
type input "Probe Assembly Kit w/"
type textarea "x"
type input "Probe Assembly Kit w/f"
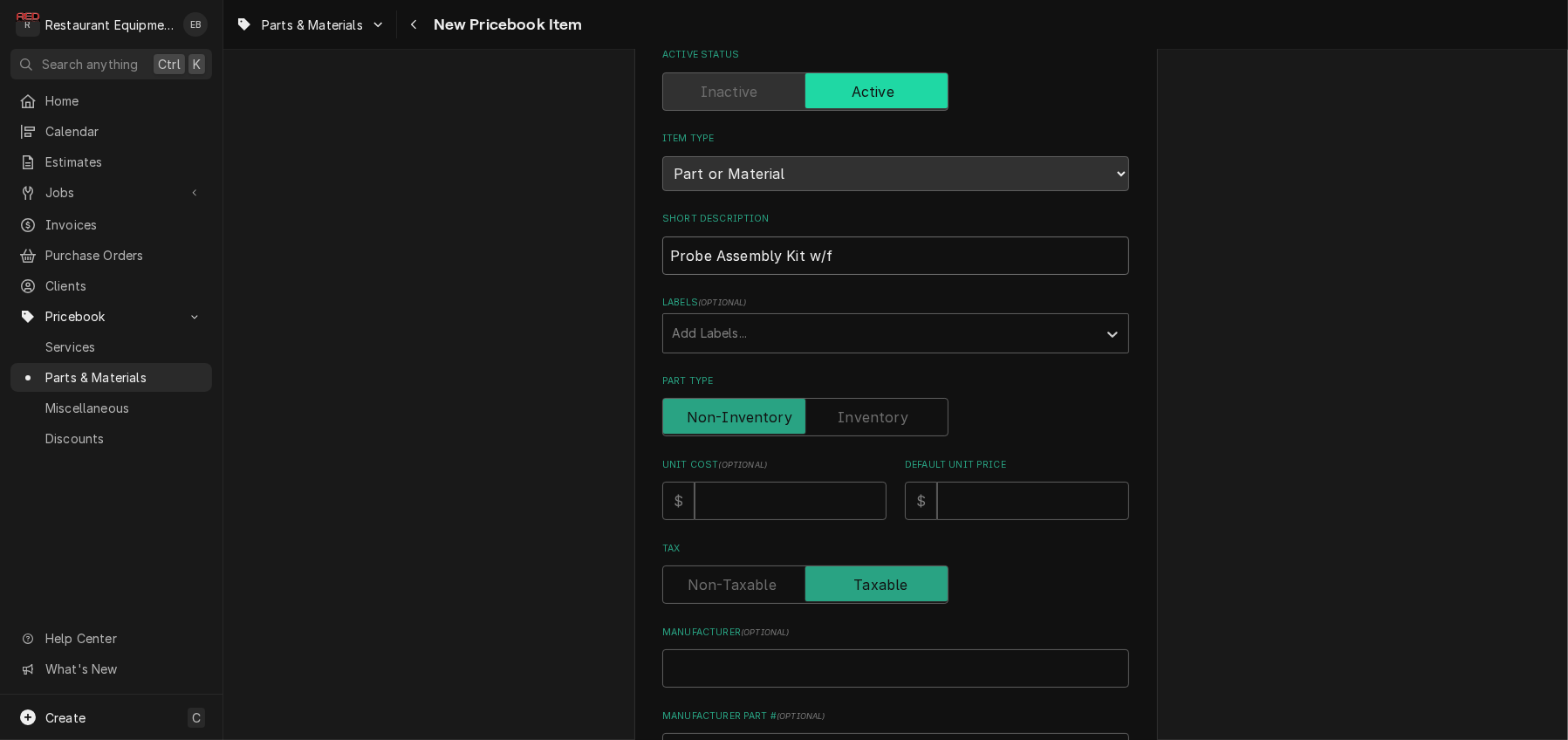
type textarea "x"
type input "Probe Assembly Kit w/fi"
type textarea "x"
type input "Probe Assembly Kit w/fit"
type textarea "x"
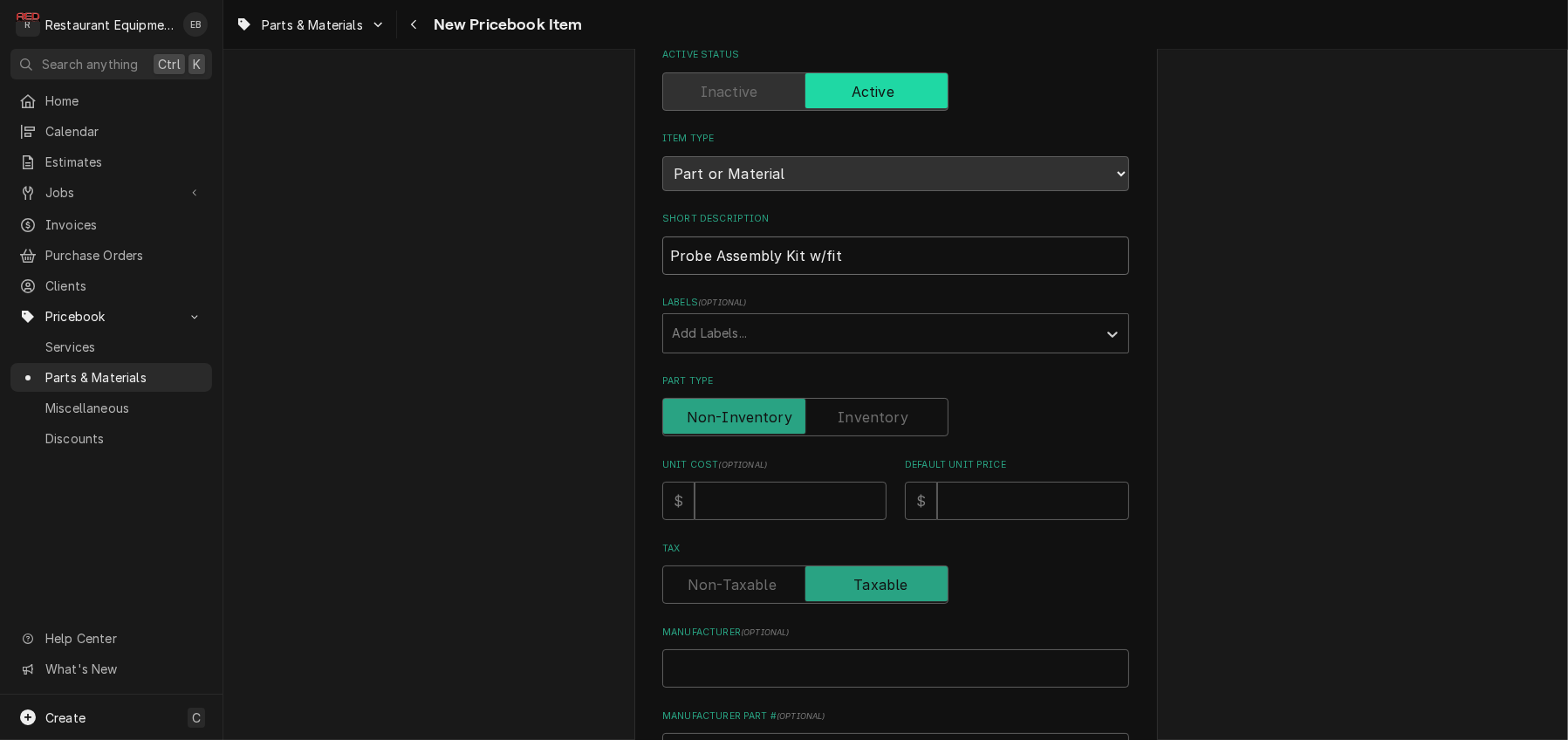
type input "Probe Assembly Kit w/fitt"
type textarea "x"
type input "Probe Assembly Kit w/fitti"
type textarea "x"
type input "Probe Assembly Kit w/fittin"
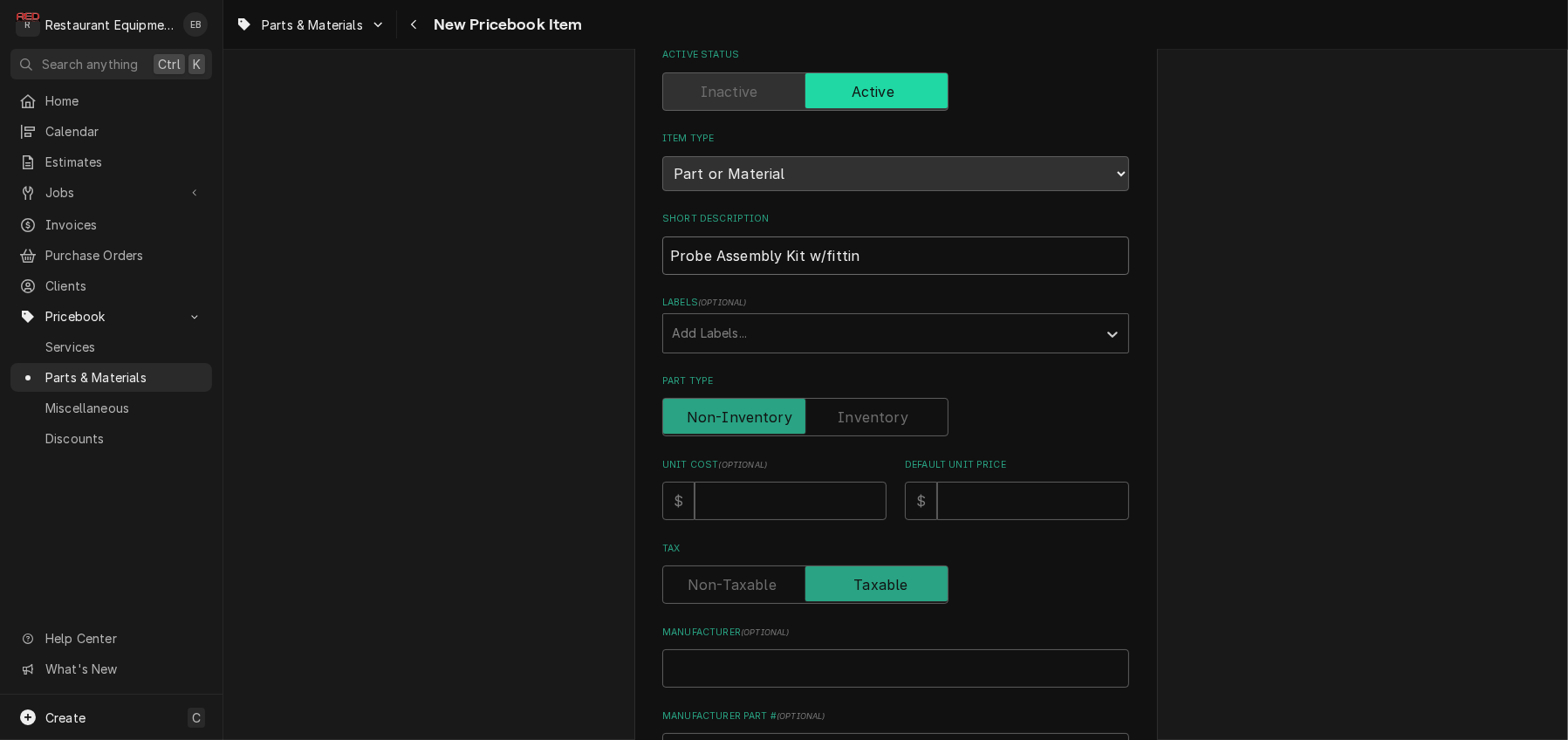
type textarea "x"
type input "Probe Assembly Kit w/fitting"
type textarea "x"
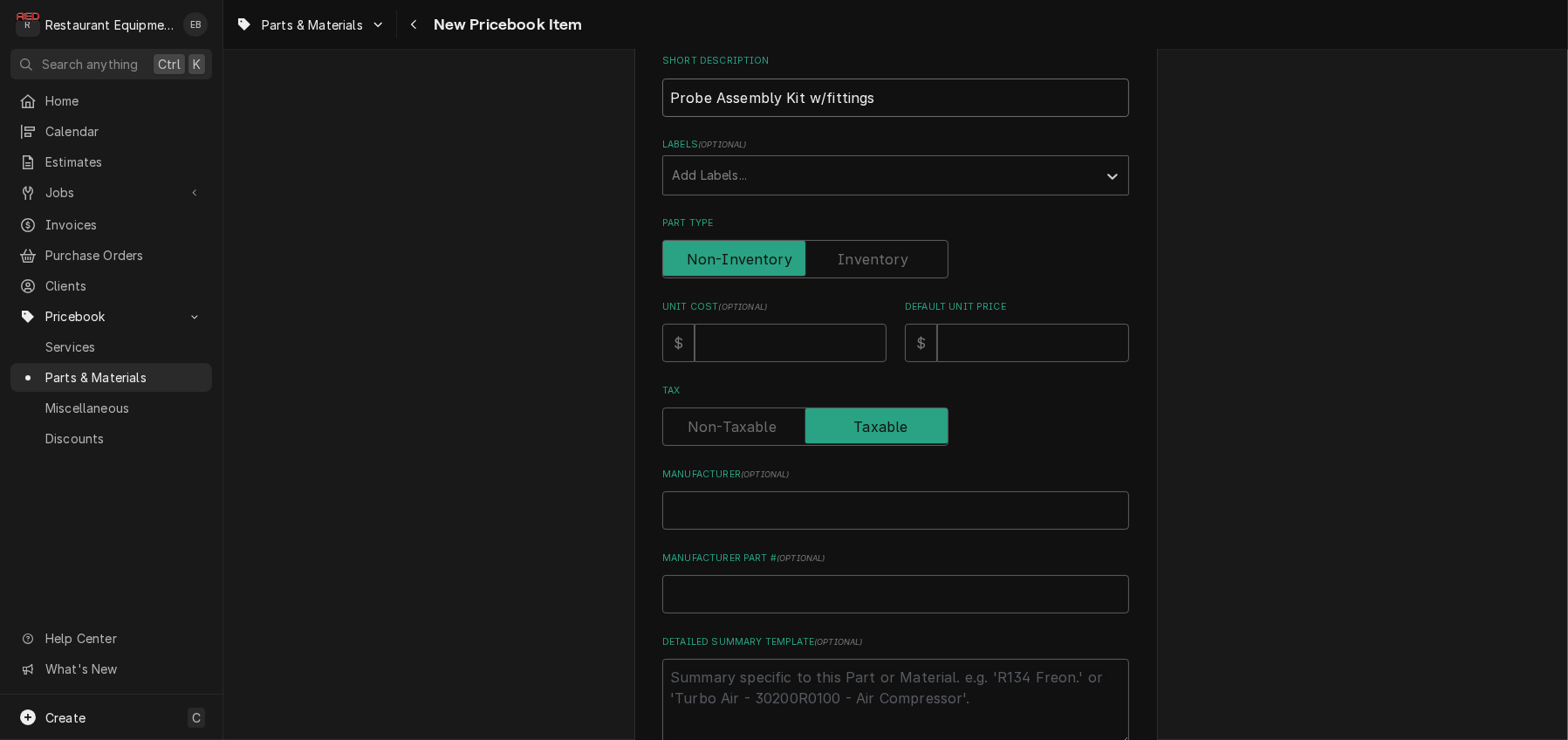
scroll to position [291, 0]
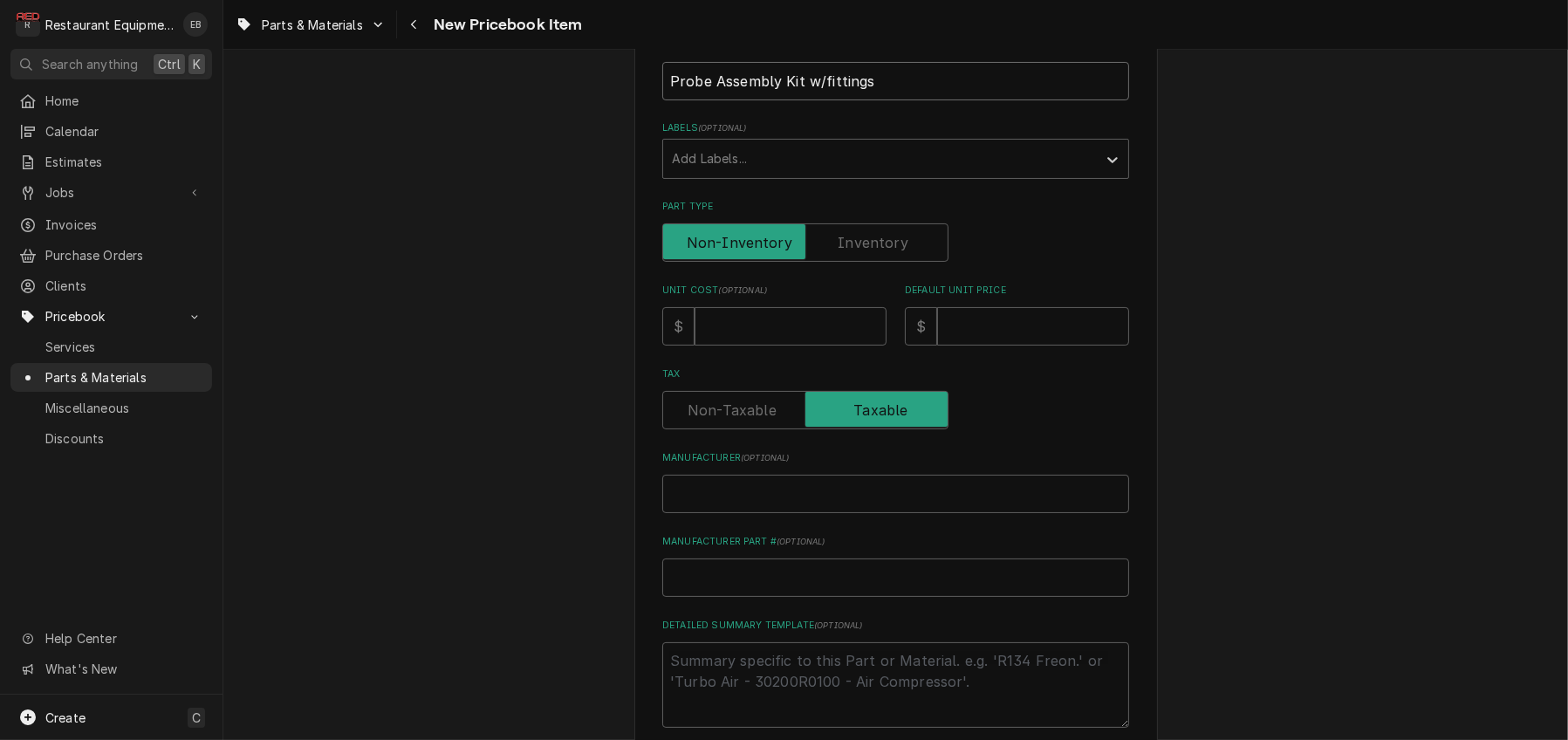
type input "Probe Assembly Kit w/fittings"
click at [762, 345] on input "Unit Cost ( optional )" at bounding box center [790, 325] width 192 height 38
paste input "3375002497"
type textarea "x"
type input "3375002497"
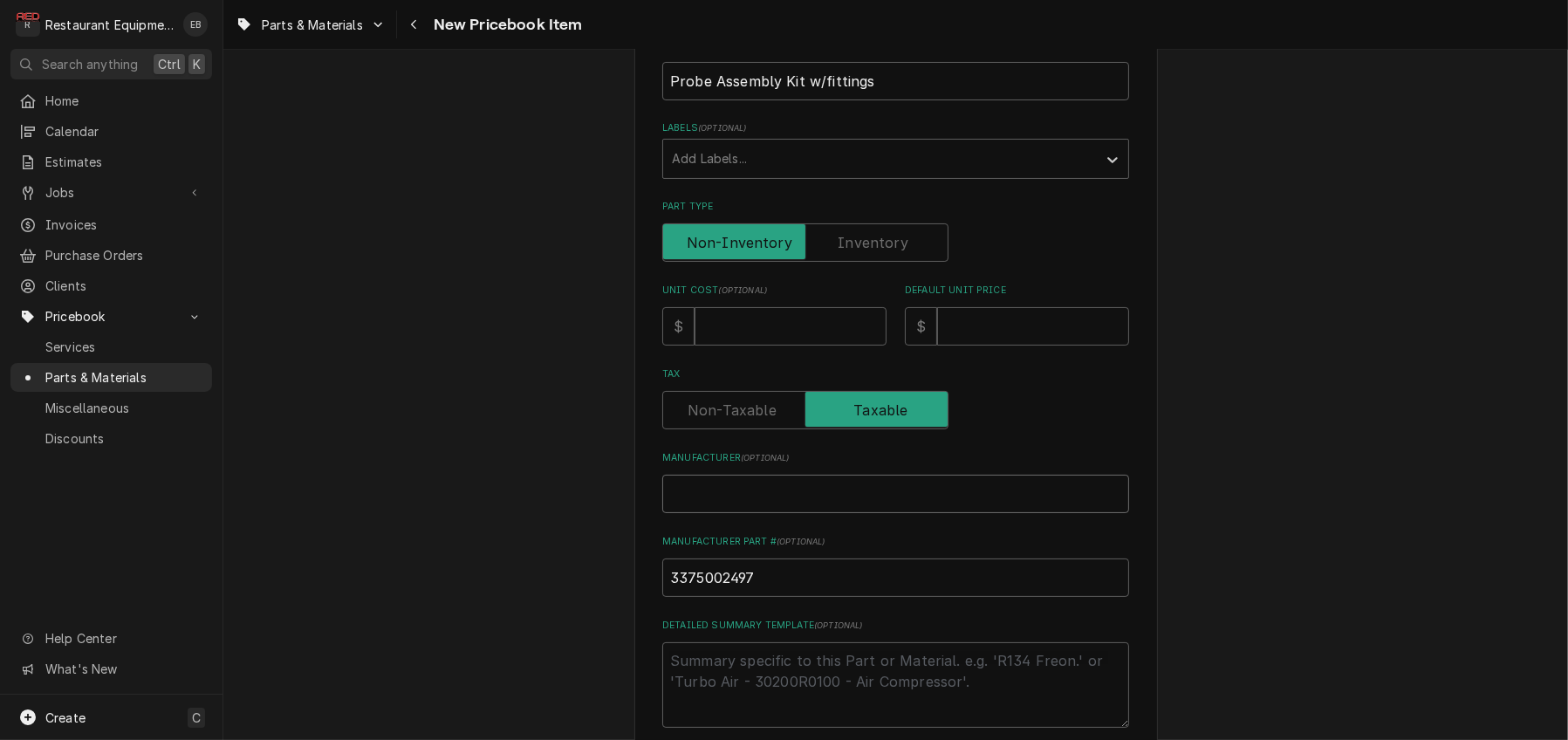
click at [760, 513] on input "Manufacturer ( optional )" at bounding box center [896, 493] width 467 height 38
type textarea "x"
type input "W"
type textarea "x"
type input "Wi"
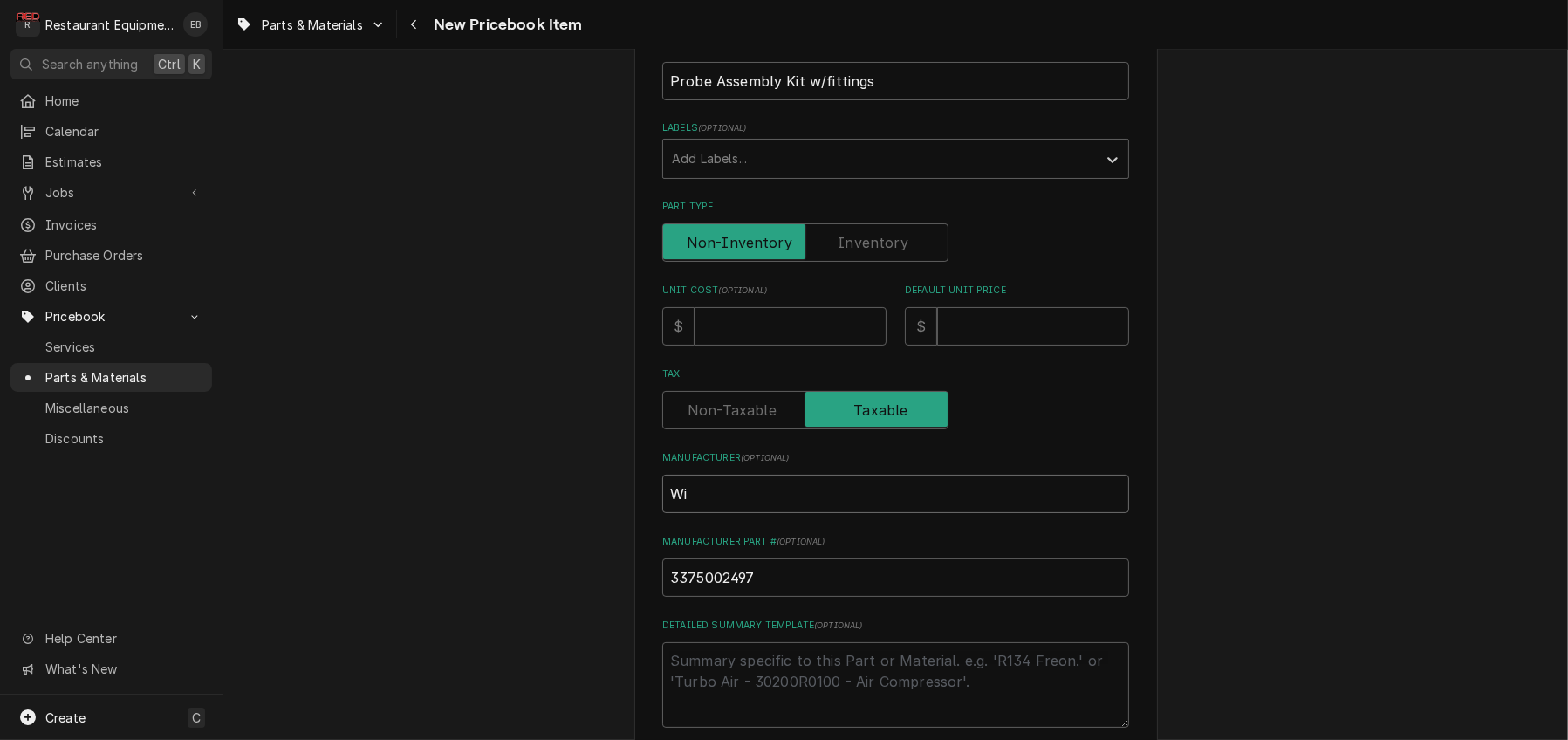
type textarea "x"
type input "Wil"
type textarea "x"
type input "Wilb"
type textarea "x"
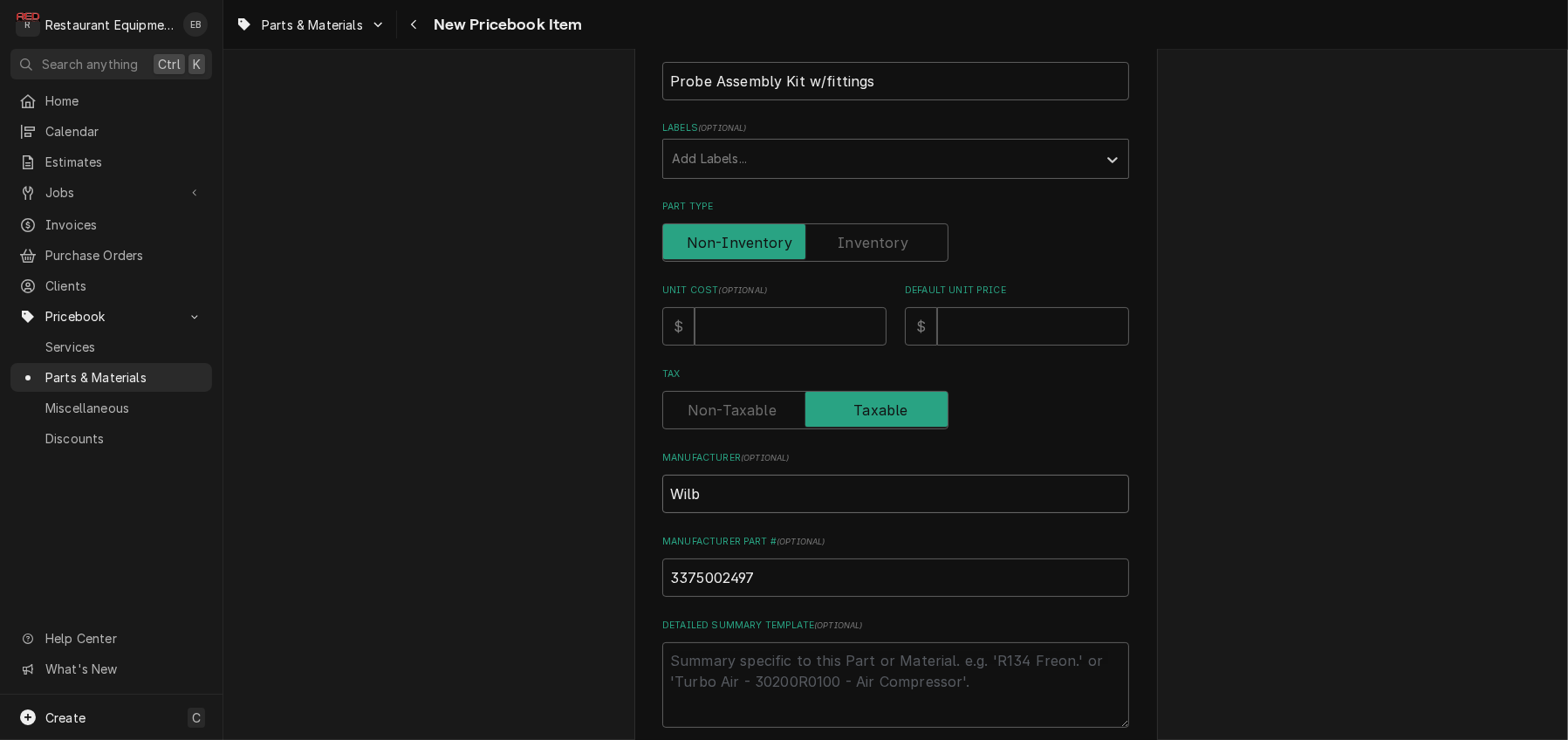
type input "Wilbu"
type textarea "x"
type input "[PERSON_NAME]"
type textarea "x"
type input "[PERSON_NAME]"
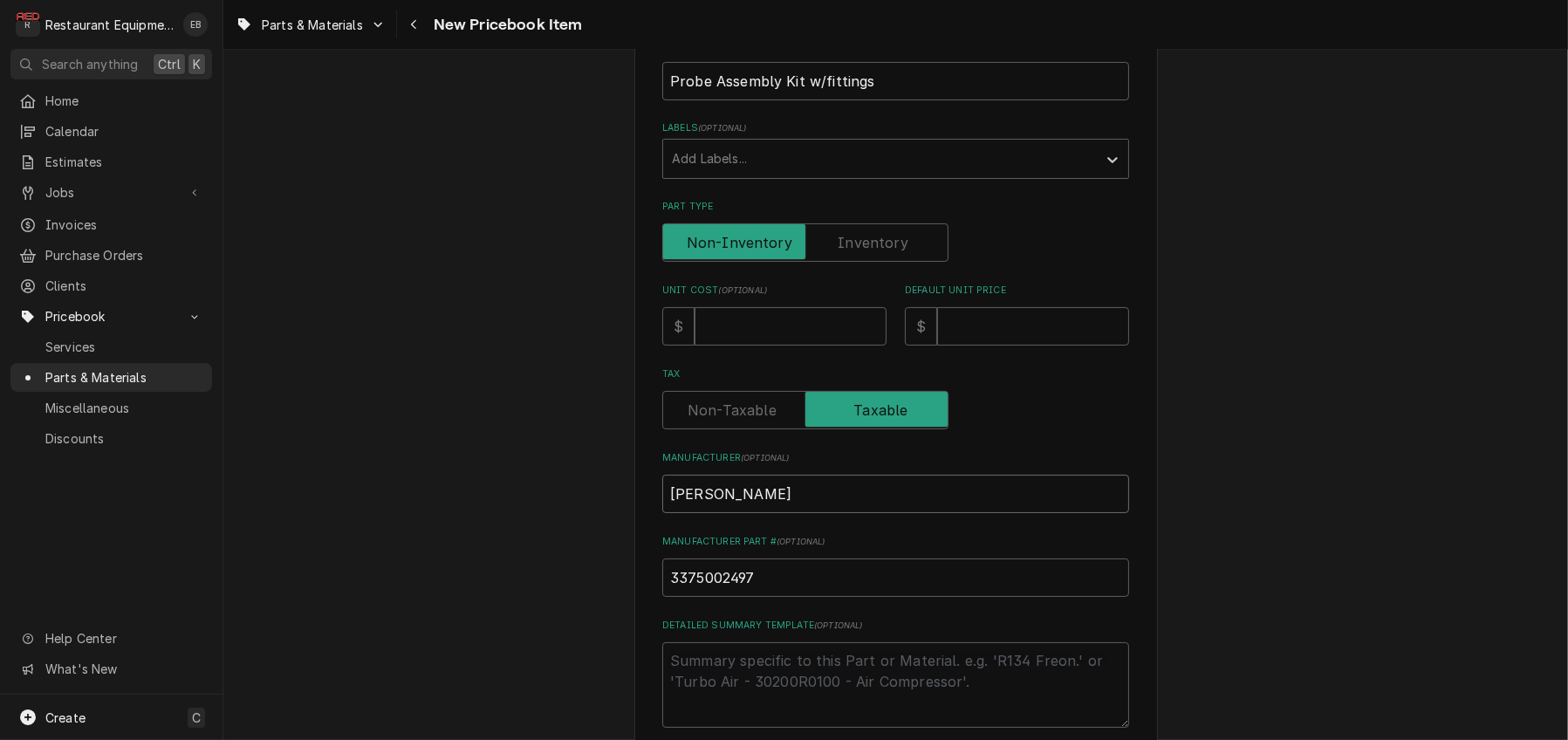
type textarea "x"
type input "[PERSON_NAME] C"
type textarea "x"
type input "[PERSON_NAME] Cu"
type textarea "x"
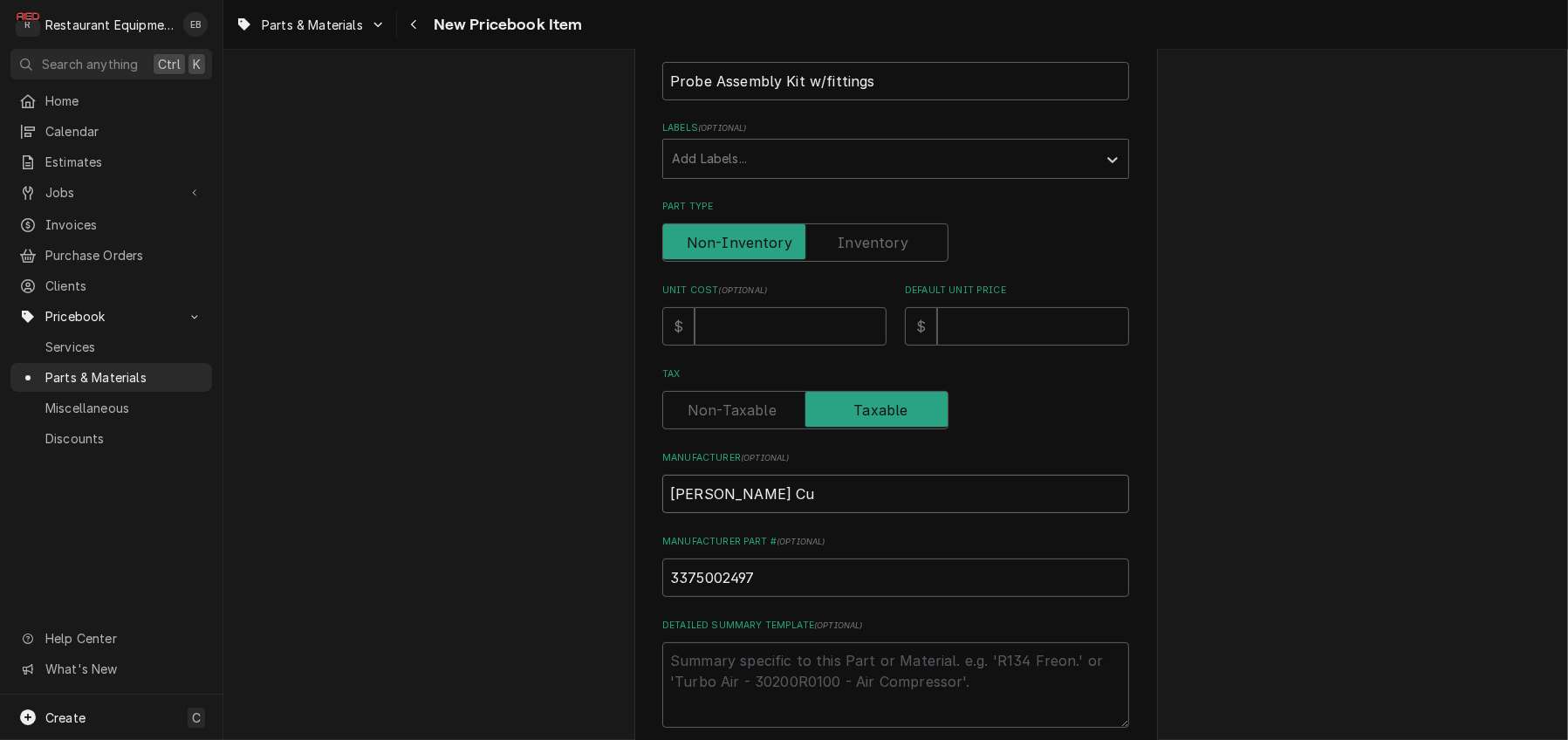
type input "[PERSON_NAME] Cur"
type textarea "x"
type input "[PERSON_NAME]"
type textarea "x"
type input "[PERSON_NAME]"
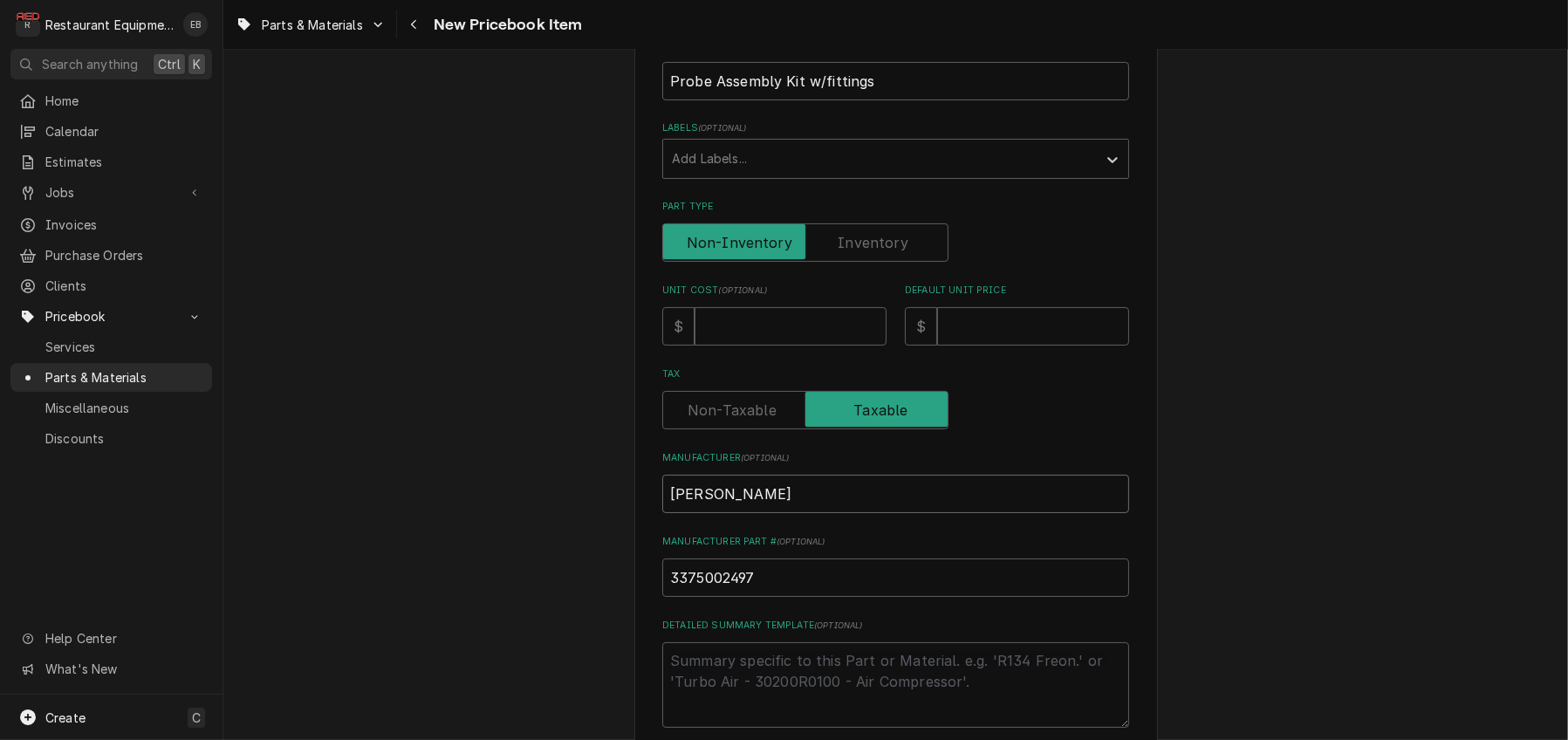
type textarea "x"
type input "Wilbur Curtis"
click at [747, 345] on input "Unit Cost ( optional )" at bounding box center [790, 325] width 192 height 38
type textarea "x"
type input "4"
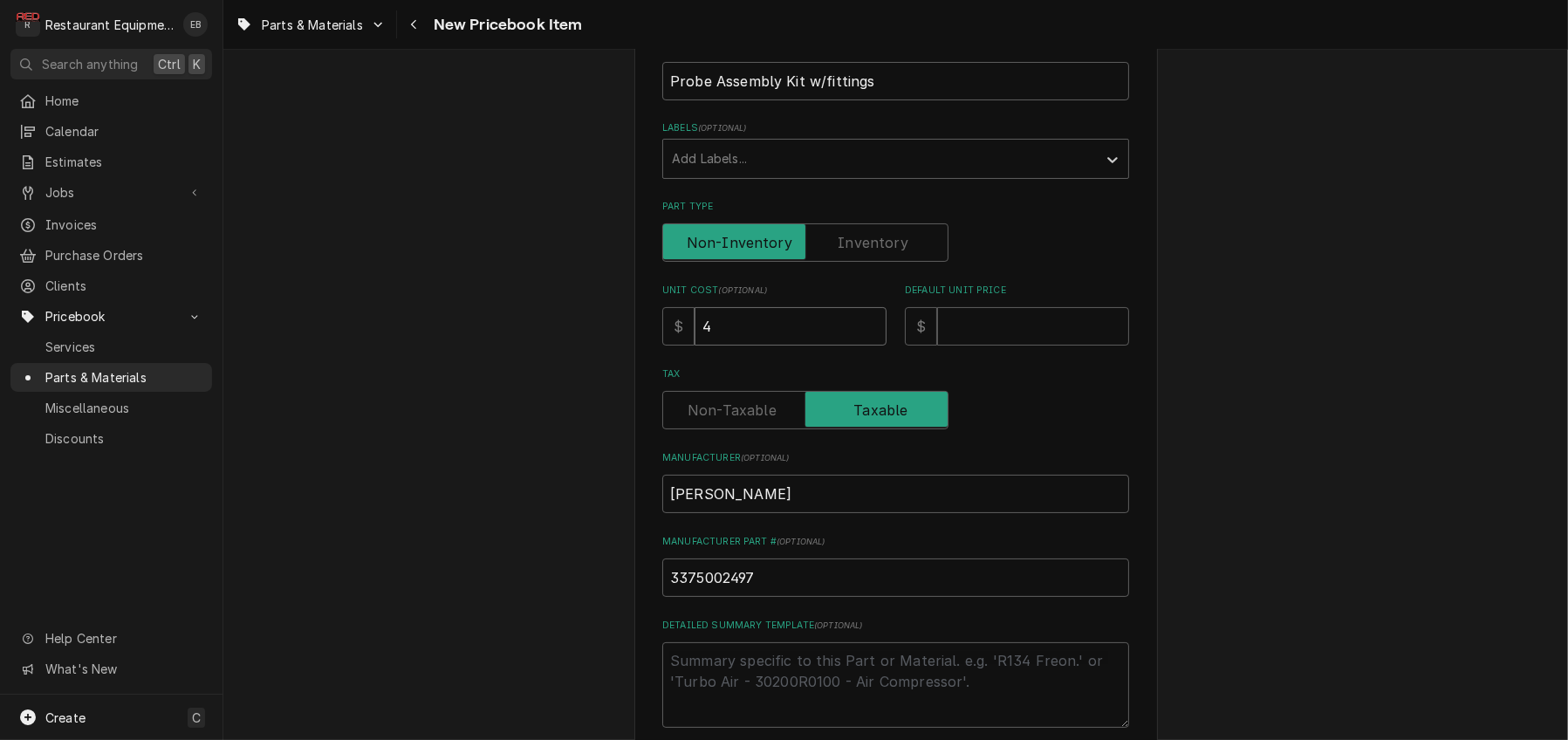
type textarea "x"
type input "45"
type textarea "x"
type input "45.0"
type textarea "x"
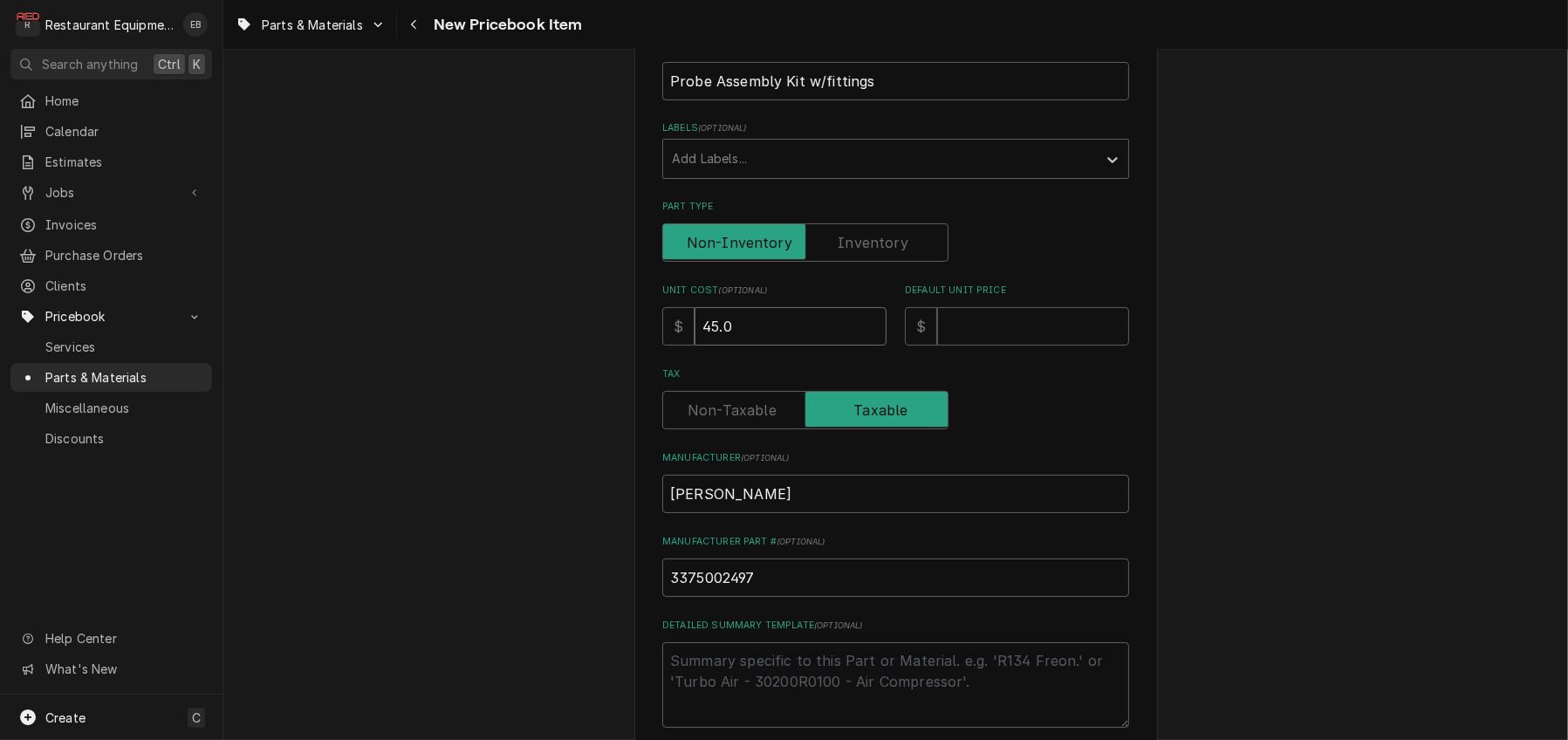
type input "45.08"
type textarea "x"
type input "45.086"
type textarea "x"
type input "45.0868"
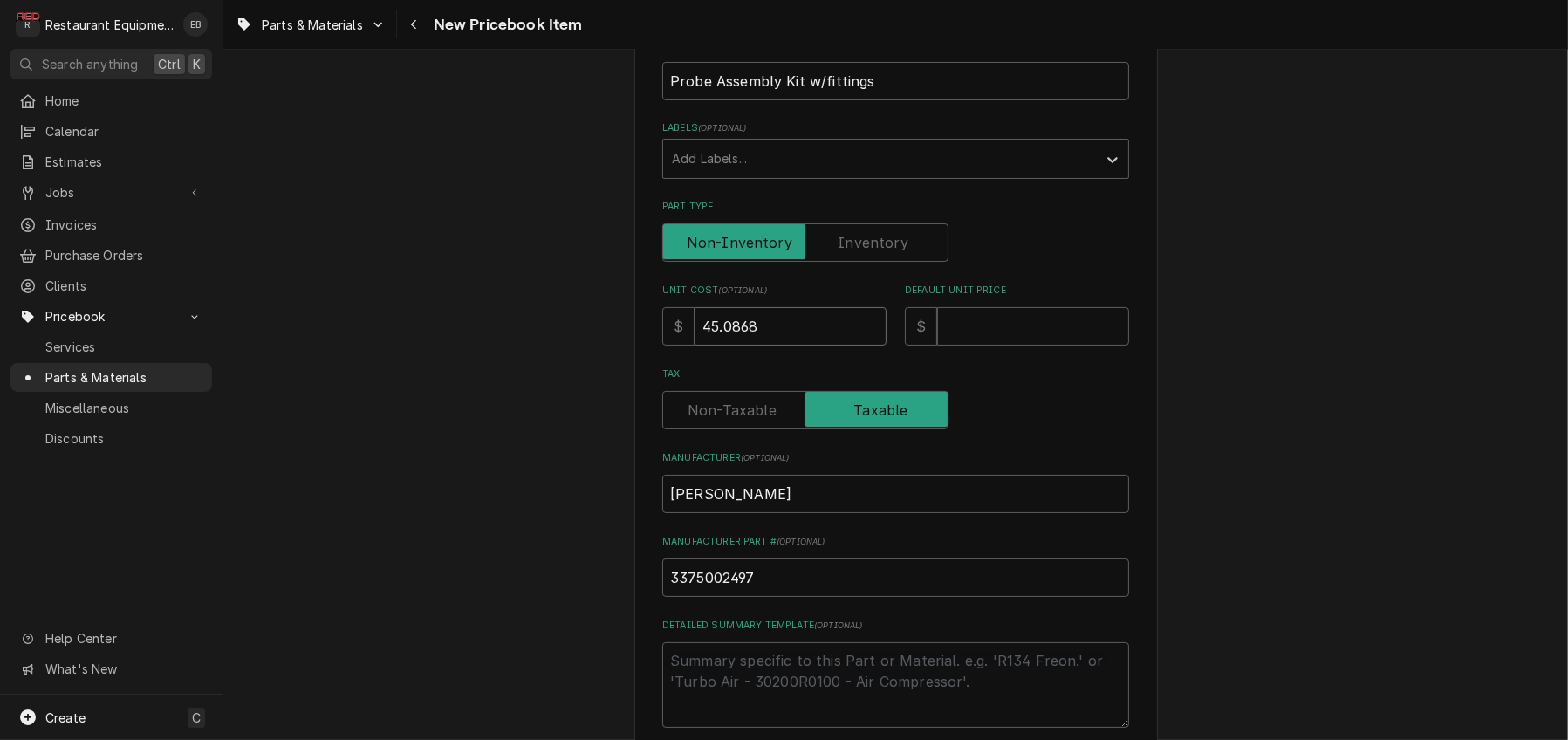
type textarea "x"
type input "45.08689"
type textarea "x"
type input "45.086893"
type textarea "x"
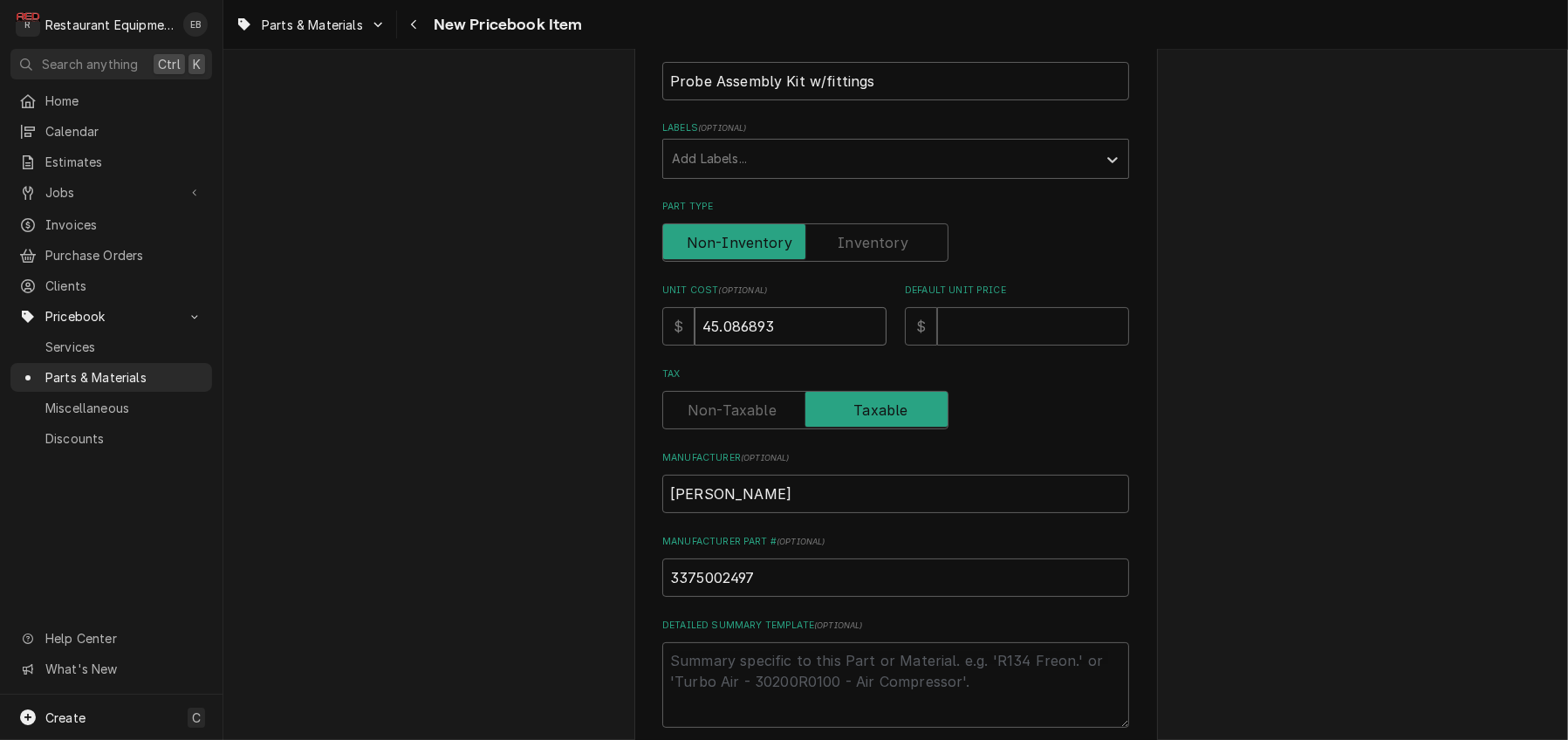
type input "45.08689"
type textarea "x"
type input "45.0868"
type textarea "x"
type input "45.086"
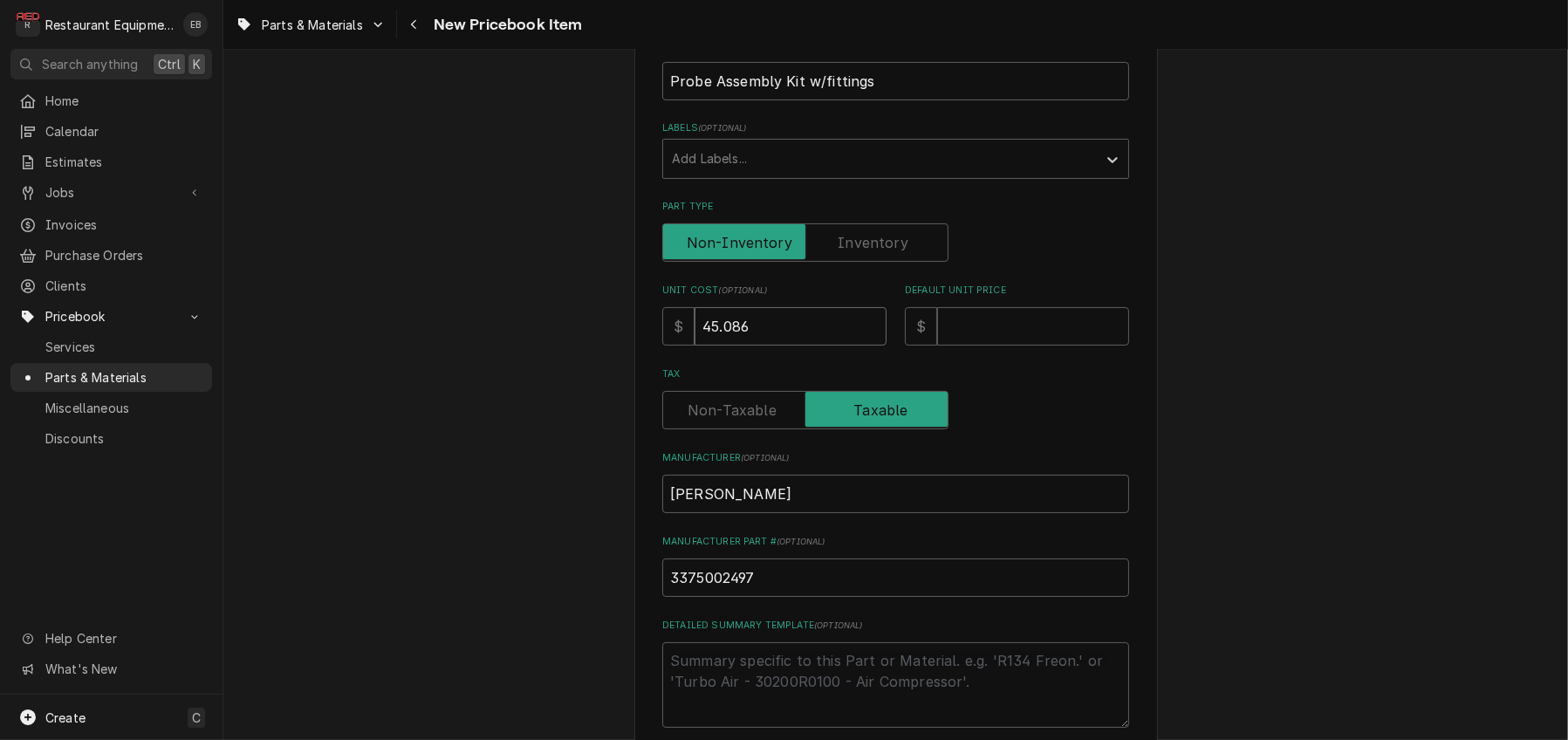
type textarea "x"
type input "45.08"
click at [982, 345] on input "Default Unit Price" at bounding box center [1033, 325] width 192 height 38
type textarea "x"
type input "6"
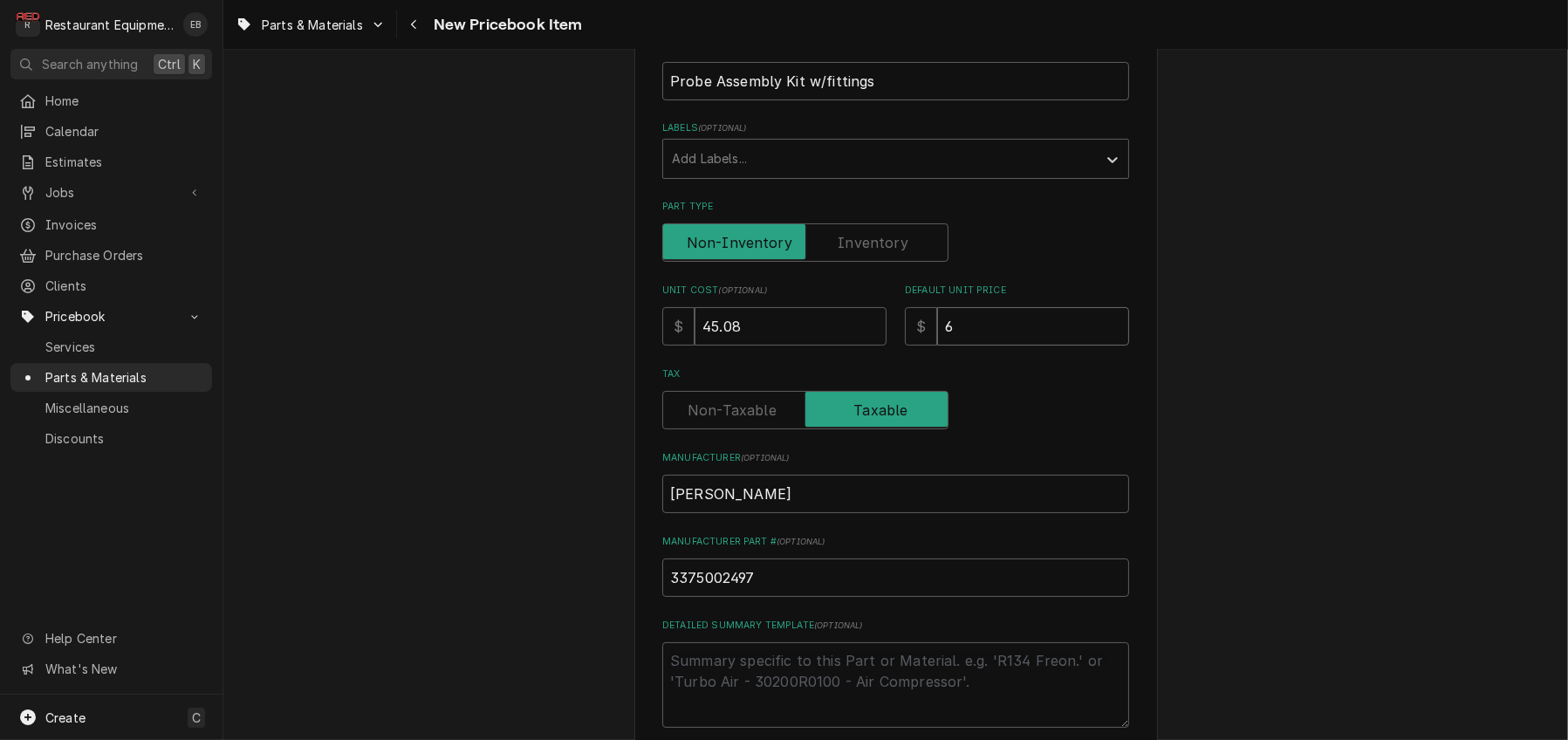
type textarea "x"
type input "68"
type textarea "x"
type input "68.9"
type textarea "x"
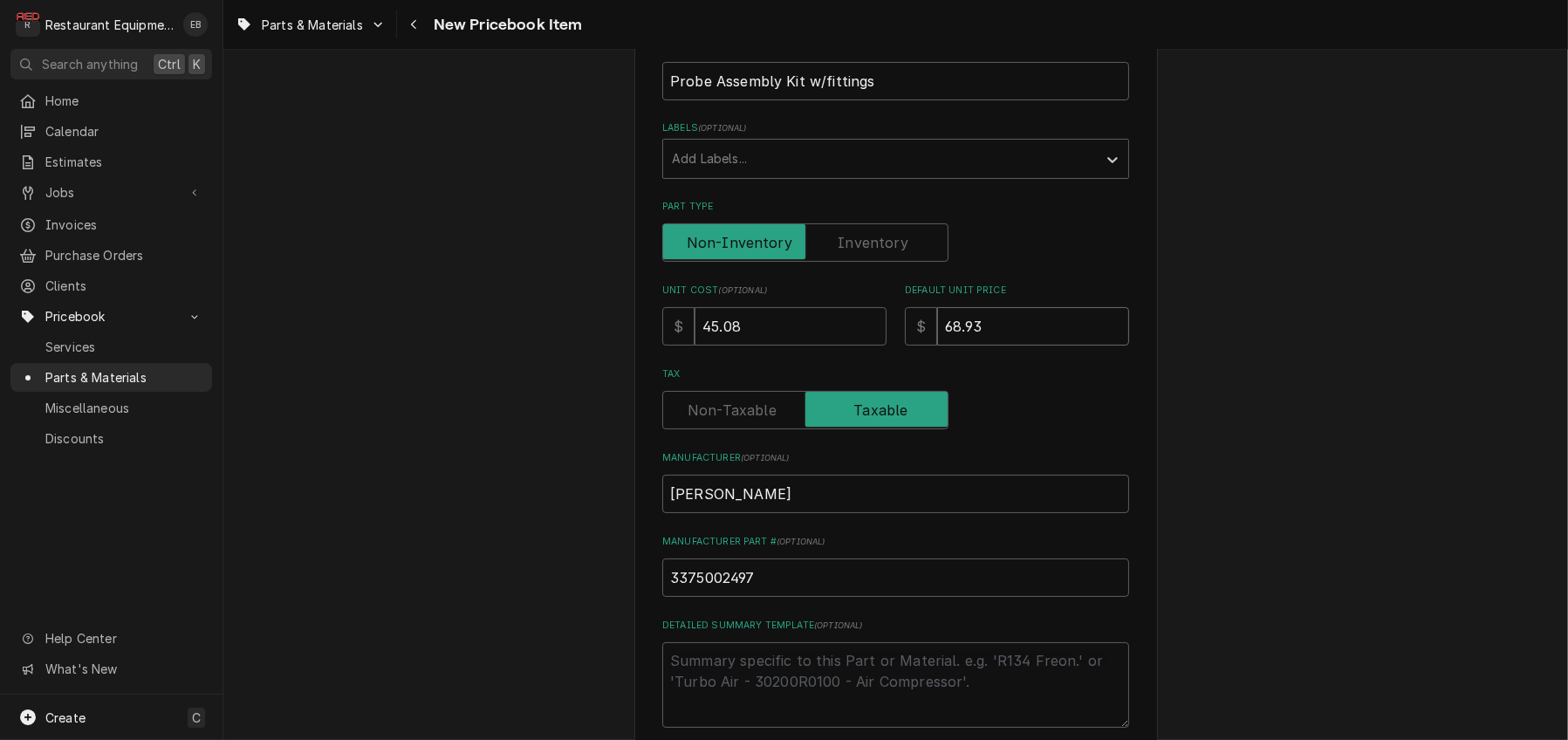
type input "68.93"
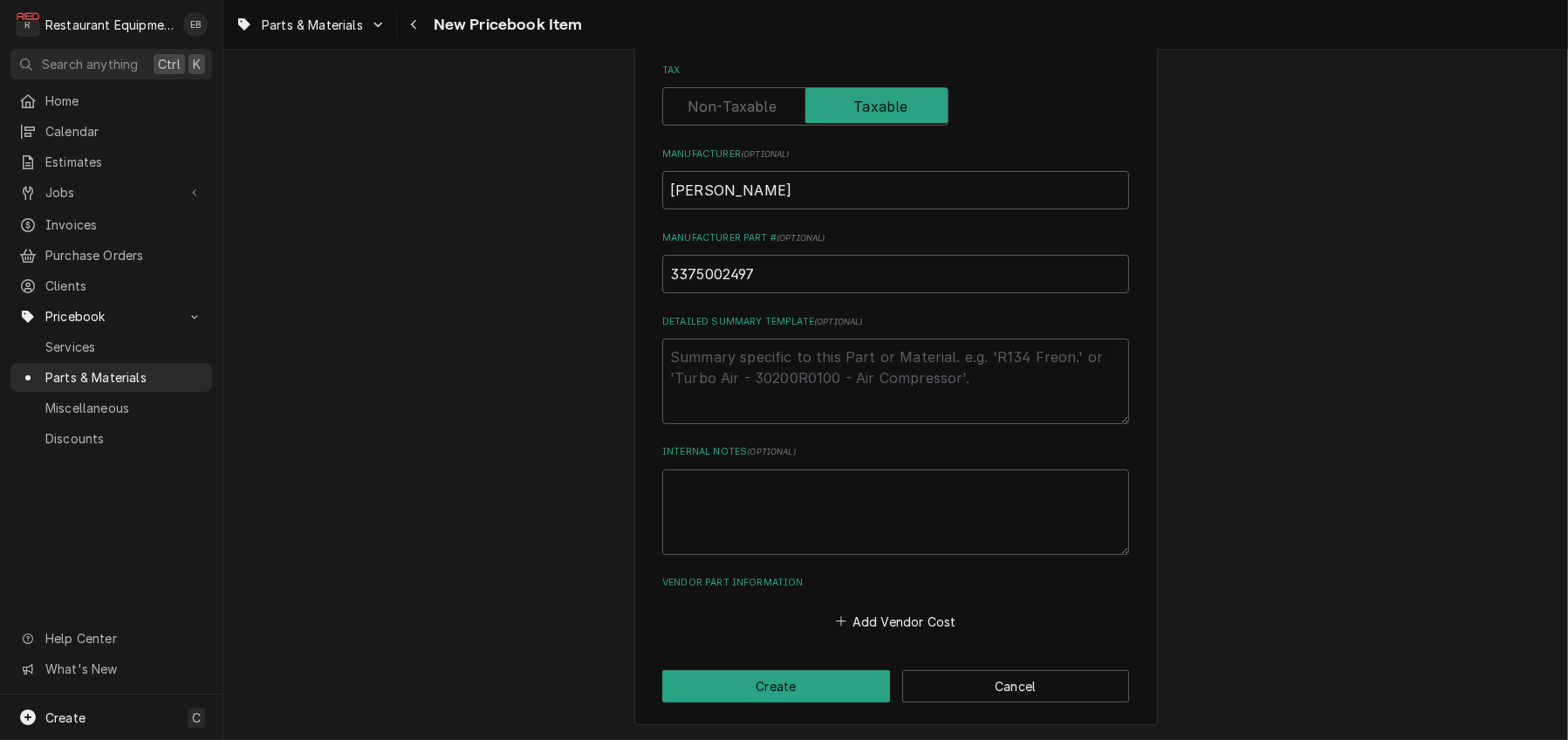
scroll to position [698, 0]
click at [893, 633] on button "Add Vendor Cost" at bounding box center [896, 621] width 127 height 24
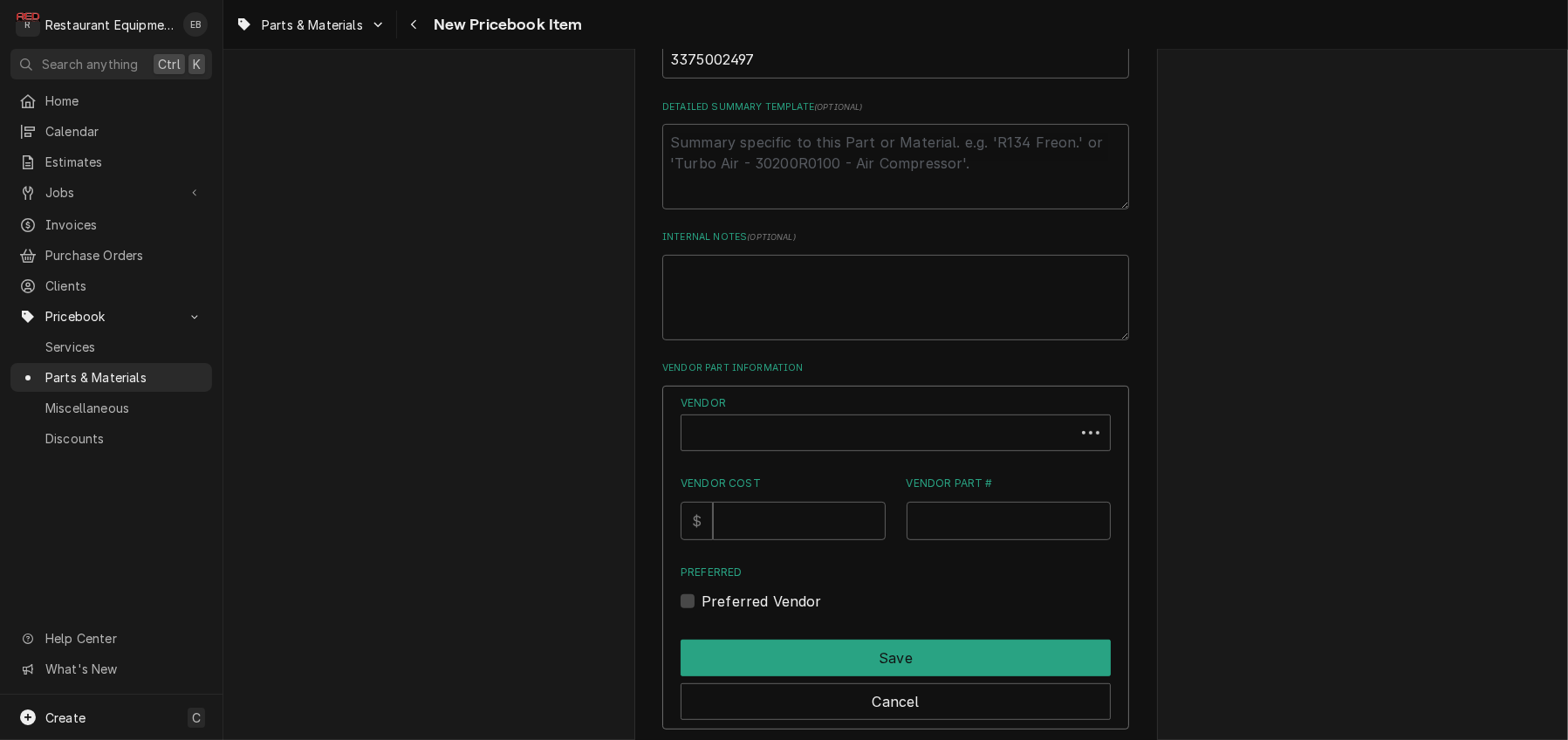
scroll to position [873, 0]
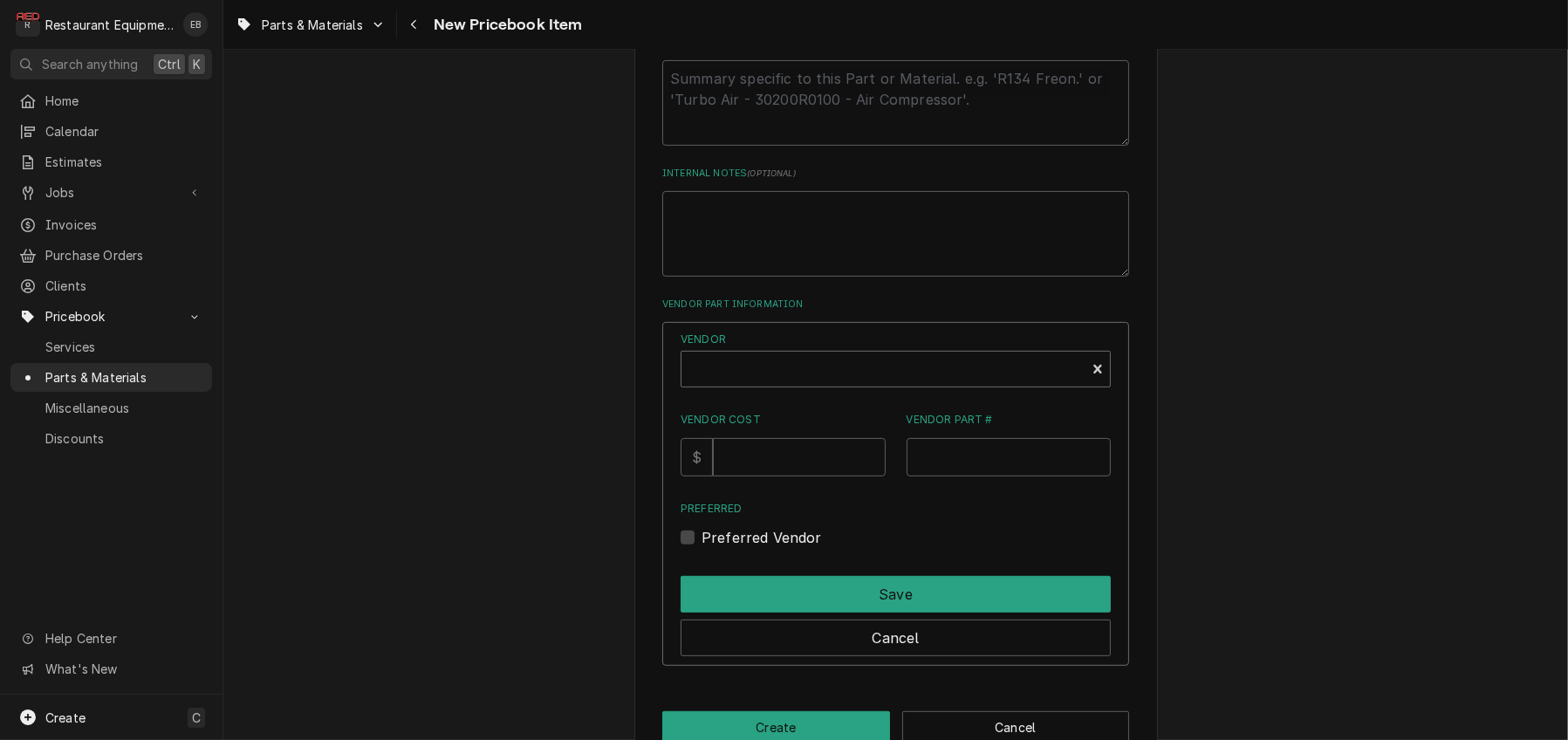
type textarea "x"
click at [789, 397] on div "Vendor" at bounding box center [883, 375] width 386 height 42
type input "parts"
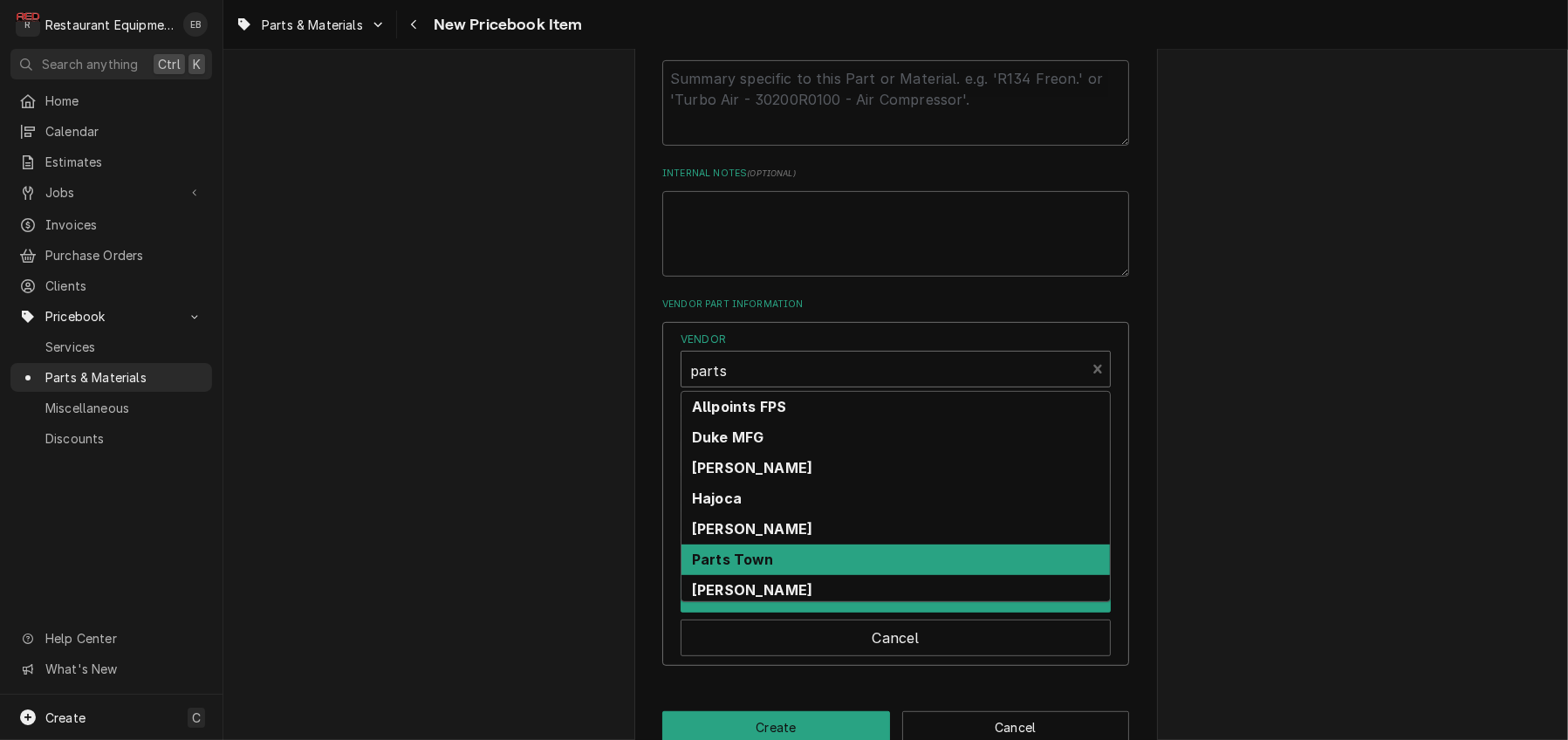
click at [774, 568] on strong "Parts Town" at bounding box center [733, 559] width 82 height 18
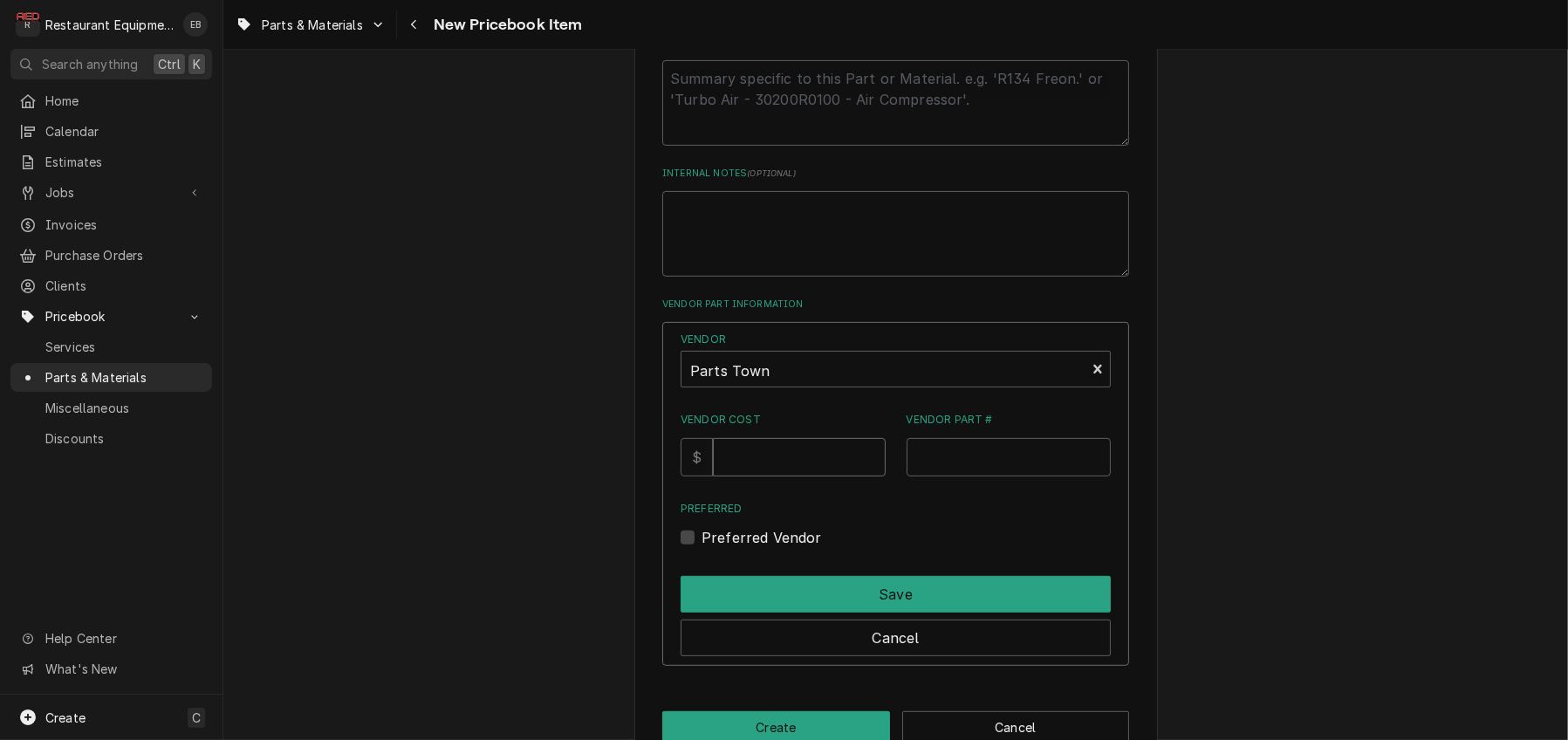
click at [781, 476] on input "Vendor Cost" at bounding box center [798, 456] width 172 height 38
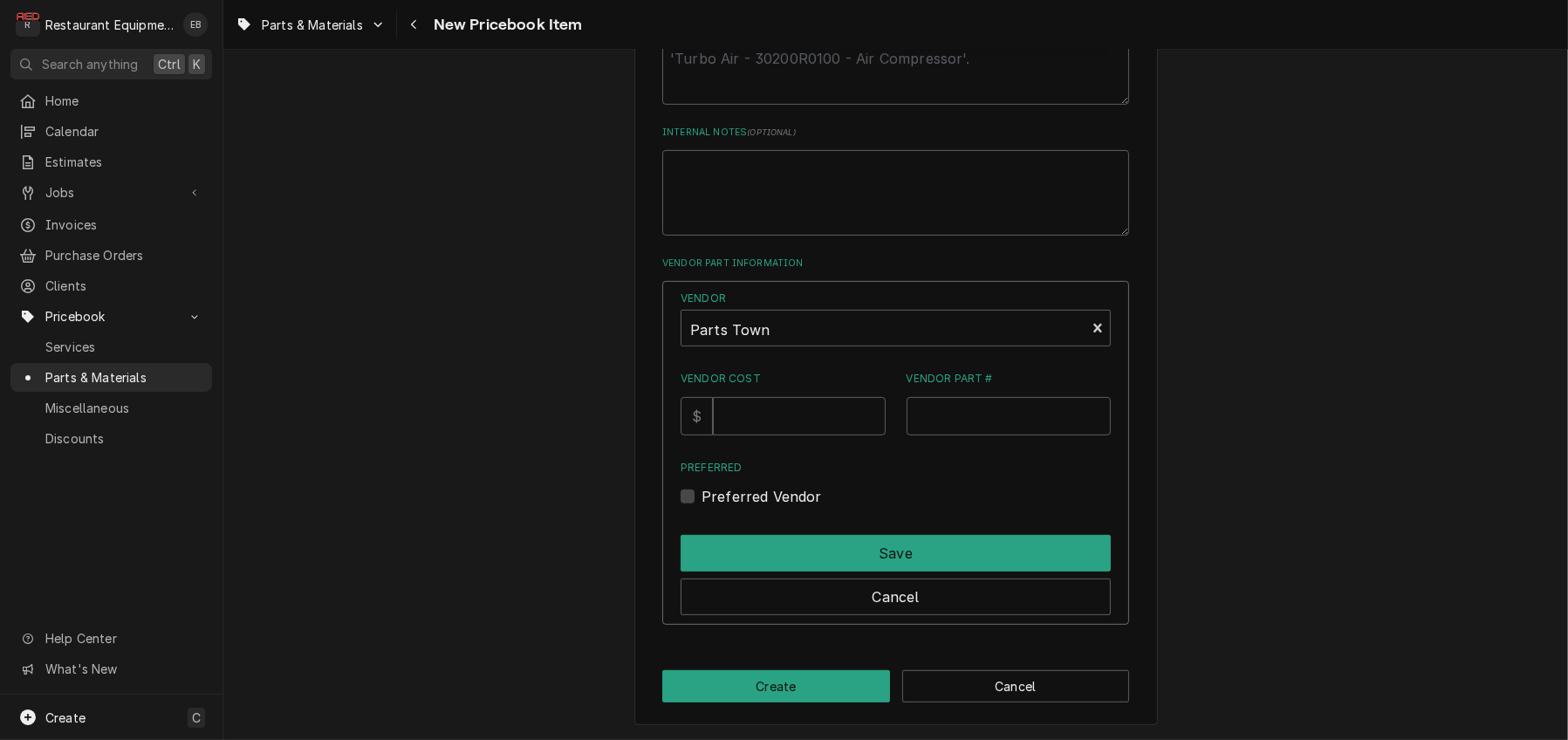
scroll to position [930, 0]
click at [812, 435] on input "Vendor Cost" at bounding box center [798, 415] width 172 height 38
type input "45.08"
click at [994, 435] on input "Vendor Part #" at bounding box center [1010, 415] width 205 height 38
paste input "WCWC-5502-01"
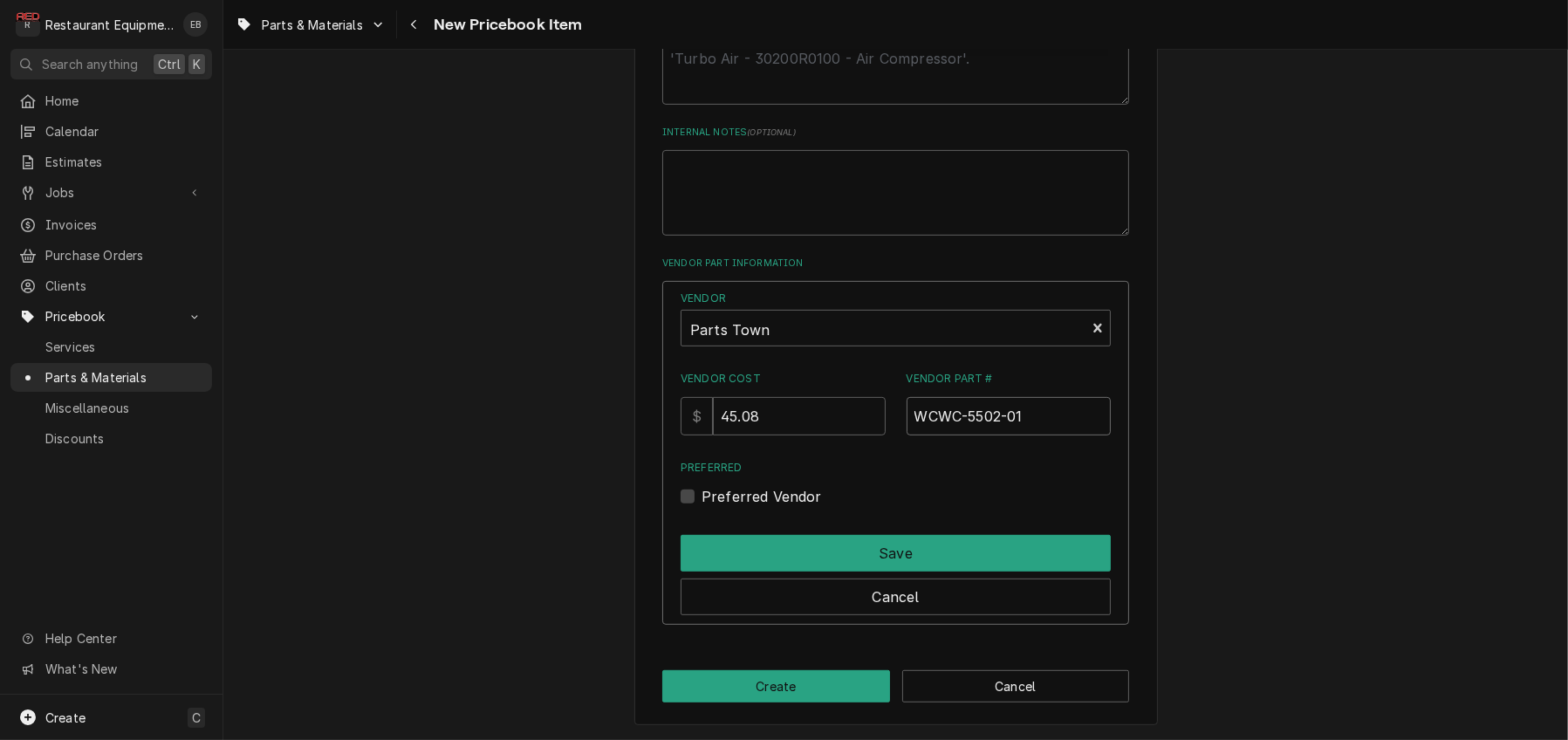
type input "WCWC-5502-01"
click at [702, 507] on label "Preferred Vendor" at bounding box center [762, 496] width 120 height 21
click at [702, 524] on input "Preferred" at bounding box center [917, 505] width 430 height 38
checkbox input "true"
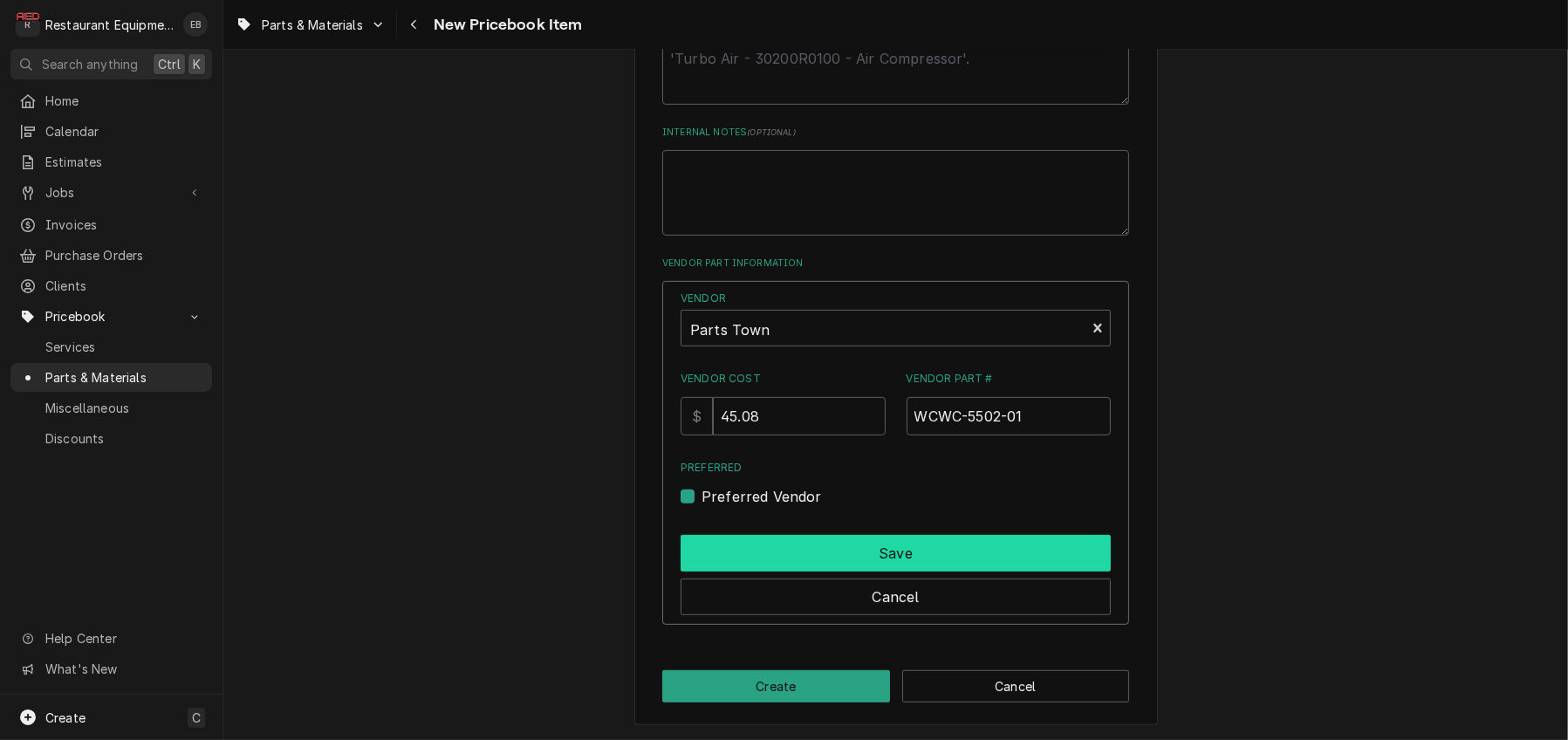
click at [749, 571] on button "Save" at bounding box center [895, 553] width 430 height 37
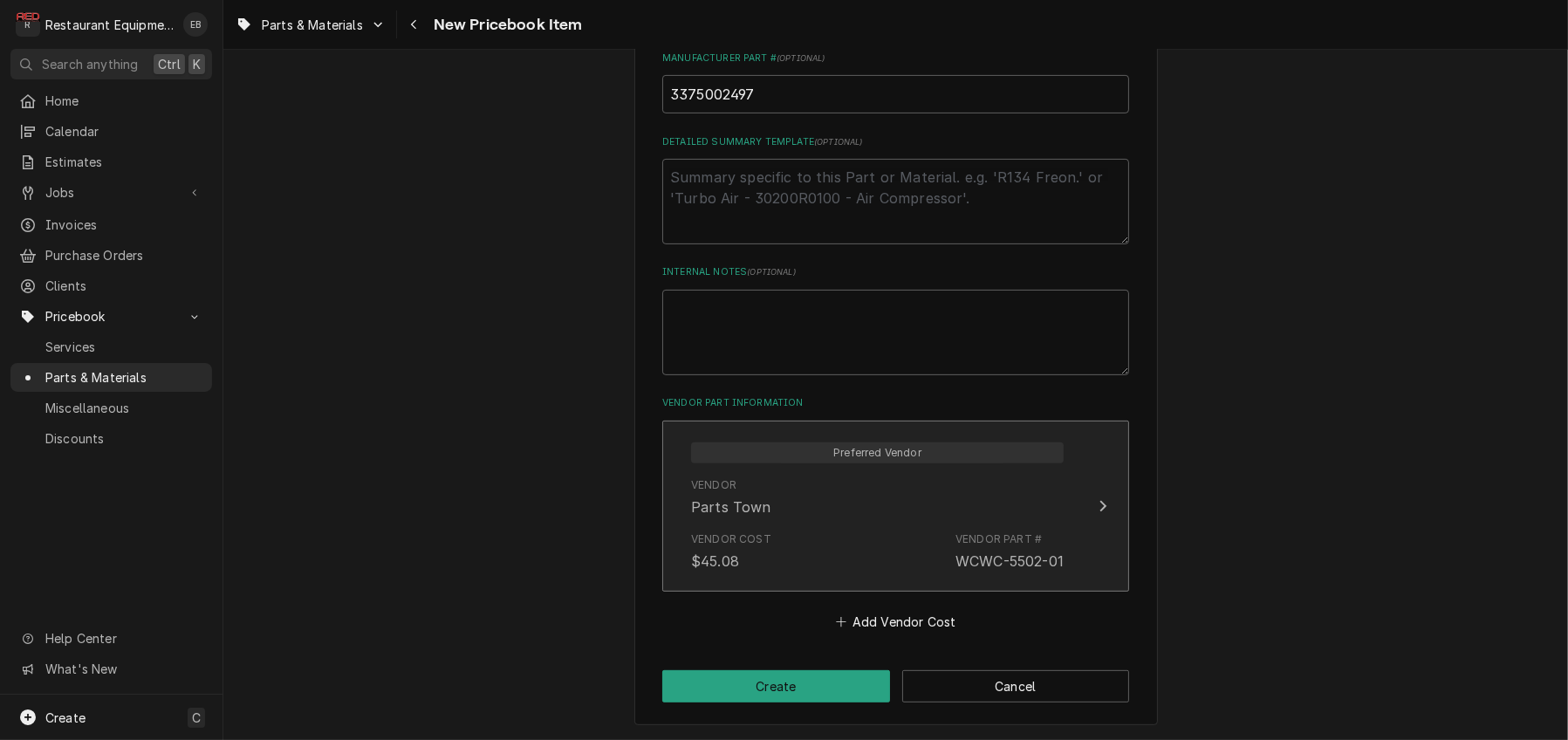
scroll to position [929, 0]
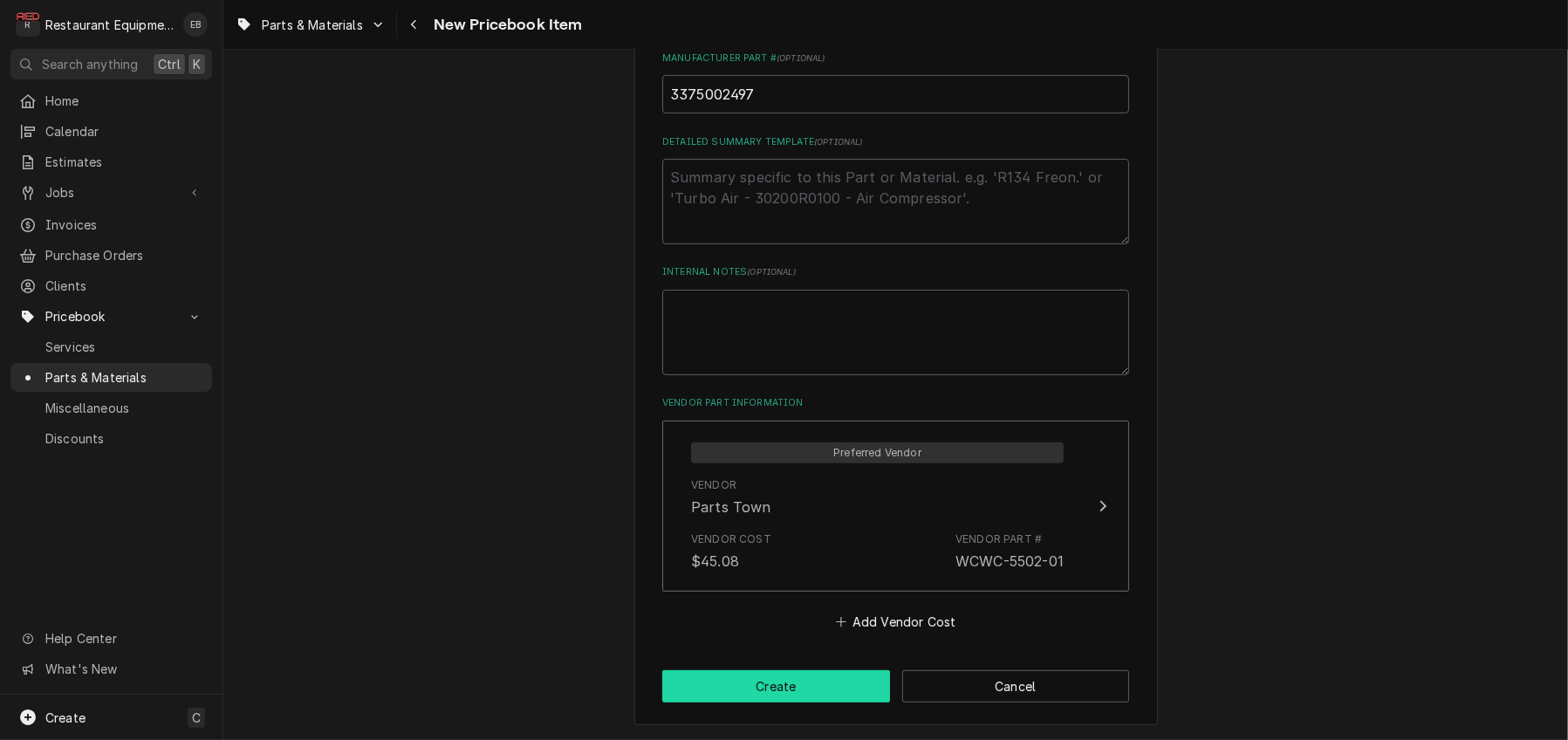
click at [769, 682] on button "Create" at bounding box center [776, 687] width 227 height 32
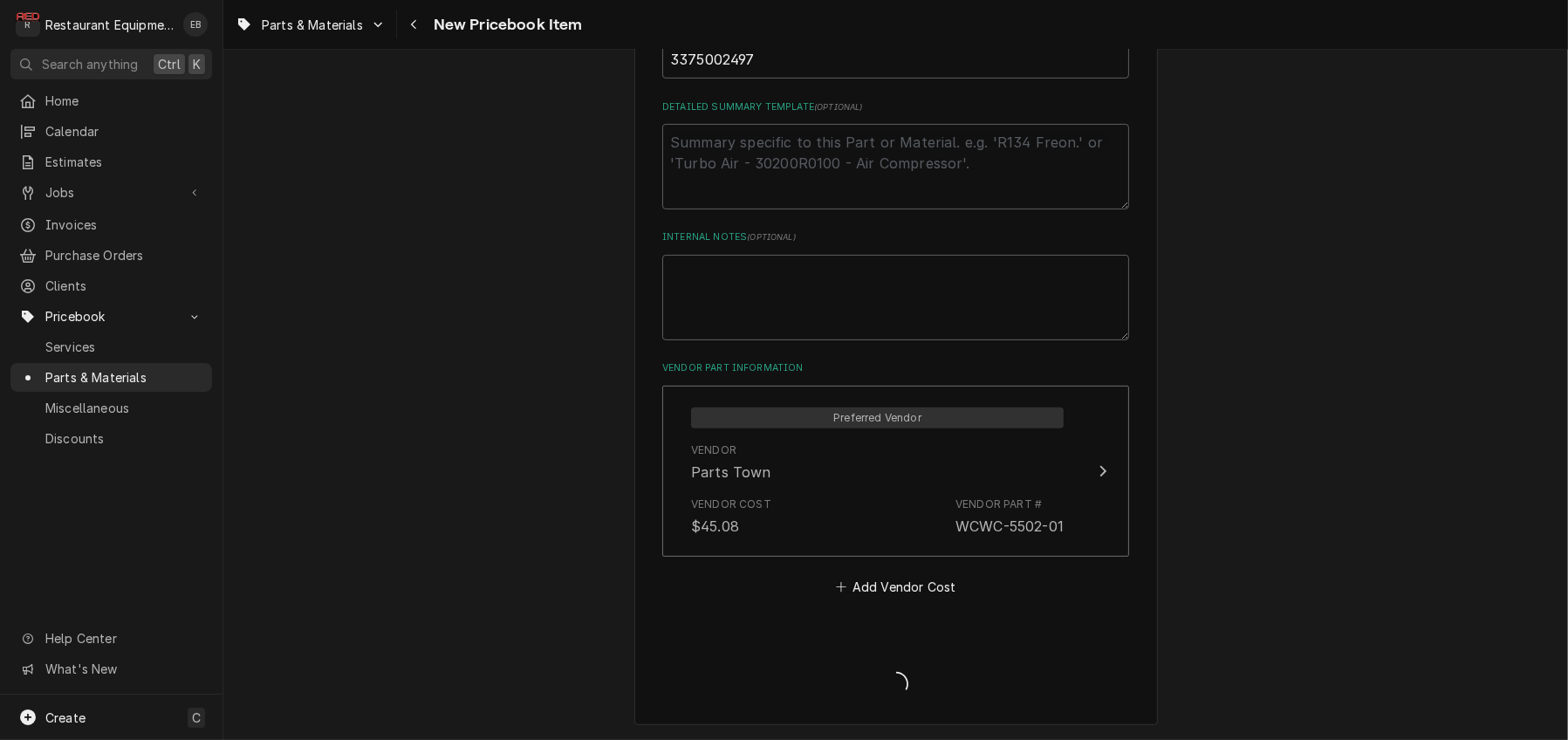
type textarea "x"
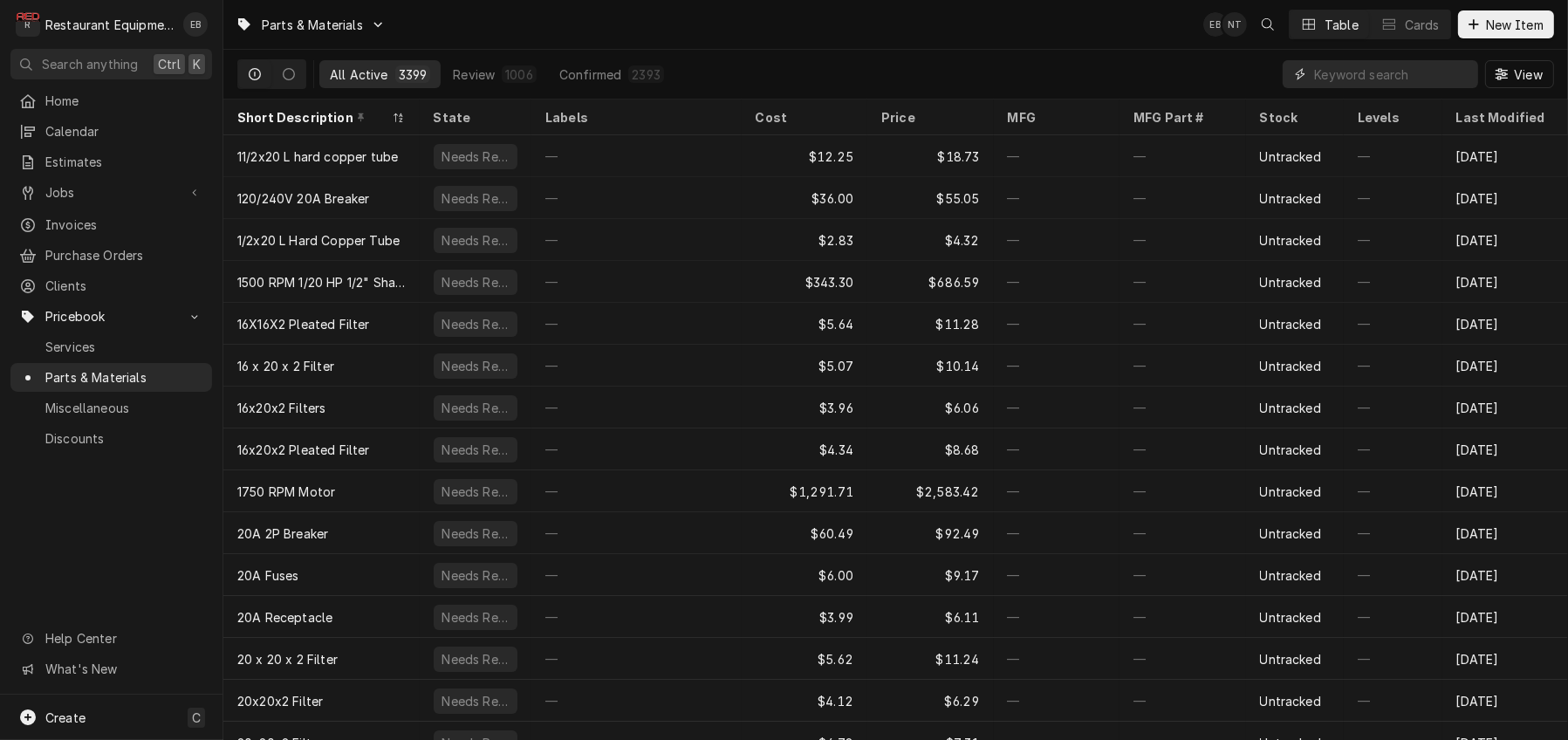
click at [1341, 78] on input "Dynamic Content Wrapper" at bounding box center [1392, 74] width 155 height 28
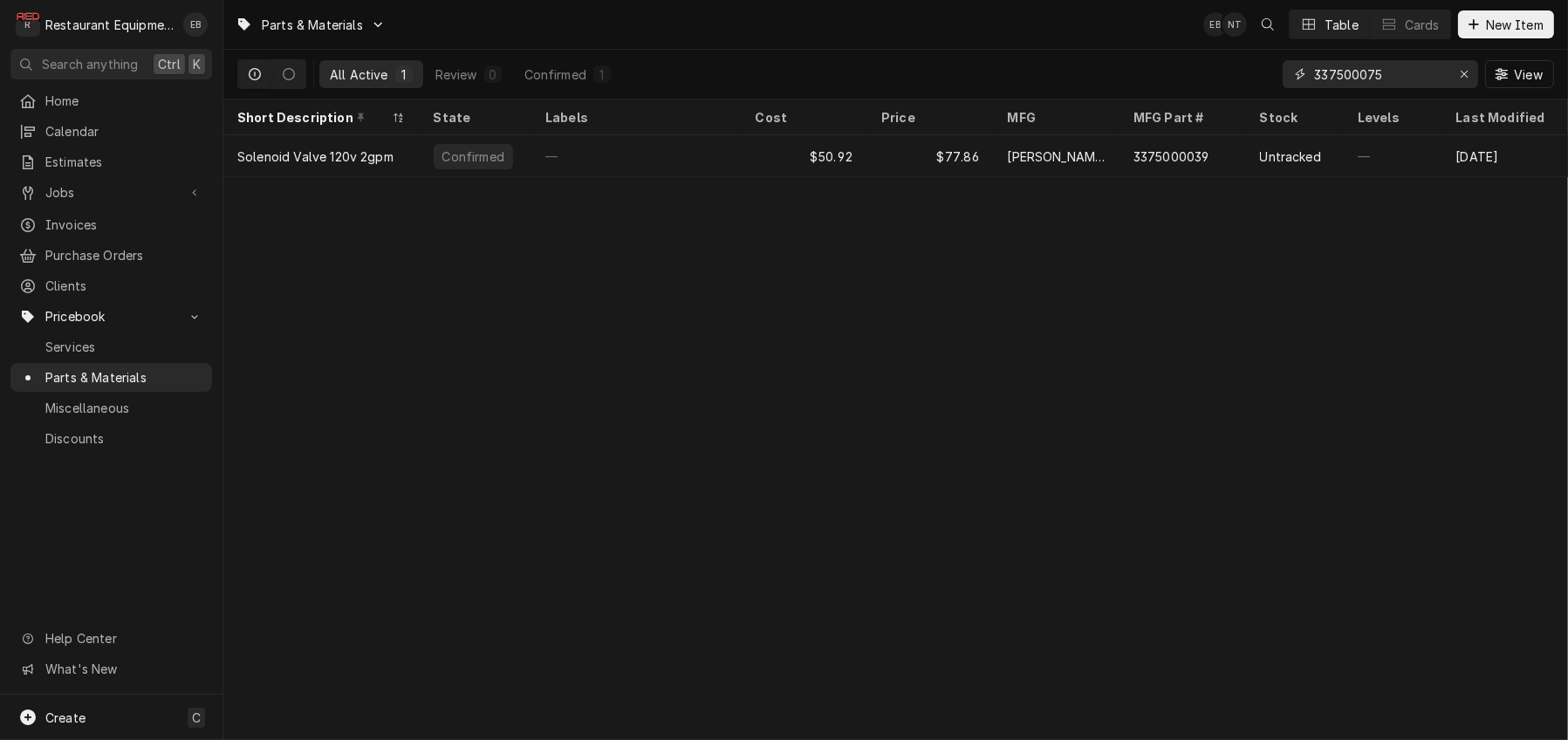
type input "3375000751"
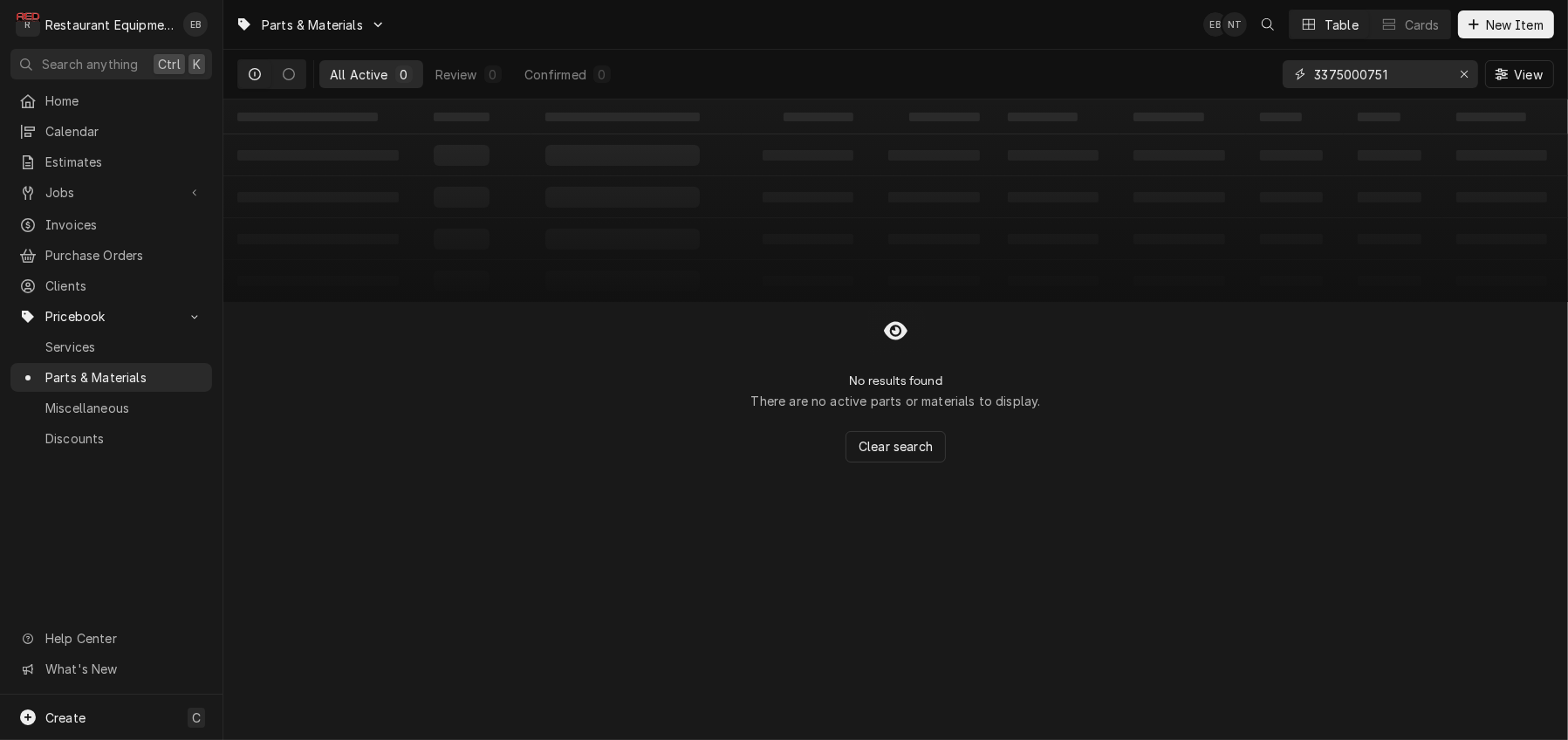
drag, startPoint x: 1404, startPoint y: 77, endPoint x: 1273, endPoint y: 91, distance: 131.7
click at [1283, 95] on div "3375000751 View" at bounding box center [1418, 74] width 271 height 49
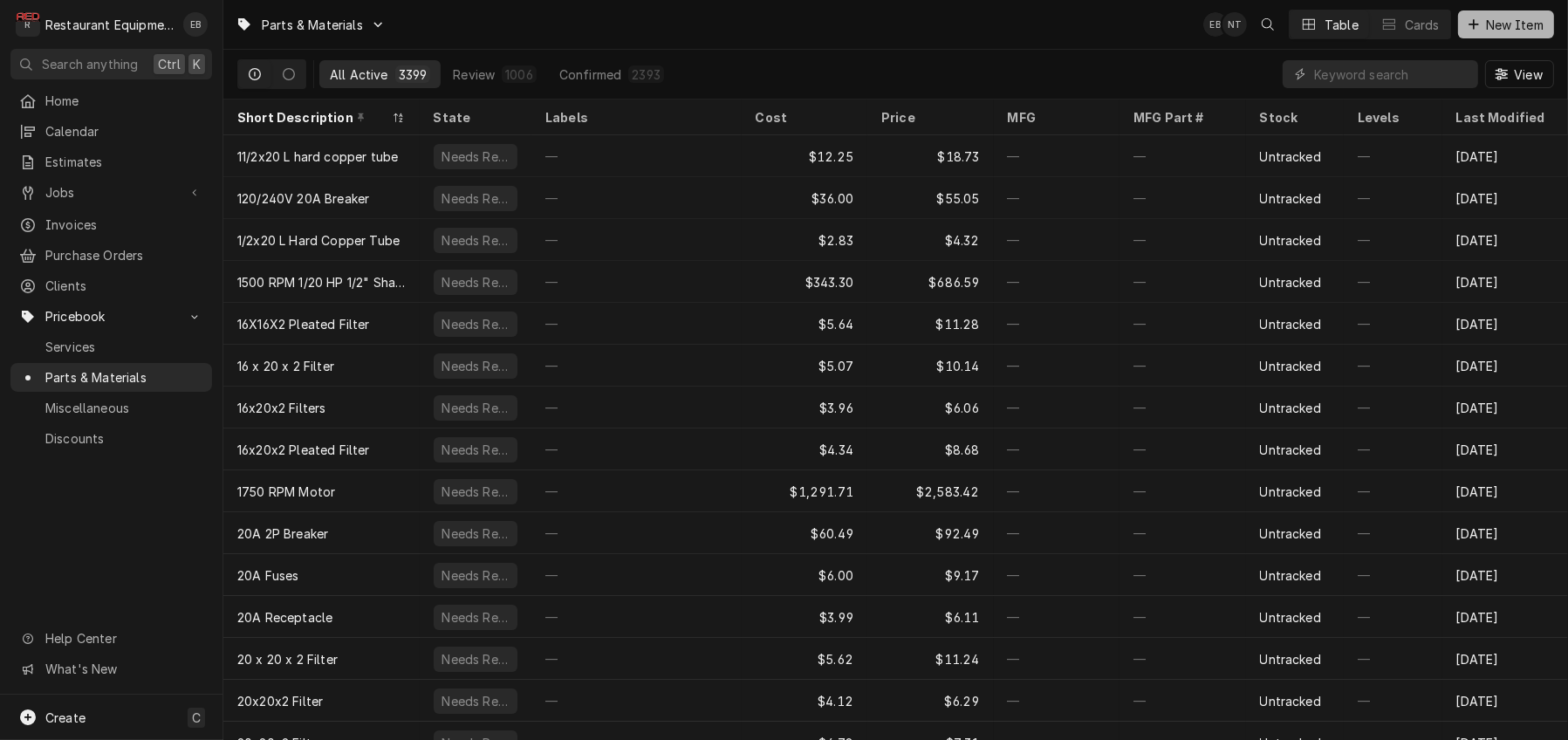
click at [1490, 22] on span "New Item" at bounding box center [1515, 25] width 64 height 19
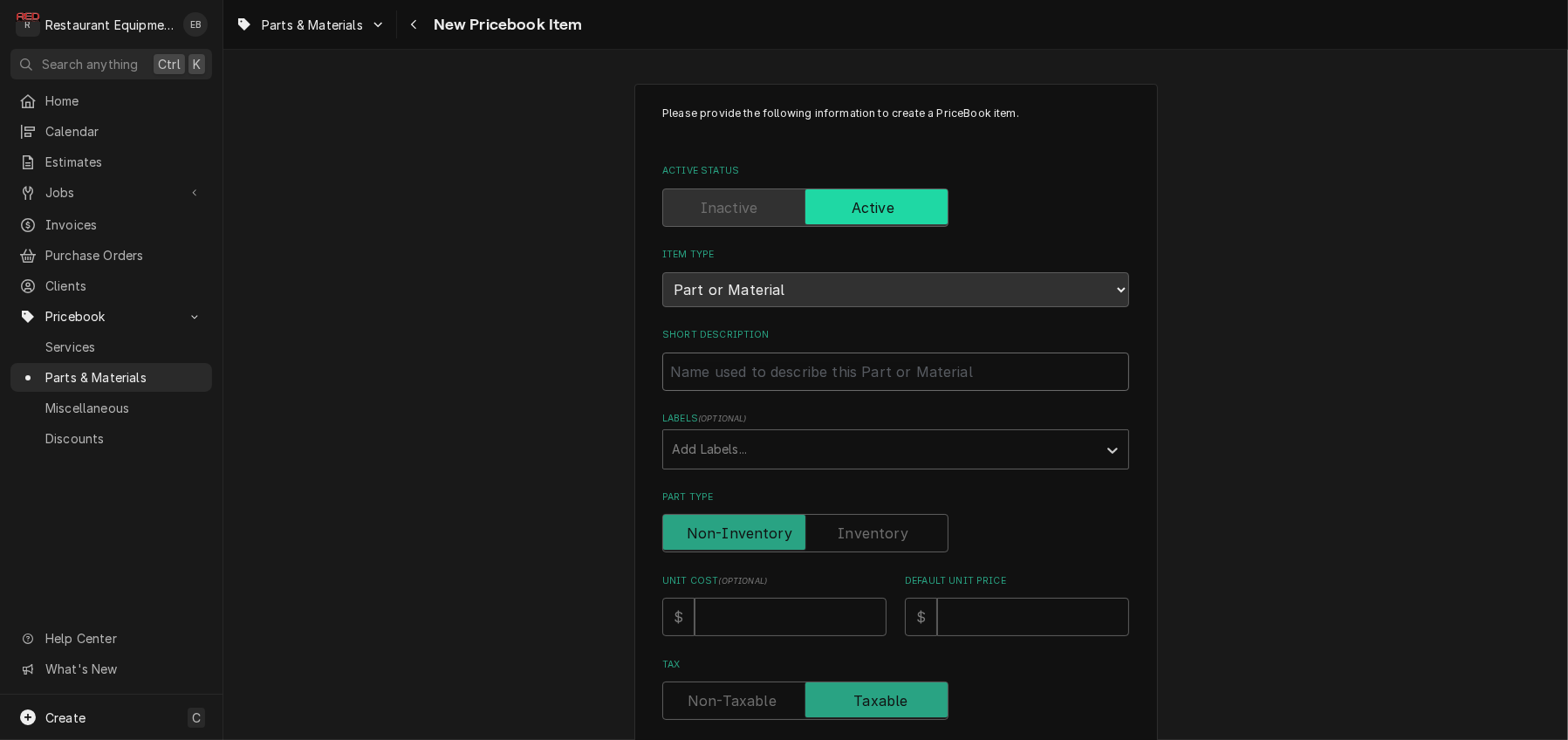
click at [720, 391] on input "Short Description" at bounding box center [896, 371] width 467 height 38
type textarea "x"
type input "R"
type textarea "x"
type input "Ri"
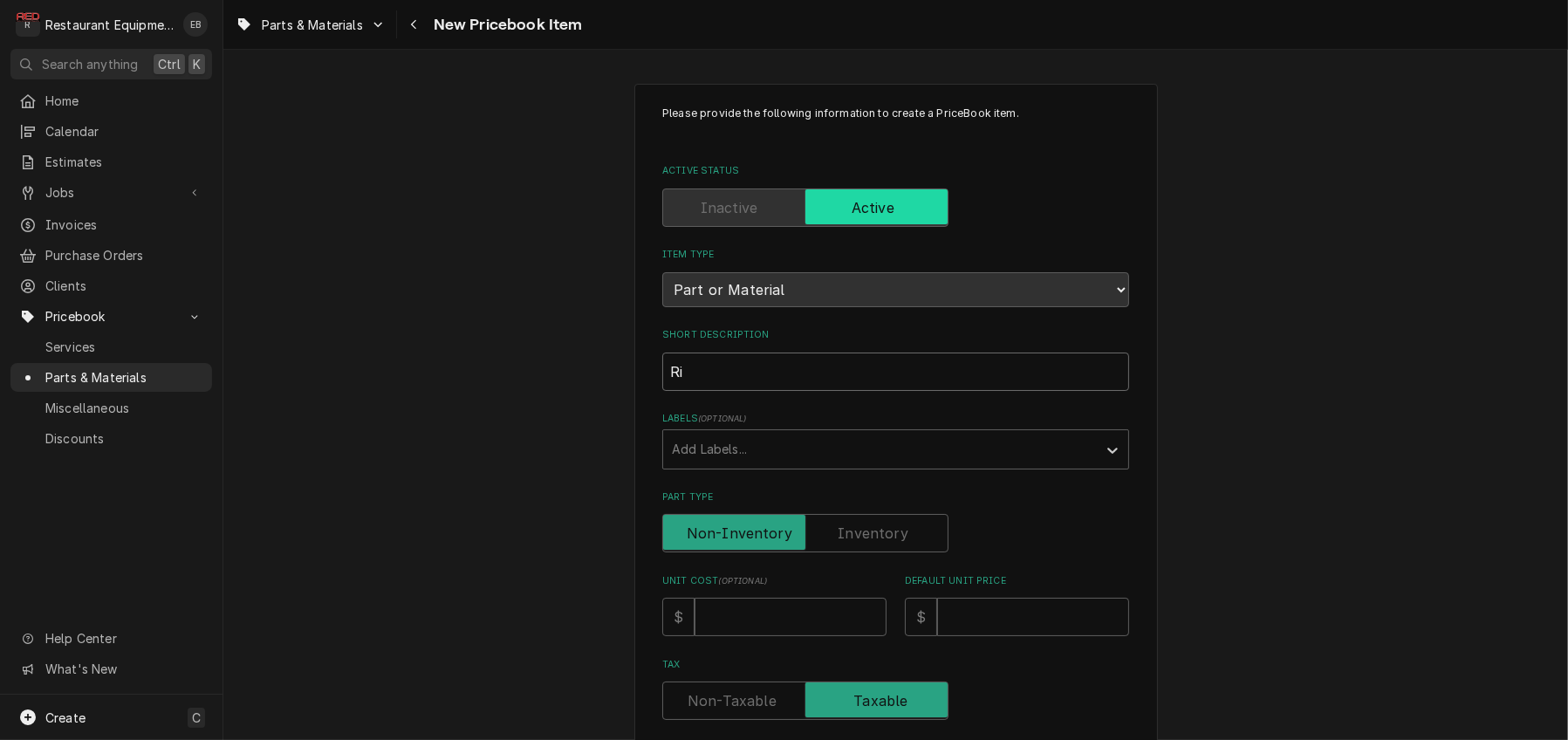
type textarea "x"
type input "Rig"
type textarea "x"
type input "Righ"
type textarea "x"
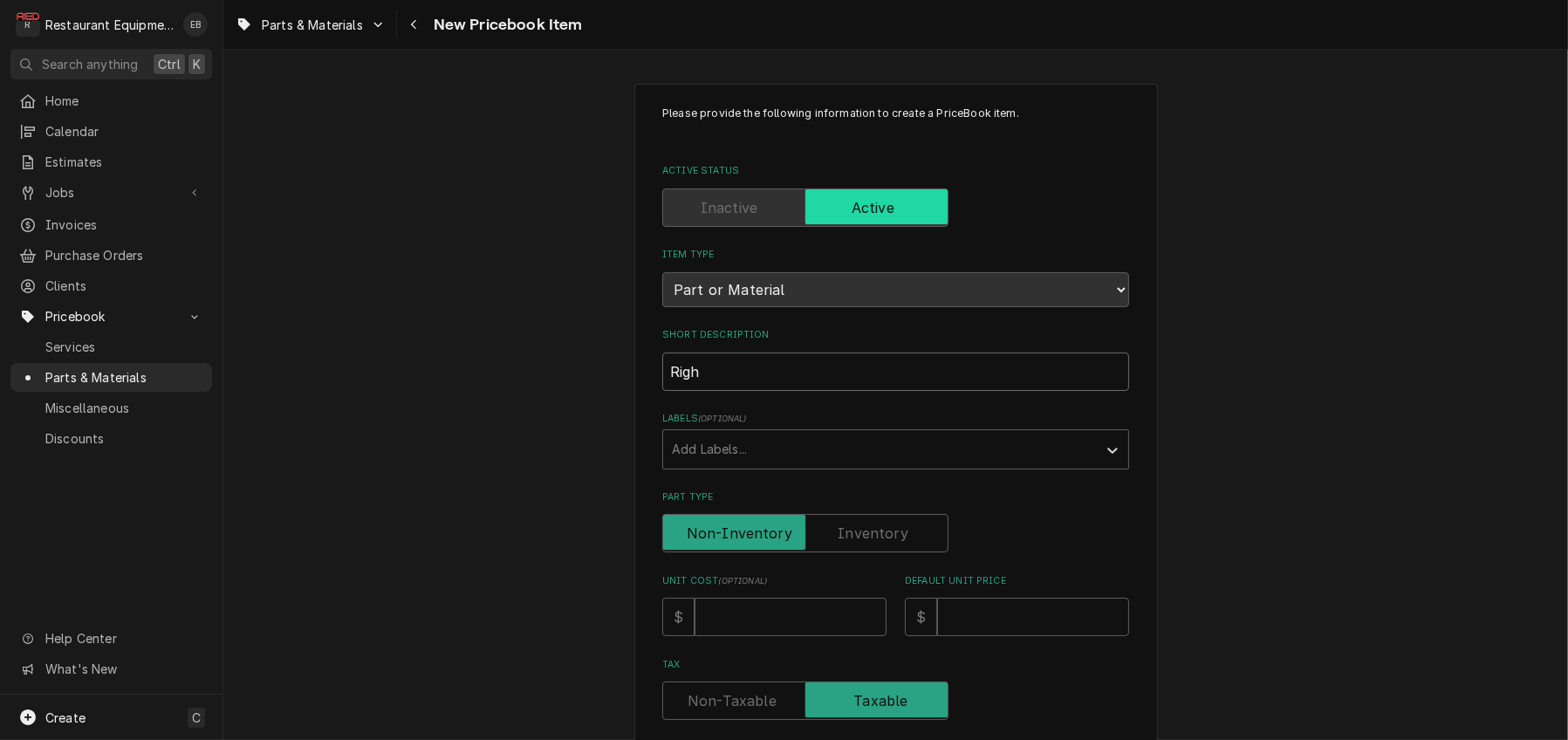
type input "Right"
type textarea "x"
type input "Right"
type textarea "x"
type input "Right D"
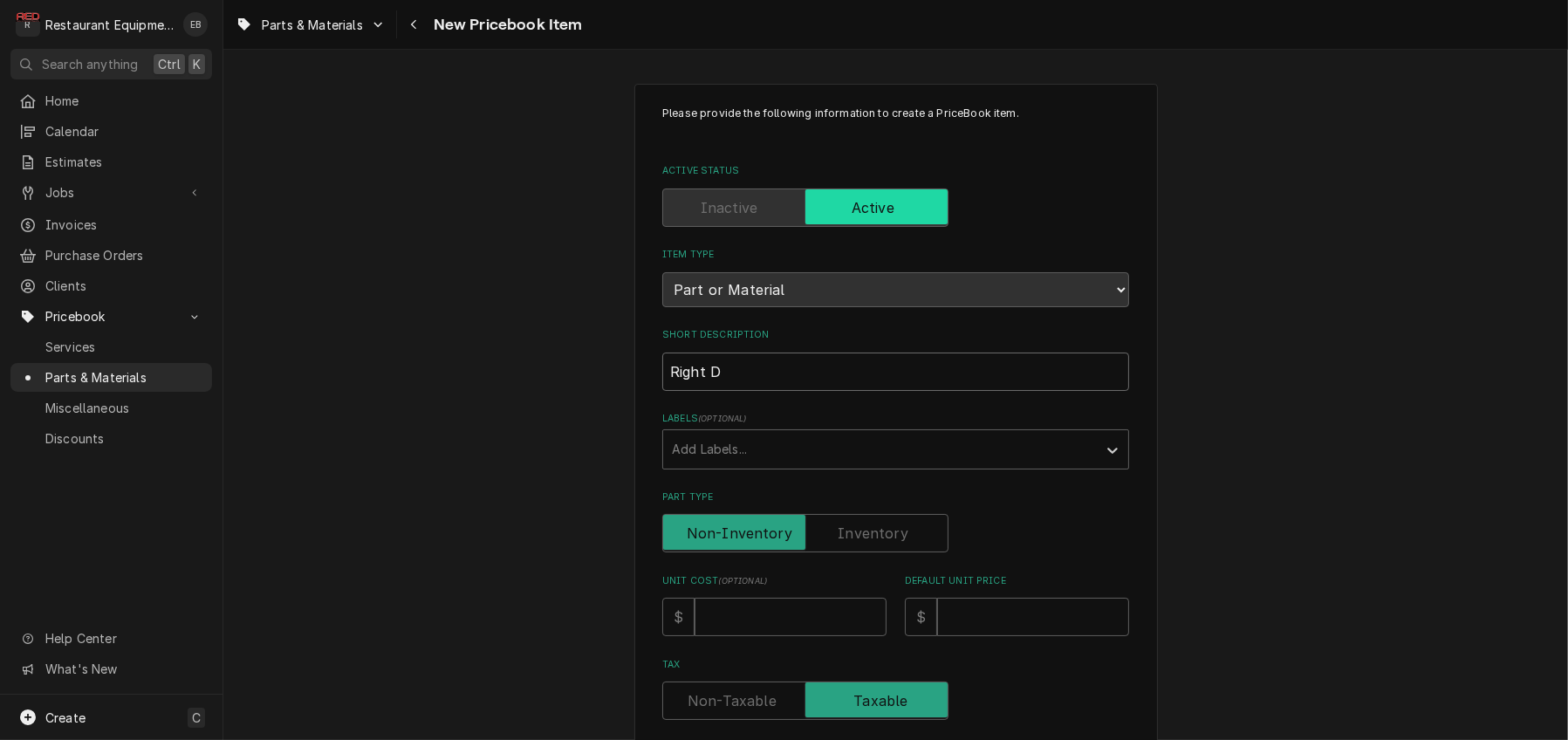
type textarea "x"
type input "Right Du"
type textarea "x"
type input "Right Dum"
type textarea "x"
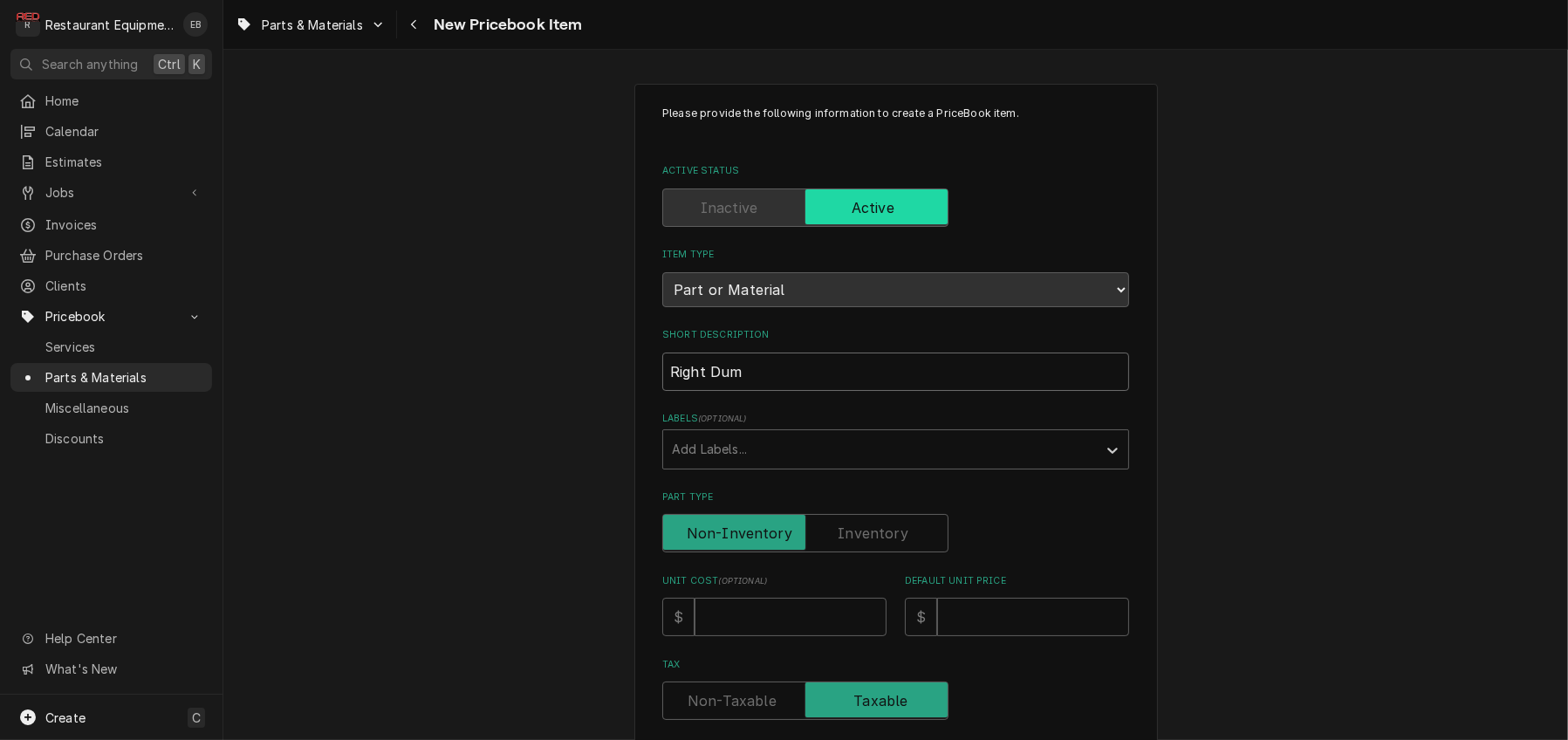
type input "Right Dump"
type textarea "x"
type input "Right Dumpn"
type textarea "x"
type input "Right Dump"
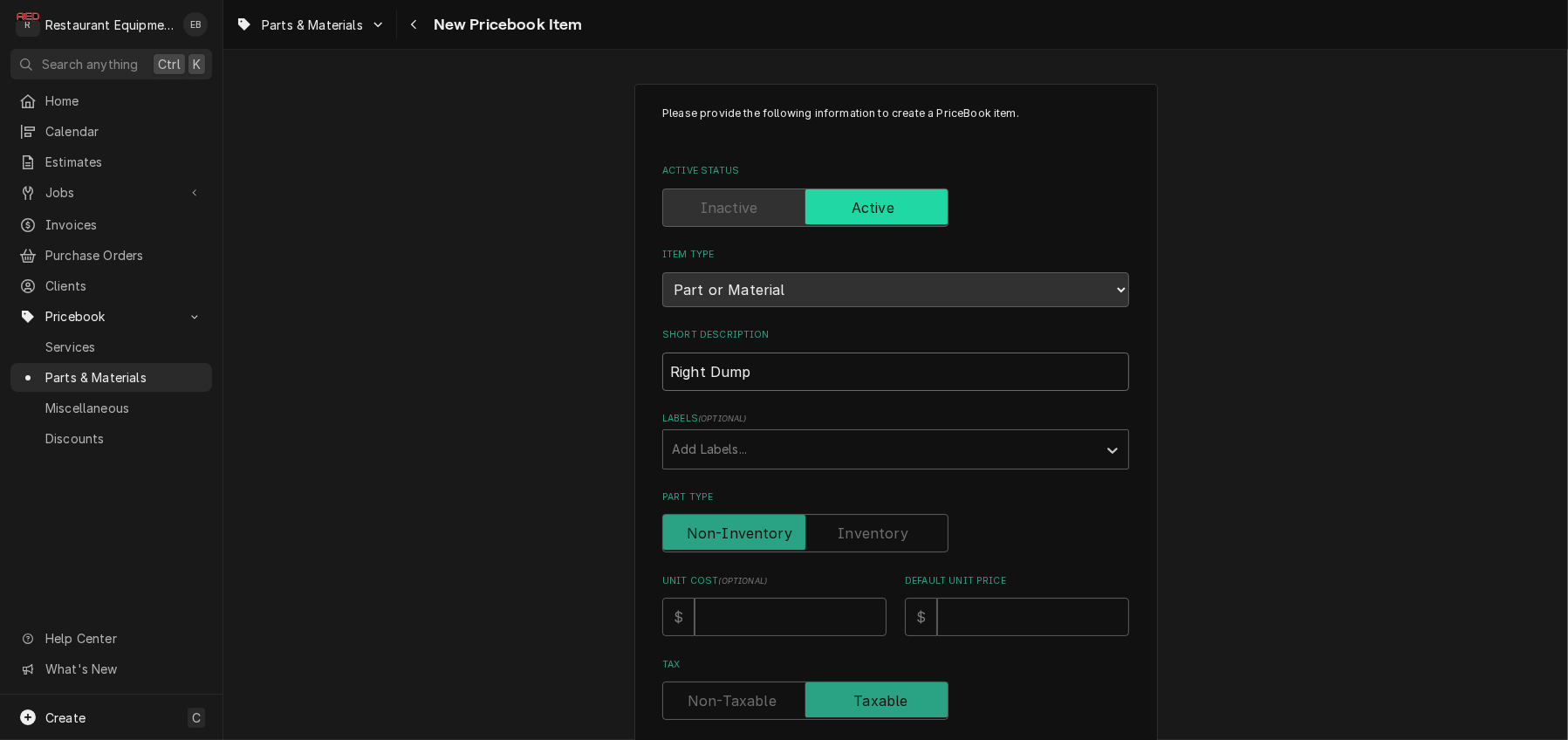
type textarea "x"
type input "Right Dump"
type textarea "x"
type input "Right Dump V"
type textarea "x"
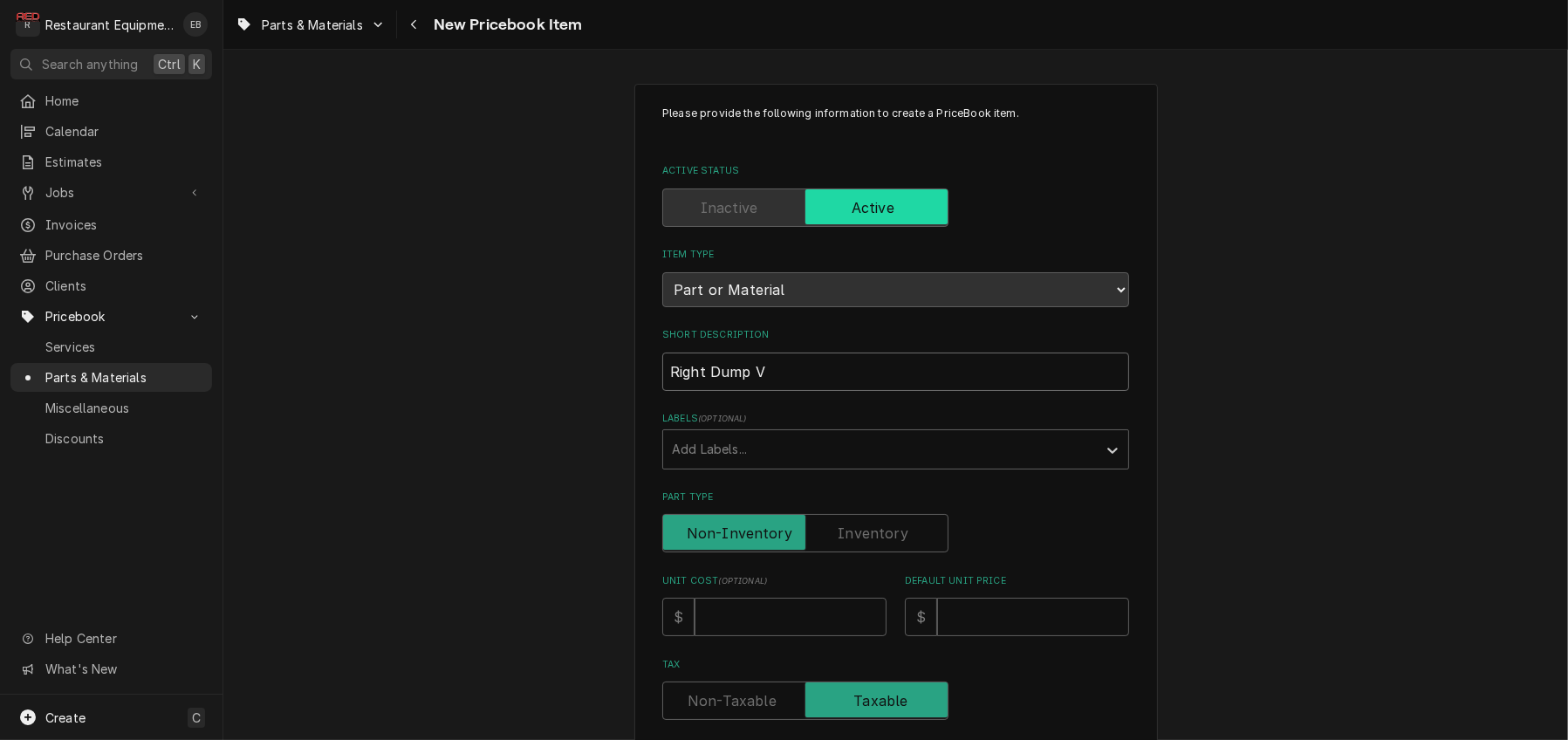
type input "Right Dump Va"
type textarea "x"
type input "Right Dump Val"
type textarea "x"
type input "Right Dump Valv"
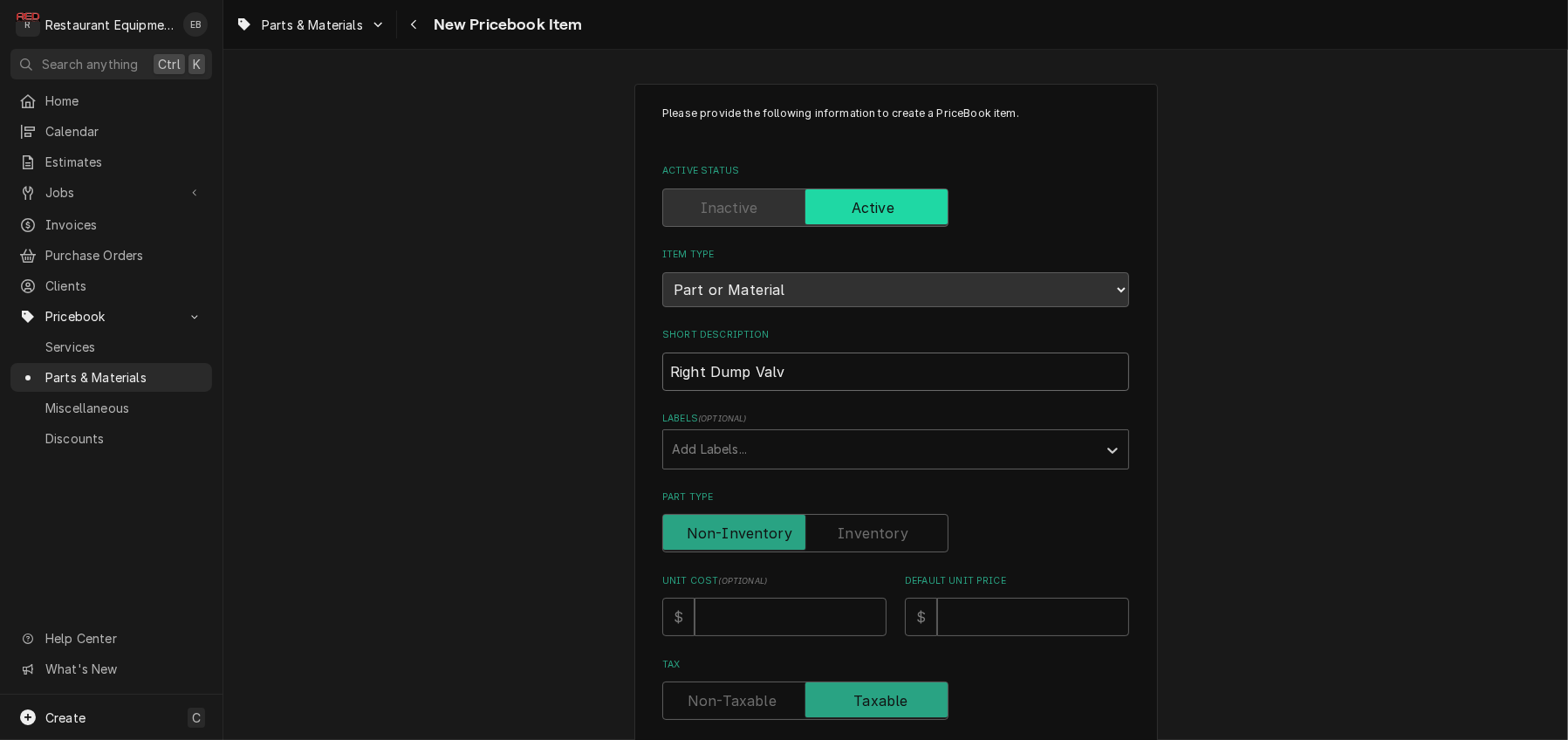
type textarea "x"
type input "Right Dump Valve"
type textarea "x"
type input "Right Dump Valve"
type textarea "x"
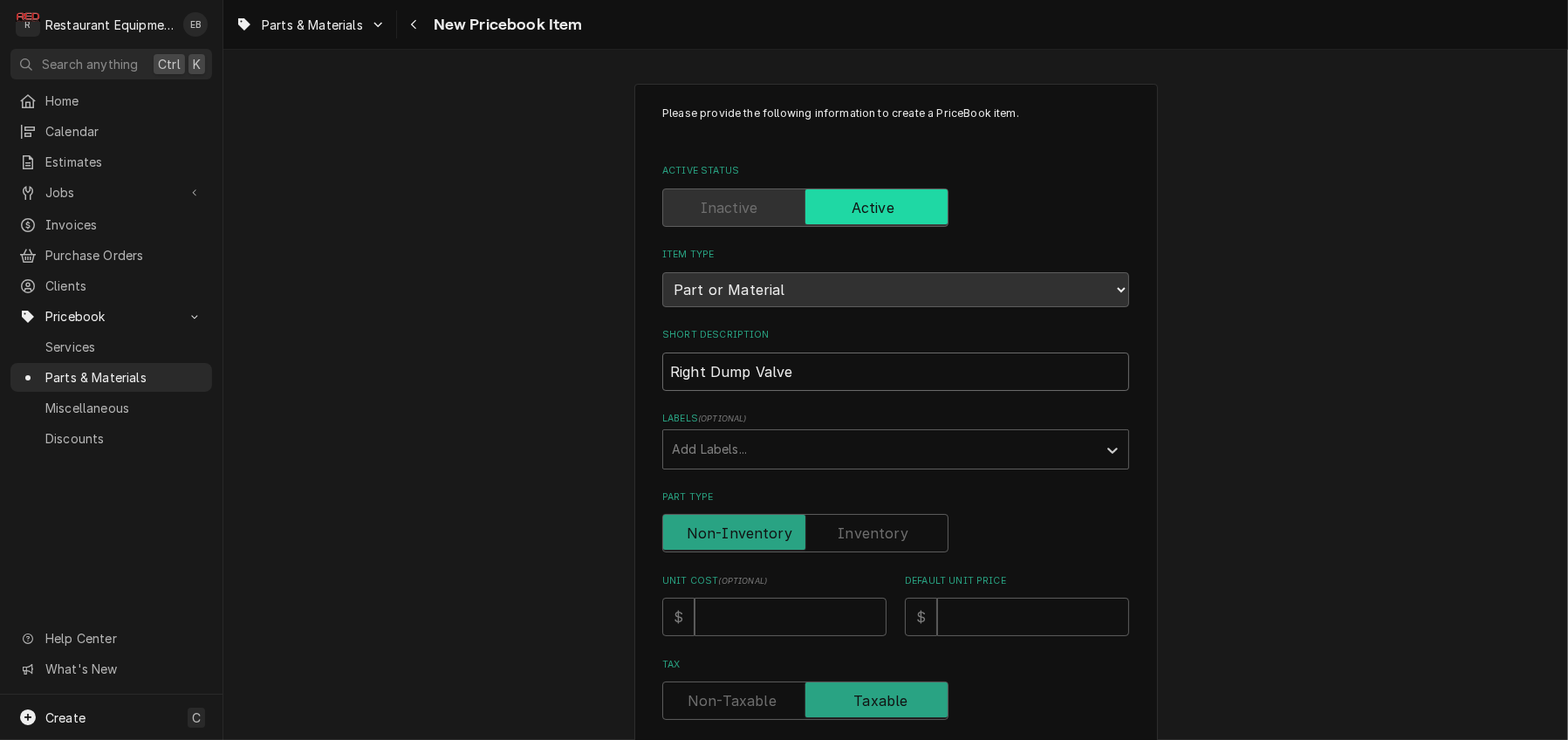
type input "Right Dump Valve 1"
type textarea "x"
type input "Right Dump Valve 12"
type textarea "x"
type input "Right Dump Valve 120"
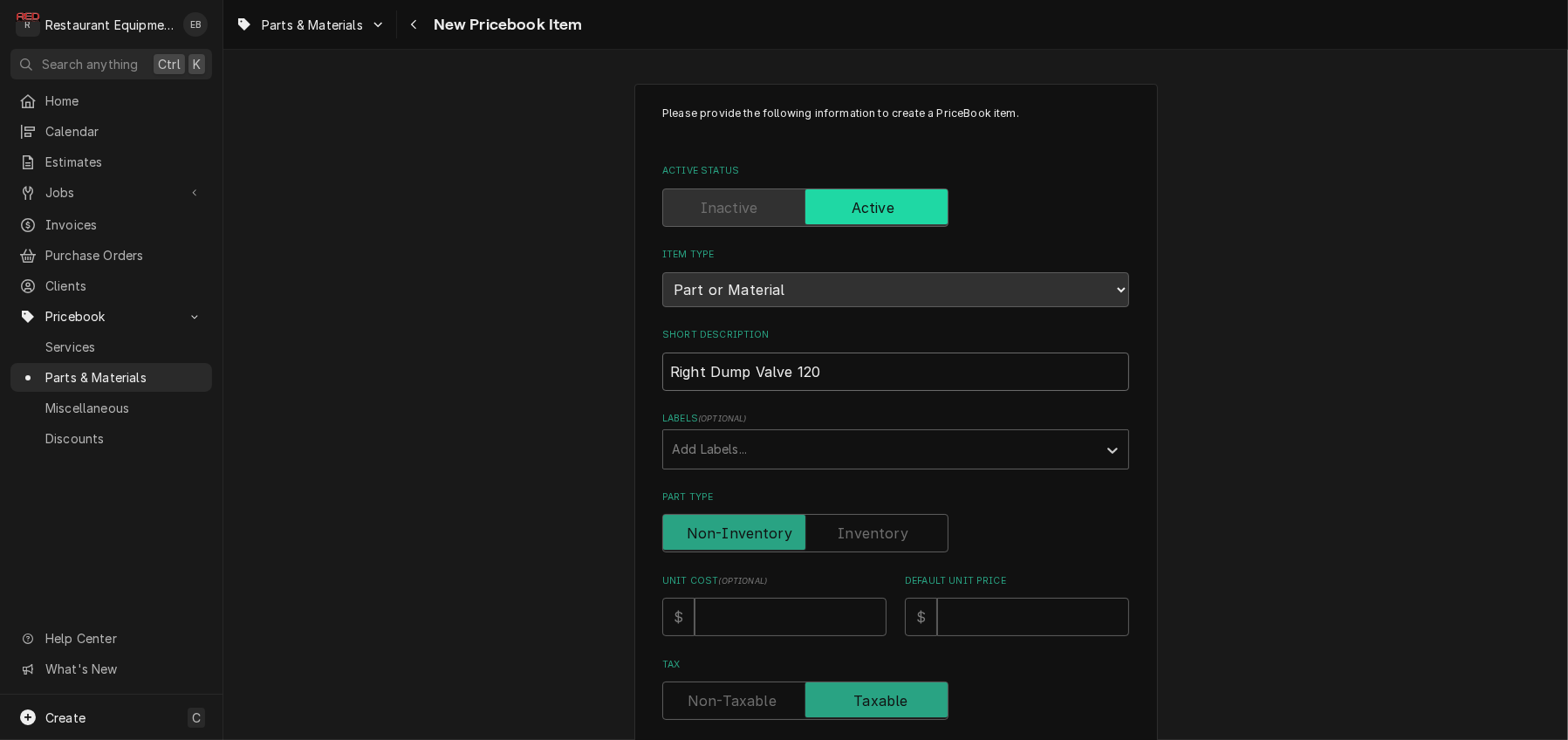
type textarea "x"
type input "Right Dump Valve 120v"
type textarea "x"
type input "Right Dump Valve 120v"
type textarea "x"
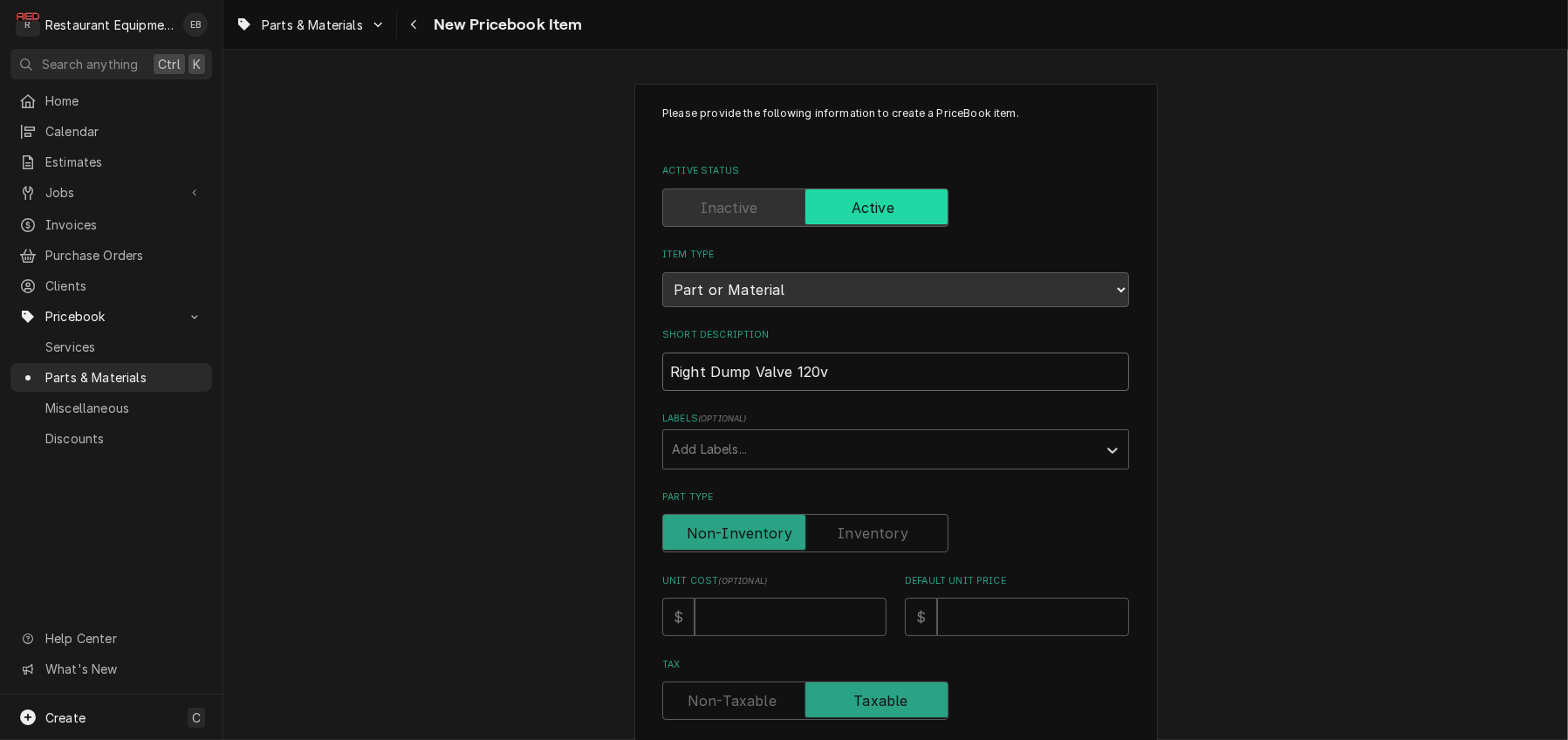
type input "Right Dump Valve 120v 1"
type textarea "x"
type input "Right Dump Valve 120v 12"
type textarea "x"
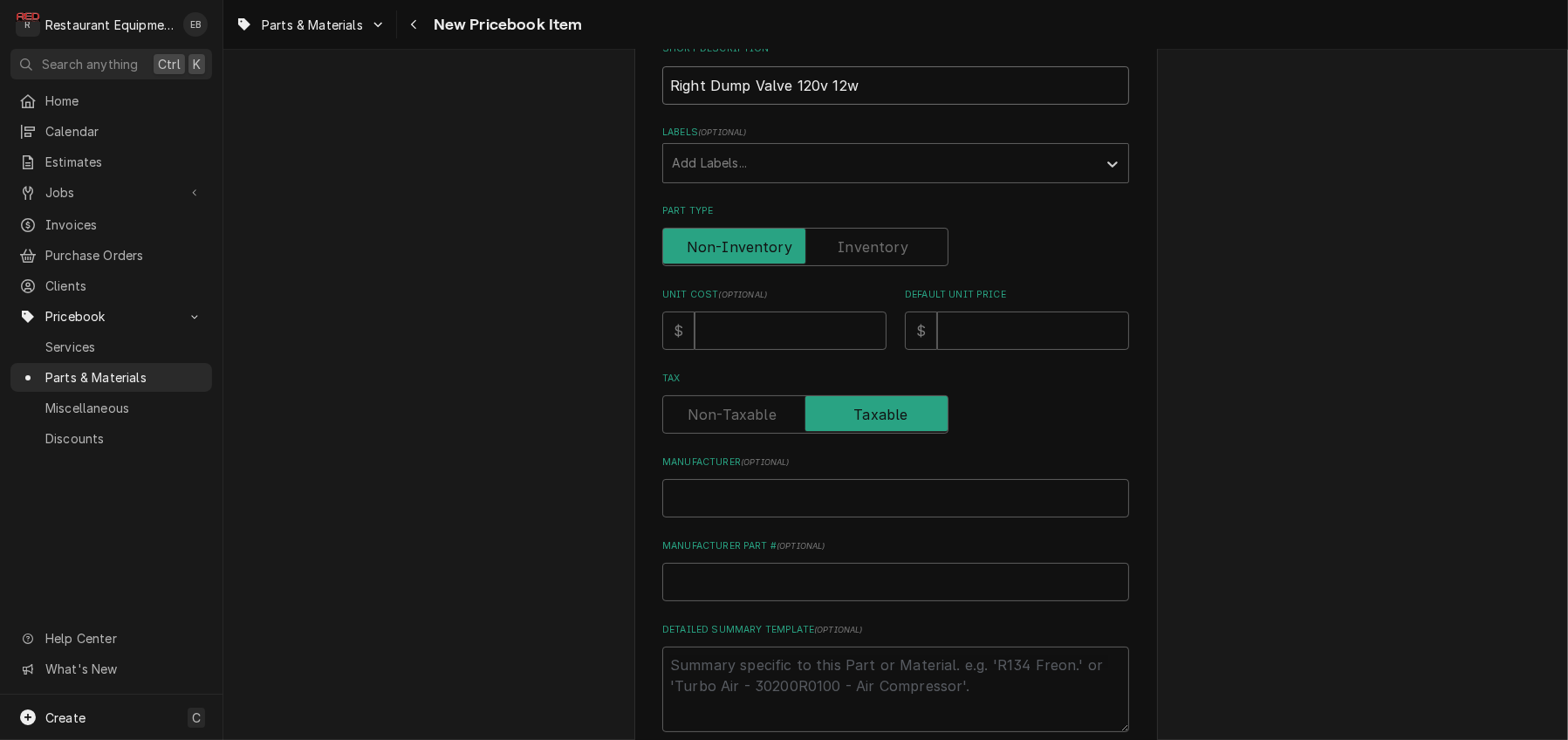
scroll to position [291, 0]
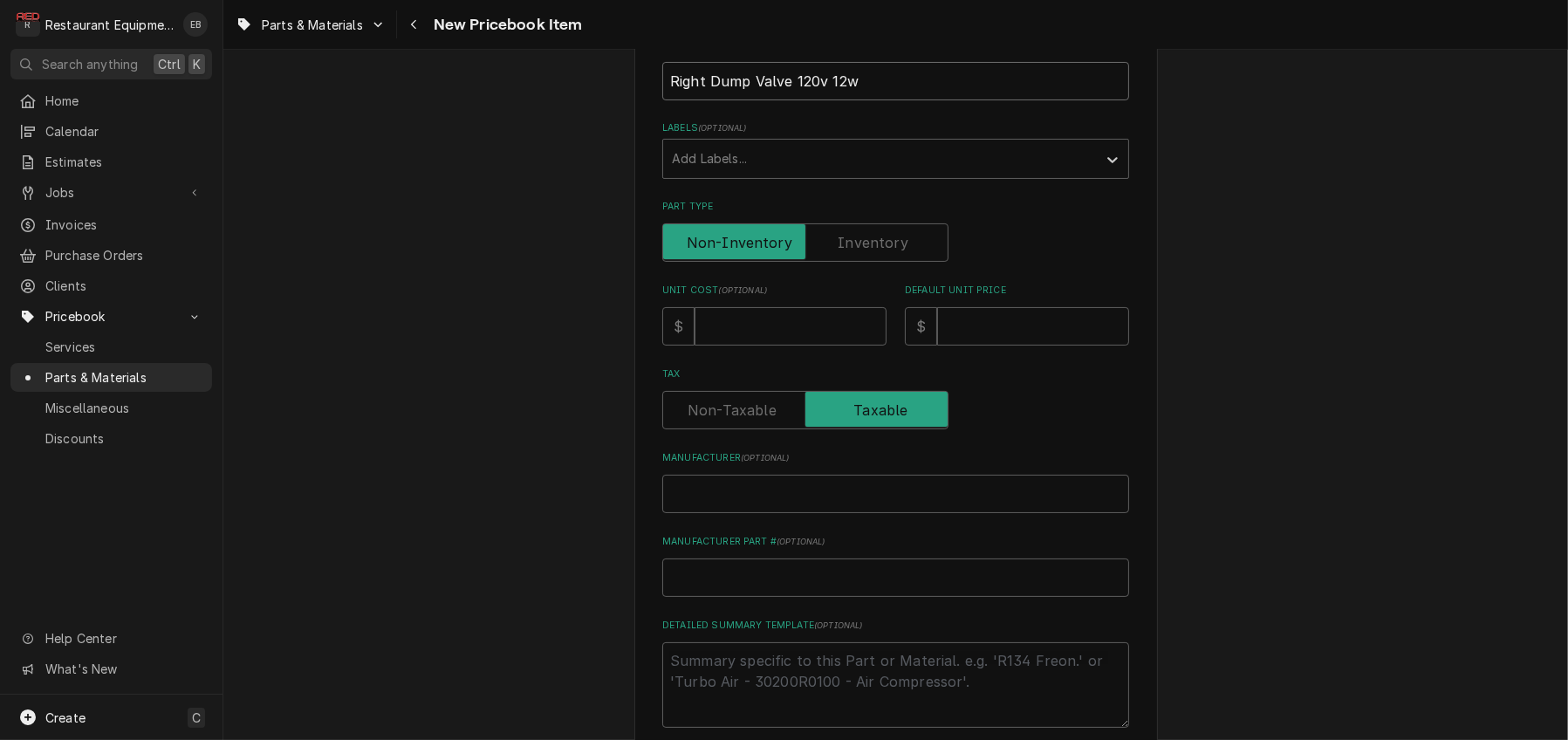
type input "Right Dump Valve 120v 12w"
click at [746, 345] on input "Unit Cost ( optional )" at bounding box center [790, 325] width 192 height 38
click at [740, 345] on input "Unit Cost ( optional )" at bounding box center [790, 325] width 192 height 38
type textarea "x"
type input "7"
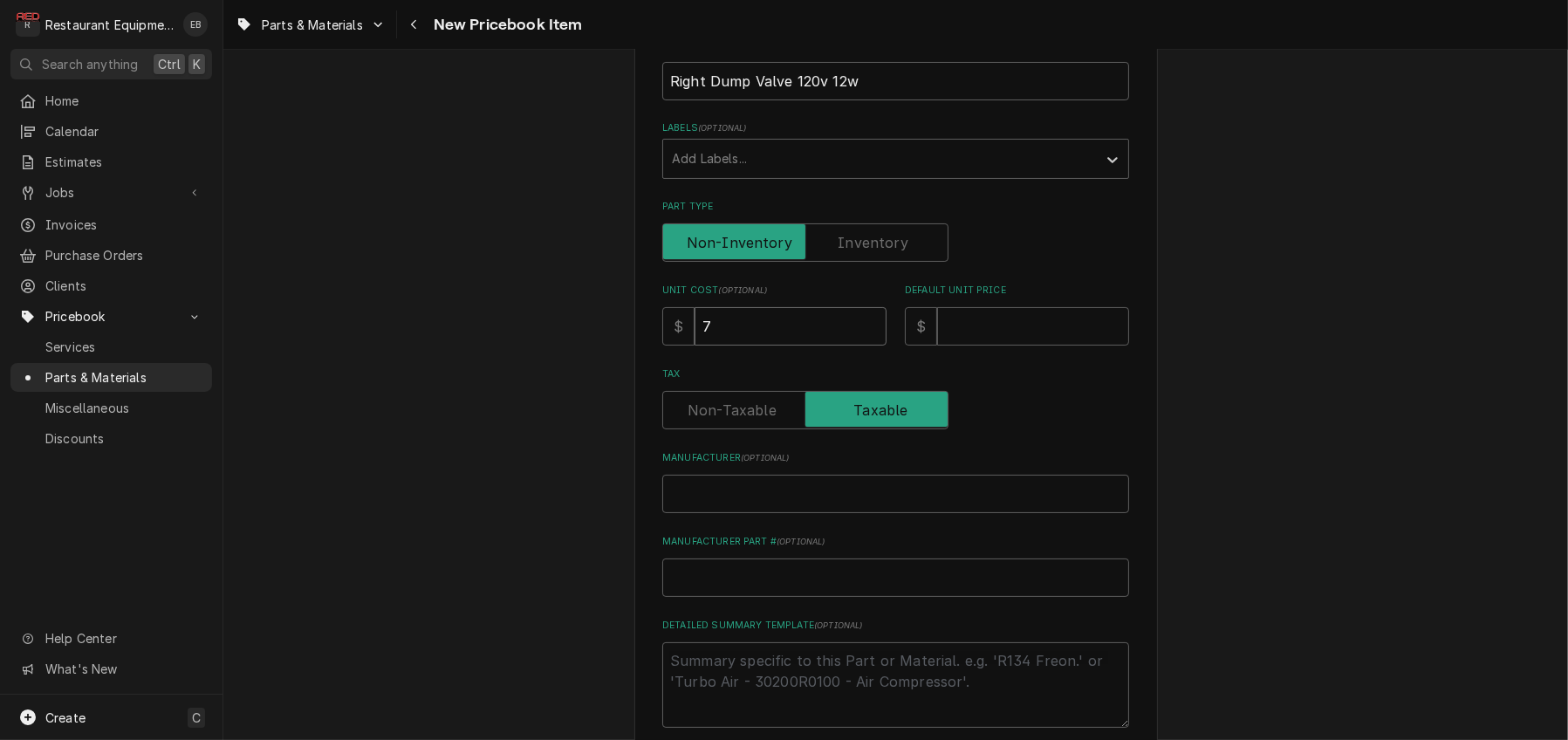
type textarea "x"
type input "73"
type textarea "x"
type input "73.4"
type textarea "x"
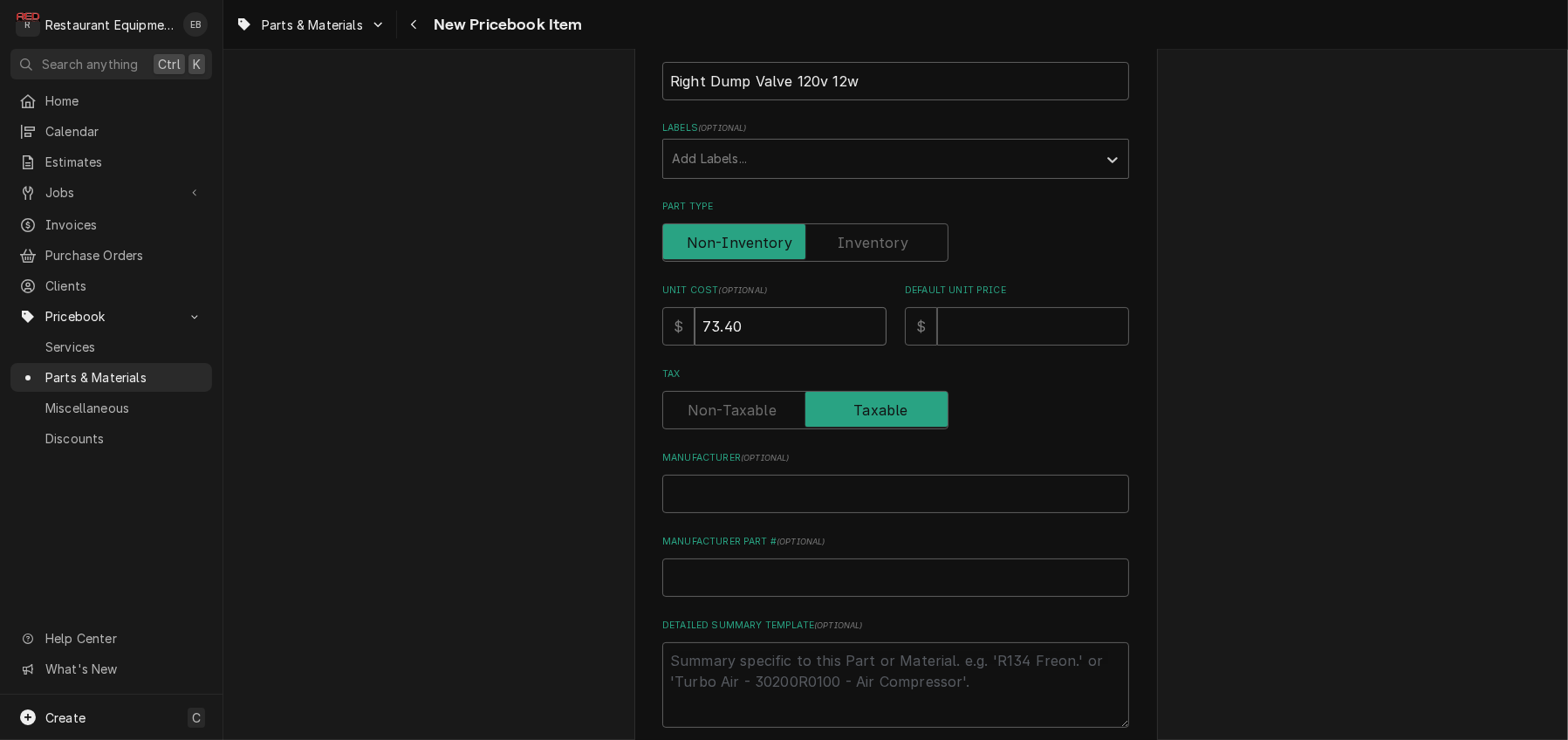
type input "73.40"
click at [976, 345] on input "Default Unit Price" at bounding box center [1033, 325] width 192 height 38
type textarea "x"
type input "1"
type textarea "x"
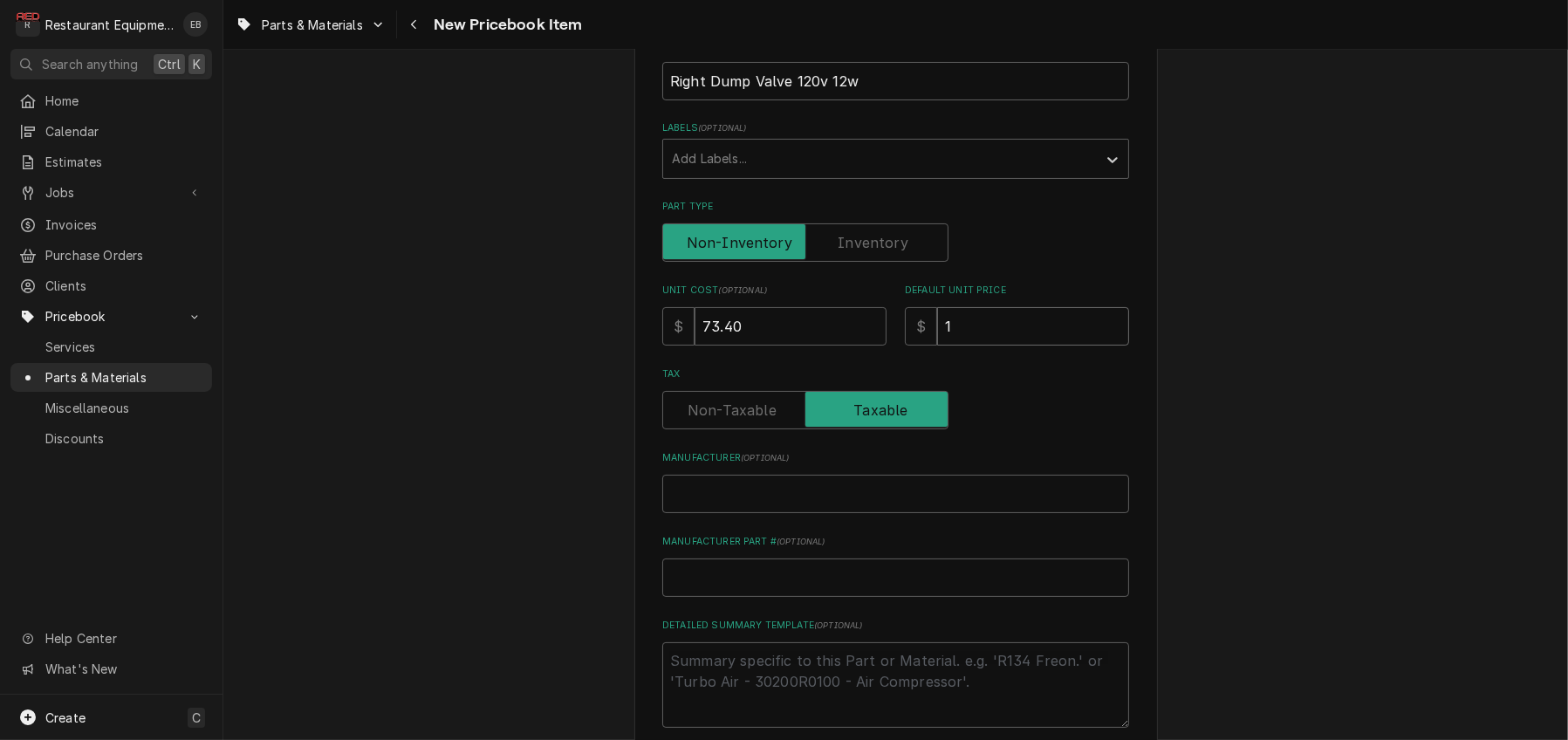
type input "11"
type textarea "x"
type input "112"
type textarea "x"
type input "112.2"
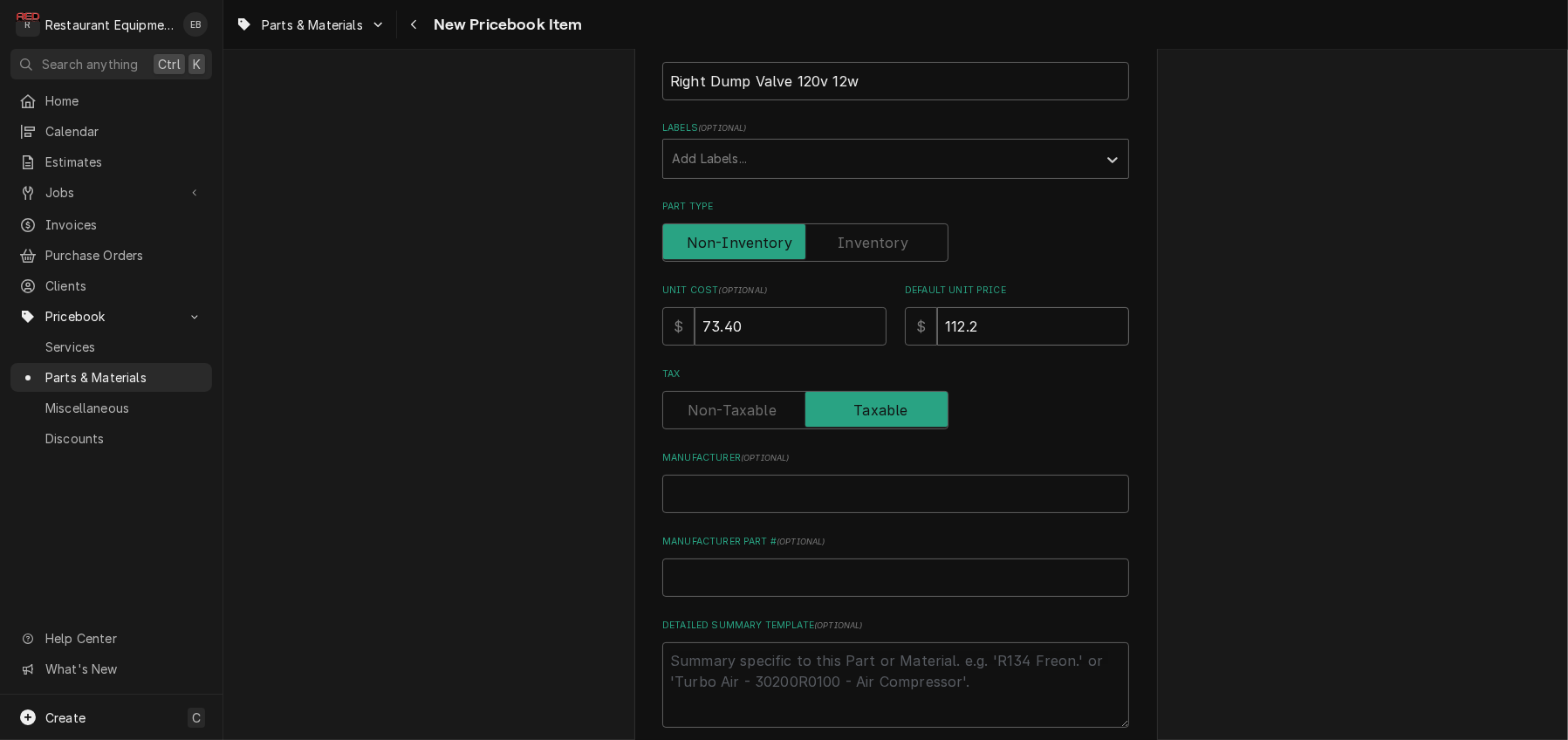
type textarea "x"
type input "112.23"
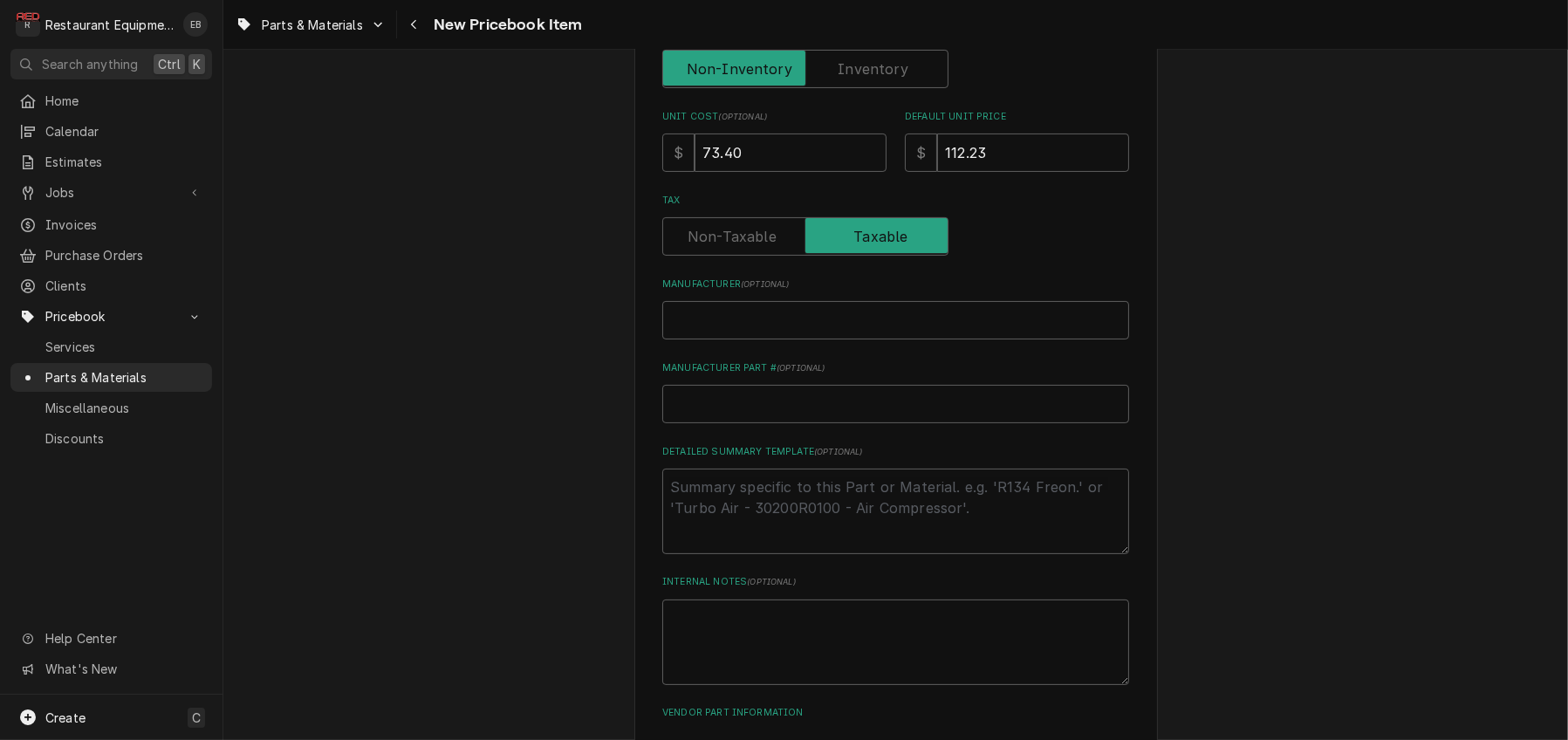
scroll to position [465, 0]
click at [768, 339] on input "Manufacturer ( optional )" at bounding box center [896, 319] width 467 height 38
type textarea "x"
type input "W"
type textarea "x"
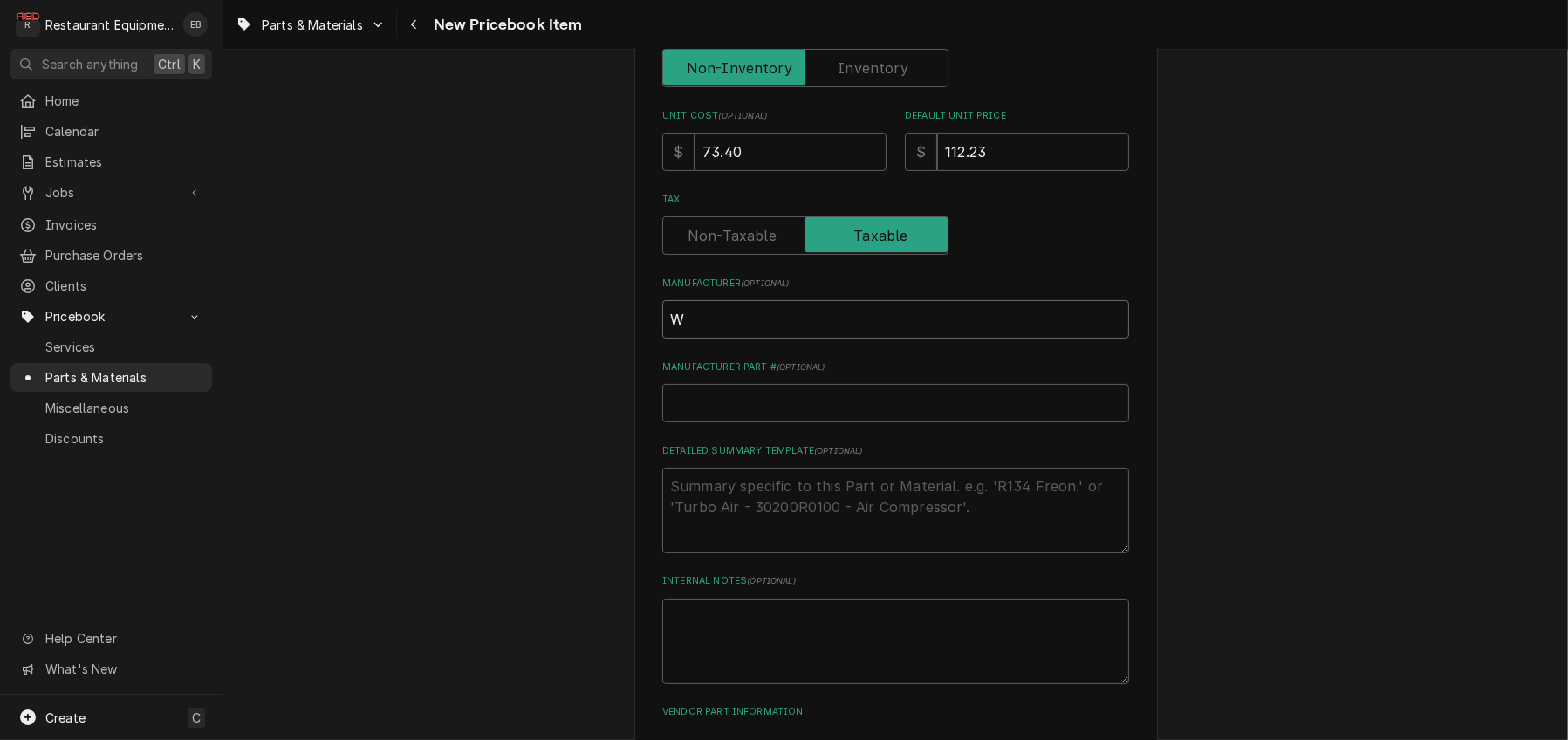
type input "Wi"
type textarea "x"
type input "Wil"
type textarea "x"
type input "Wilb"
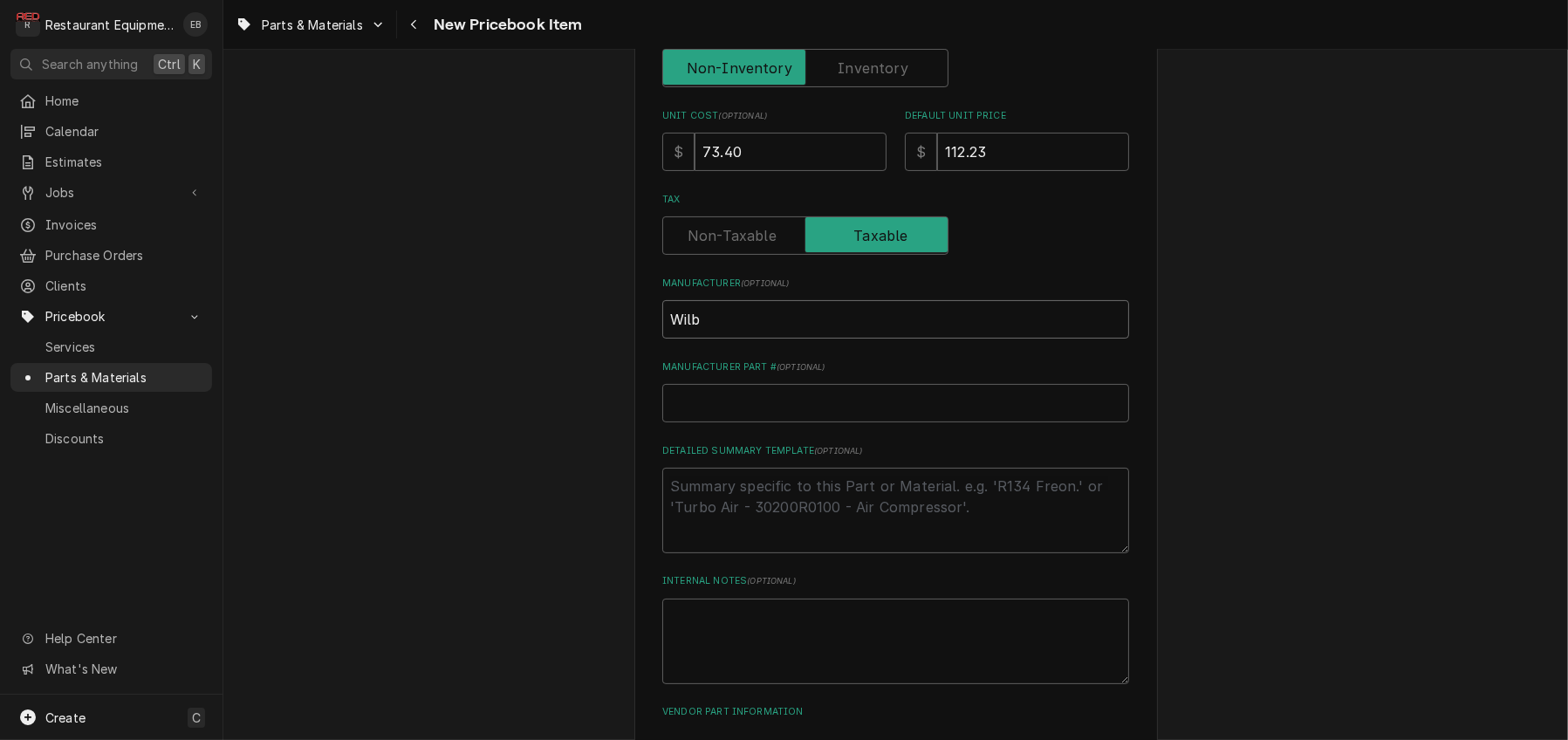
type textarea "x"
type input "Wilbu"
type textarea "x"
type input "[PERSON_NAME]"
type textarea "x"
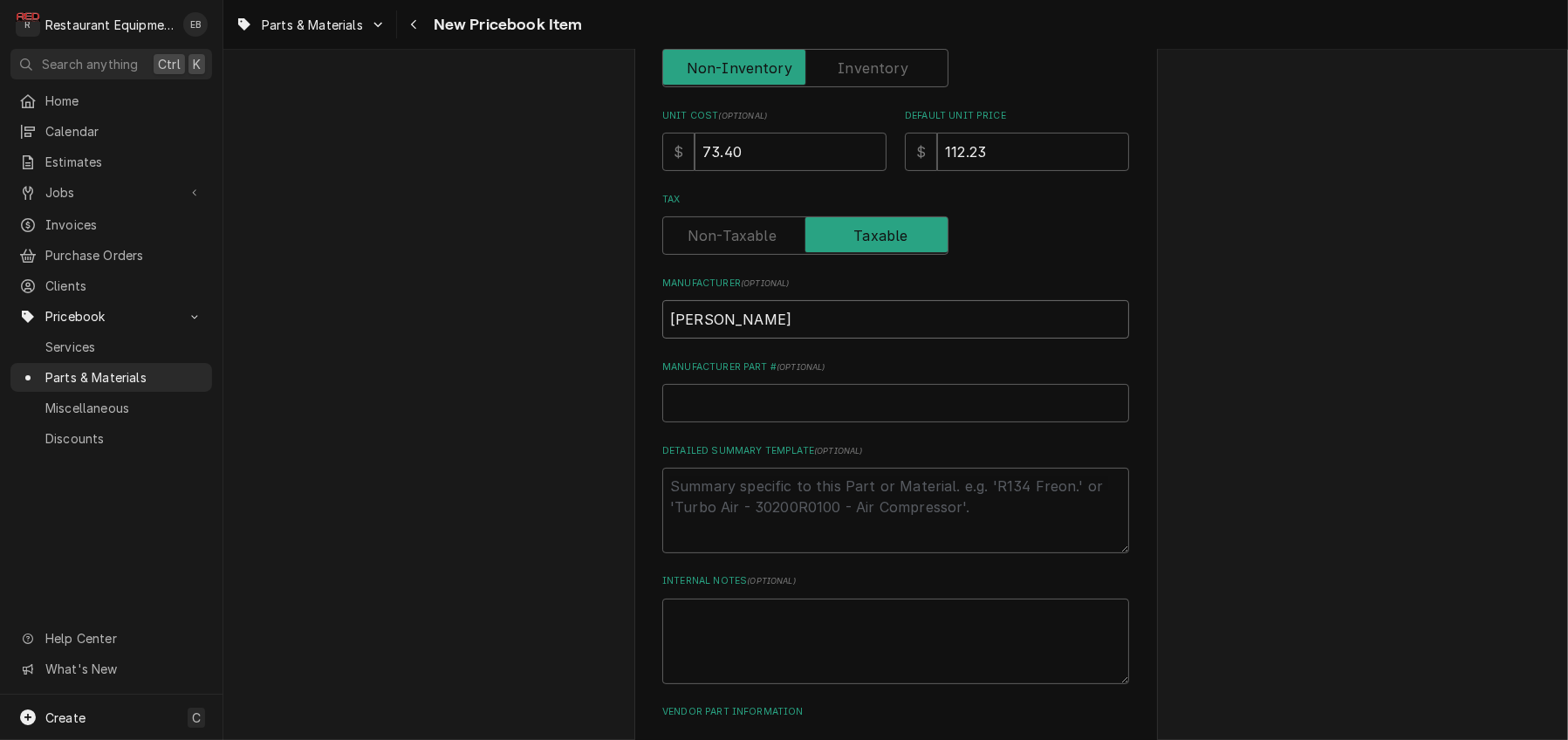
type input "[PERSON_NAME]"
type textarea "x"
type input "[PERSON_NAME] C"
type textarea "x"
type input "[PERSON_NAME] Cu"
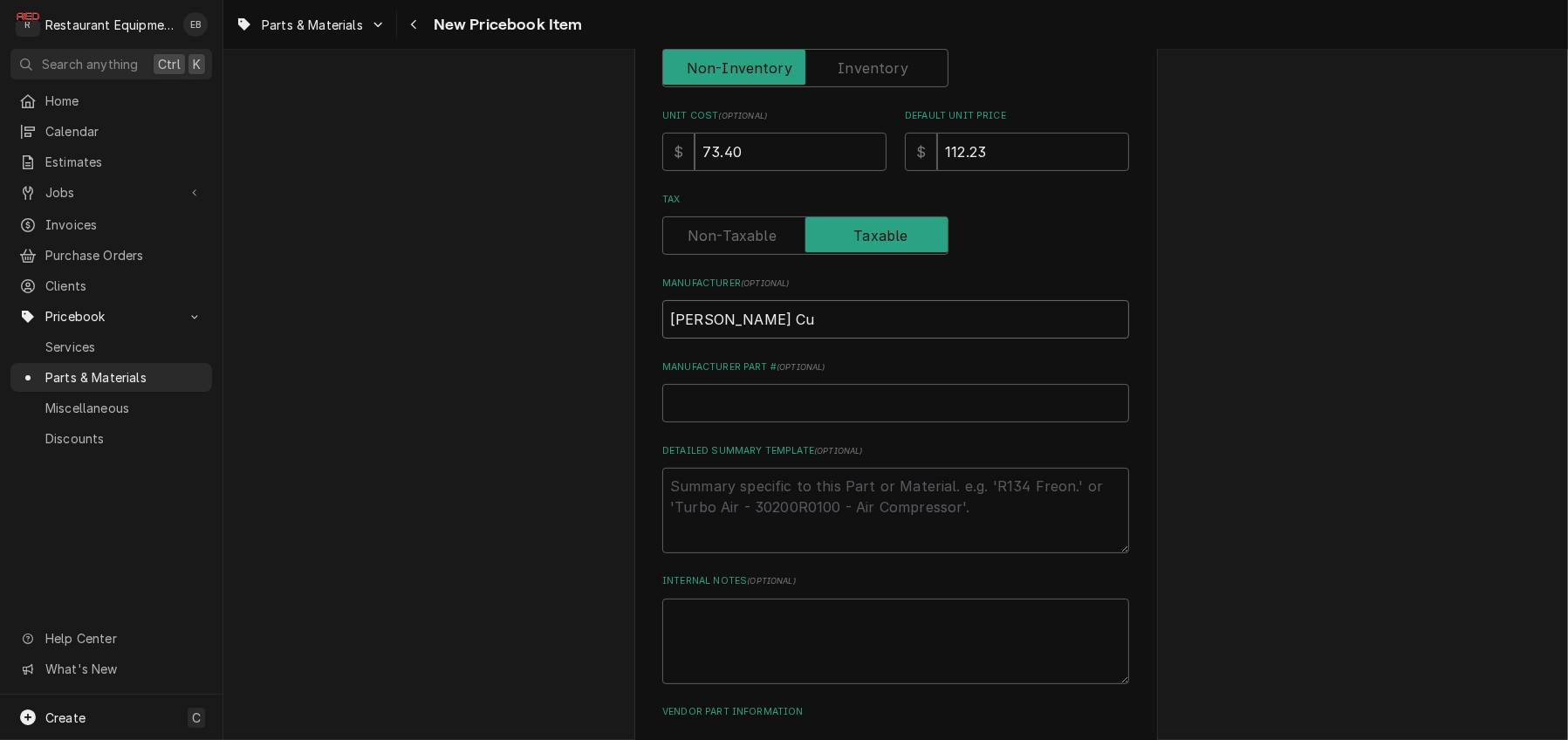
type textarea "x"
type input "[PERSON_NAME] Cur"
type textarea "x"
type input "[PERSON_NAME]"
type textarea "x"
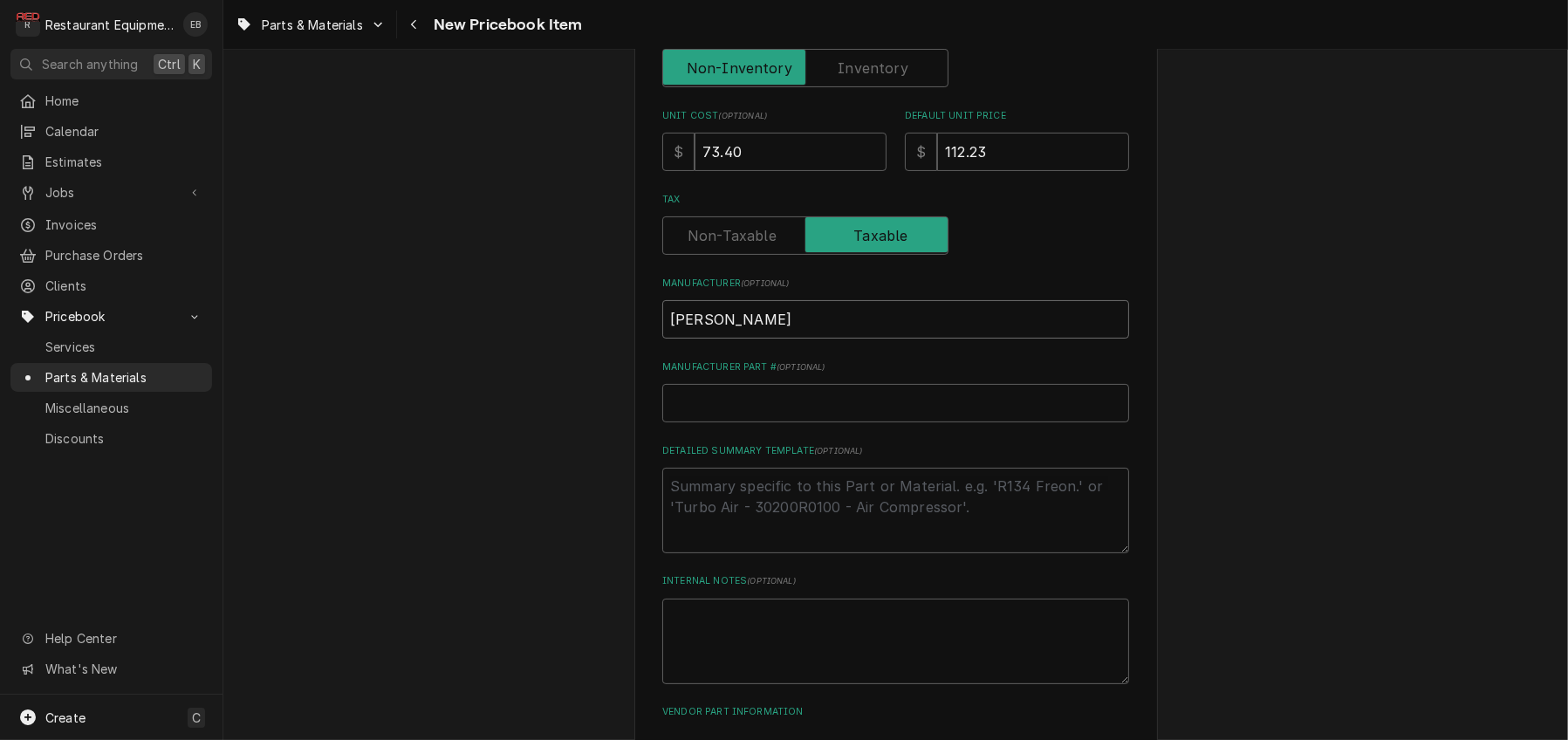
type input "[PERSON_NAME]"
type textarea "x"
type input "[PERSON_NAME]"
click at [770, 423] on input "Manufacturer Part # ( optional )" at bounding box center [896, 403] width 467 height 38
paste input "3375000751"
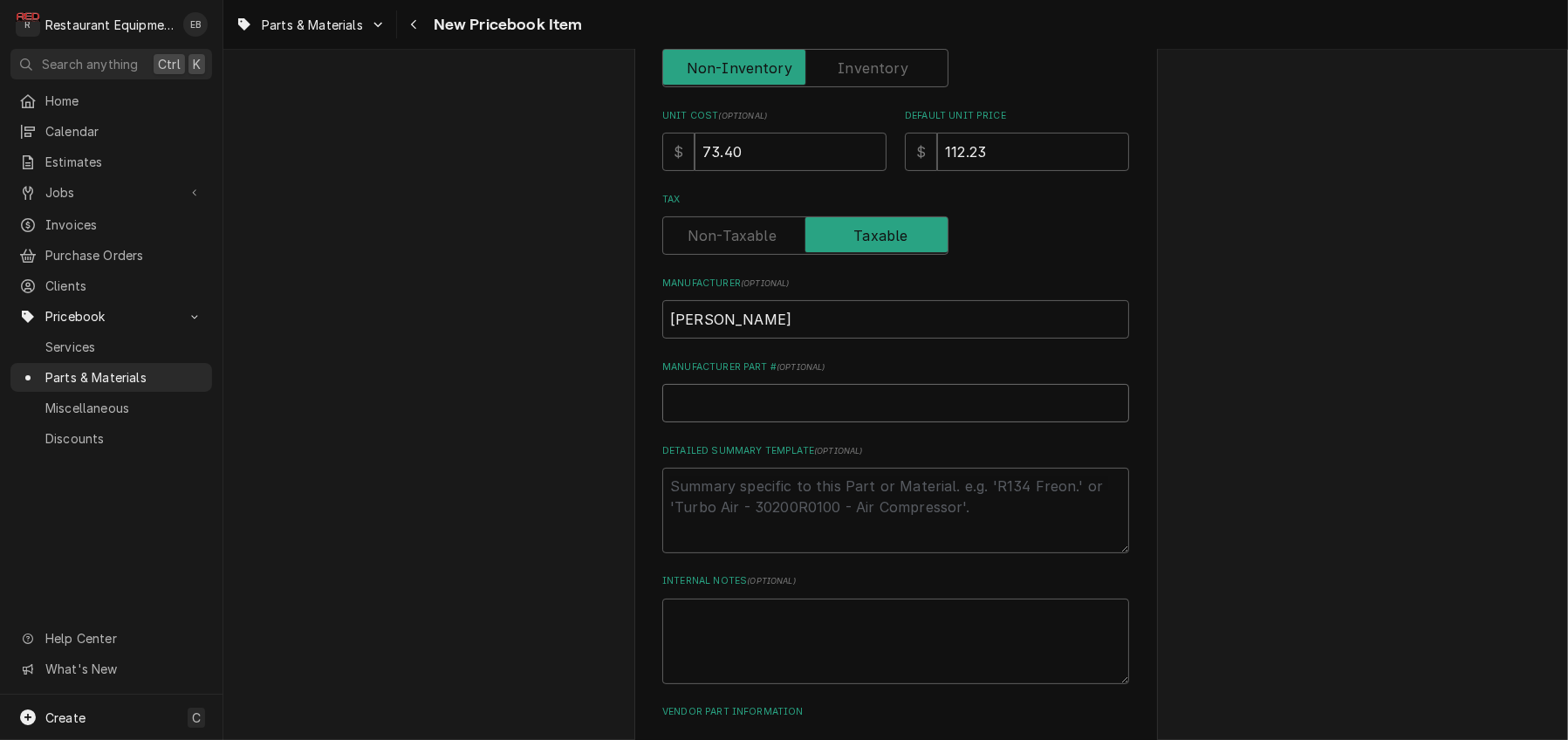
type textarea "x"
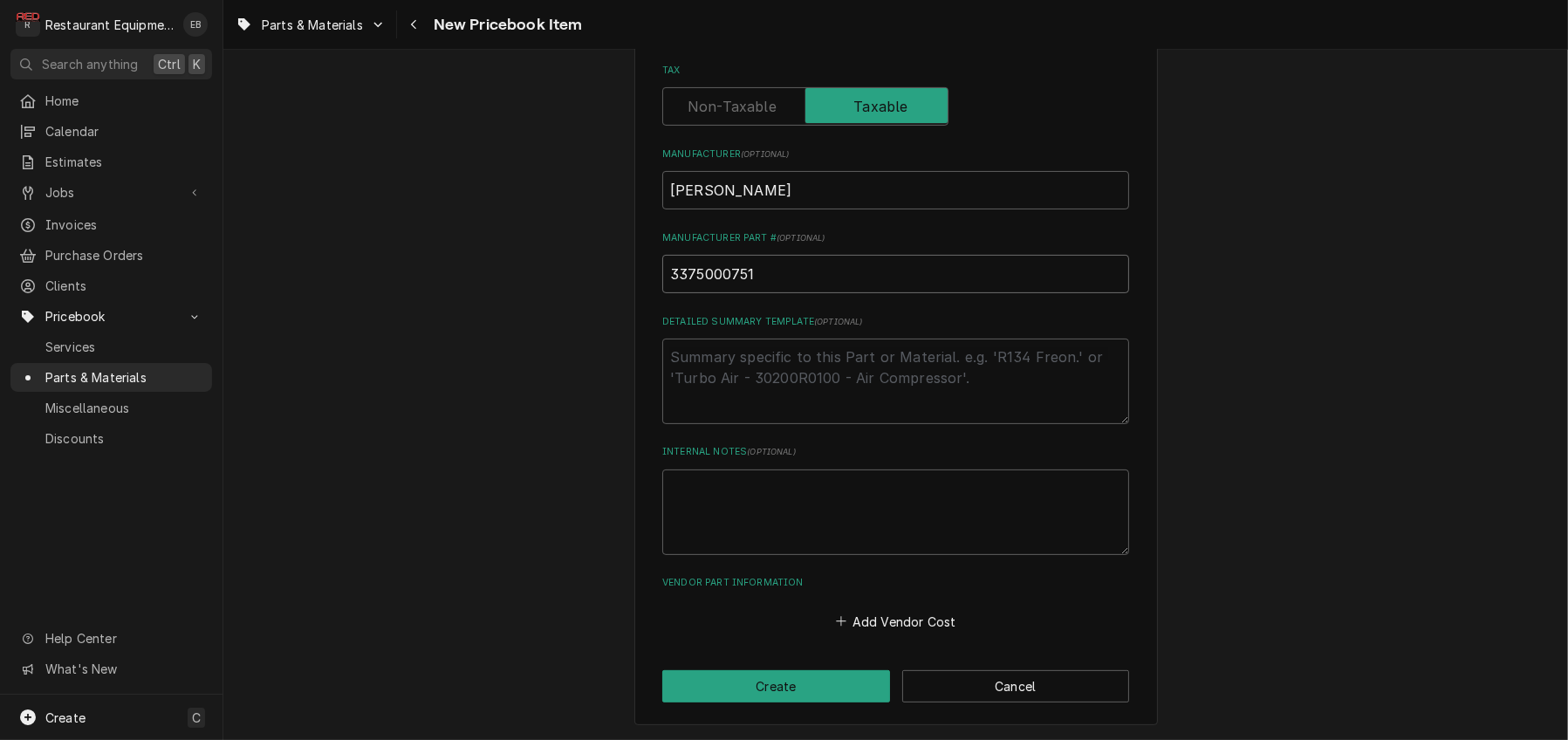
scroll to position [730, 0]
type input "3375000751"
click at [841, 617] on icon "Vendor Part Information" at bounding box center [840, 621] width 10 height 10
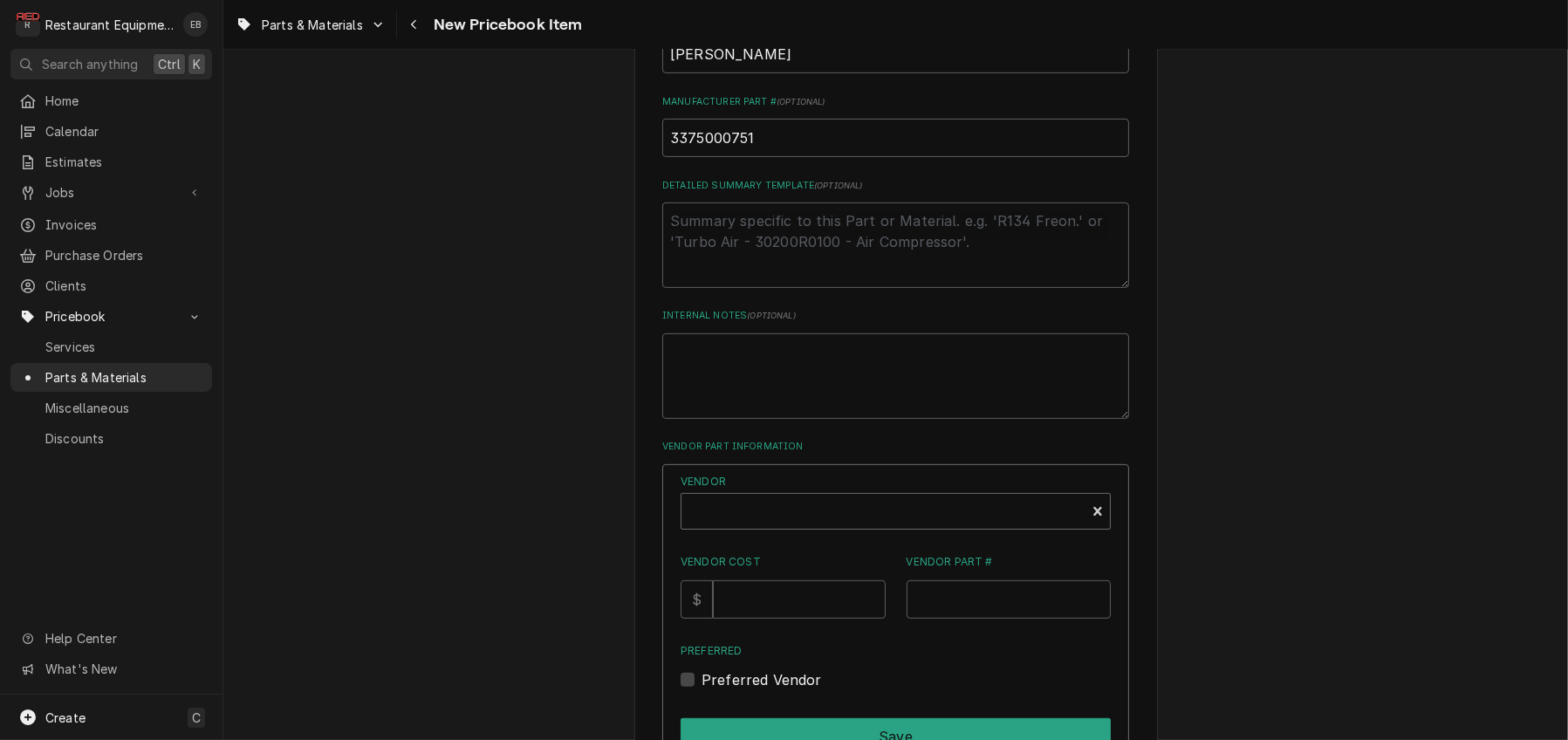
type textarea "x"
click at [800, 539] on div "Vendor" at bounding box center [883, 518] width 386 height 42
type input "parts town"
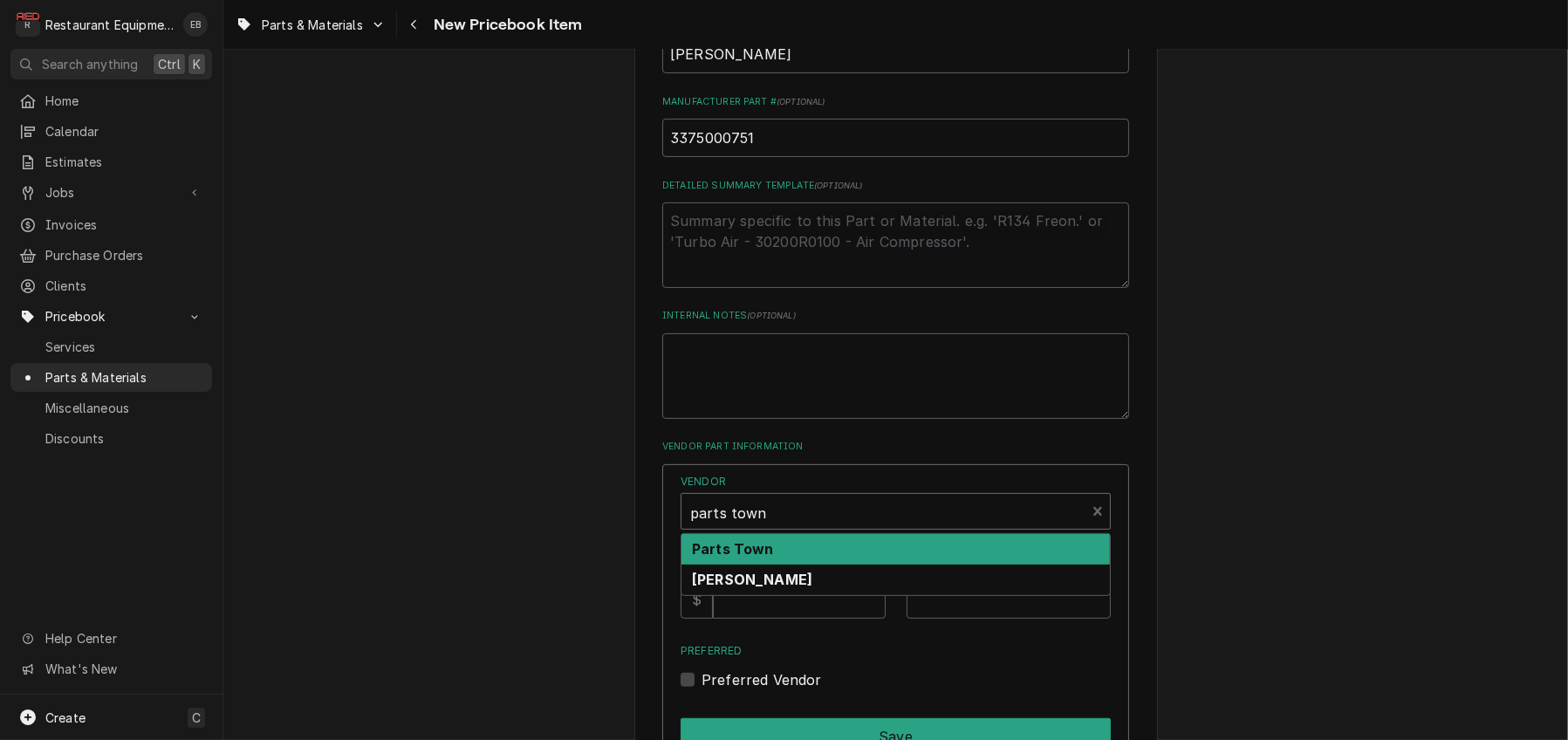
click at [789, 564] on div "Parts Town" at bounding box center [895, 549] width 428 height 30
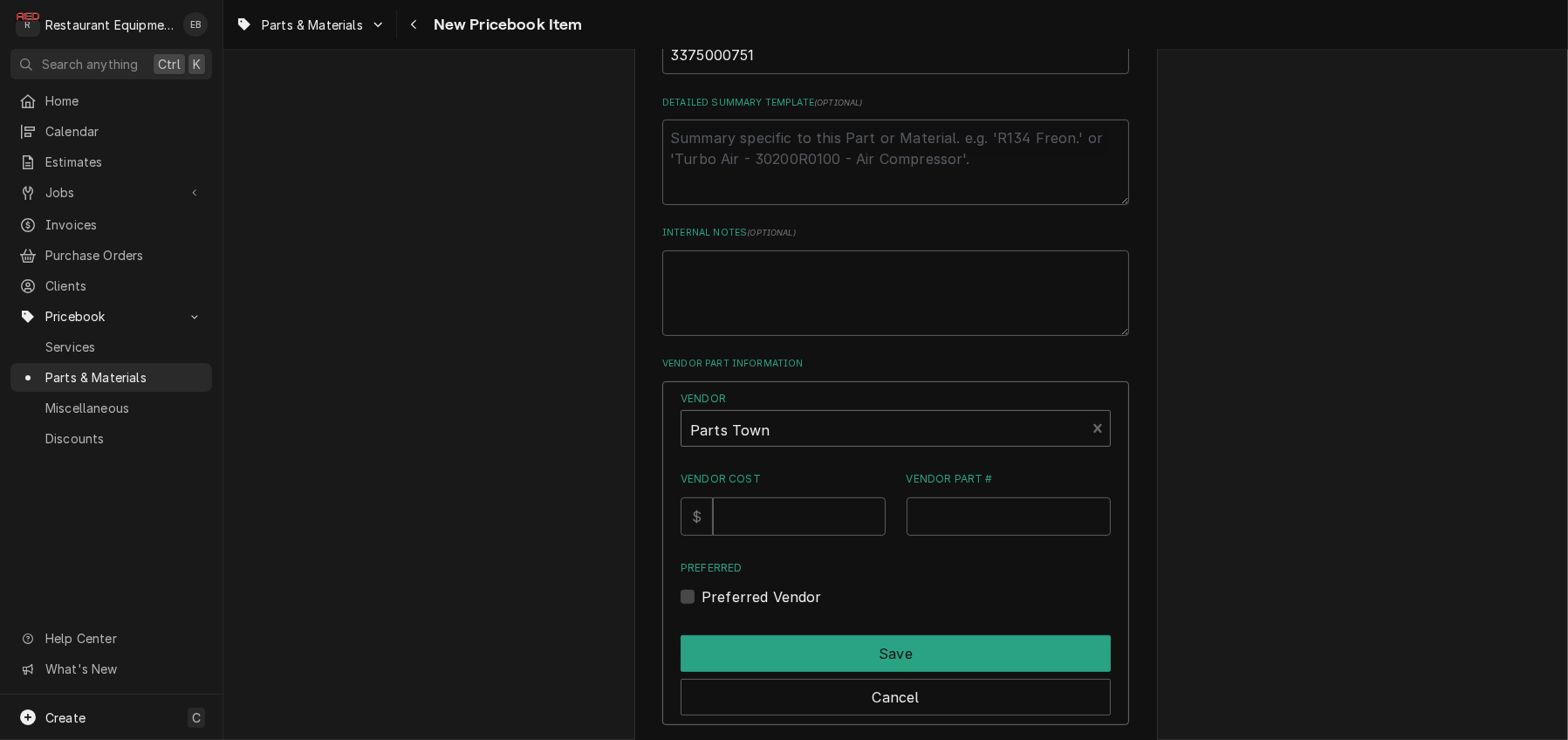
scroll to position [905, 0]
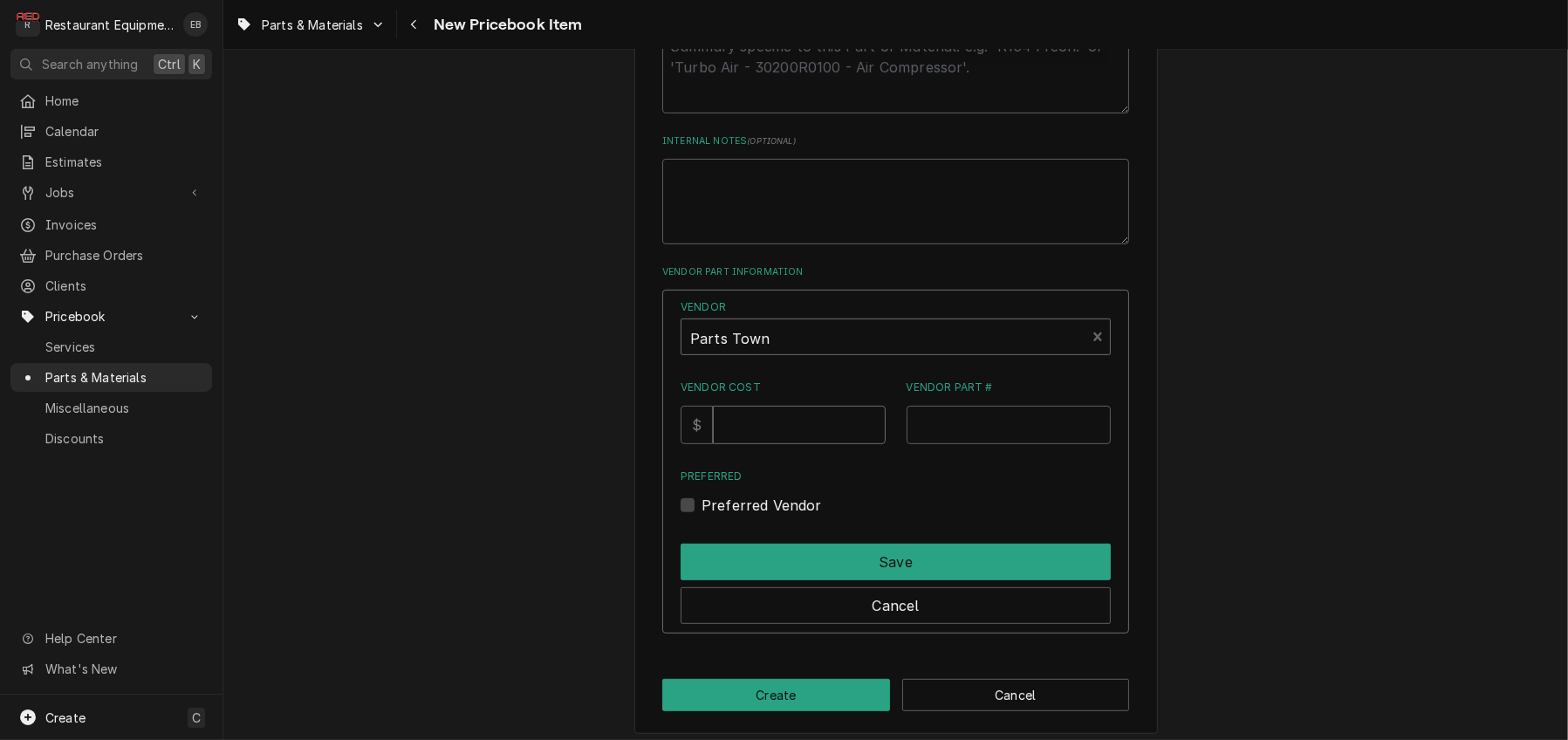
click at [805, 444] on input "Vendor Cost" at bounding box center [798, 424] width 172 height 38
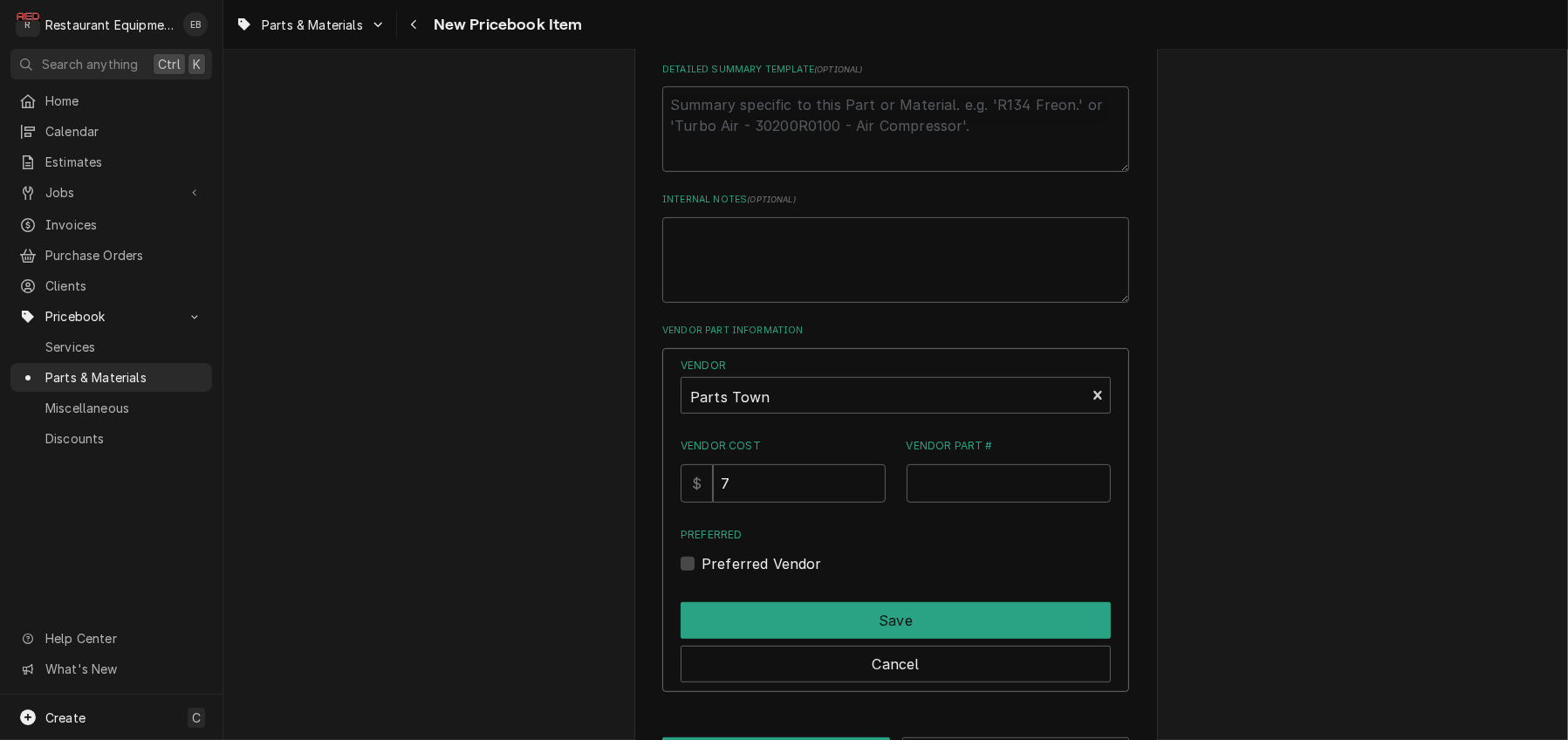
scroll to position [847, 0]
click at [779, 502] on input "7" at bounding box center [798, 482] width 172 height 38
type input "73.40"
drag, startPoint x: 960, startPoint y: 619, endPoint x: 694, endPoint y: 364, distance: 368.5
click at [960, 502] on input "Vendor Part #" at bounding box center [1010, 482] width 205 height 38
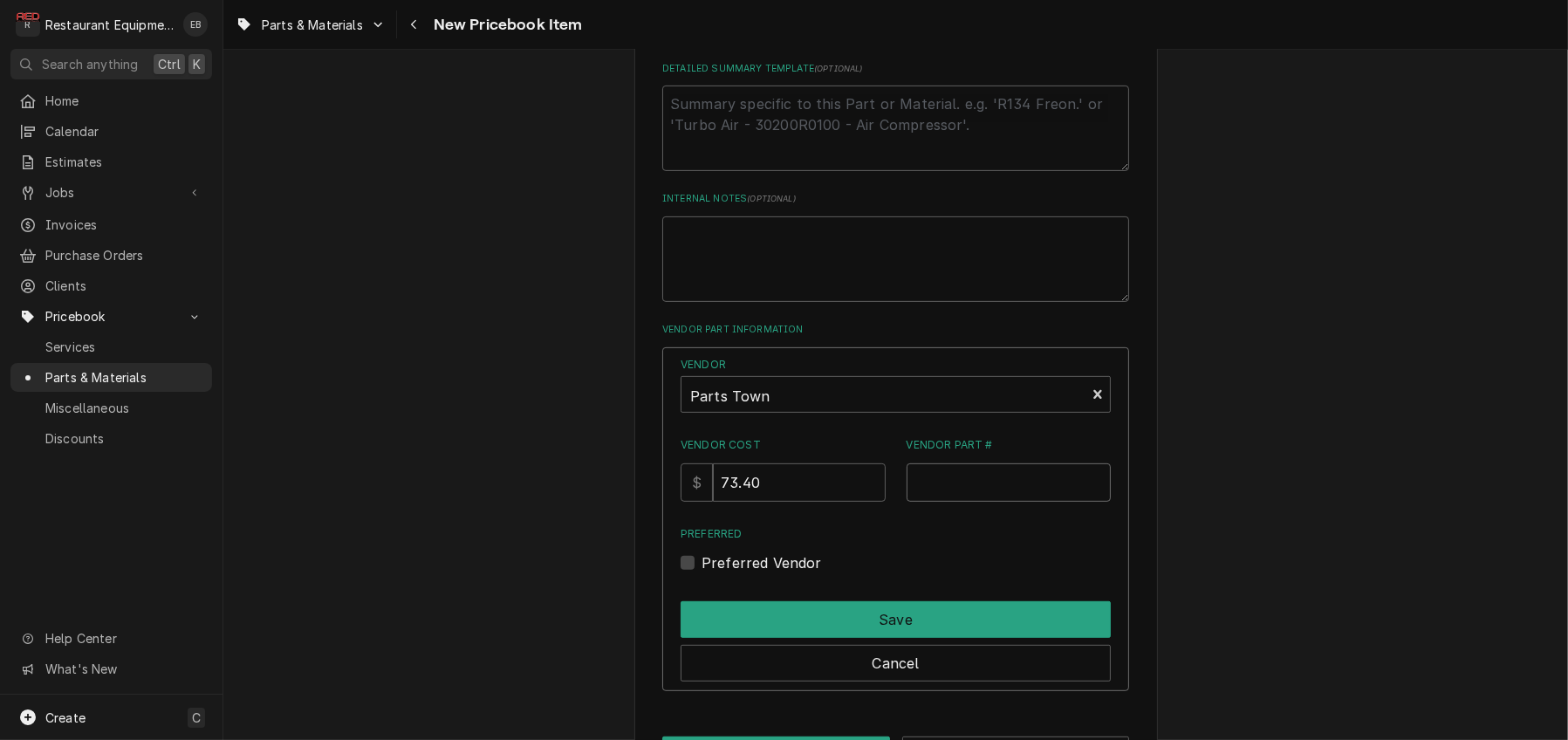
paste input "WCWC-820WDR"
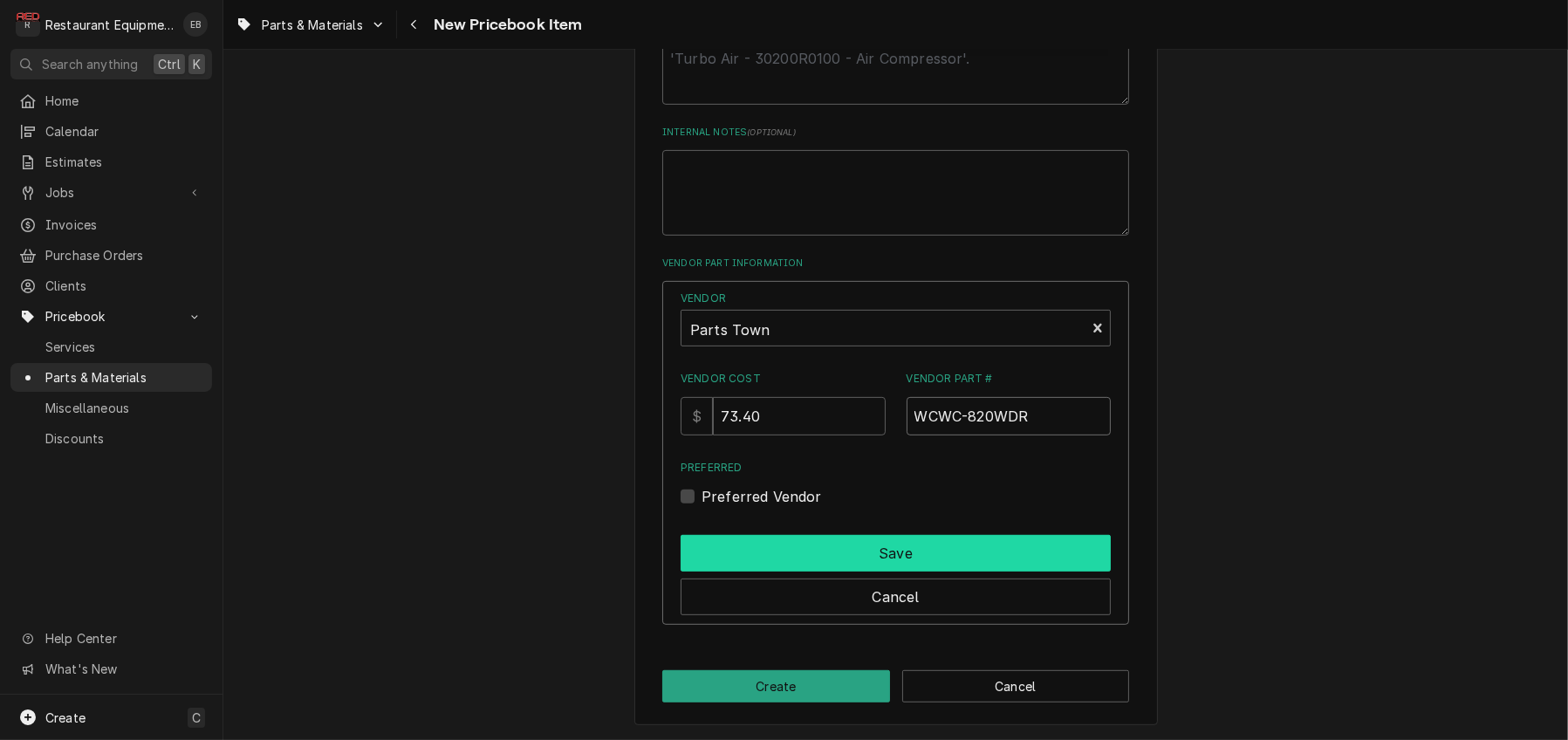
scroll to position [963, 0]
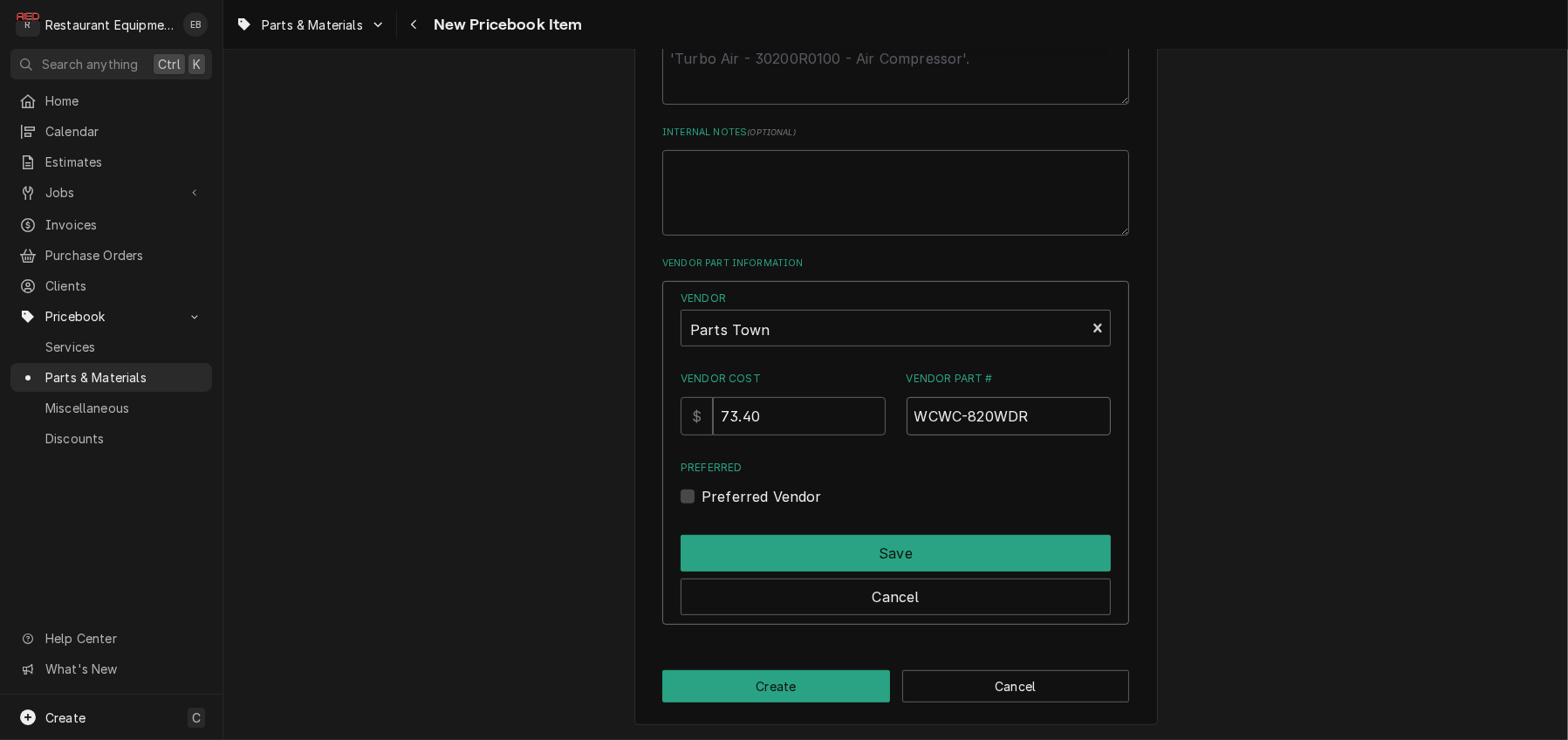
type input "WCWC-820WDR"
click at [702, 507] on label "Preferred Vendor" at bounding box center [762, 496] width 120 height 21
click at [702, 524] on input "Preferred" at bounding box center [917, 505] width 430 height 38
checkbox input "true"
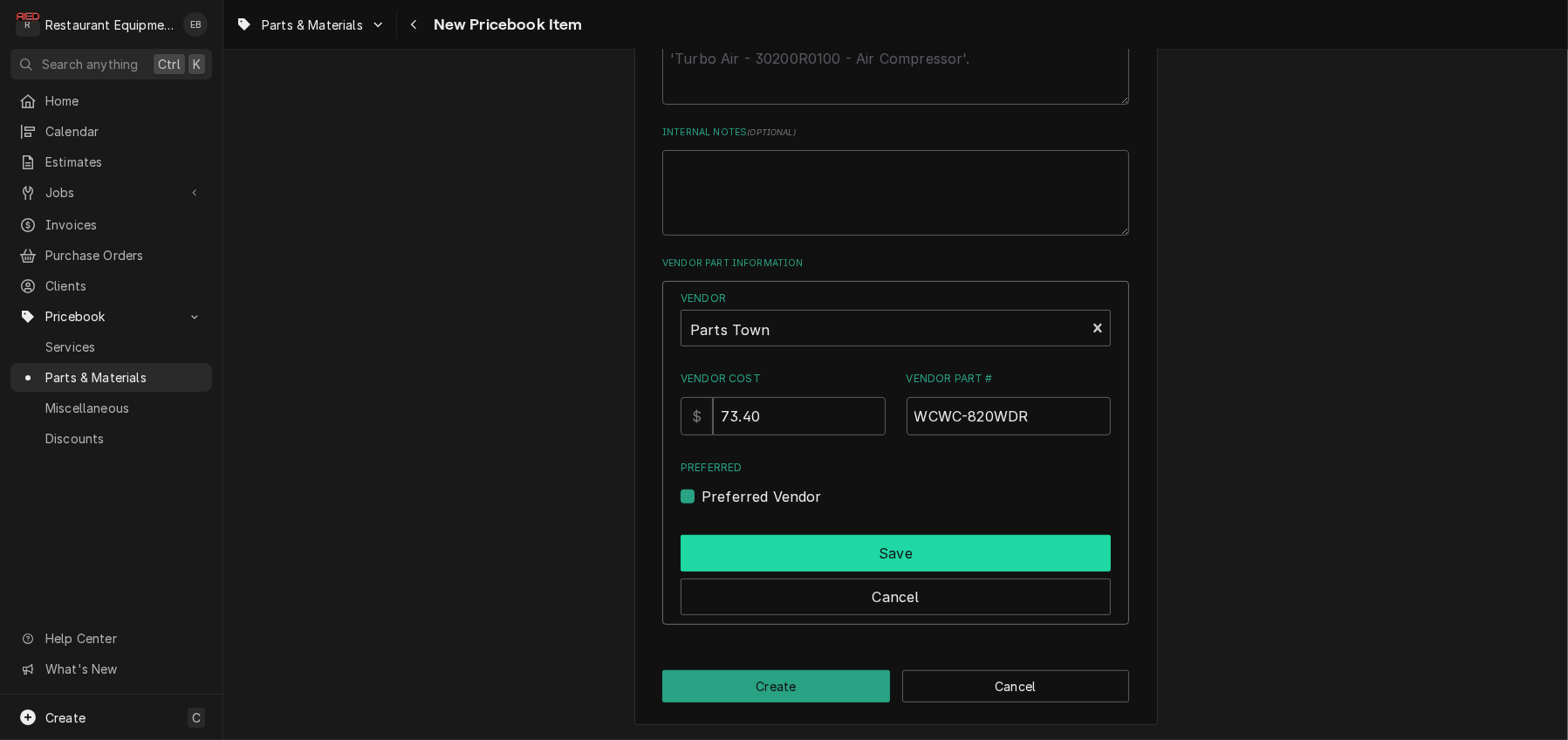
click at [761, 571] on button "Save" at bounding box center [895, 553] width 430 height 37
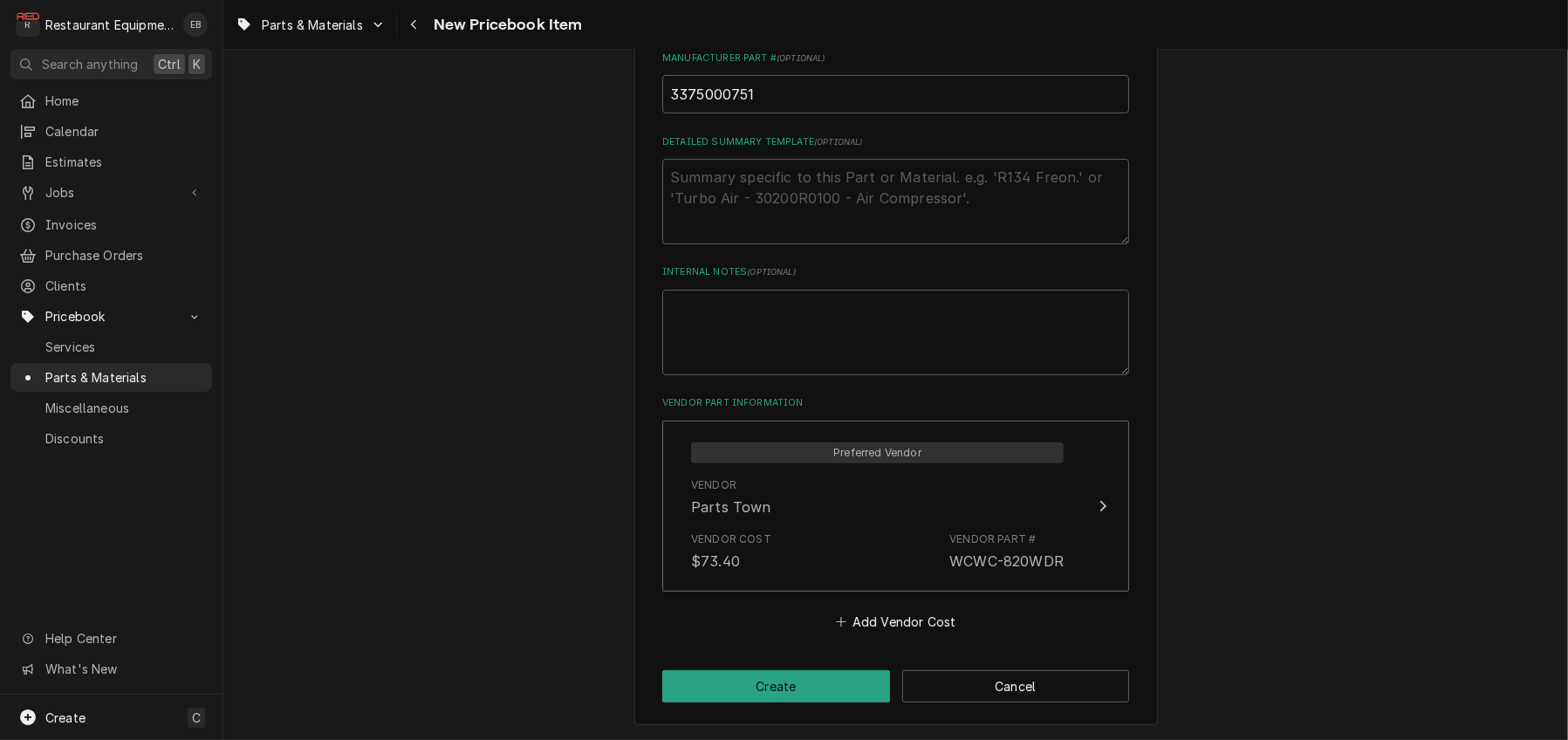
scroll to position [929, 0]
click at [749, 675] on button "Create" at bounding box center [776, 687] width 227 height 32
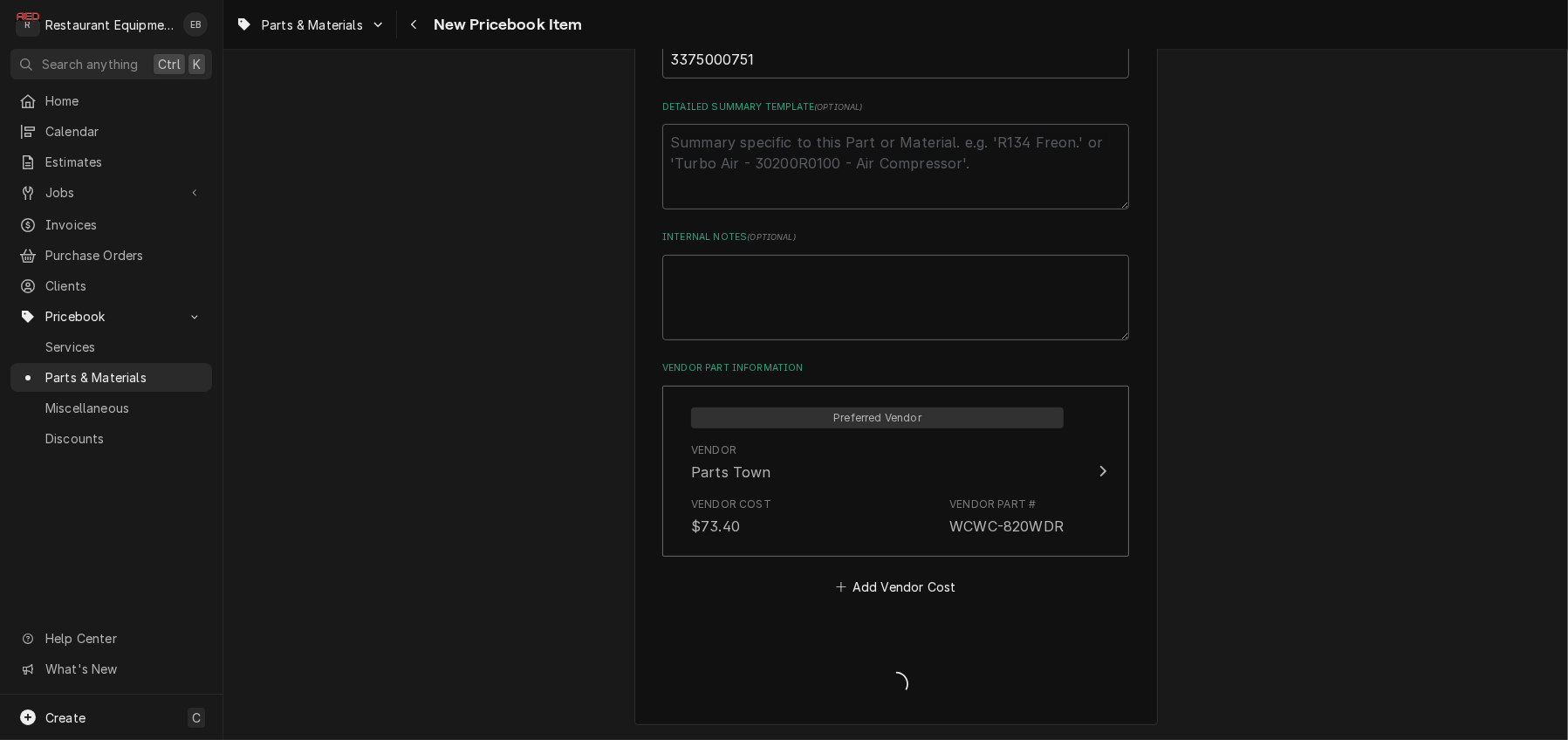
type textarea "x"
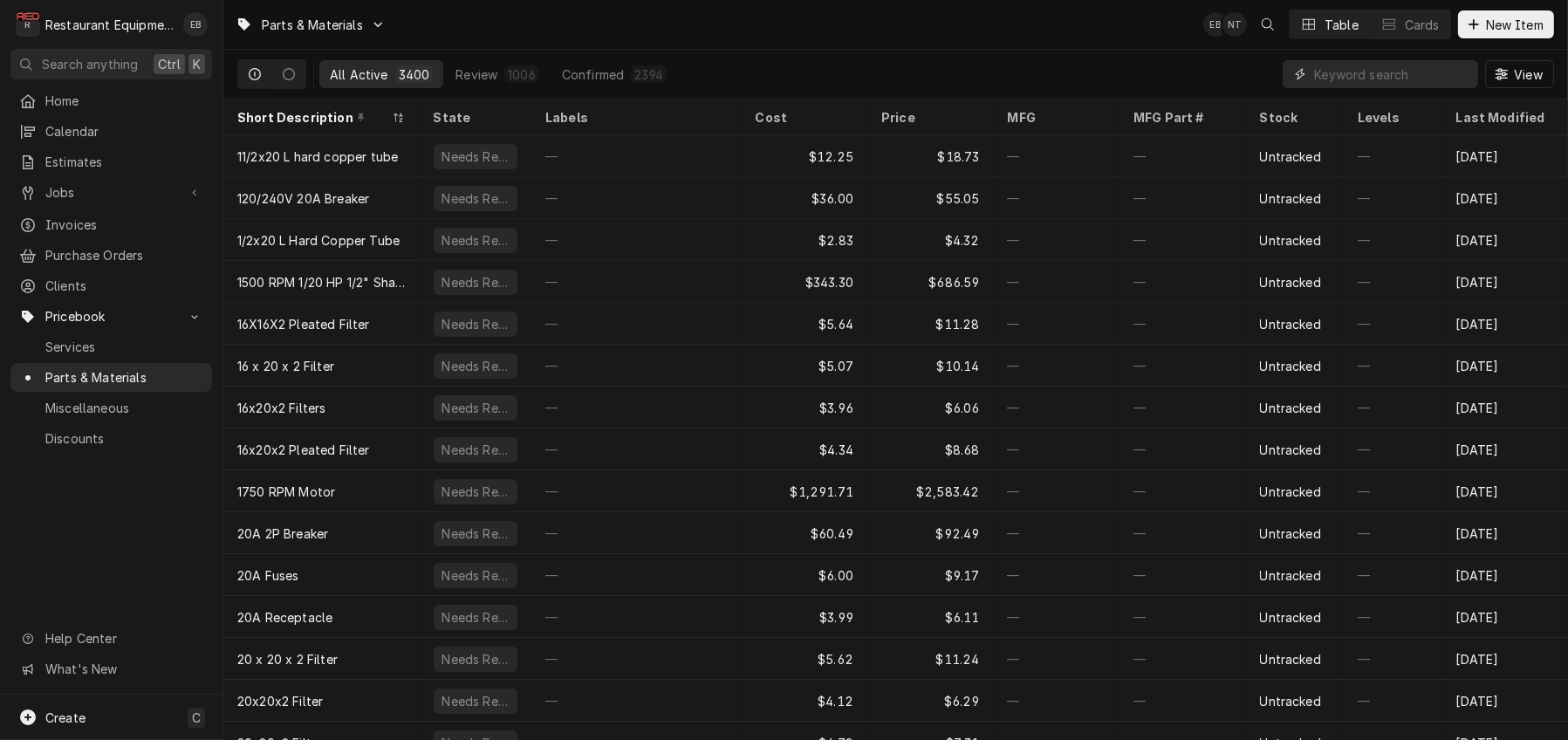
click at [1341, 75] on input "Dynamic Content Wrapper" at bounding box center [1392, 74] width 155 height 28
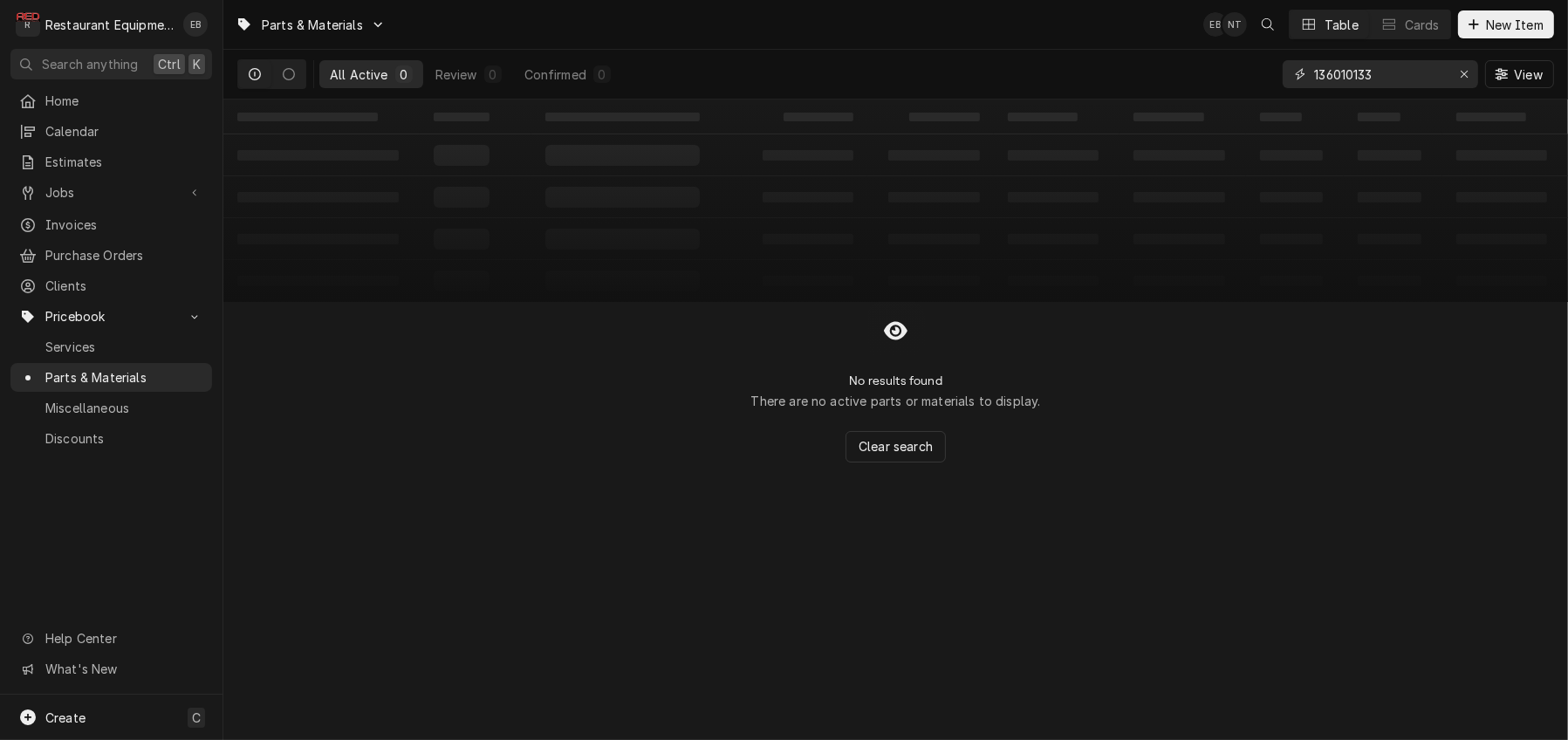
type input "1360101331"
drag, startPoint x: 1375, startPoint y: 81, endPoint x: 1272, endPoint y: 86, distance: 103.1
click at [1283, 87] on div "1360101331" at bounding box center [1380, 74] width 195 height 28
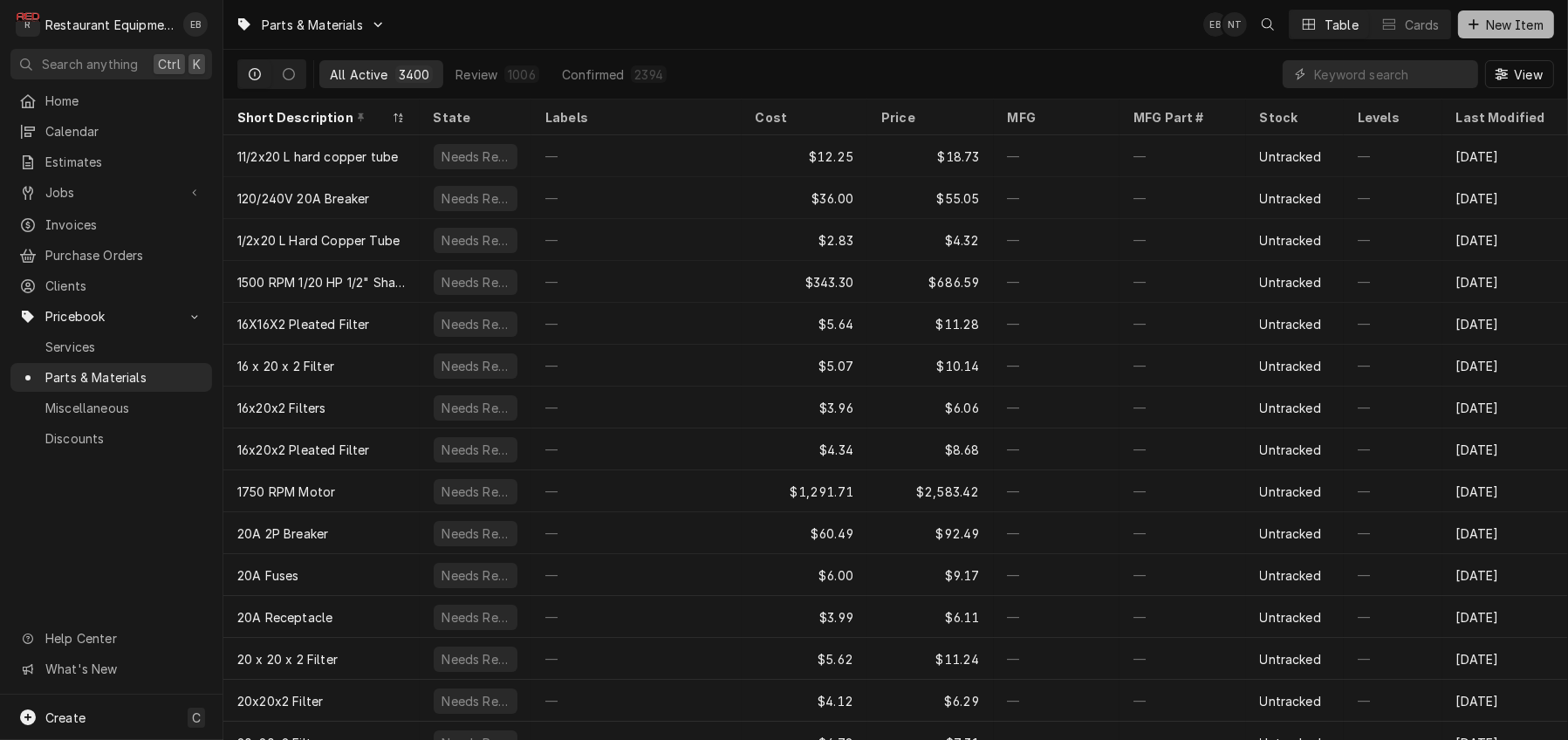
click at [1468, 19] on div "Dynamic Content Wrapper" at bounding box center [1474, 25] width 18 height 18
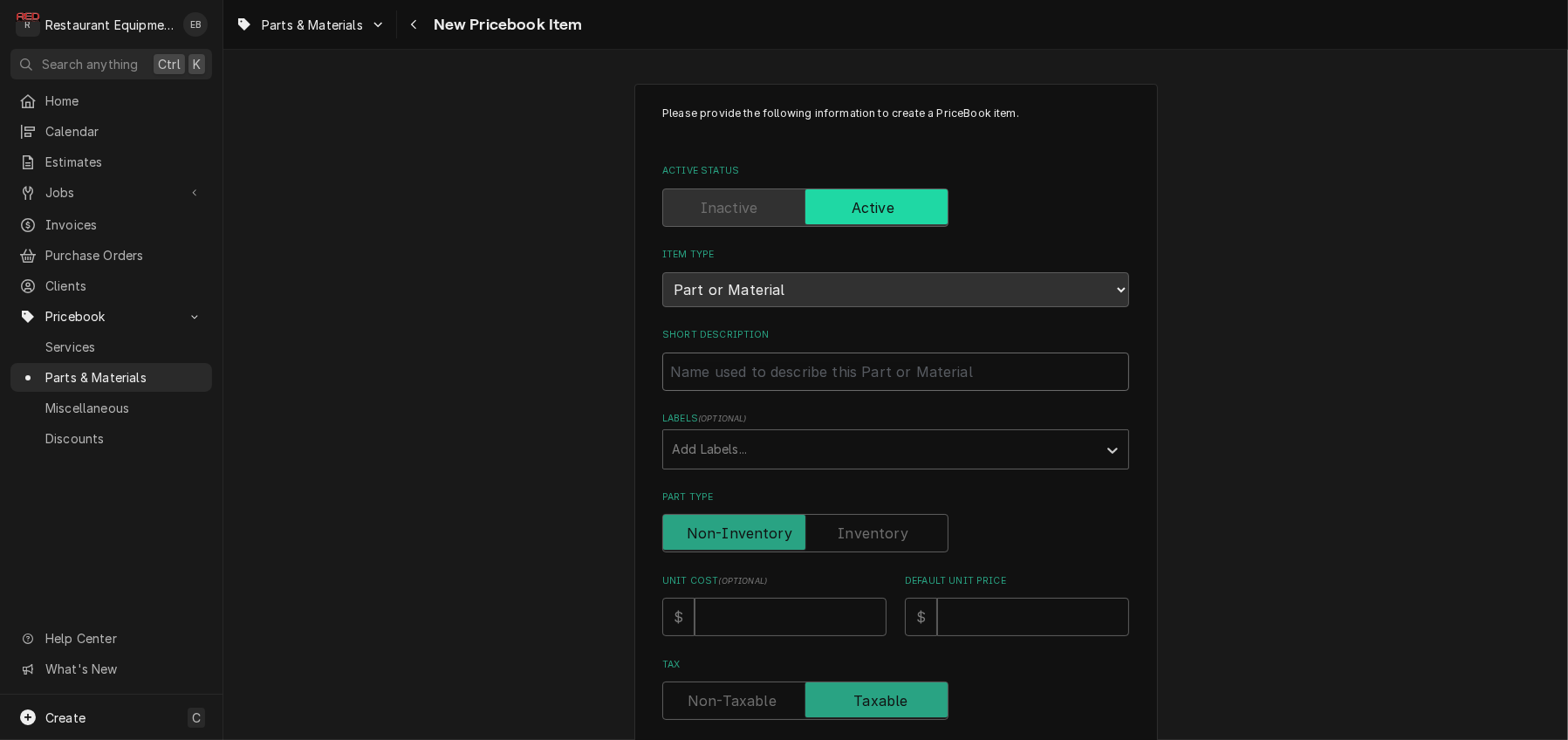
click at [819, 391] on input "Short Description" at bounding box center [896, 371] width 467 height 38
type textarea "x"
type input "W"
type textarea "x"
type input "Wi"
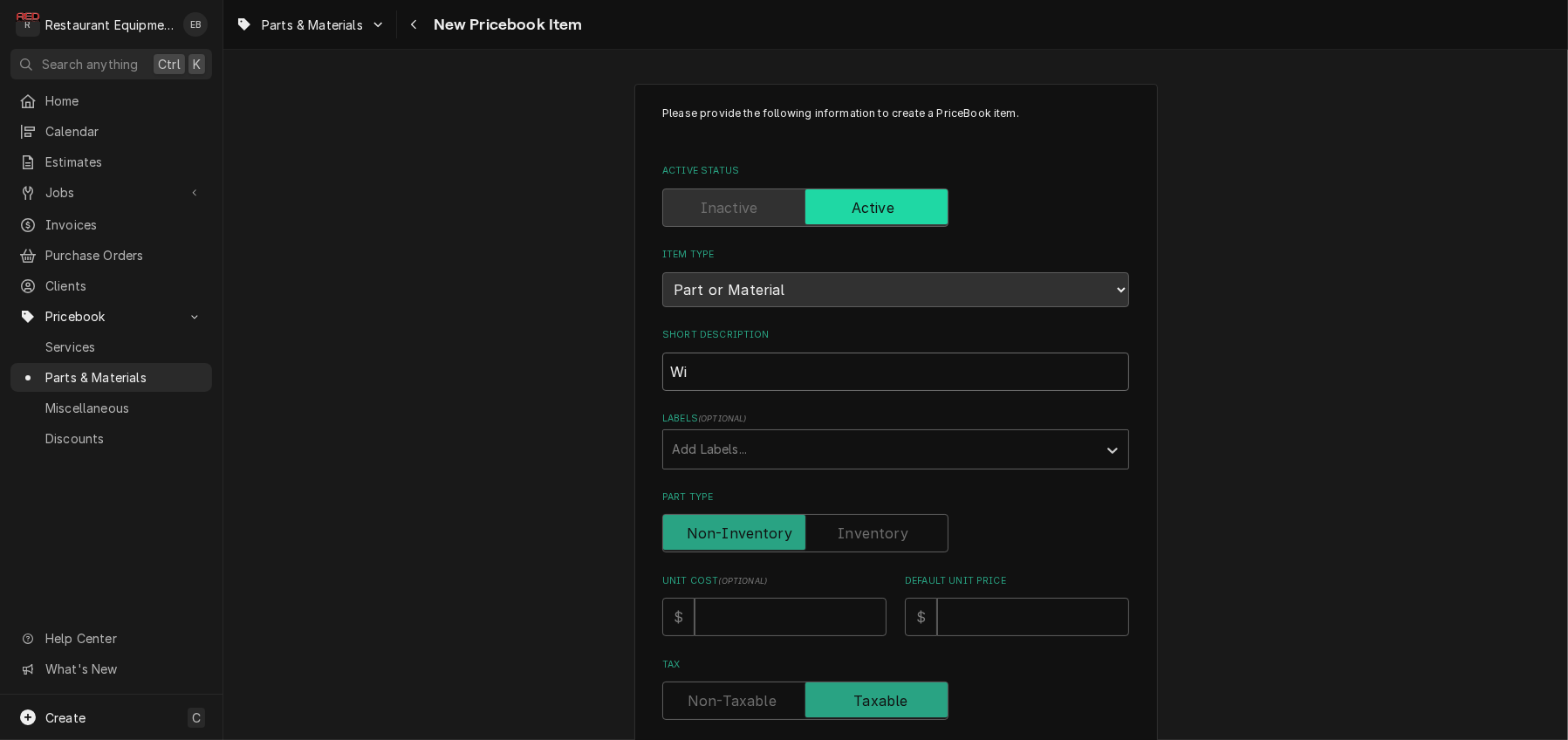
type textarea "x"
type input "Wil"
type textarea "x"
type input "Wilb"
type textarea "x"
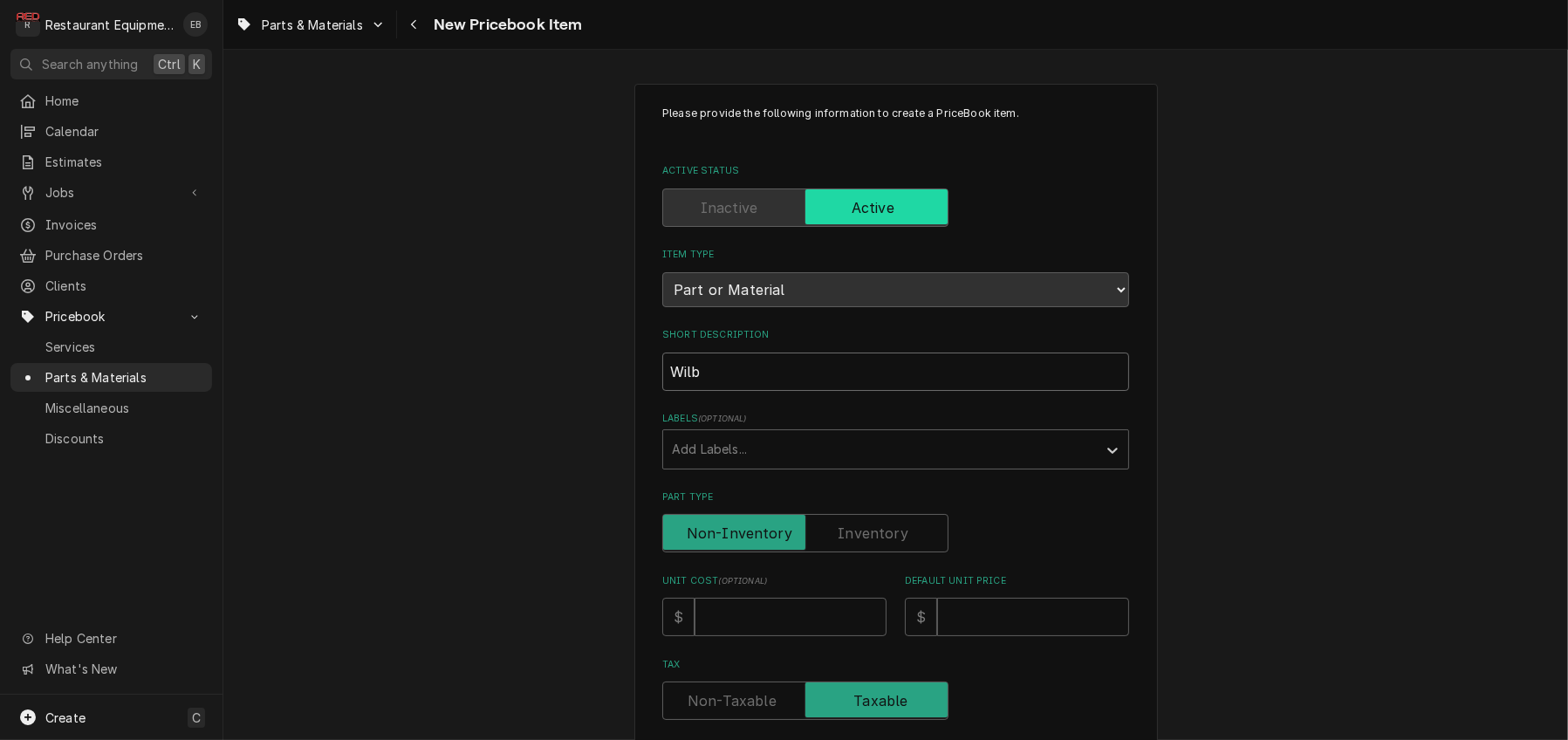
type input "Wilbu"
type textarea "x"
type input "[PERSON_NAME]"
type textarea "x"
type input "[PERSON_NAME]"
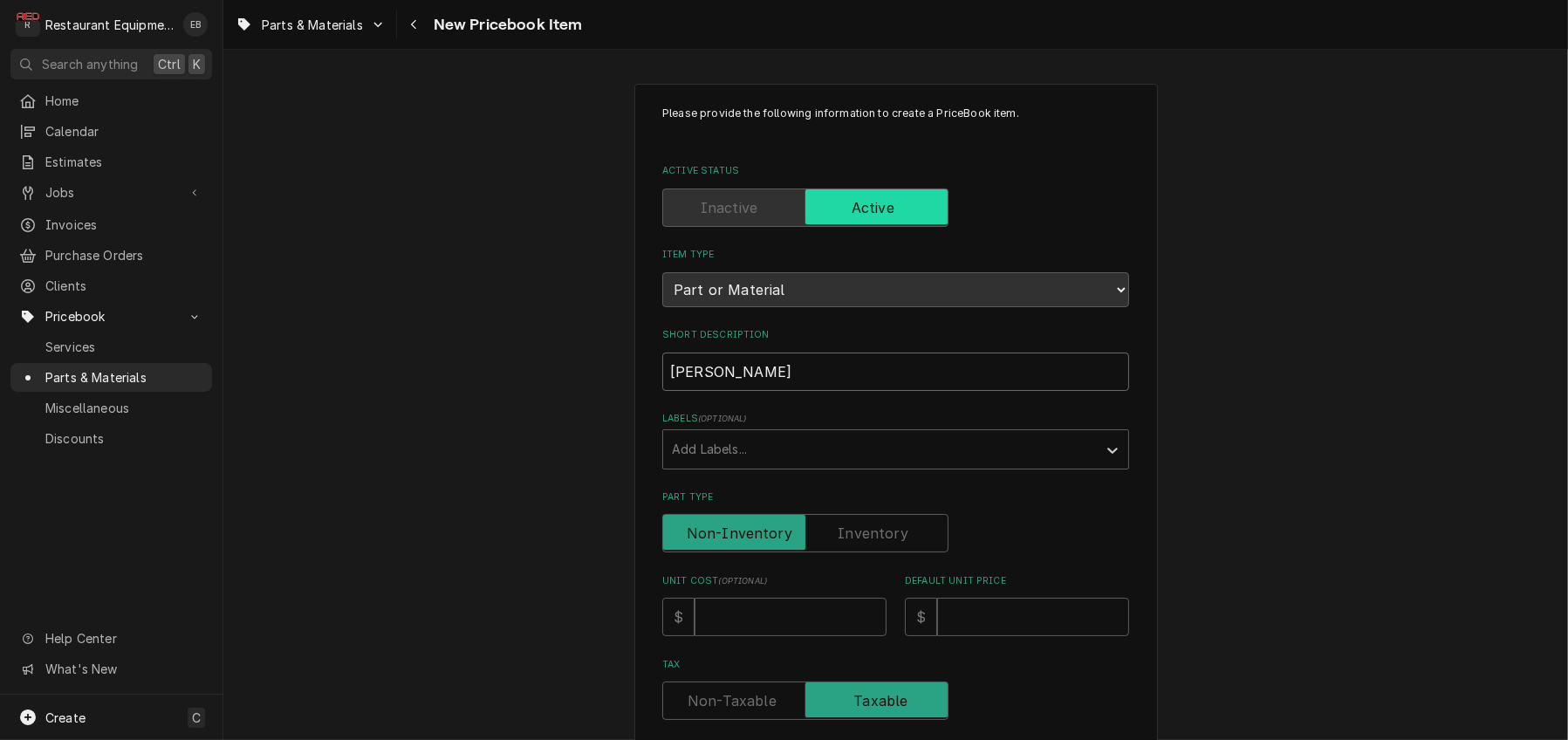
type textarea "x"
type input "[PERSON_NAME] C"
type textarea "x"
type input "[PERSON_NAME] Cu"
type textarea "x"
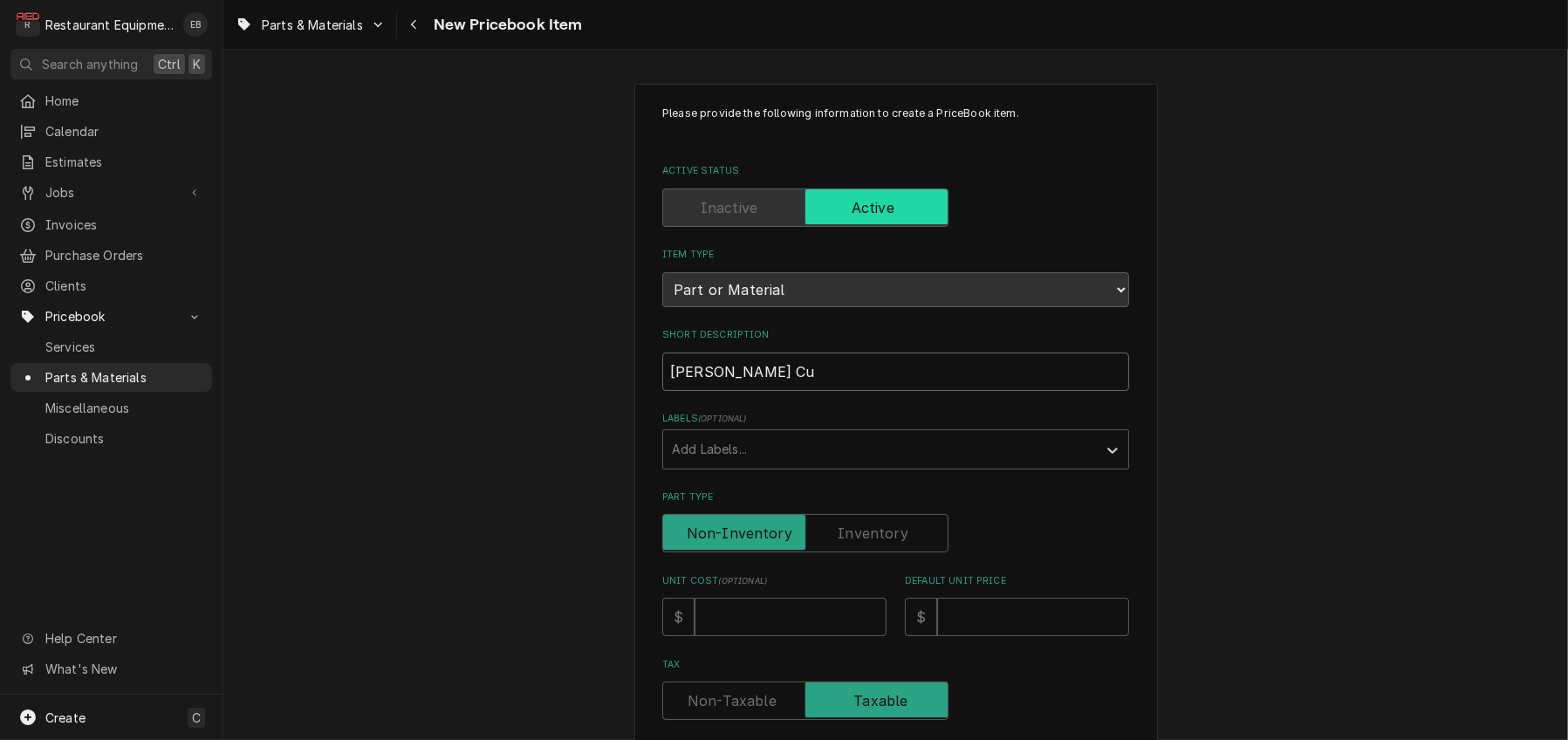
type input "[PERSON_NAME] Cur"
type textarea "x"
type input "[PERSON_NAME]"
type textarea "x"
type input "[PERSON_NAME]"
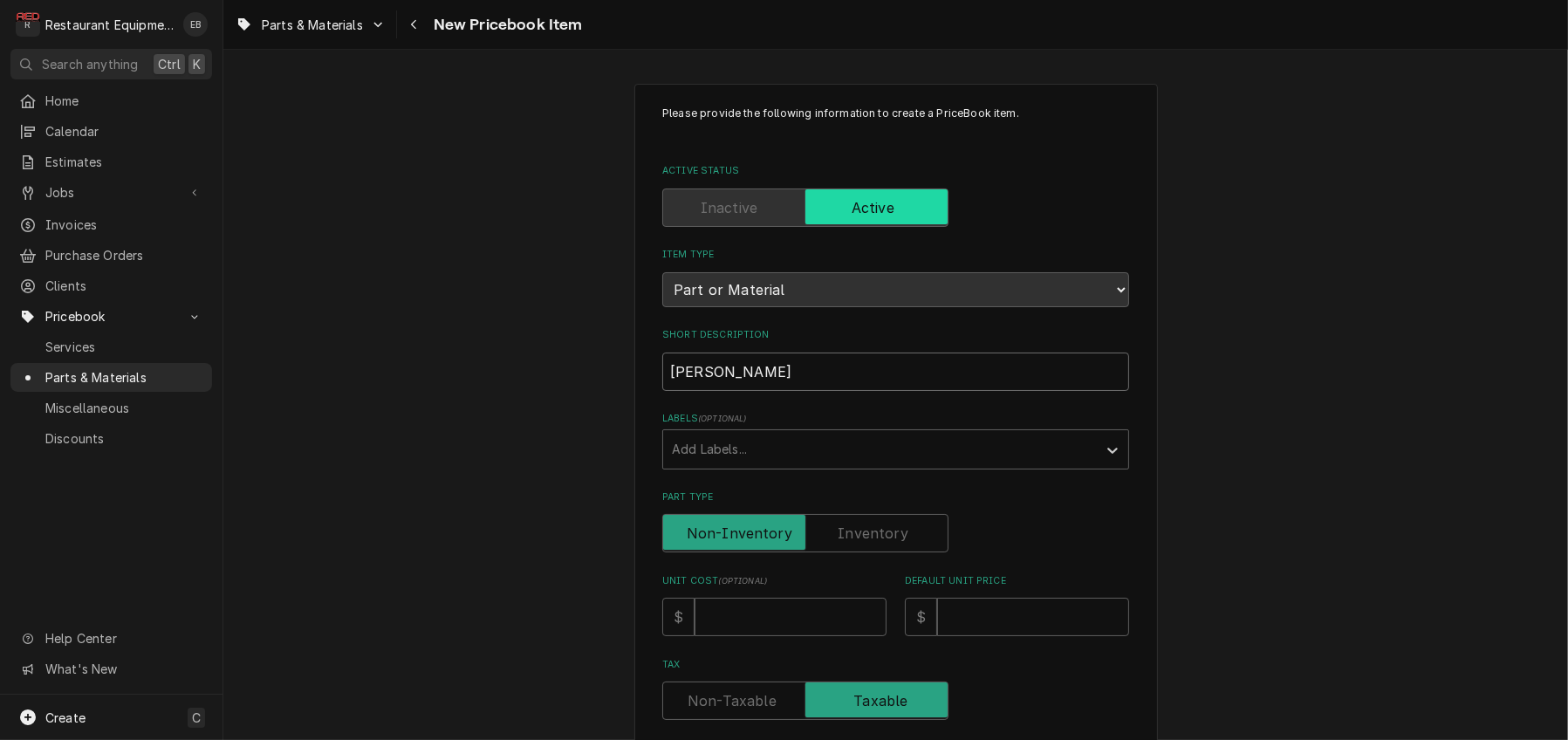
type textarea "x"
type input "[PERSON_NAME]"
type textarea "x"
type input "[PERSON_NAME]"
type textarea "x"
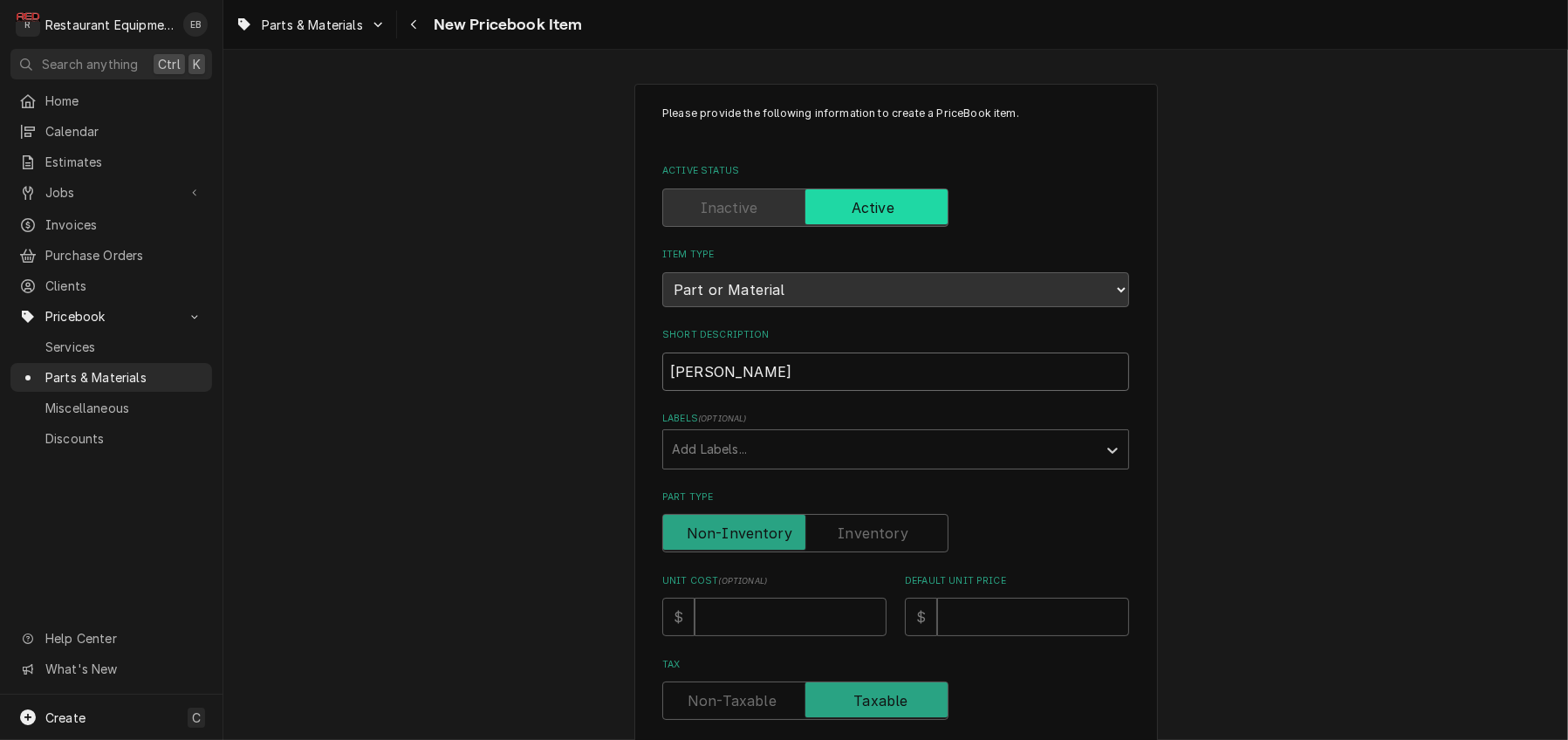
type input "[PERSON_NAME]"
type textarea "x"
type input "[PERSON_NAME]"
type textarea "x"
type input "[PERSON_NAME]"
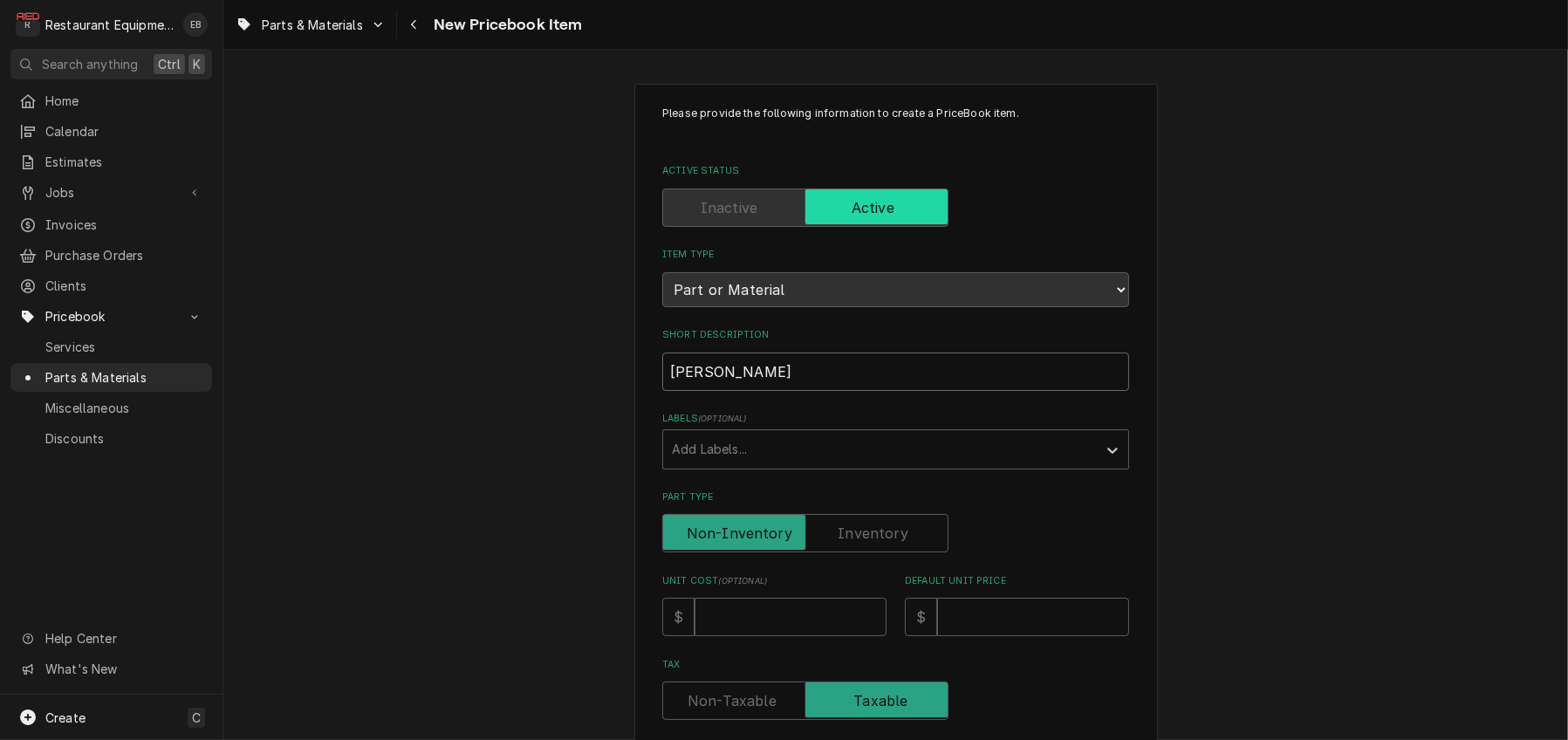
type textarea "x"
type input "[PERSON_NAME]"
type textarea "x"
type input "[PERSON_NAME] Water"
type textarea "x"
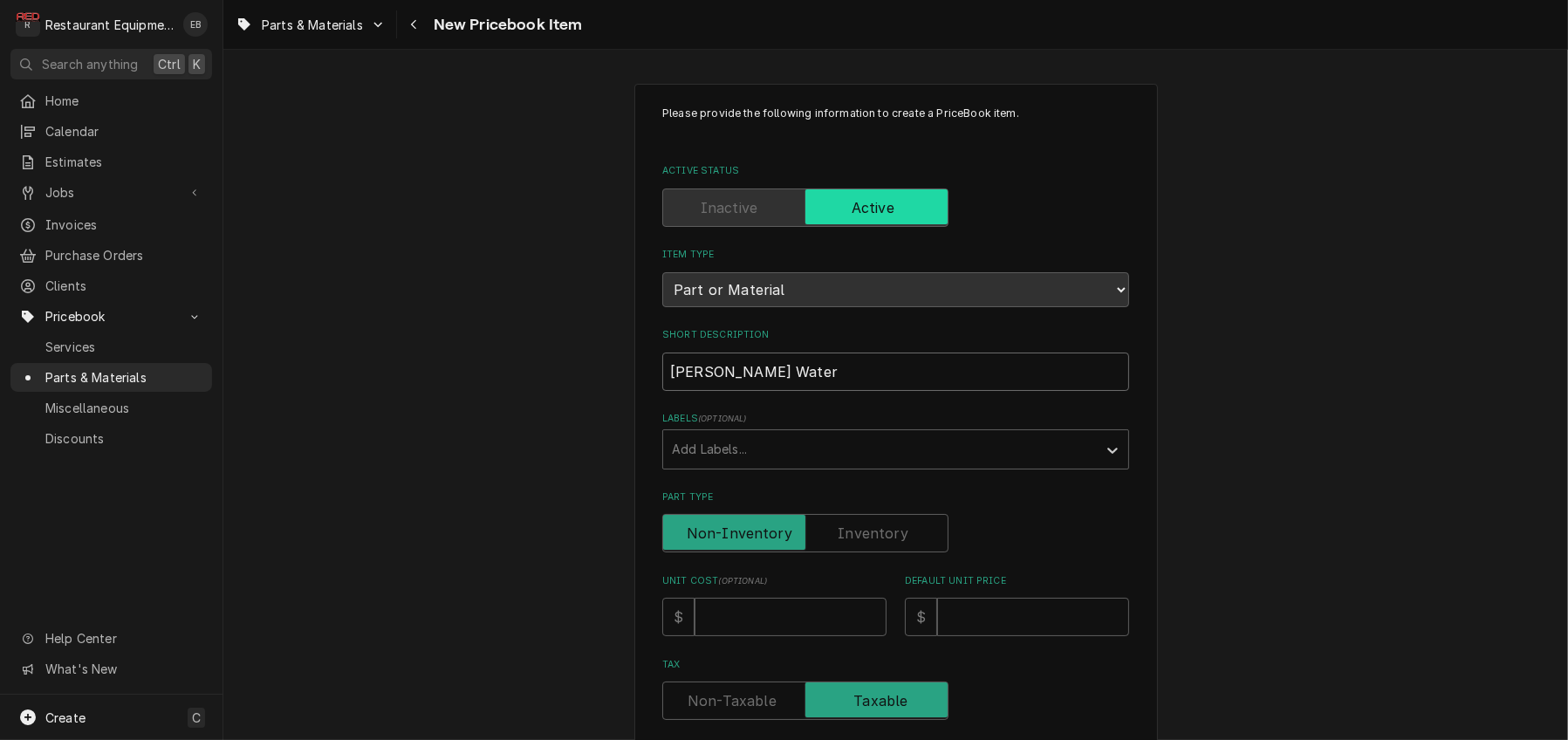
type input "[PERSON_NAME] Water"
type textarea "x"
type input "[PERSON_NAME] Water F"
type textarea "x"
type input "[PERSON_NAME] Water Fi"
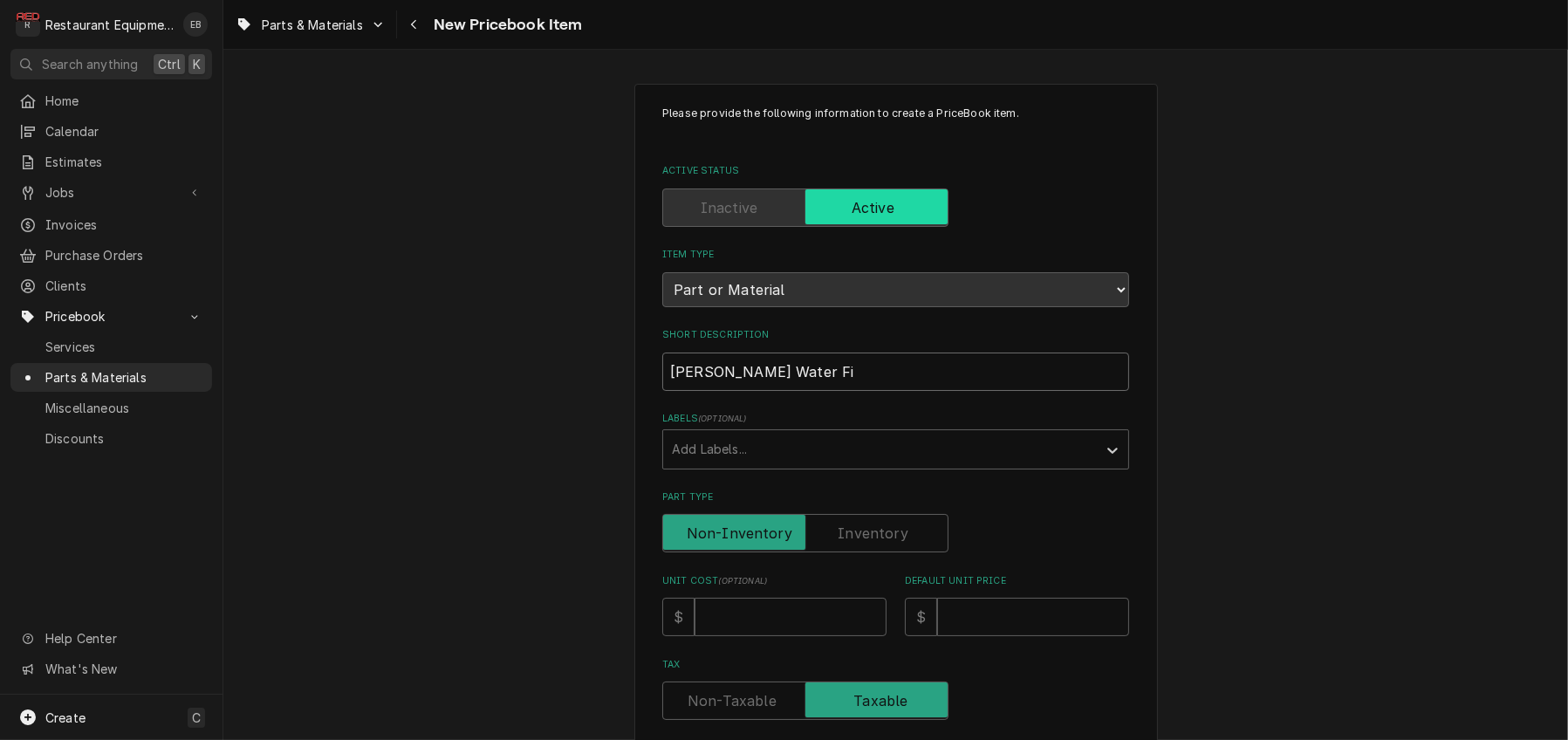
type textarea "x"
type input "[PERSON_NAME] Water Fil"
type textarea "x"
type input "[PERSON_NAME] Water Filt"
type textarea "x"
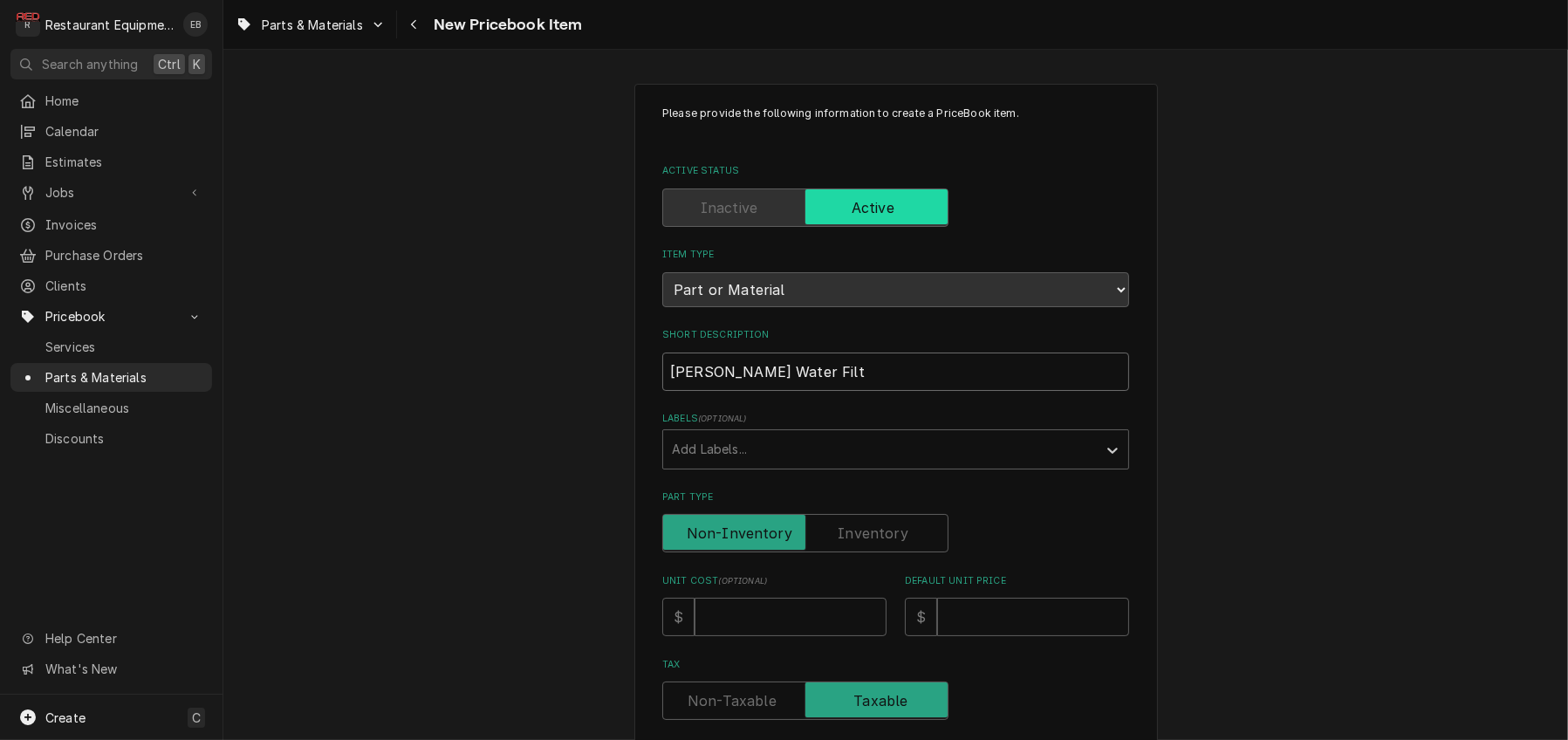
type input "[PERSON_NAME] Water Filte"
type textarea "x"
type input "[PERSON_NAME] Water Filter"
type textarea "x"
type input "[PERSON_NAME] Water Filter"
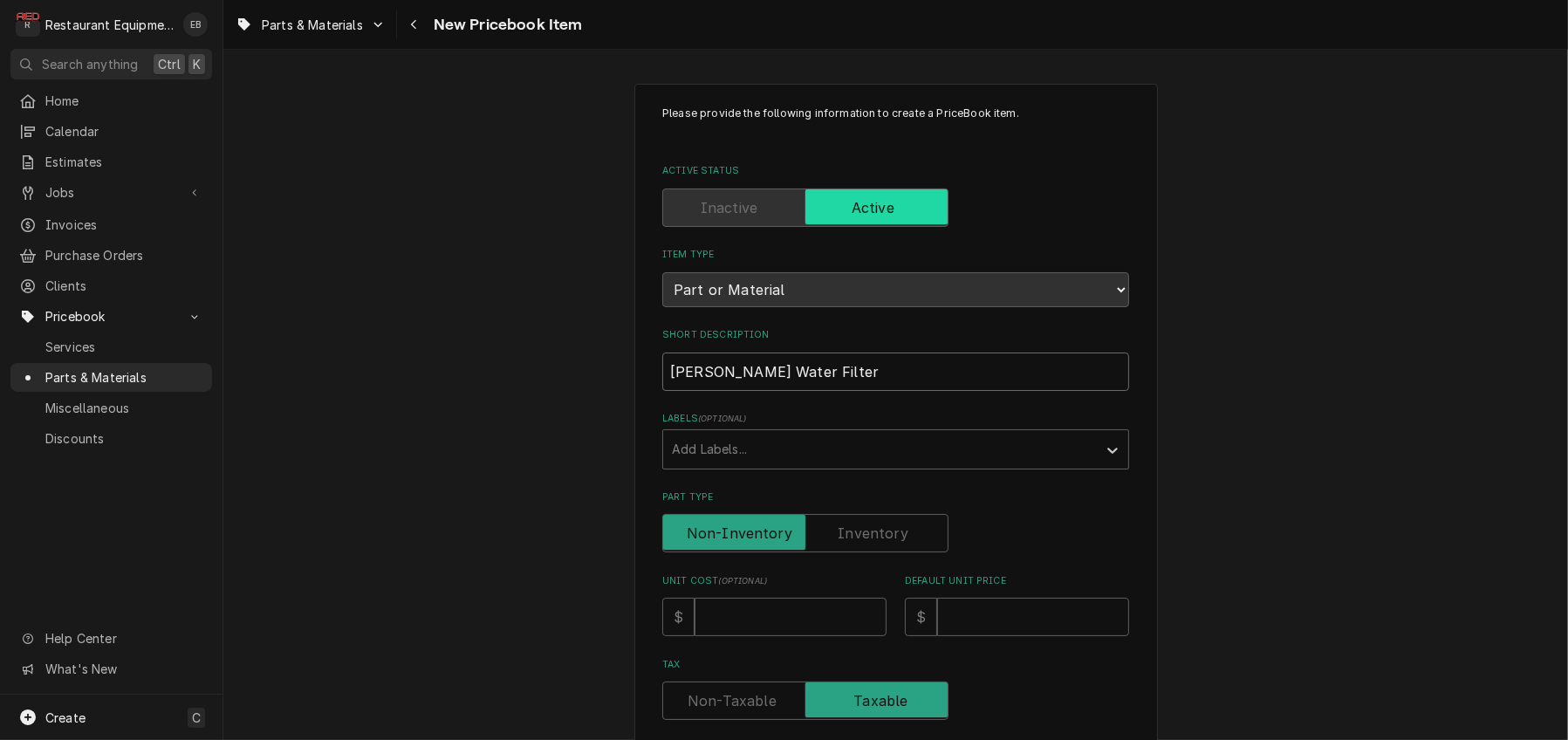
type textarea "x"
type input "[PERSON_NAME] Water Filter C"
type textarea "x"
type input "[PERSON_NAME] Water Filter CS"
type textarea "x"
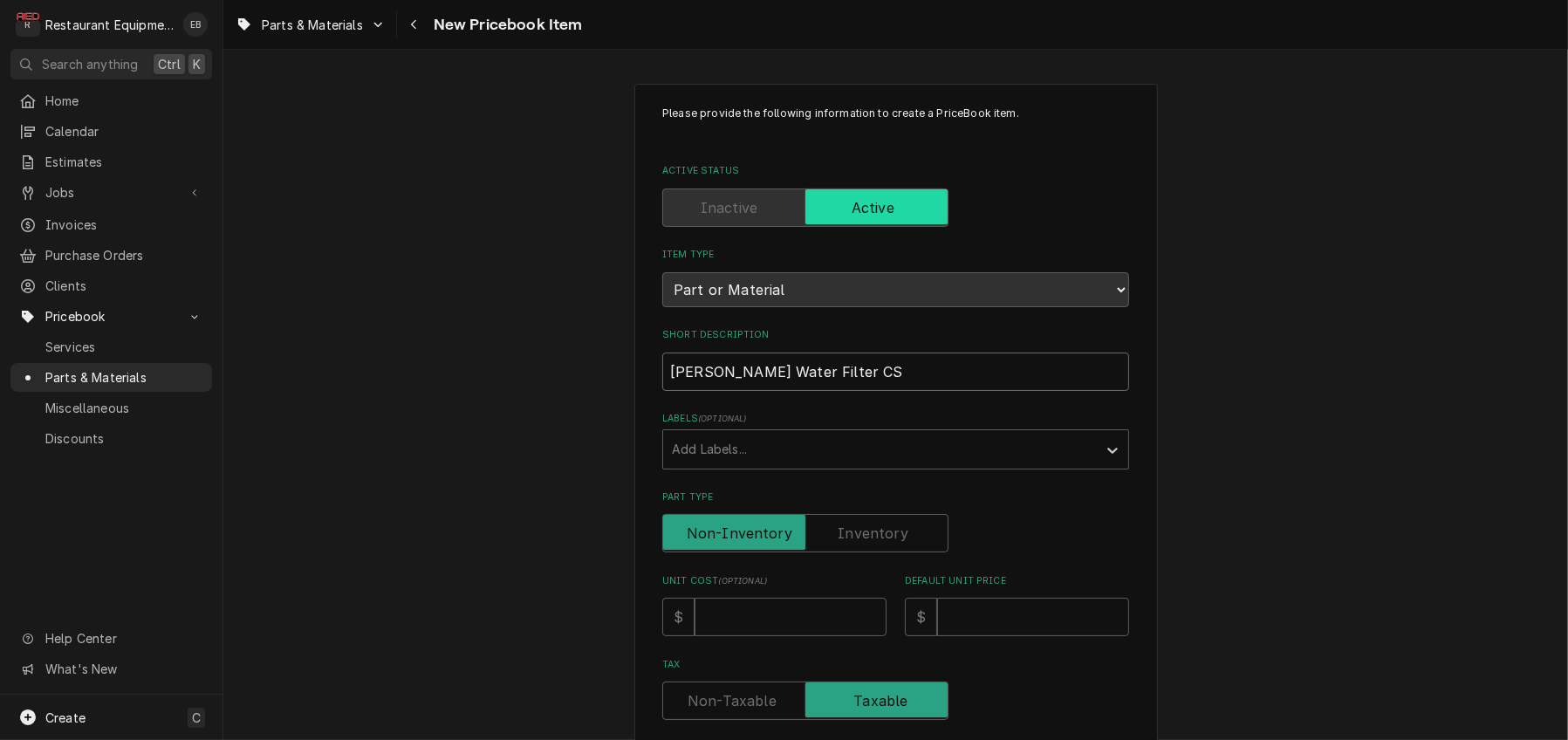
type input "[PERSON_NAME] Water Filter C"
type textarea "x"
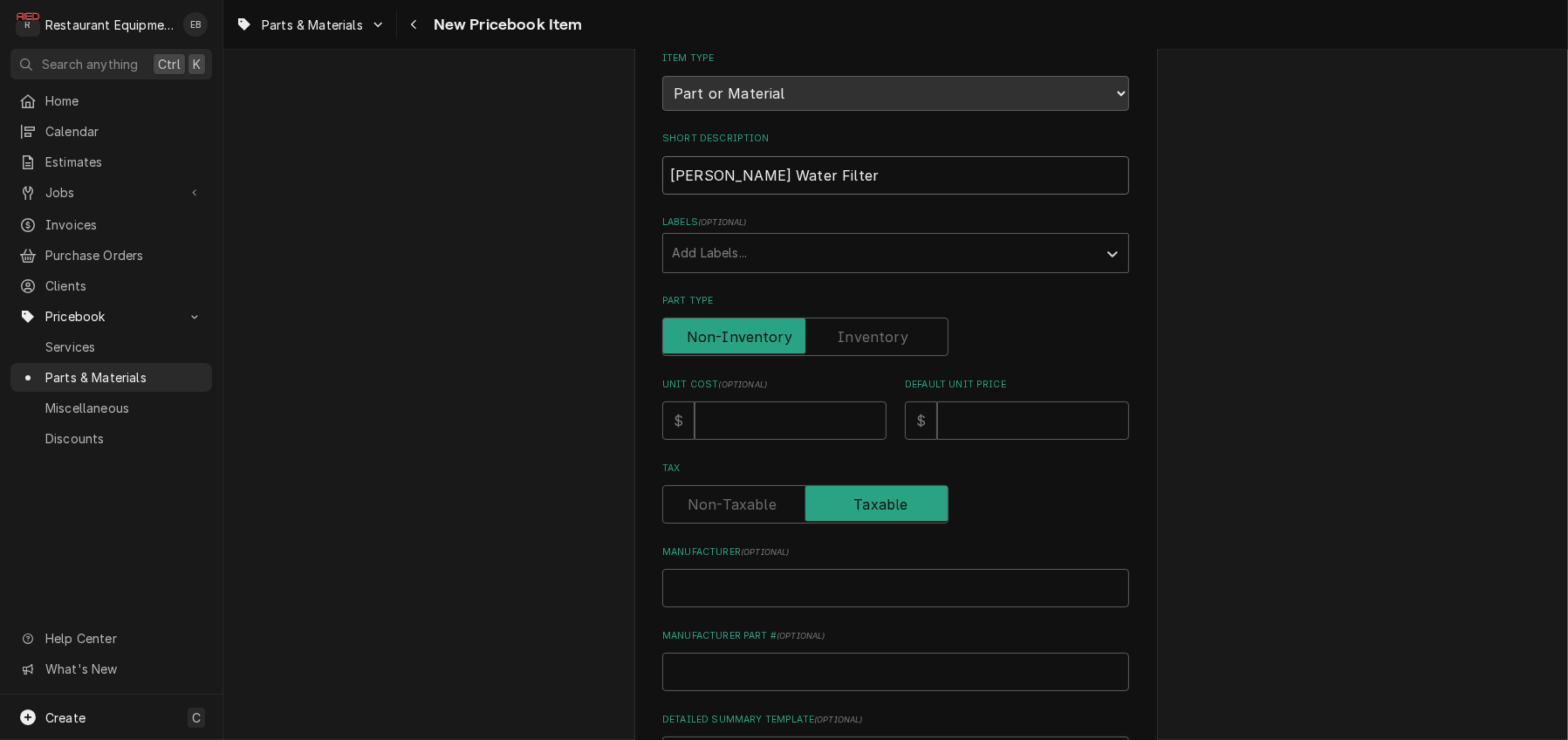
scroll to position [232, 0]
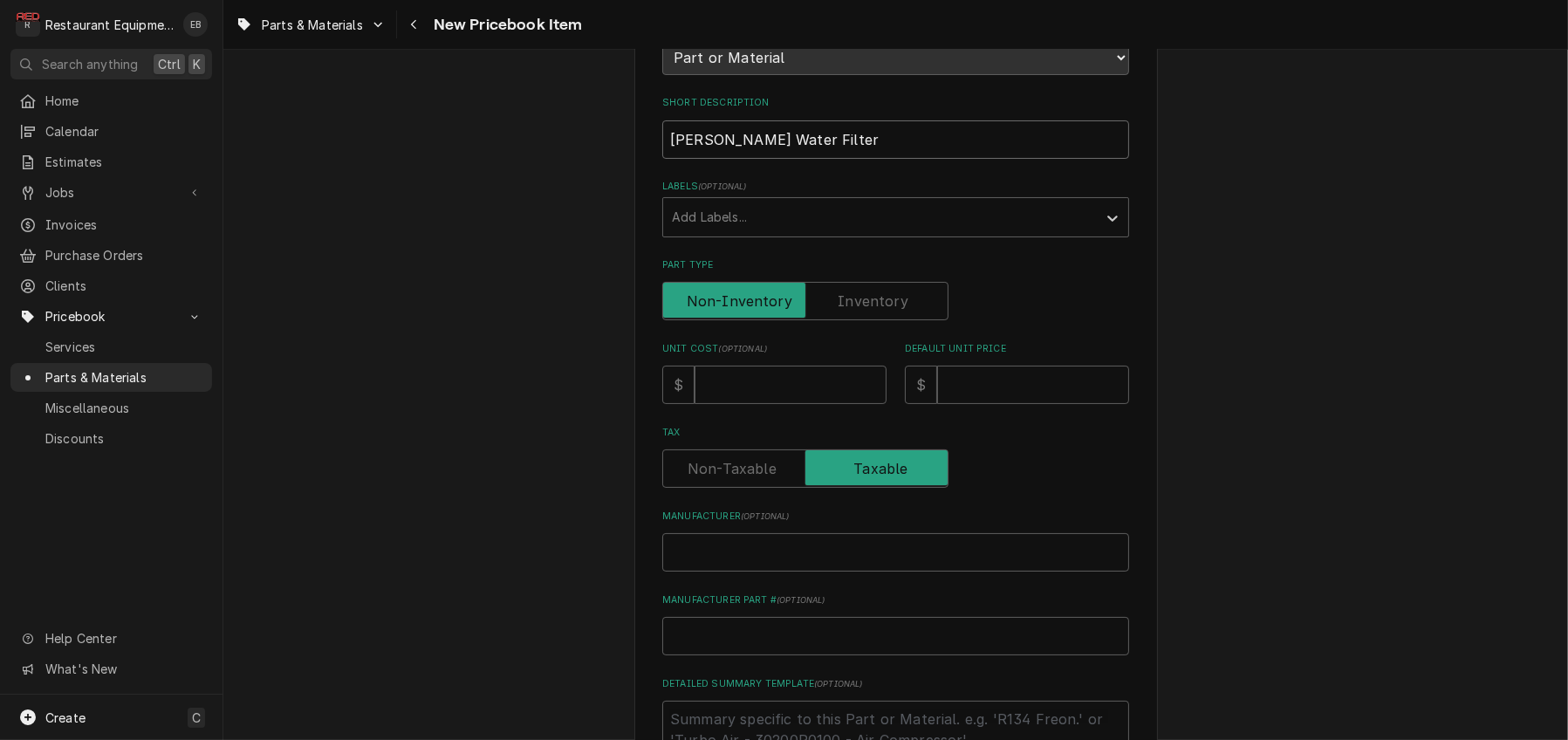
type input "[PERSON_NAME] Water Filter"
click at [800, 404] on input "Unit Cost ( optional )" at bounding box center [790, 384] width 192 height 38
type textarea "x"
type input "1"
type textarea "x"
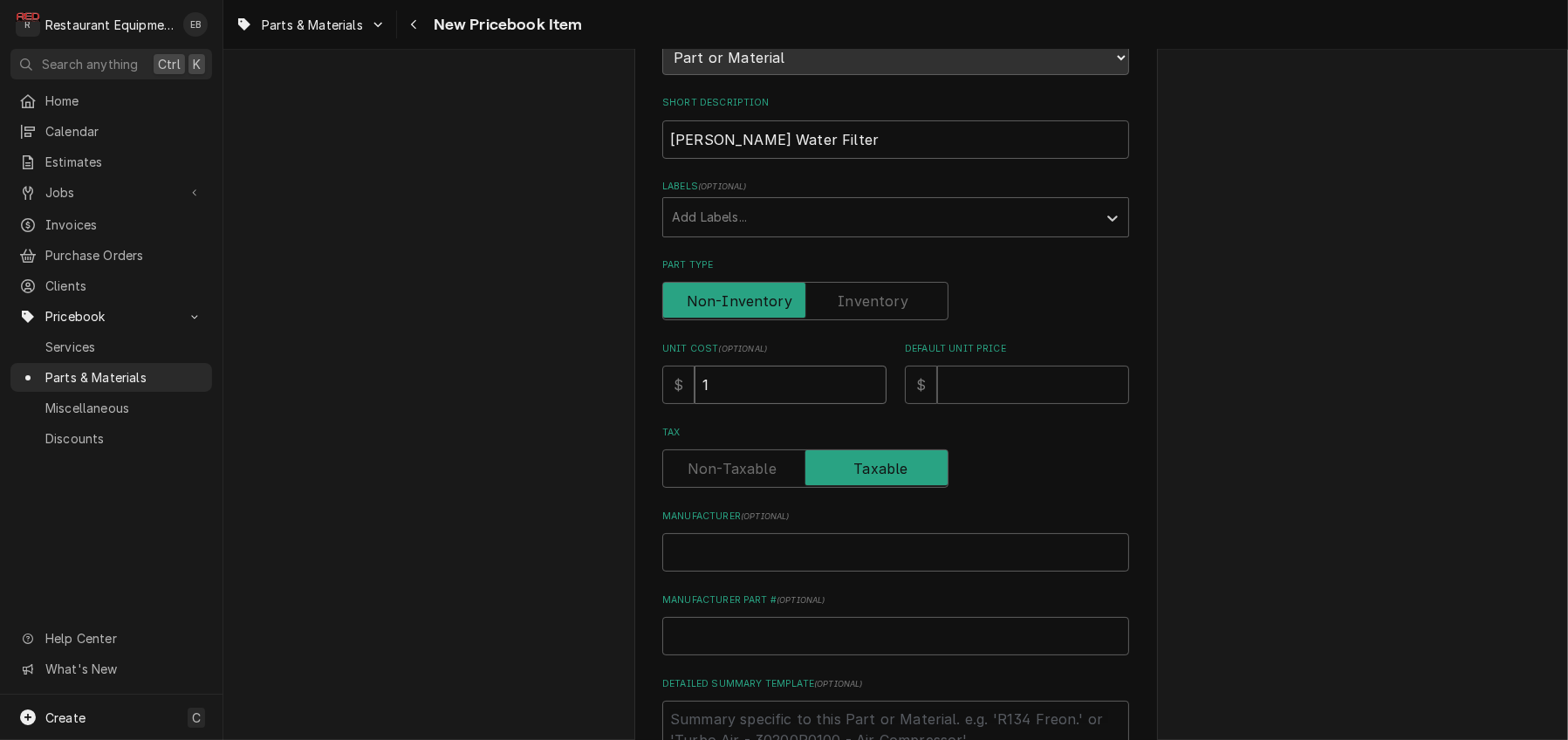
type input "10"
type textarea "x"
type input "101"
type textarea "x"
type input "101.6"
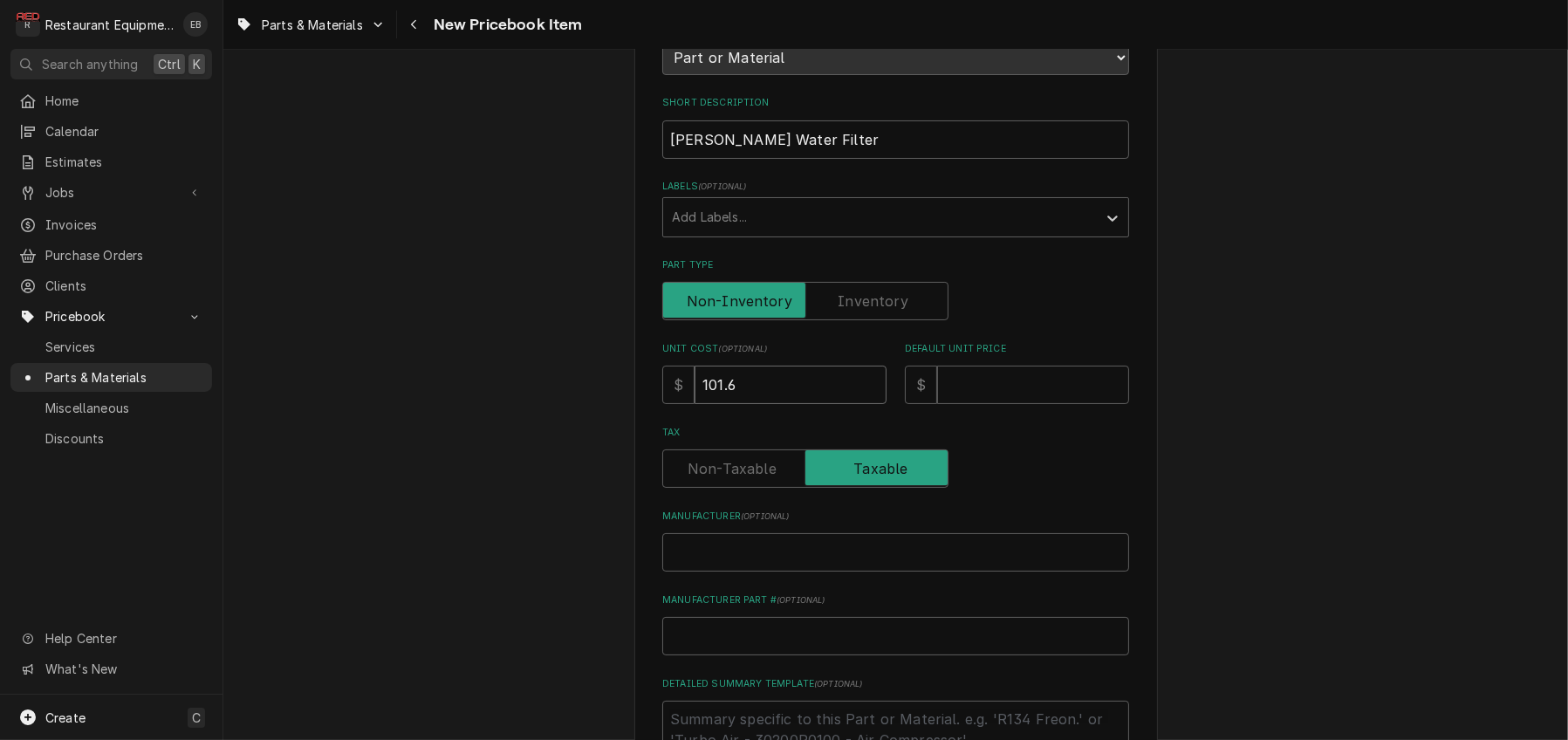
type textarea "x"
type input "101.65"
click at [1057, 404] on input "Default Unit Price" at bounding box center [1033, 384] width 192 height 38
type textarea "x"
type input "1"
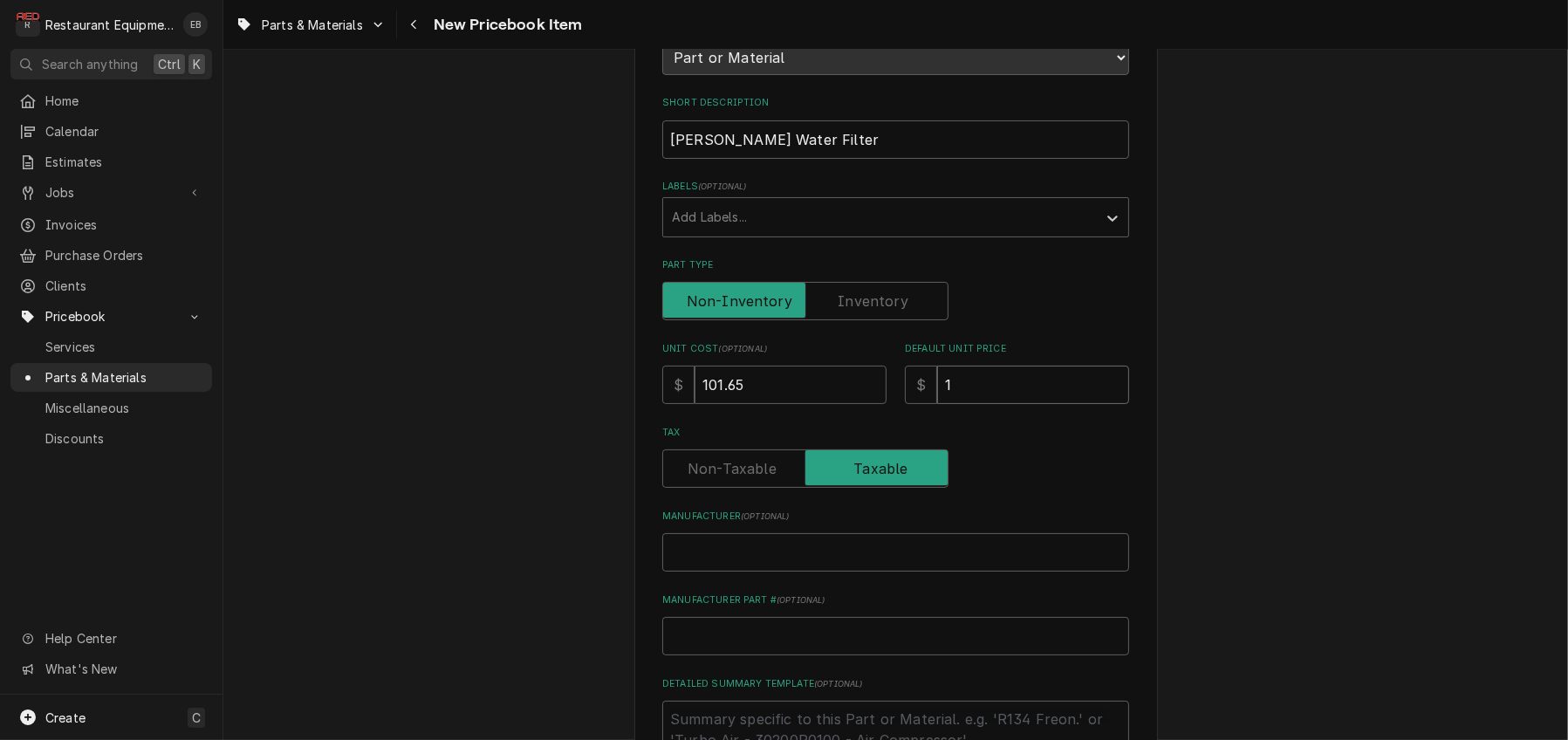
type textarea "x"
type input "15"
type textarea "x"
type input "155"
type textarea "x"
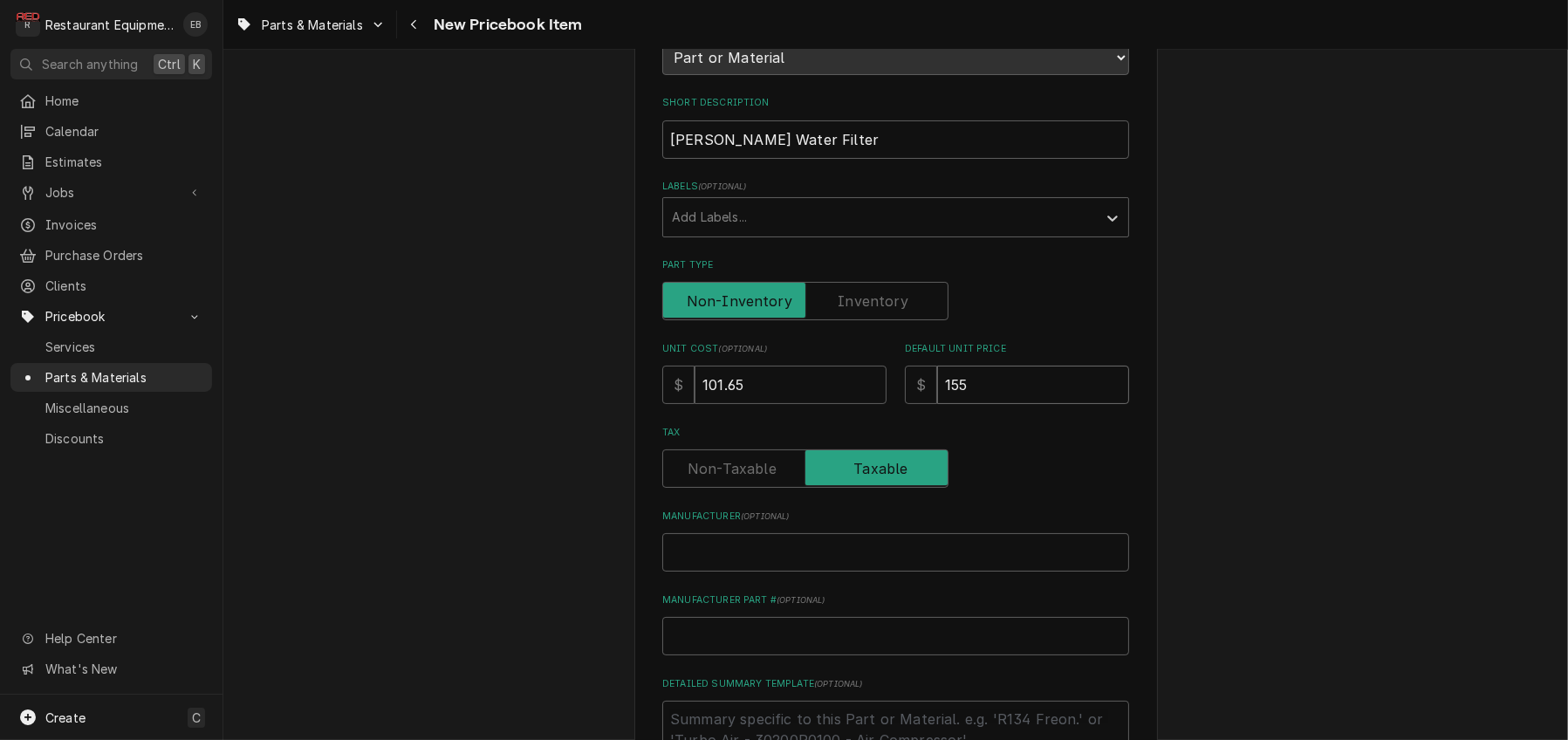
type input "155.4"
type textarea "x"
type input "155.43"
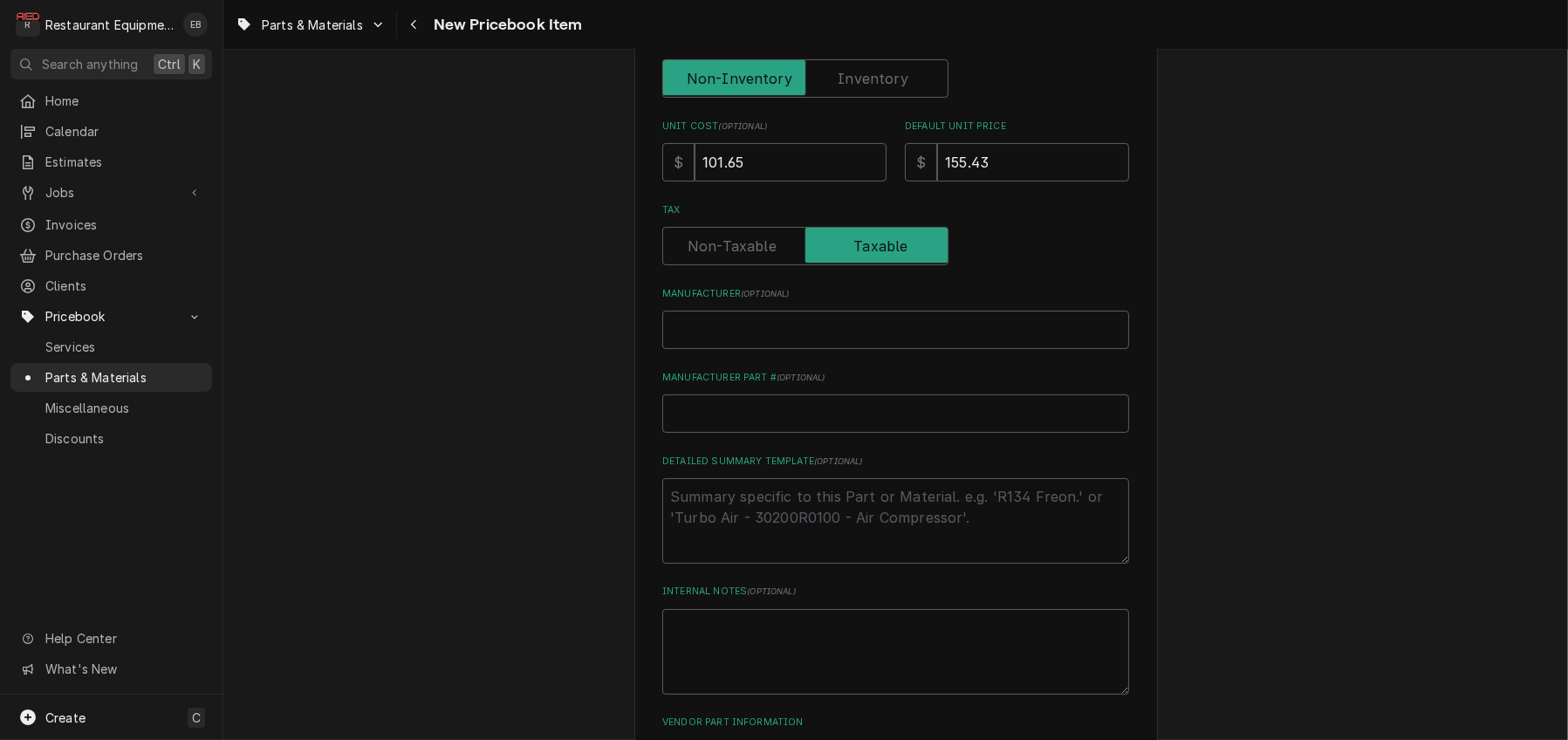
scroll to position [465, 0]
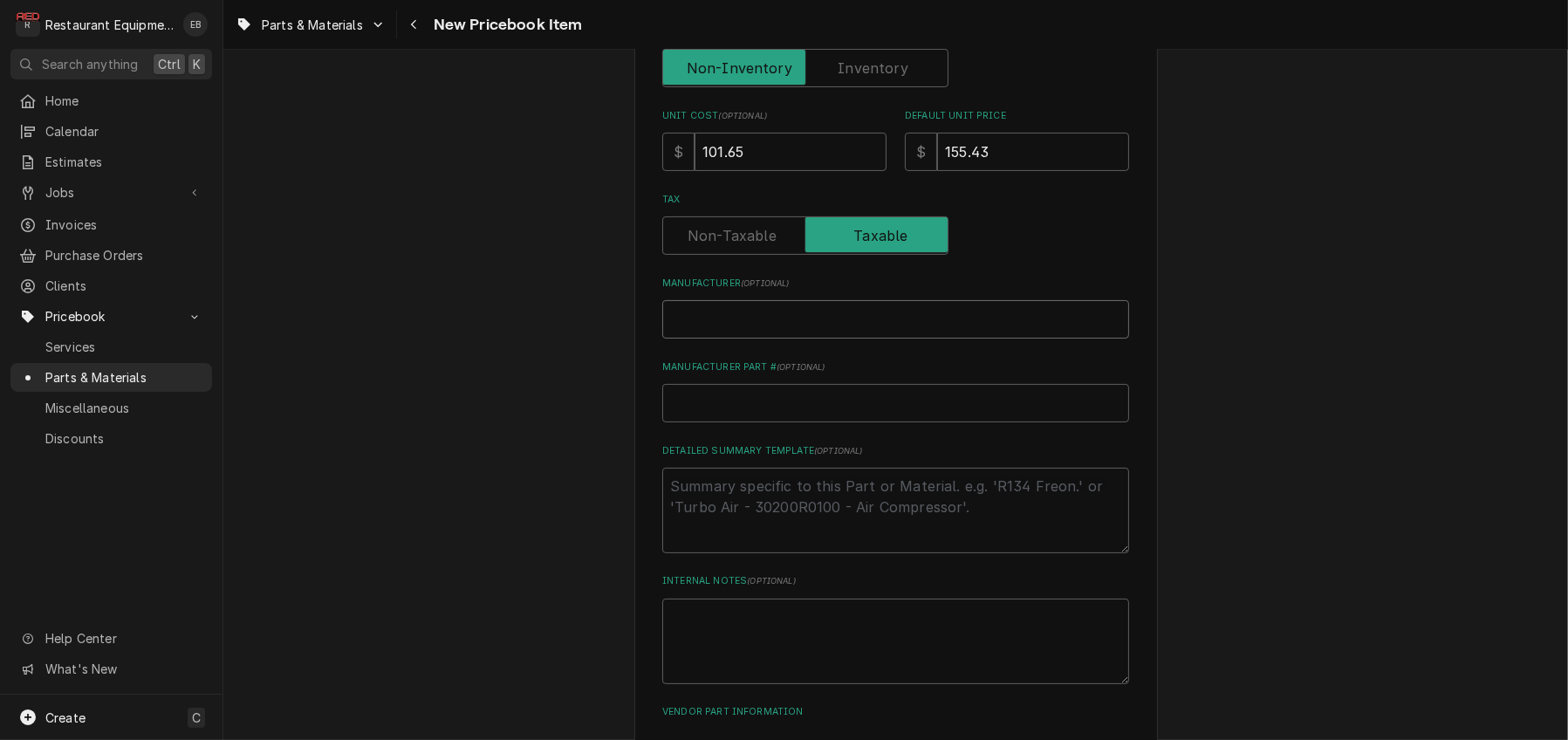
click at [825, 339] on input "Manufacturer ( optional )" at bounding box center [896, 319] width 467 height 38
type textarea "x"
type input "W"
type textarea "x"
type input "Wi"
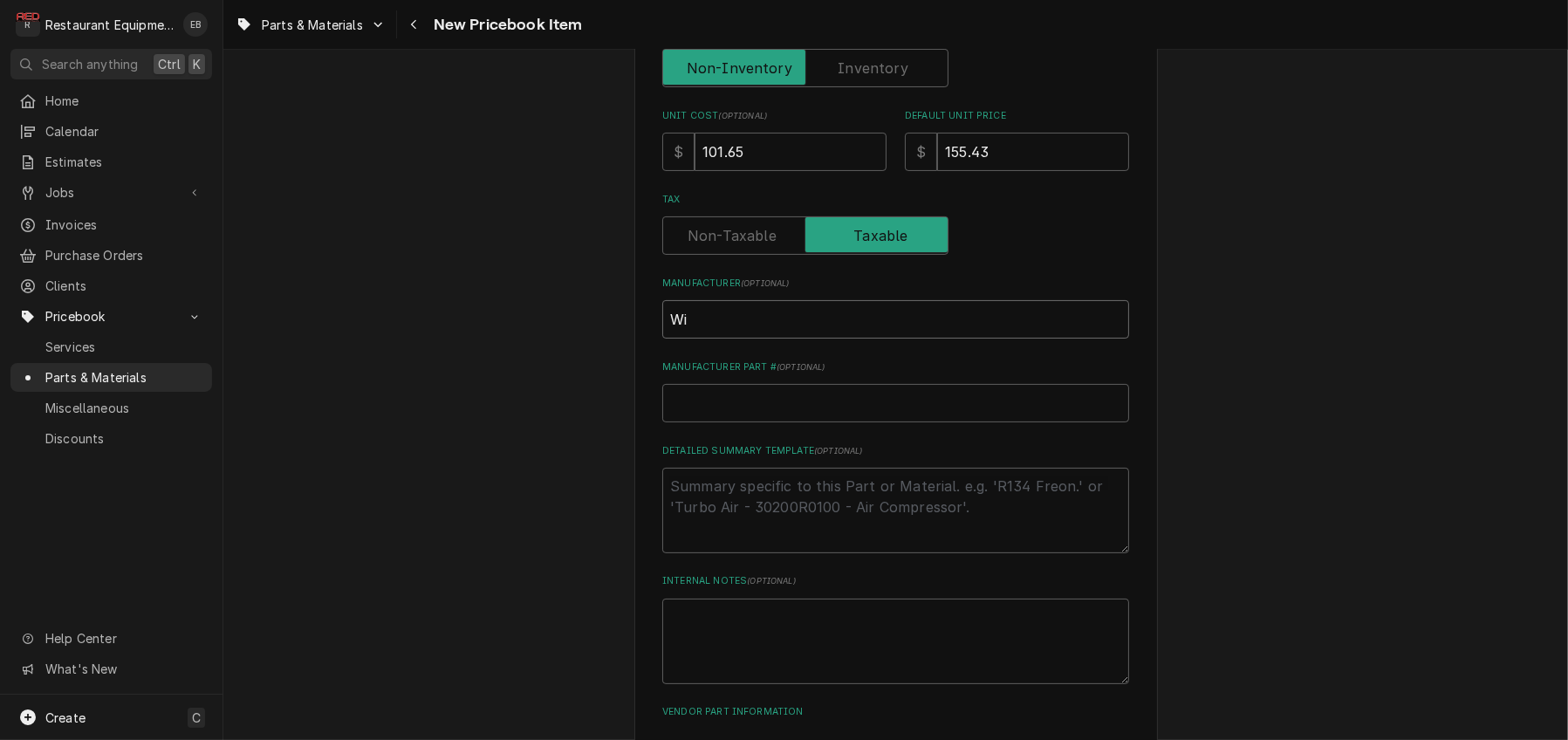
type textarea "x"
type input "Wil"
type textarea "x"
type input "Wilb"
type textarea "x"
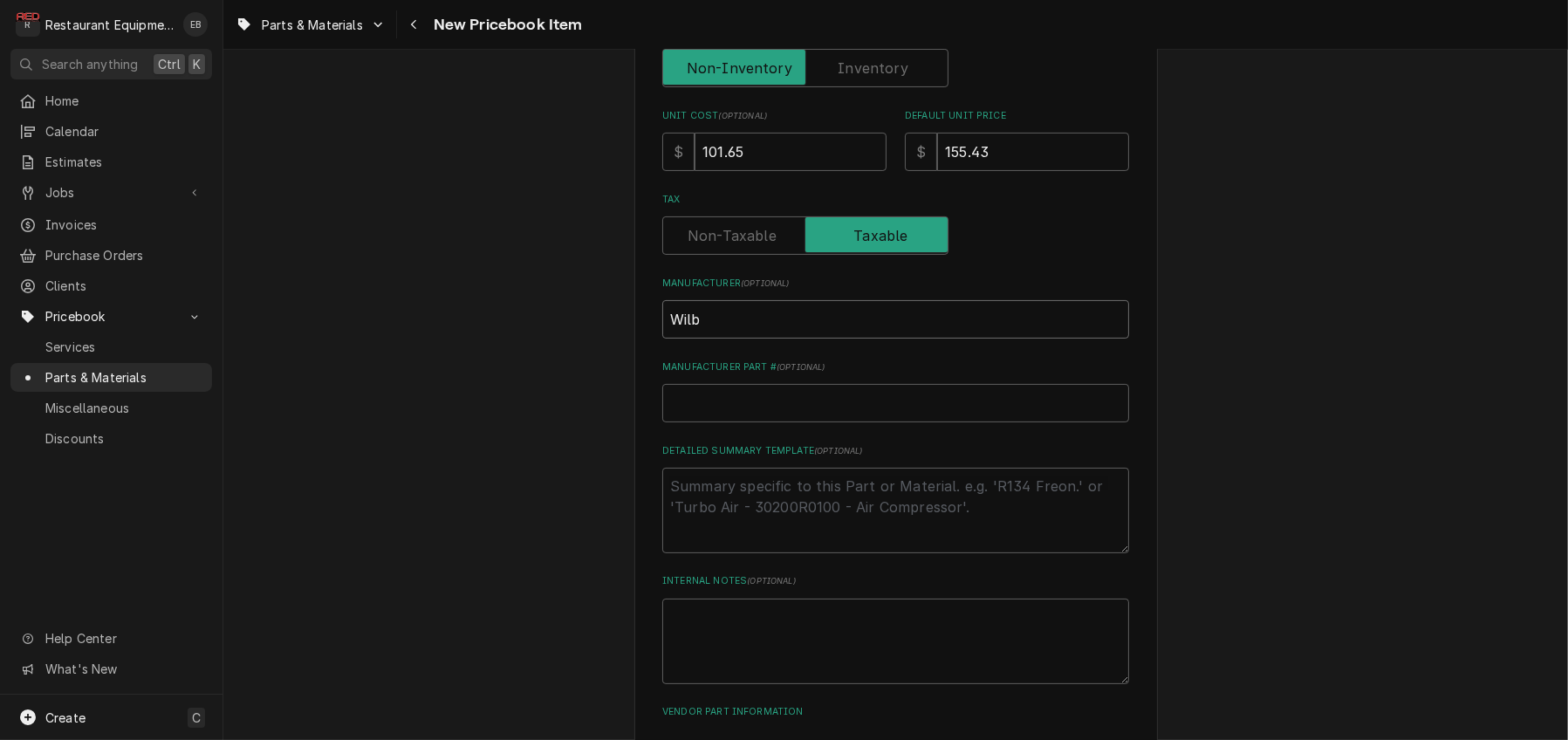
type input "Wilbu"
type textarea "x"
type input "[PERSON_NAME]"
type textarea "x"
type input "[PERSON_NAME]"
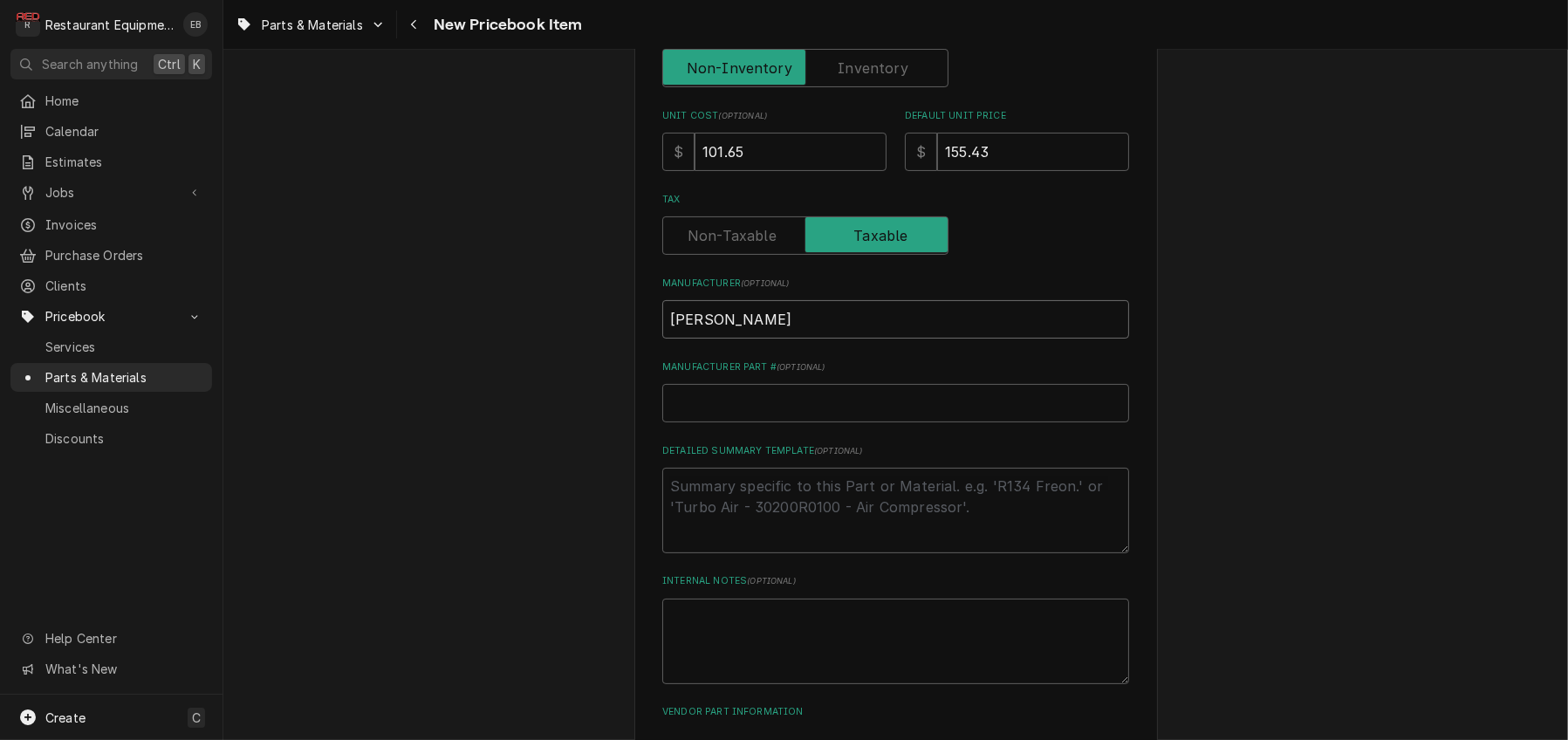
type textarea "x"
type input "[PERSON_NAME] C"
type textarea "x"
type input "[PERSON_NAME] Cu"
type textarea "x"
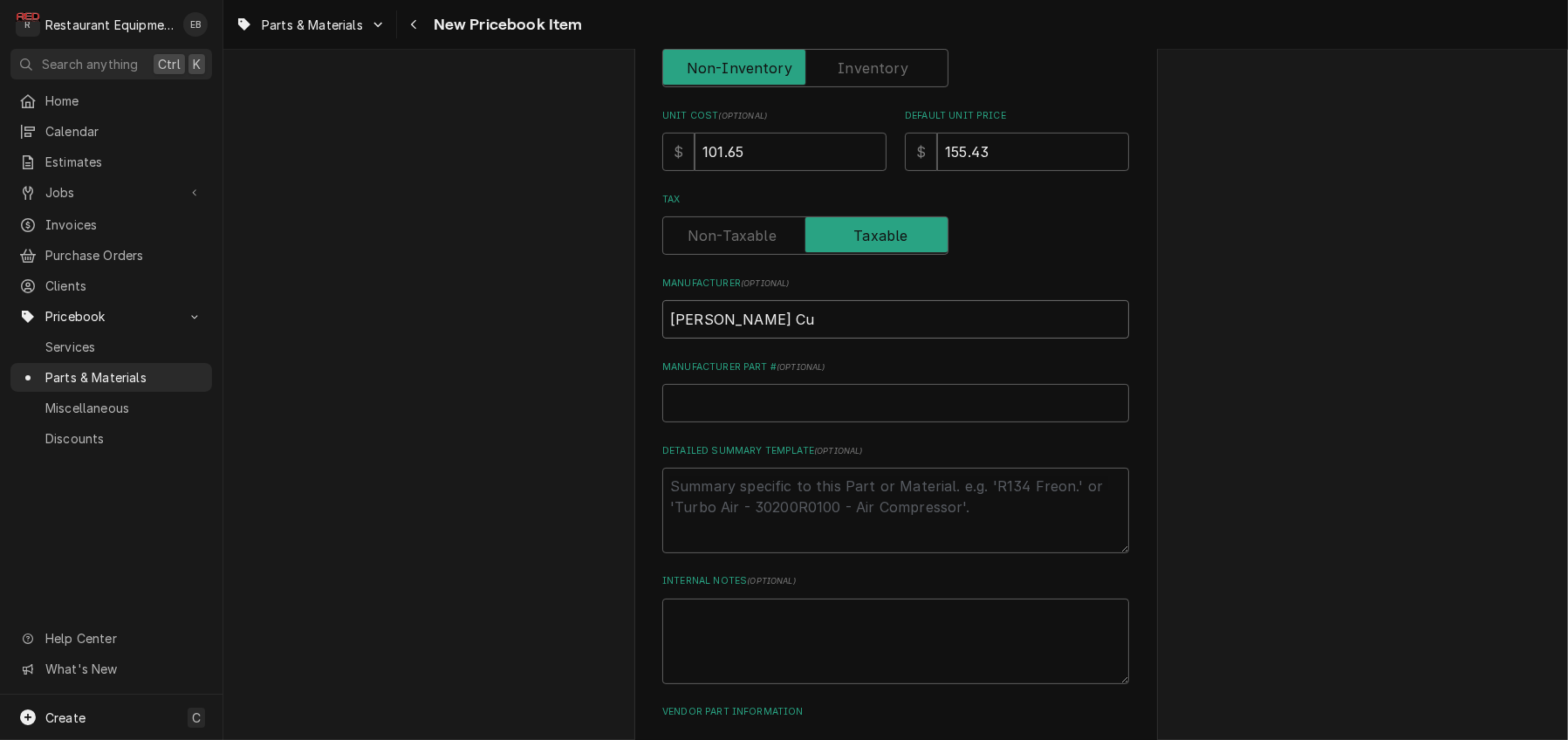
type input "[PERSON_NAME] Cur"
type textarea "x"
type input "[PERSON_NAME]"
type textarea "x"
type input "[PERSON_NAME]"
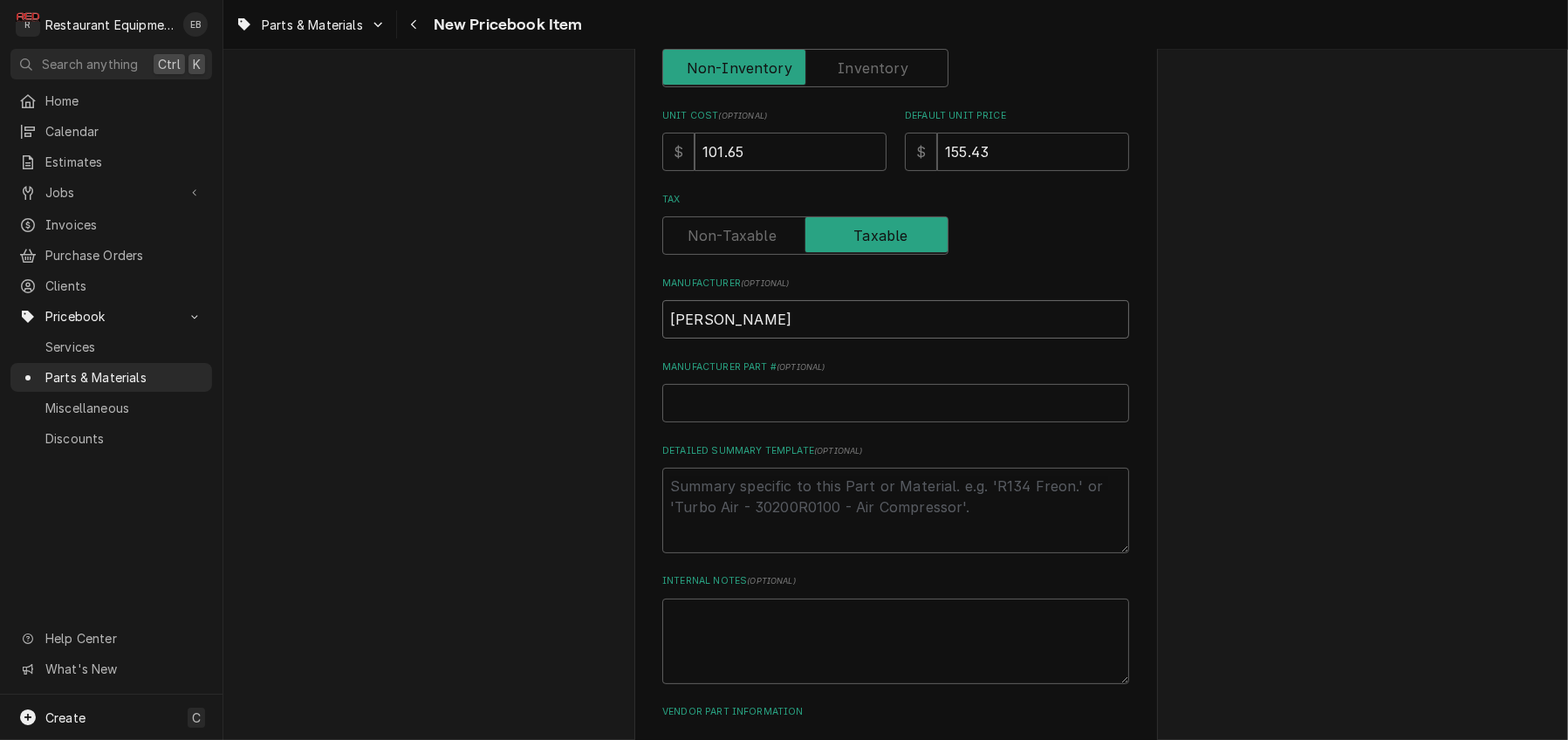
type textarea "x"
type input "[PERSON_NAME]"
click at [775, 423] on input "Manufacturer Part # ( optional )" at bounding box center [896, 403] width 467 height 38
paste input "1360101331"
type textarea "x"
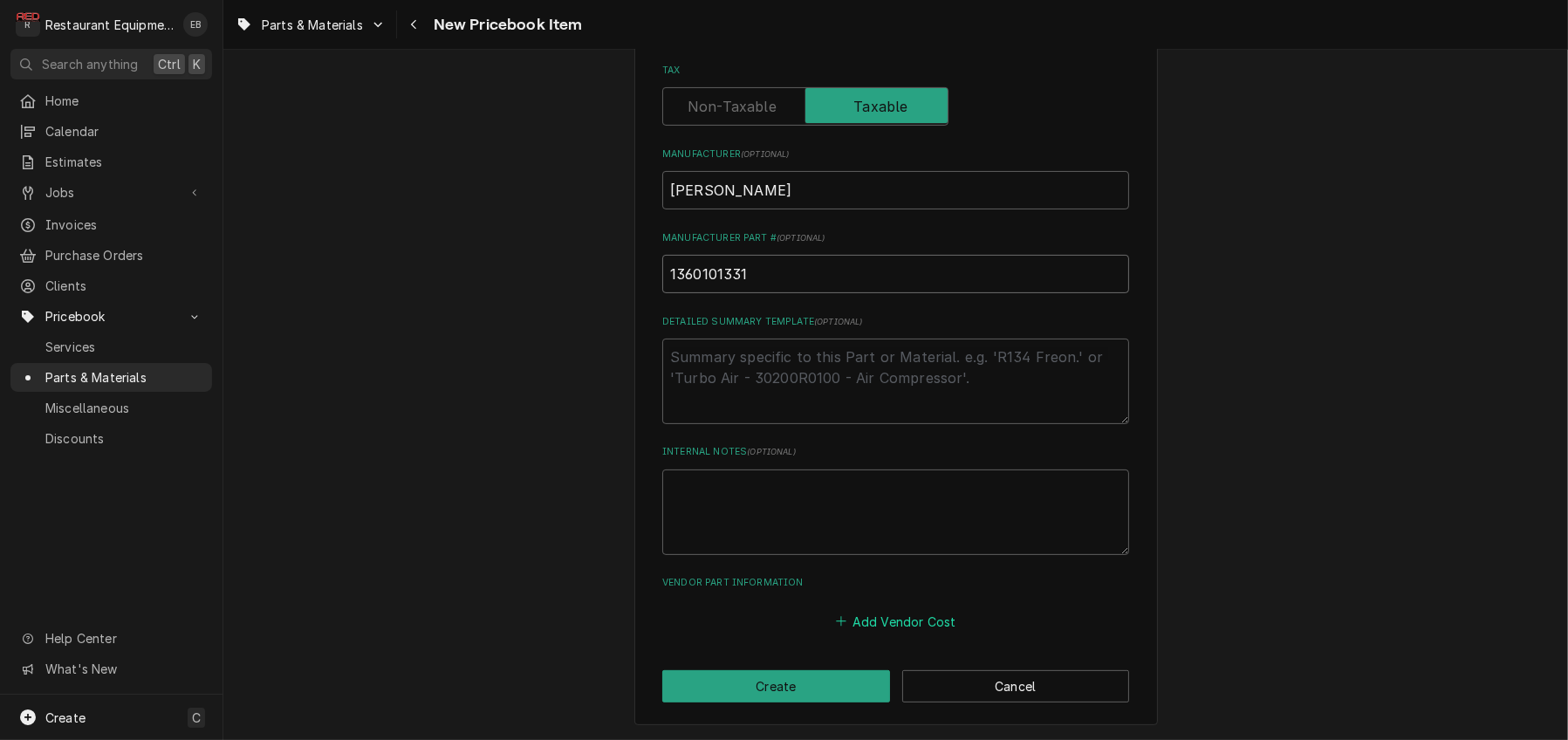
type input "1360101331"
click at [884, 617] on button "Add Vendor Cost" at bounding box center [896, 621] width 127 height 24
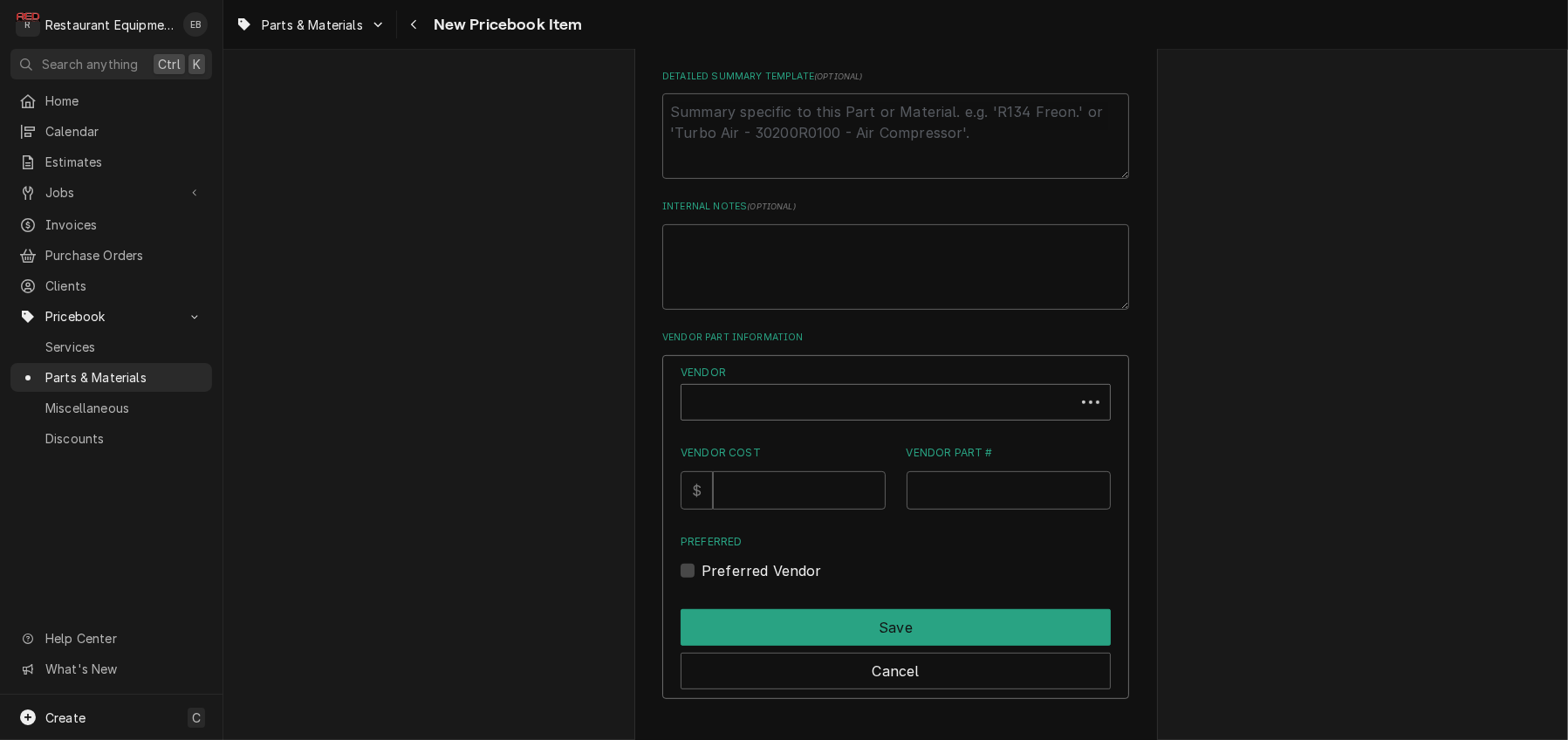
scroll to position [905, 0]
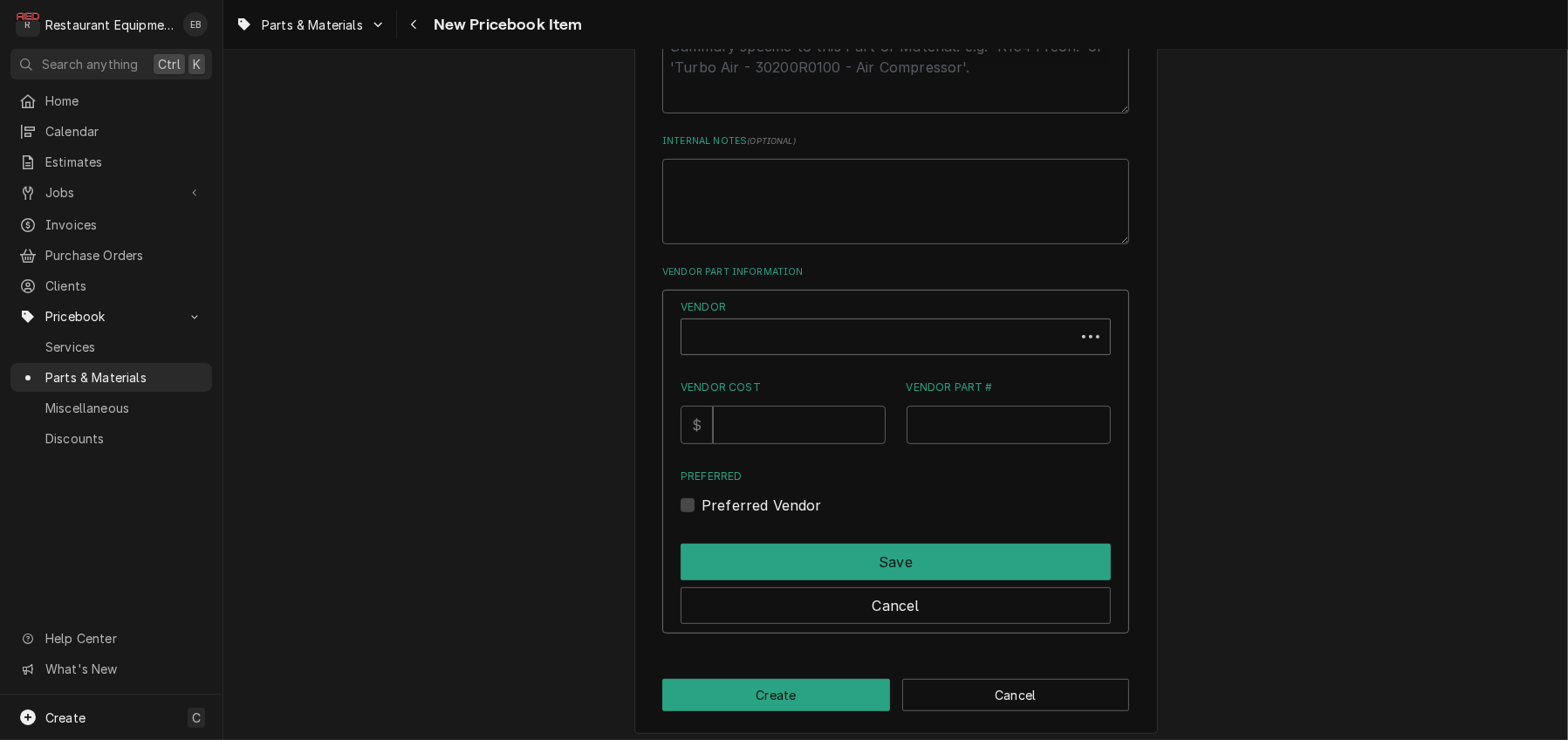
type textarea "x"
click at [846, 365] on div "Vendor" at bounding box center [879, 343] width 376 height 42
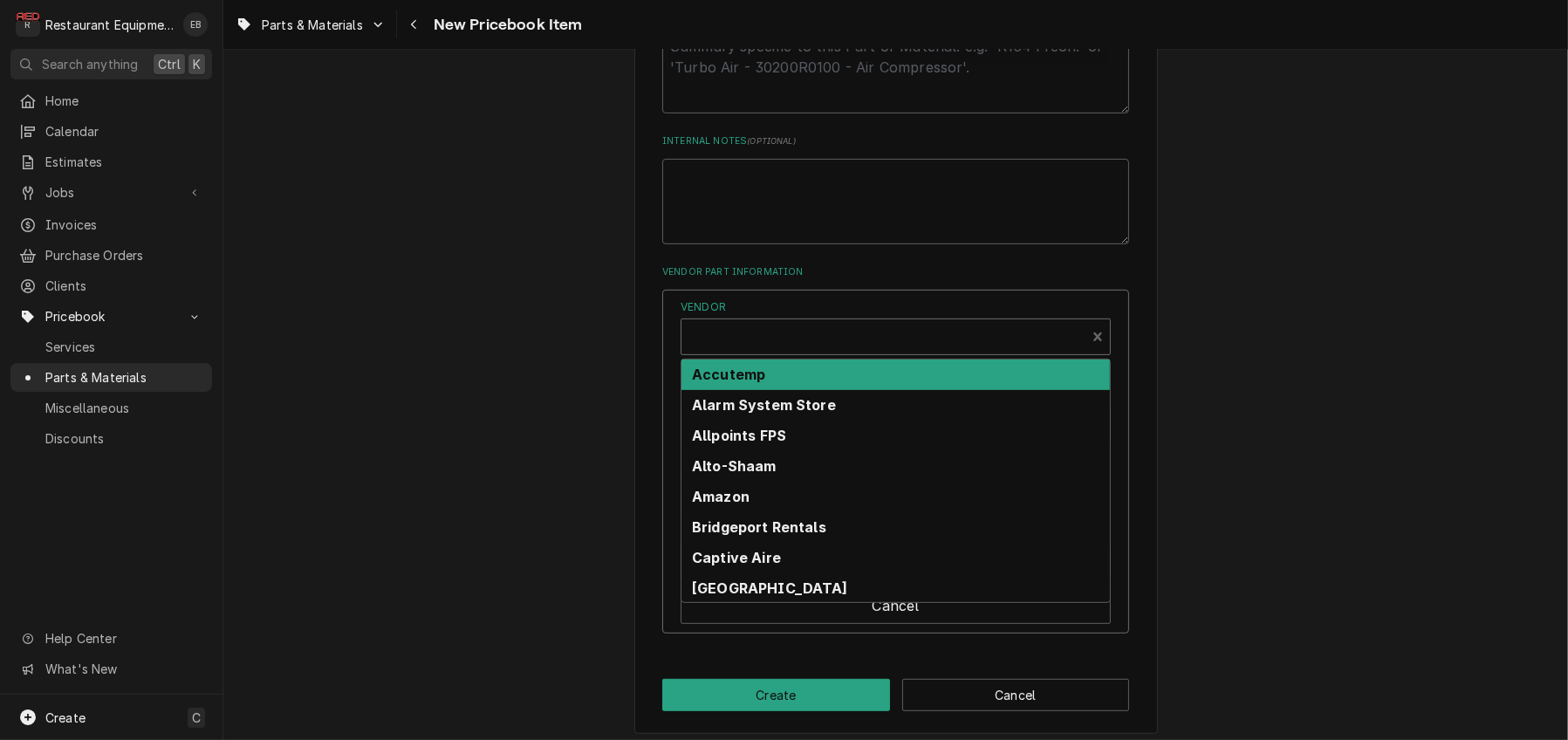
scroll to position [5, 0]
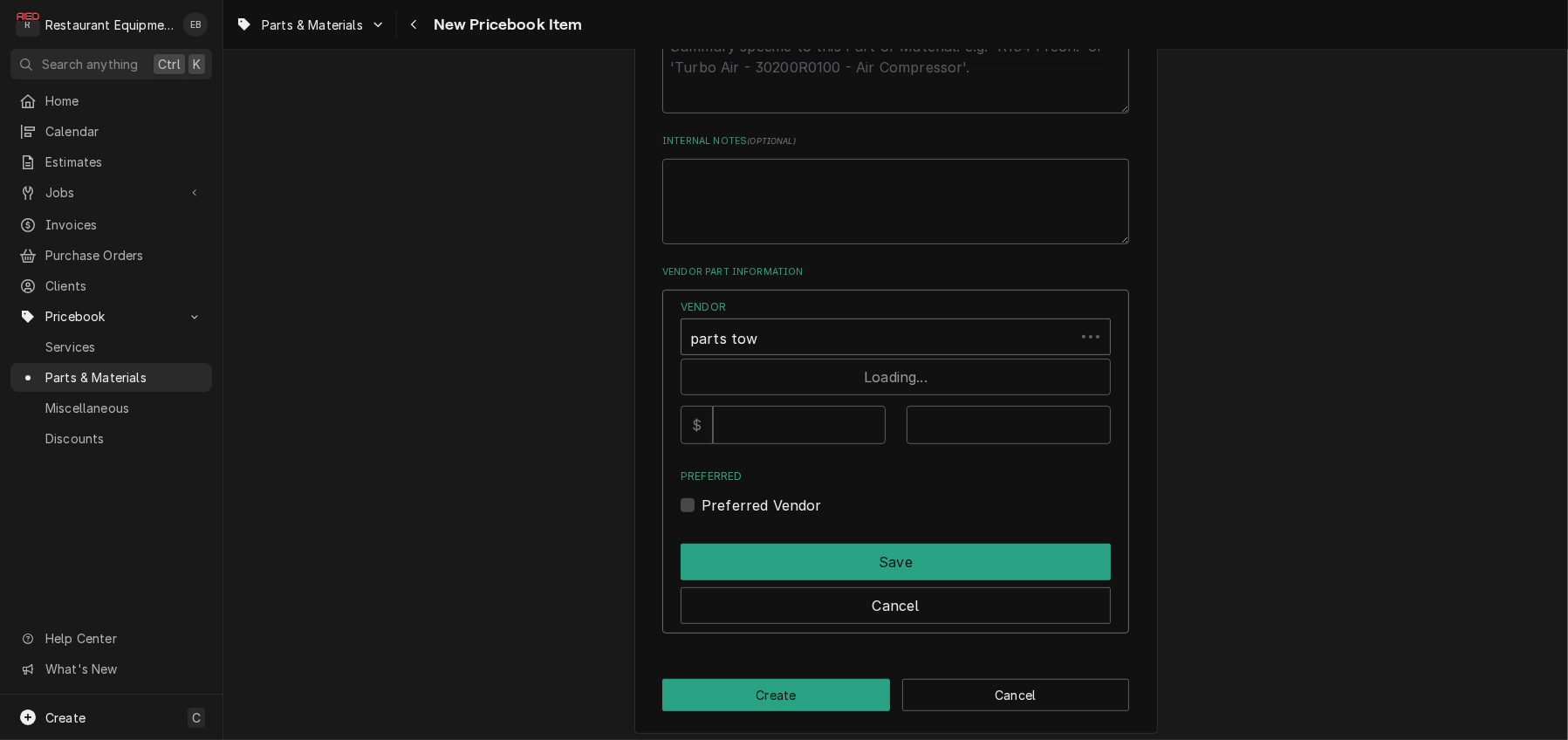
type input "parts town"
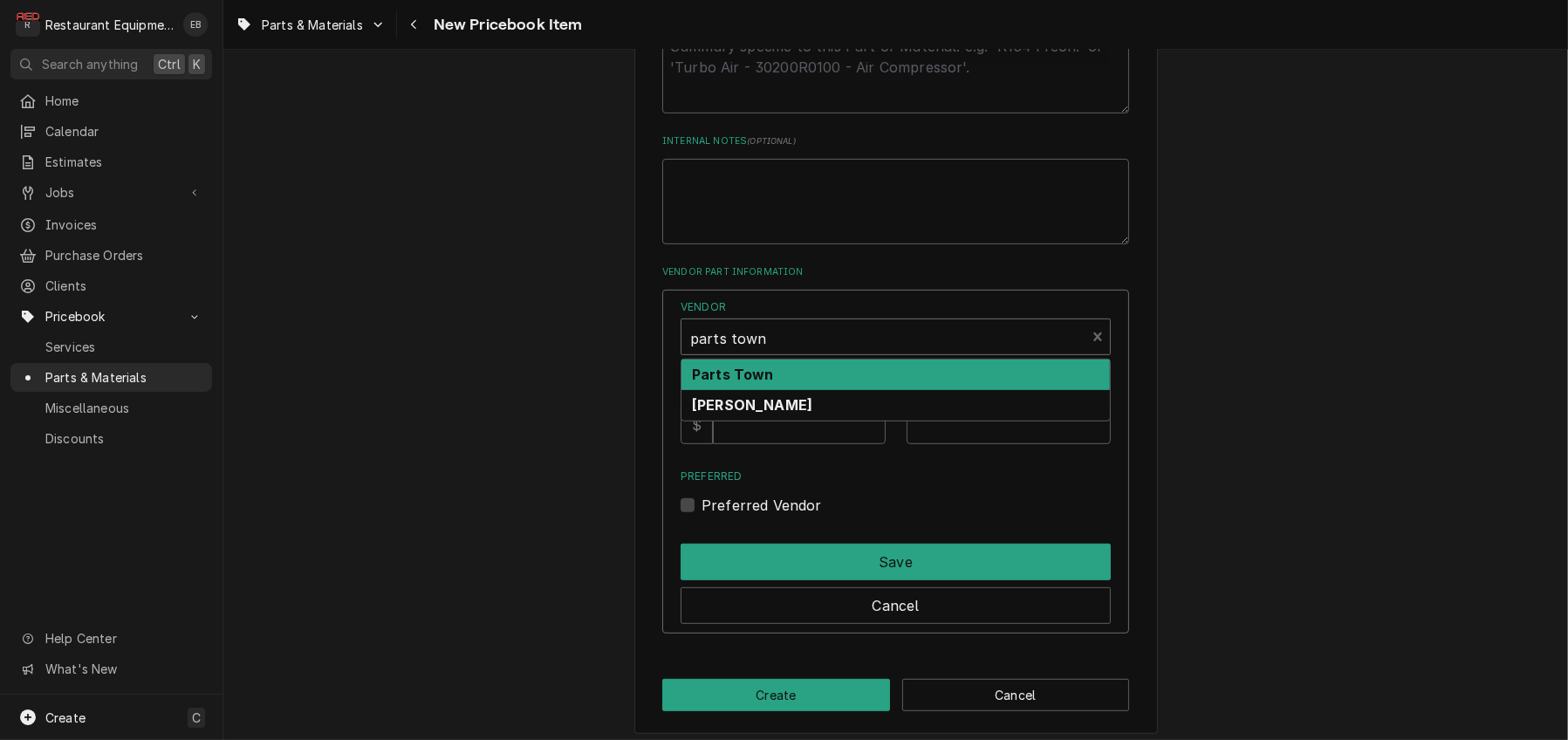
click at [820, 390] on div "Parts Town" at bounding box center [895, 374] width 428 height 30
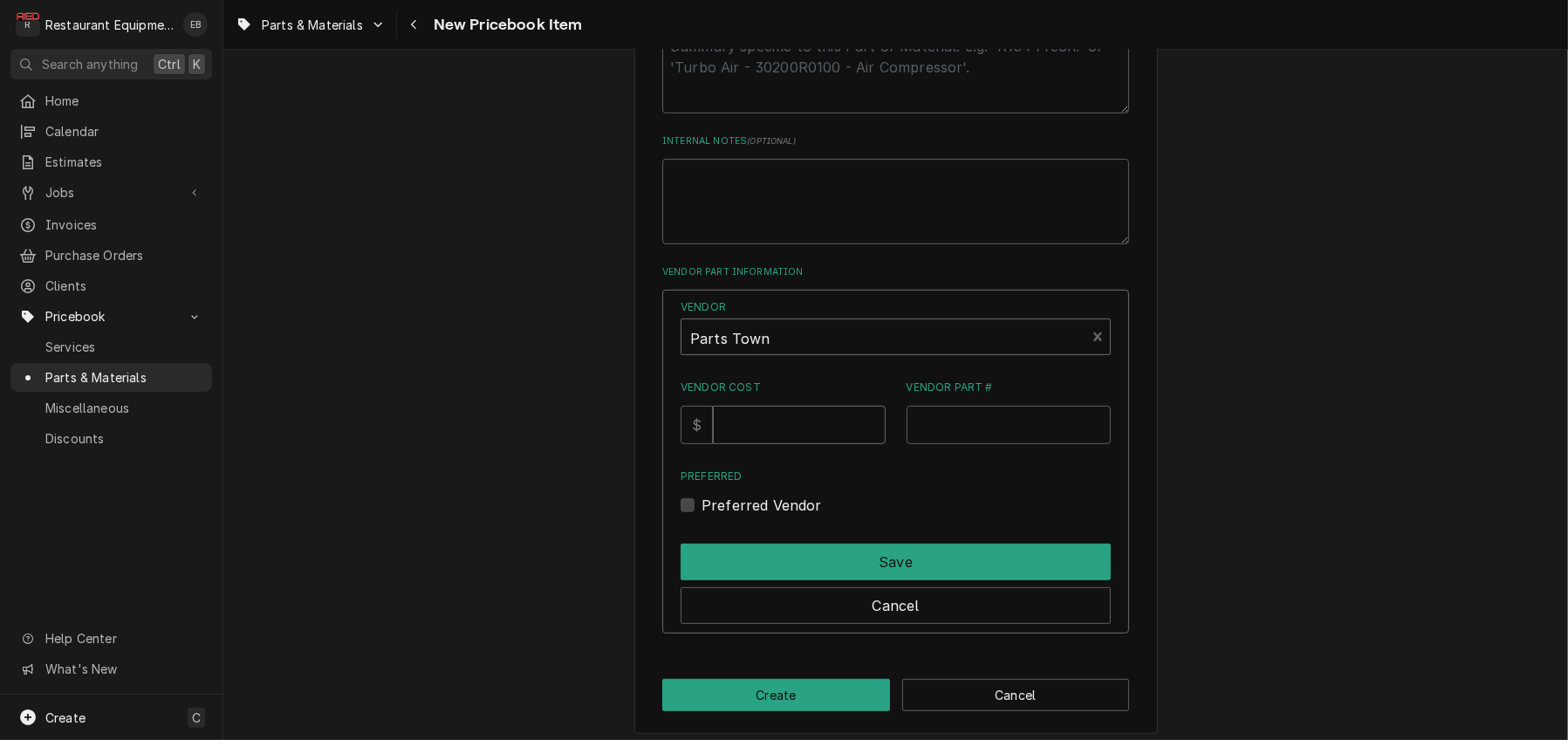
click at [810, 444] on input "Vendor Cost" at bounding box center [798, 424] width 172 height 38
type input "101.65"
click at [975, 444] on input "Vendor Part #" at bounding box center [1010, 424] width 205 height 38
paste input "WCCSC10CC00"
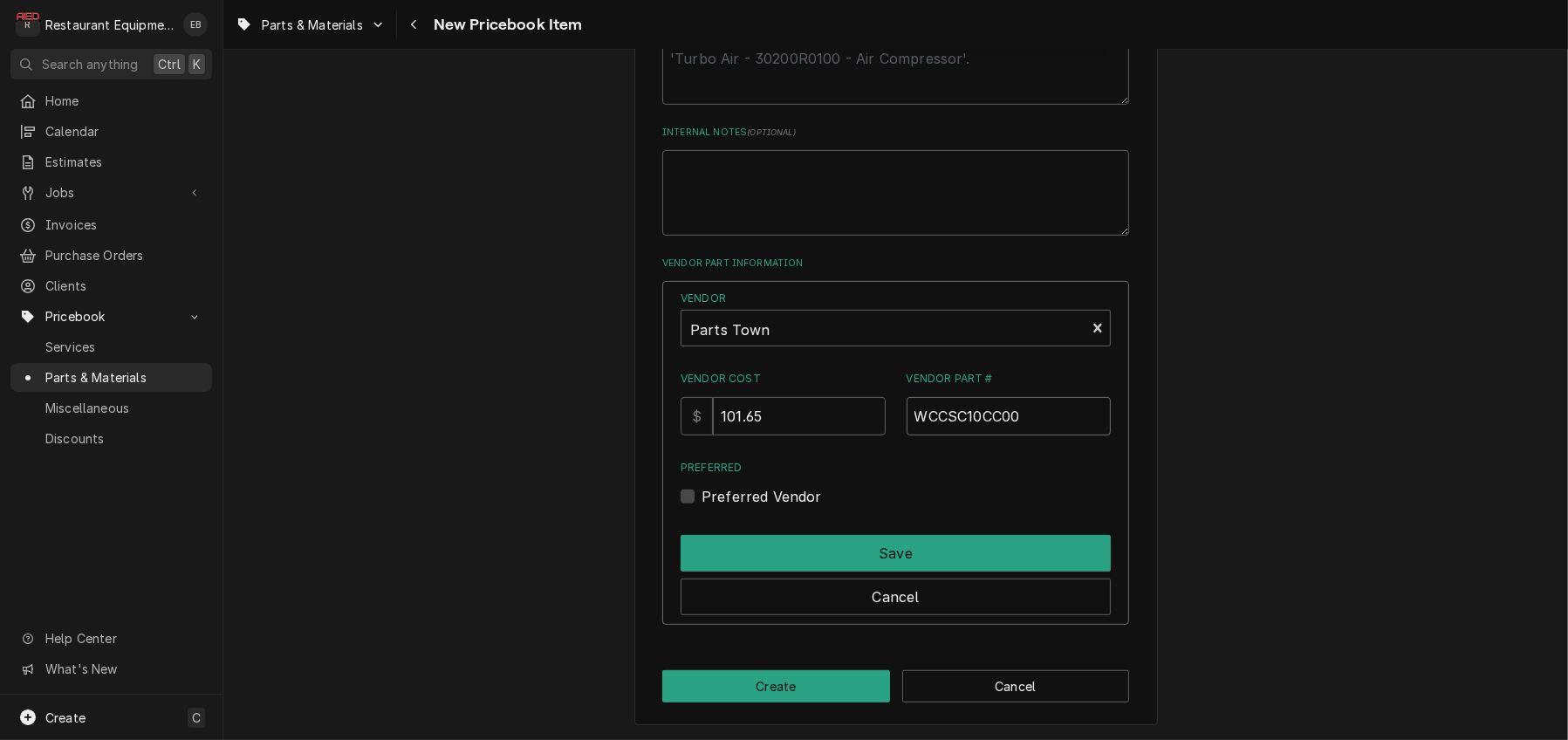
scroll to position [1022, 0]
type input "WCCSC10CC00"
drag, startPoint x: 697, startPoint y: 538, endPoint x: 707, endPoint y: 558, distance: 22.4
click at [702, 507] on label "Preferred Vendor" at bounding box center [762, 496] width 120 height 21
click at [702, 524] on input "Preferred" at bounding box center [917, 505] width 430 height 38
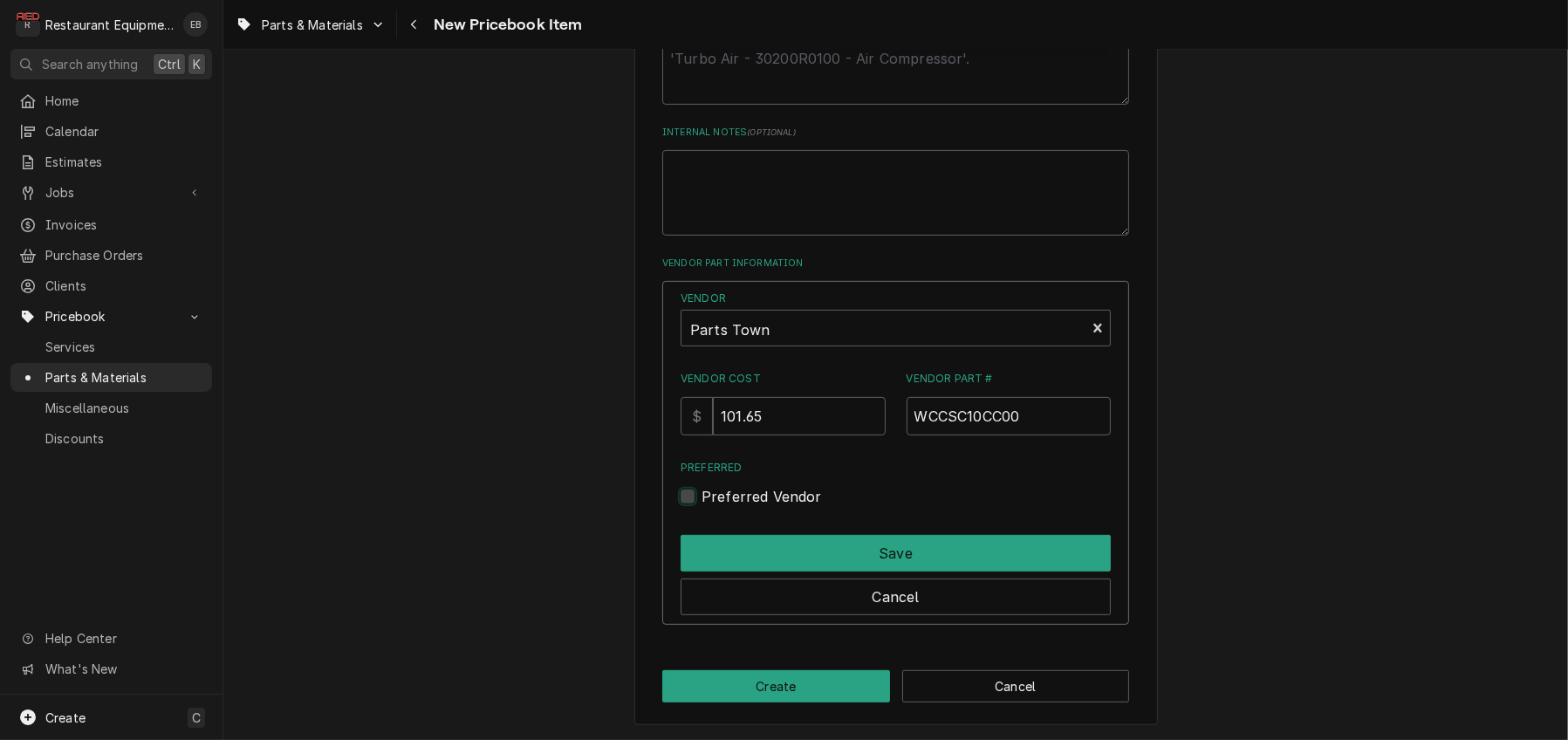
checkbox input "true"
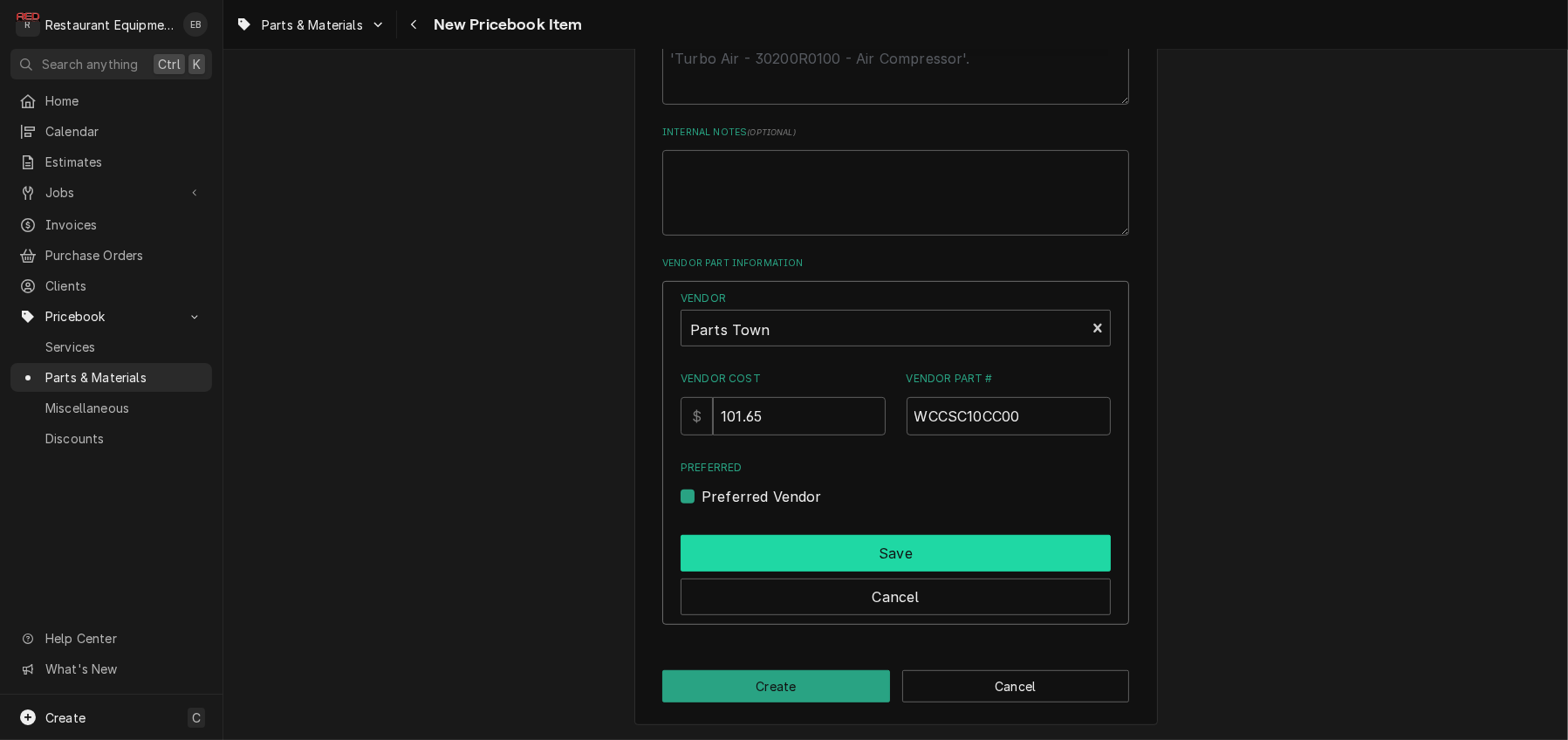
click at [735, 571] on button "Save" at bounding box center [895, 553] width 430 height 37
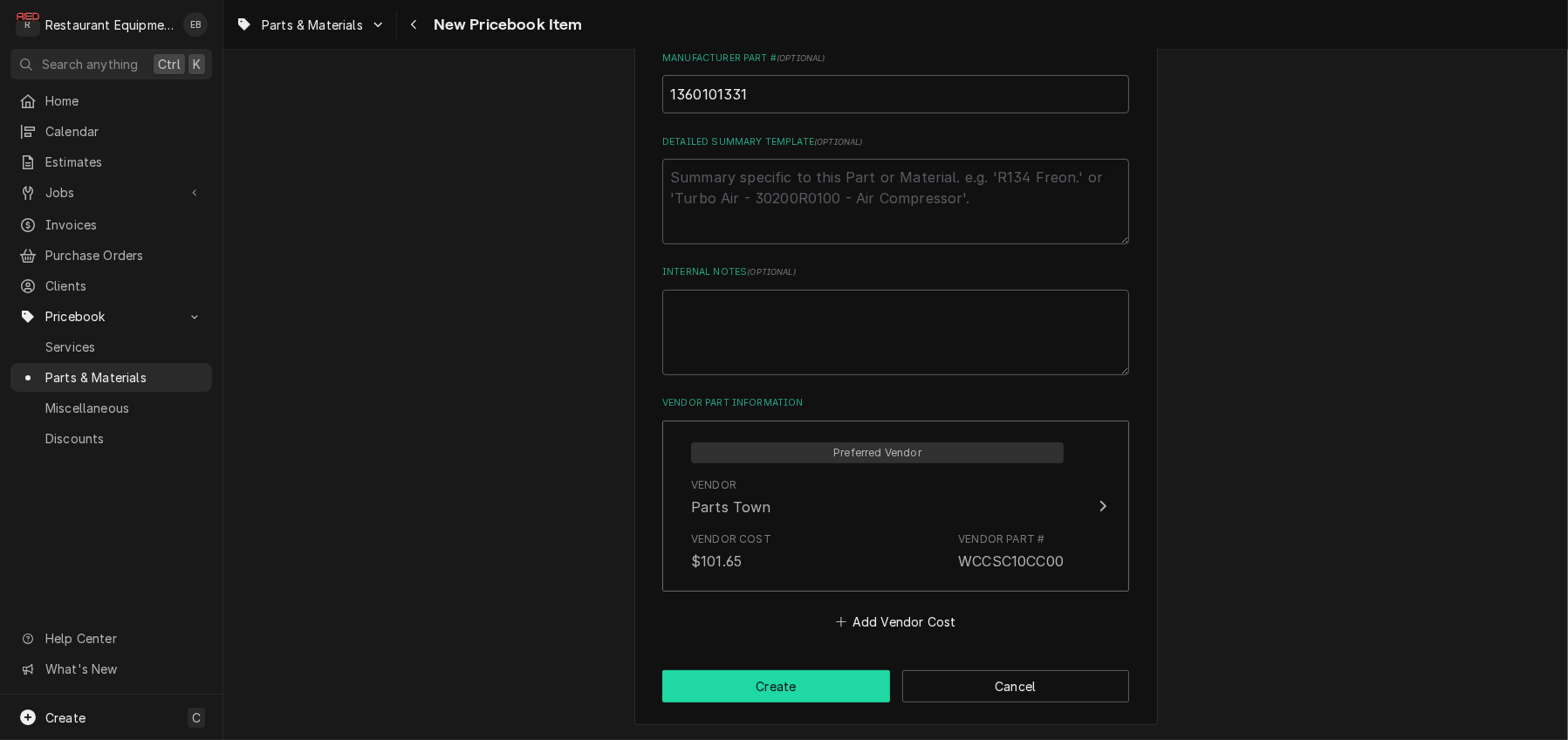
click at [775, 679] on button "Create" at bounding box center [776, 687] width 227 height 32
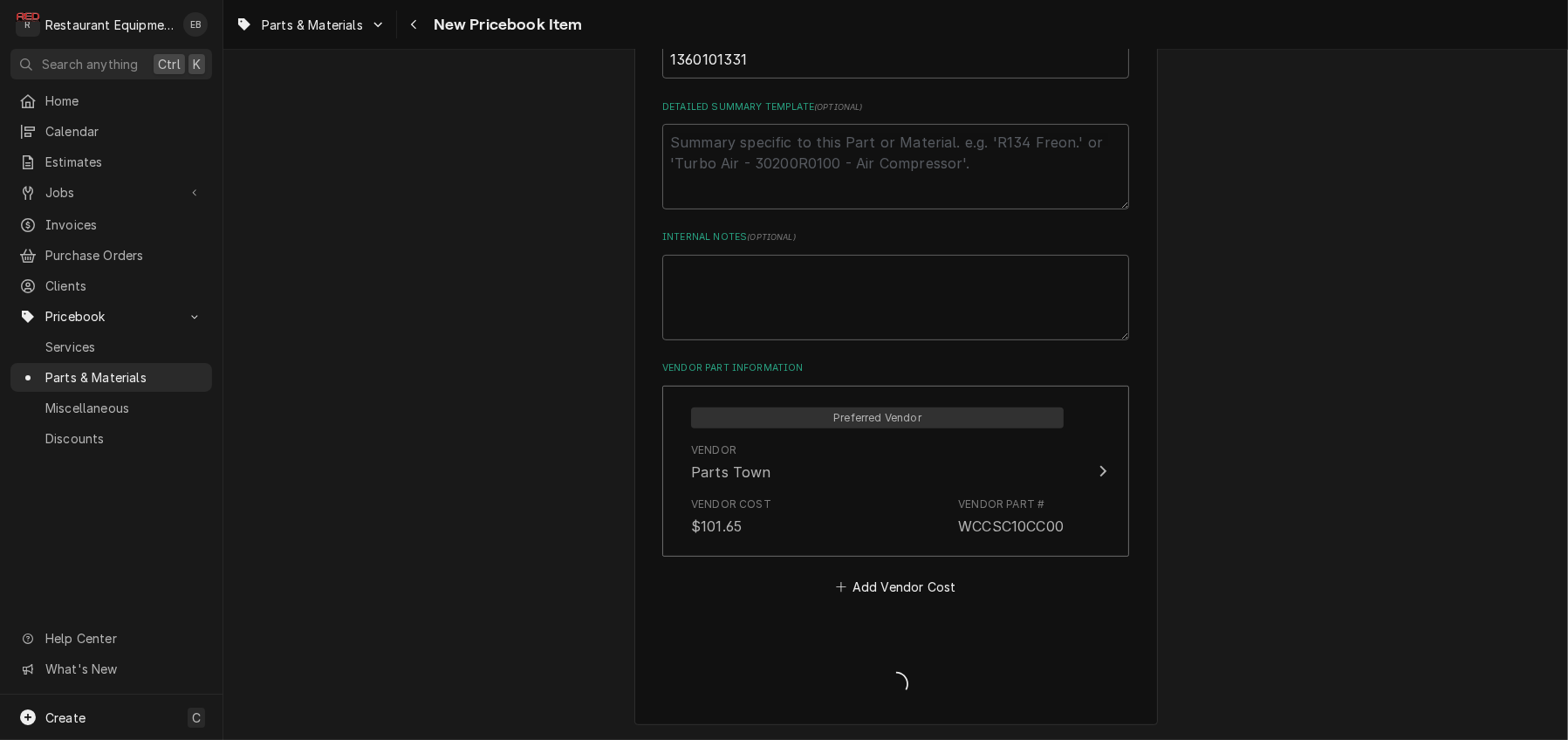
type textarea "x"
